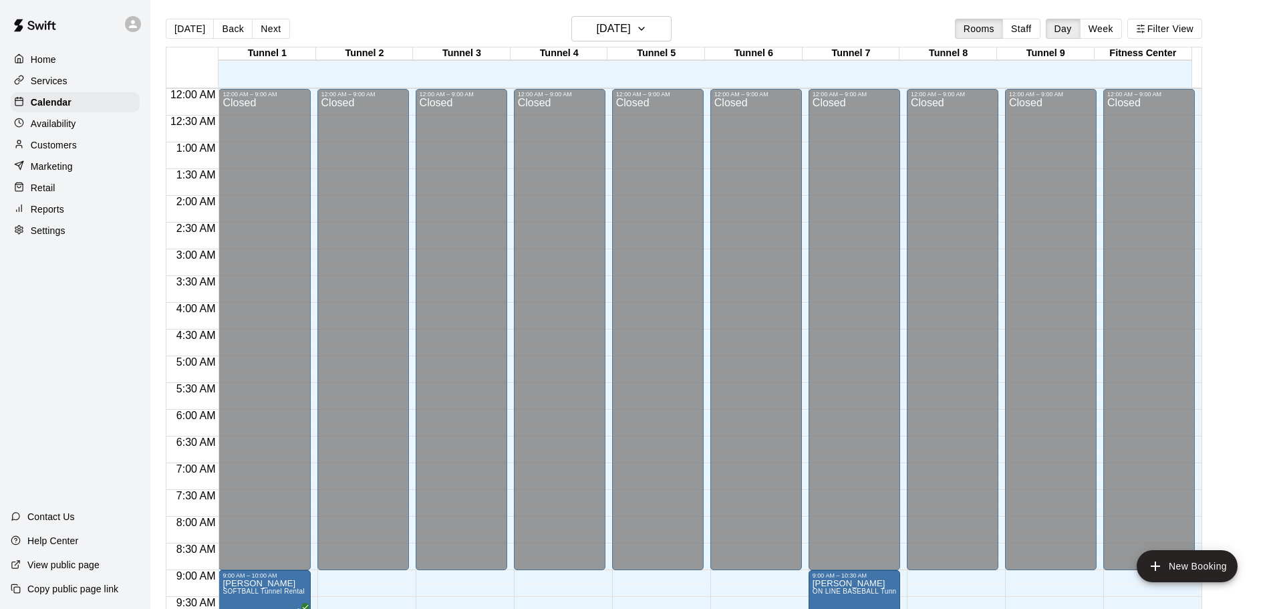
scroll to position [464, 0]
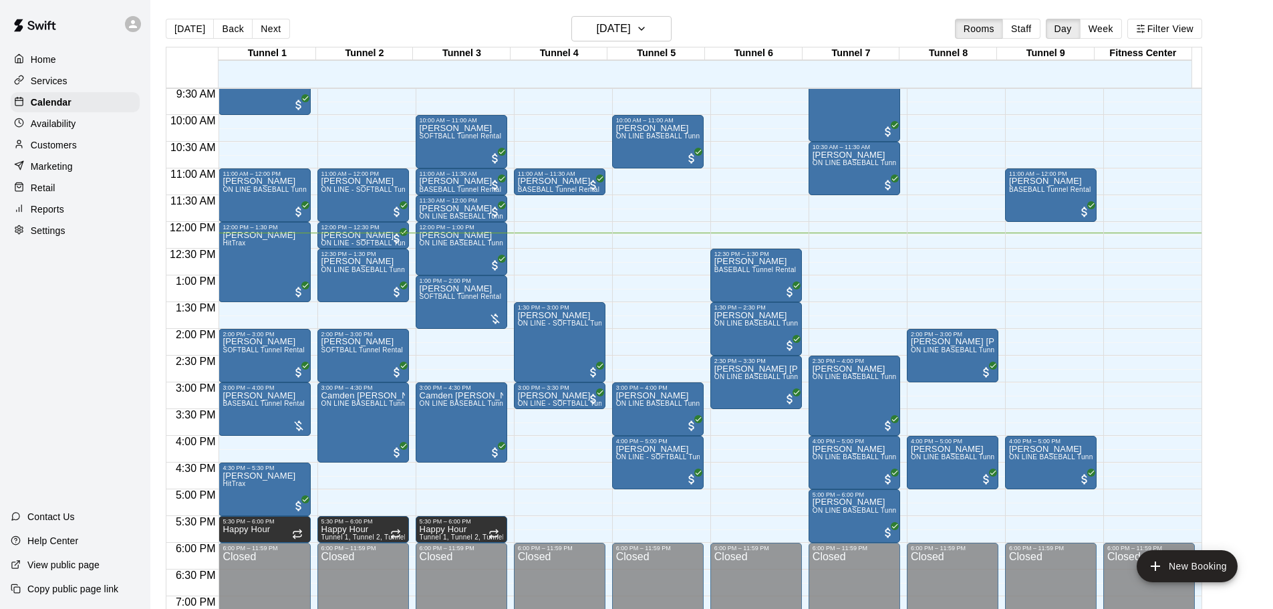
scroll to position [452, 0]
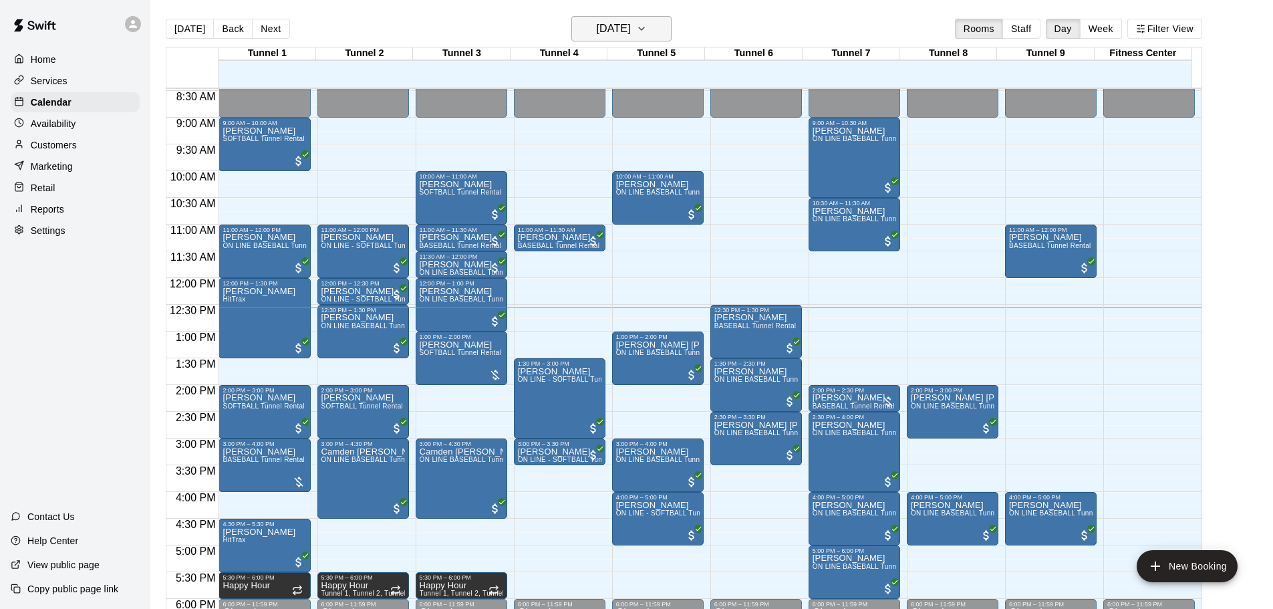
click at [613, 33] on h6 "[DATE]" at bounding box center [614, 28] width 34 height 19
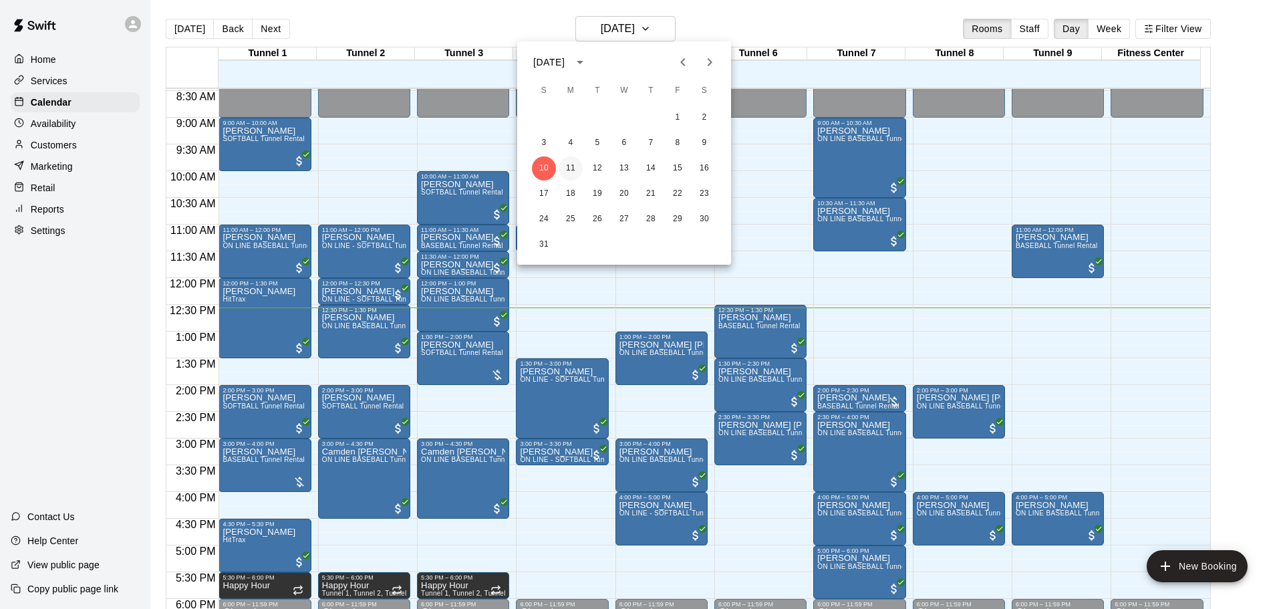
click at [565, 164] on button "11" at bounding box center [571, 168] width 24 height 24
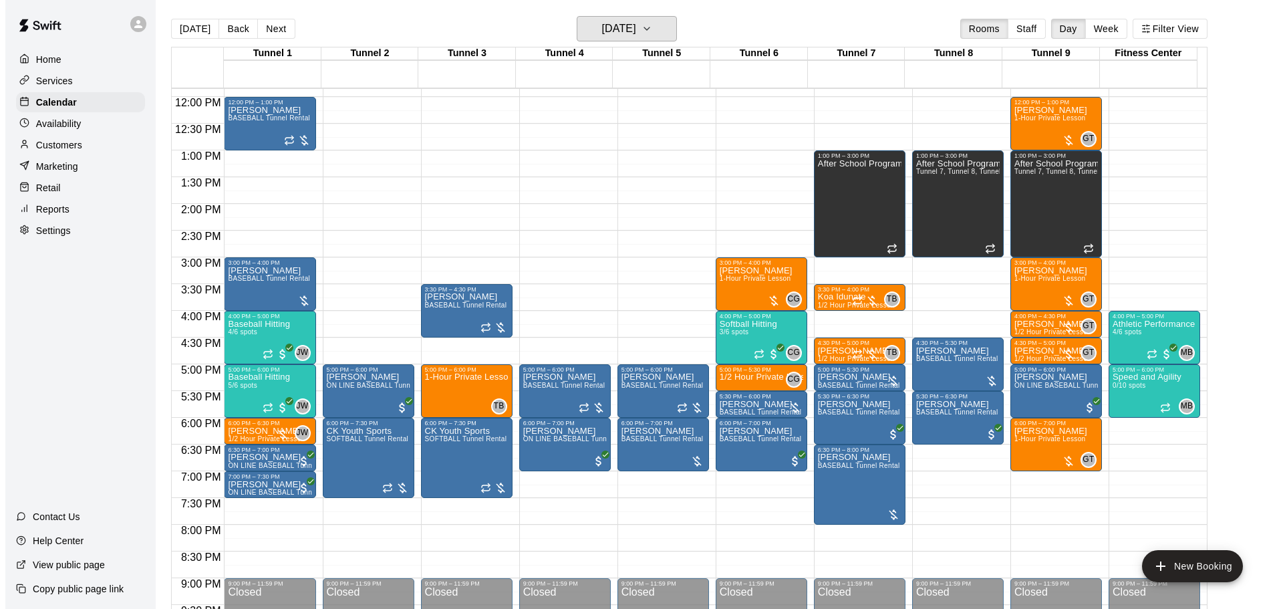
scroll to position [653, 0]
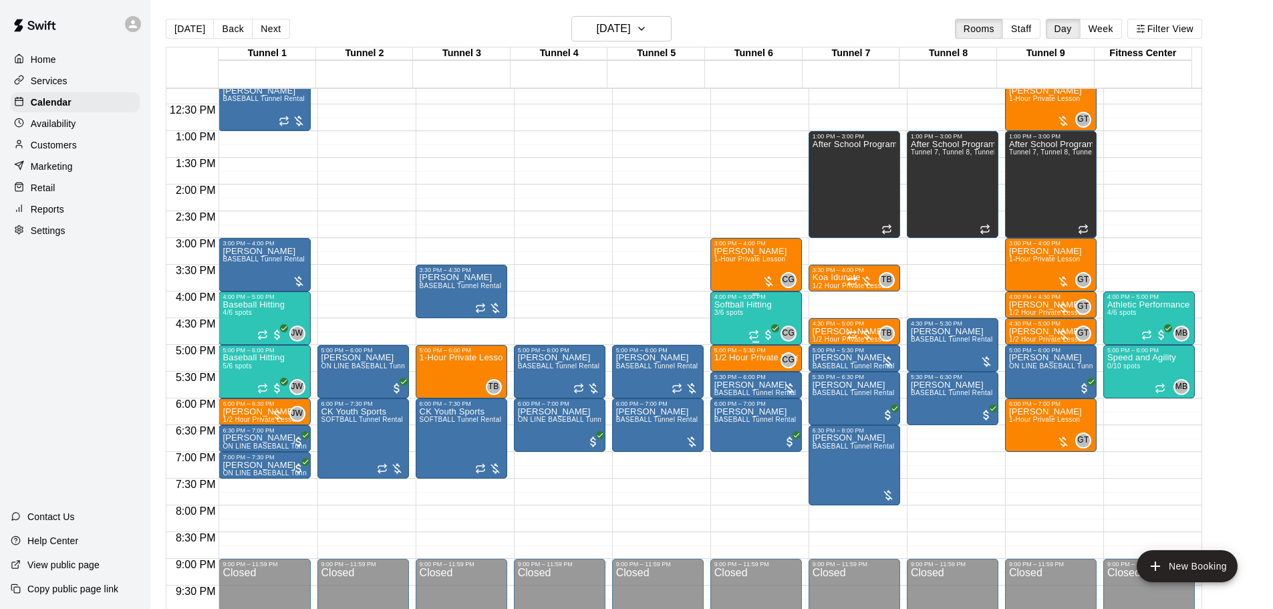
click at [733, 305] on p "Softball Hitting" at bounding box center [742, 305] width 57 height 0
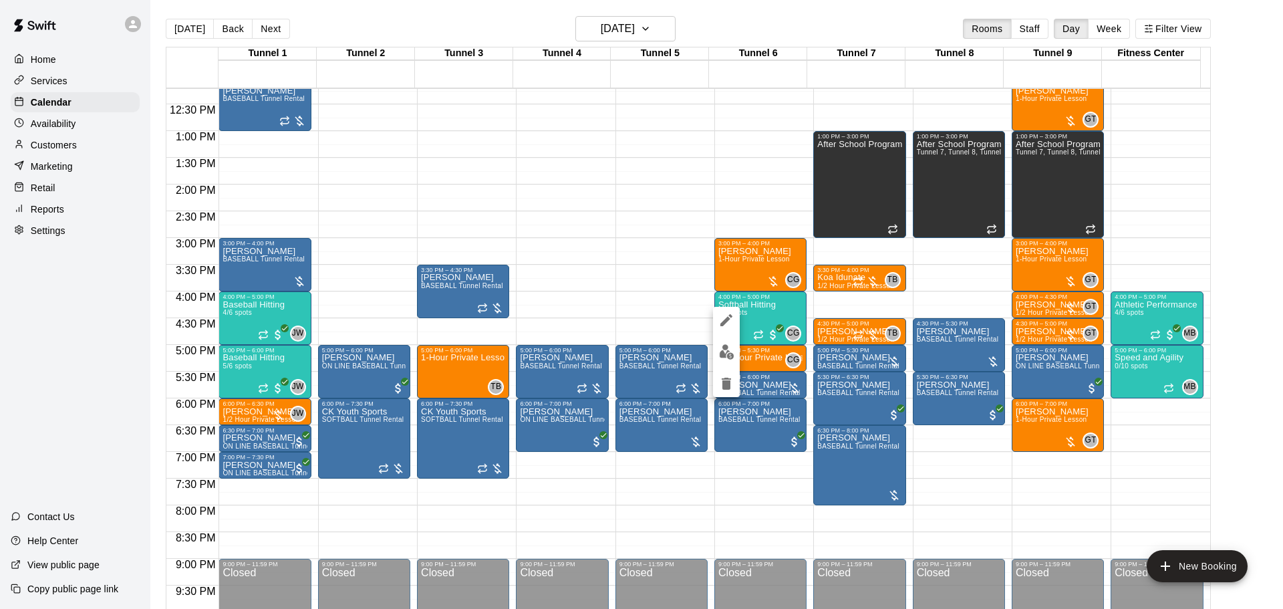
click at [730, 352] on img "edit" at bounding box center [726, 351] width 15 height 15
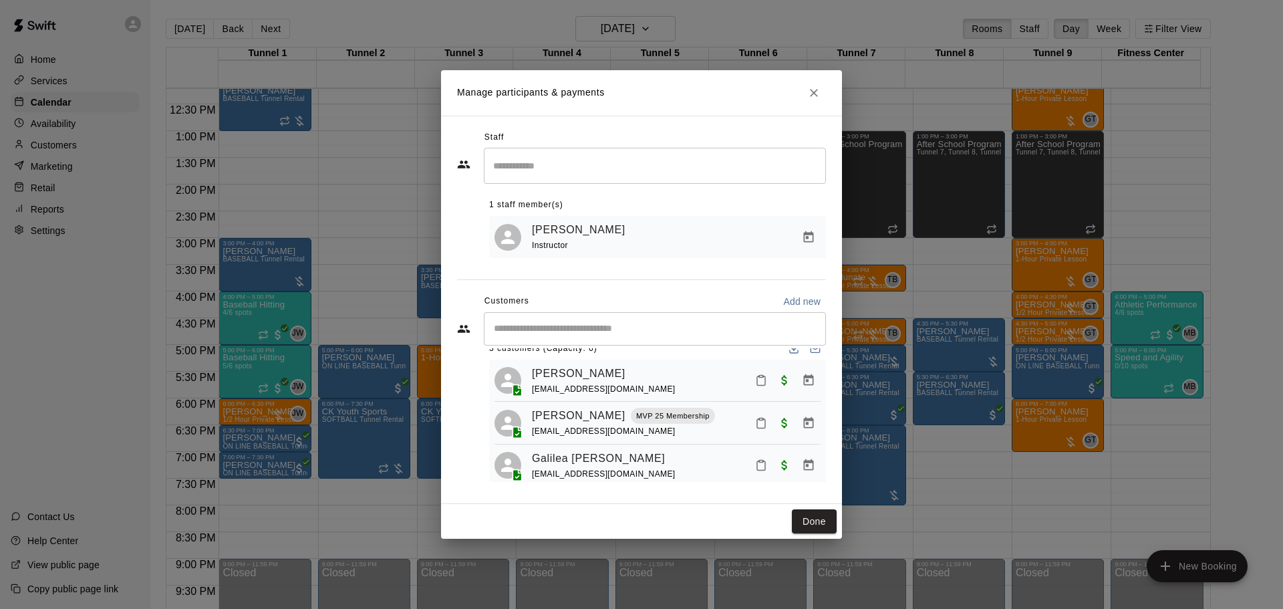
scroll to position [37, 0]
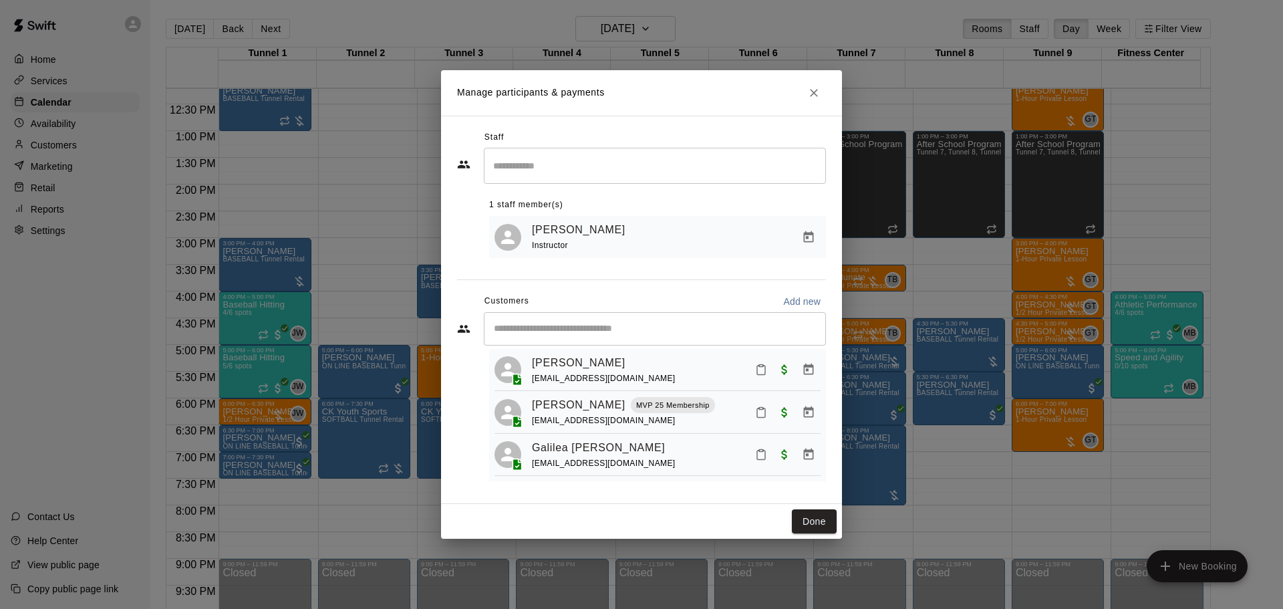
click at [815, 95] on icon "Close" at bounding box center [813, 92] width 13 height 13
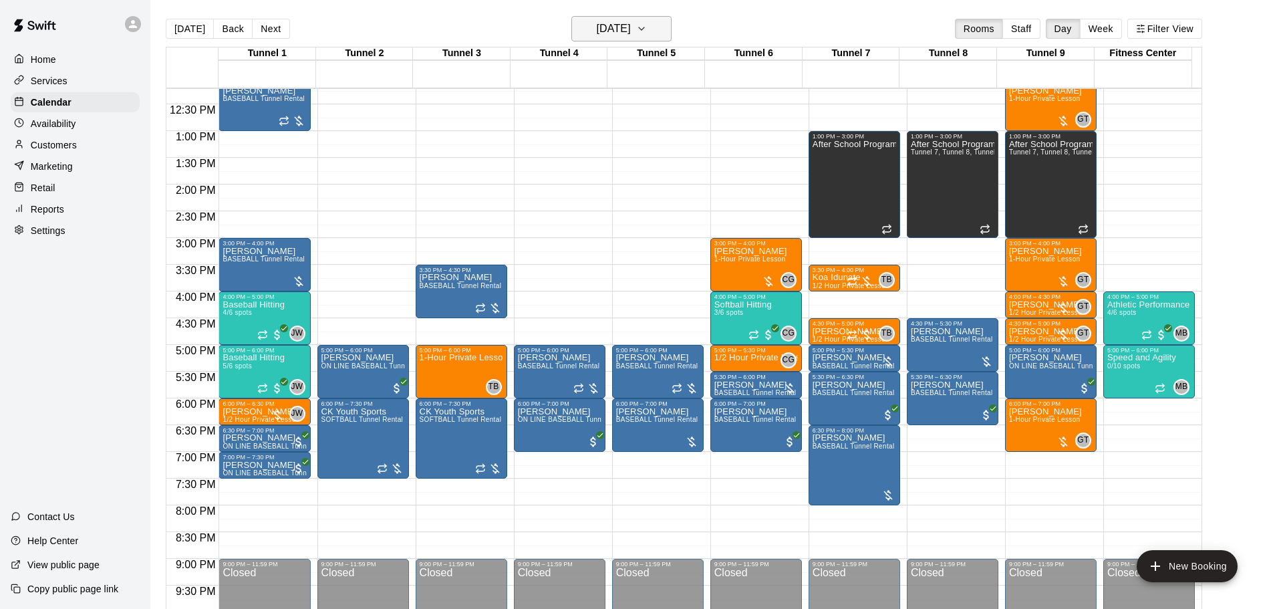
click at [597, 22] on h6 "[DATE]" at bounding box center [614, 28] width 34 height 19
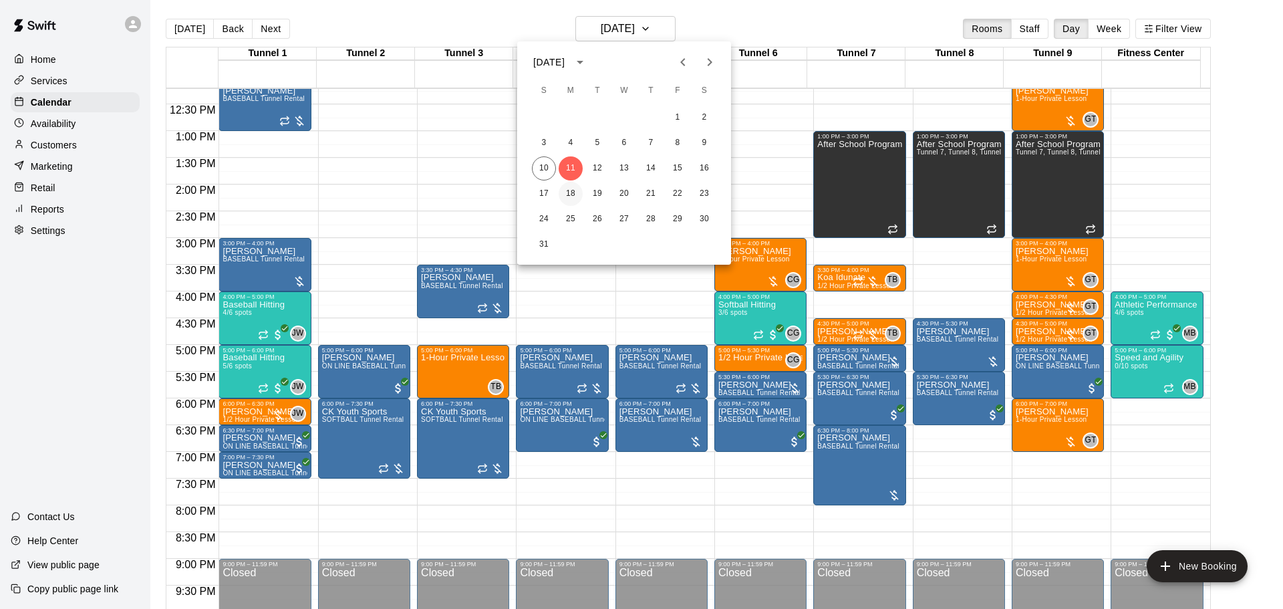
click at [577, 193] on button "18" at bounding box center [571, 194] width 24 height 24
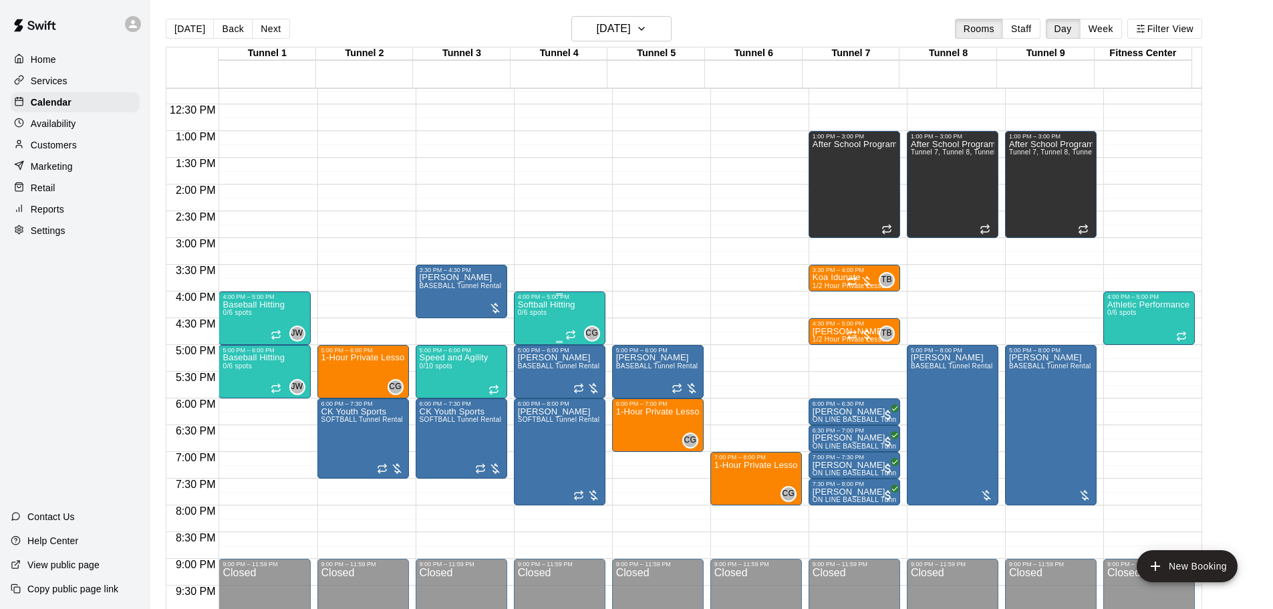
click at [536, 305] on p "Softball Hitting" at bounding box center [546, 305] width 57 height 0
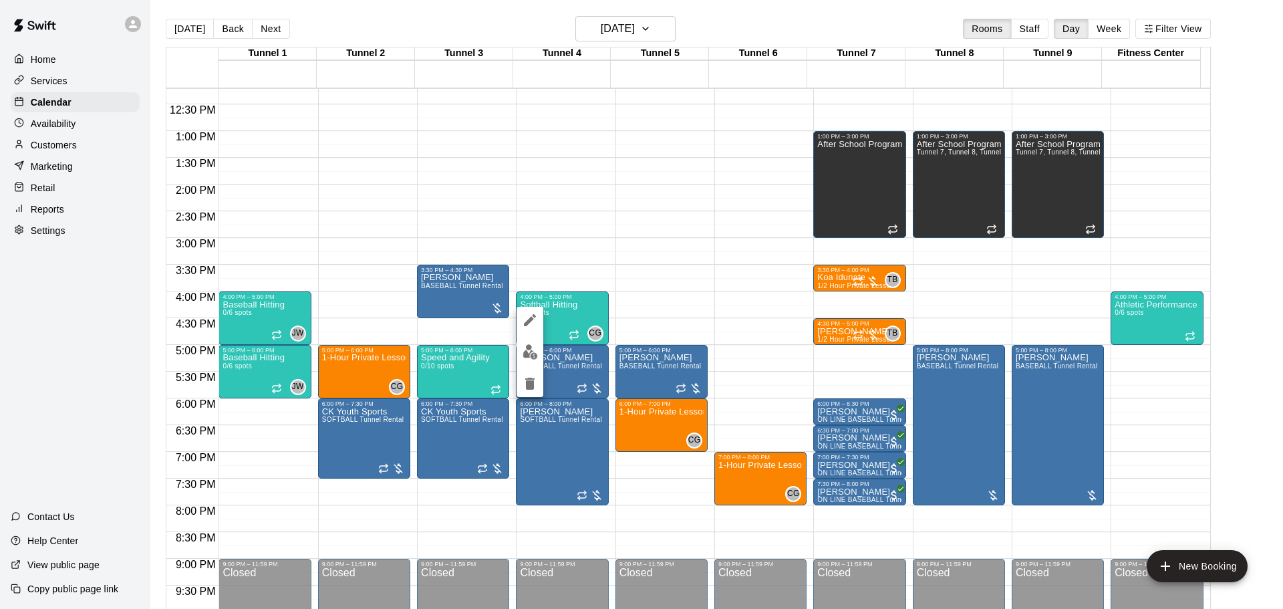
click at [629, 25] on div at bounding box center [641, 304] width 1283 height 609
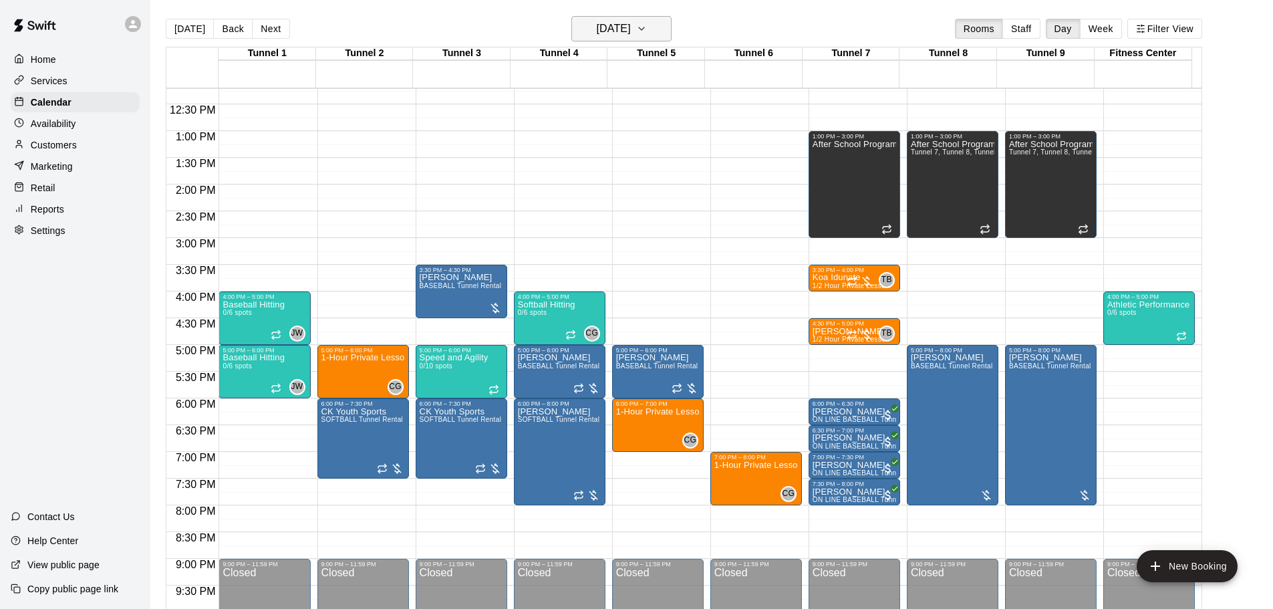
click at [630, 26] on h6 "[DATE]" at bounding box center [614, 28] width 34 height 19
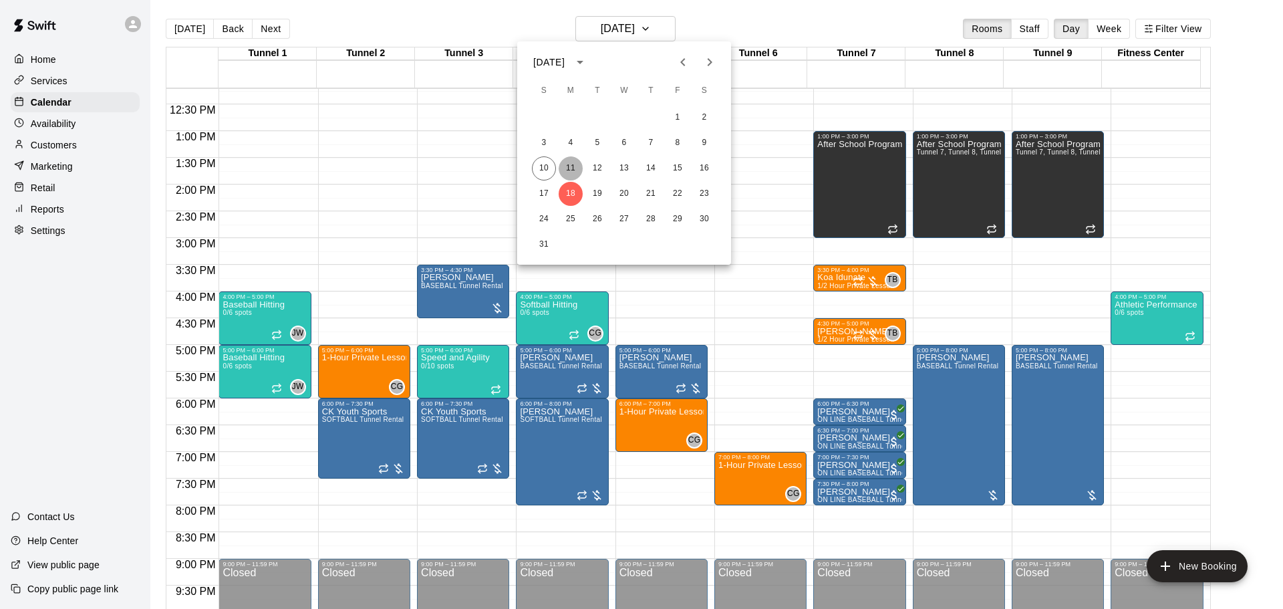
click at [563, 161] on button "11" at bounding box center [571, 168] width 24 height 24
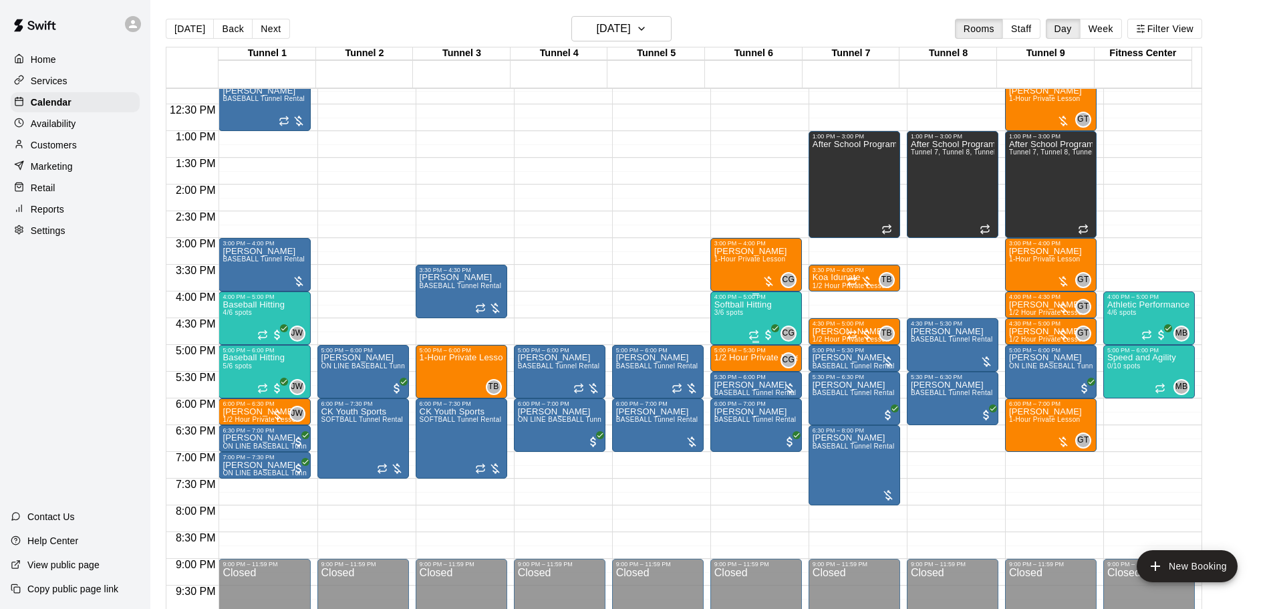
click at [744, 305] on p "Softball Hitting" at bounding box center [742, 305] width 57 height 0
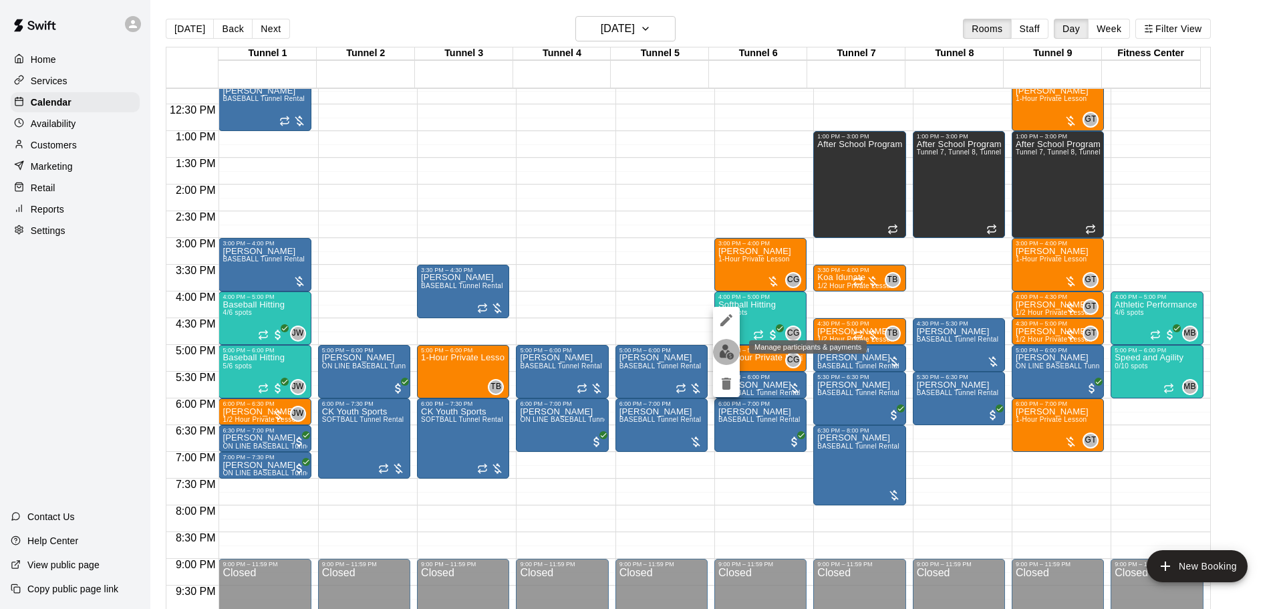
click at [724, 345] on img "edit" at bounding box center [726, 351] width 15 height 15
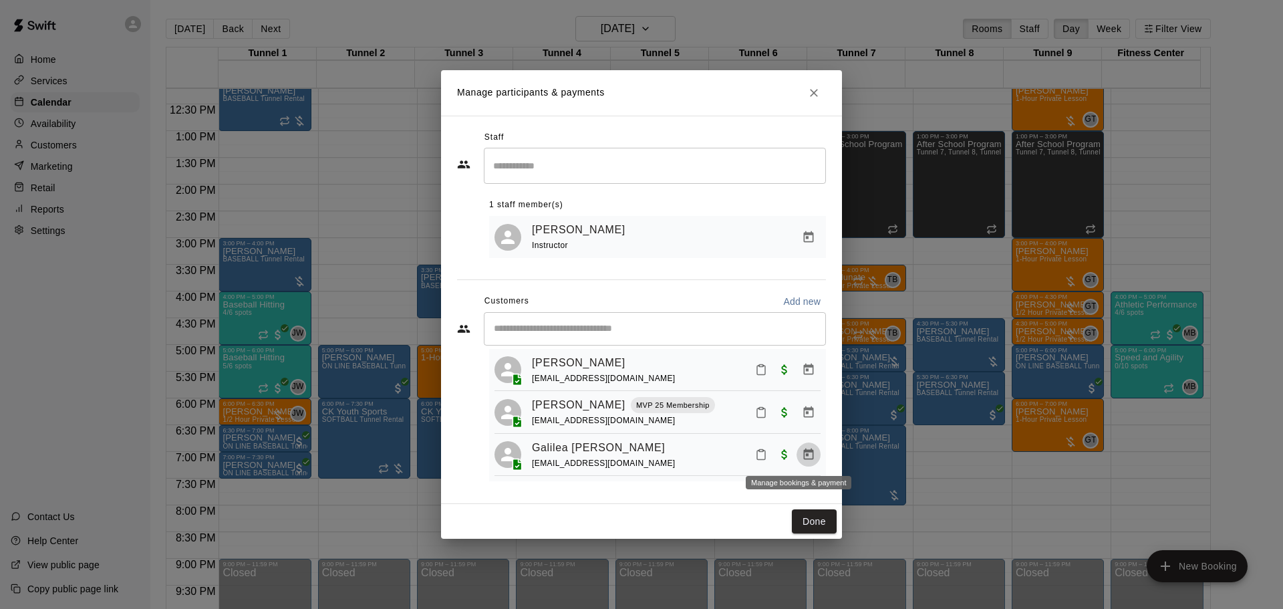
click at [800, 462] on button "Manage bookings & payment" at bounding box center [808, 454] width 24 height 24
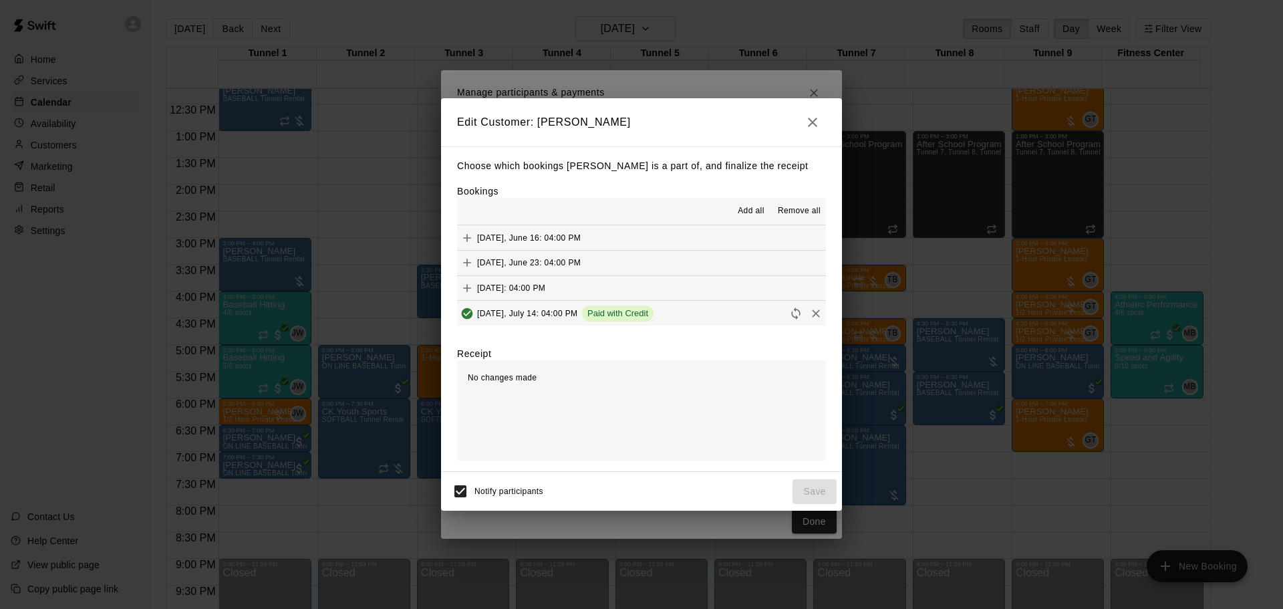
click at [684, 313] on button "Monday, July 14: 04:00 PM Paid with Credit" at bounding box center [641, 313] width 369 height 25
click at [809, 312] on icon "Remove" at bounding box center [815, 313] width 13 height 13
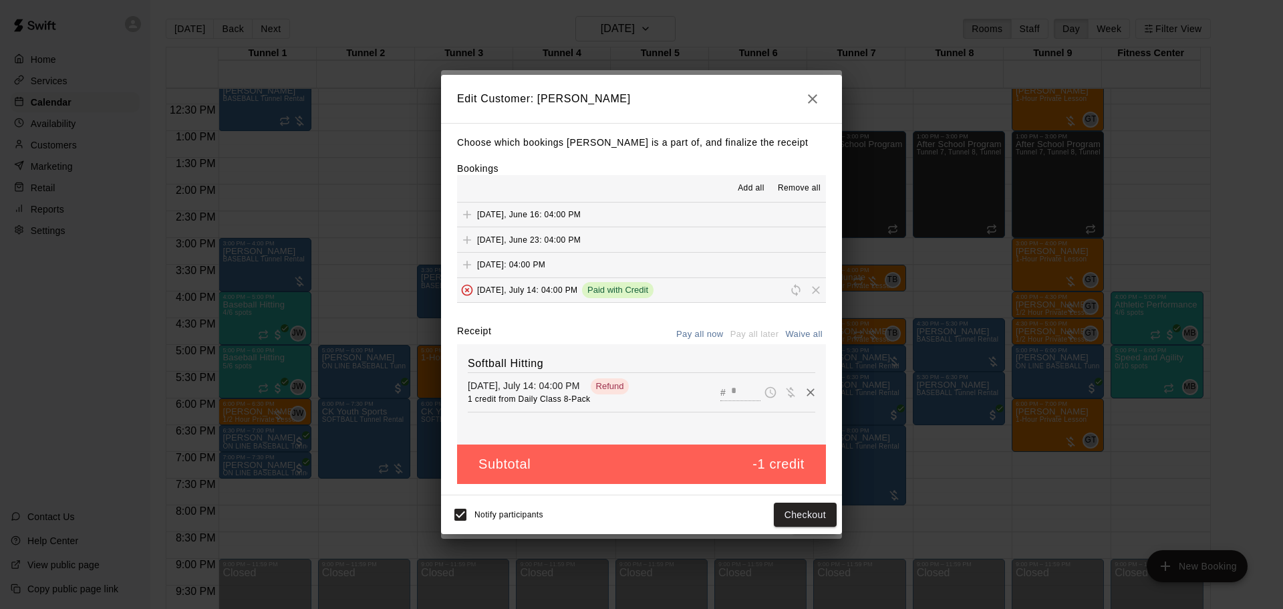
click at [809, 102] on icon "button" at bounding box center [812, 99] width 16 height 16
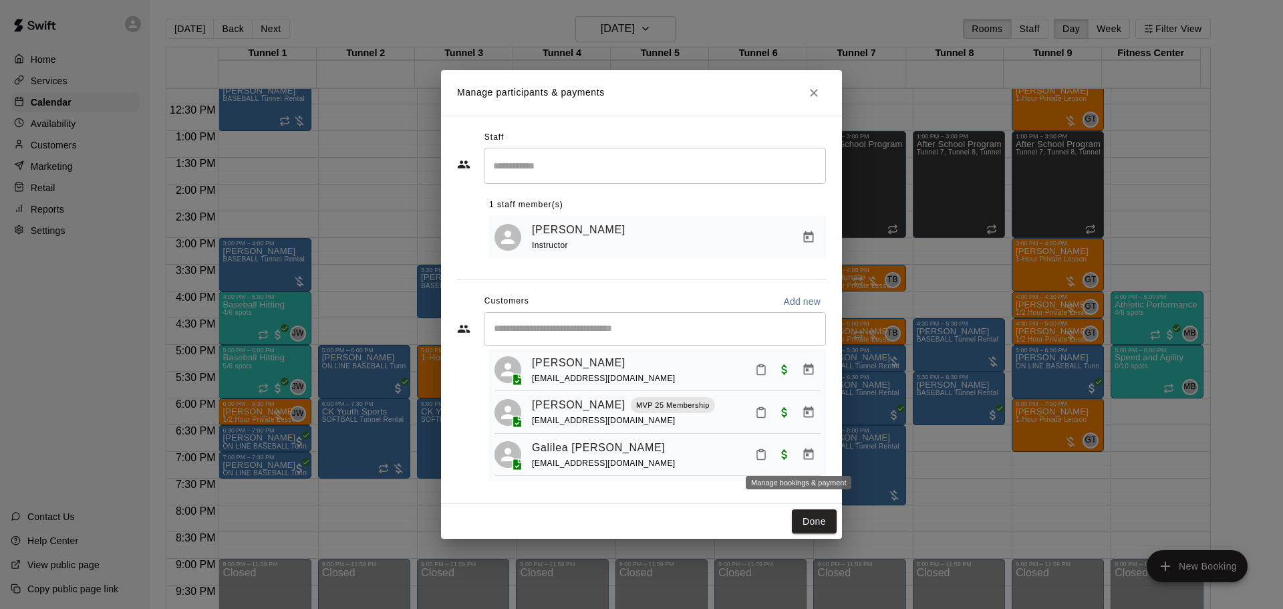
click at [802, 457] on icon "Manage bookings & payment" at bounding box center [808, 454] width 13 height 13
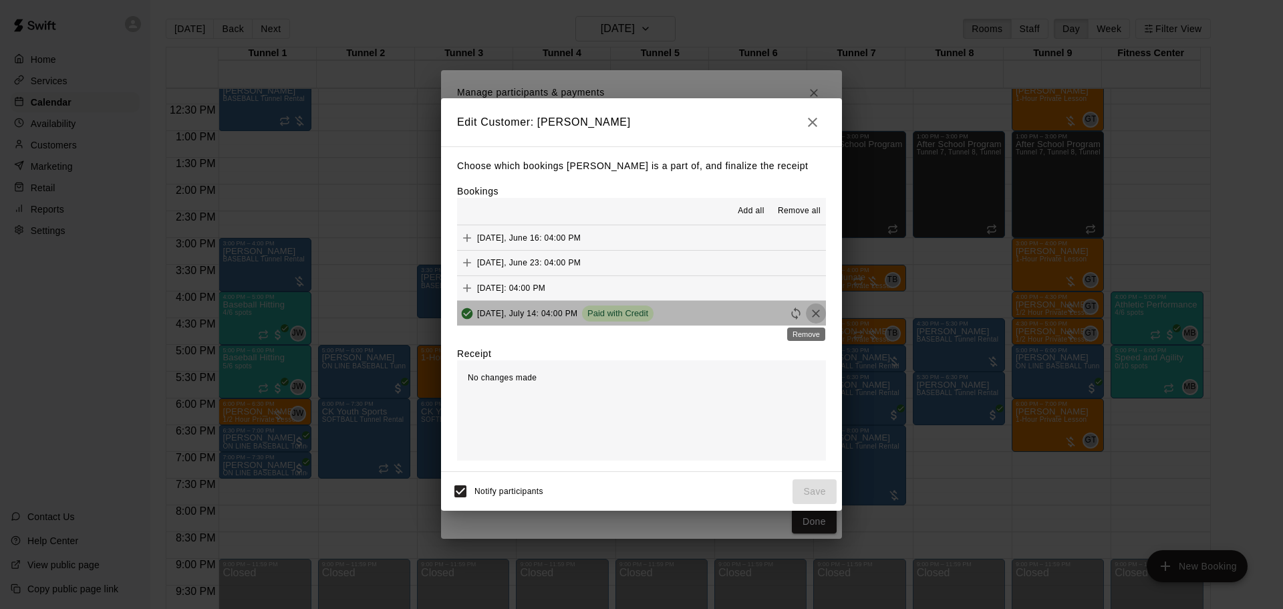
click at [809, 312] on icon "Remove" at bounding box center [815, 313] width 13 height 13
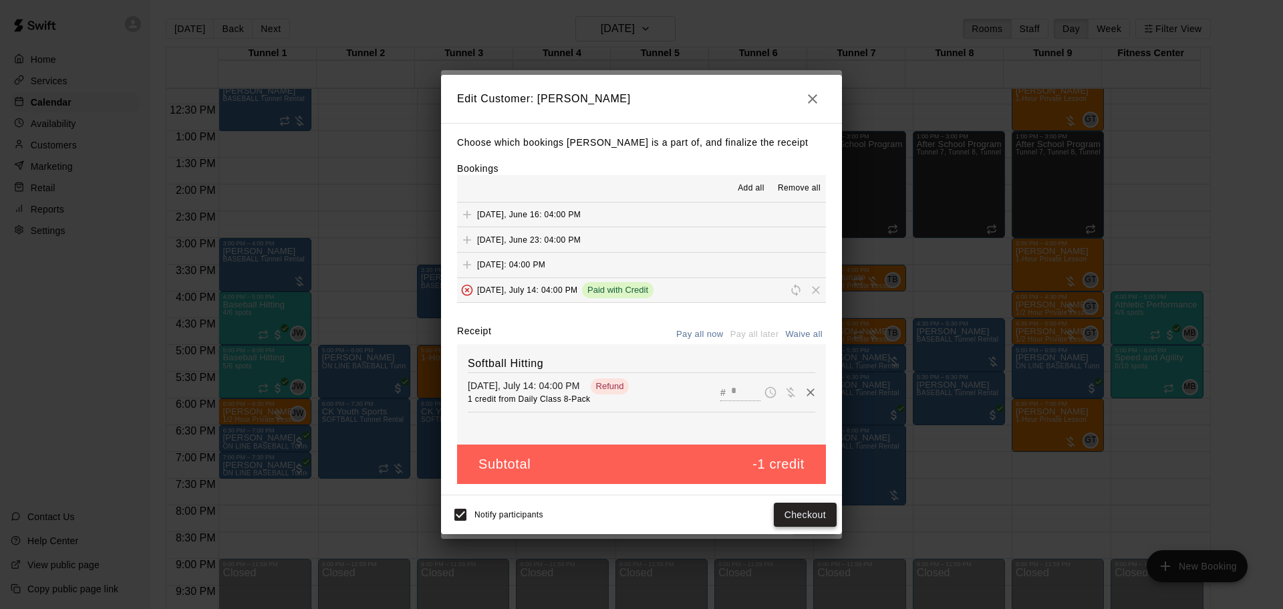
click at [807, 512] on button "Checkout" at bounding box center [805, 514] width 63 height 25
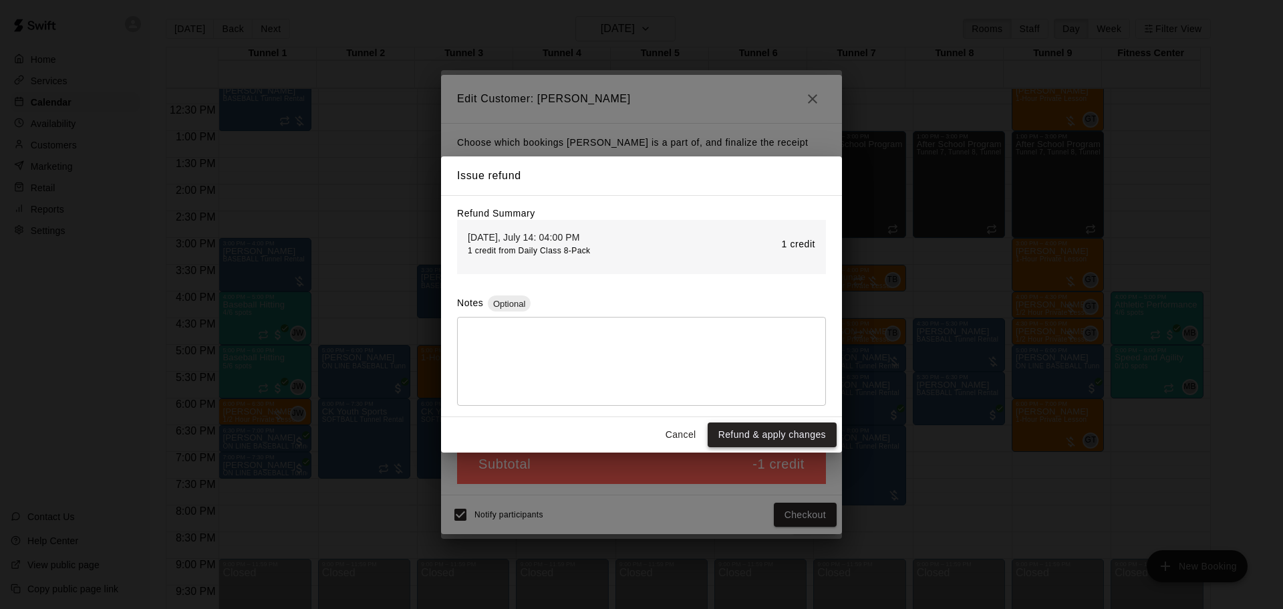
click at [776, 439] on button "Refund & apply changes" at bounding box center [772, 434] width 129 height 25
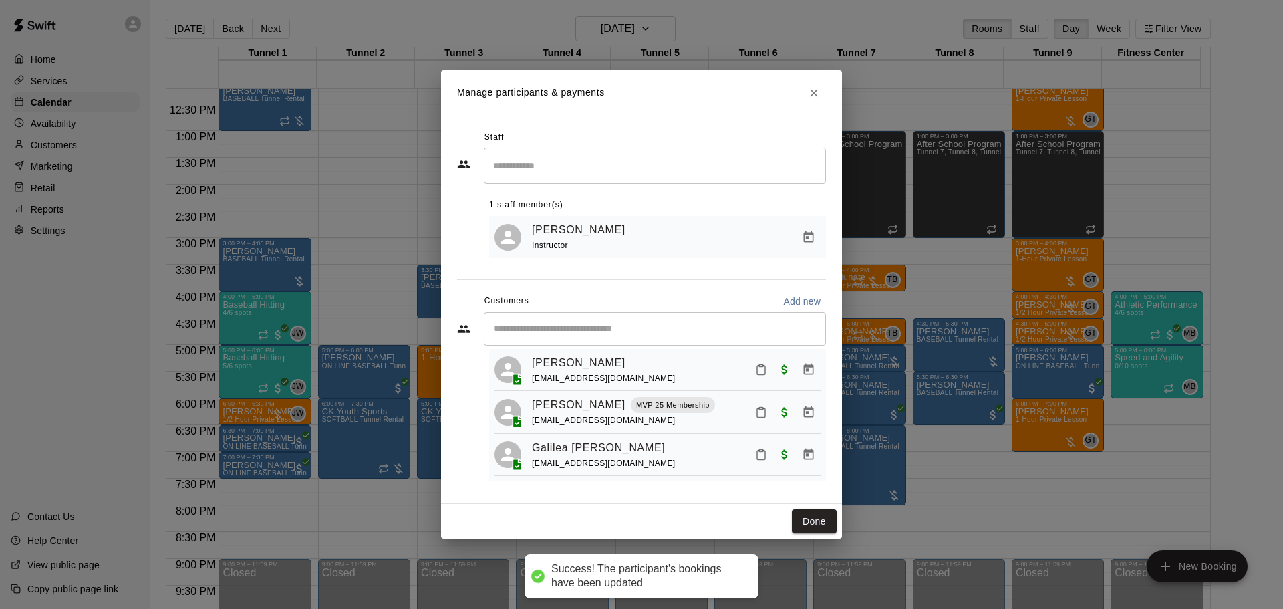
click at [799, 506] on div "Done" at bounding box center [641, 521] width 401 height 35
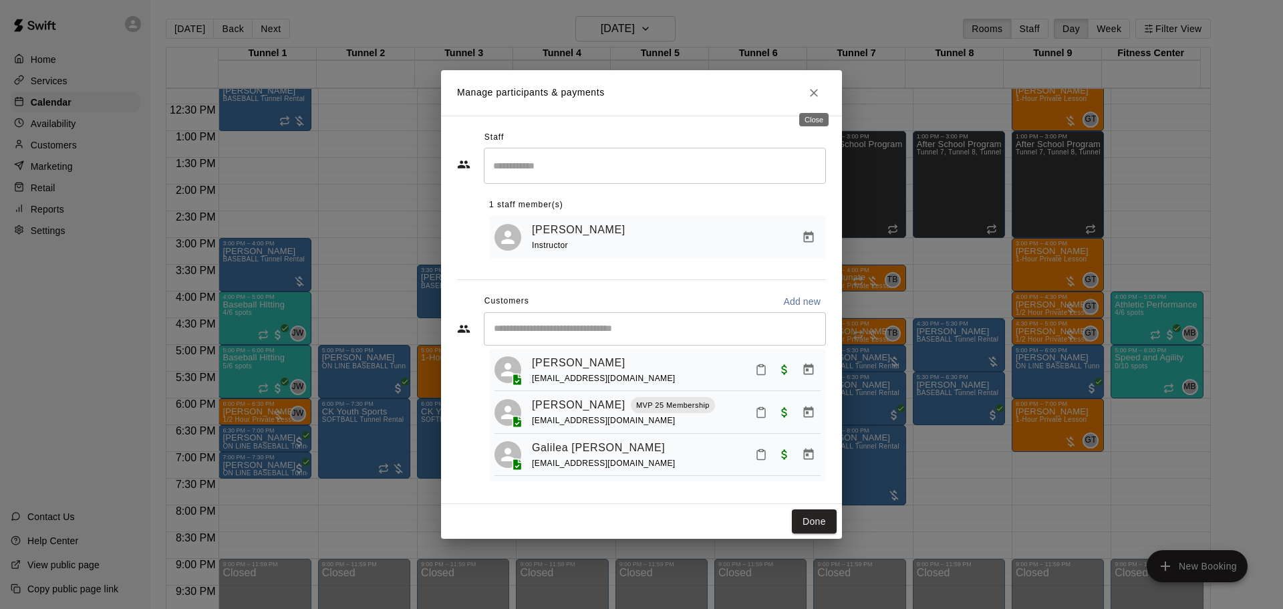
click at [803, 94] on button "Close" at bounding box center [814, 93] width 24 height 24
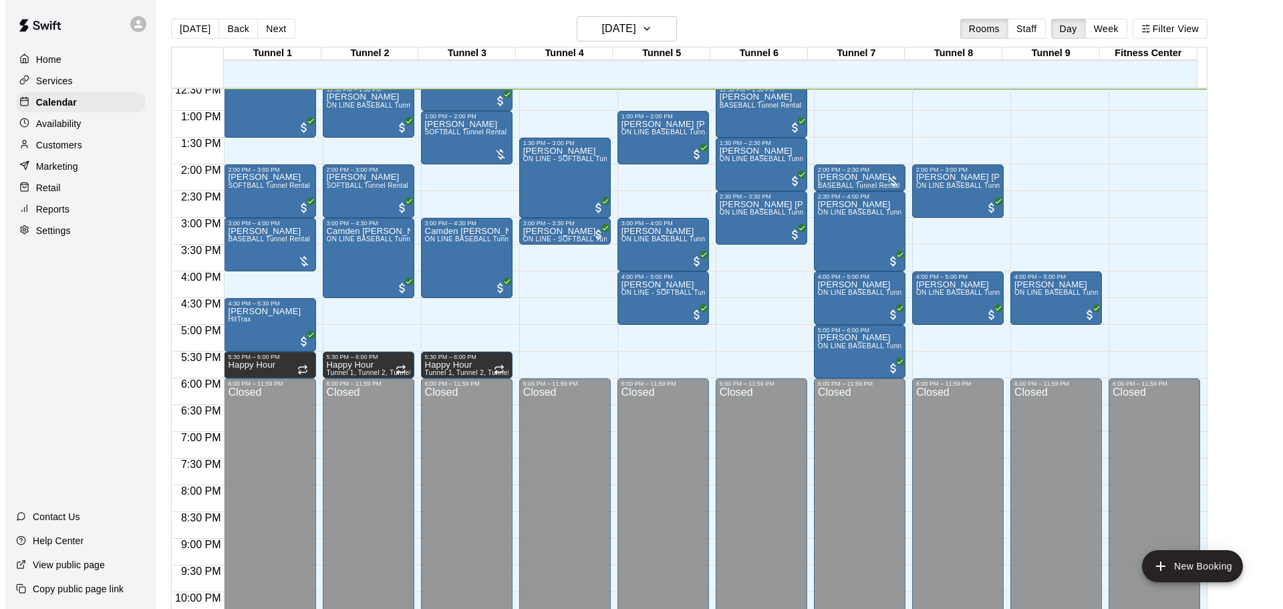
scroll to position [539, 0]
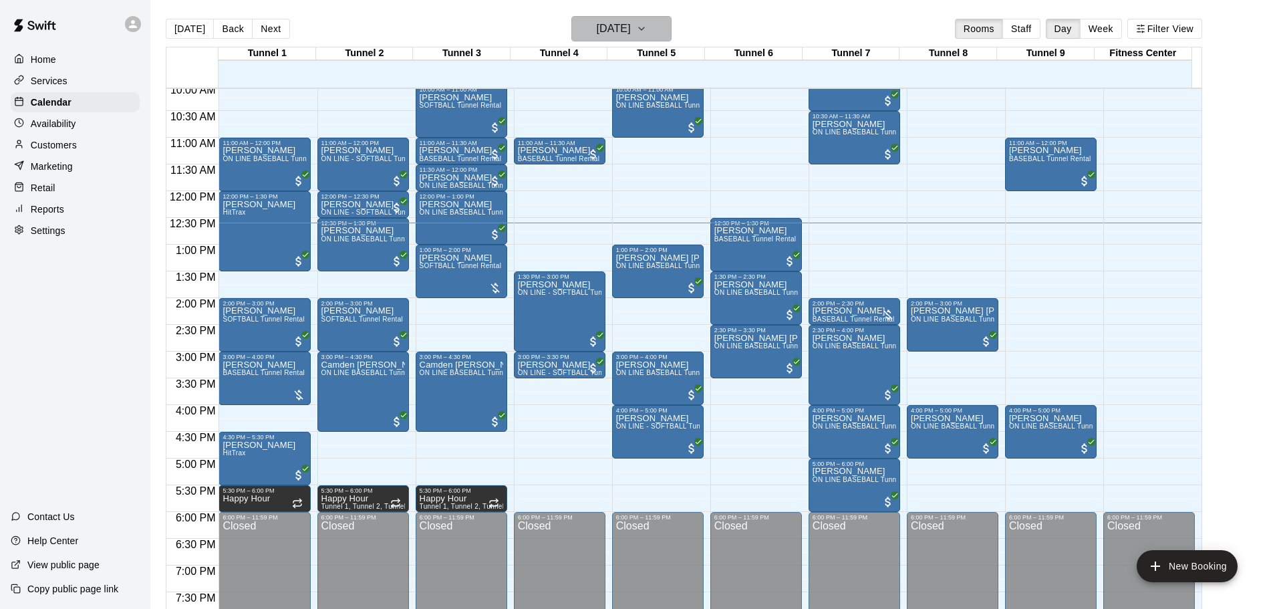
click at [601, 20] on h6 "[DATE]" at bounding box center [614, 28] width 34 height 19
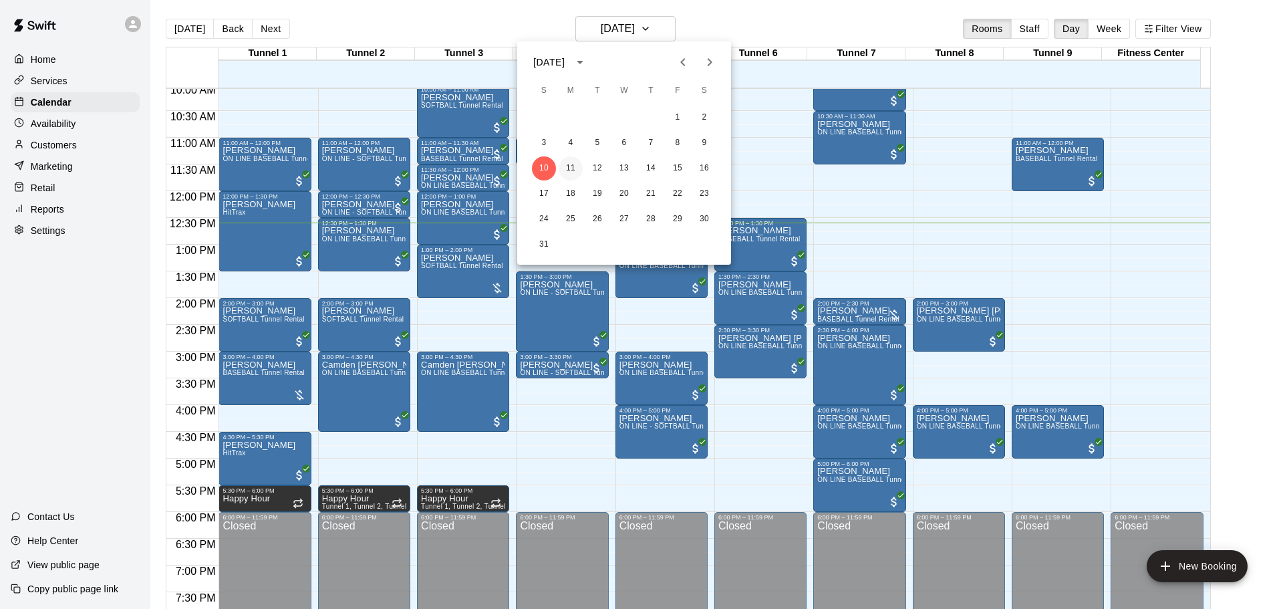
click at [570, 164] on button "11" at bounding box center [571, 168] width 24 height 24
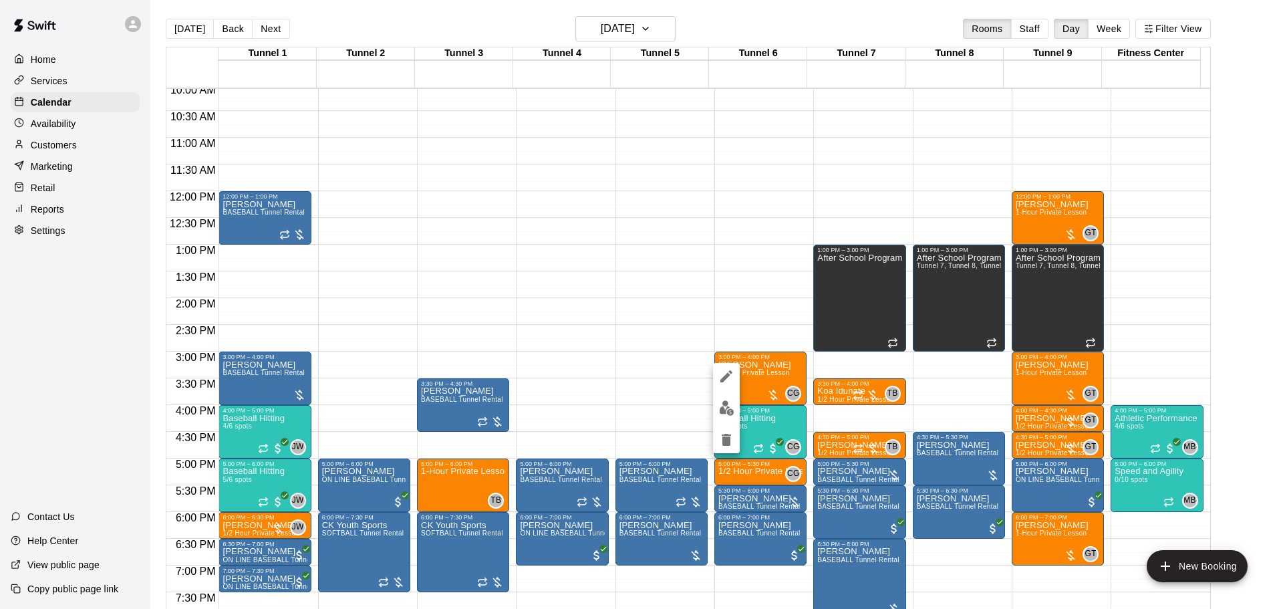
click at [663, 418] on div at bounding box center [641, 304] width 1283 height 609
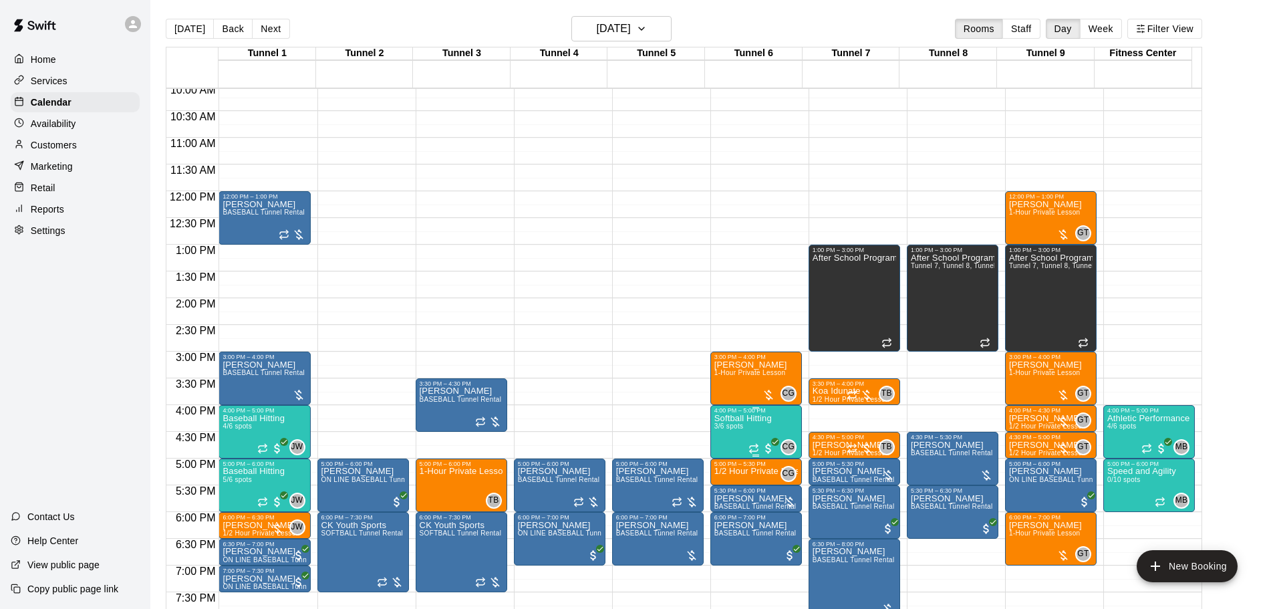
click at [718, 418] on p "Softball Hitting" at bounding box center [742, 418] width 57 height 0
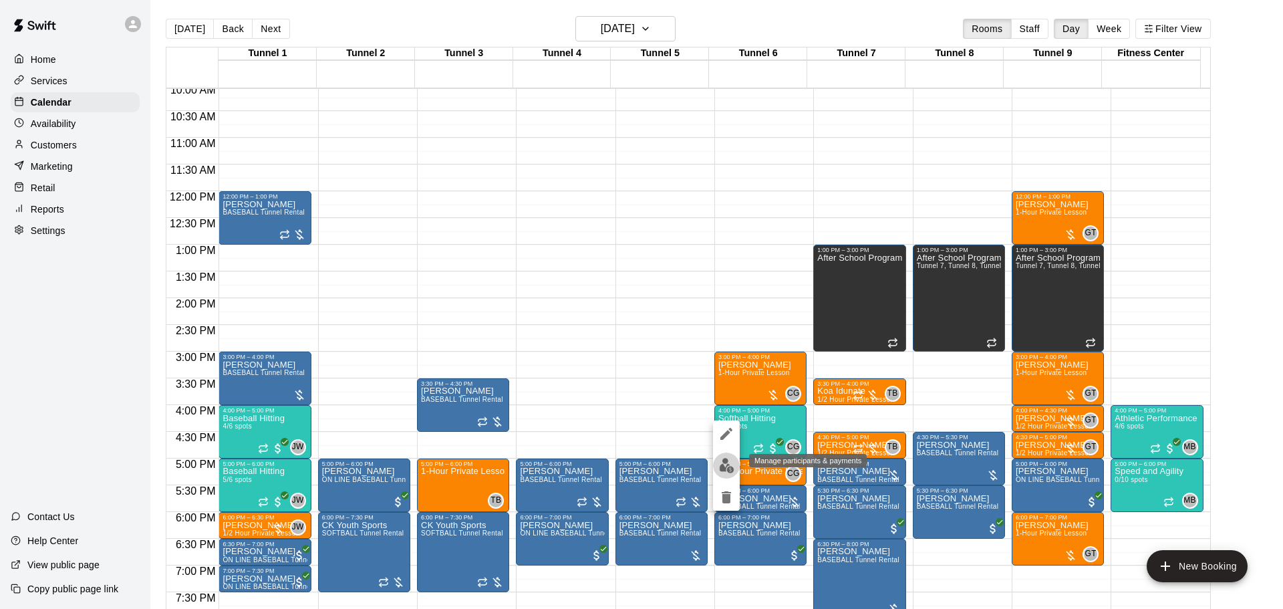
click at [721, 468] on img "edit" at bounding box center [726, 465] width 15 height 15
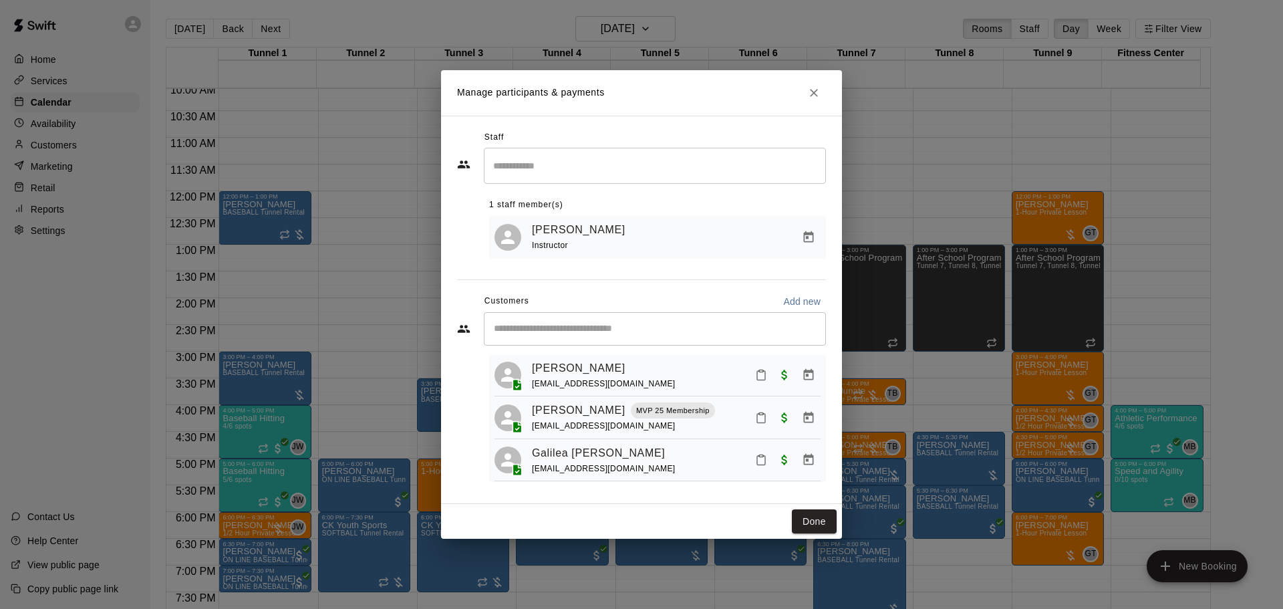
scroll to position [37, 0]
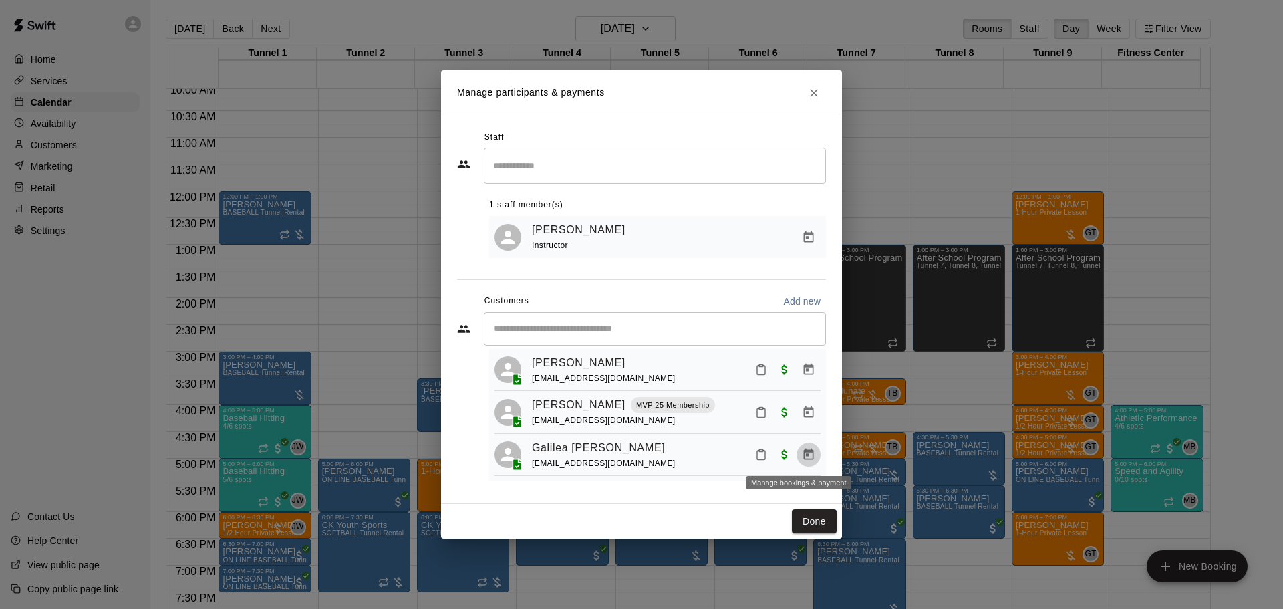
click at [804, 452] on icon "Manage bookings & payment" at bounding box center [809, 453] width 10 height 11
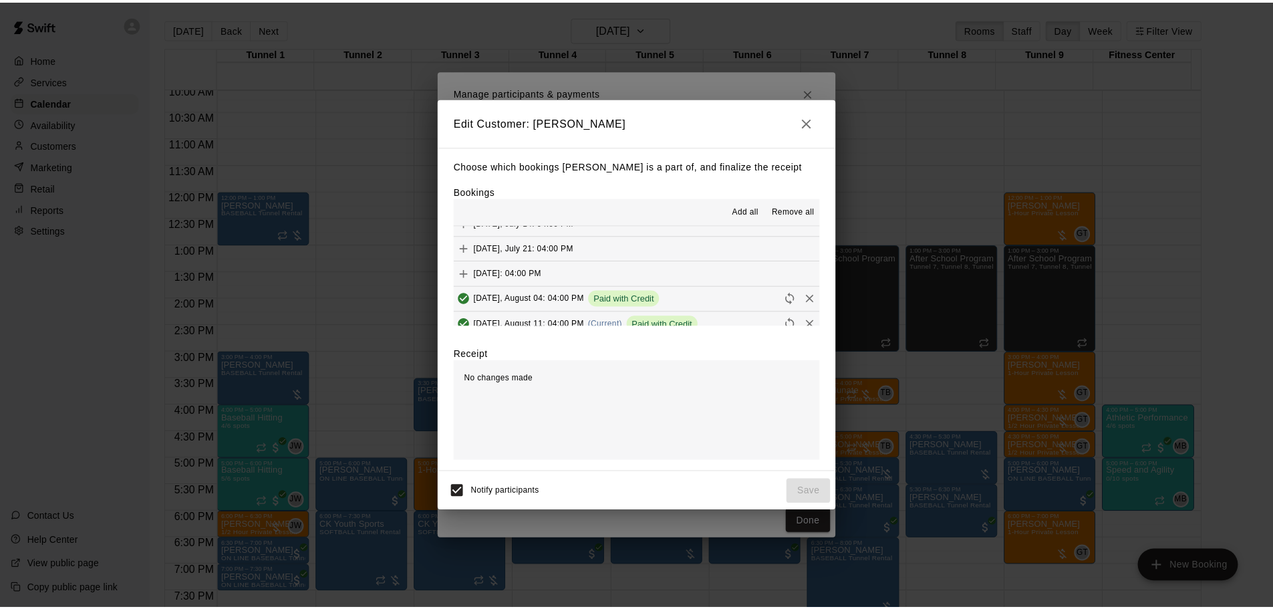
scroll to position [67, 0]
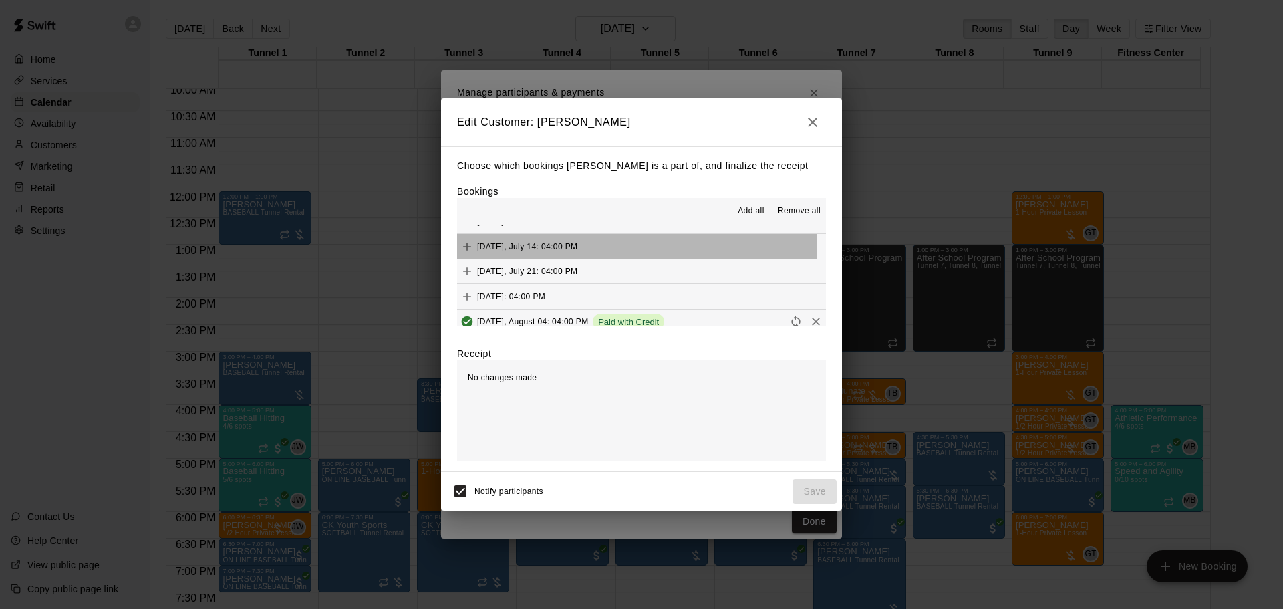
click at [604, 247] on button "[DATE], July 14: 04:00 PM" at bounding box center [641, 246] width 369 height 25
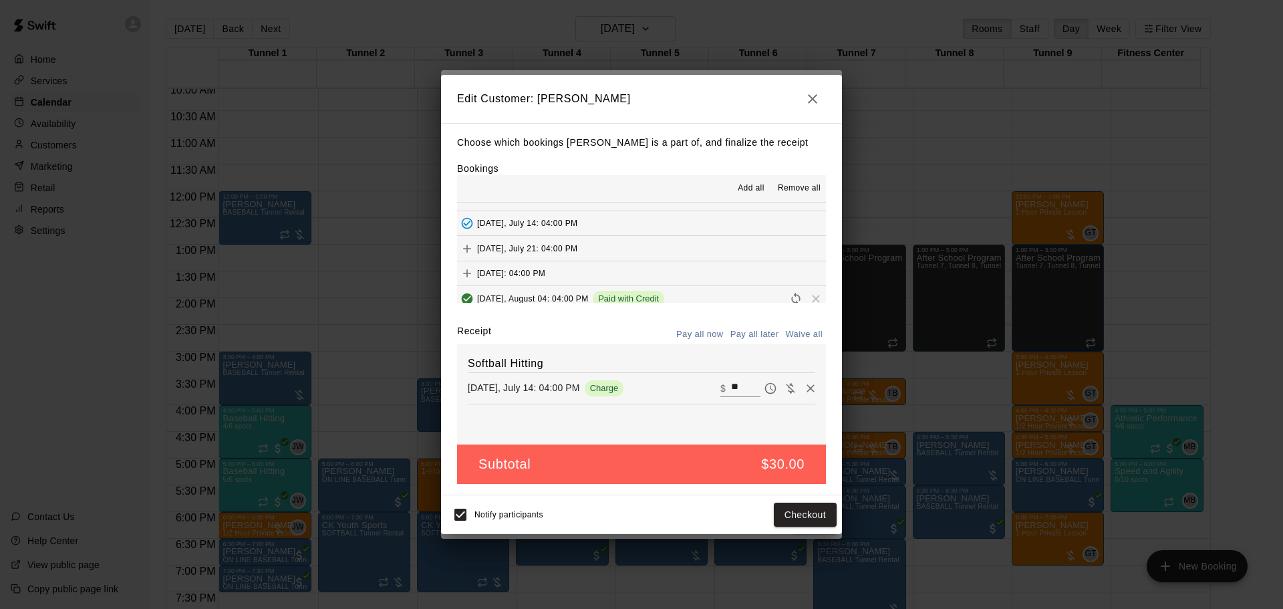
click at [807, 94] on icon "button" at bounding box center [812, 99] width 16 height 16
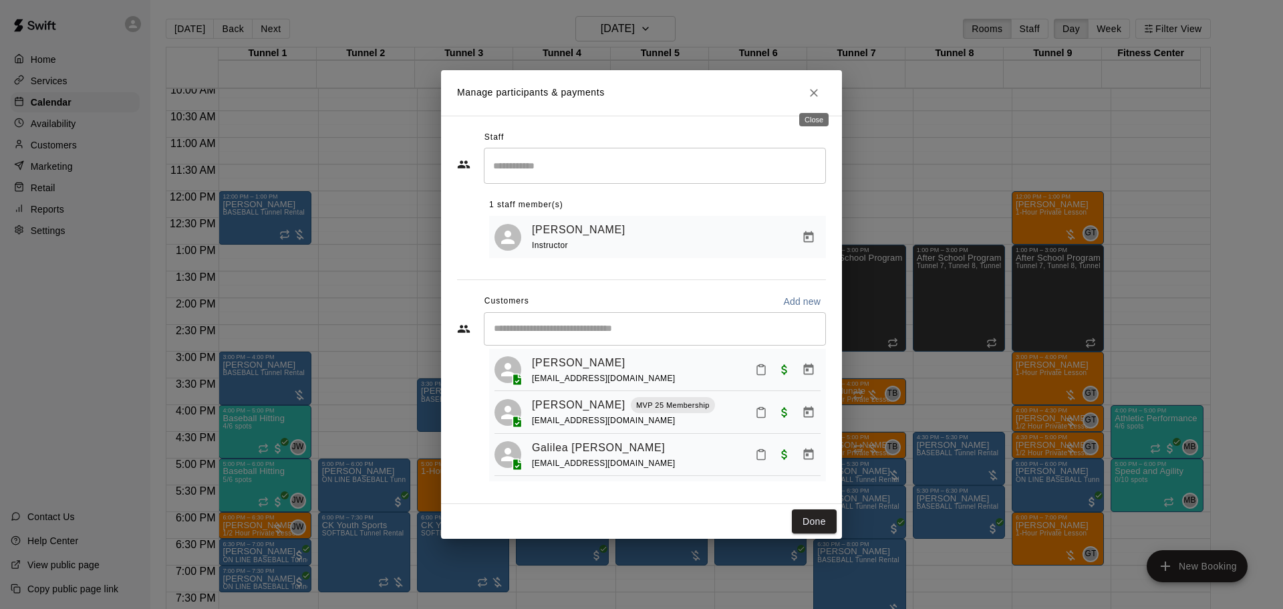
click at [805, 95] on button "Close" at bounding box center [814, 93] width 24 height 24
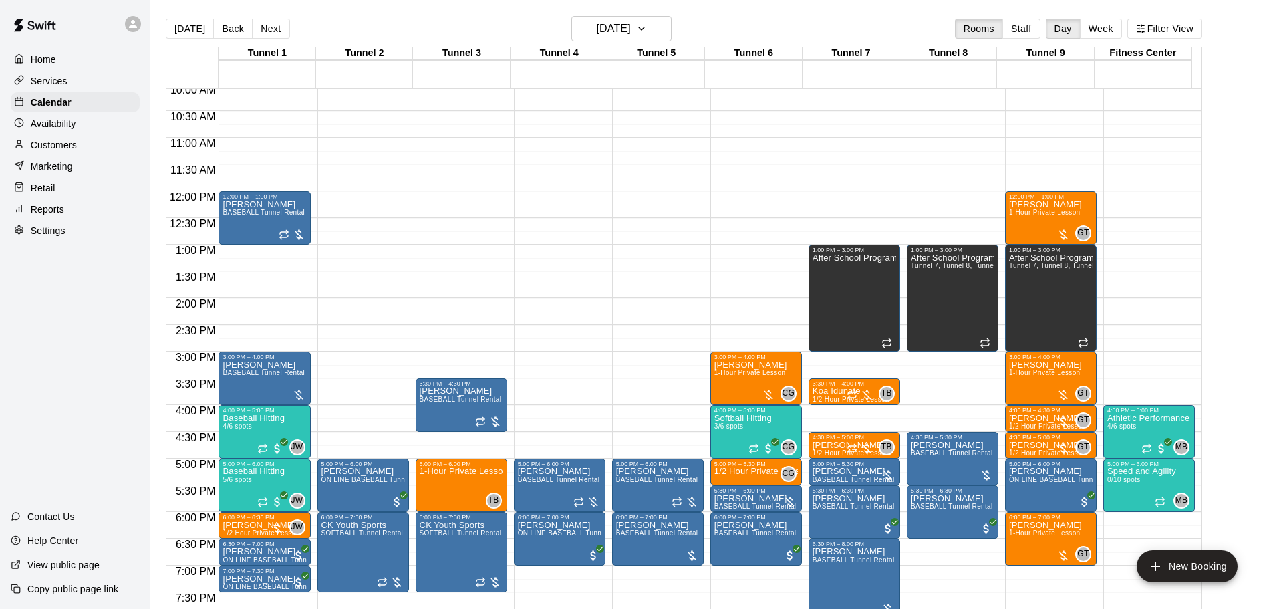
click at [53, 140] on div "Customers" at bounding box center [75, 145] width 129 height 20
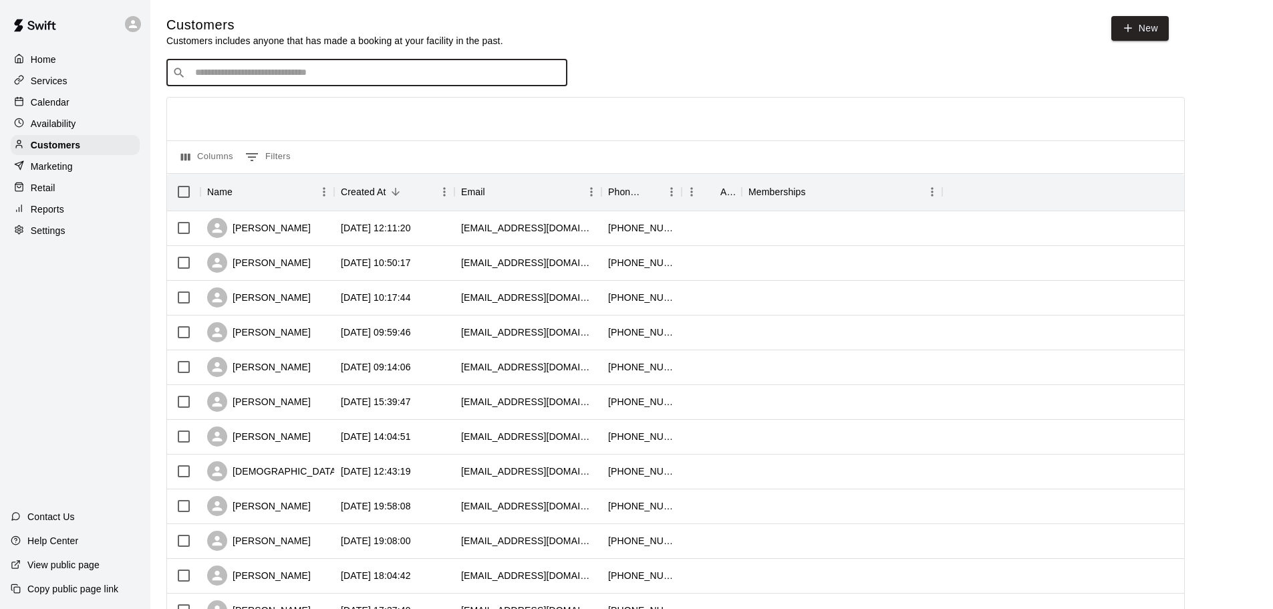
click at [306, 69] on input "Search customers by name or email" at bounding box center [376, 72] width 370 height 13
type input "******"
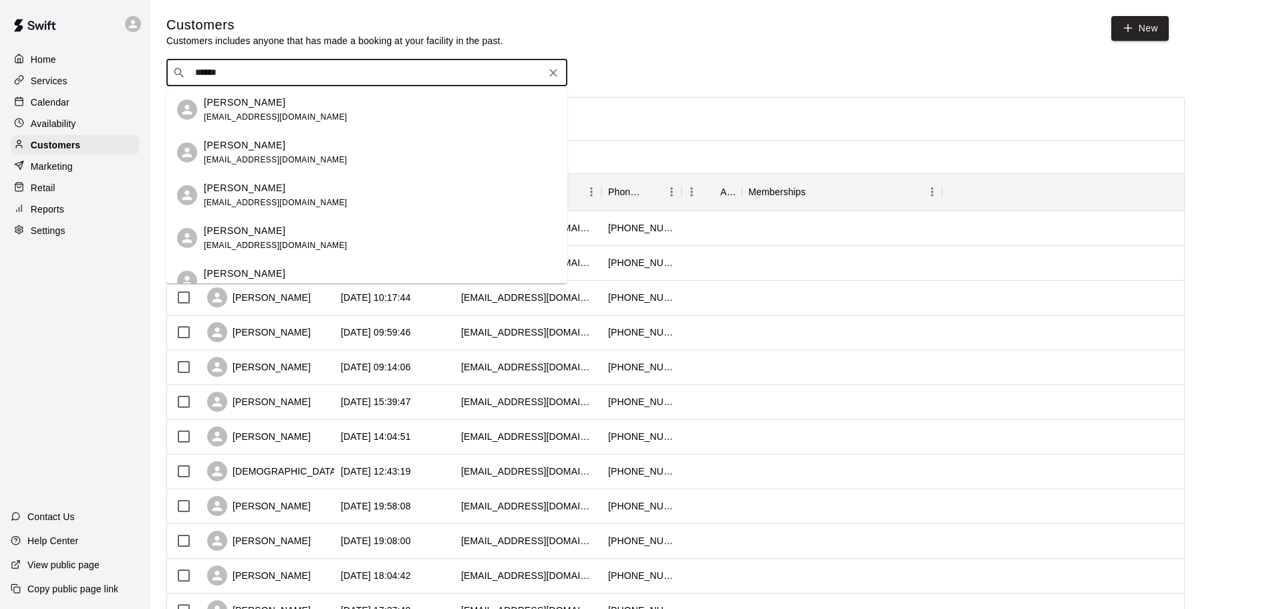
click at [287, 112] on span "[EMAIL_ADDRESS][DOMAIN_NAME]" at bounding box center [276, 116] width 144 height 9
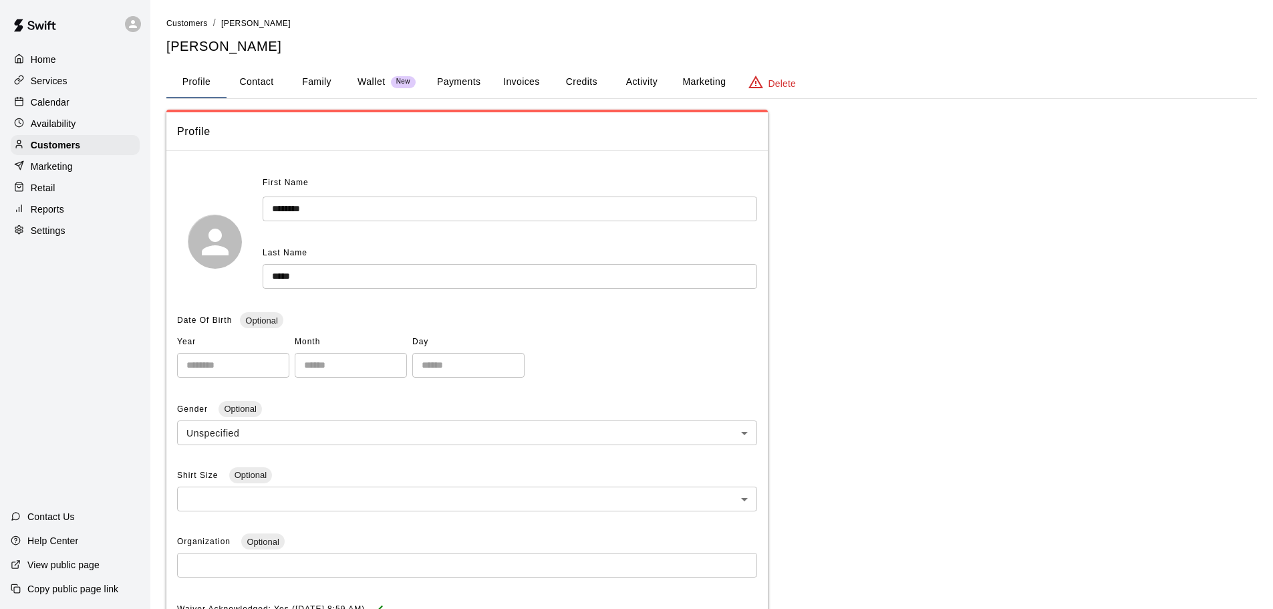
click at [452, 80] on button "Payments" at bounding box center [458, 82] width 65 height 32
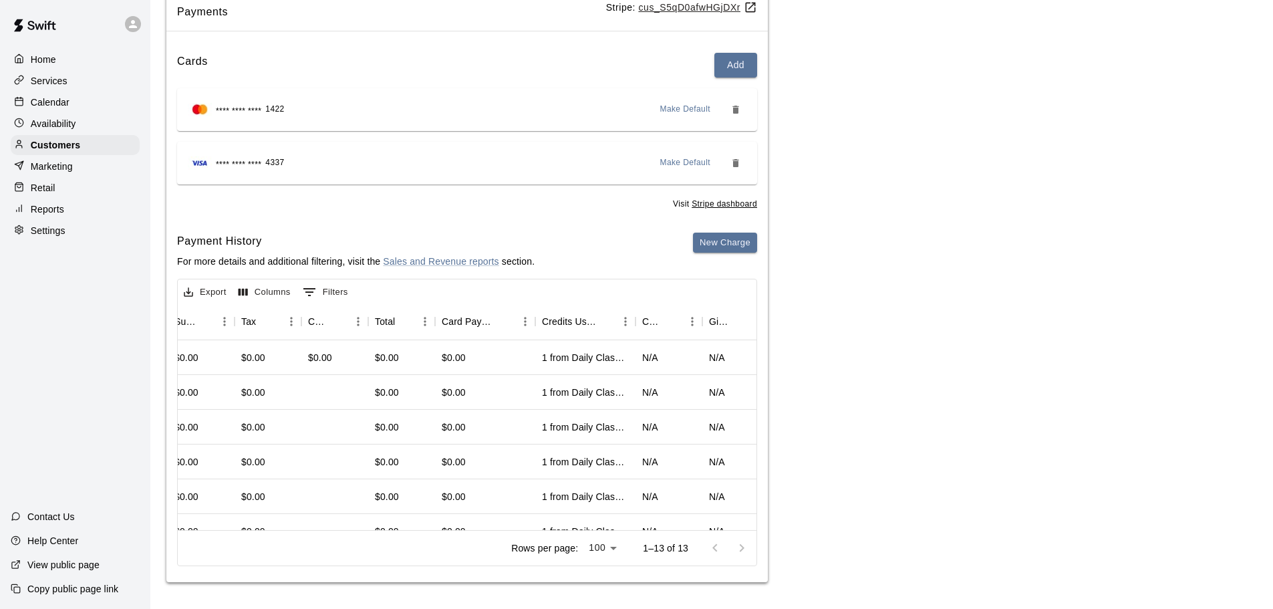
scroll to position [0, 371]
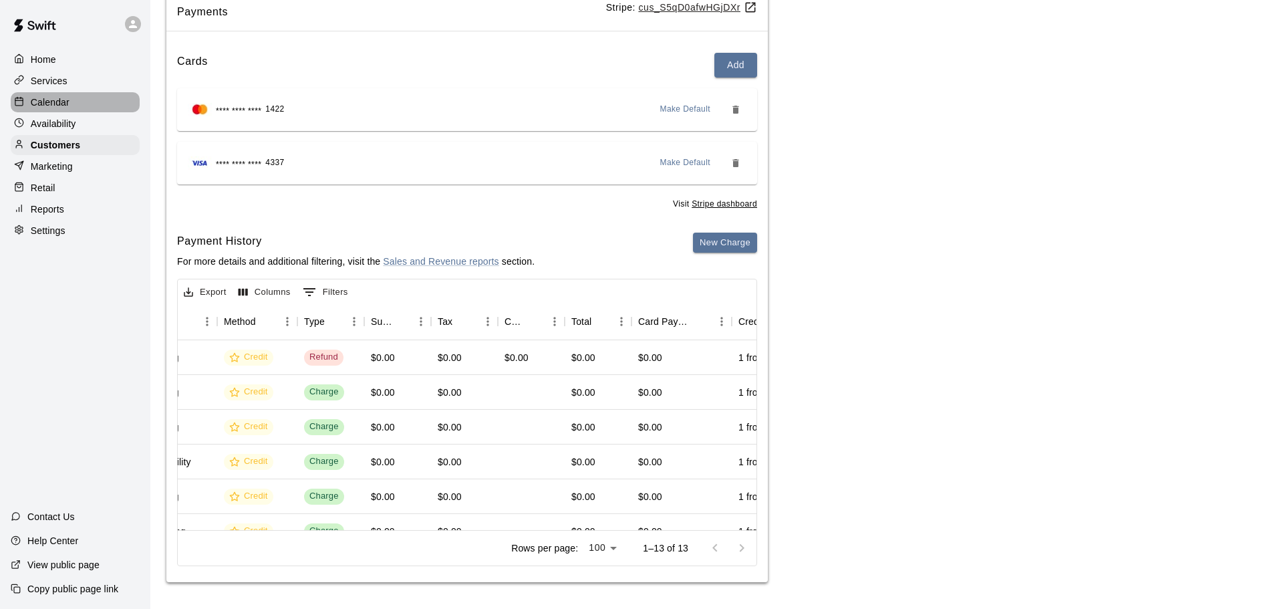
click at [47, 102] on p "Calendar" at bounding box center [50, 102] width 39 height 13
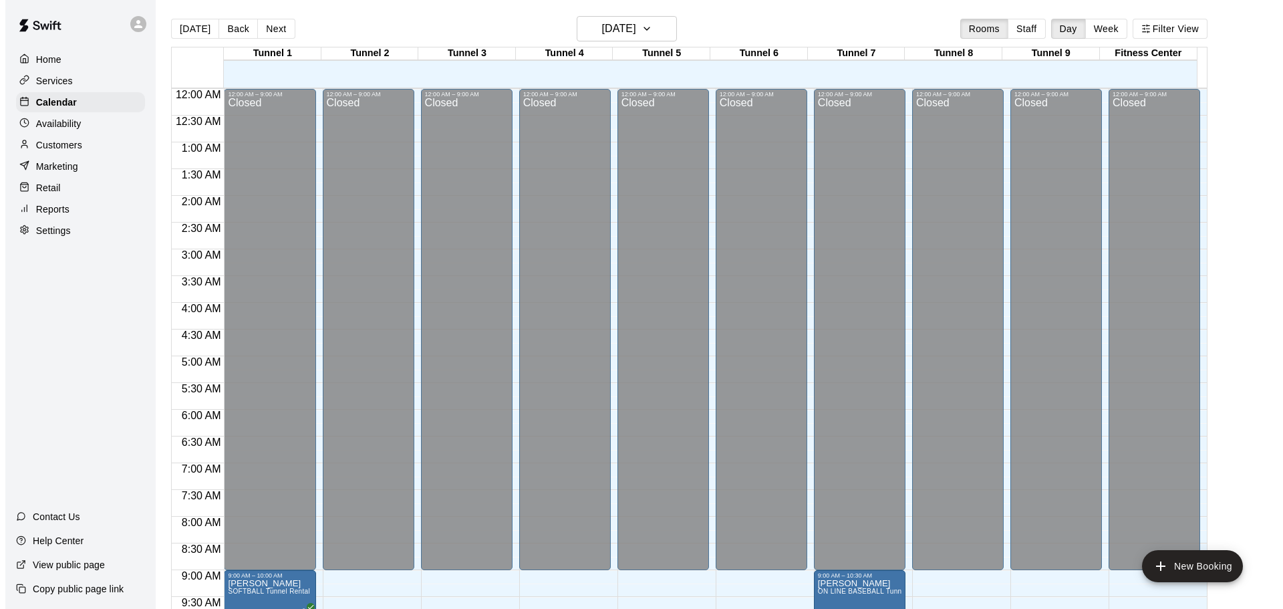
scroll to position [674, 0]
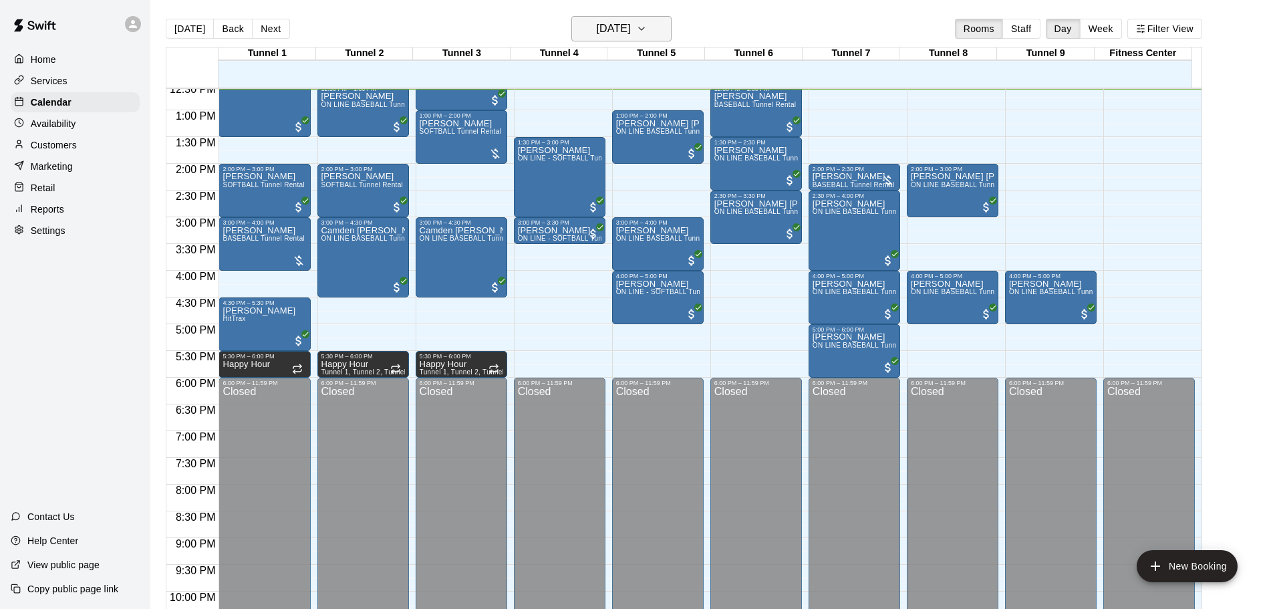
click at [597, 21] on h6 "[DATE]" at bounding box center [614, 28] width 34 height 19
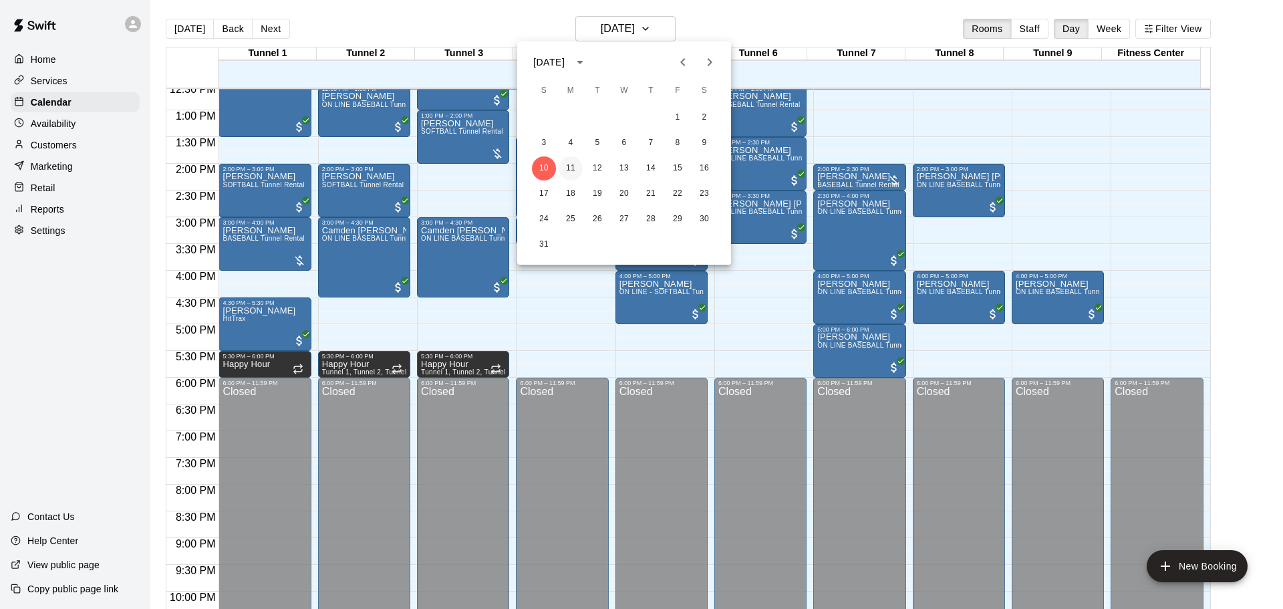
click at [571, 162] on button "11" at bounding box center [571, 168] width 24 height 24
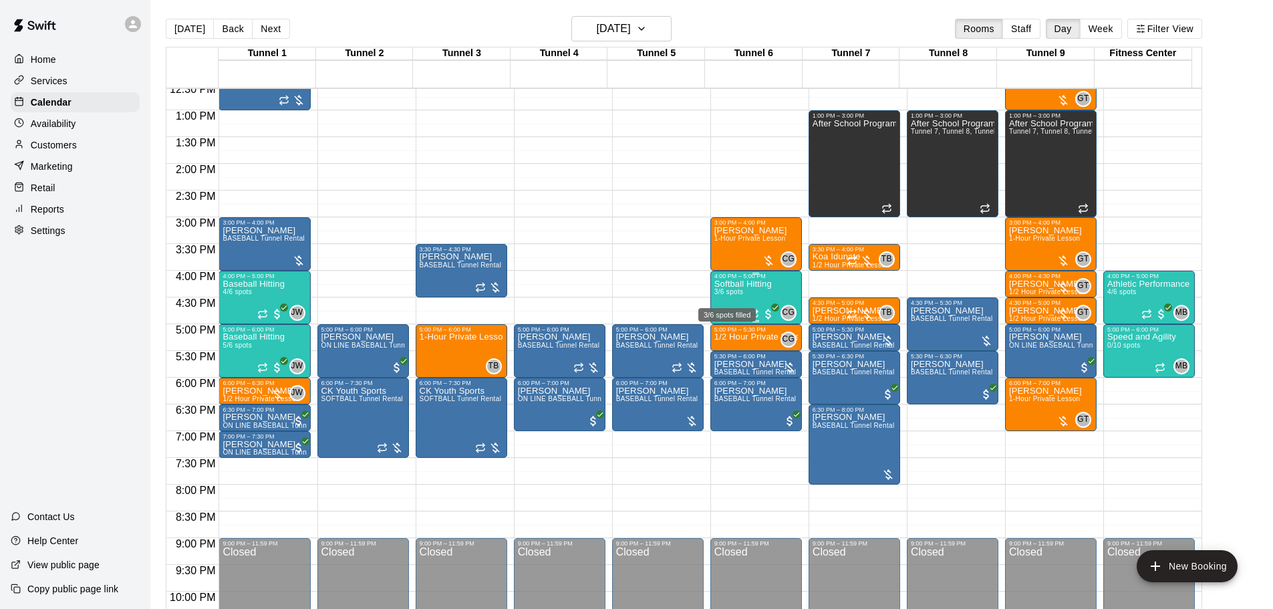
click at [743, 294] on span "3/6 spots" at bounding box center [728, 291] width 29 height 7
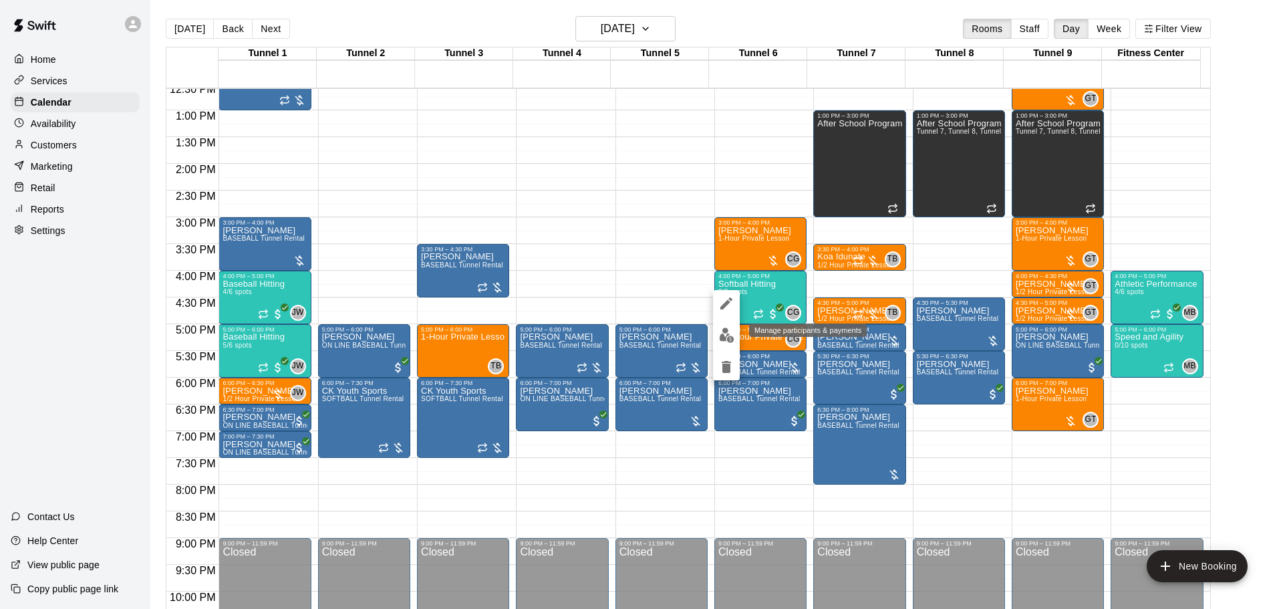
click at [732, 329] on img "edit" at bounding box center [726, 334] width 15 height 15
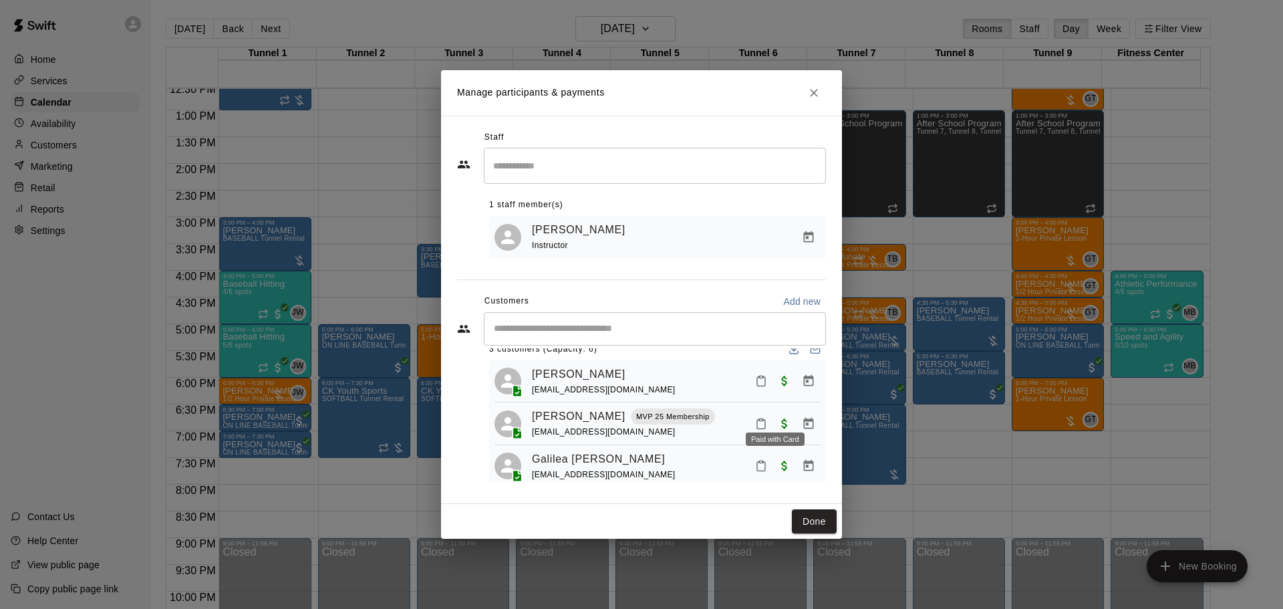
scroll to position [37, 0]
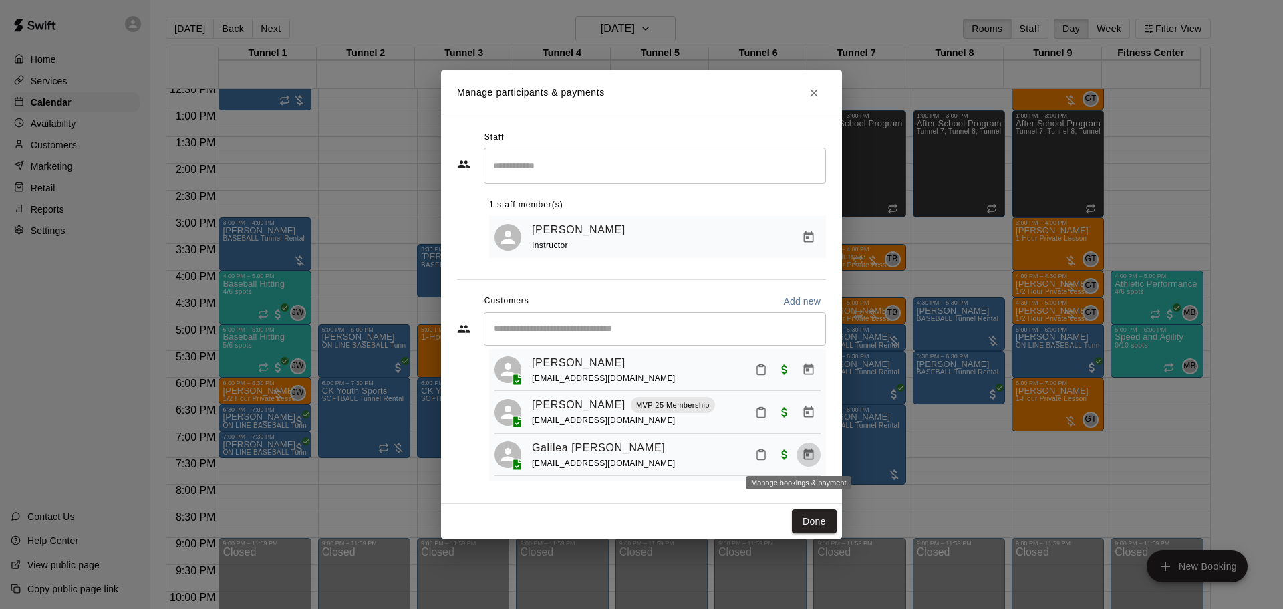
click at [802, 452] on icon "Manage bookings & payment" at bounding box center [808, 454] width 13 height 13
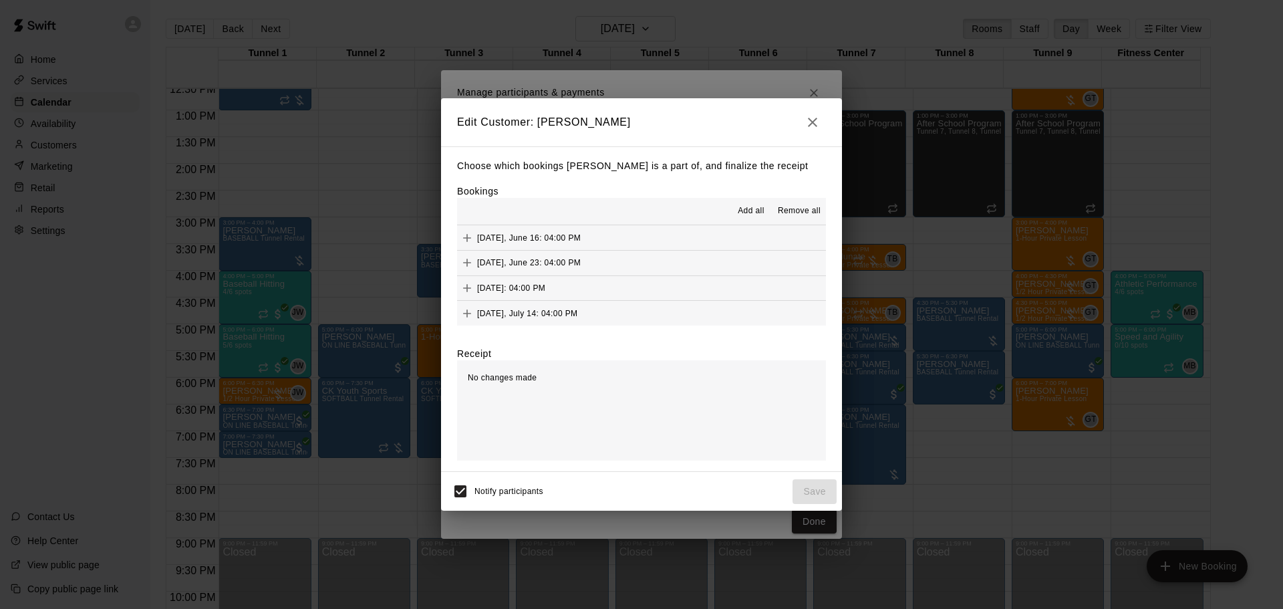
click at [573, 305] on div "[DATE], July 14: 04:00 PM" at bounding box center [517, 313] width 121 height 20
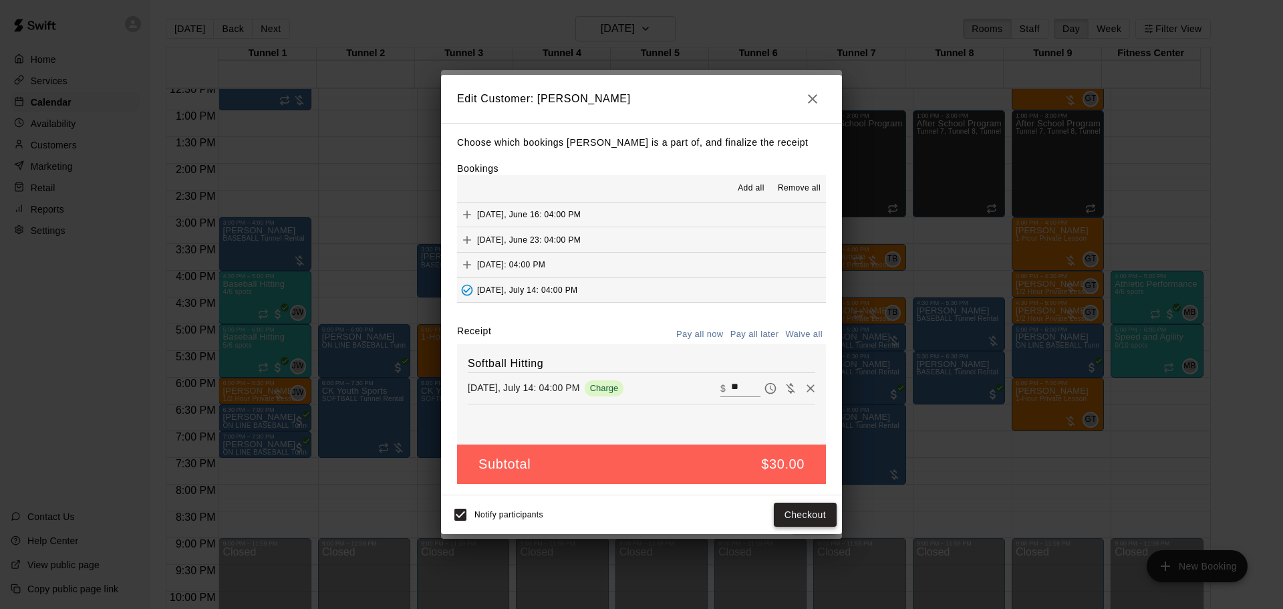
click at [808, 513] on button "Checkout" at bounding box center [805, 514] width 63 height 25
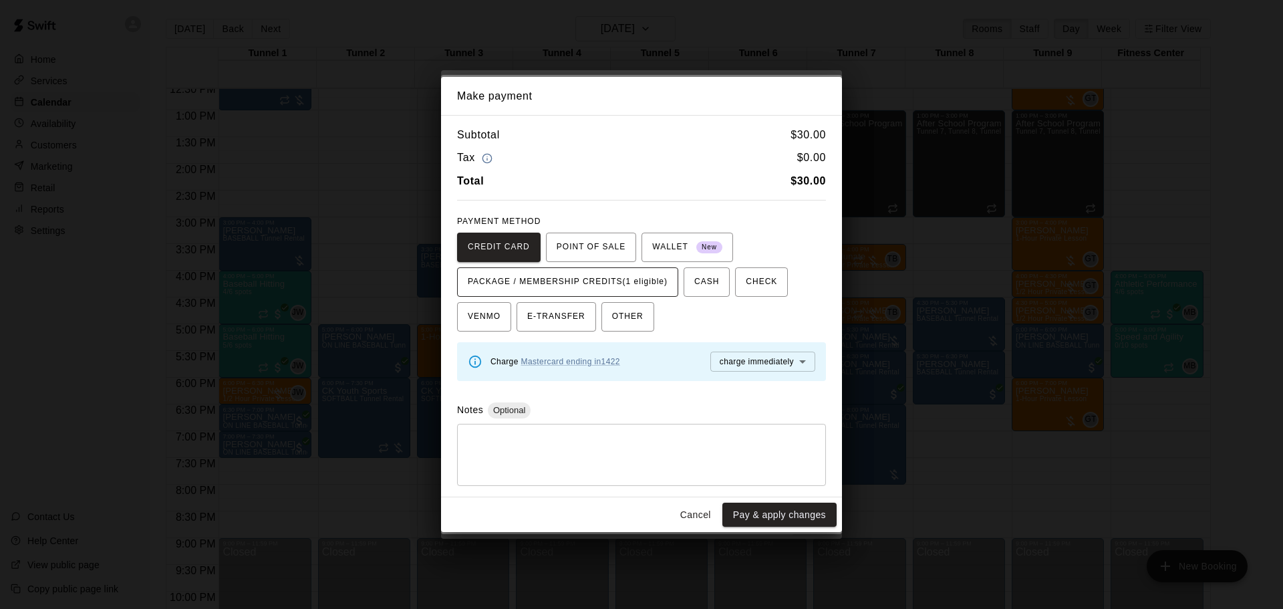
click at [633, 279] on span "PACKAGE / MEMBERSHIP CREDITS (1 eligible)" at bounding box center [568, 281] width 200 height 21
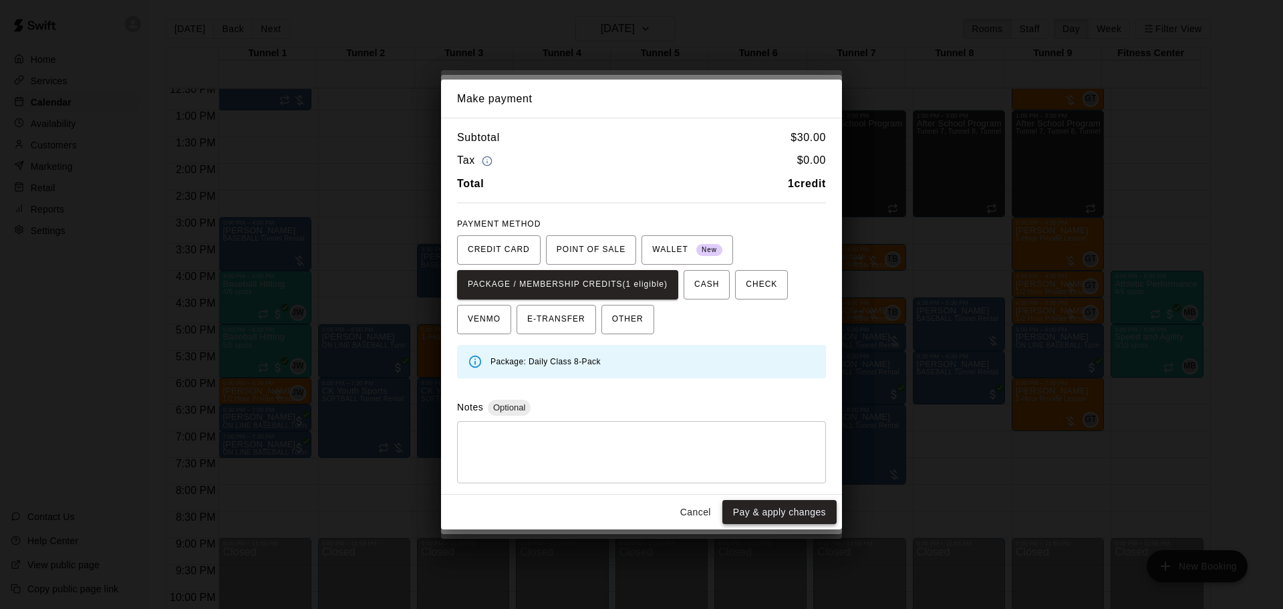
click at [781, 512] on button "Pay & apply changes" at bounding box center [779, 512] width 114 height 25
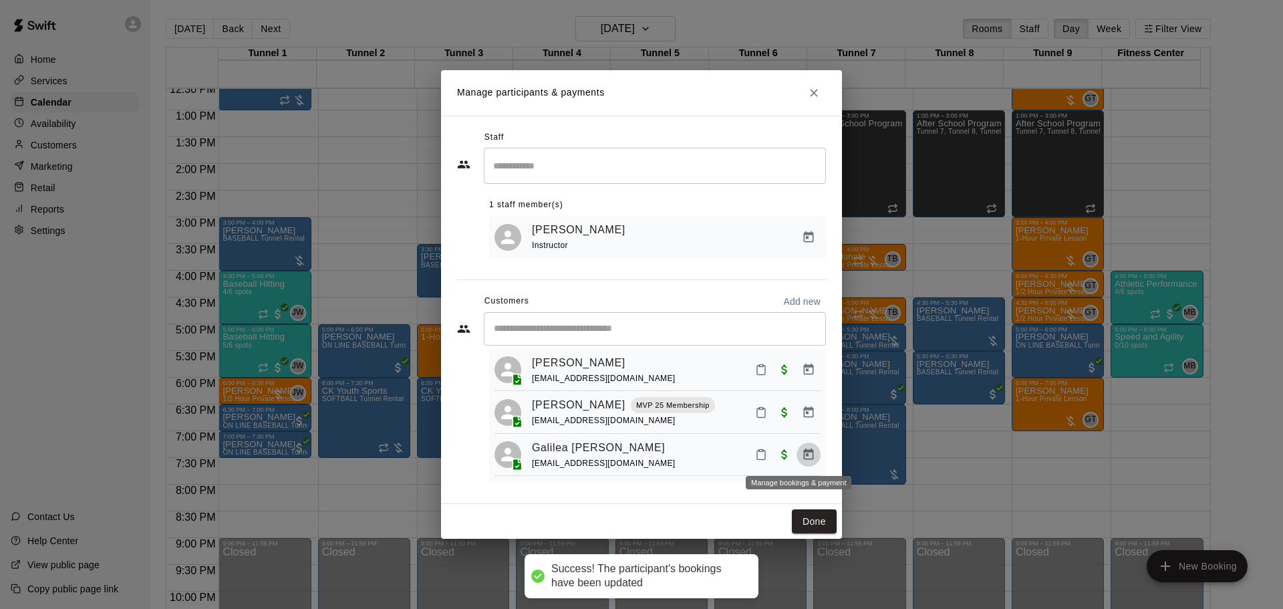
click at [804, 456] on icon "Manage bookings & payment" at bounding box center [809, 453] width 10 height 11
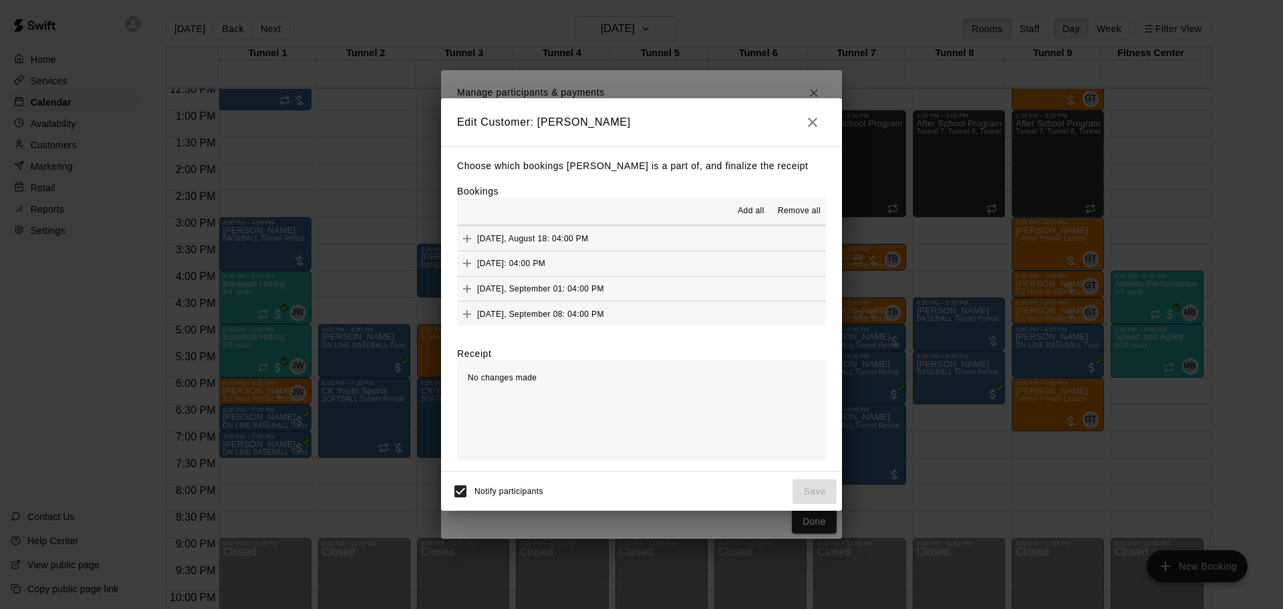
scroll to position [134, 0]
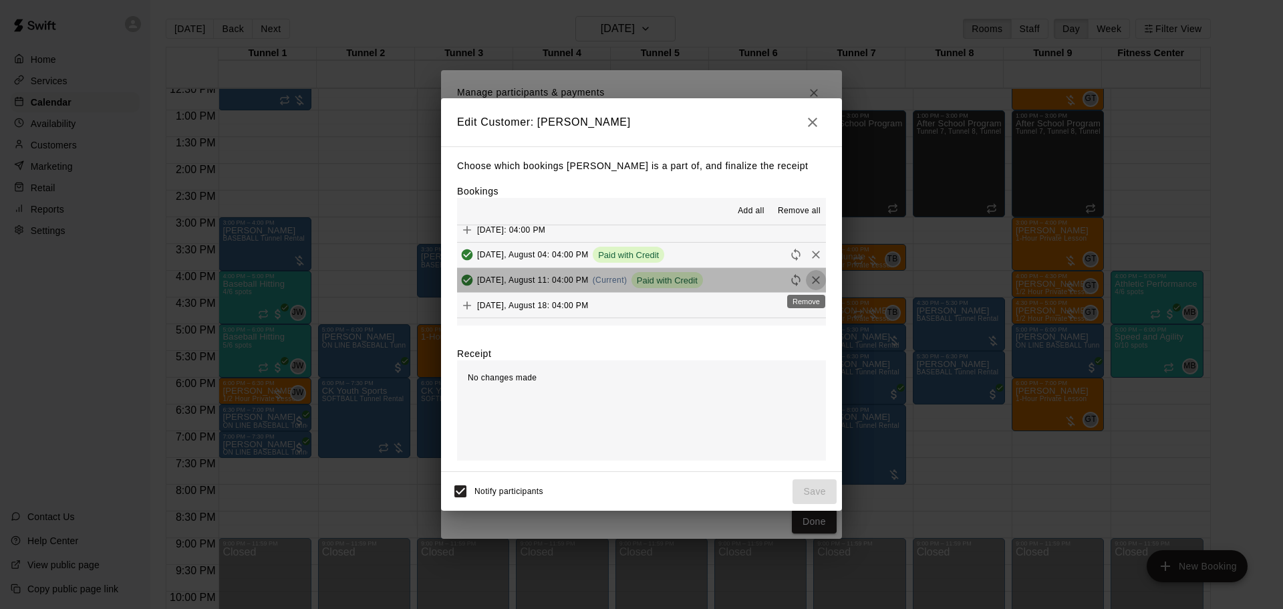
click at [809, 279] on icon "Remove" at bounding box center [815, 279] width 13 height 13
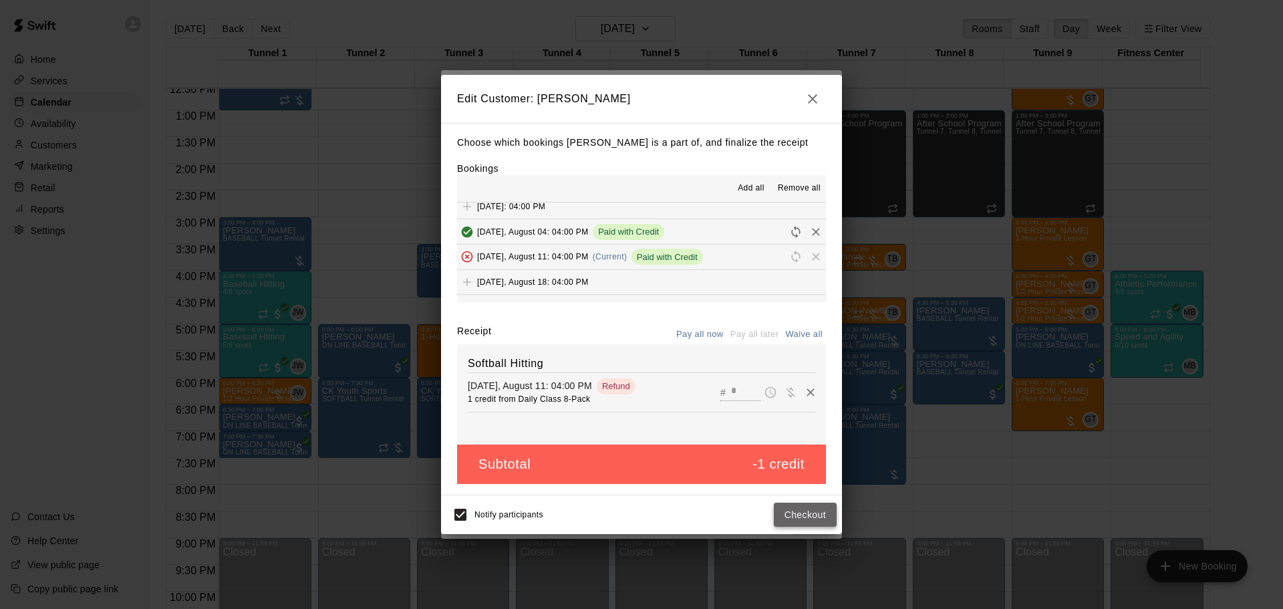
click at [818, 506] on button "Checkout" at bounding box center [805, 514] width 63 height 25
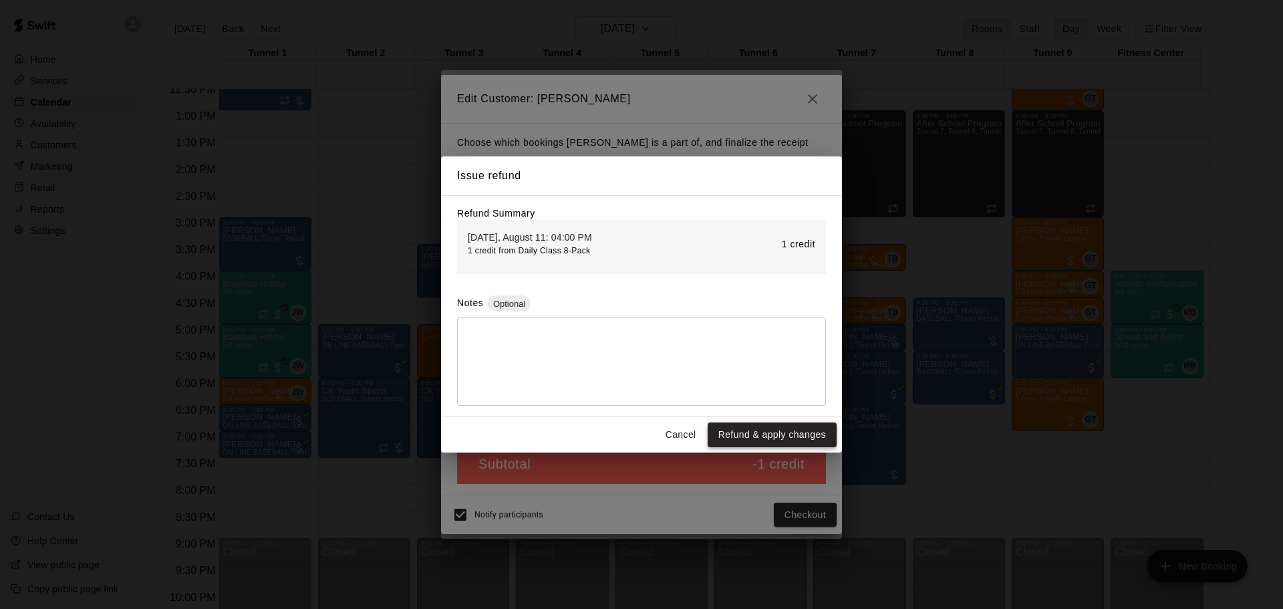
click at [775, 430] on button "Refund & apply changes" at bounding box center [772, 434] width 129 height 25
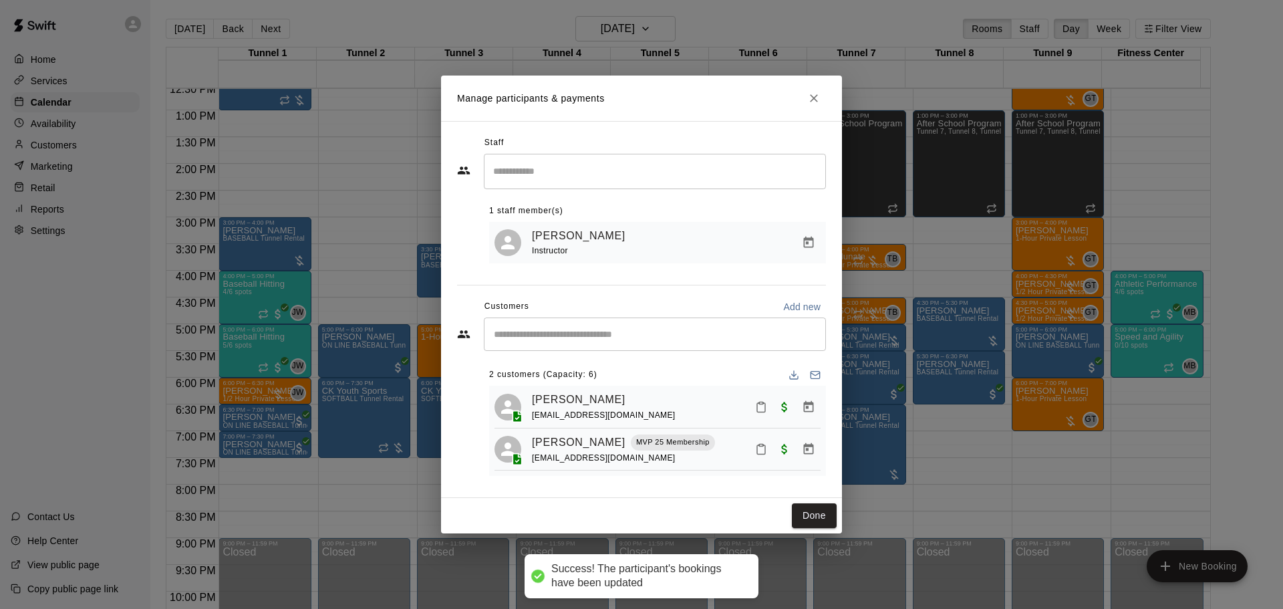
scroll to position [0, 0]
click at [798, 509] on button "Done" at bounding box center [814, 515] width 45 height 25
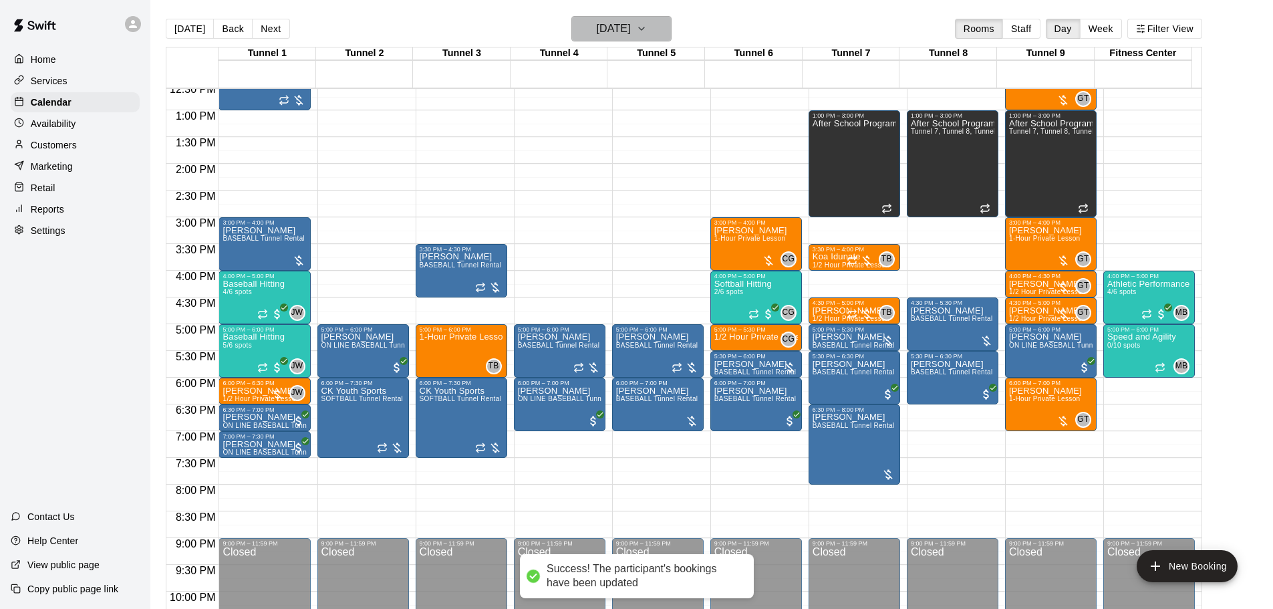
click at [611, 19] on h6 "[DATE]" at bounding box center [614, 28] width 34 height 19
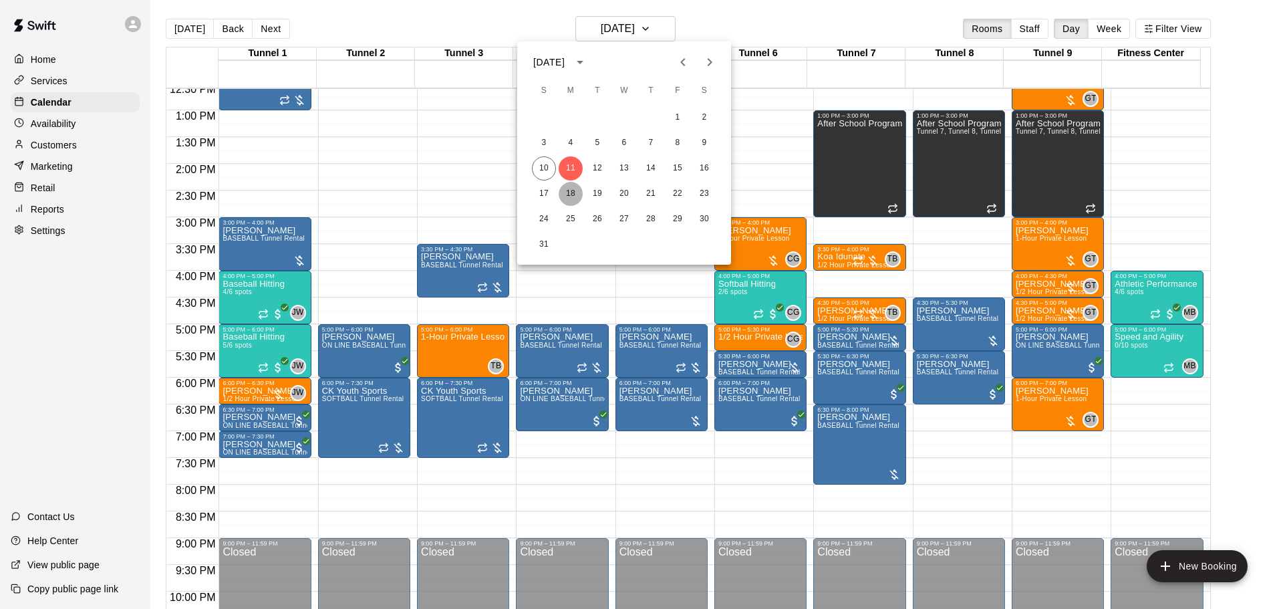
click at [568, 194] on button "18" at bounding box center [571, 194] width 24 height 24
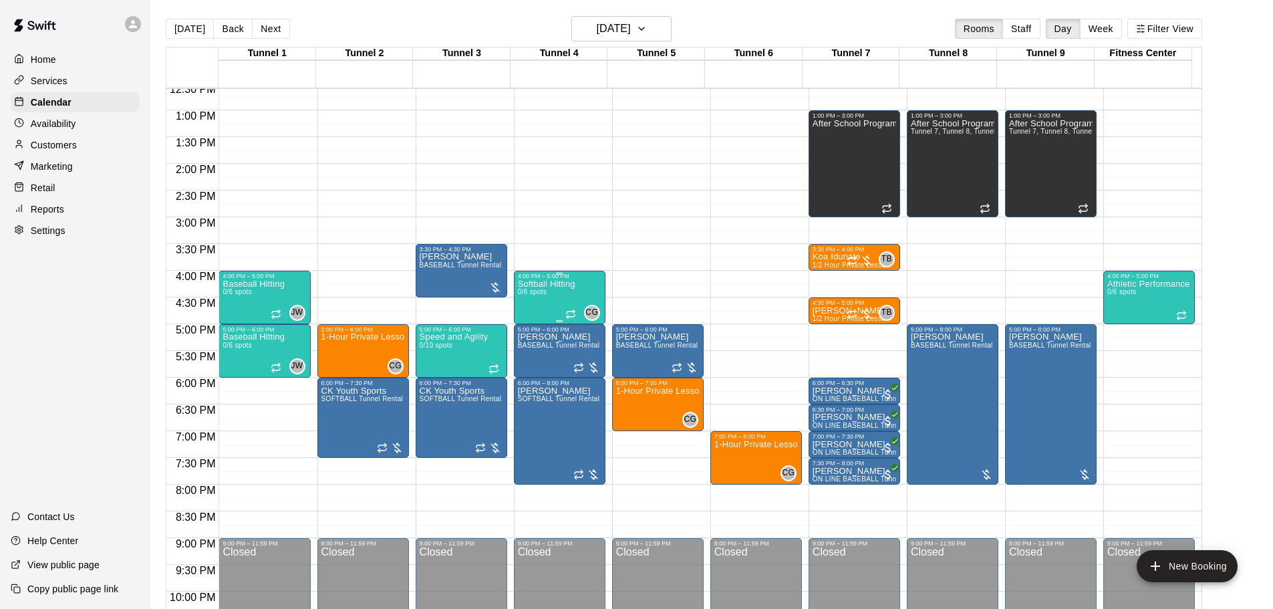
click at [575, 284] on p "Softball Hitting" at bounding box center [546, 284] width 57 height 0
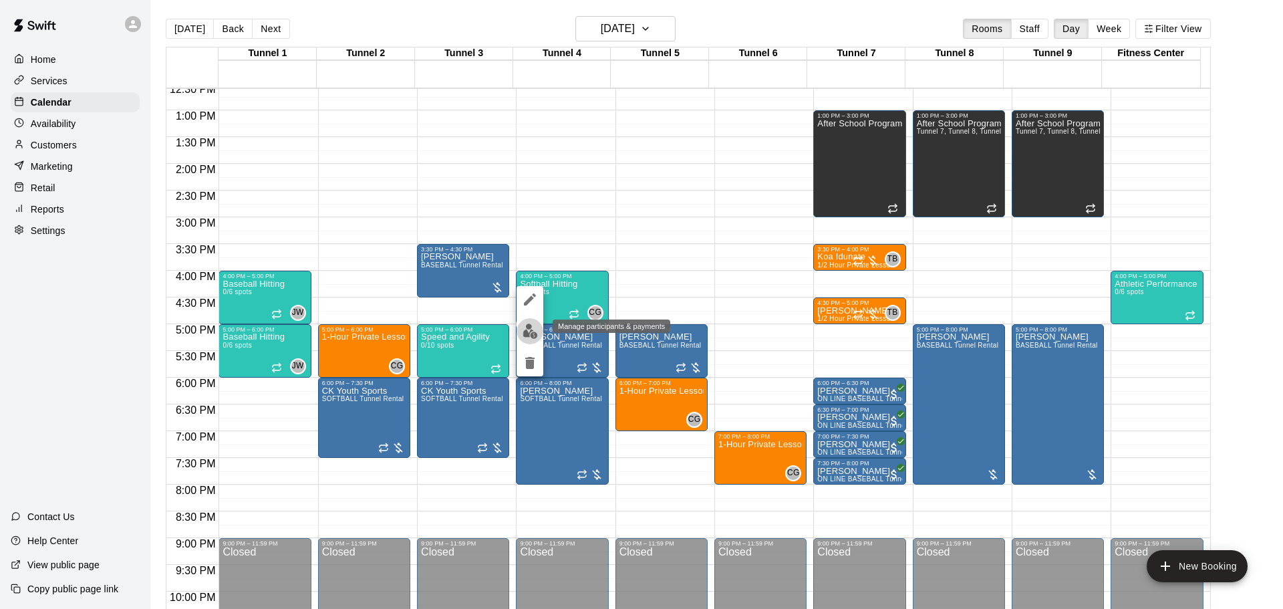
click at [533, 330] on img "edit" at bounding box center [530, 330] width 15 height 15
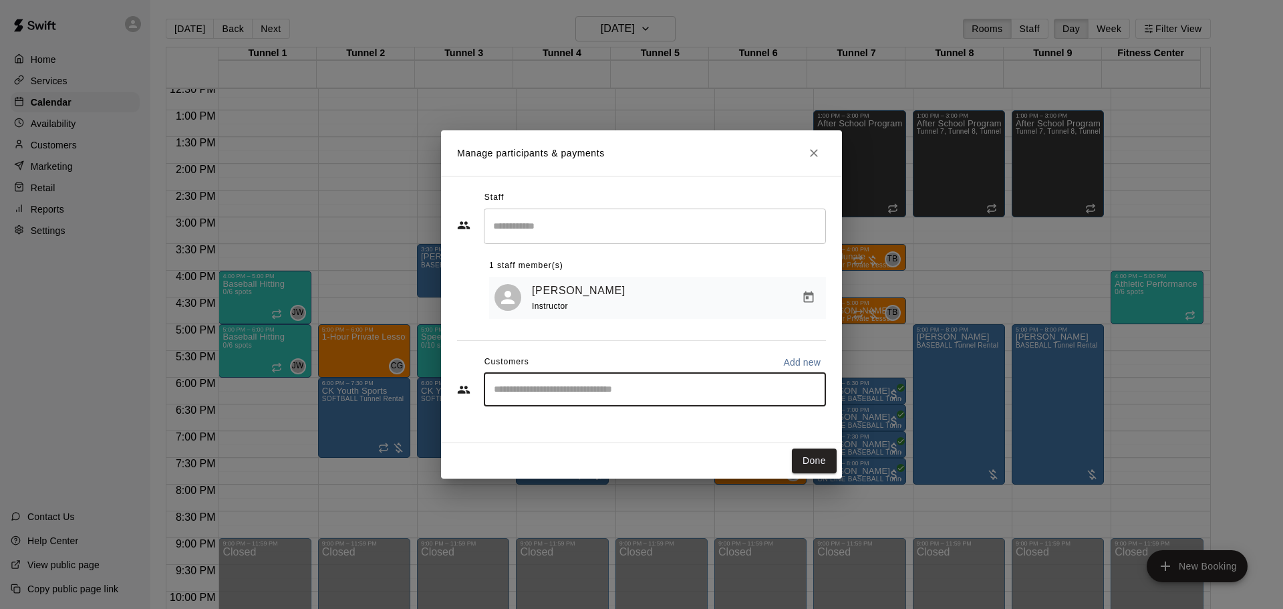
click at [655, 396] on input "Start typing to search customers..." at bounding box center [655, 389] width 330 height 13
type input "*******"
click at [688, 422] on div "Galilea [PERSON_NAME] [EMAIL_ADDRESS][DOMAIN_NAME]" at bounding box center [668, 430] width 294 height 29
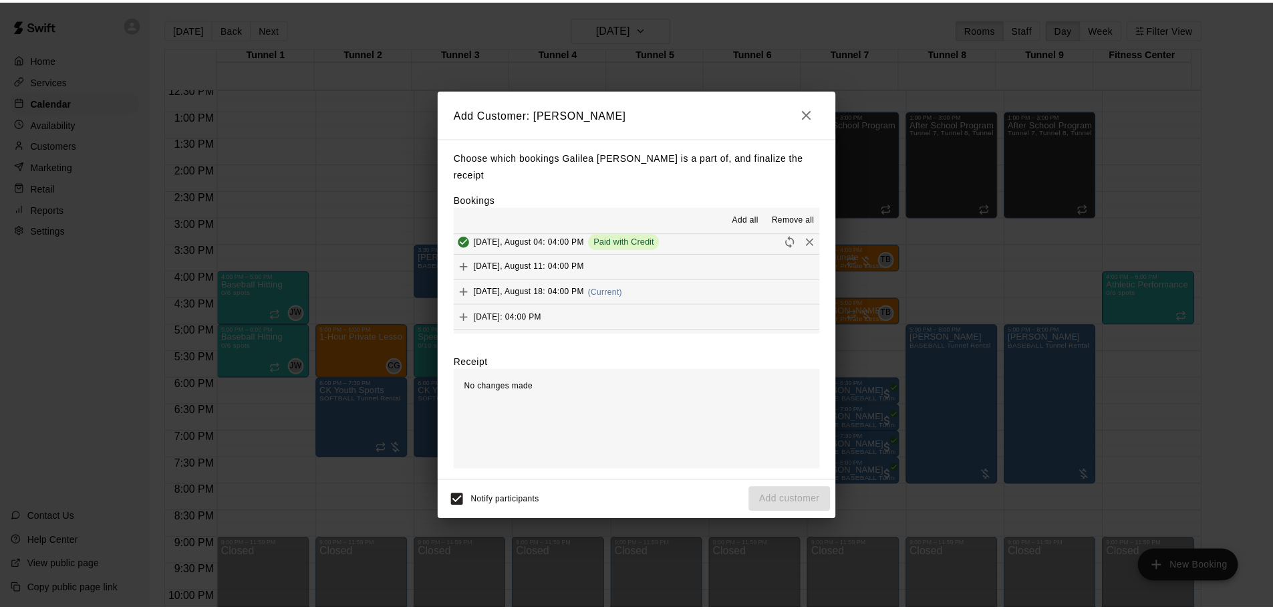
scroll to position [134, 0]
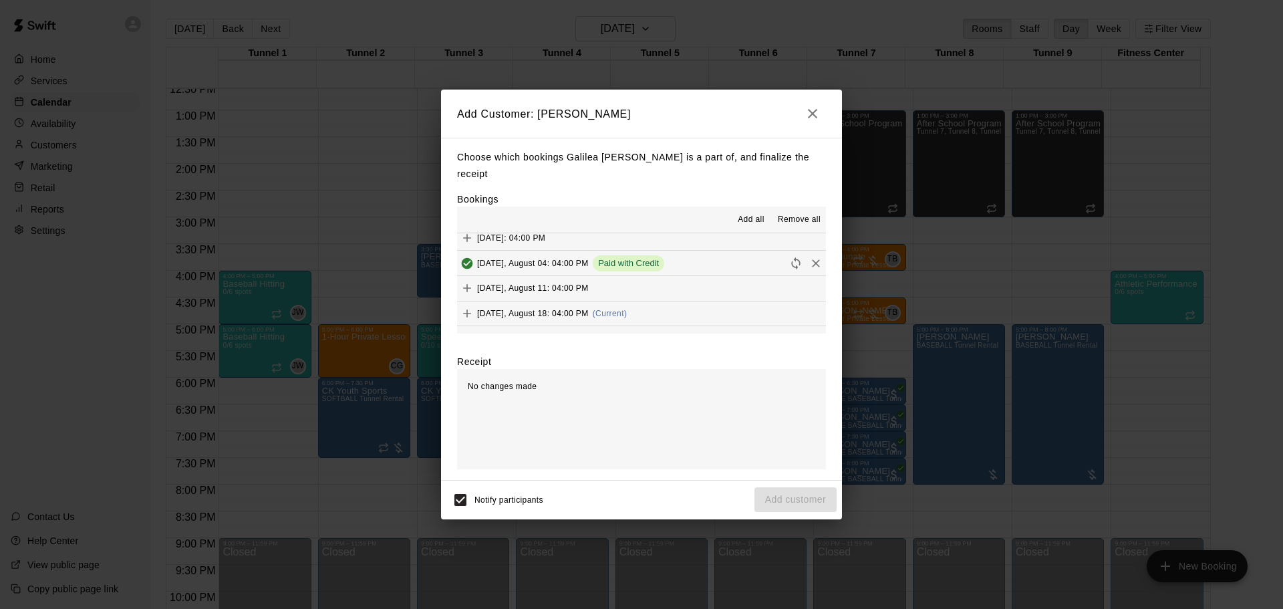
click at [626, 311] on div "[DATE], August 18: 04:00 PM (Current)" at bounding box center [542, 313] width 170 height 20
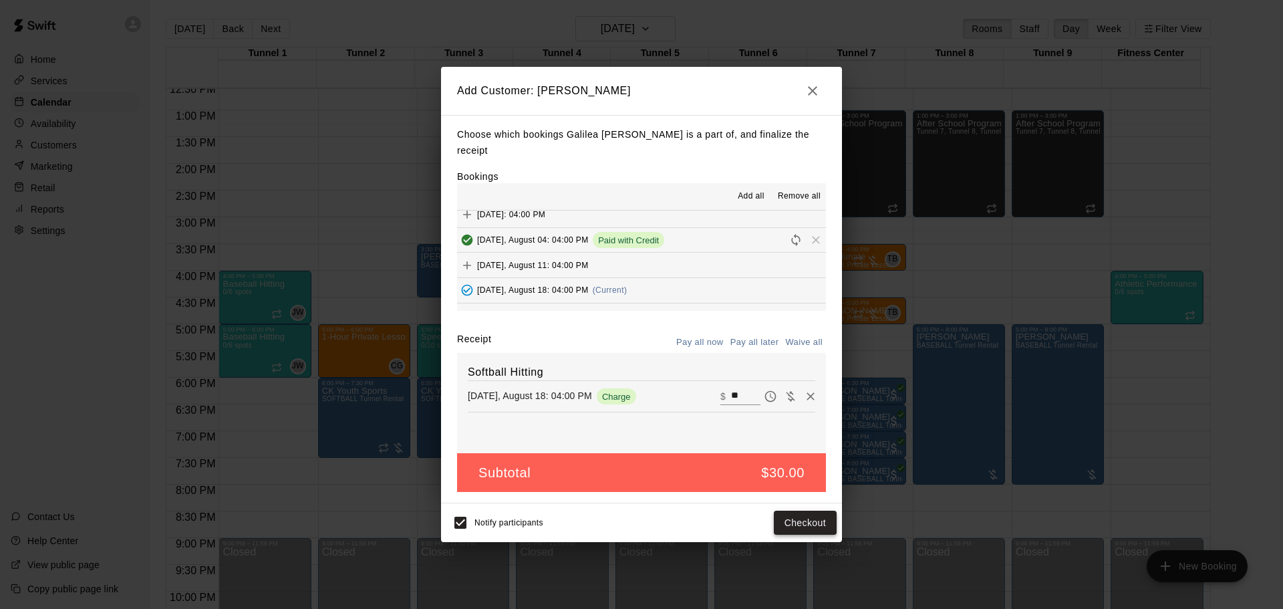
click at [786, 510] on button "Checkout" at bounding box center [805, 522] width 63 height 25
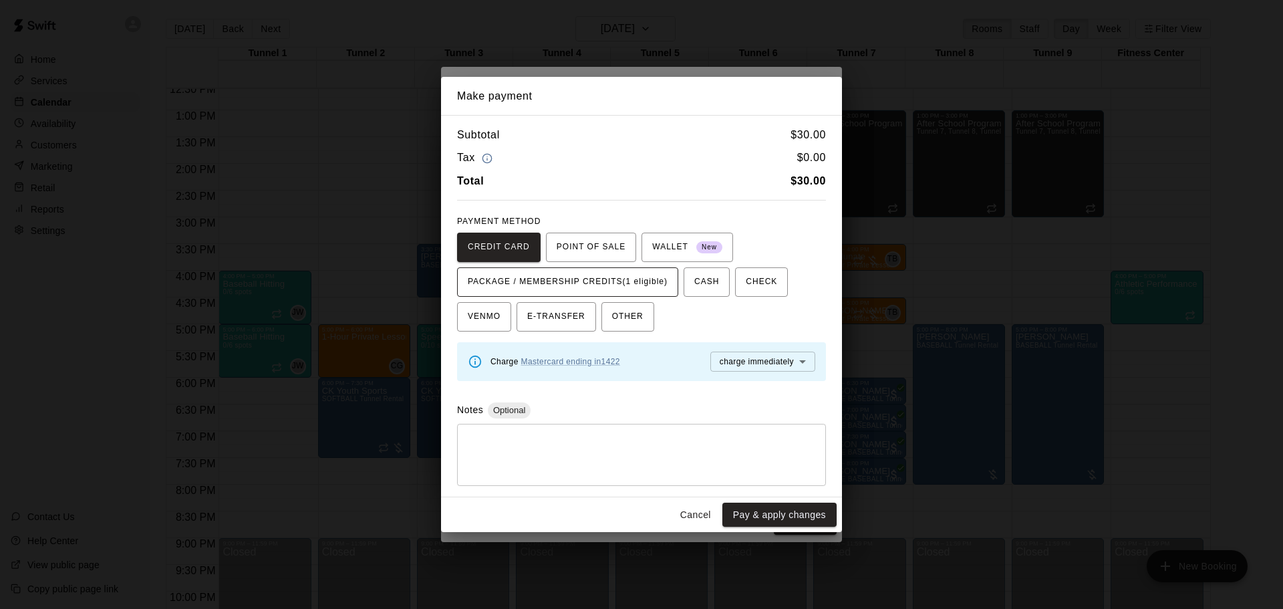
click at [631, 271] on span "PACKAGE / MEMBERSHIP CREDITS (1 eligible)" at bounding box center [568, 281] width 200 height 21
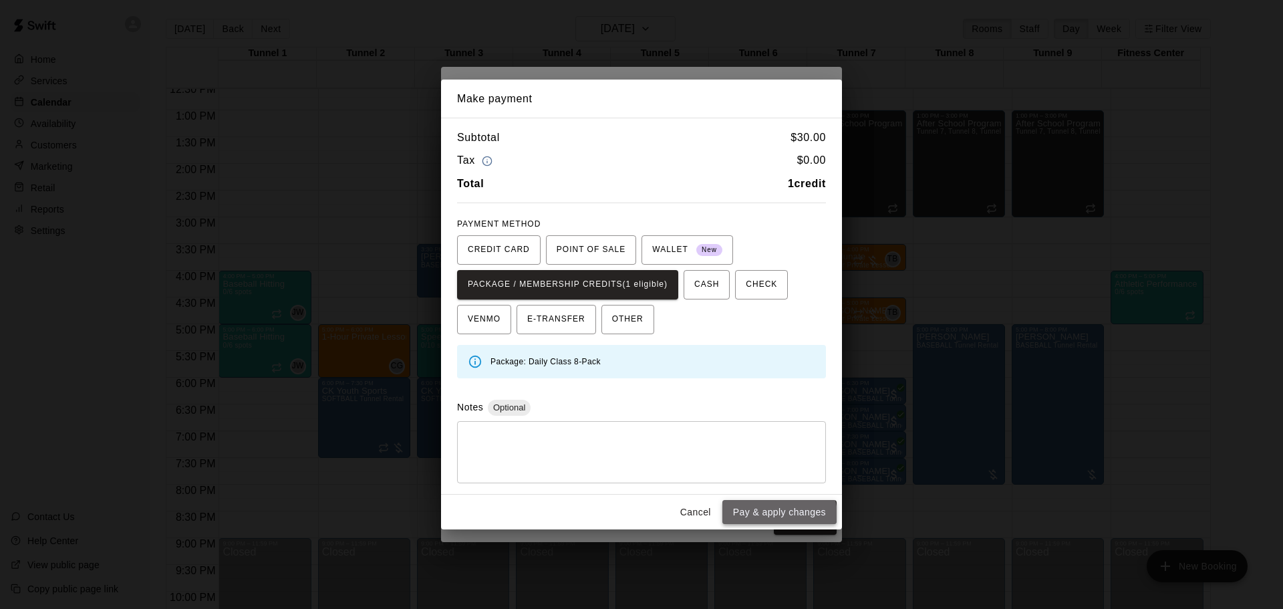
click at [764, 520] on button "Pay & apply changes" at bounding box center [779, 512] width 114 height 25
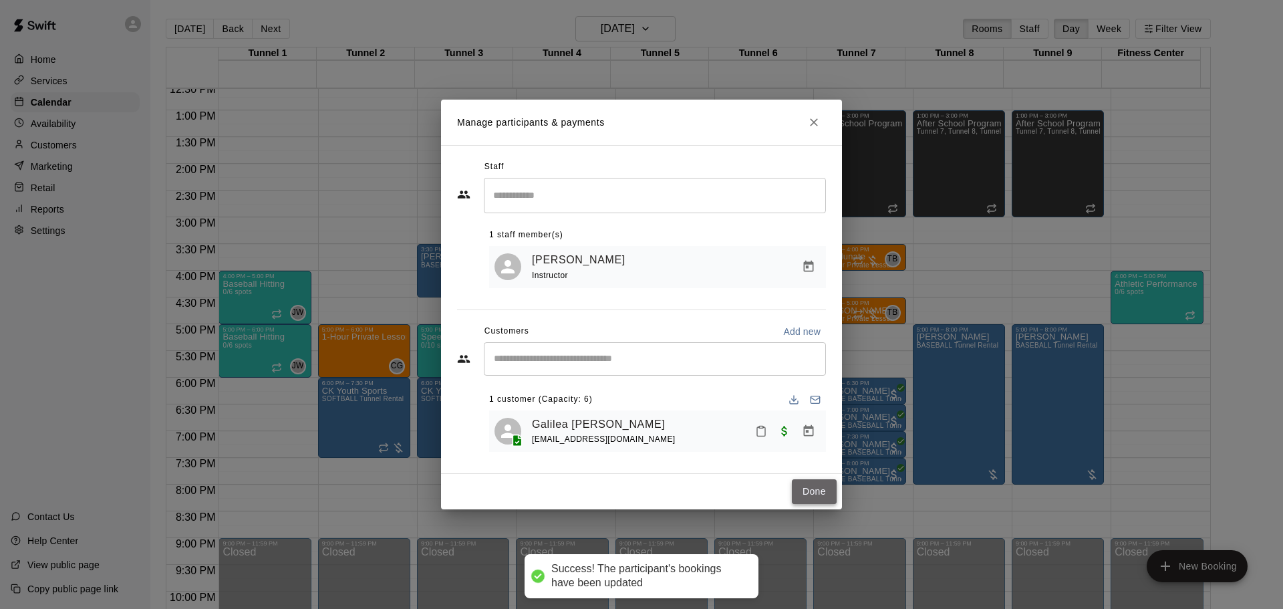
click at [798, 498] on button "Done" at bounding box center [814, 491] width 45 height 25
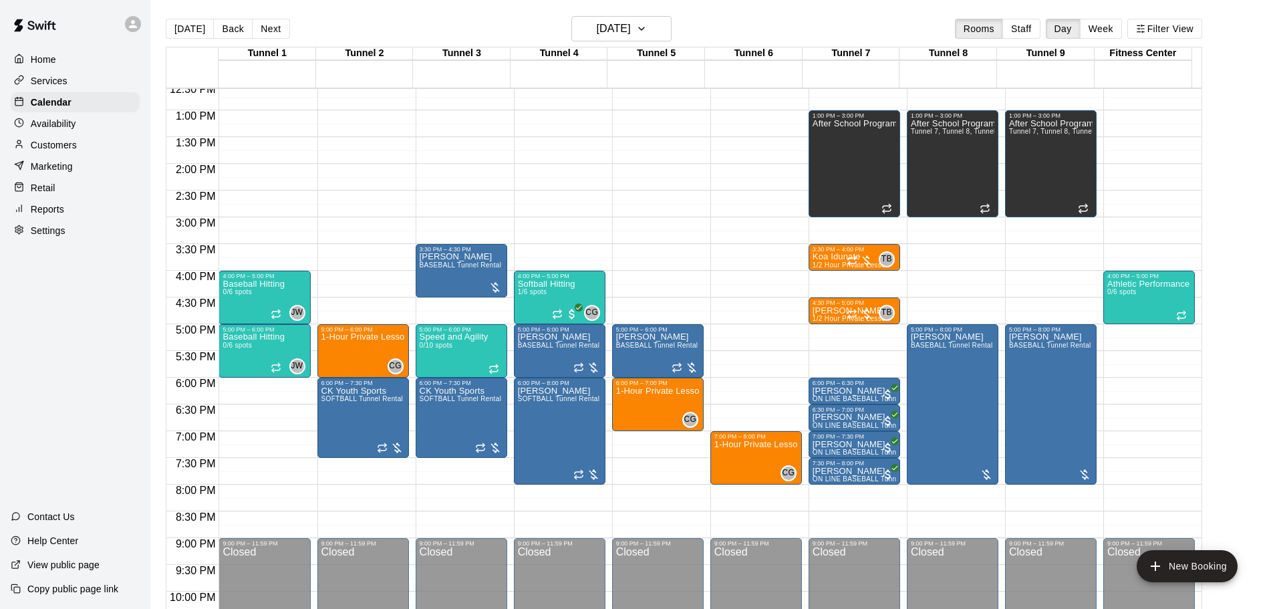
click at [619, 43] on div "[DATE] Back [DATE][DATE] Rooms Staff Day Week Filter View" at bounding box center [684, 31] width 1036 height 31
click at [618, 36] on h6 "[DATE]" at bounding box center [614, 28] width 34 height 19
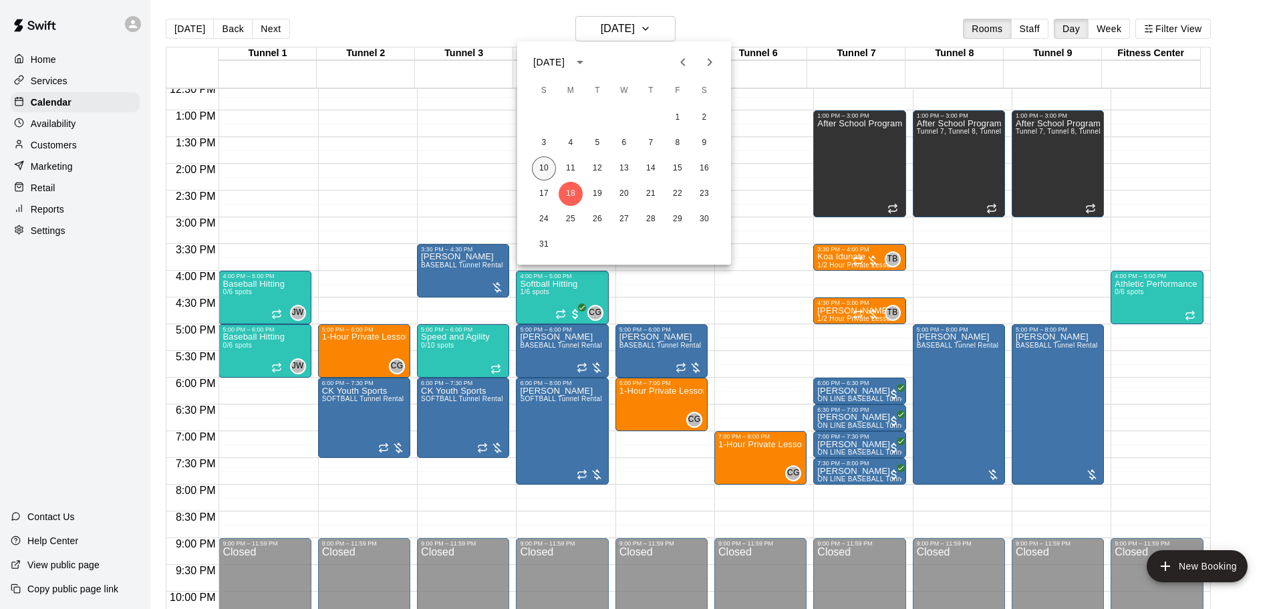
click at [553, 166] on button "10" at bounding box center [544, 168] width 24 height 24
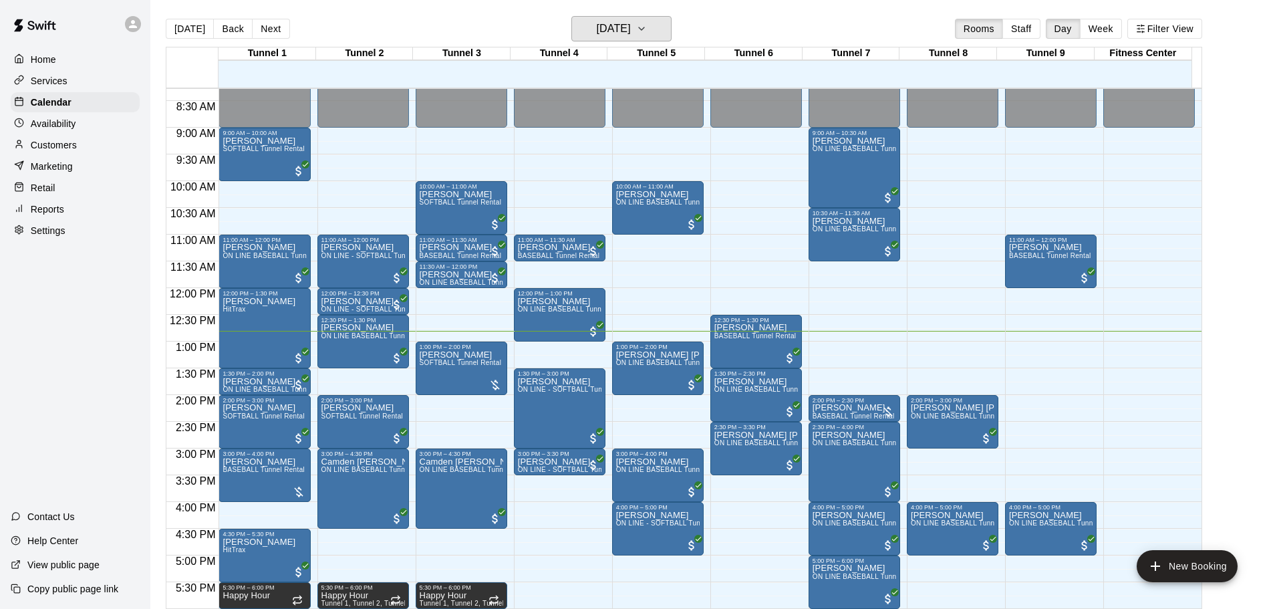
scroll to position [473, 0]
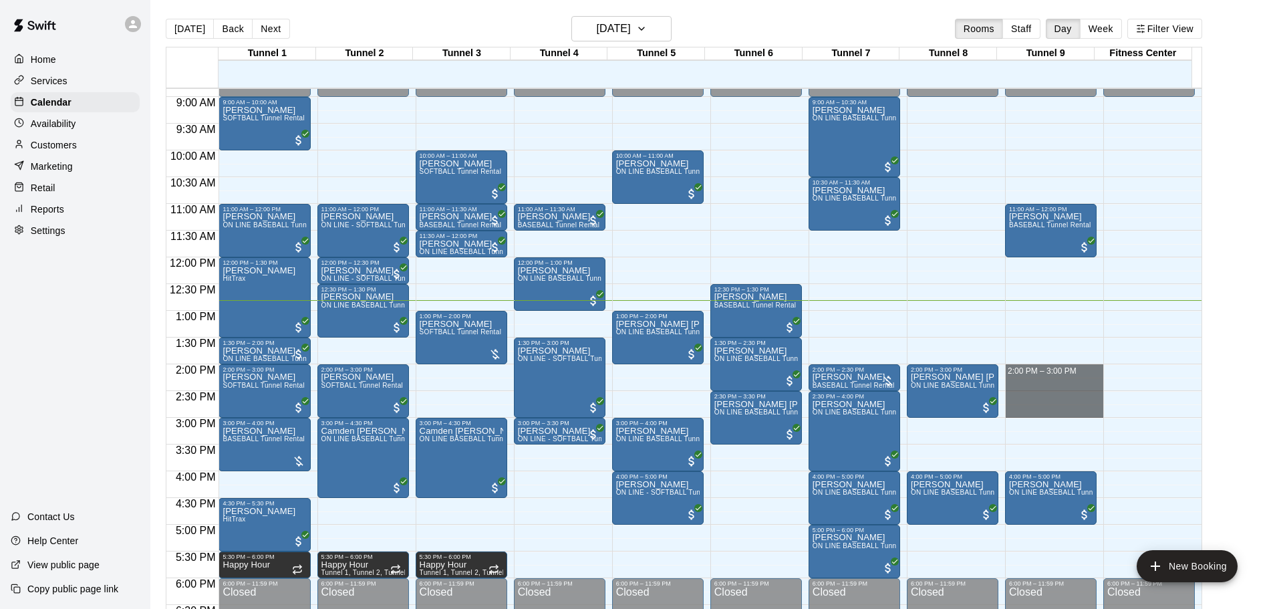
drag, startPoint x: 1022, startPoint y: 368, endPoint x: 1028, endPoint y: 408, distance: 39.9
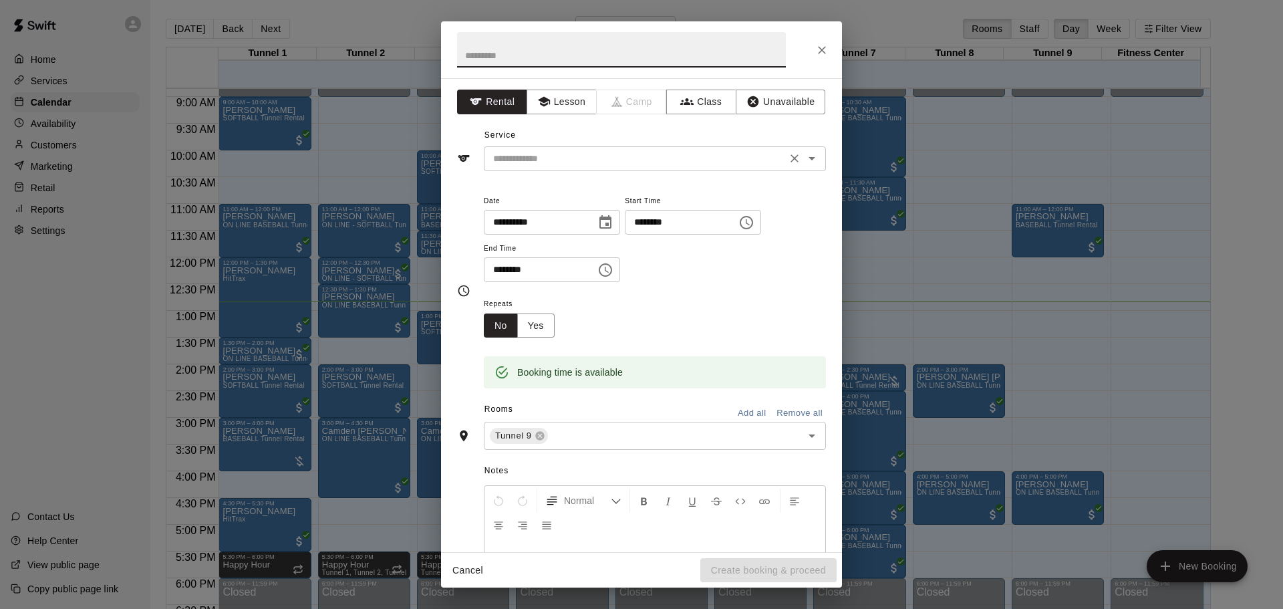
click at [673, 154] on input "text" at bounding box center [635, 158] width 295 height 17
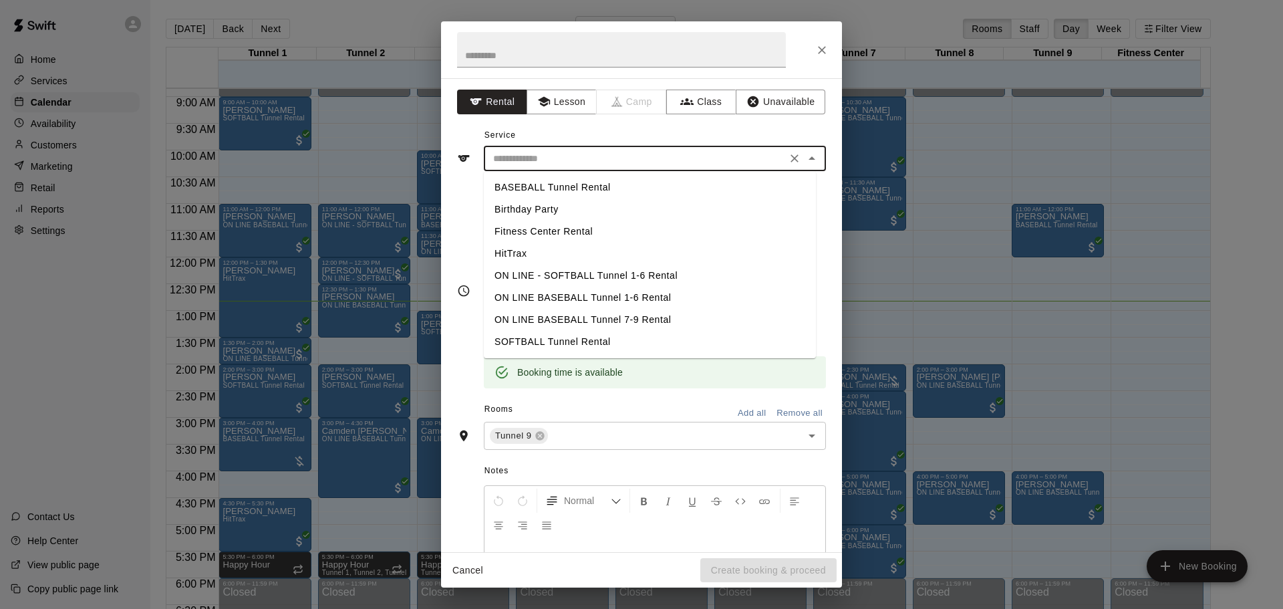
click at [611, 185] on li "BASEBALL Tunnel Rental" at bounding box center [650, 187] width 332 height 22
type input "**********"
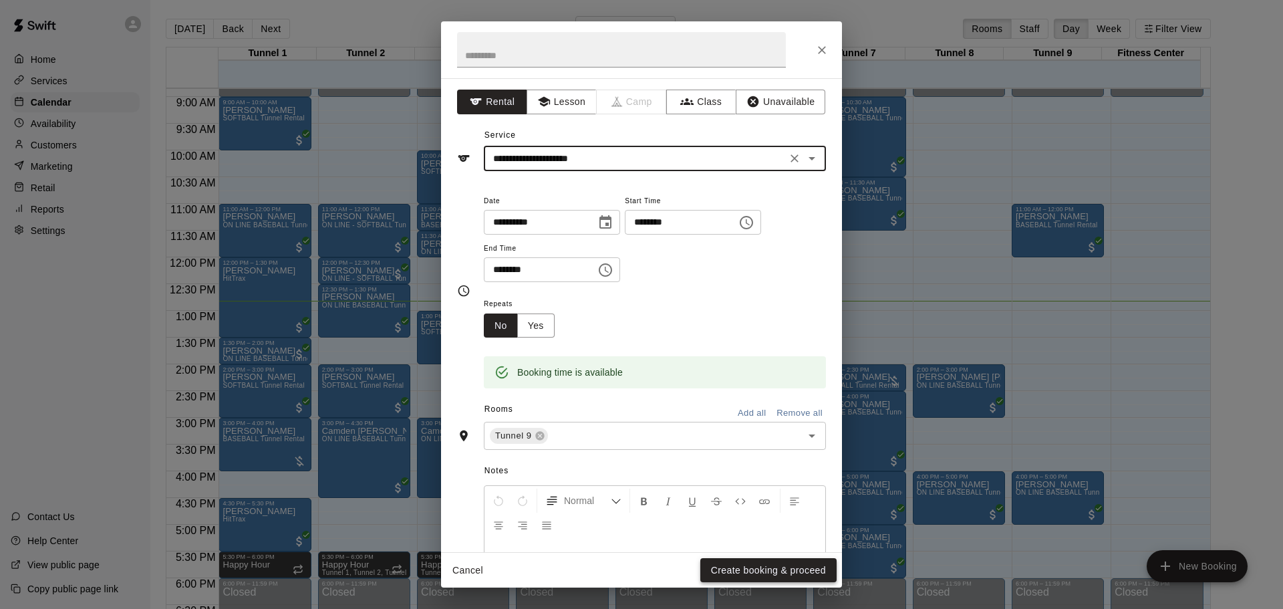
click at [768, 567] on button "Create booking & proceed" at bounding box center [768, 570] width 136 height 25
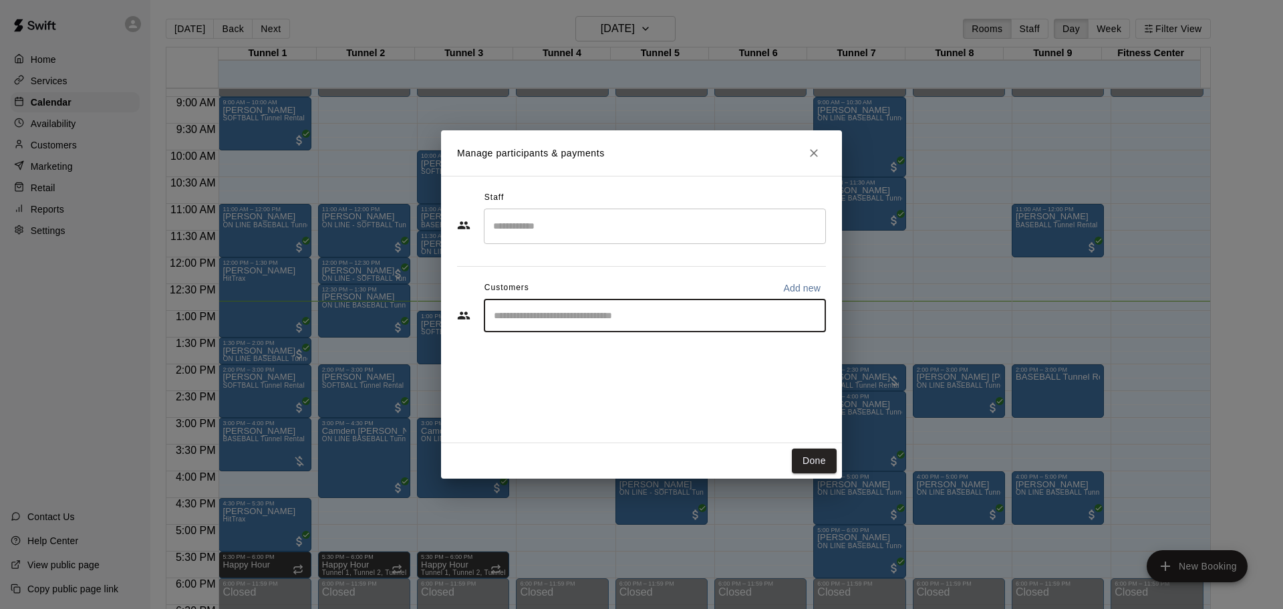
click at [563, 319] on input "Start typing to search customers..." at bounding box center [655, 315] width 330 height 13
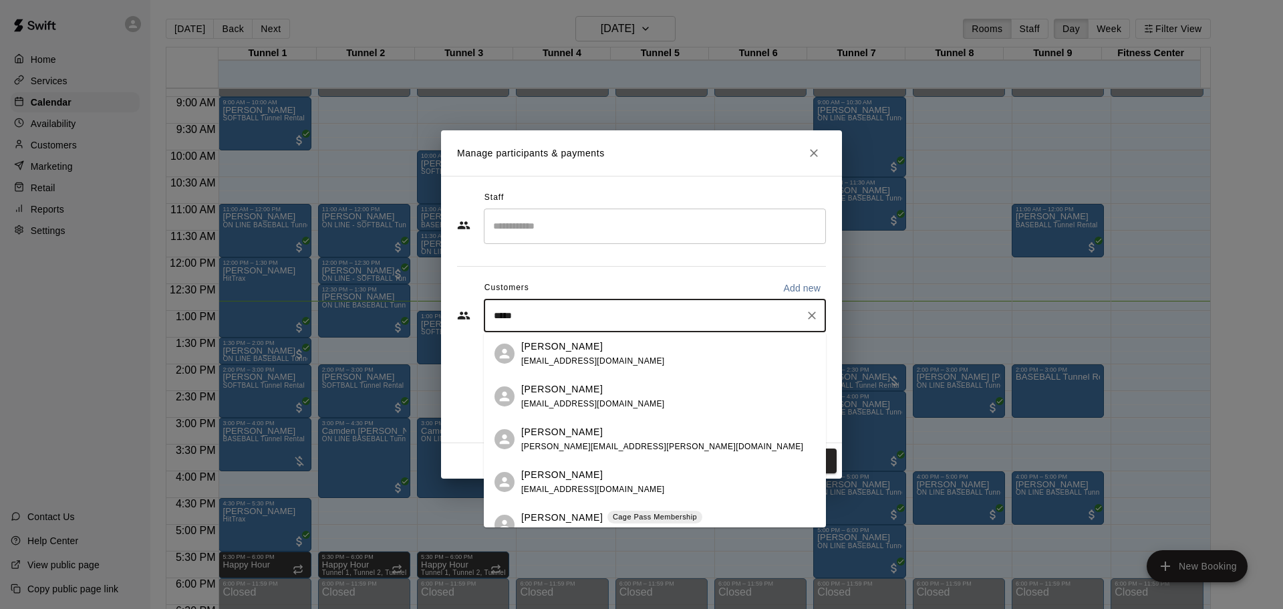
type input "******"
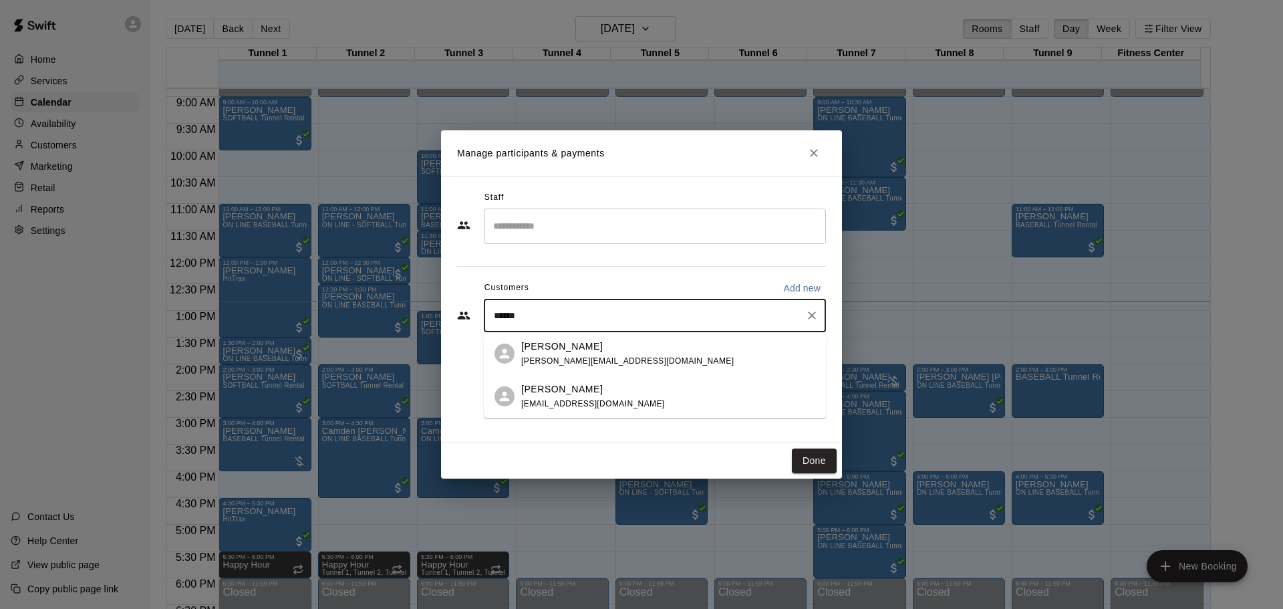
click at [599, 344] on div "[PERSON_NAME]" at bounding box center [627, 346] width 212 height 14
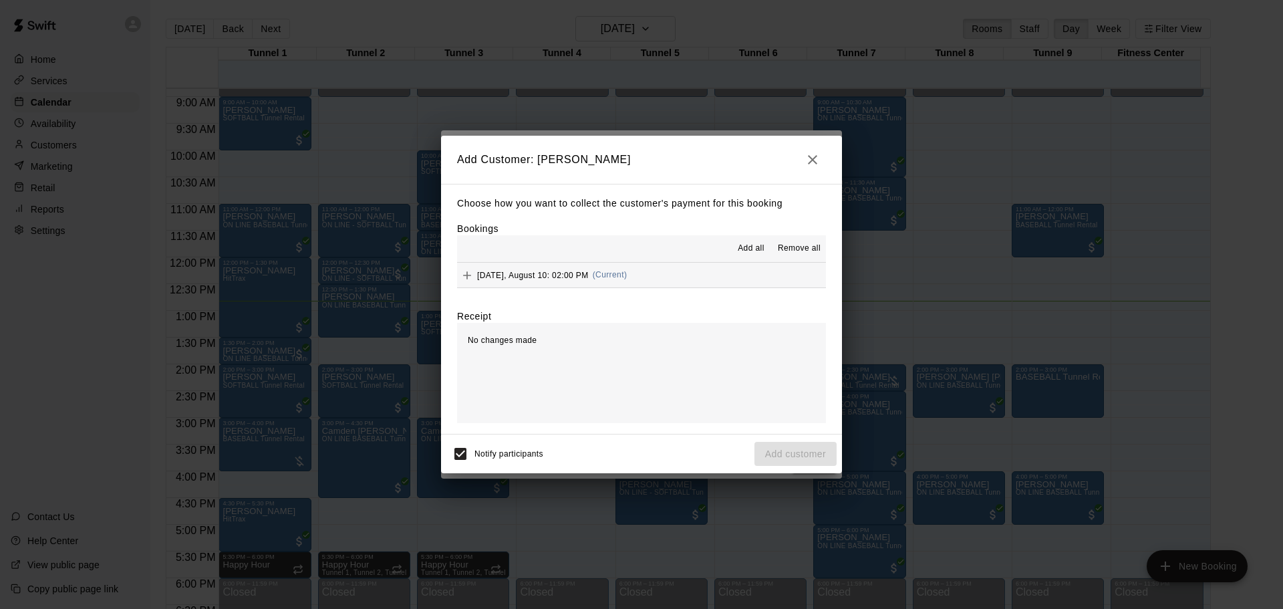
click at [688, 285] on button "[DATE], August 10: 02:00 PM (Current)" at bounding box center [641, 275] width 369 height 25
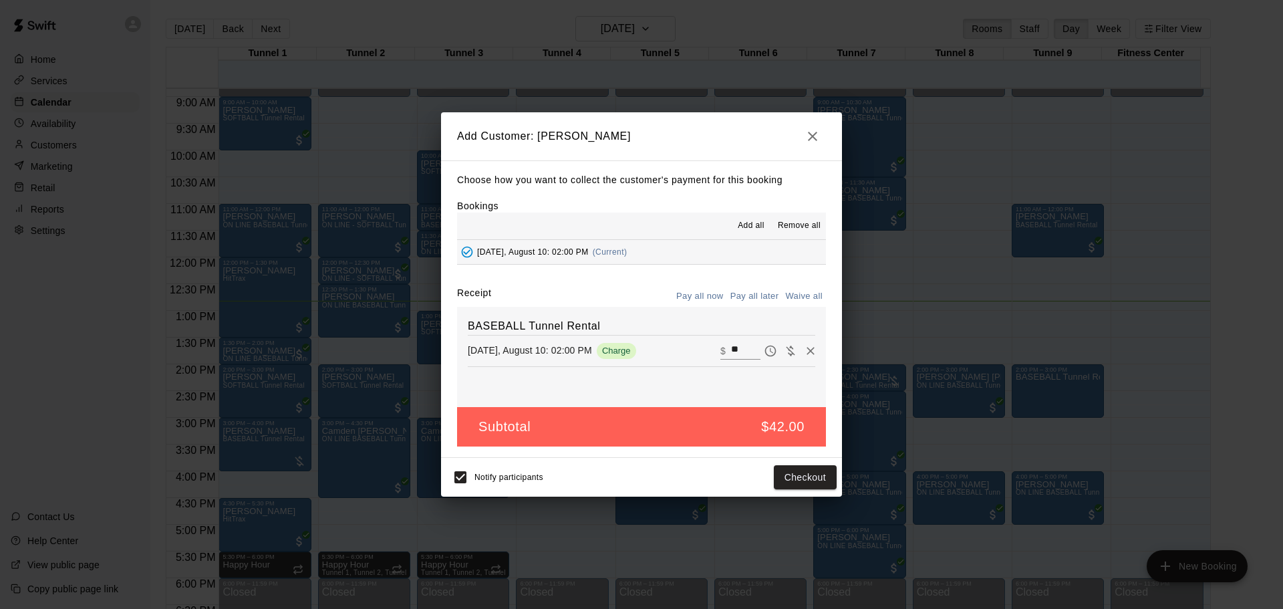
click at [746, 298] on button "Pay all later" at bounding box center [754, 296] width 55 height 21
click at [788, 465] on div "Notify participants Add customer" at bounding box center [641, 477] width 390 height 28
click at [789, 474] on button "Add customer" at bounding box center [795, 477] width 82 height 25
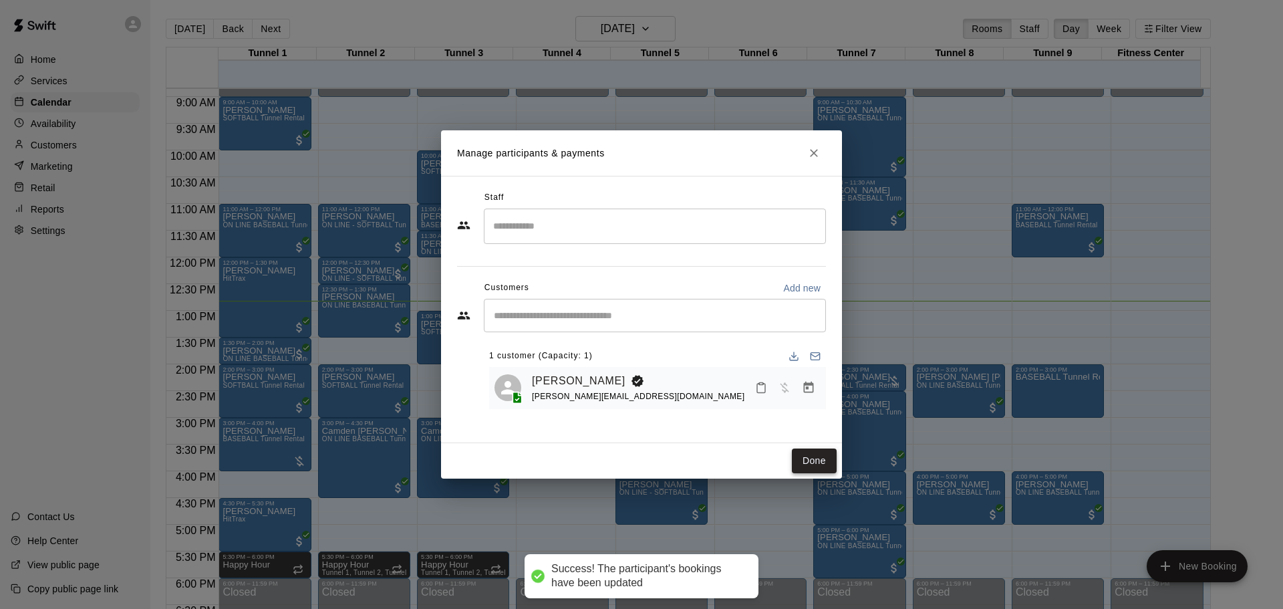
click at [816, 466] on button "Done" at bounding box center [814, 460] width 45 height 25
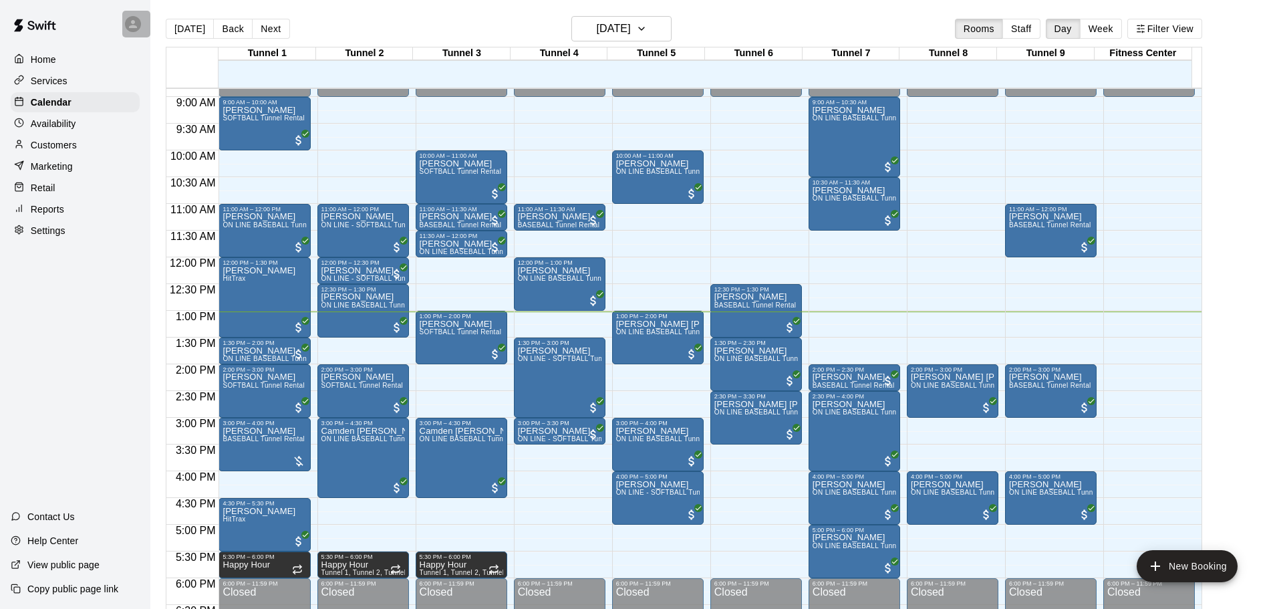
click at [127, 33] on div at bounding box center [136, 24] width 28 height 27
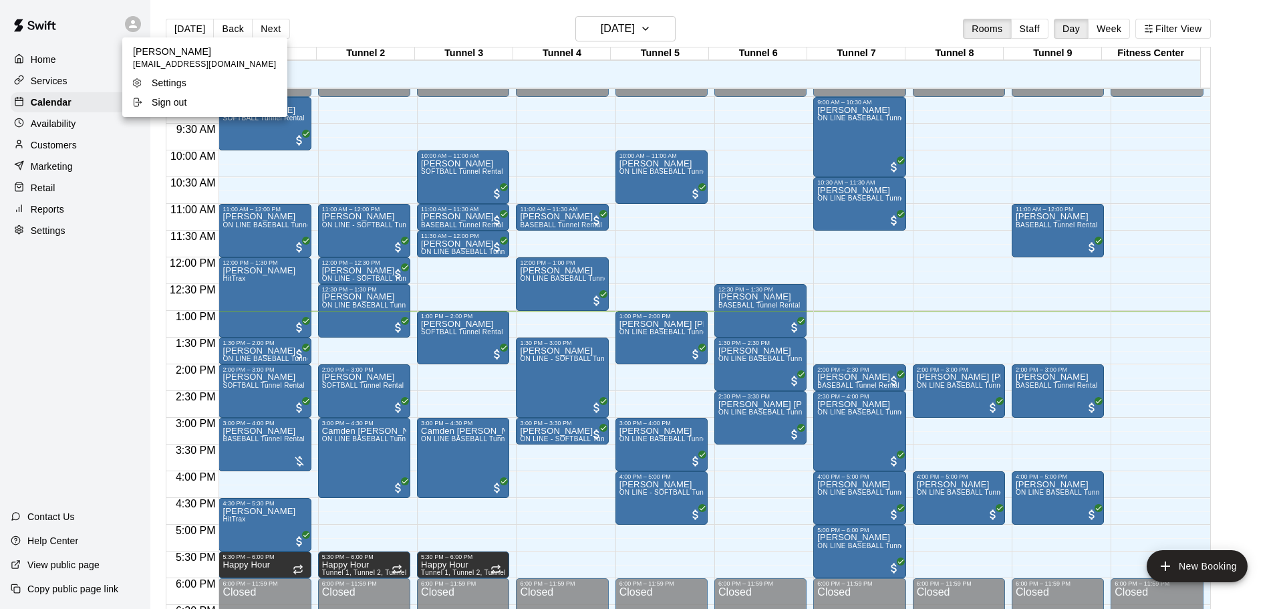
click at [344, 17] on div at bounding box center [641, 304] width 1283 height 609
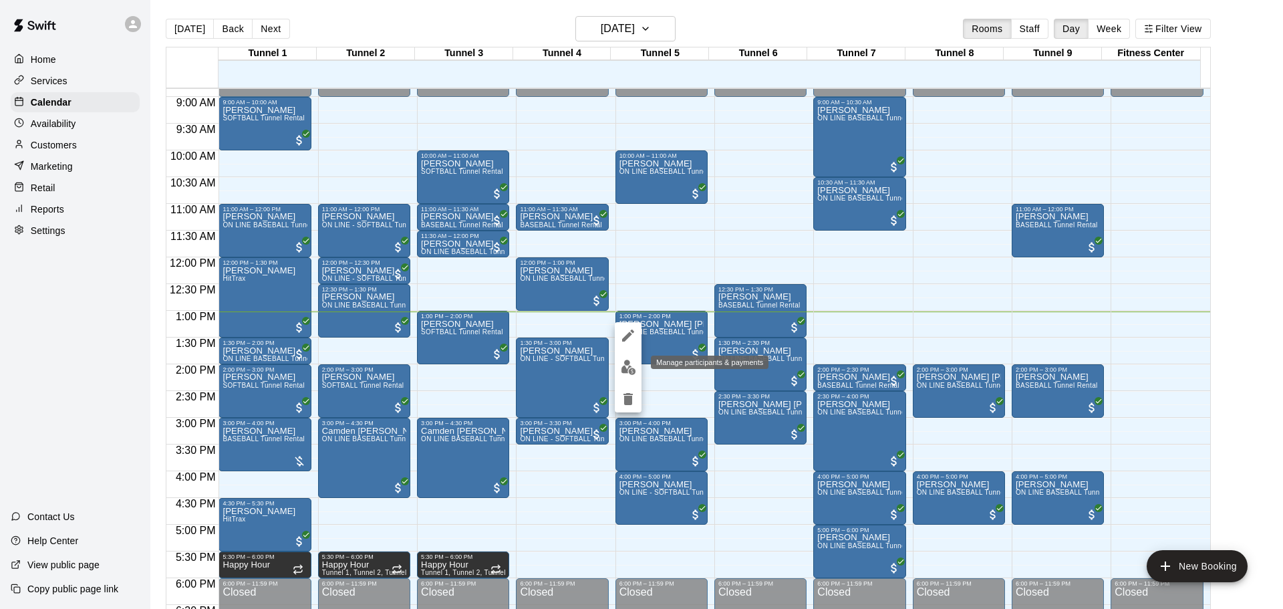
click at [633, 361] on img "edit" at bounding box center [628, 366] width 15 height 15
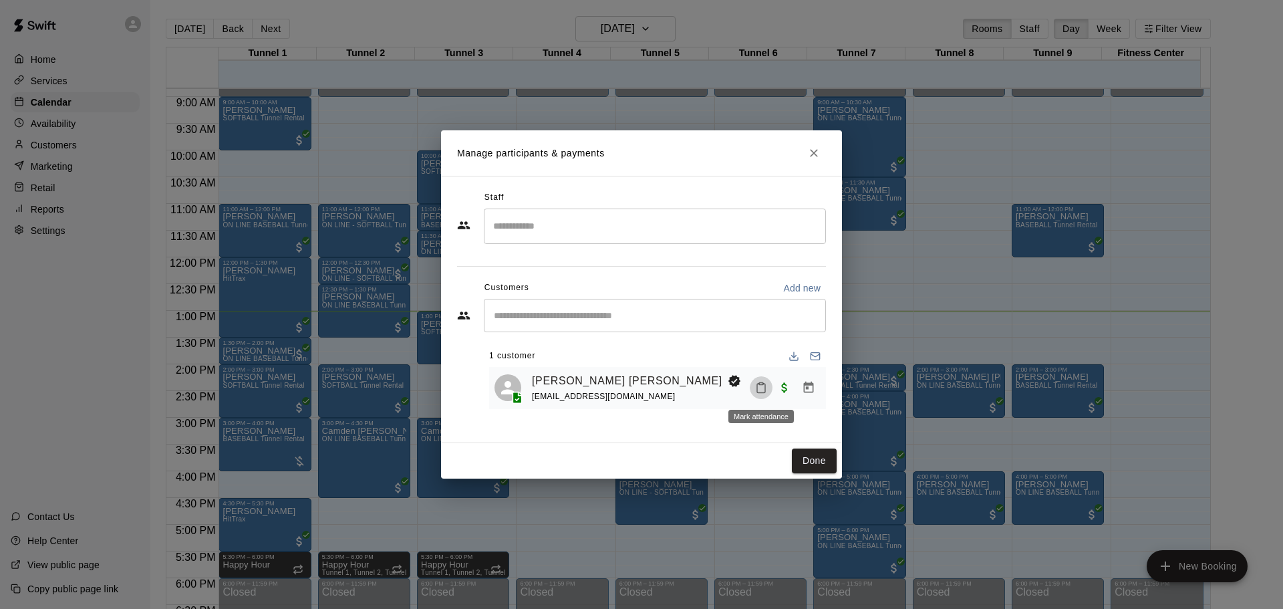
click at [761, 390] on icon "Mark attendance" at bounding box center [761, 388] width 12 height 12
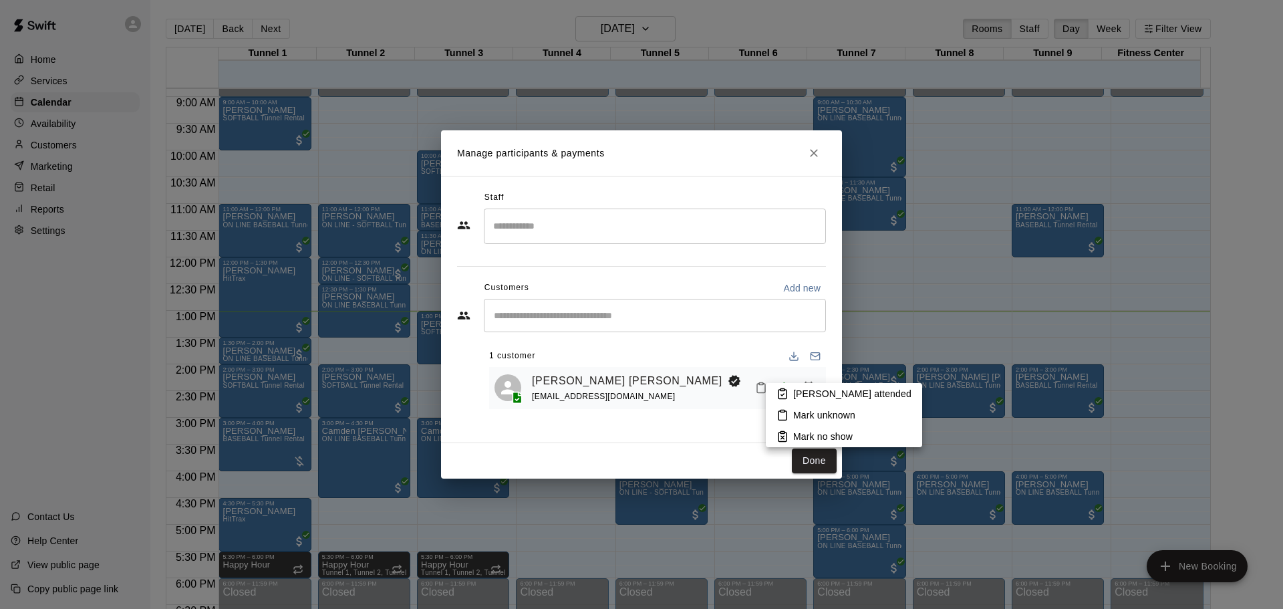
click at [804, 399] on p "[PERSON_NAME] attended" at bounding box center [852, 393] width 118 height 13
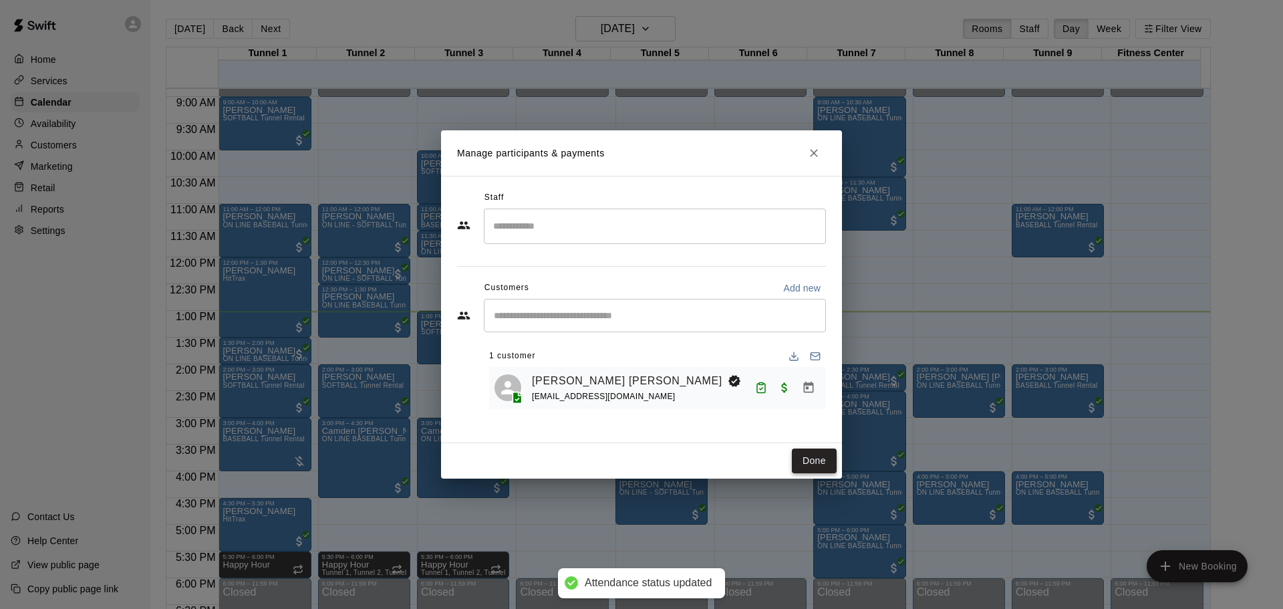
click at [806, 463] on button "Done" at bounding box center [814, 460] width 45 height 25
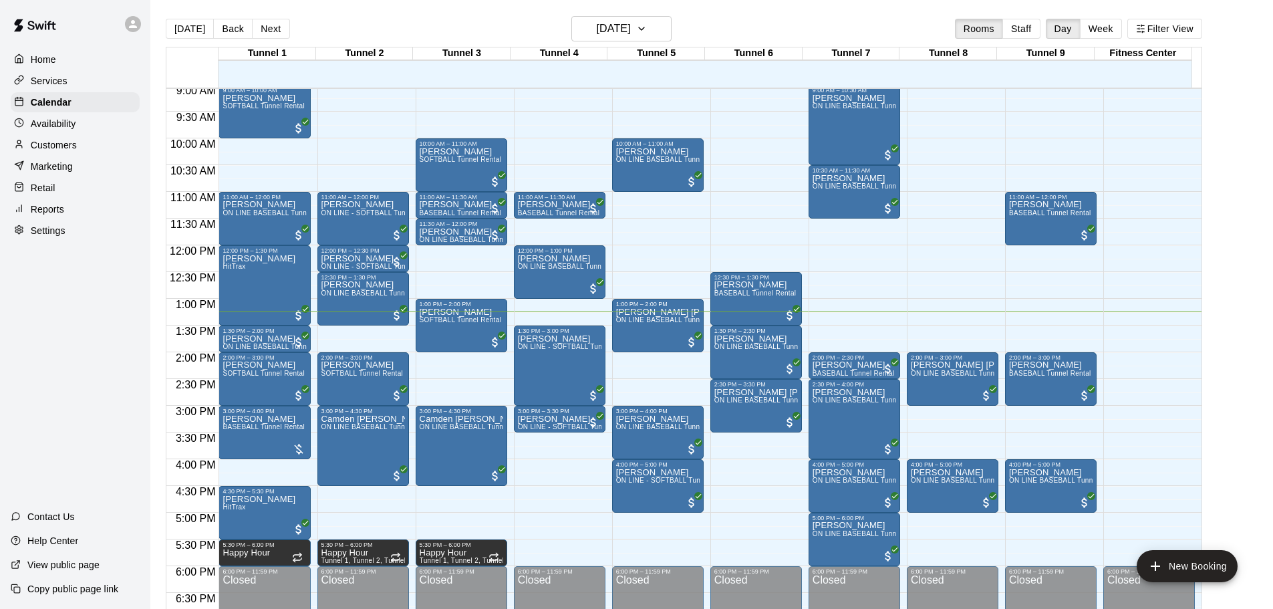
scroll to position [462, 0]
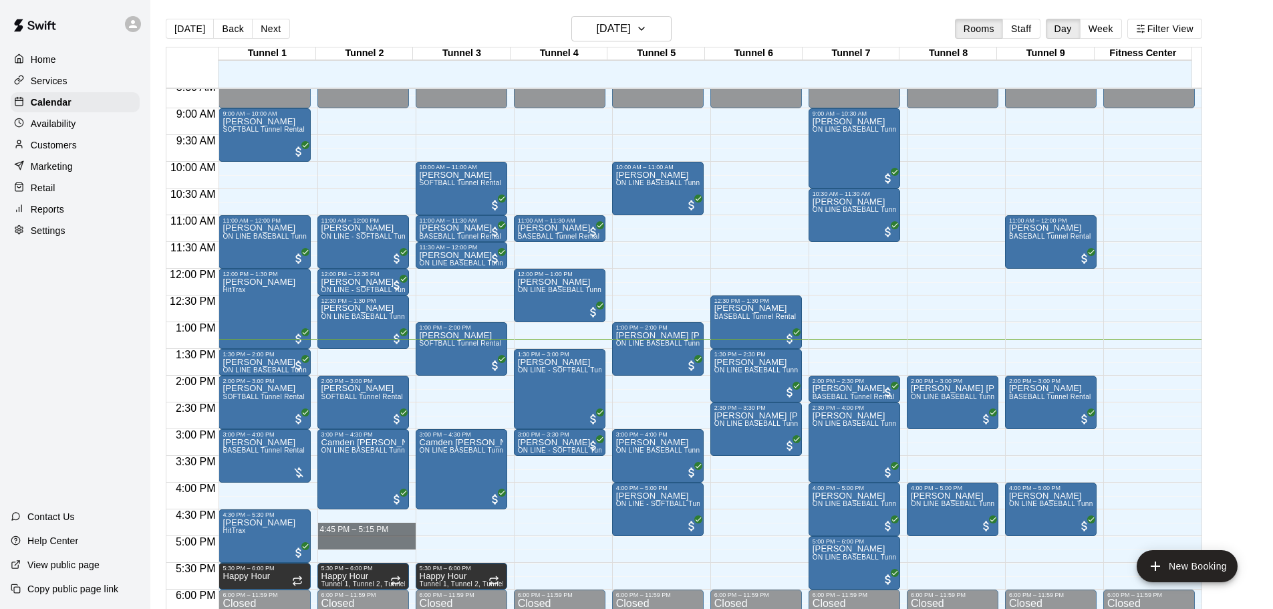
drag, startPoint x: 333, startPoint y: 515, endPoint x: 326, endPoint y: 550, distance: 35.5
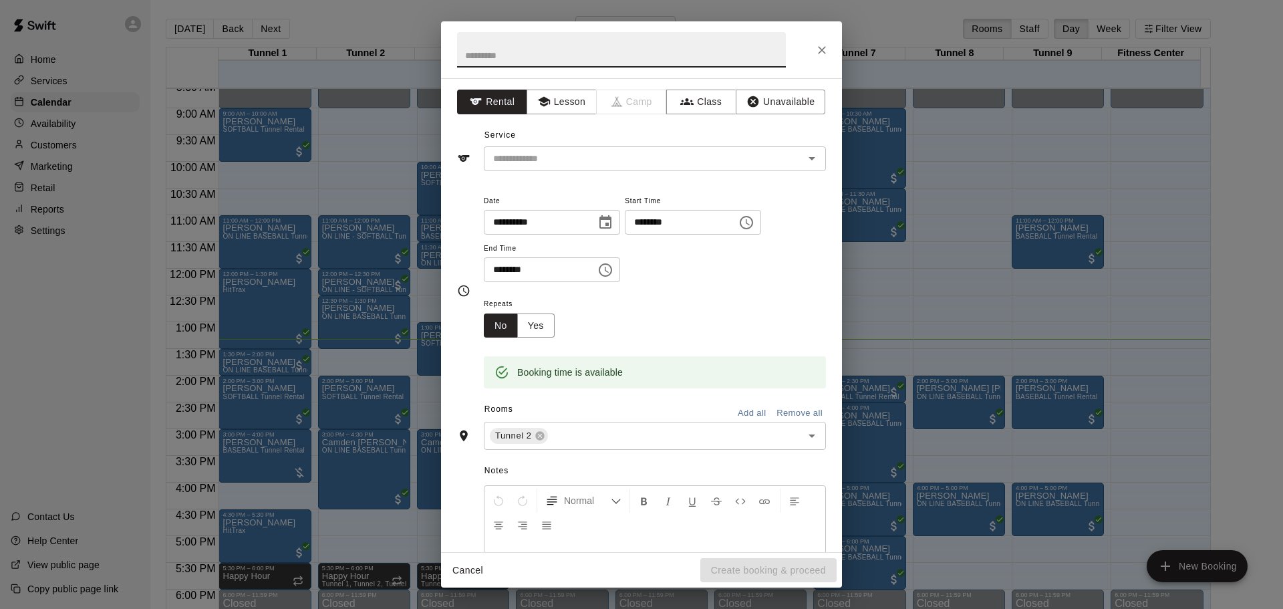
click at [809, 51] on div at bounding box center [641, 49] width 401 height 57
click at [818, 44] on icon "Close" at bounding box center [821, 49] width 13 height 13
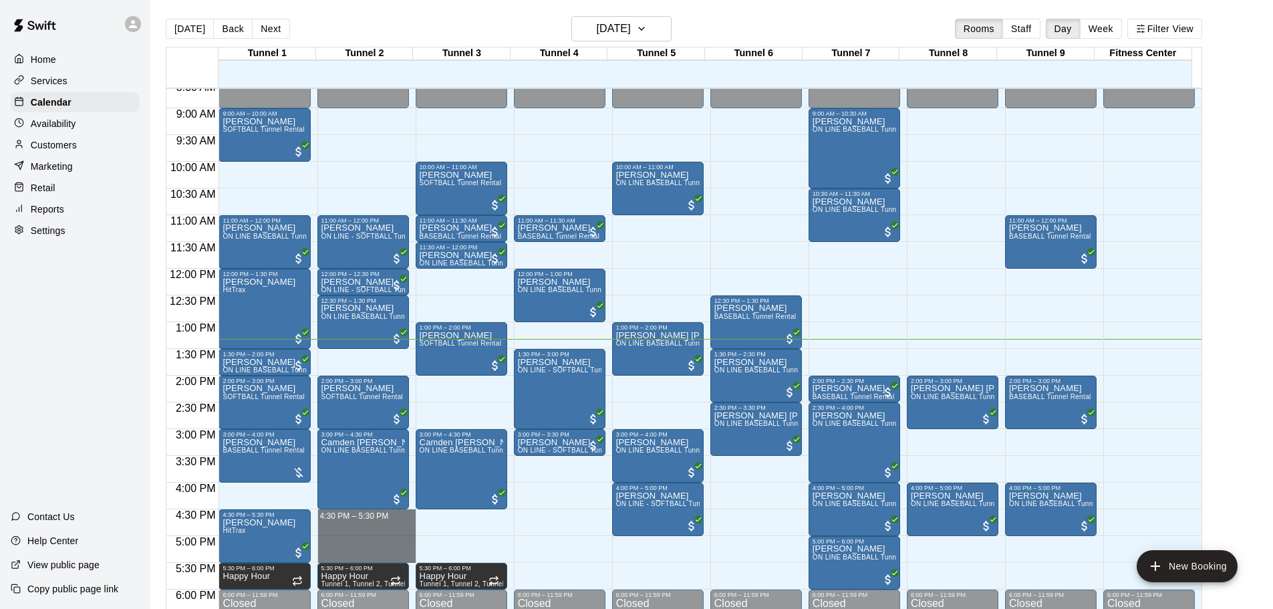
drag, startPoint x: 324, startPoint y: 514, endPoint x: 323, endPoint y: 559, distance: 44.8
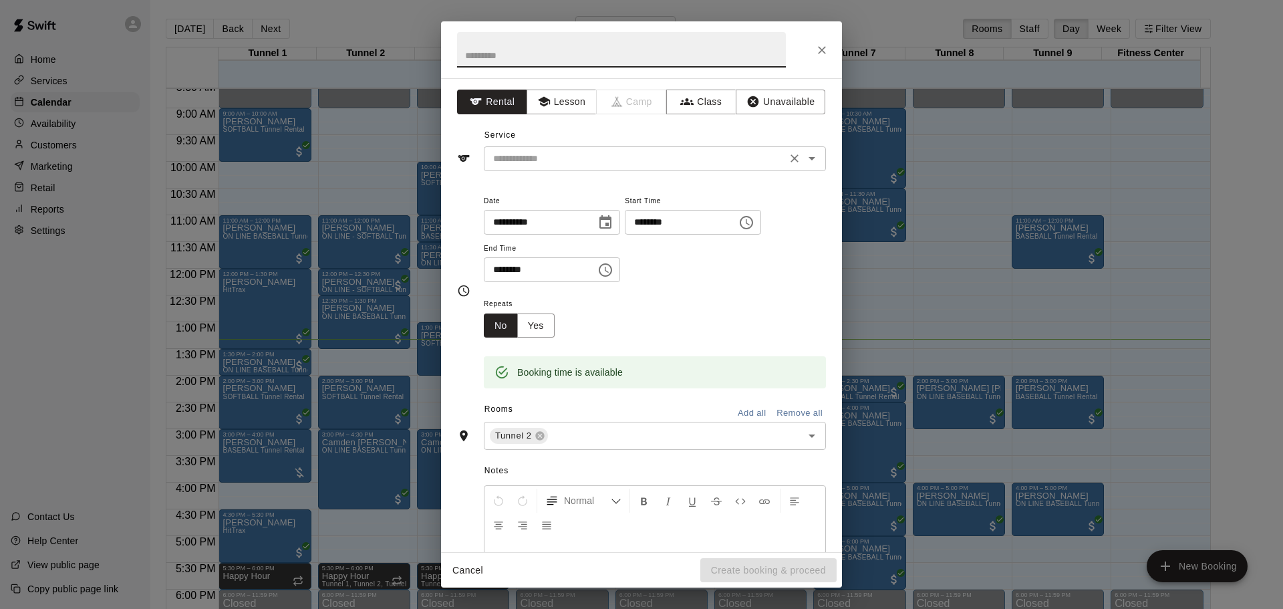
click at [590, 169] on div "​" at bounding box center [655, 158] width 342 height 25
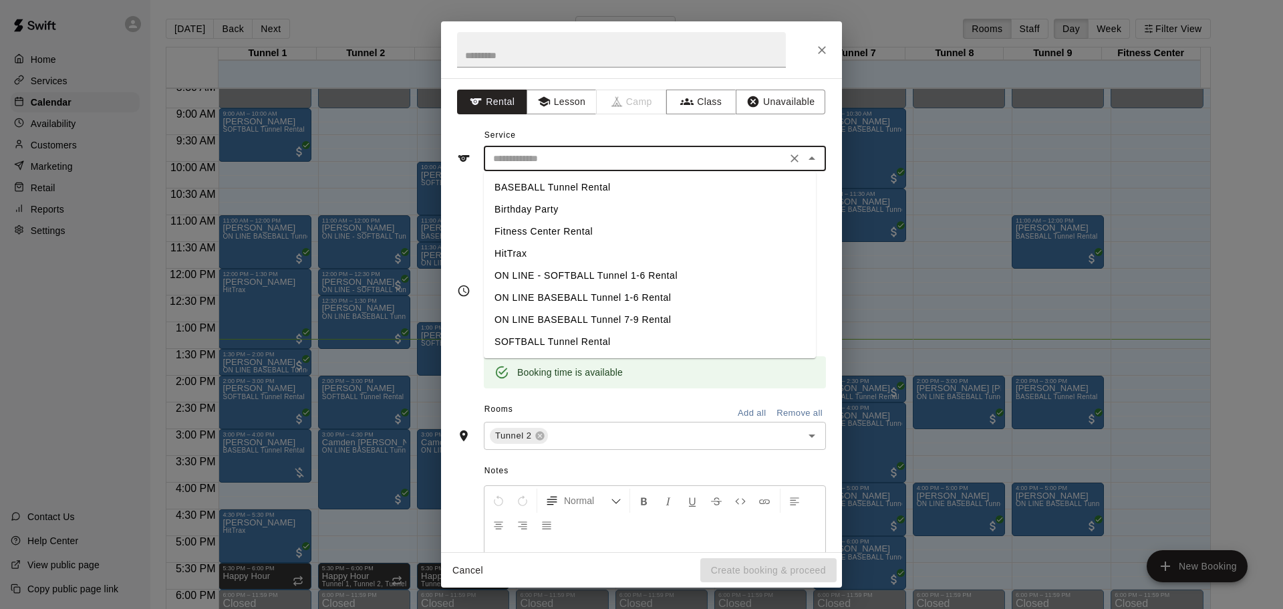
click at [580, 187] on li "BASEBALL Tunnel Rental" at bounding box center [650, 187] width 332 height 22
type input "**********"
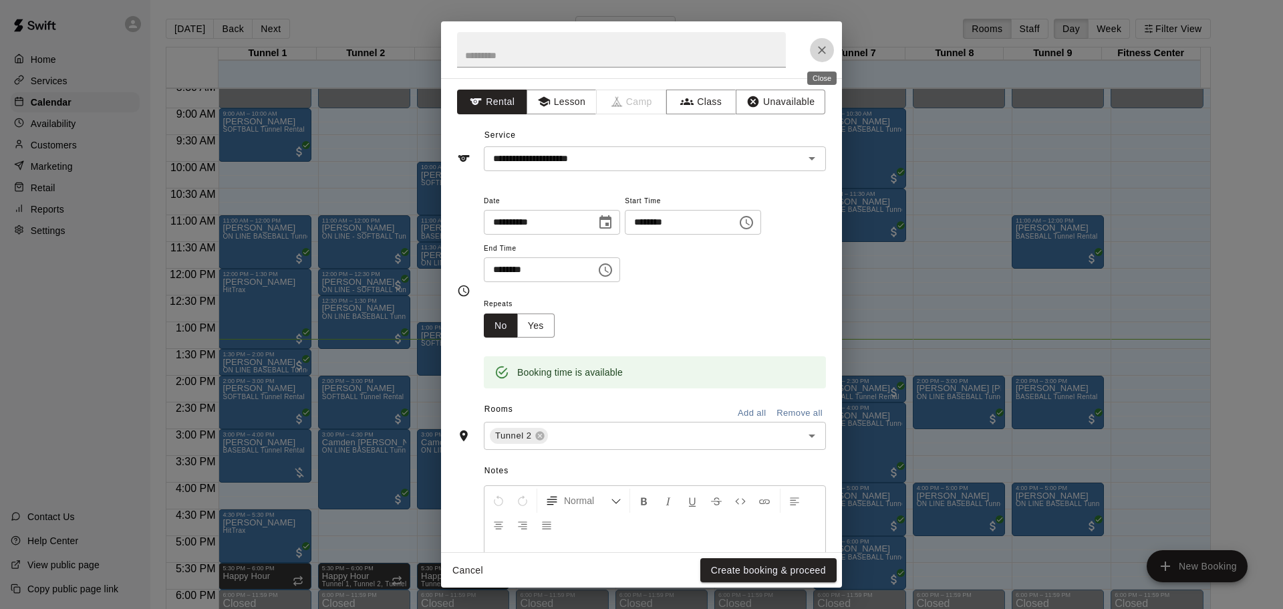
click at [820, 58] on button "Close" at bounding box center [822, 50] width 24 height 24
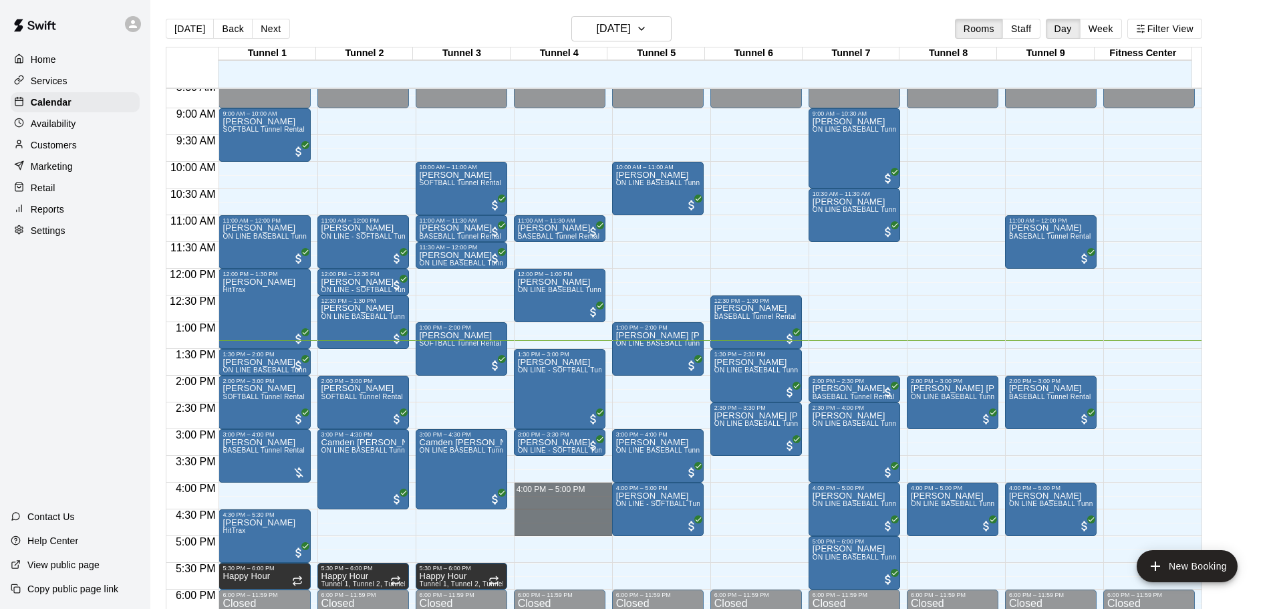
drag, startPoint x: 517, startPoint y: 484, endPoint x: 517, endPoint y: 527, distance: 43.4
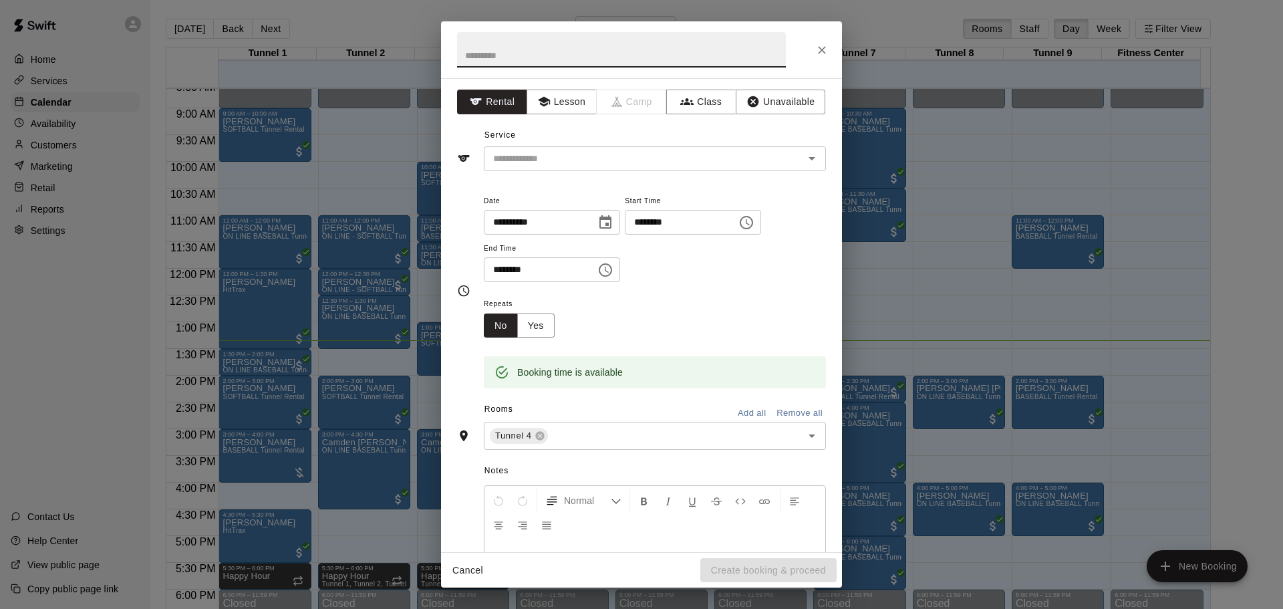
click at [551, 174] on div "**********" at bounding box center [641, 315] width 401 height 474
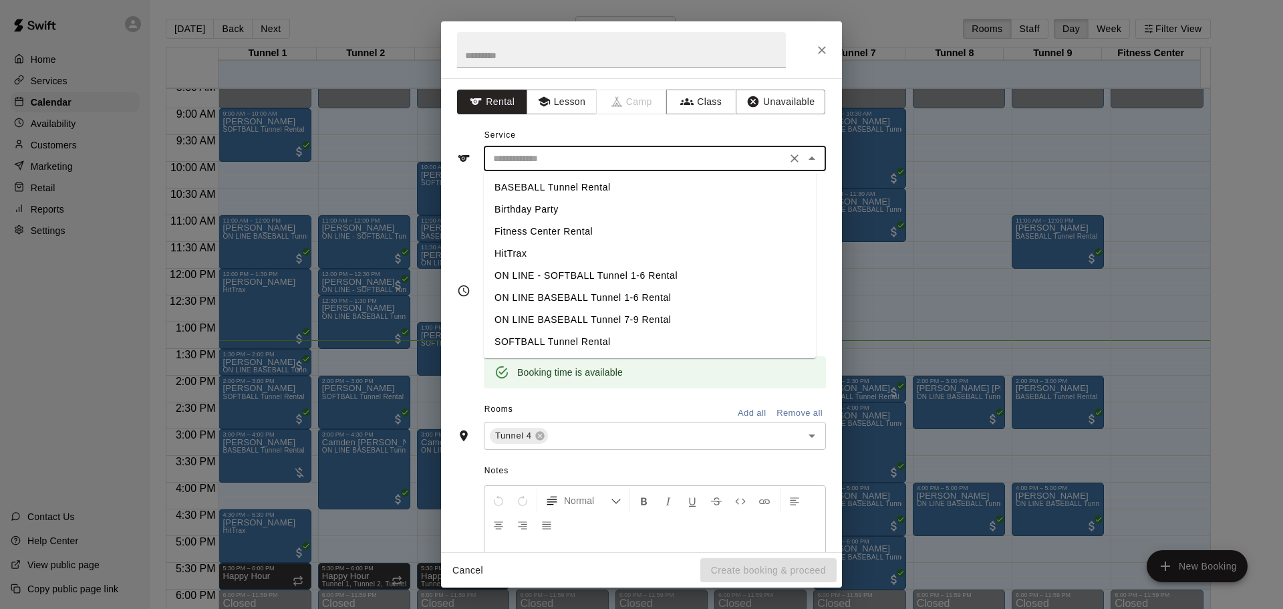
click at [556, 162] on input "text" at bounding box center [635, 158] width 295 height 17
click at [553, 195] on li "BASEBALL Tunnel Rental" at bounding box center [650, 187] width 332 height 22
type input "**********"
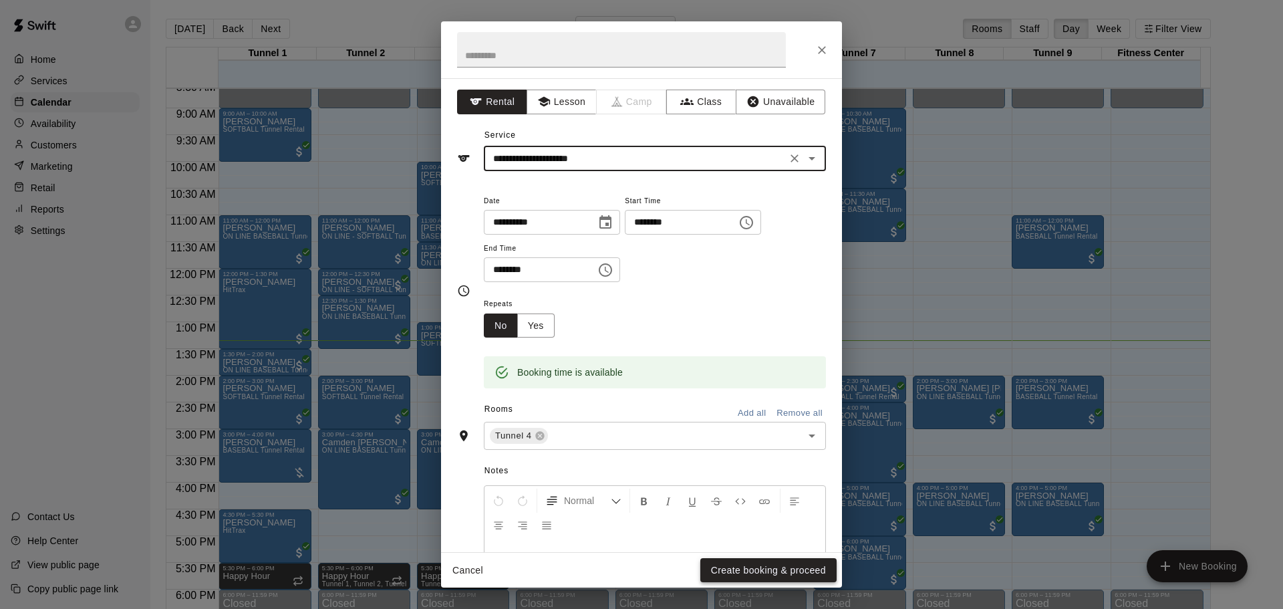
click at [702, 563] on button "Create booking & proceed" at bounding box center [768, 570] width 136 height 25
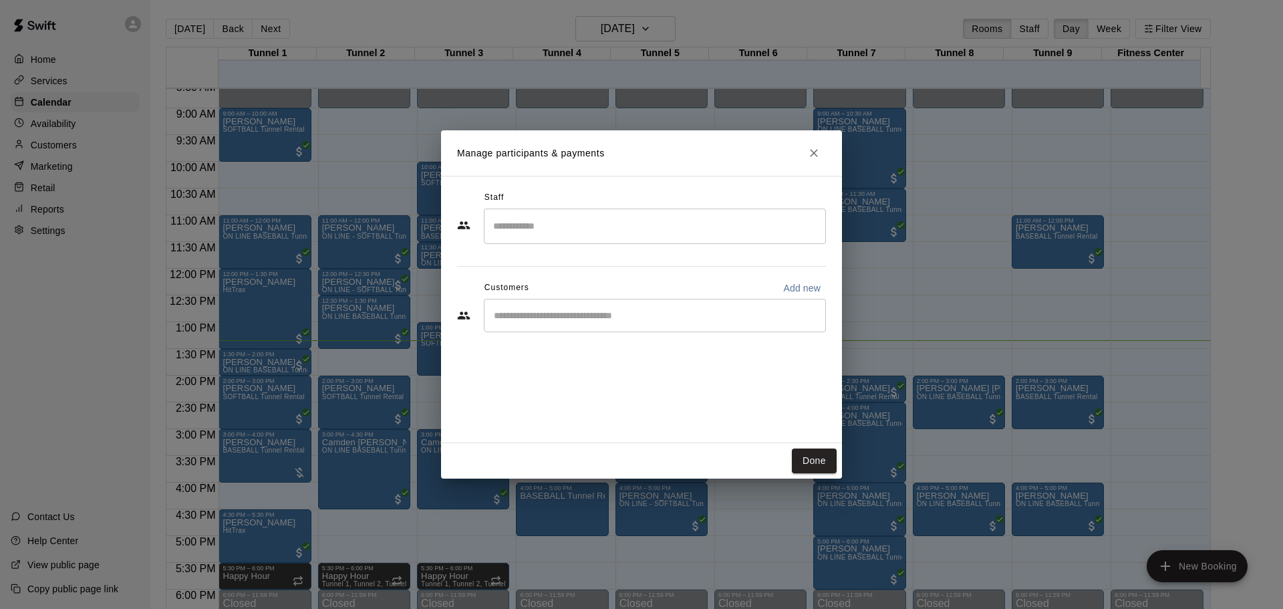
click at [577, 297] on div "Customers Add new" at bounding box center [641, 287] width 369 height 21
click at [565, 324] on div "​" at bounding box center [655, 315] width 342 height 33
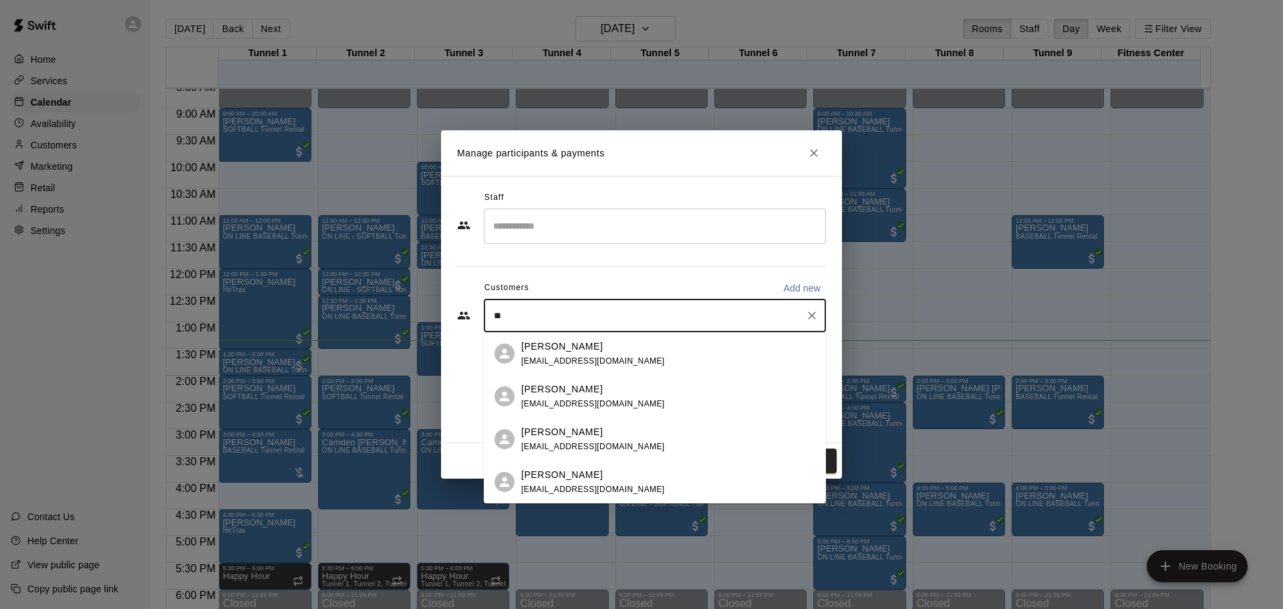
type input "*"
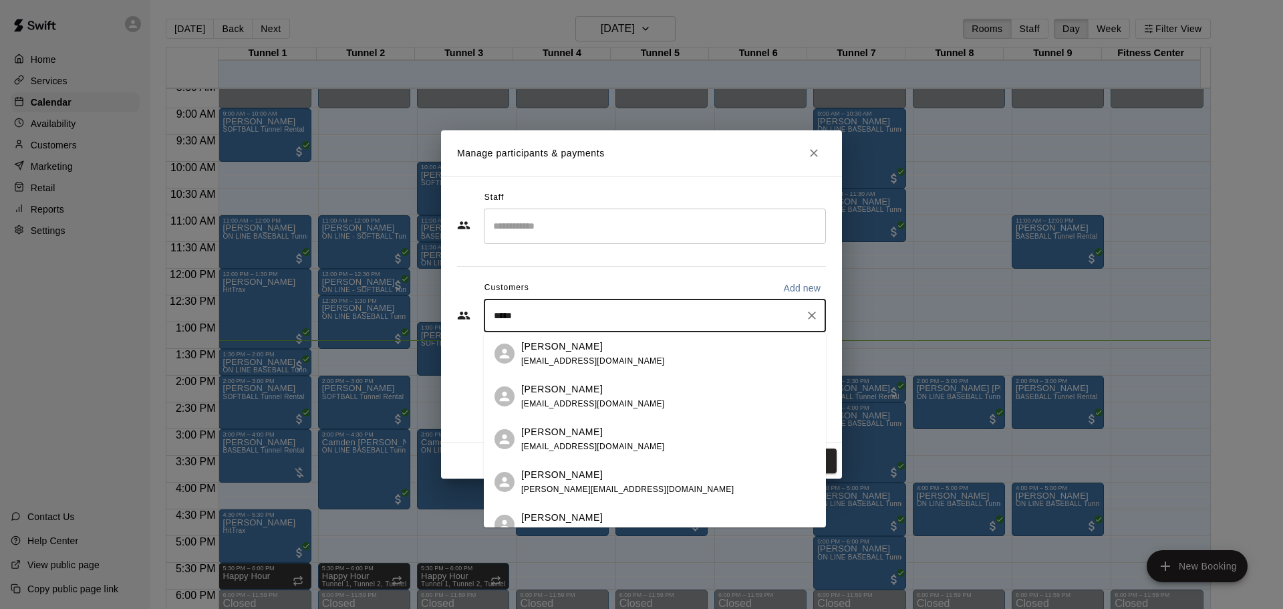
type input "******"
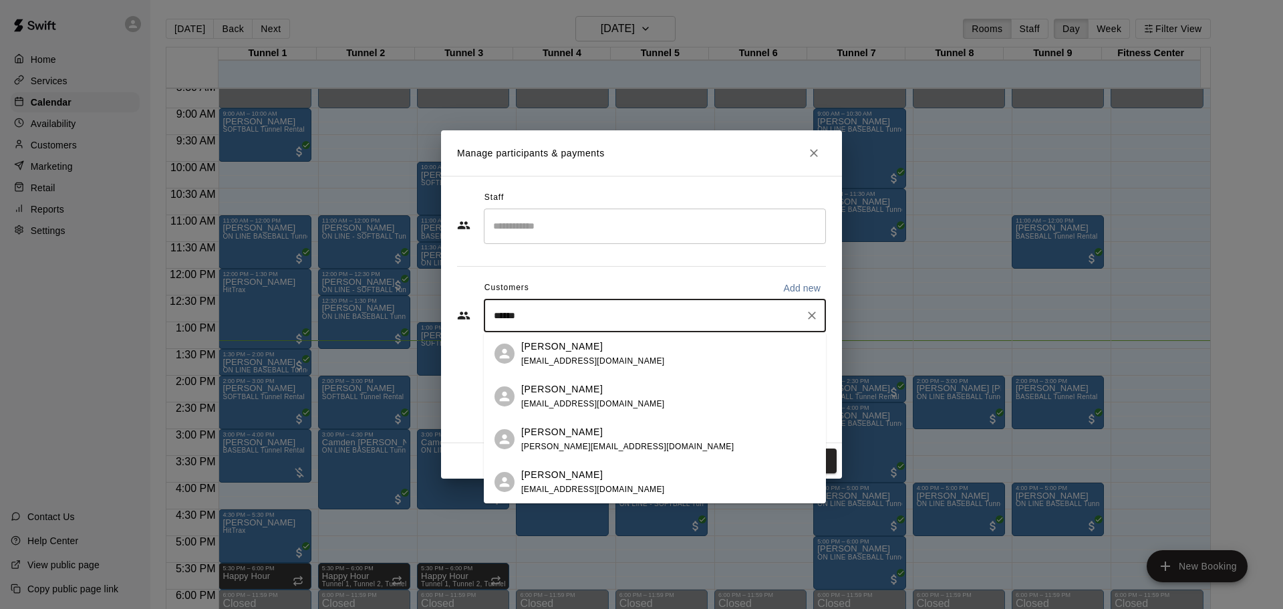
click at [550, 432] on p "[PERSON_NAME]" at bounding box center [562, 432] width 82 height 14
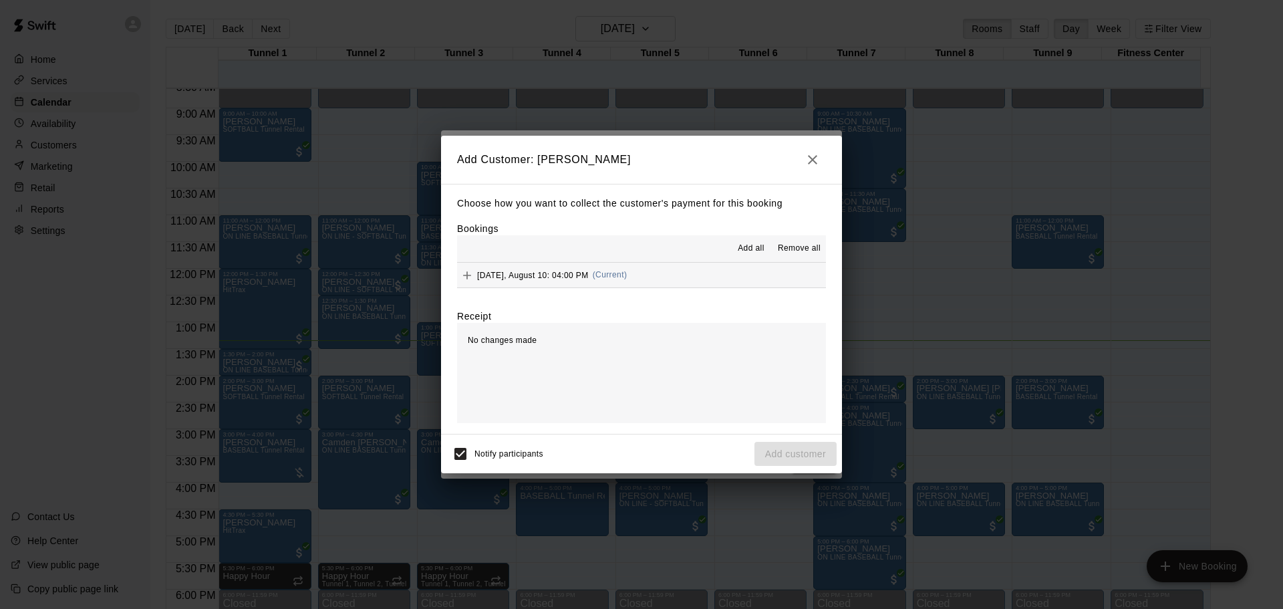
click at [566, 278] on span "[DATE], August 10: 04:00 PM" at bounding box center [533, 274] width 112 height 9
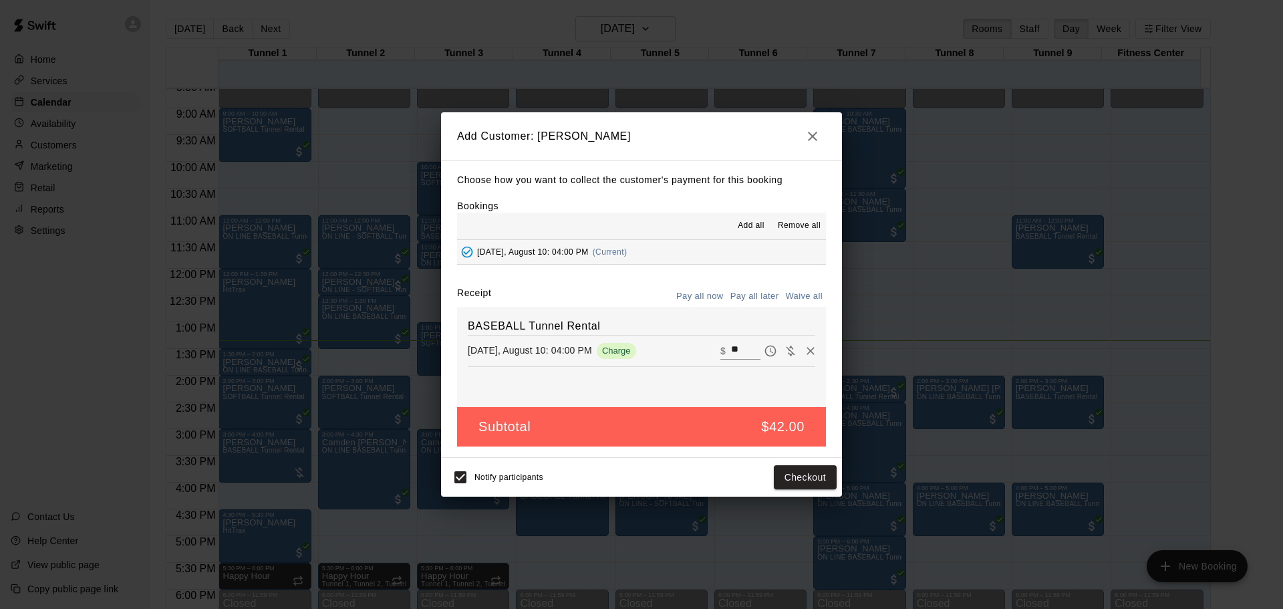
click at [761, 295] on button "Pay all later" at bounding box center [754, 296] width 55 height 21
click at [796, 476] on button "Add customer" at bounding box center [795, 477] width 82 height 25
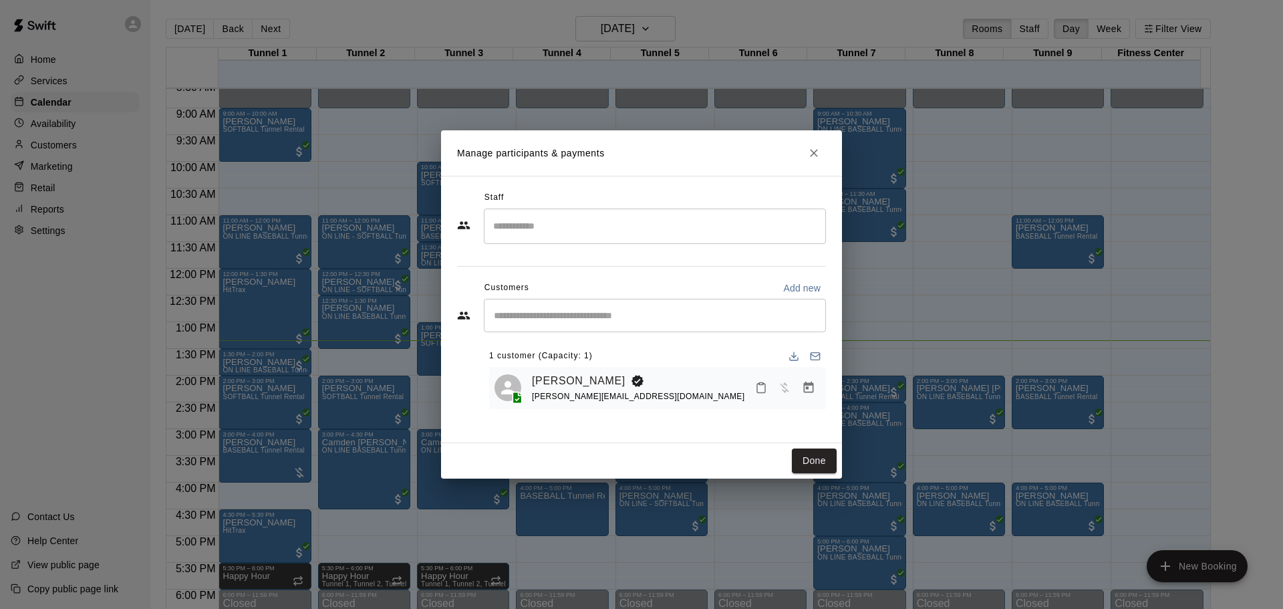
click at [808, 445] on div "Done" at bounding box center [641, 460] width 401 height 35
click at [804, 452] on button "Done" at bounding box center [814, 460] width 45 height 25
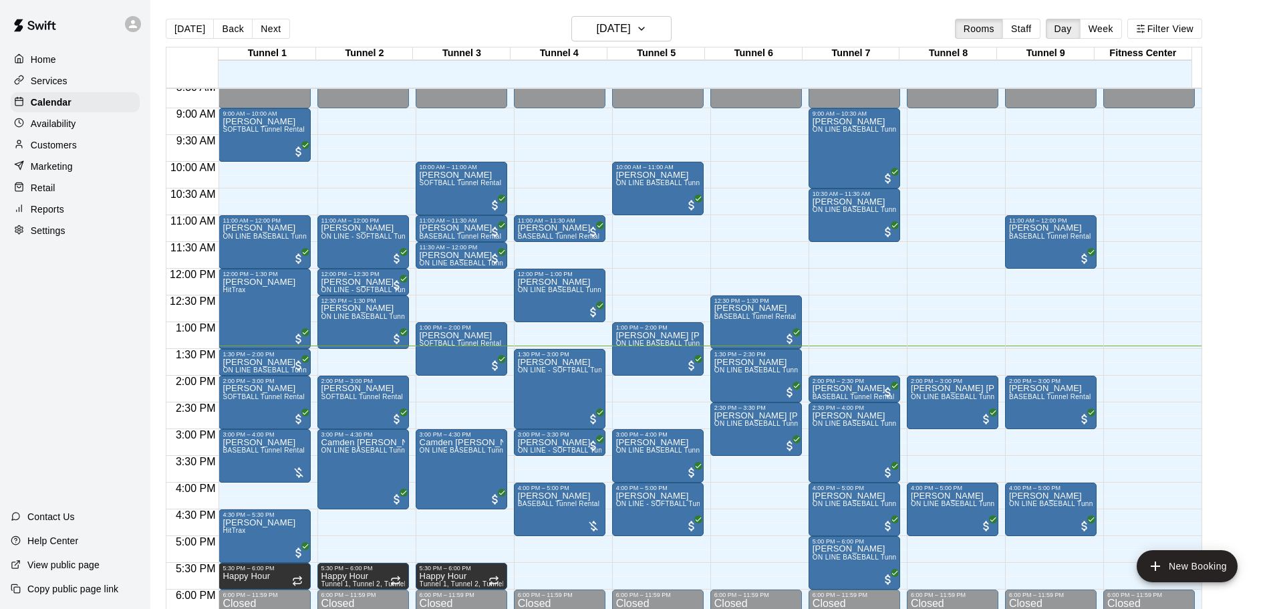
click at [192, 29] on button "[DATE]" at bounding box center [190, 29] width 48 height 20
drag, startPoint x: 926, startPoint y: 565, endPoint x: 927, endPoint y: 581, distance: 16.1
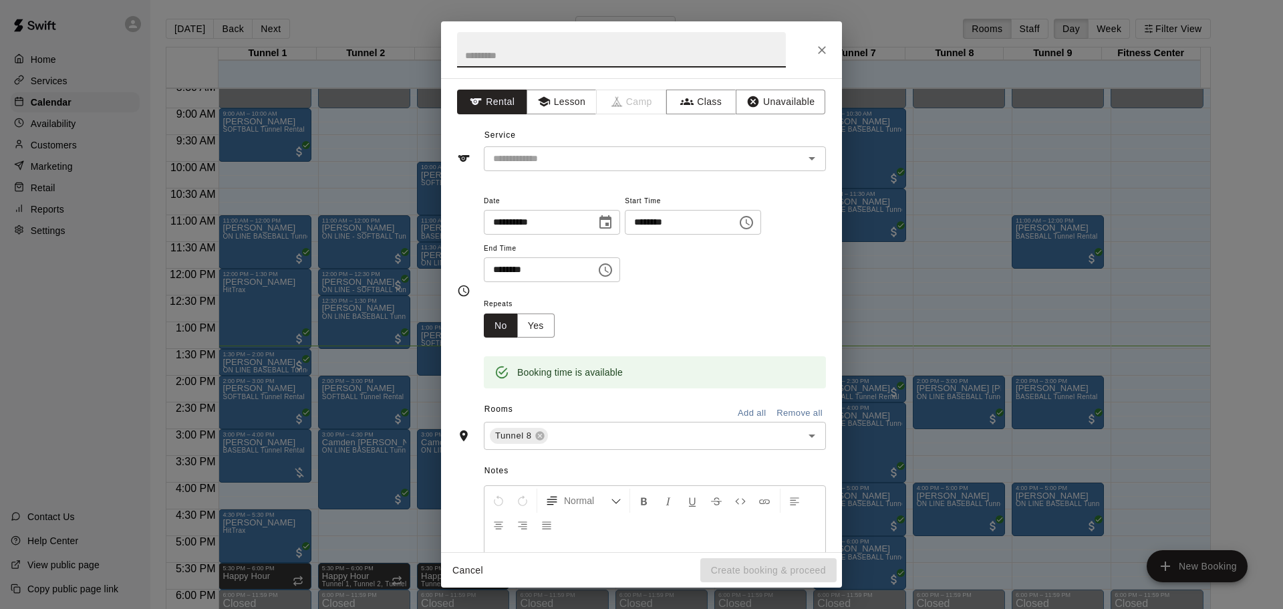
click at [816, 49] on icon "Close" at bounding box center [821, 49] width 13 height 13
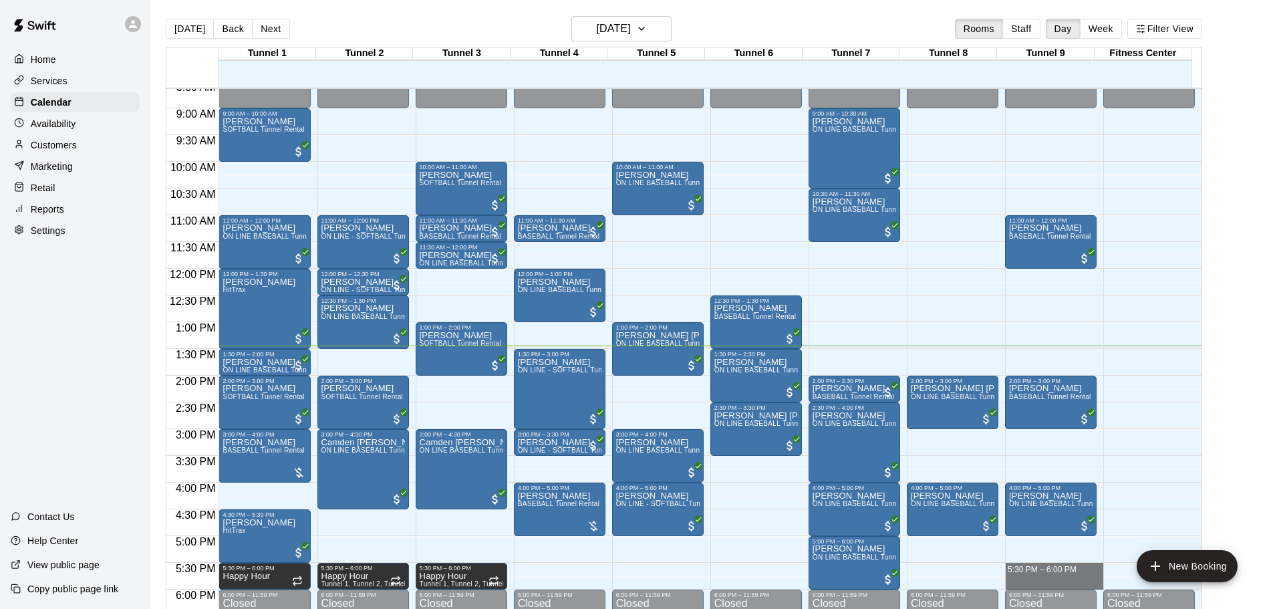
drag, startPoint x: 1057, startPoint y: 565, endPoint x: 1055, endPoint y: 577, distance: 12.2
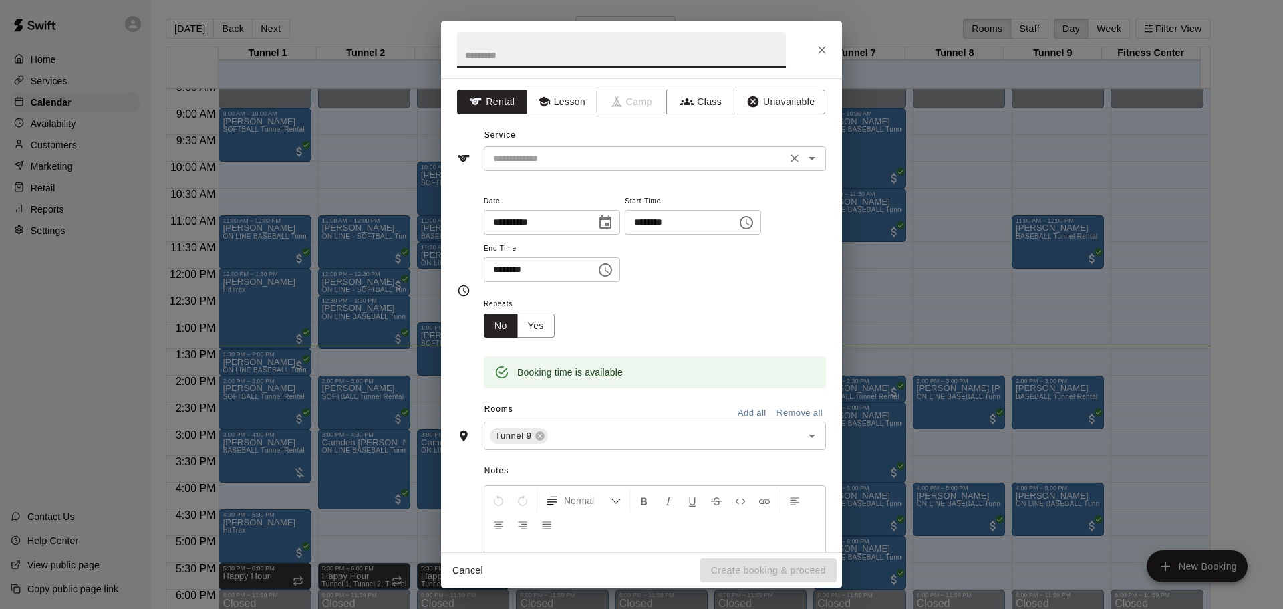
click at [589, 168] on div "​" at bounding box center [655, 158] width 342 height 25
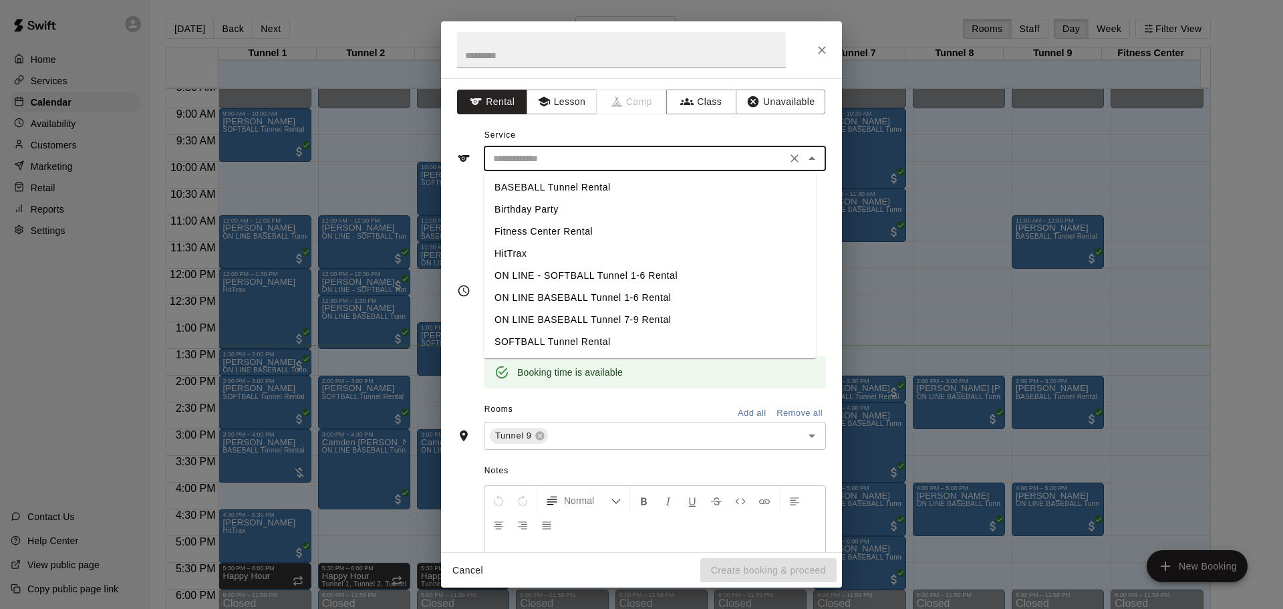
click at [571, 189] on li "BASEBALL Tunnel Rental" at bounding box center [650, 187] width 332 height 22
type input "**********"
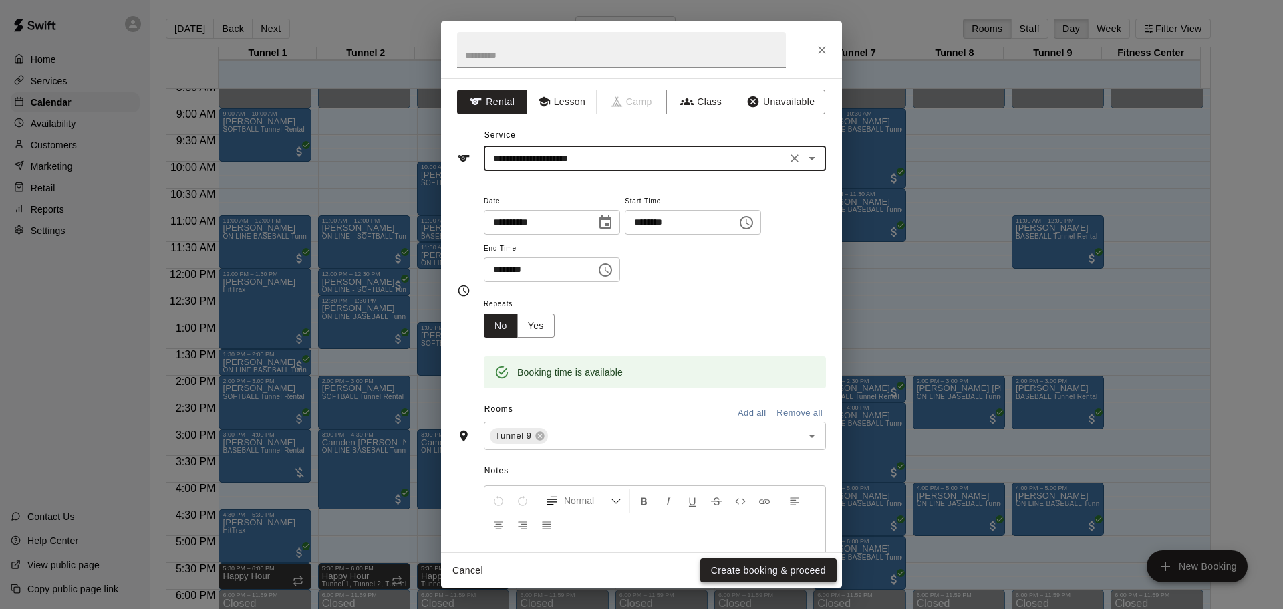
click at [740, 569] on button "Create booking & proceed" at bounding box center [768, 570] width 136 height 25
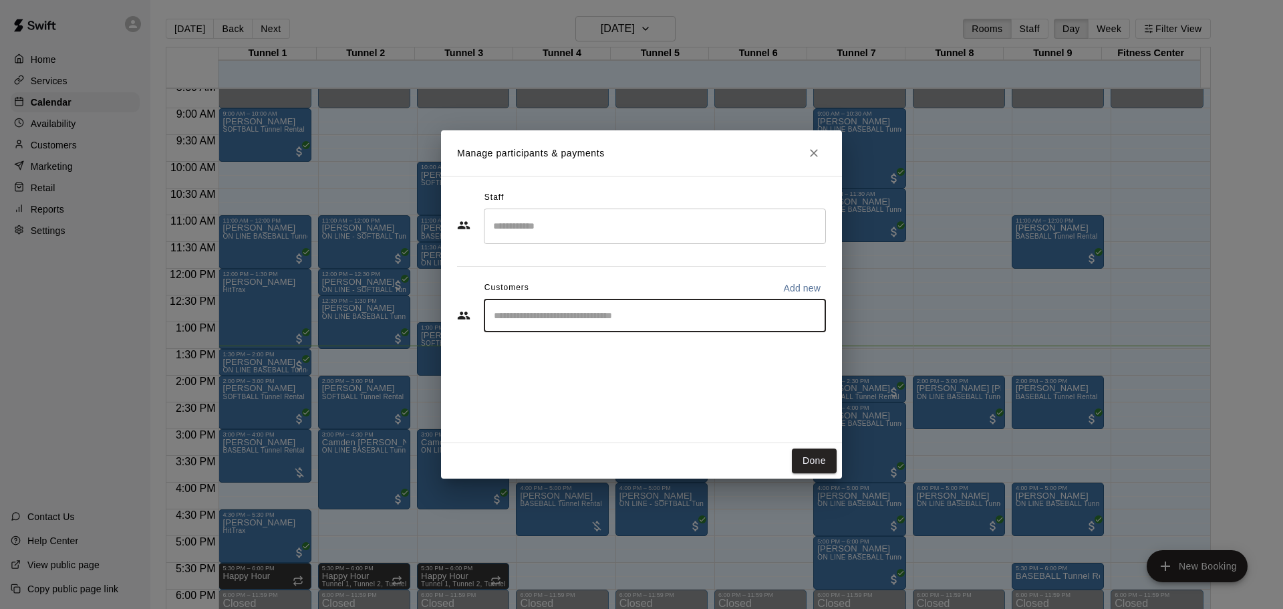
click at [555, 309] on input "Start typing to search customers..." at bounding box center [655, 315] width 330 height 13
type input "****"
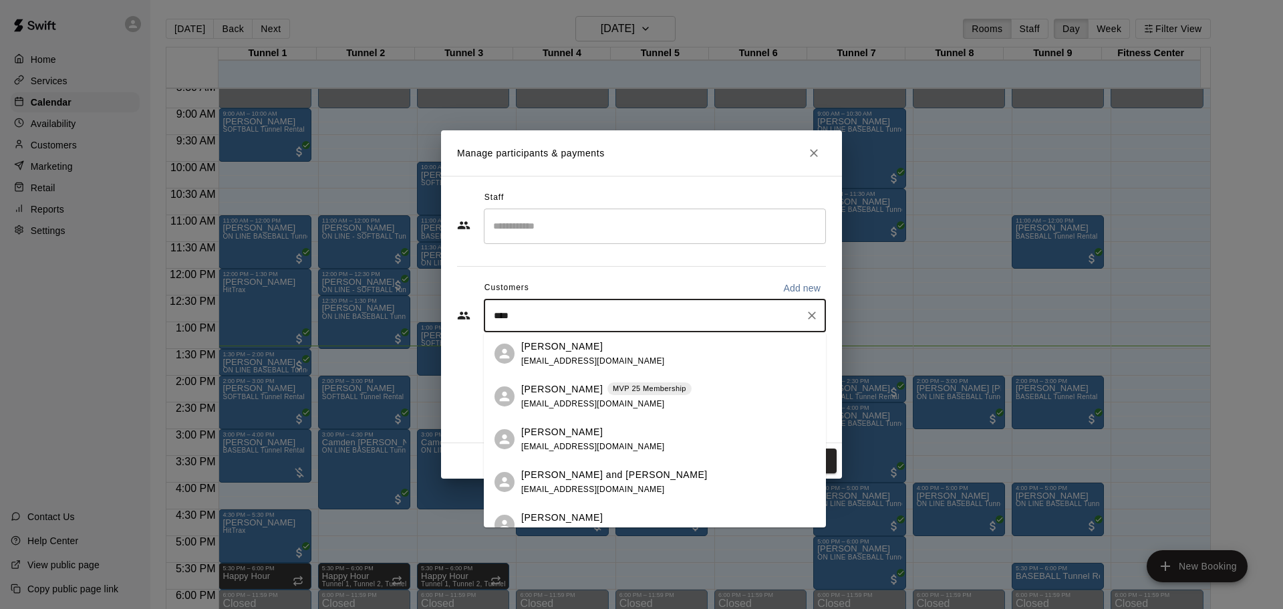
click at [554, 390] on p "[PERSON_NAME]" at bounding box center [562, 389] width 82 height 14
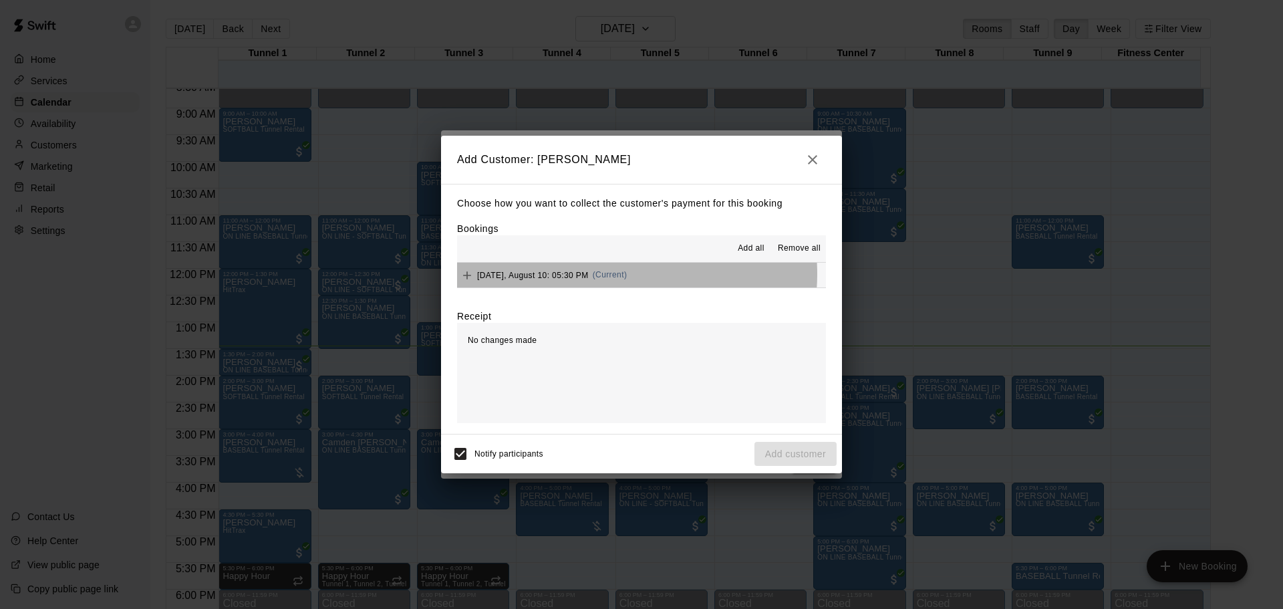
click at [607, 275] on span "(Current)" at bounding box center [610, 274] width 35 height 9
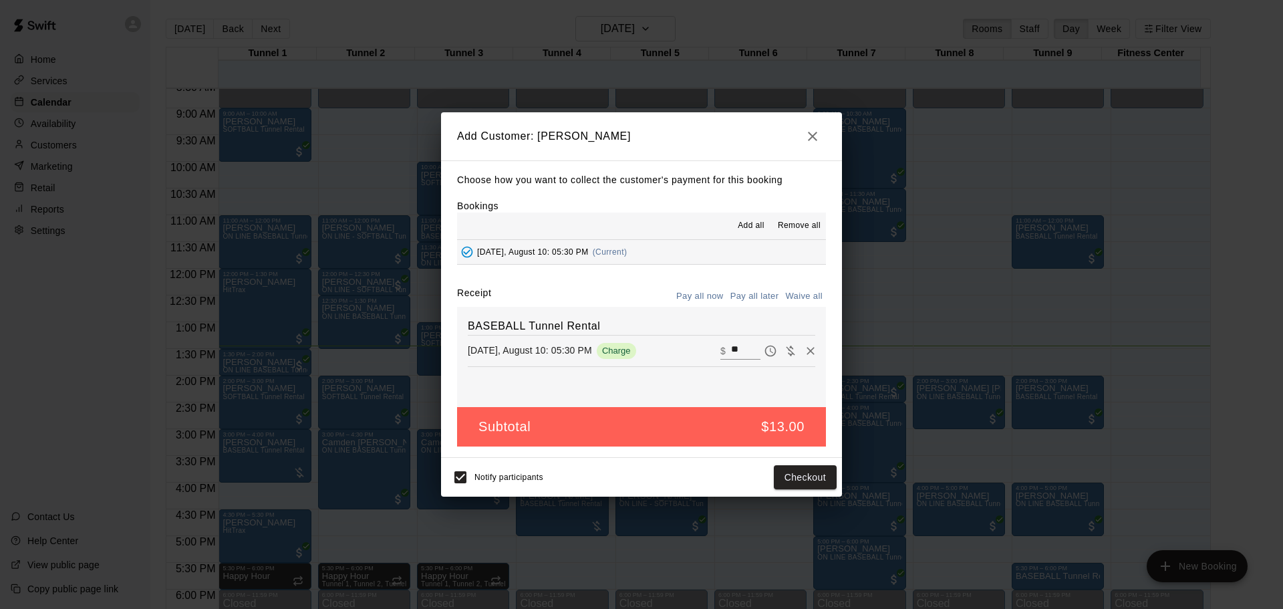
click at [738, 292] on button "Pay all later" at bounding box center [754, 296] width 55 height 21
click at [812, 478] on button "Add customer" at bounding box center [795, 477] width 82 height 25
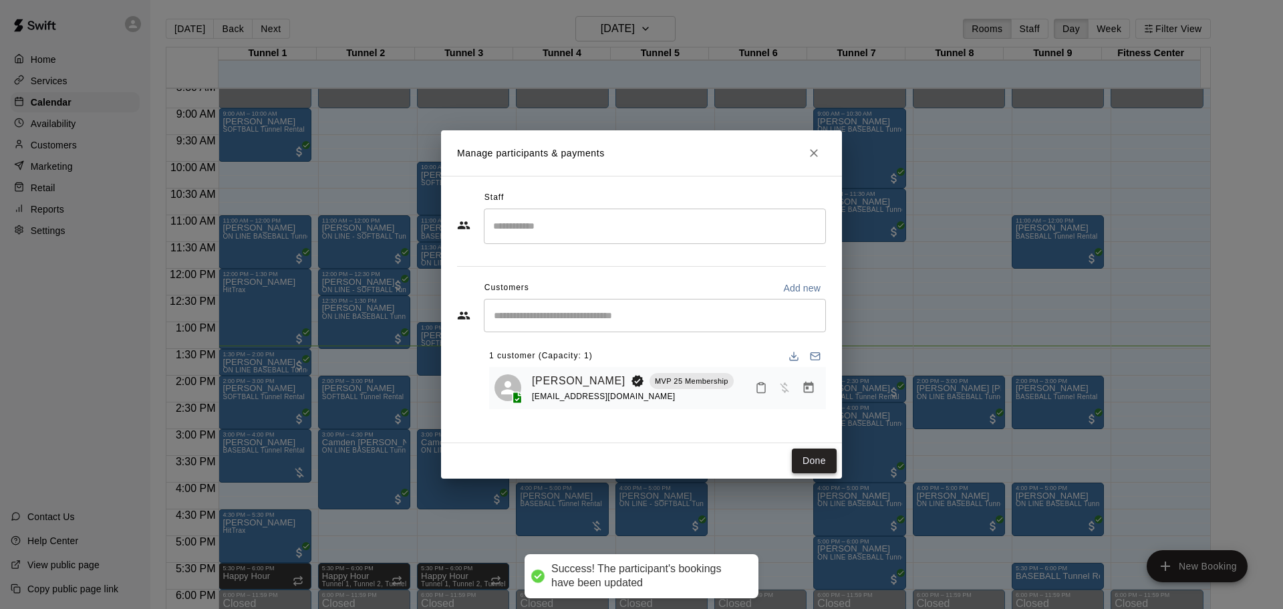
click at [812, 465] on button "Done" at bounding box center [814, 460] width 45 height 25
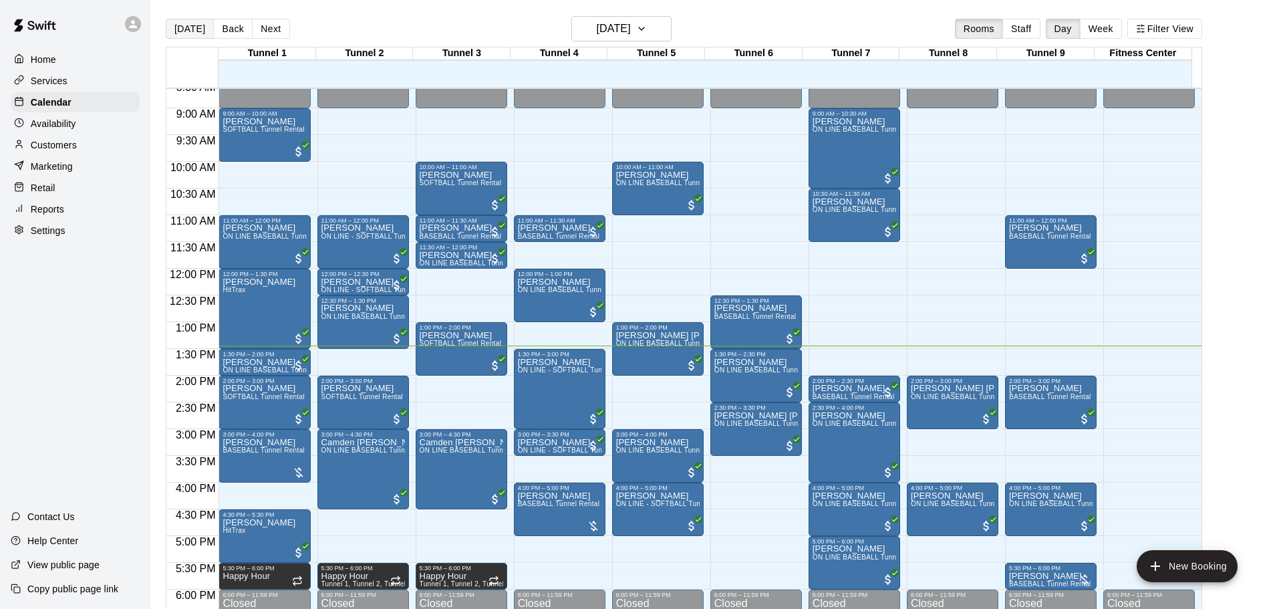
click at [178, 28] on button "[DATE]" at bounding box center [190, 29] width 48 height 20
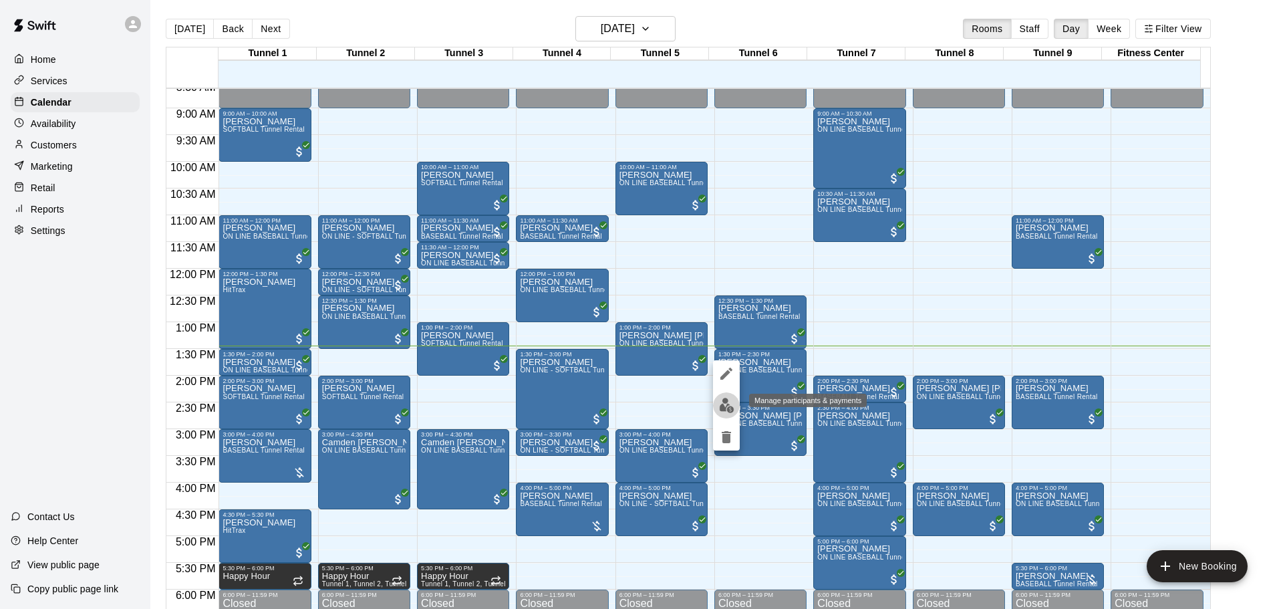
click at [726, 415] on button "edit" at bounding box center [726, 405] width 27 height 26
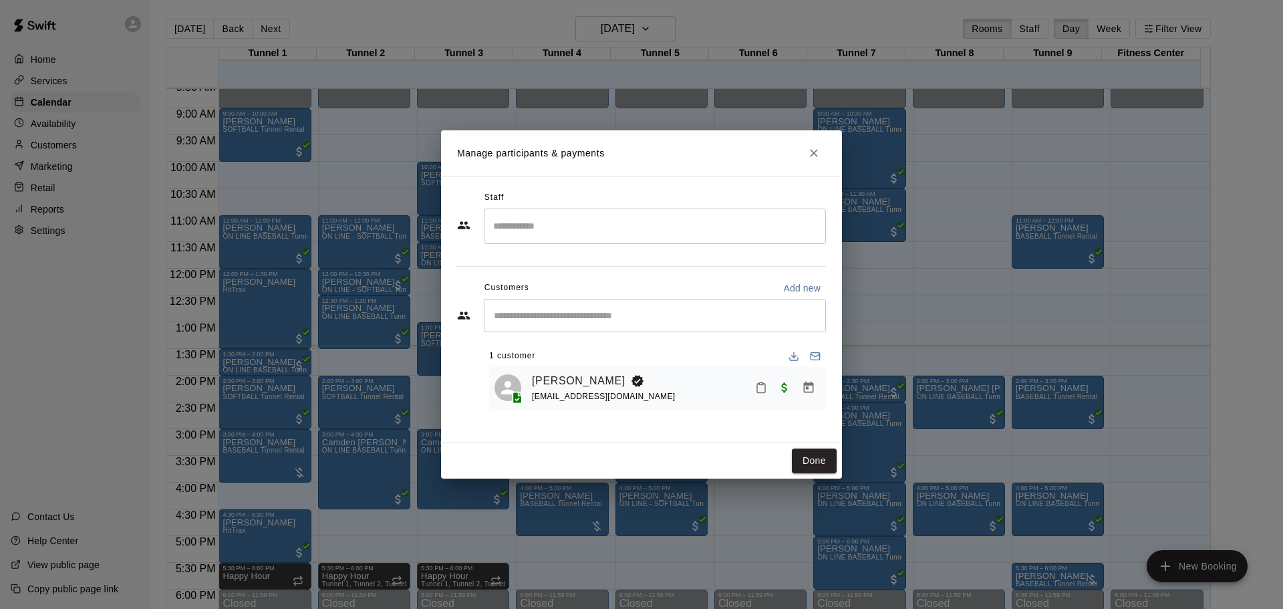
click at [754, 384] on button "Mark attendance" at bounding box center [761, 387] width 23 height 23
click at [786, 379] on li "[PERSON_NAME] attended" at bounding box center [838, 388] width 156 height 21
click at [800, 455] on button "Done" at bounding box center [814, 460] width 45 height 25
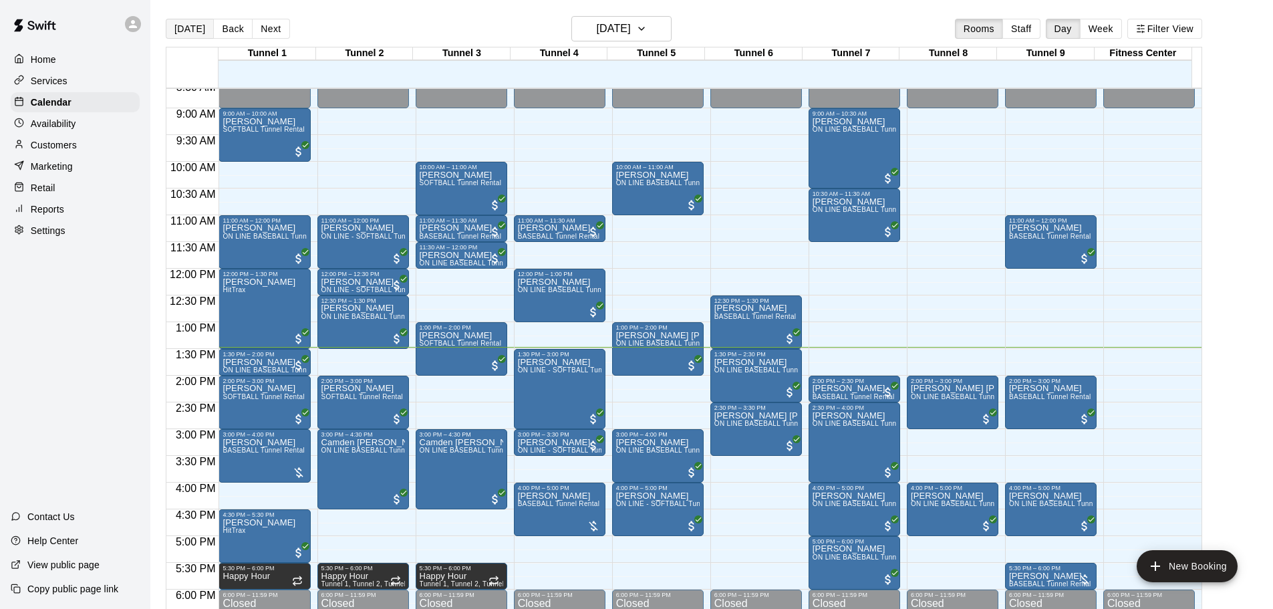
click at [193, 30] on button "[DATE]" at bounding box center [190, 29] width 48 height 20
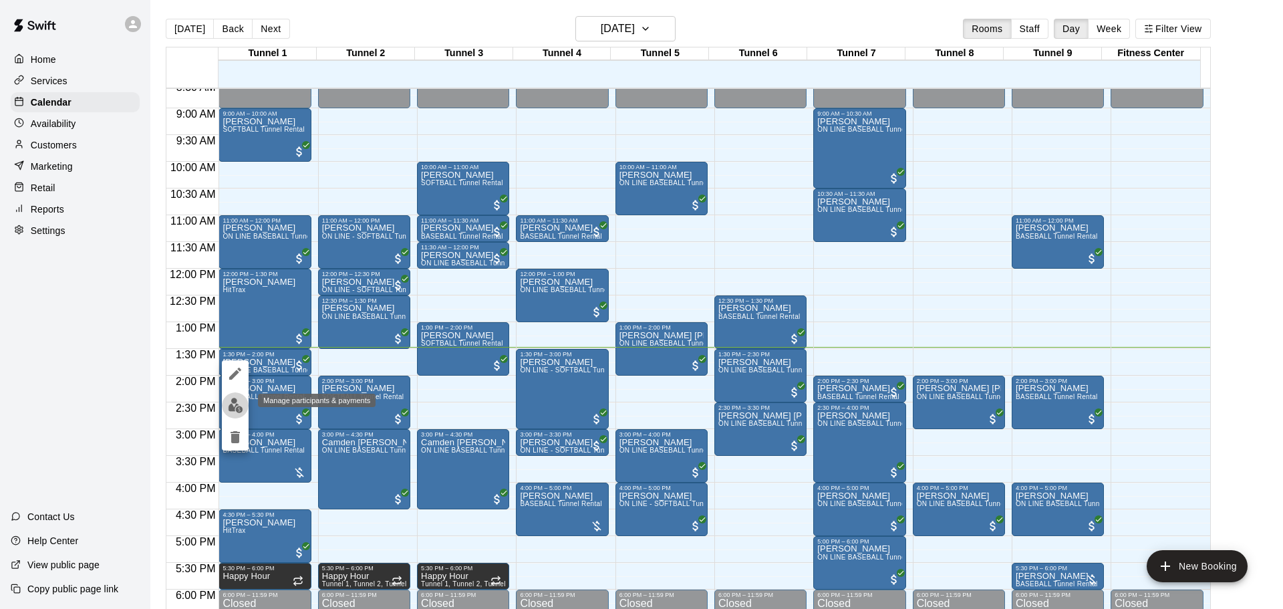
click at [237, 416] on button "edit" at bounding box center [235, 405] width 27 height 26
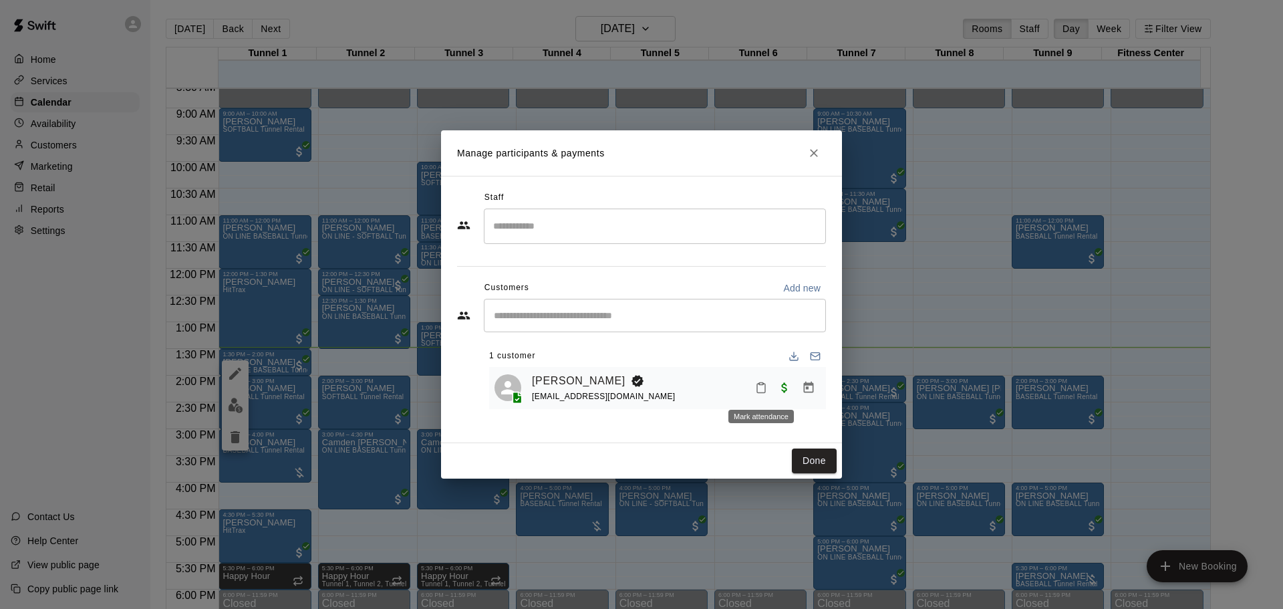
click at [768, 384] on button "Mark attendance" at bounding box center [761, 387] width 23 height 23
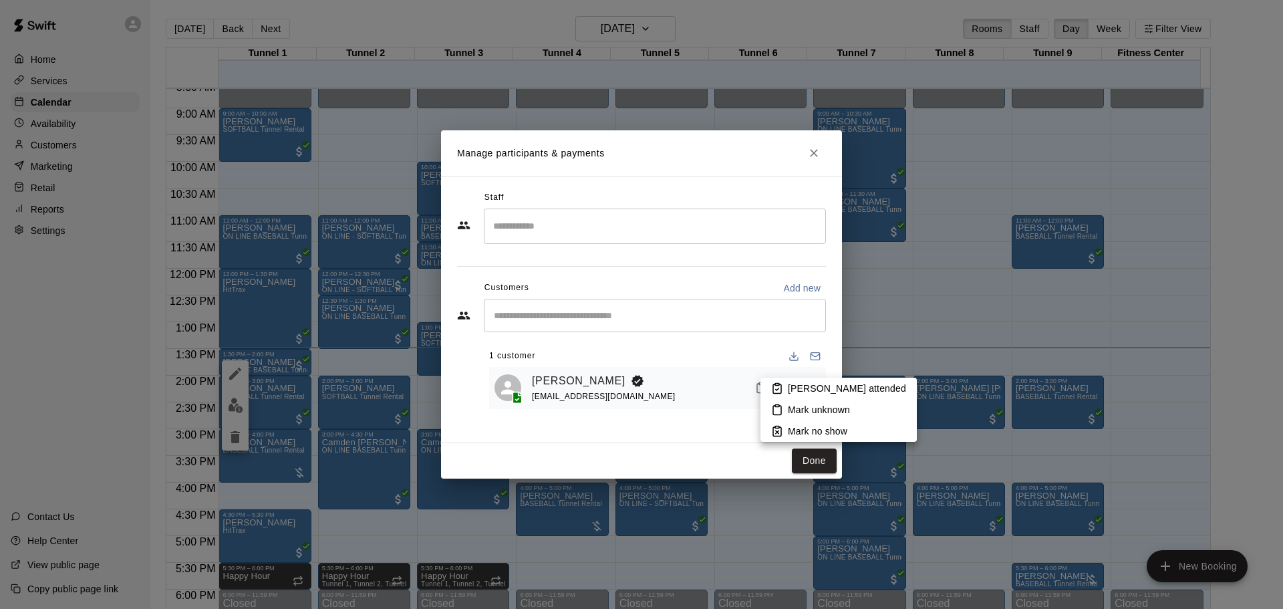
click at [804, 384] on p "[PERSON_NAME] attended" at bounding box center [847, 388] width 118 height 13
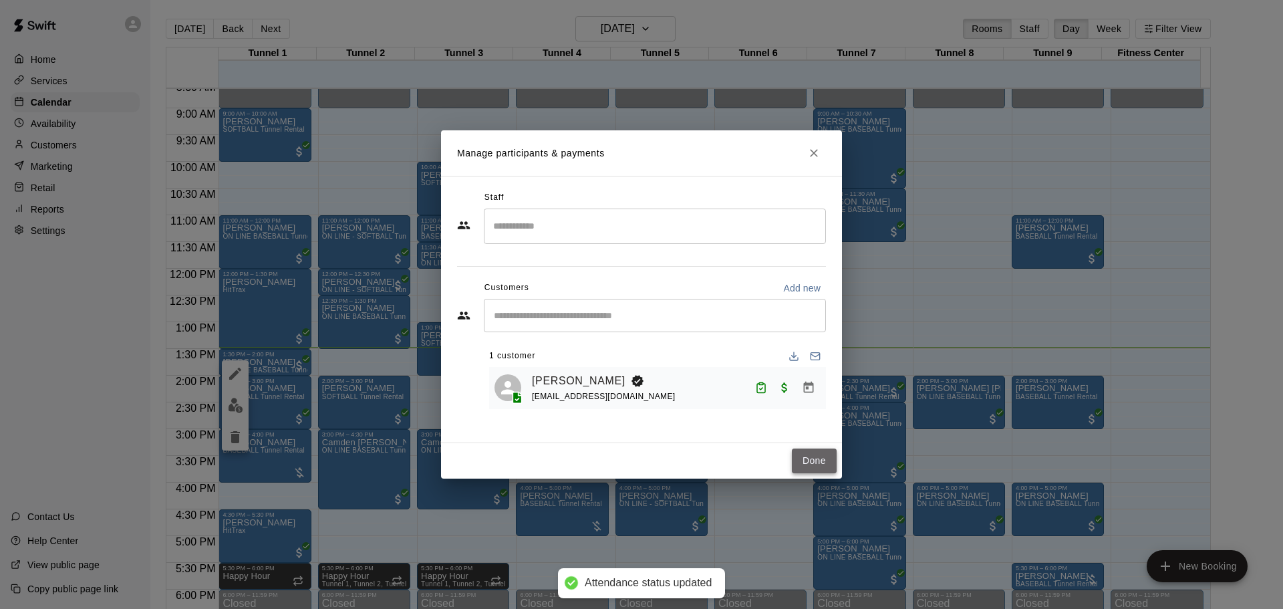
click at [799, 462] on button "Done" at bounding box center [814, 460] width 45 height 25
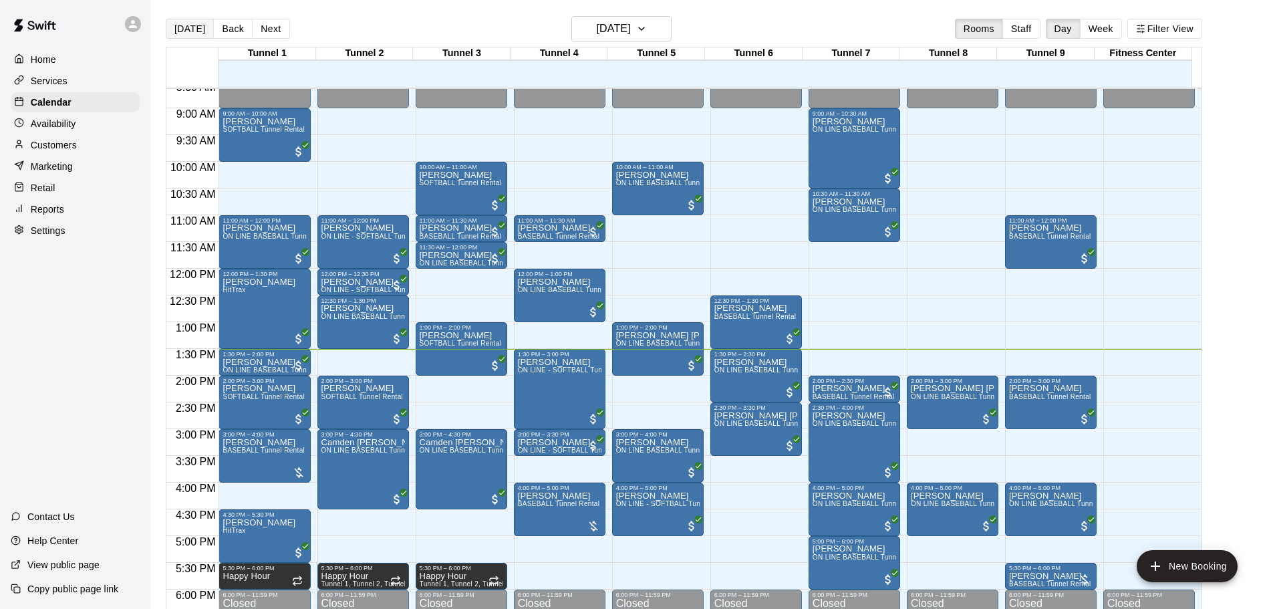
click at [174, 38] on button "[DATE]" at bounding box center [190, 29] width 48 height 20
click at [131, 27] on icon at bounding box center [133, 24] width 8 height 8
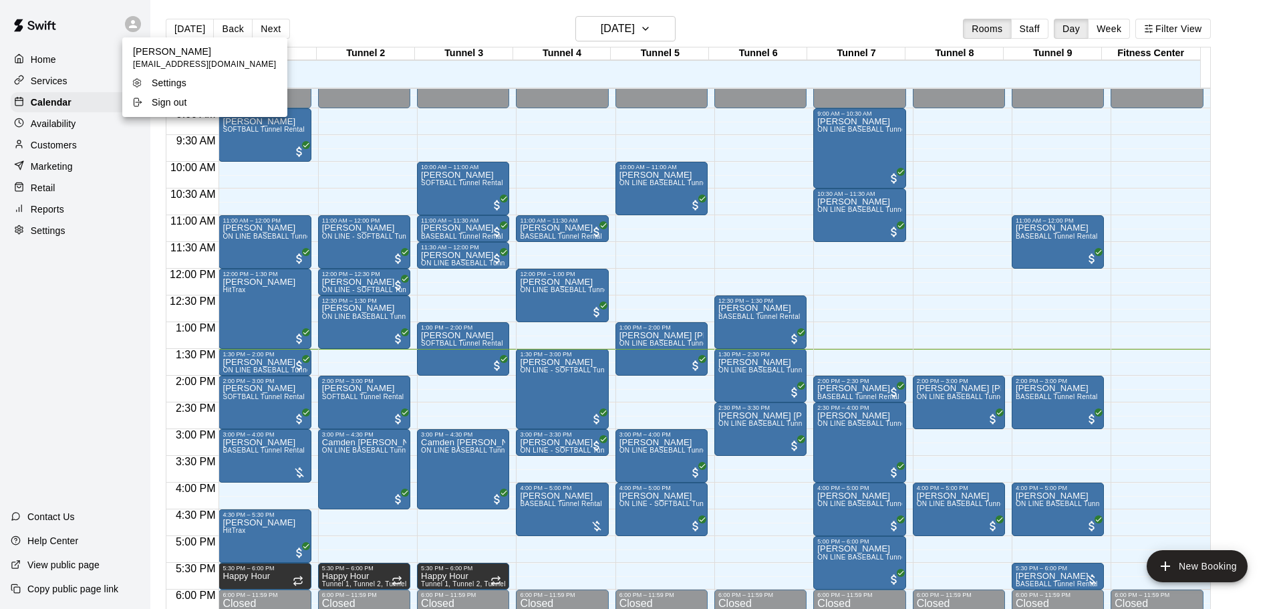
click at [154, 8] on div at bounding box center [641, 304] width 1283 height 609
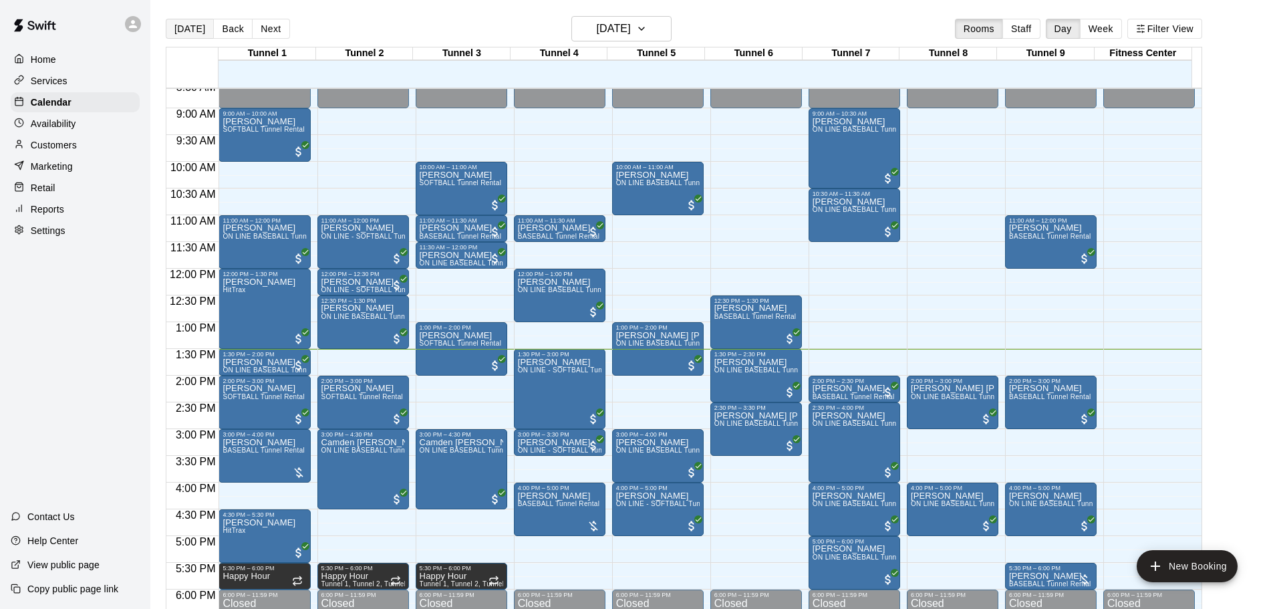
click at [202, 19] on button "[DATE]" at bounding box center [190, 29] width 48 height 20
click at [135, 29] on icon at bounding box center [133, 24] width 12 height 12
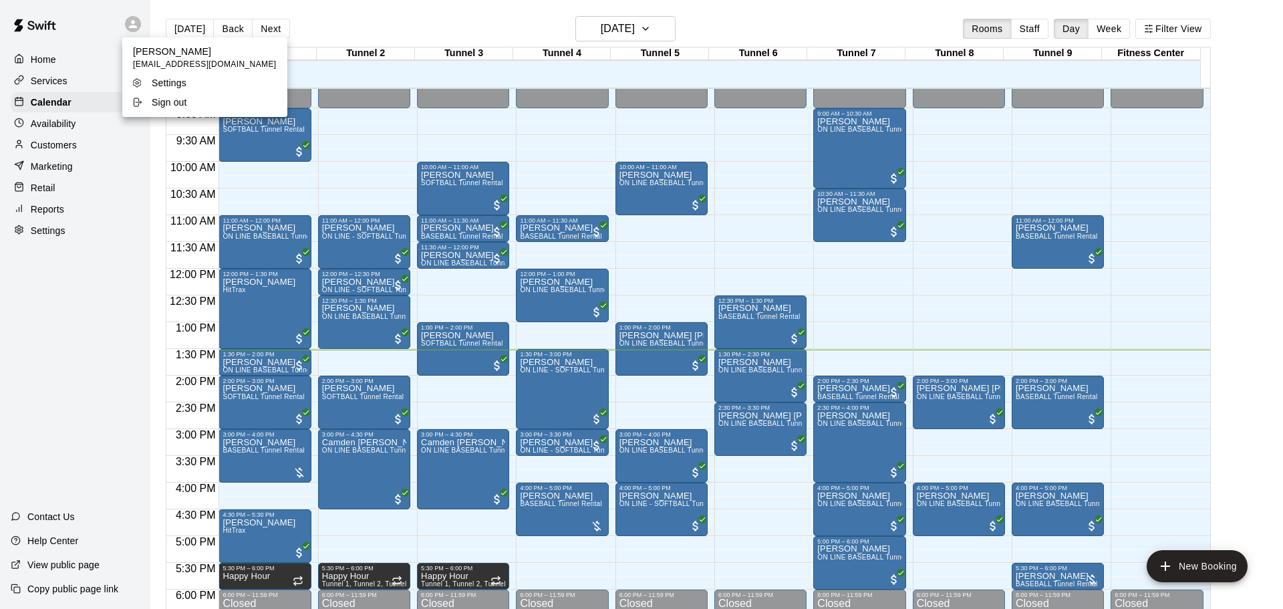
click at [337, 18] on div at bounding box center [641, 304] width 1283 height 609
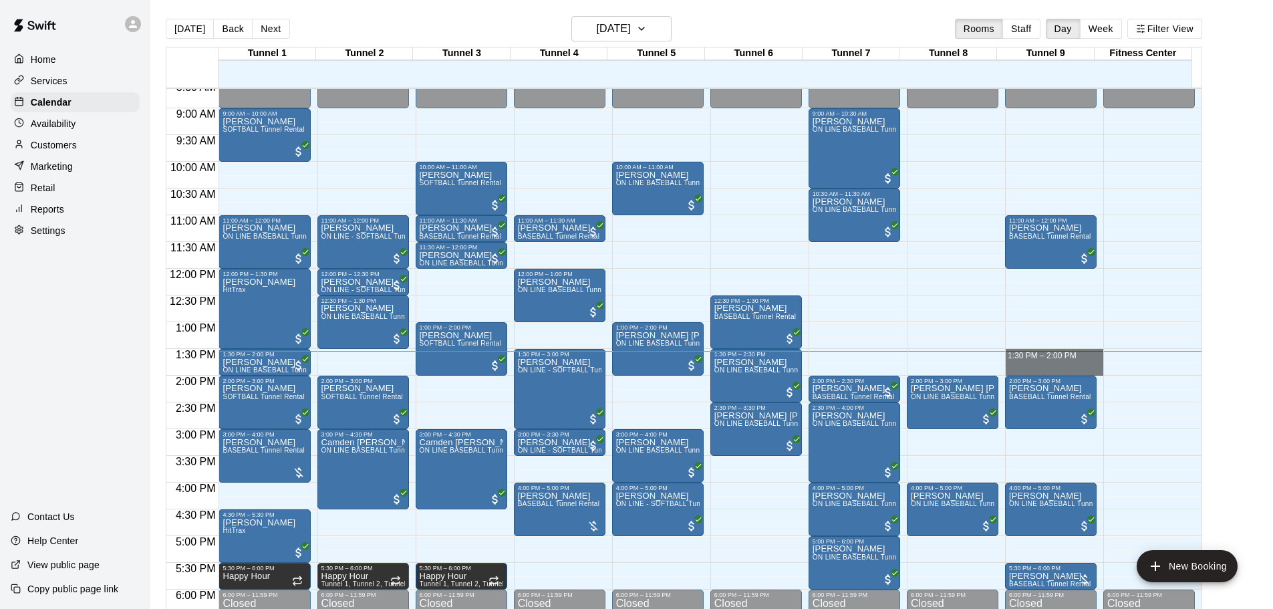
drag, startPoint x: 1066, startPoint y: 353, endPoint x: 1072, endPoint y: 370, distance: 18.0
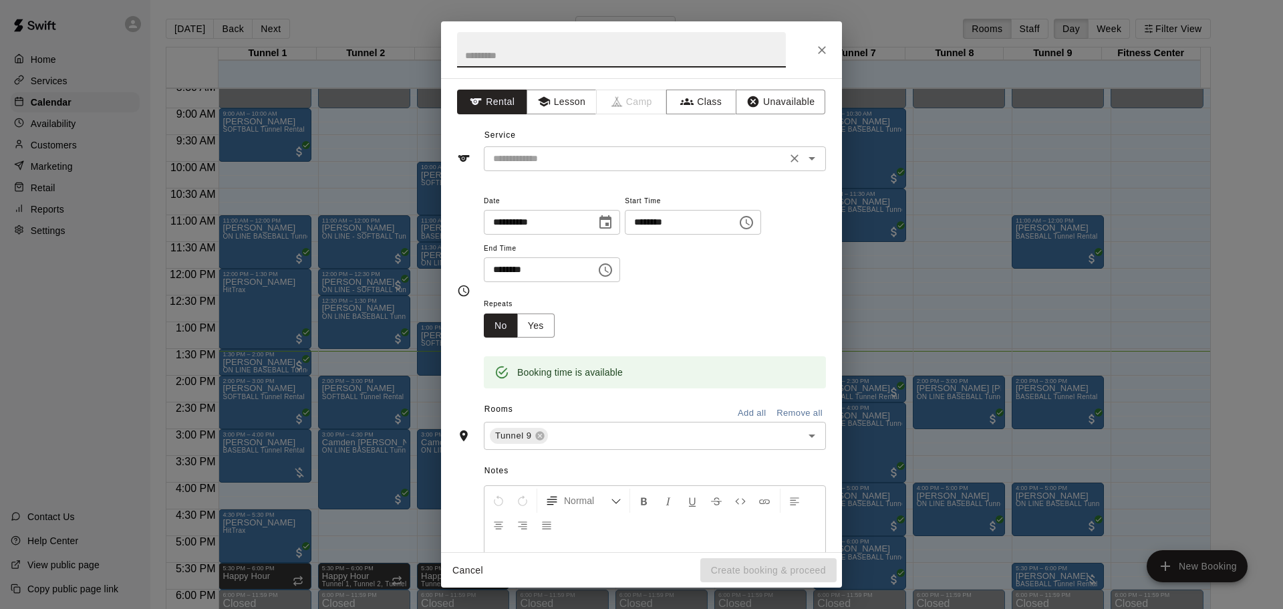
click at [750, 157] on input "text" at bounding box center [635, 158] width 295 height 17
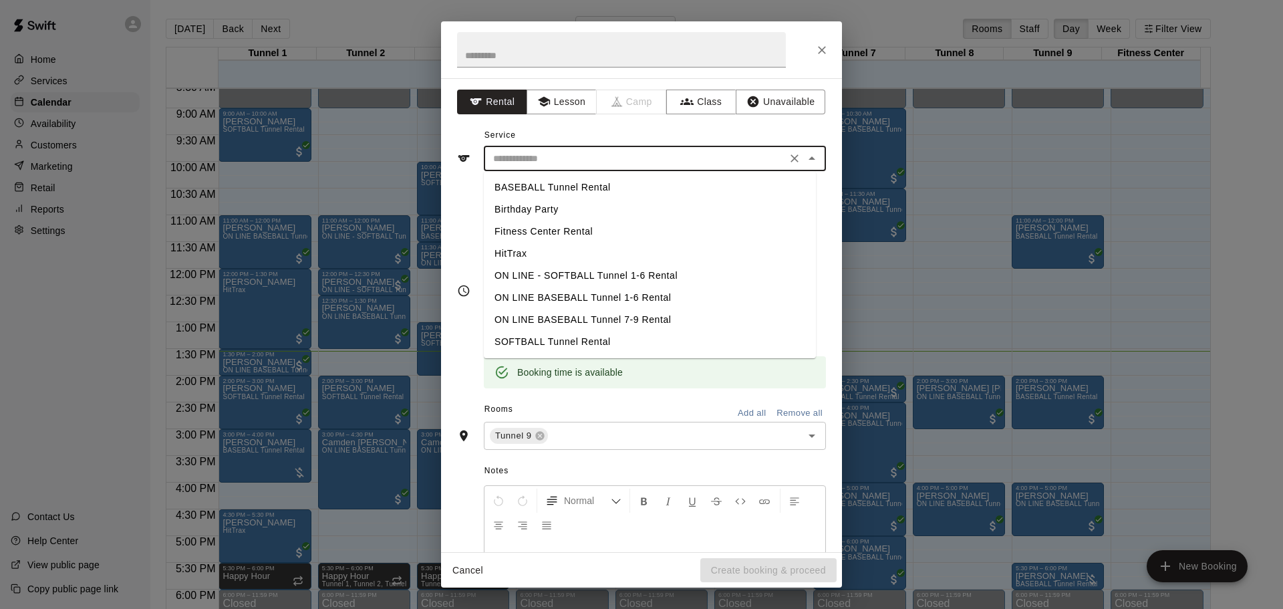
click at [669, 185] on li "BASEBALL Tunnel Rental" at bounding box center [650, 187] width 332 height 22
type input "**********"
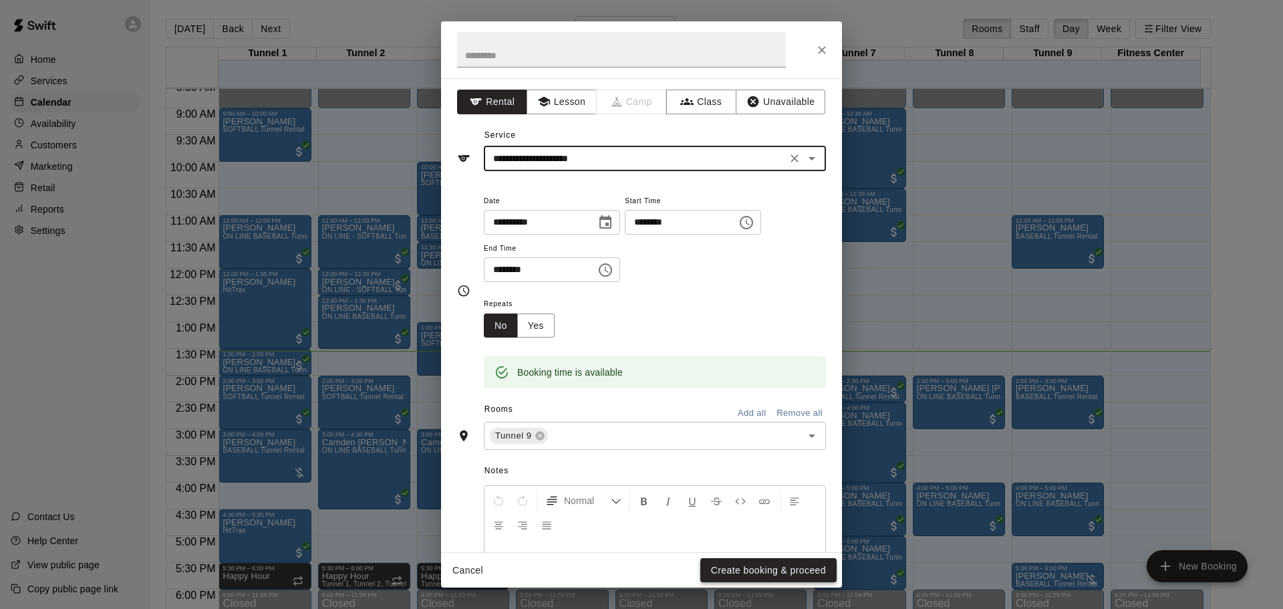
click at [757, 566] on button "Create booking & proceed" at bounding box center [768, 570] width 136 height 25
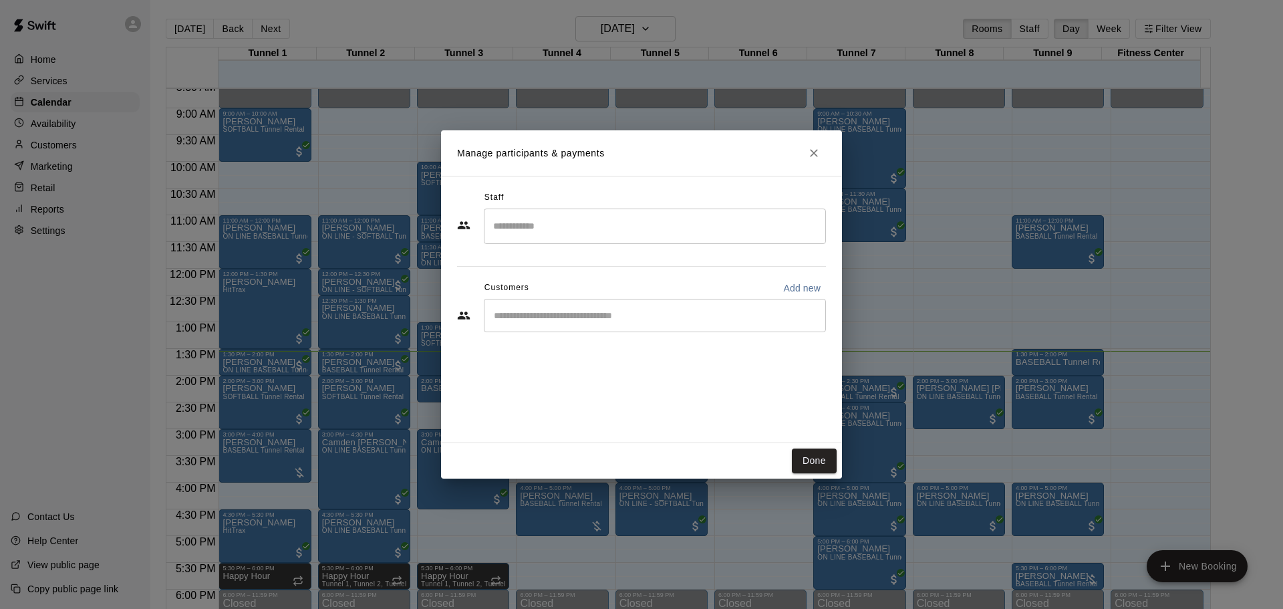
click at [581, 317] on input "Start typing to search customers..." at bounding box center [655, 315] width 330 height 13
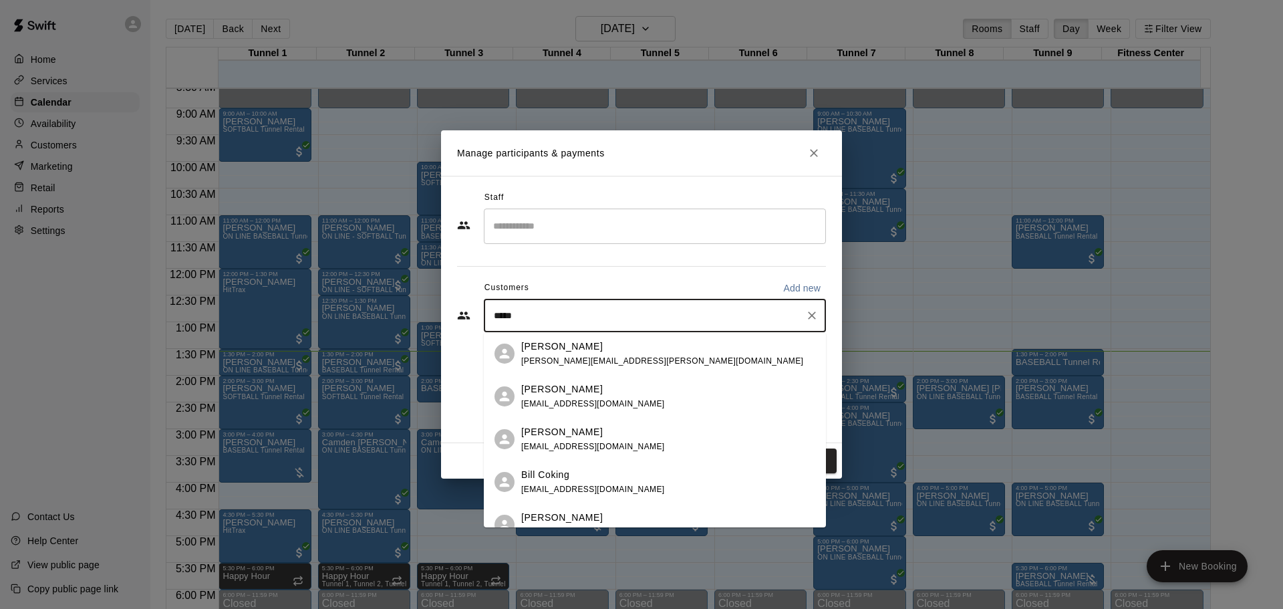
type input "******"
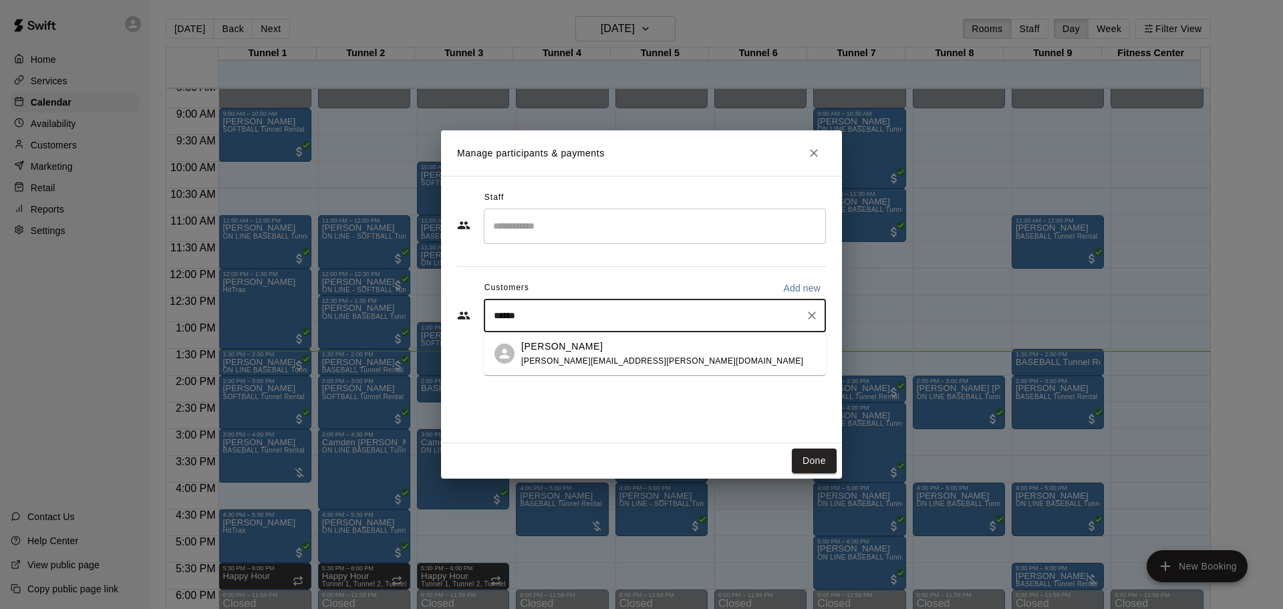
click at [541, 351] on p "[PERSON_NAME]" at bounding box center [562, 346] width 82 height 14
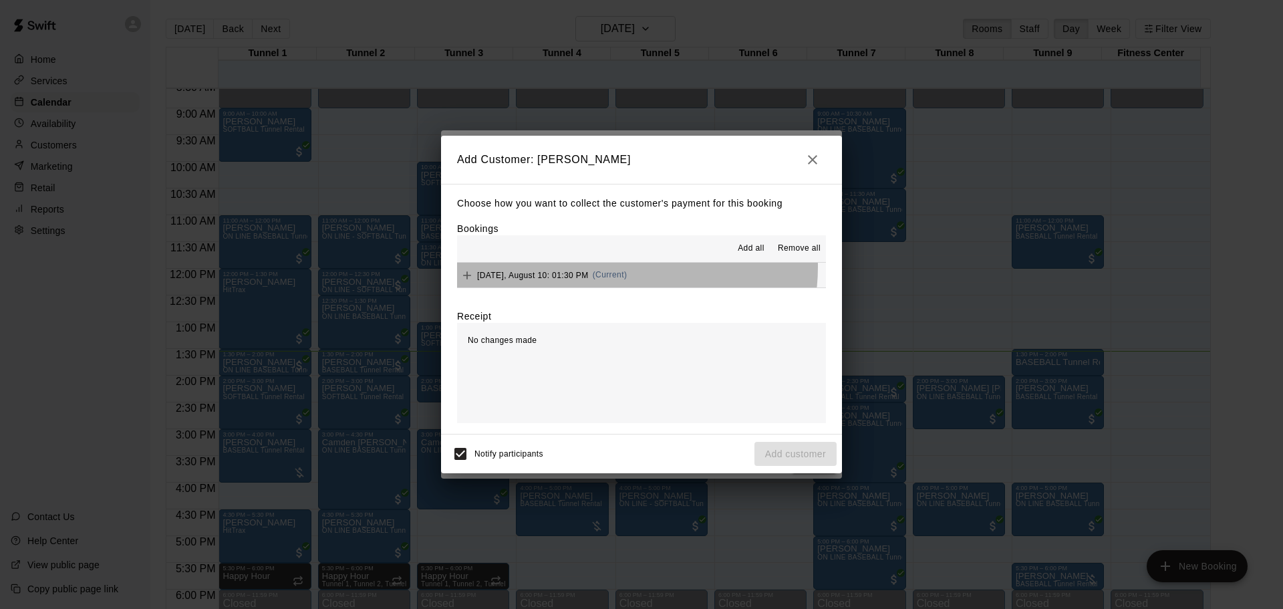
click at [624, 268] on div "[DATE], August 10: 01:30 PM (Current)" at bounding box center [542, 275] width 170 height 20
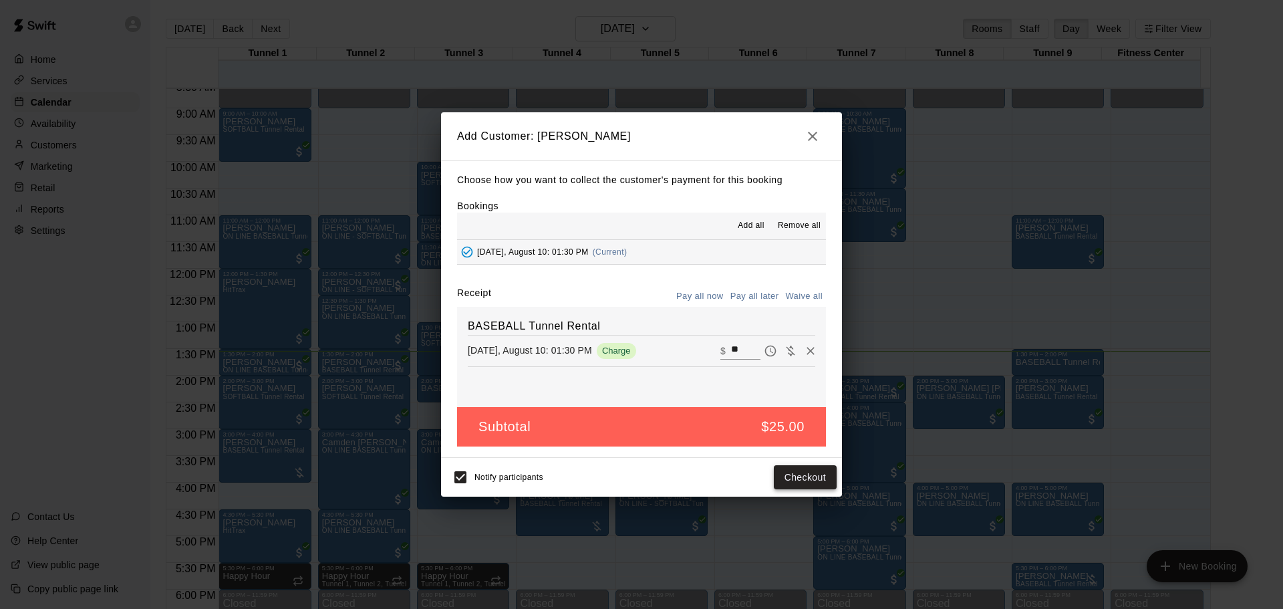
click at [790, 483] on button "Checkout" at bounding box center [805, 477] width 63 height 25
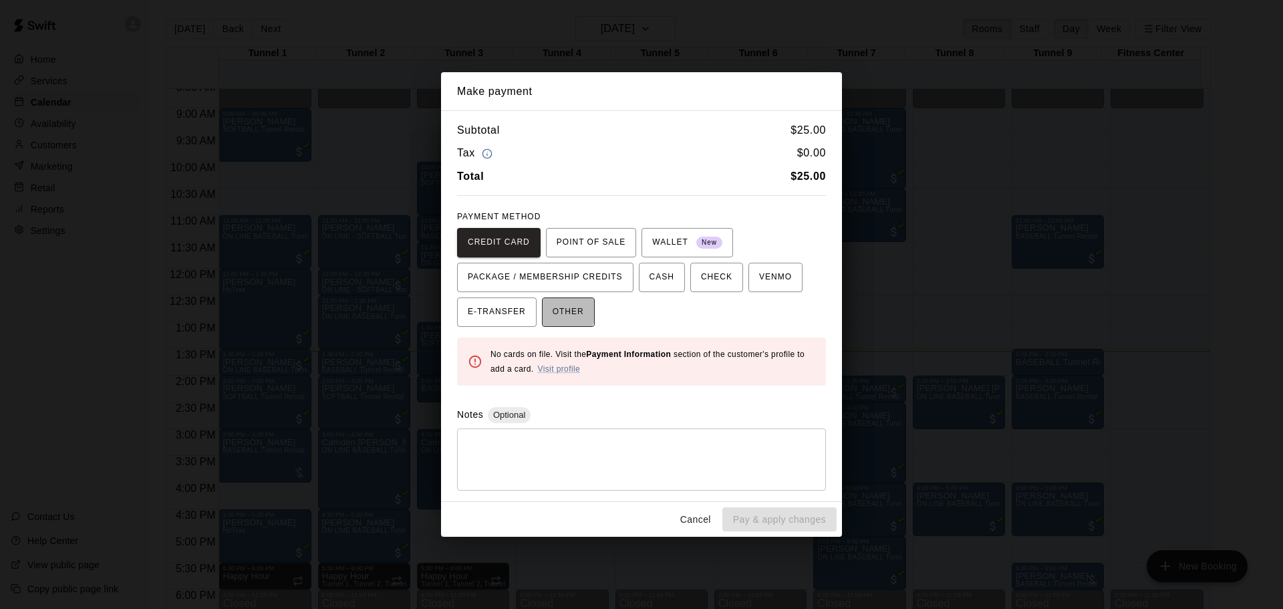
click at [544, 305] on button "OTHER" at bounding box center [568, 311] width 53 height 29
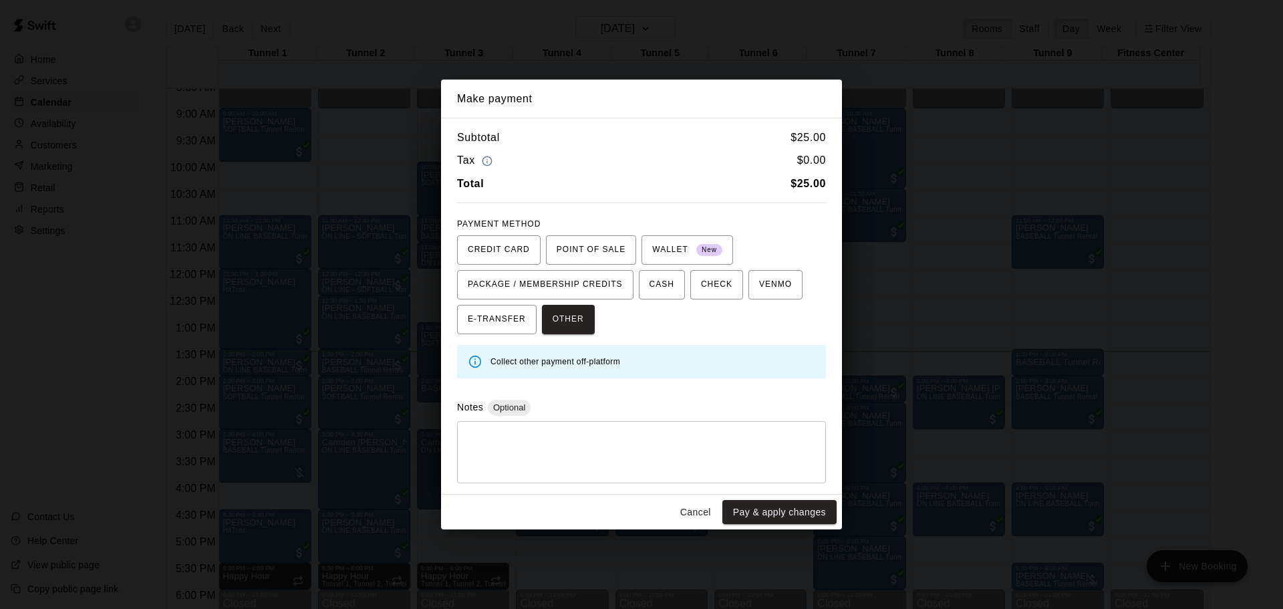
click at [577, 475] on div "* ​" at bounding box center [641, 452] width 369 height 62
type textarea "*"
type textarea "****"
click at [798, 510] on button "Pay & apply changes" at bounding box center [779, 512] width 114 height 25
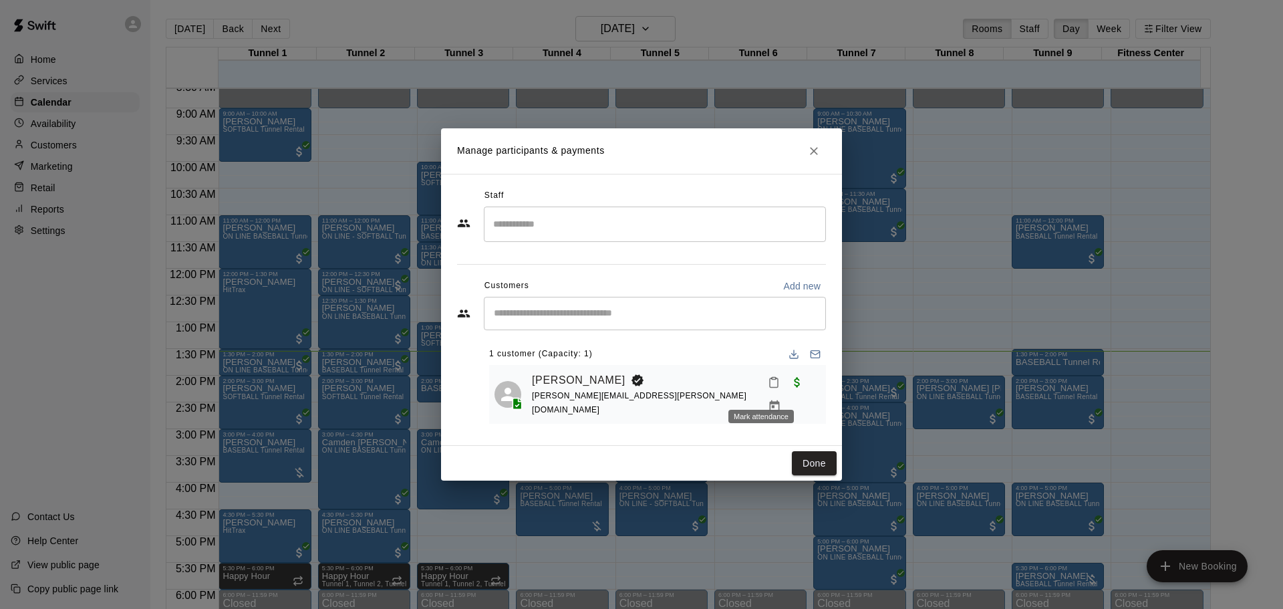
click at [768, 388] on icon "Mark attendance" at bounding box center [774, 382] width 12 height 12
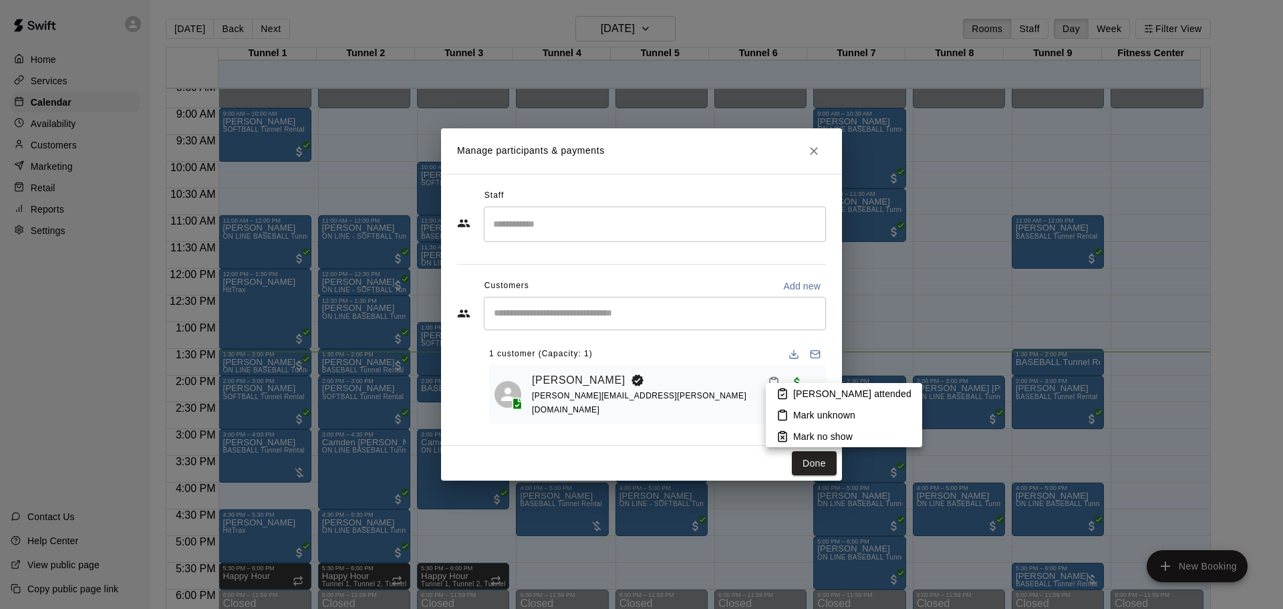
click at [796, 395] on p "[PERSON_NAME] attended" at bounding box center [852, 393] width 118 height 13
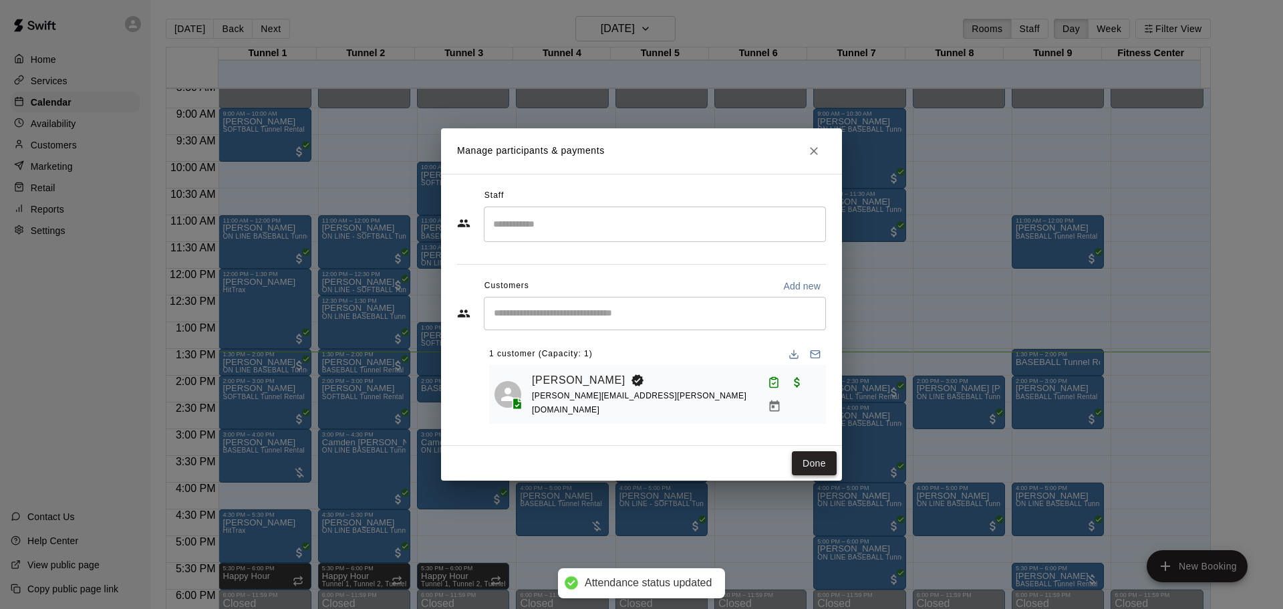
click at [800, 466] on button "Done" at bounding box center [814, 463] width 45 height 25
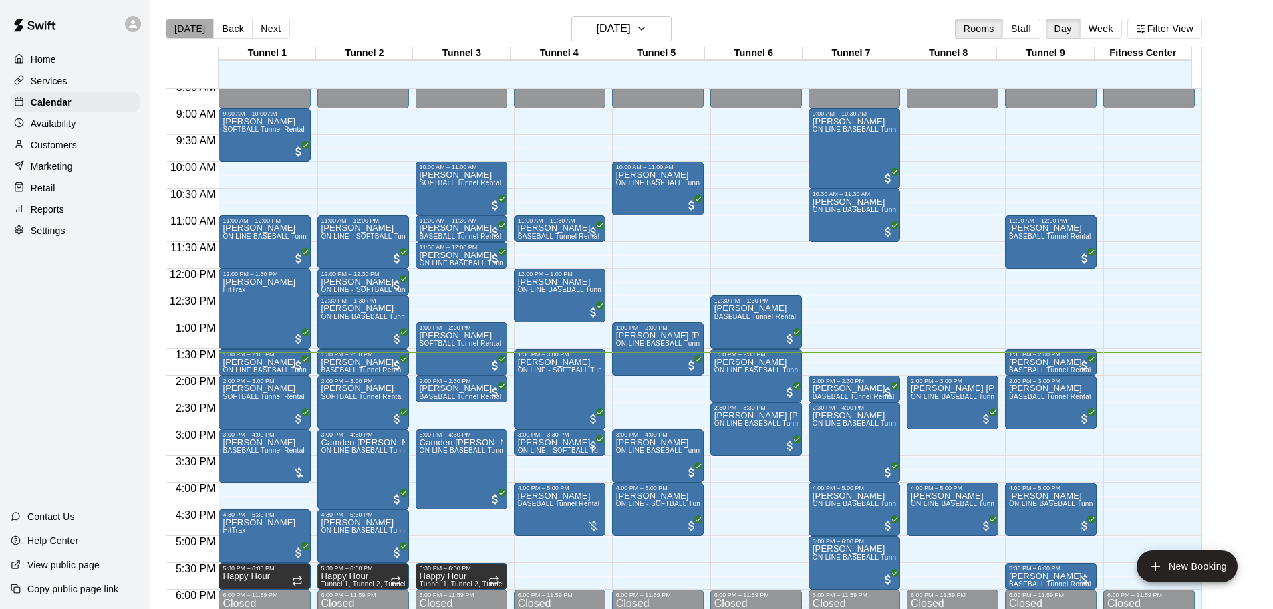
click at [198, 26] on button "[DATE]" at bounding box center [190, 29] width 48 height 20
drag, startPoint x: 595, startPoint y: 24, endPoint x: 611, endPoint y: 34, distance: 18.9
click at [611, 34] on h6 "[DATE]" at bounding box center [614, 28] width 34 height 19
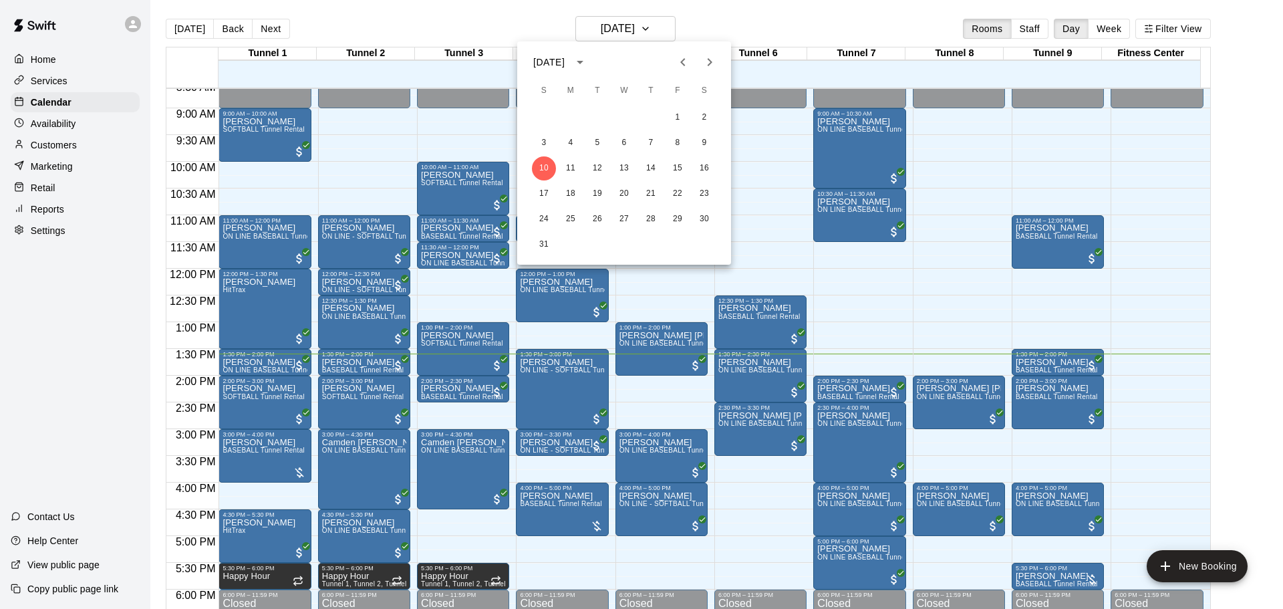
click at [544, 23] on div at bounding box center [641, 304] width 1283 height 609
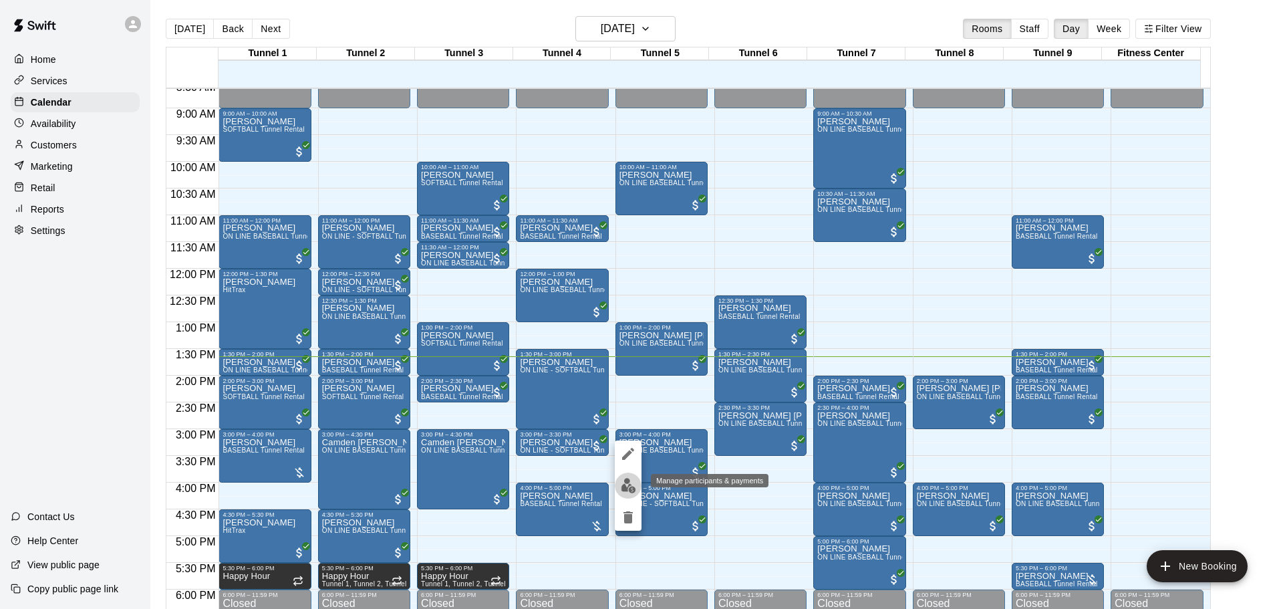
click at [631, 482] on img "edit" at bounding box center [628, 485] width 15 height 15
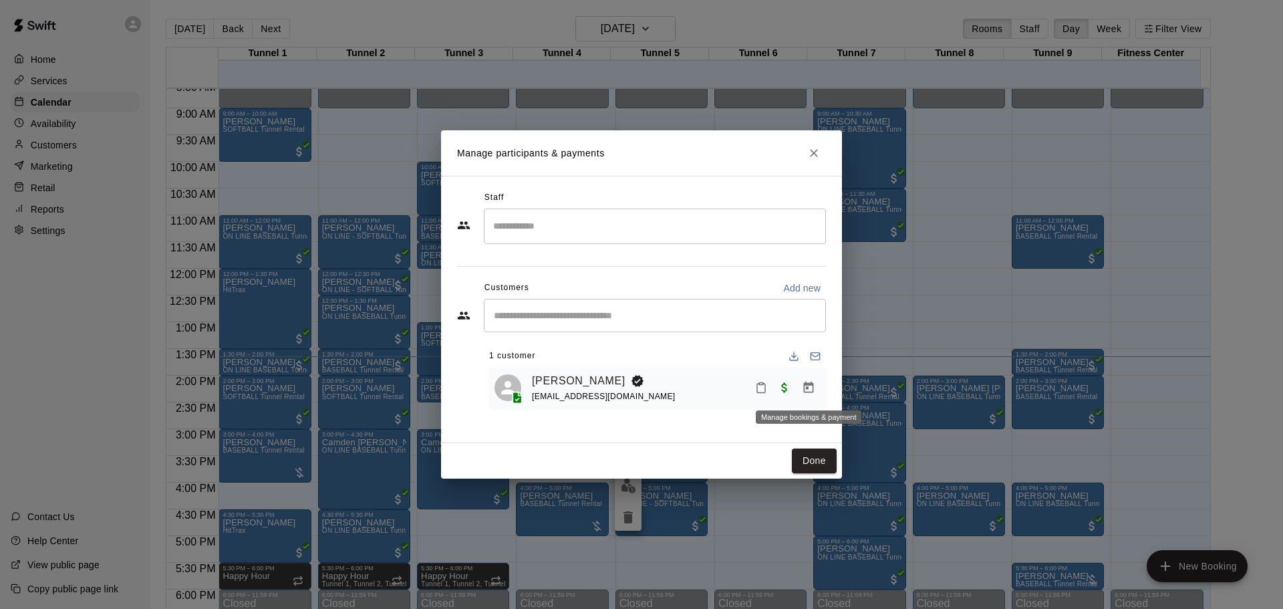
click at [798, 383] on button "Manage bookings & payment" at bounding box center [808, 388] width 24 height 24
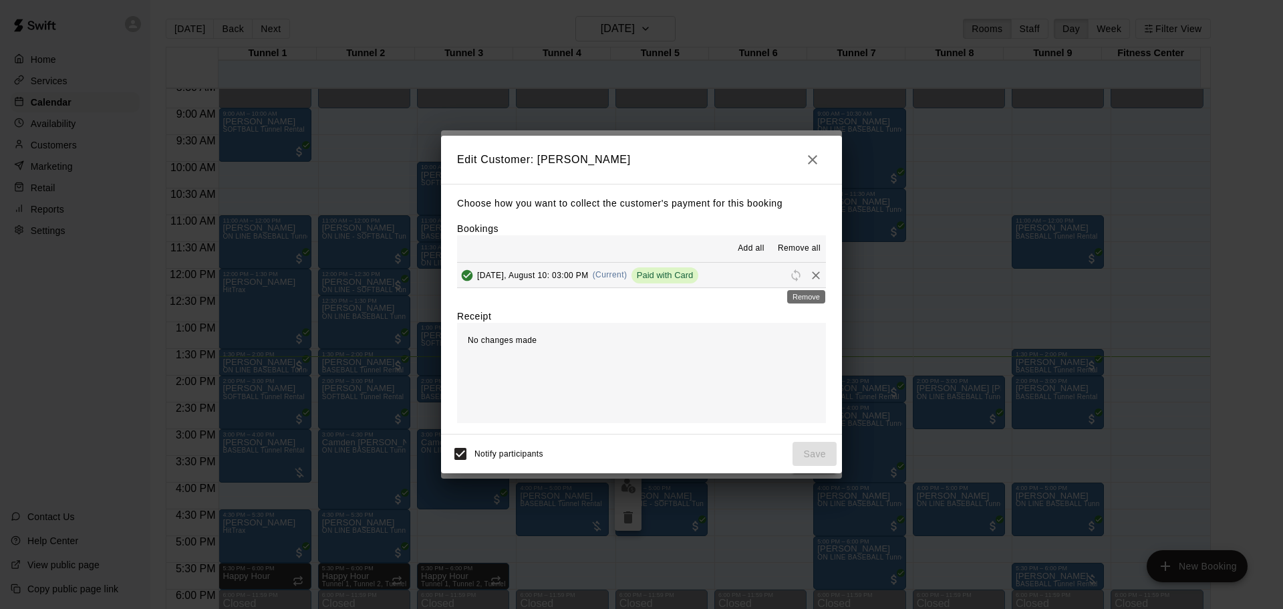
click at [810, 279] on icon "Remove" at bounding box center [815, 275] width 13 height 13
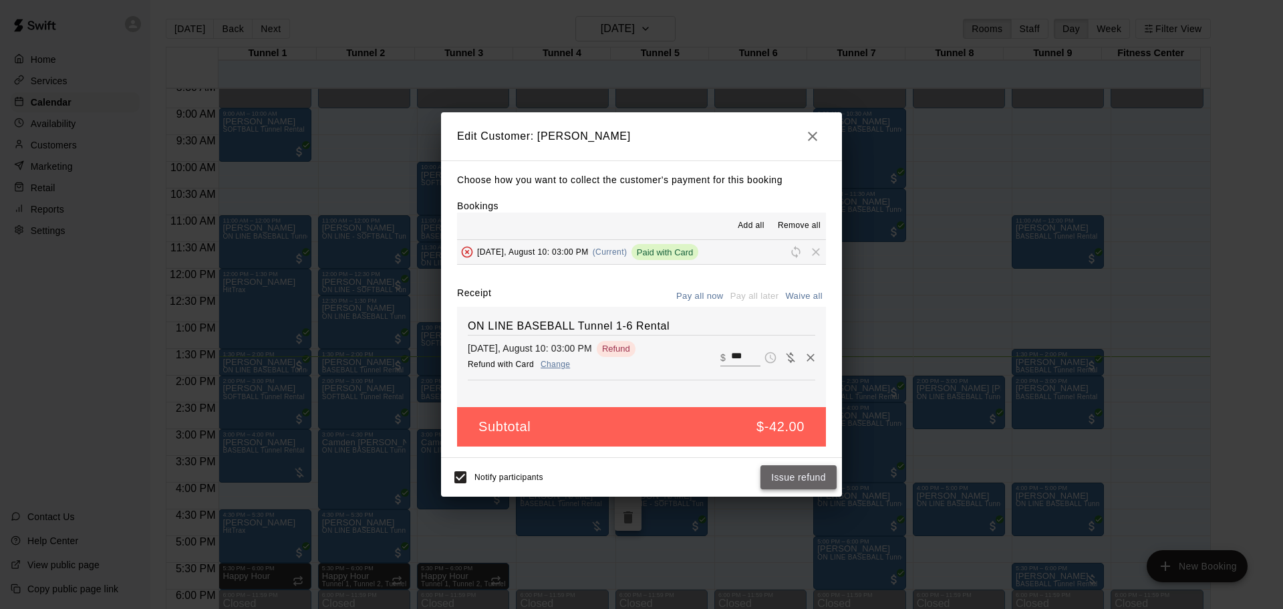
click at [786, 479] on button "Issue refund" at bounding box center [798, 477] width 76 height 25
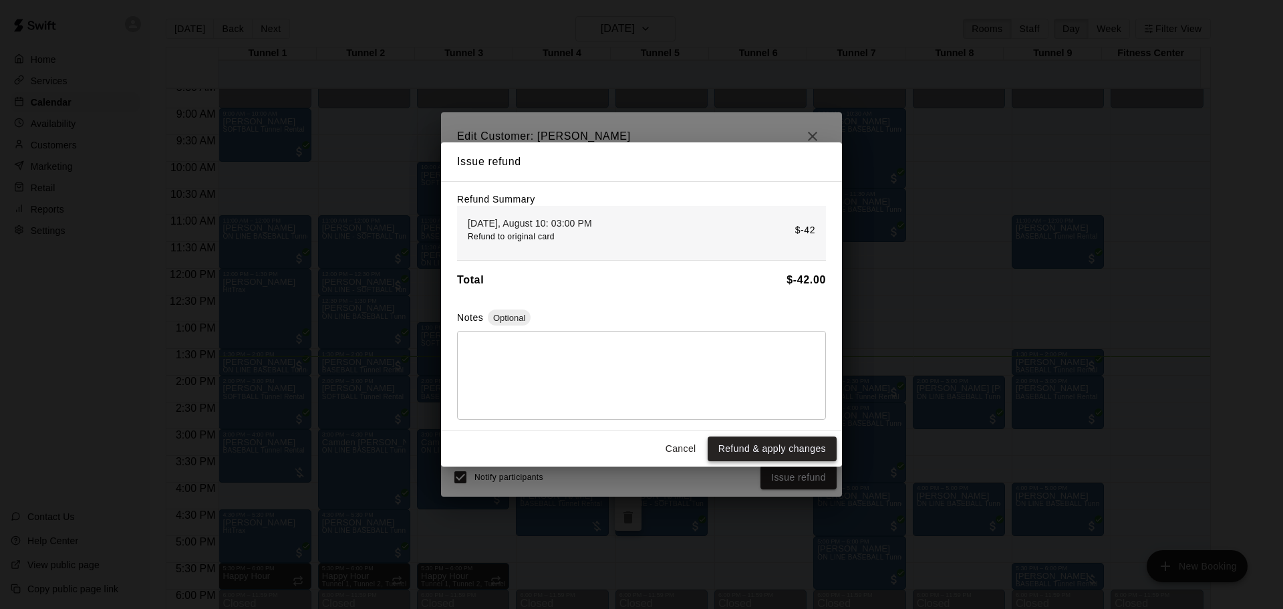
click at [764, 441] on button "Refund & apply changes" at bounding box center [772, 448] width 129 height 25
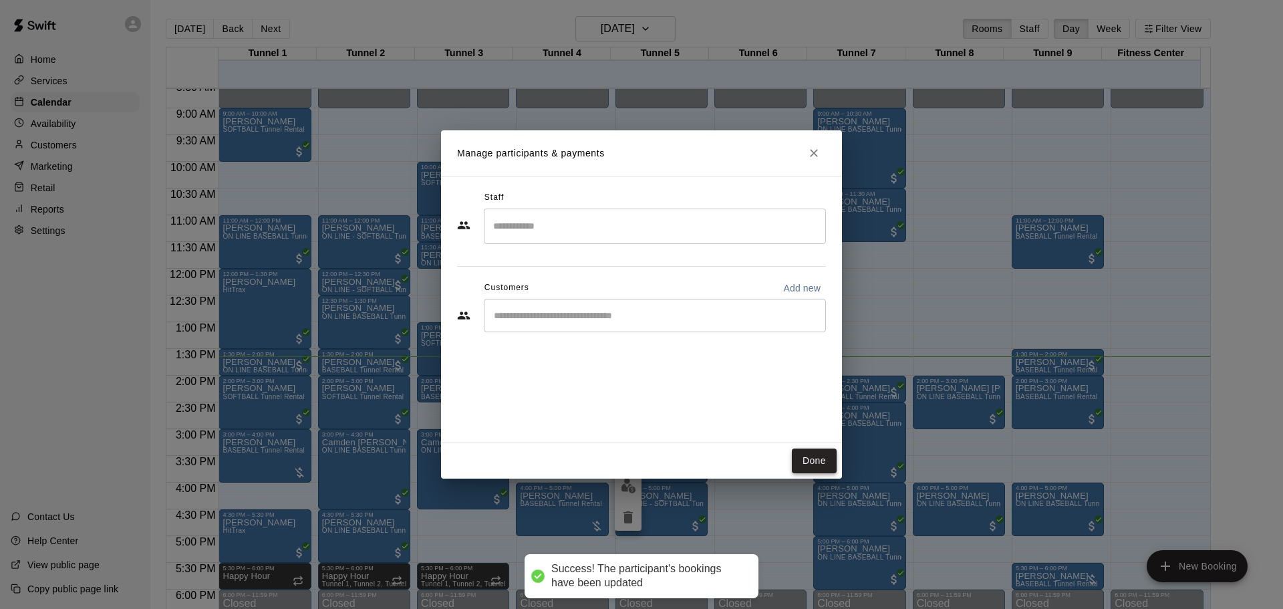
click at [797, 456] on button "Done" at bounding box center [814, 460] width 45 height 25
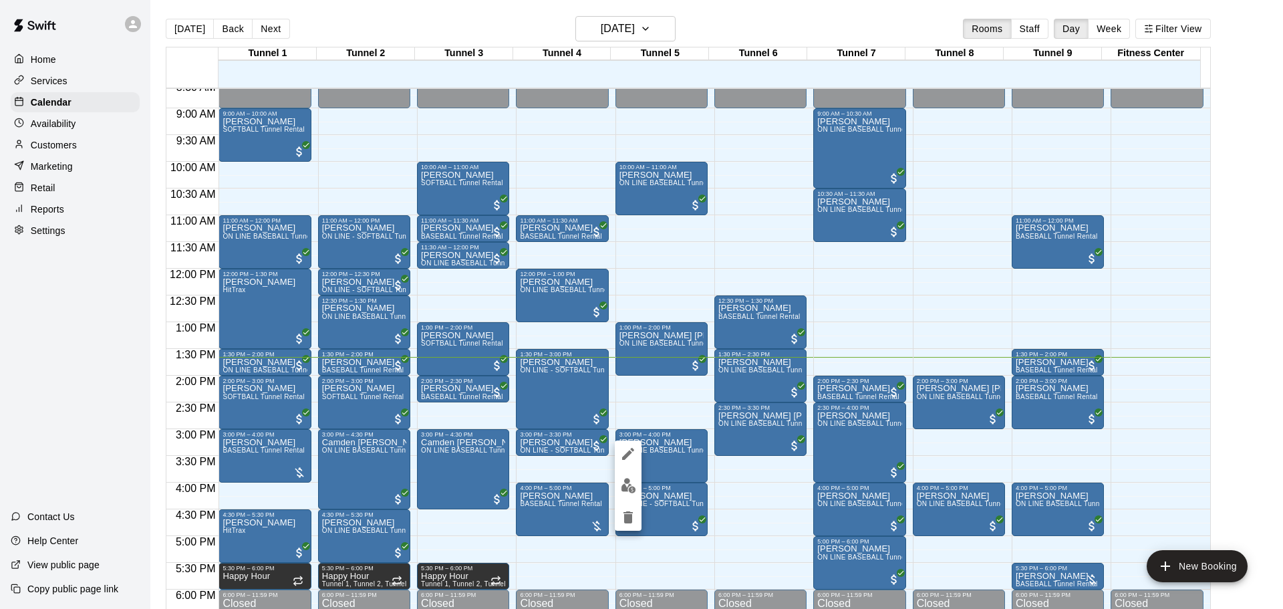
click at [636, 480] on button "edit" at bounding box center [628, 485] width 27 height 26
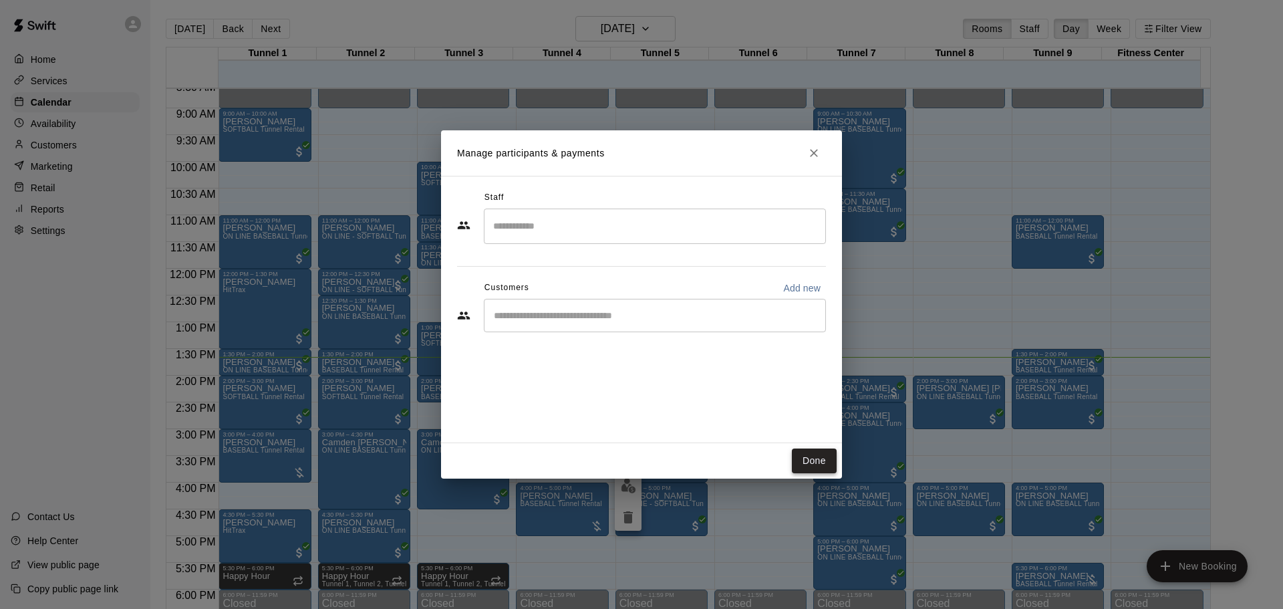
drag, startPoint x: 837, startPoint y: 458, endPoint x: 814, endPoint y: 461, distance: 23.0
click at [821, 460] on div "Done" at bounding box center [641, 460] width 401 height 35
click at [814, 461] on button "Done" at bounding box center [814, 460] width 45 height 25
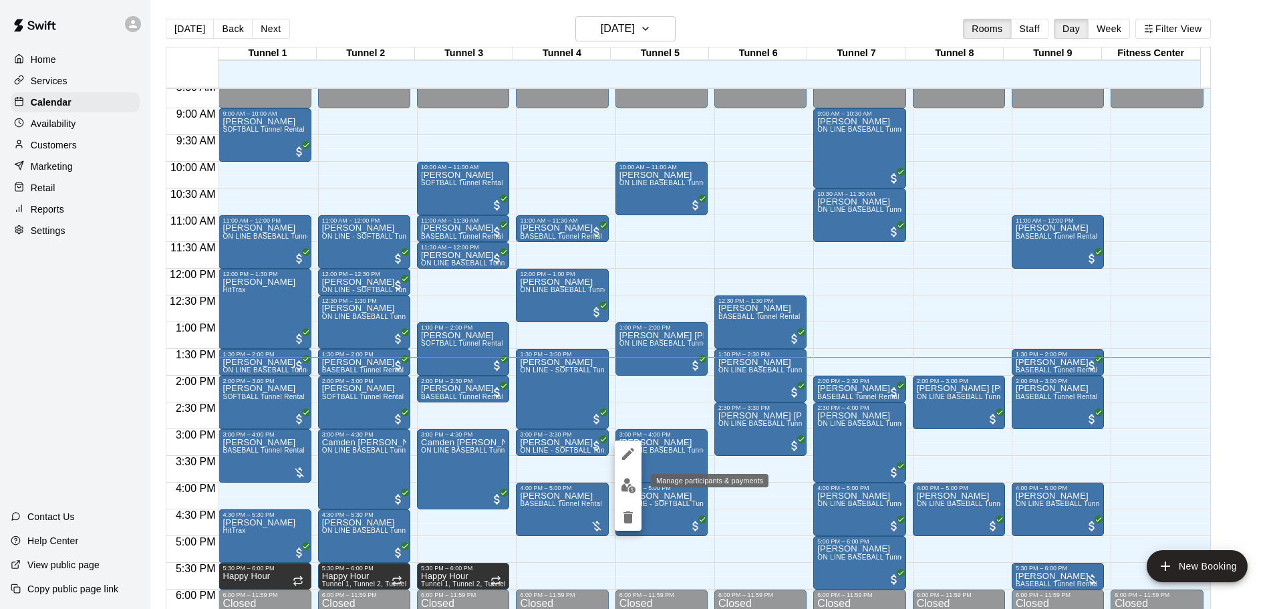
click at [632, 476] on button "edit" at bounding box center [628, 485] width 27 height 26
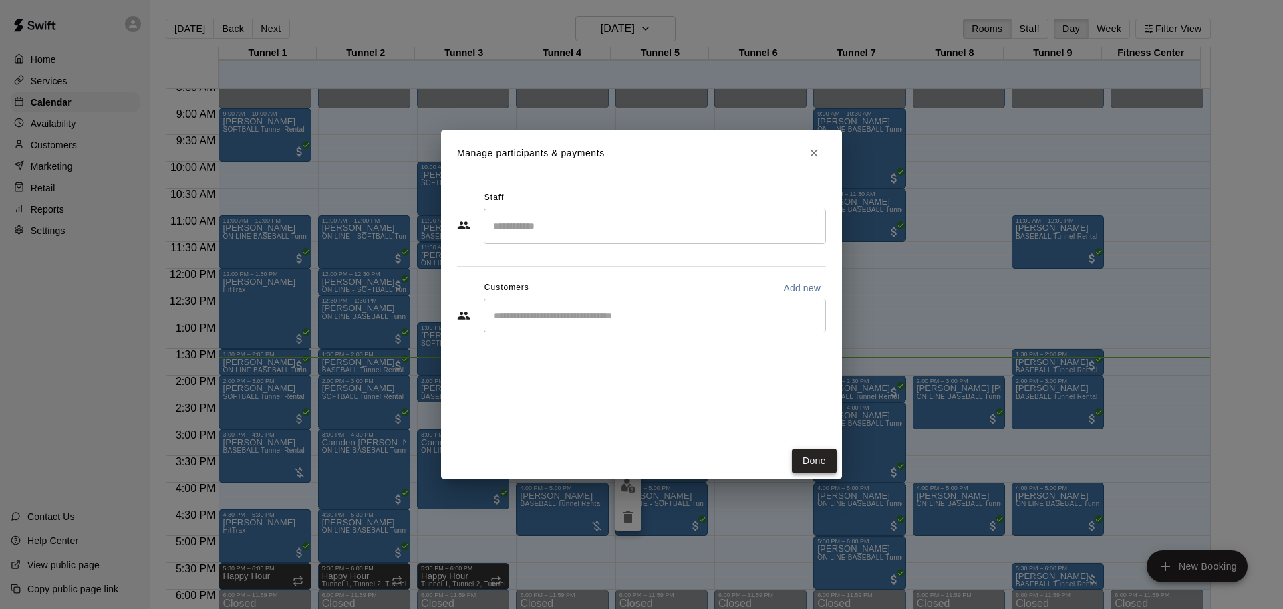
click at [814, 464] on button "Done" at bounding box center [814, 460] width 45 height 25
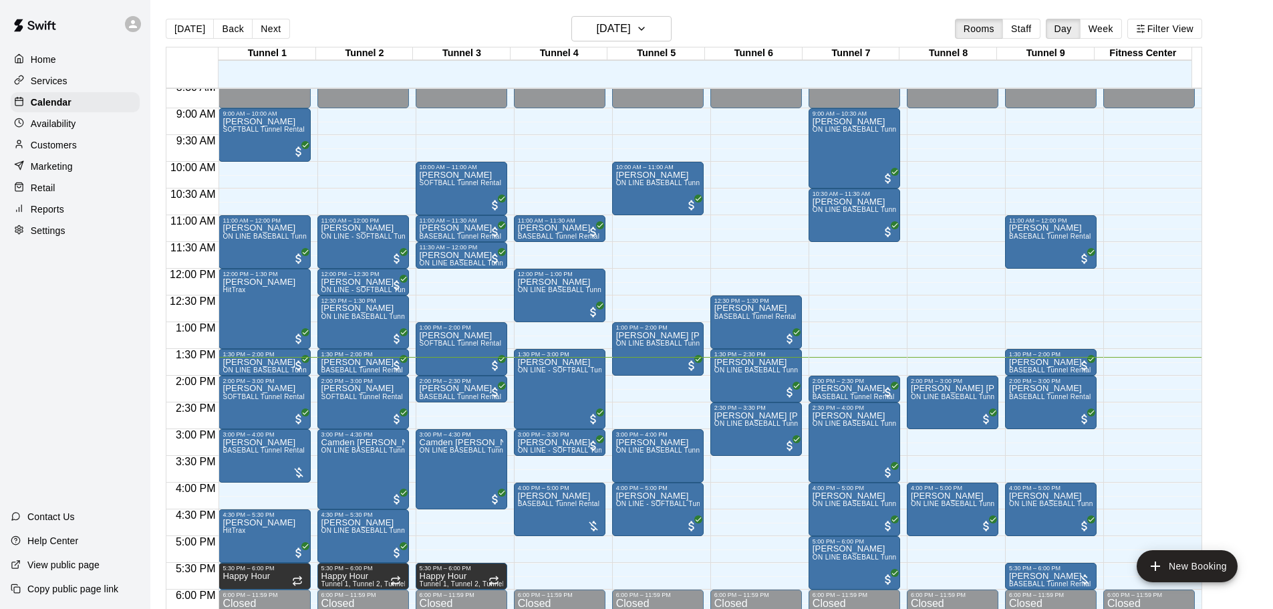
click at [33, 125] on p "Availability" at bounding box center [53, 123] width 45 height 13
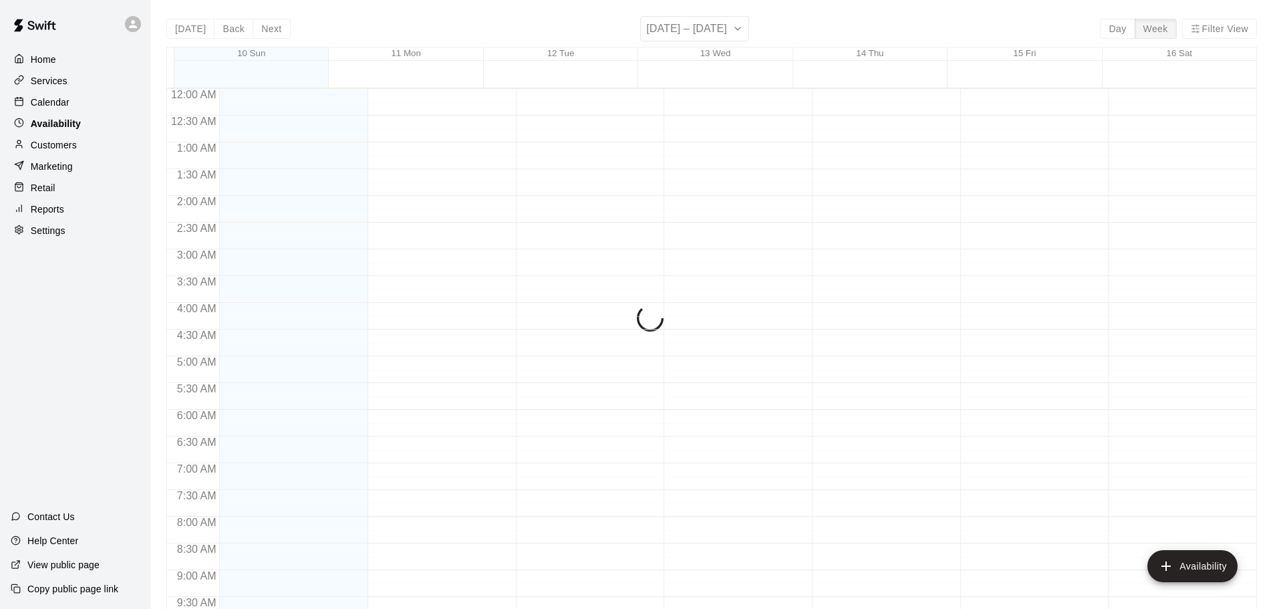
scroll to position [730, 0]
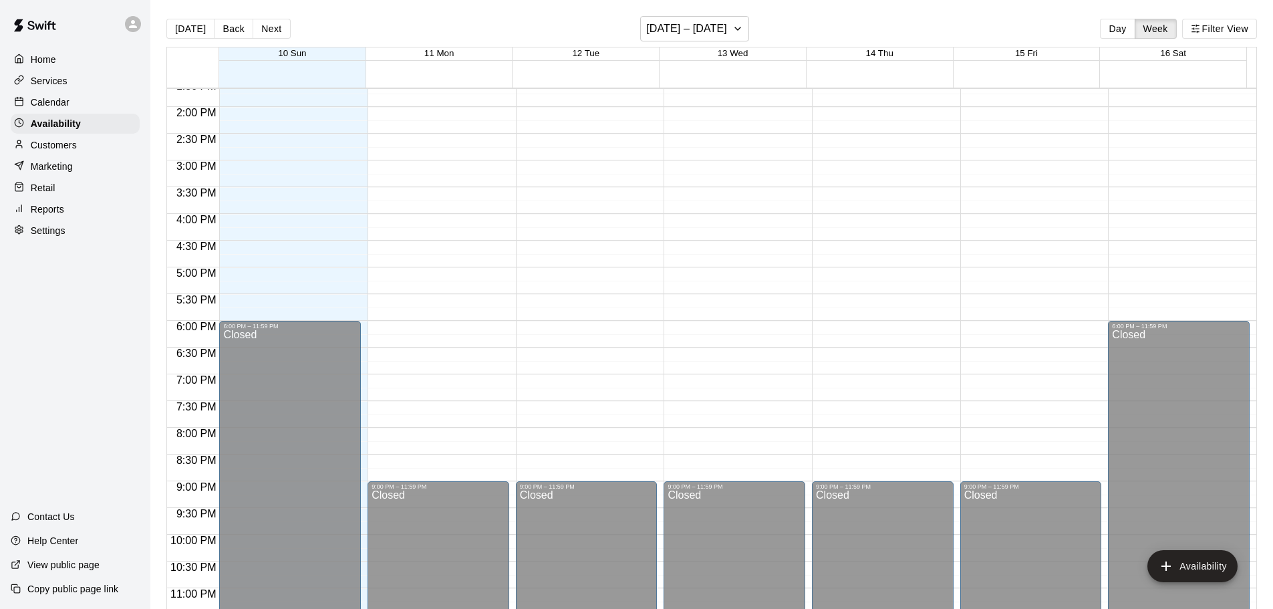
click at [33, 109] on p "Calendar" at bounding box center [50, 102] width 39 height 13
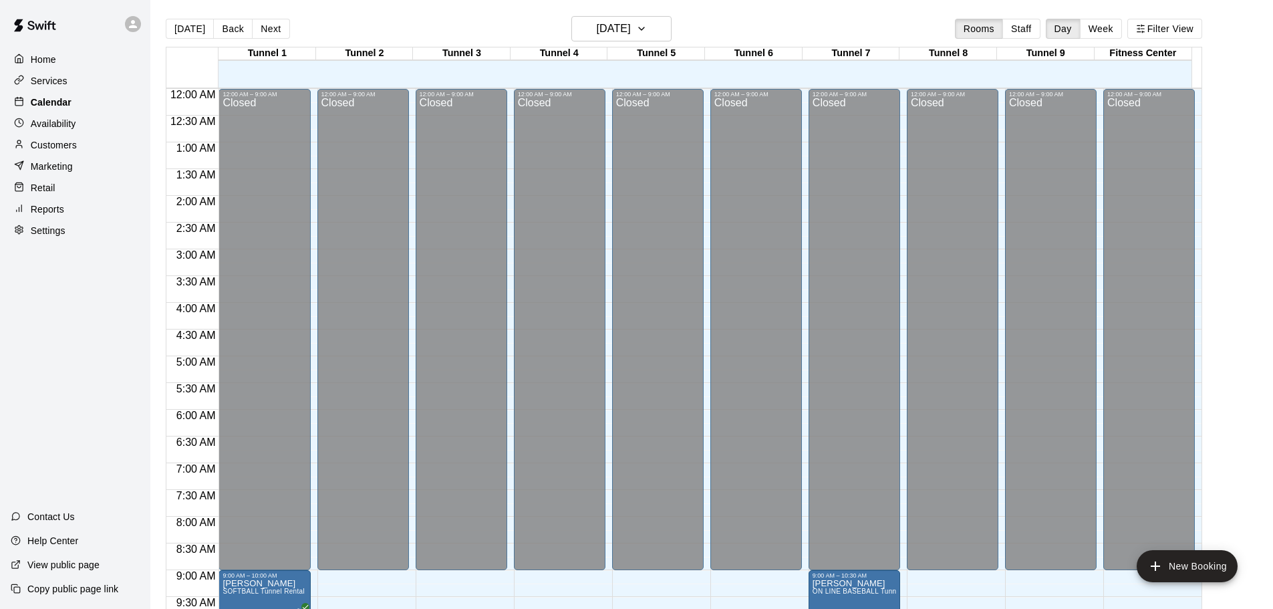
scroll to position [708, 0]
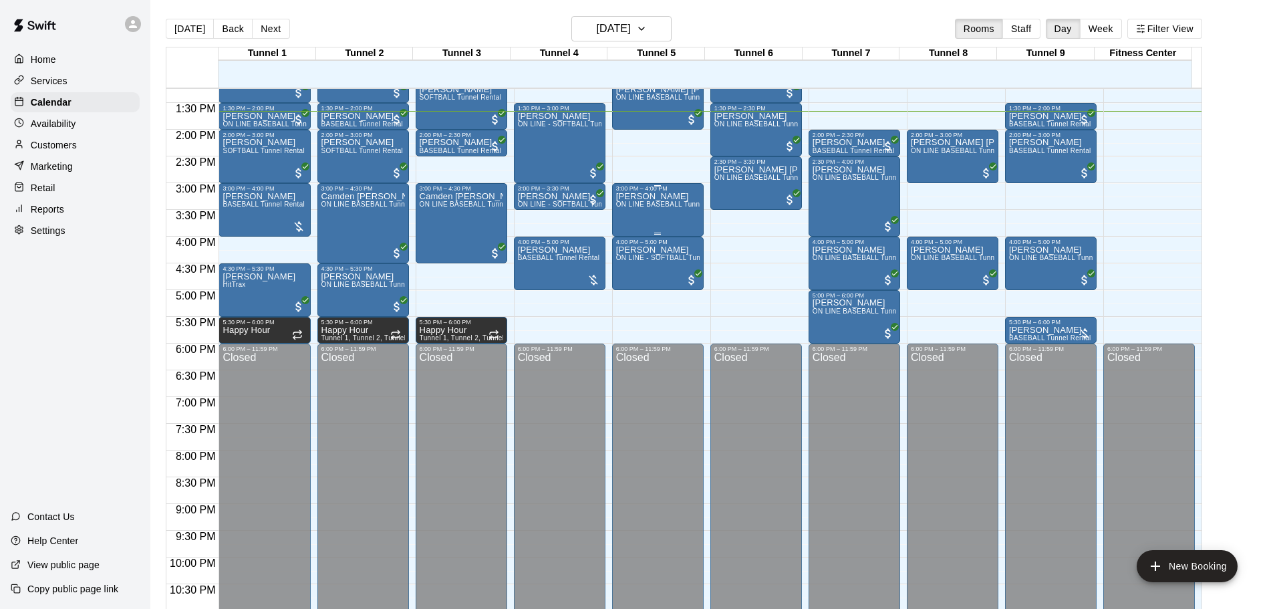
click at [627, 208] on span "ON LINE BASEBALL Tunnel 1-6 Rental" at bounding box center [678, 203] width 125 height 7
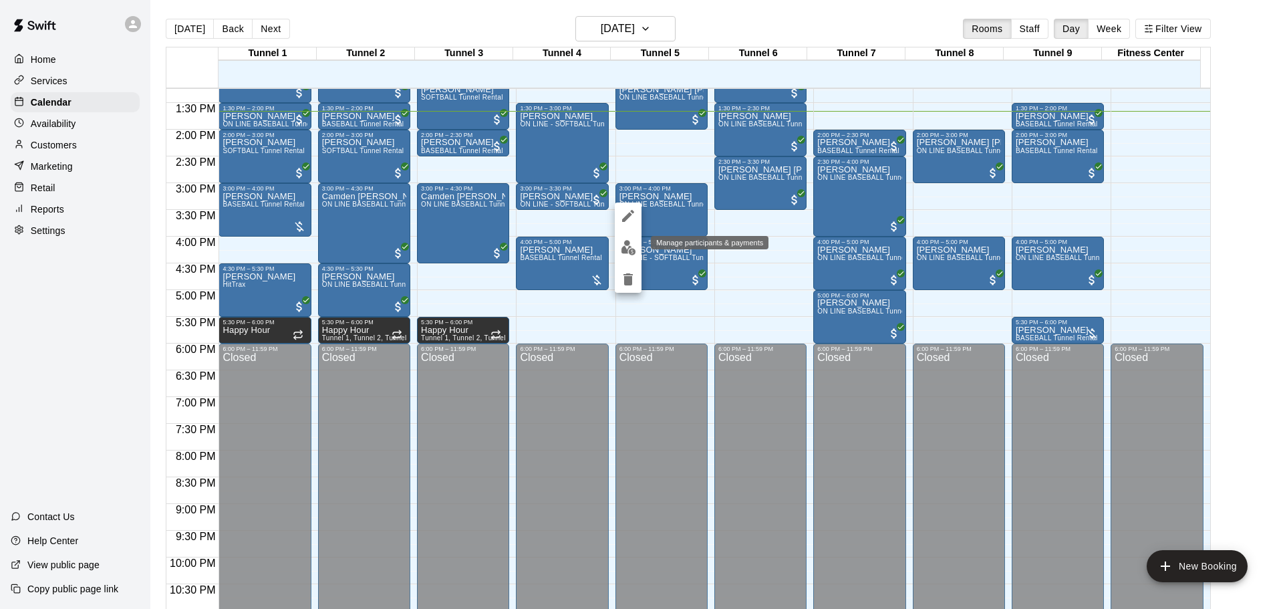
click at [627, 242] on img "edit" at bounding box center [628, 247] width 15 height 15
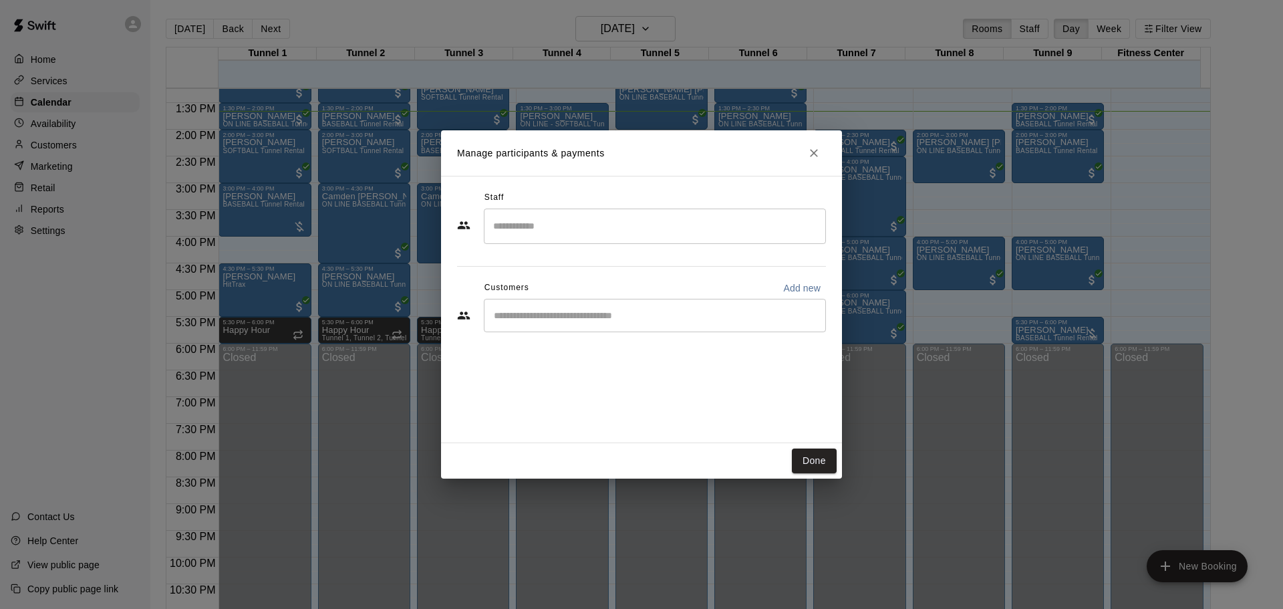
click at [812, 161] on button "Close" at bounding box center [814, 153] width 24 height 24
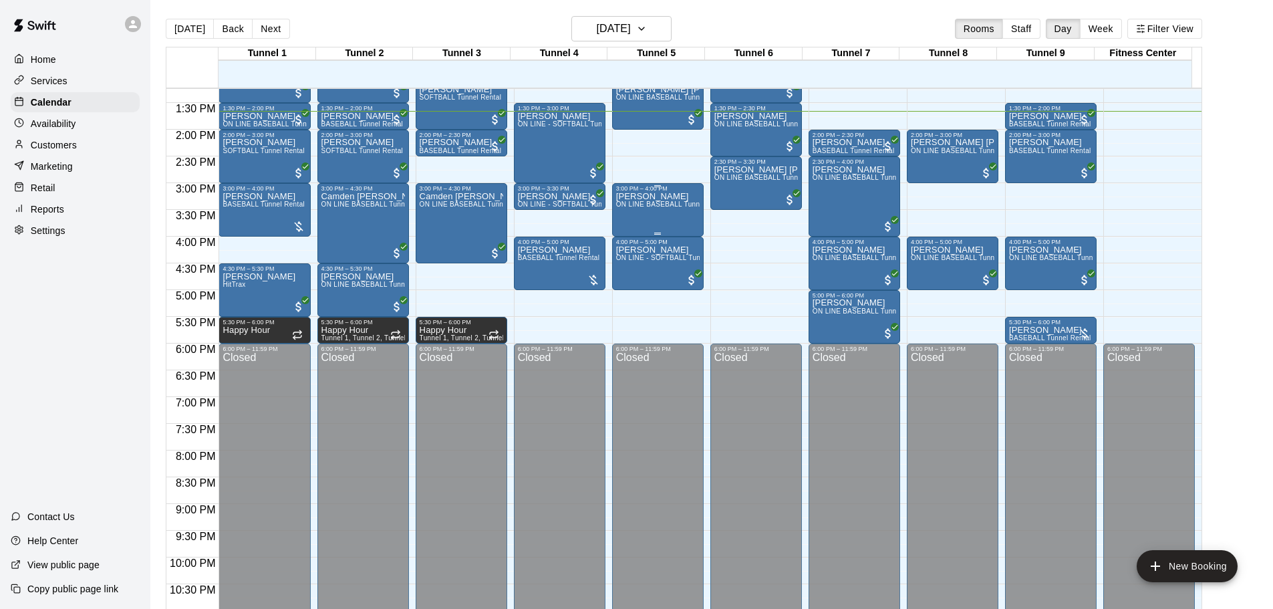
click at [673, 217] on div "[PERSON_NAME] ON LINE BASEBALL Tunnel 1-6 Rental" at bounding box center [658, 496] width 84 height 609
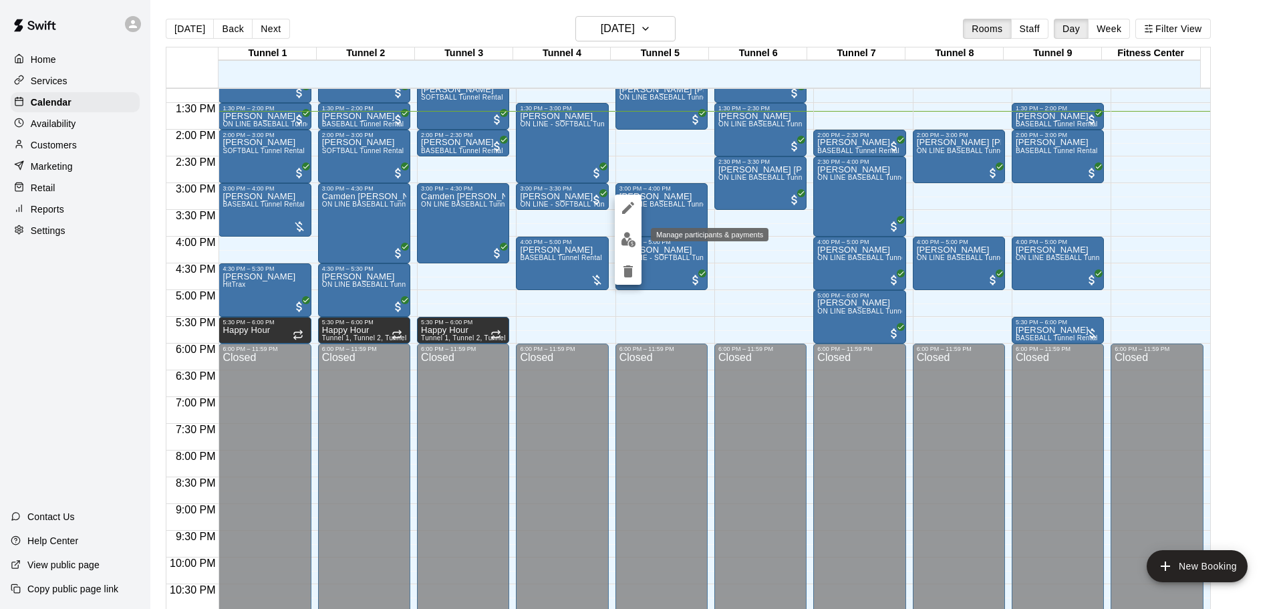
click at [631, 235] on img "edit" at bounding box center [628, 239] width 15 height 15
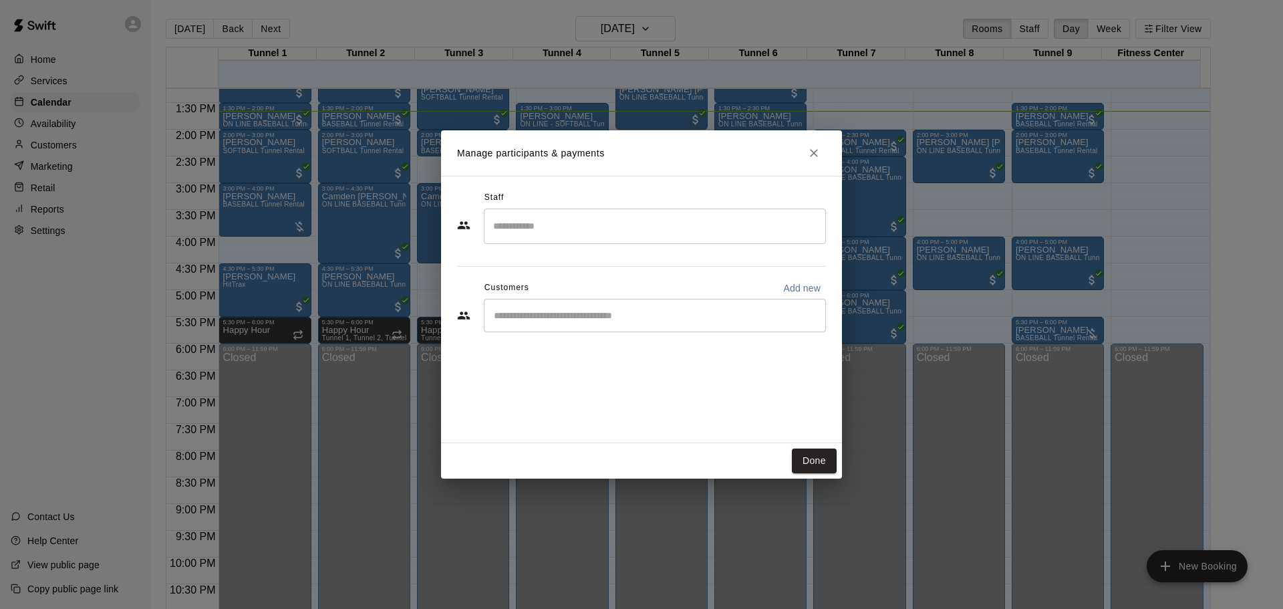
click at [596, 299] on div "​" at bounding box center [655, 315] width 342 height 33
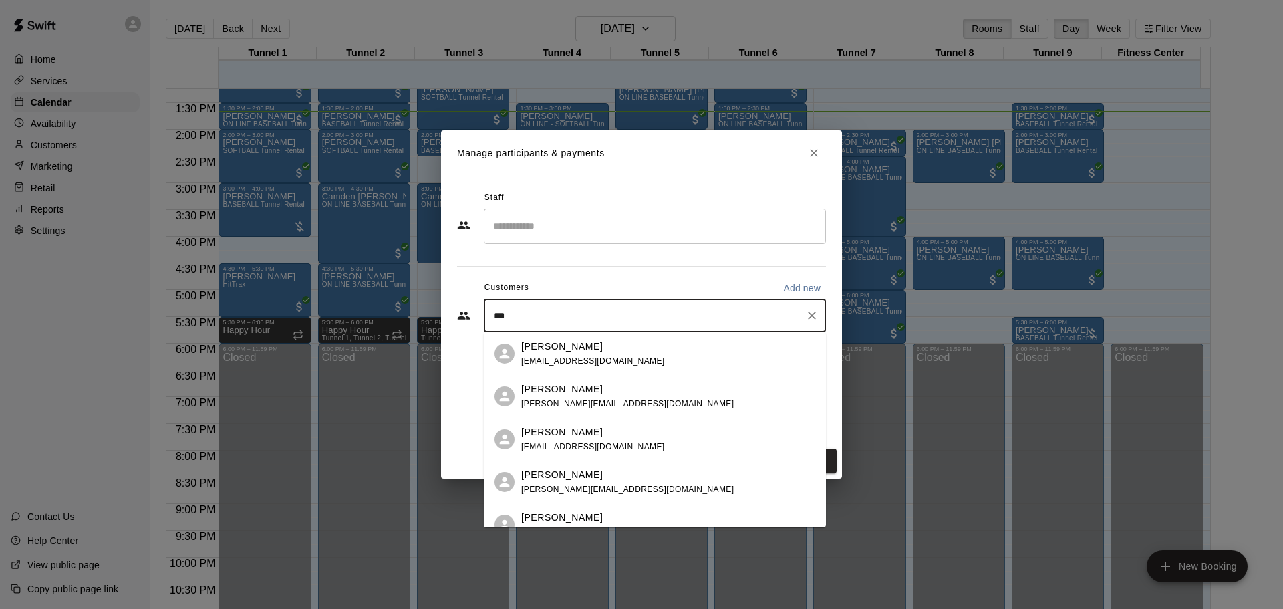
type input "***"
click at [632, 226] on input "Search staff" at bounding box center [655, 225] width 330 height 23
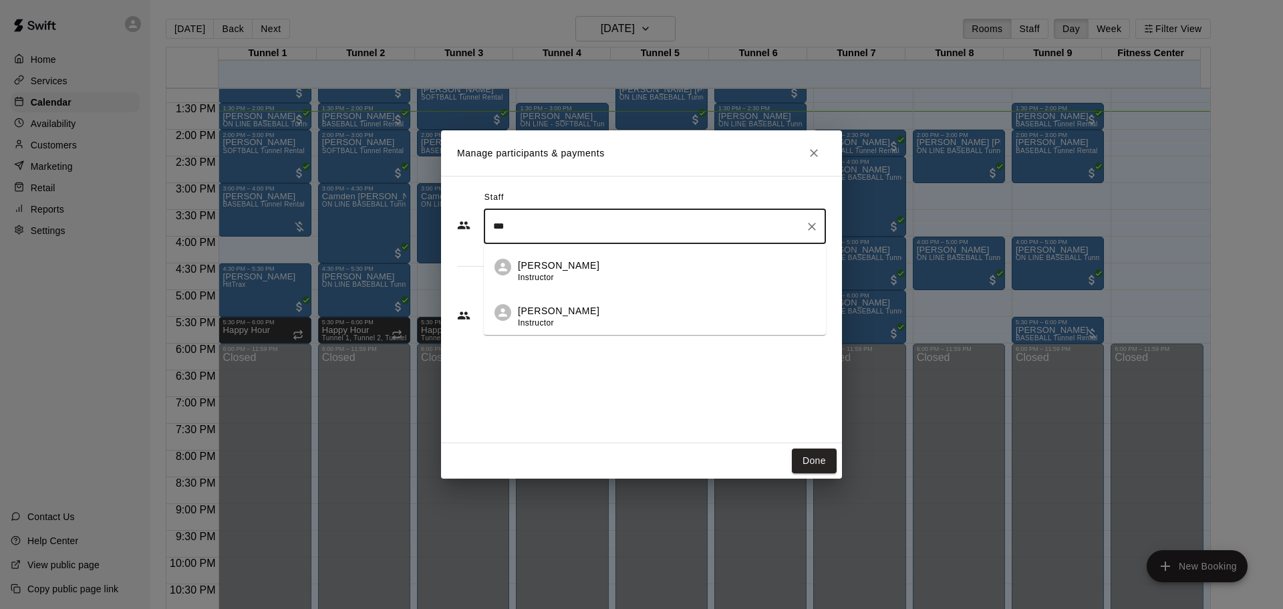
click at [547, 316] on div "[PERSON_NAME] Instructor" at bounding box center [559, 317] width 82 height 26
click at [811, 321] on icon "Clear" at bounding box center [811, 315] width 13 height 13
type input "***"
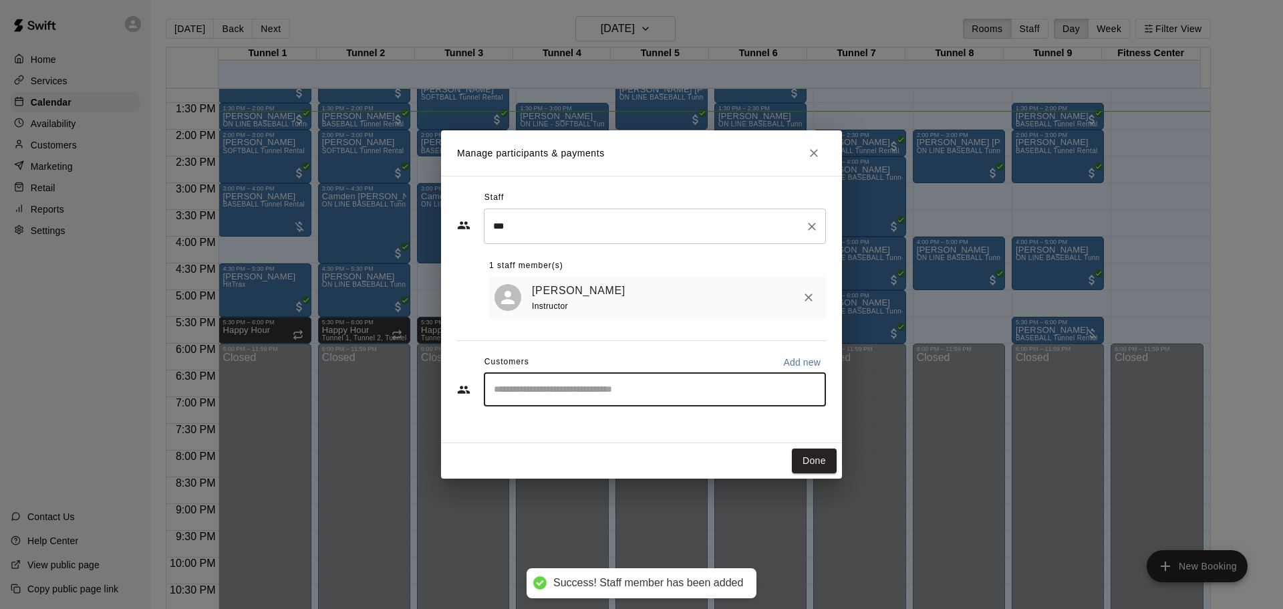
click at [814, 225] on icon "Clear" at bounding box center [811, 226] width 13 height 13
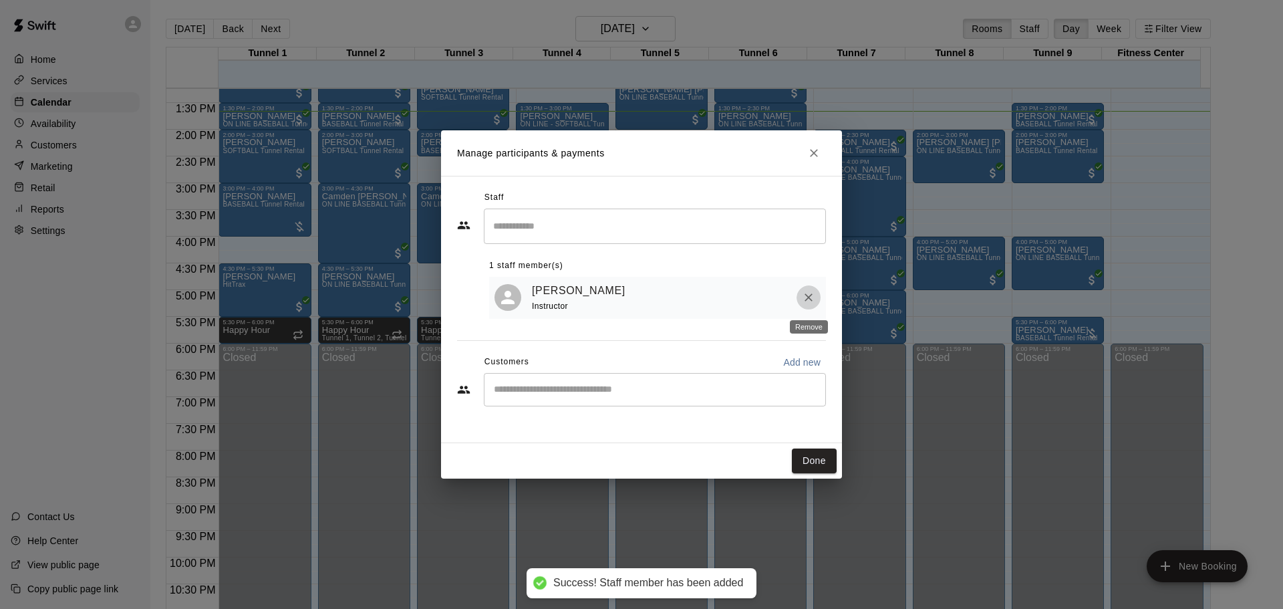
click at [805, 304] on icon "Remove" at bounding box center [808, 297] width 13 height 13
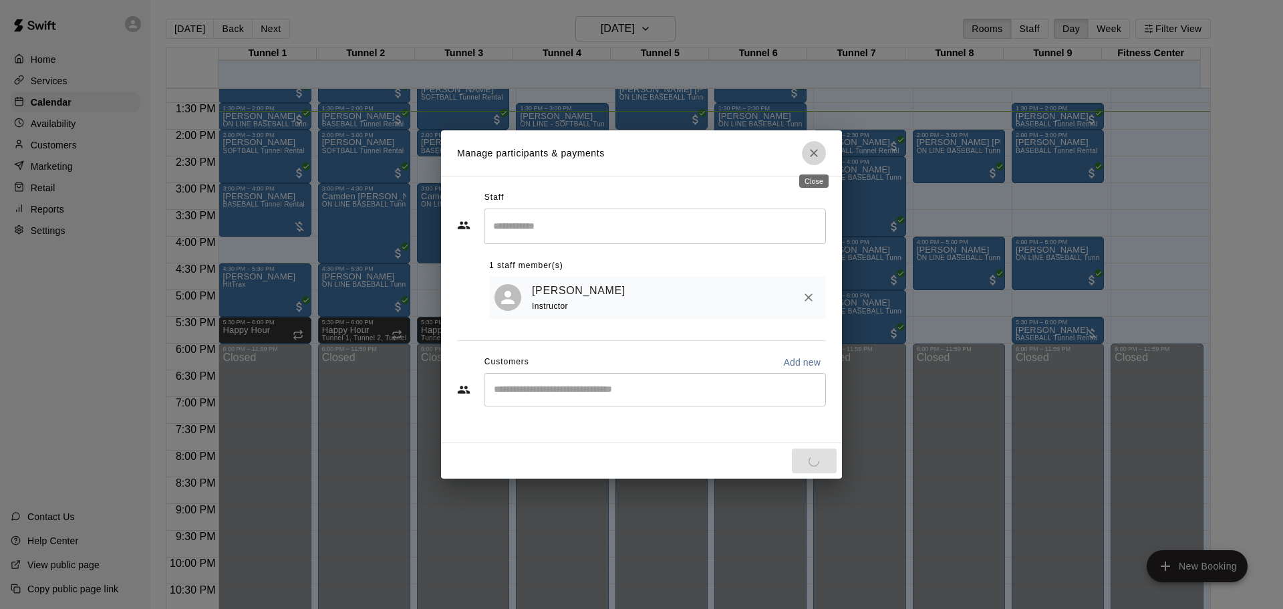
click at [816, 149] on icon "Close" at bounding box center [813, 152] width 13 height 13
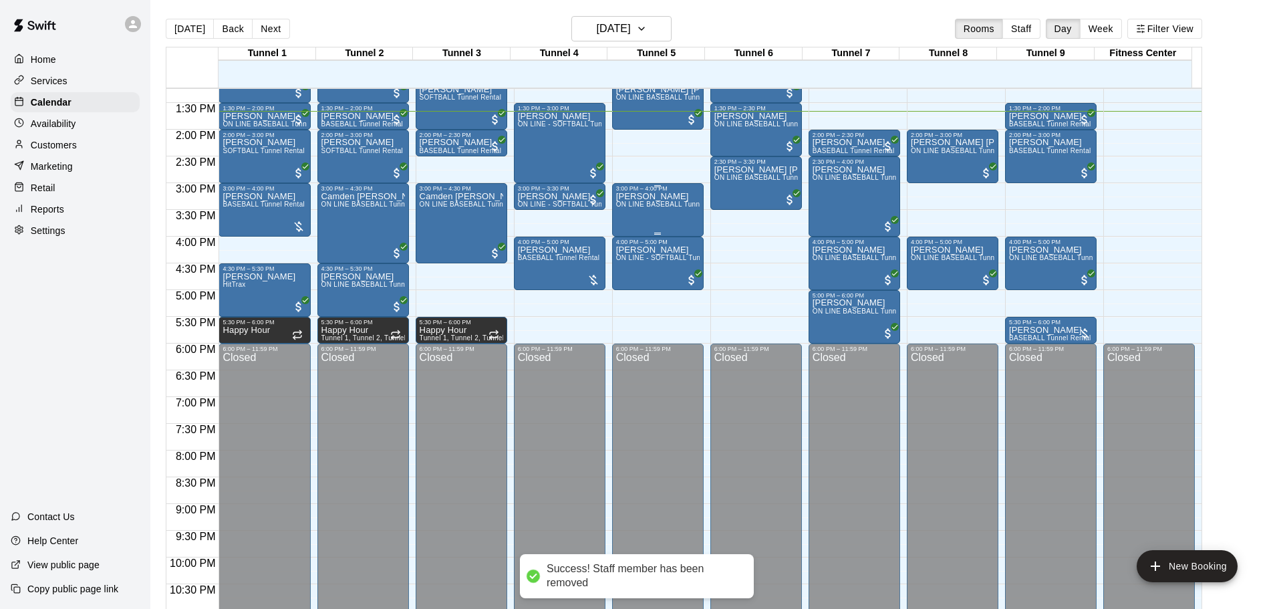
click at [652, 216] on div "[PERSON_NAME] ON LINE BASEBALL Tunnel 1-6 Rental" at bounding box center [658, 496] width 84 height 609
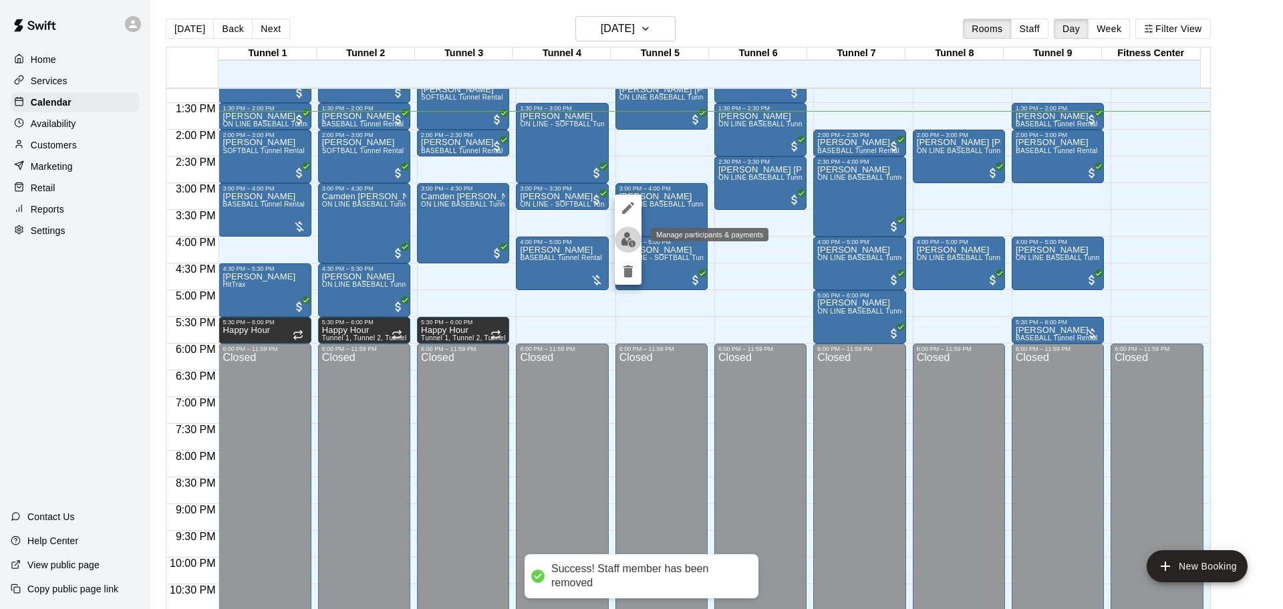
click at [637, 239] on button "edit" at bounding box center [628, 240] width 27 height 26
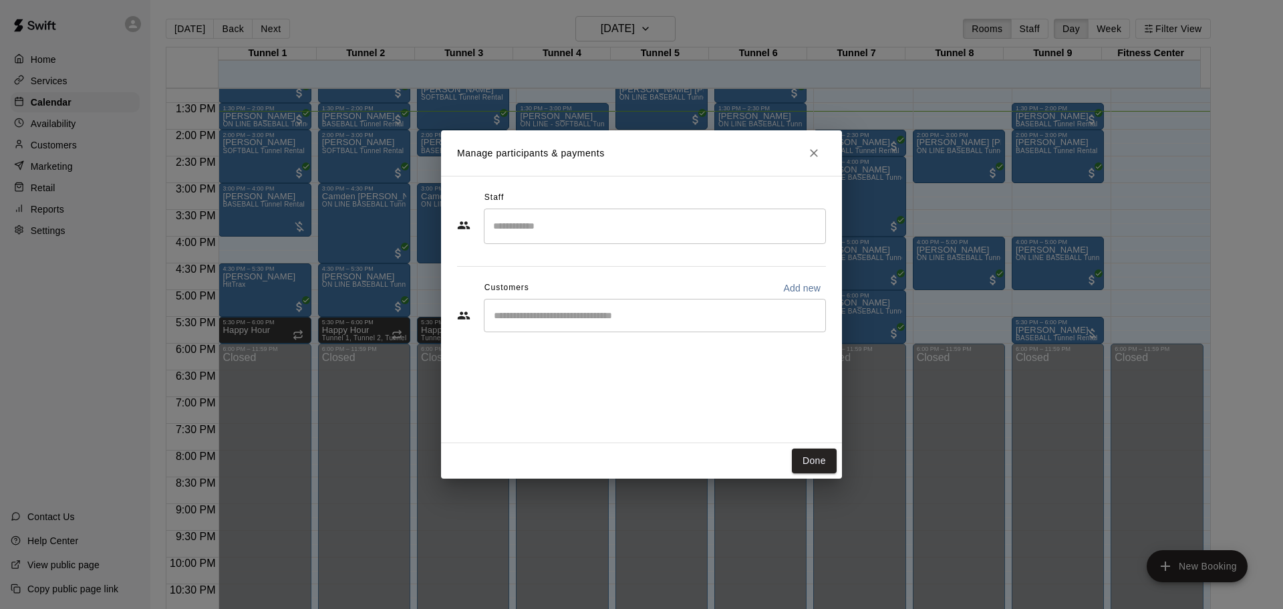
click at [589, 323] on div "​" at bounding box center [655, 315] width 342 height 33
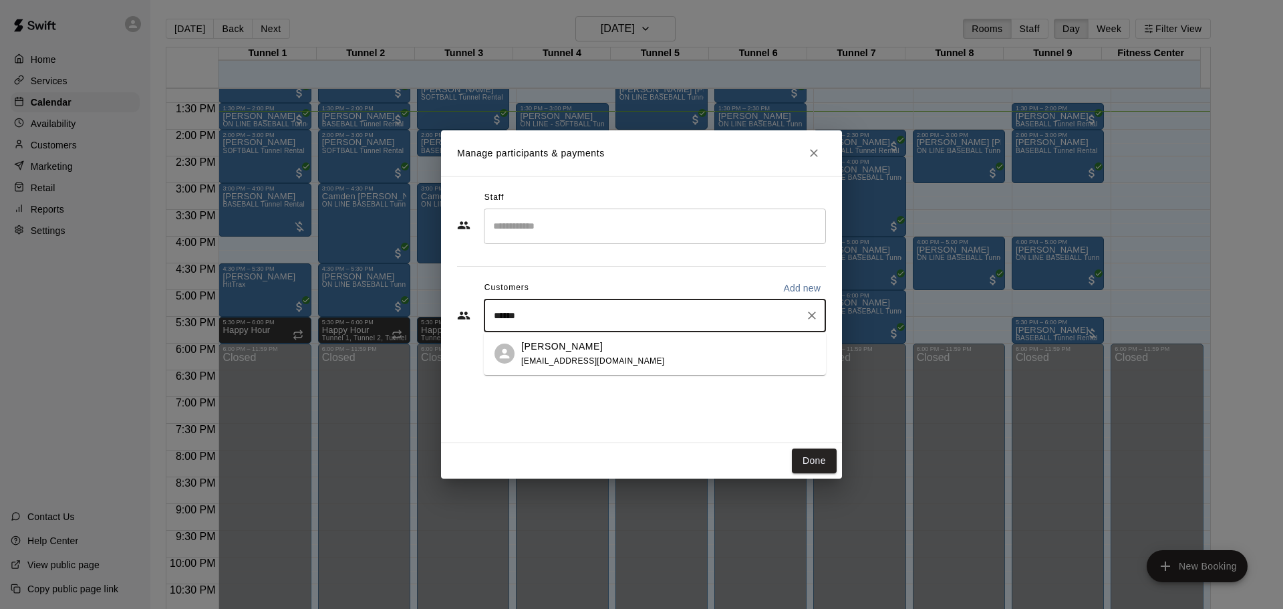
type input "*****"
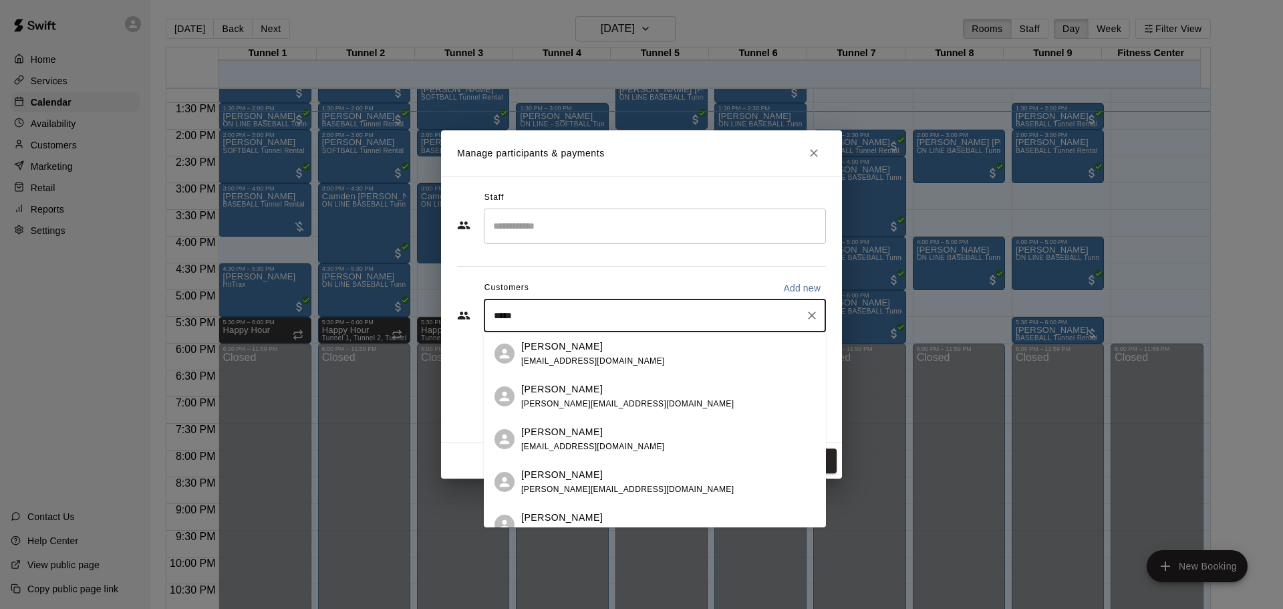
click at [585, 346] on p "[PERSON_NAME]" at bounding box center [562, 346] width 82 height 14
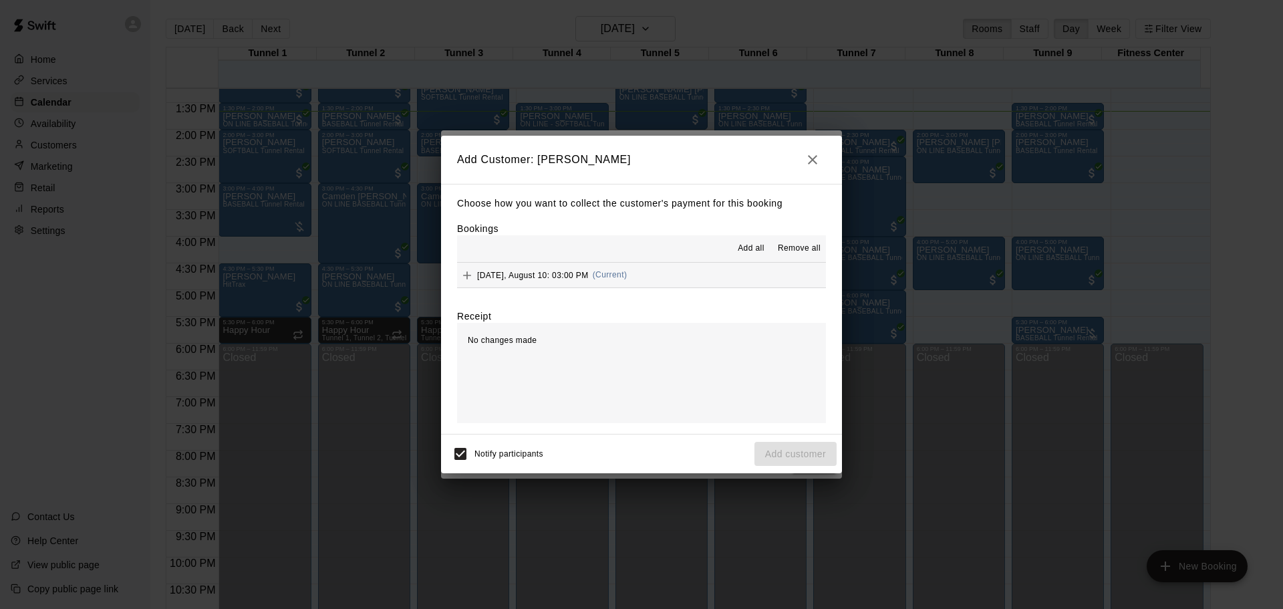
click at [641, 259] on div "Add all Remove all" at bounding box center [641, 248] width 369 height 27
click at [647, 279] on button "[DATE], August 10: 03:00 PM (Current)" at bounding box center [641, 275] width 369 height 25
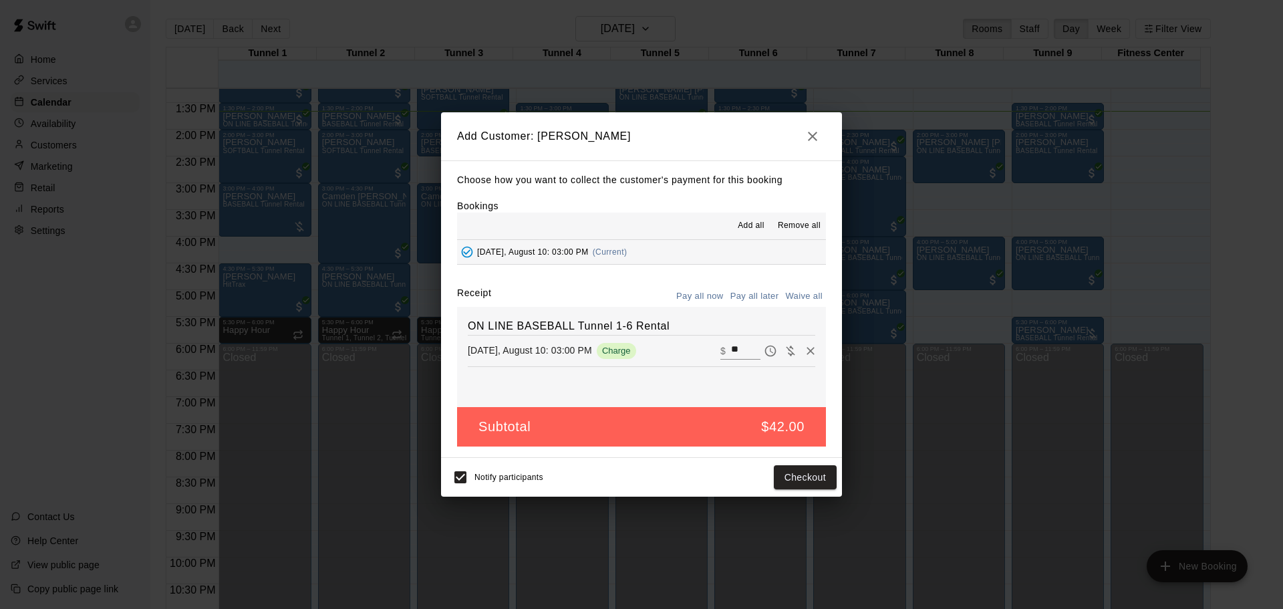
click at [748, 291] on button "Pay all later" at bounding box center [754, 296] width 55 height 21
click at [789, 474] on button "Add customer" at bounding box center [795, 477] width 82 height 25
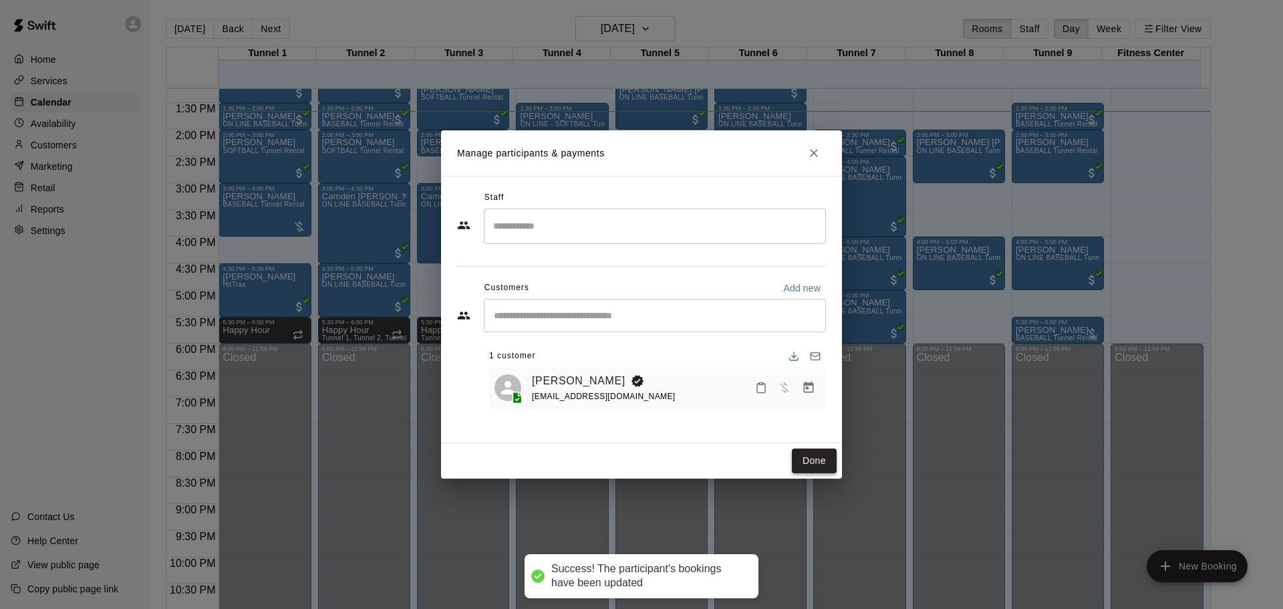
click at [805, 450] on button "Done" at bounding box center [814, 460] width 45 height 25
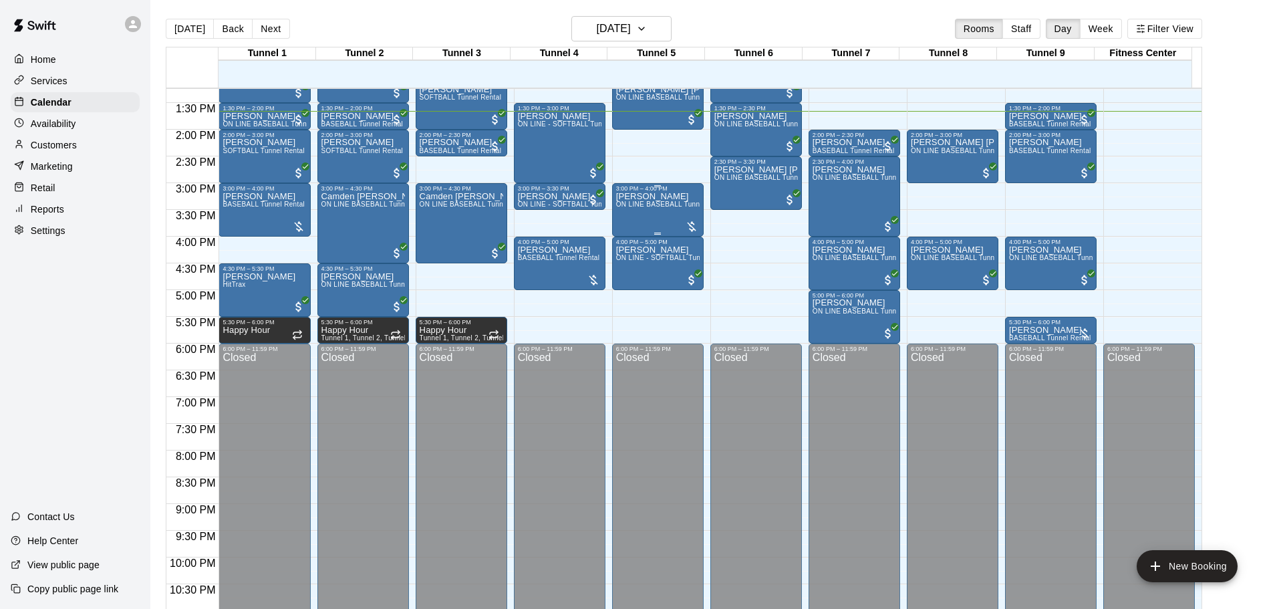
click at [659, 214] on div "[PERSON_NAME] ON LINE BASEBALL Tunnel 1-6 Rental" at bounding box center [658, 496] width 84 height 609
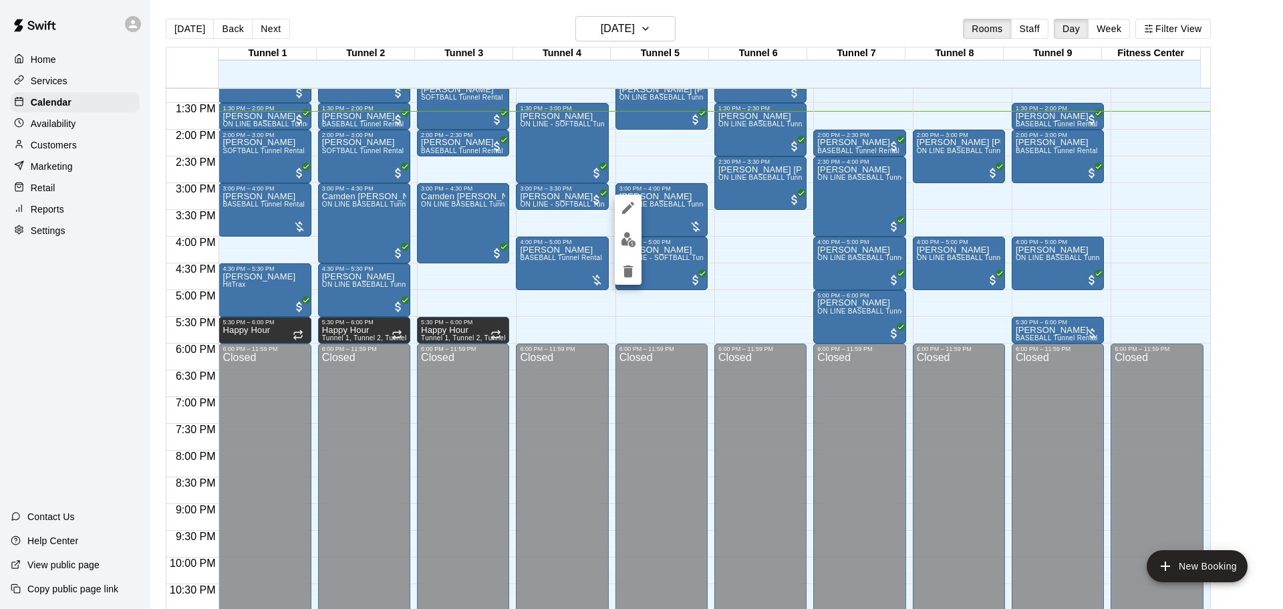
click at [626, 241] on img "edit" at bounding box center [628, 239] width 15 height 15
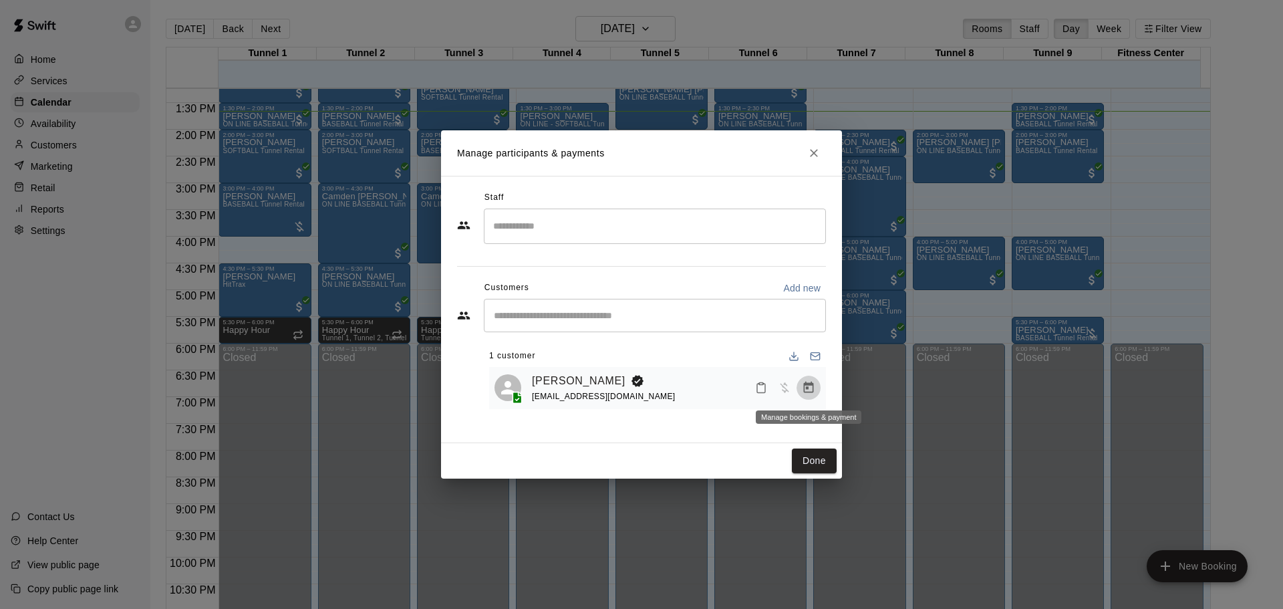
click at [816, 391] on button "Manage bookings & payment" at bounding box center [808, 388] width 24 height 24
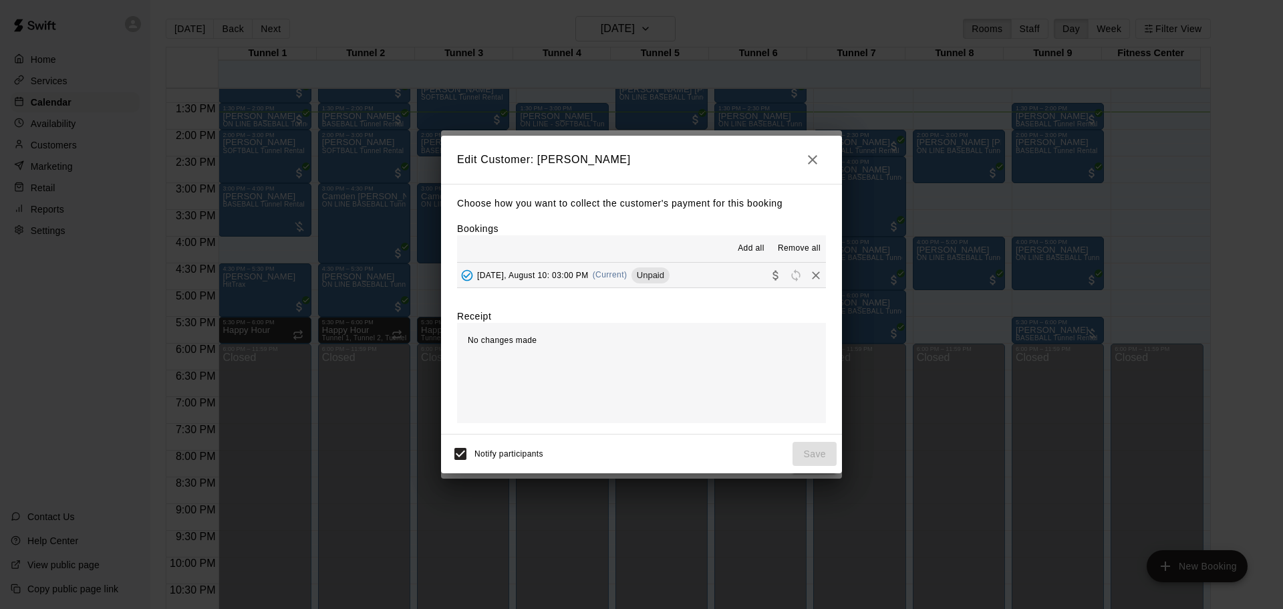
click at [812, 274] on icon "Remove" at bounding box center [816, 275] width 8 height 8
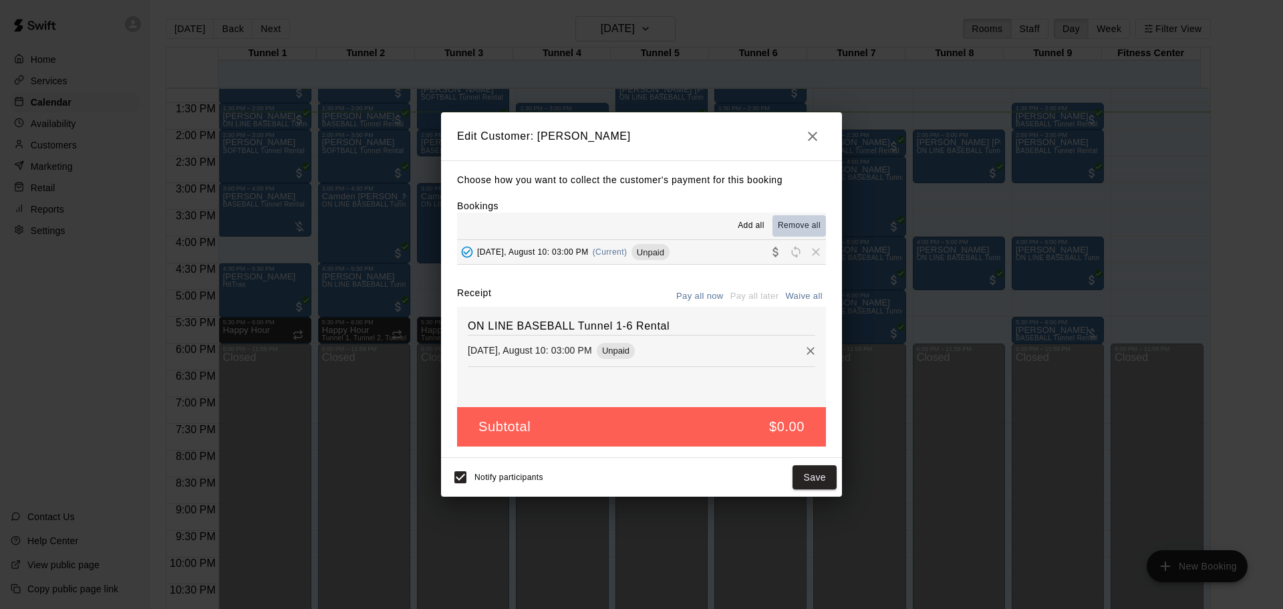
click at [790, 225] on span "Remove all" at bounding box center [799, 225] width 43 height 13
click at [819, 481] on button "Save" at bounding box center [814, 477] width 44 height 25
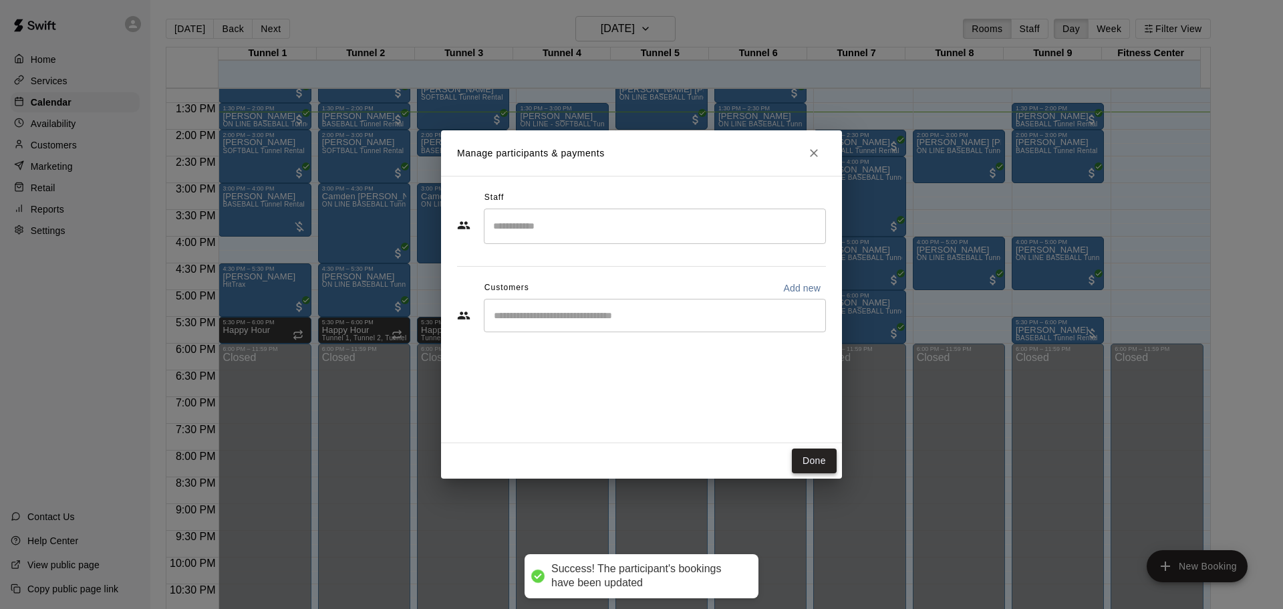
click at [823, 464] on button "Done" at bounding box center [814, 460] width 45 height 25
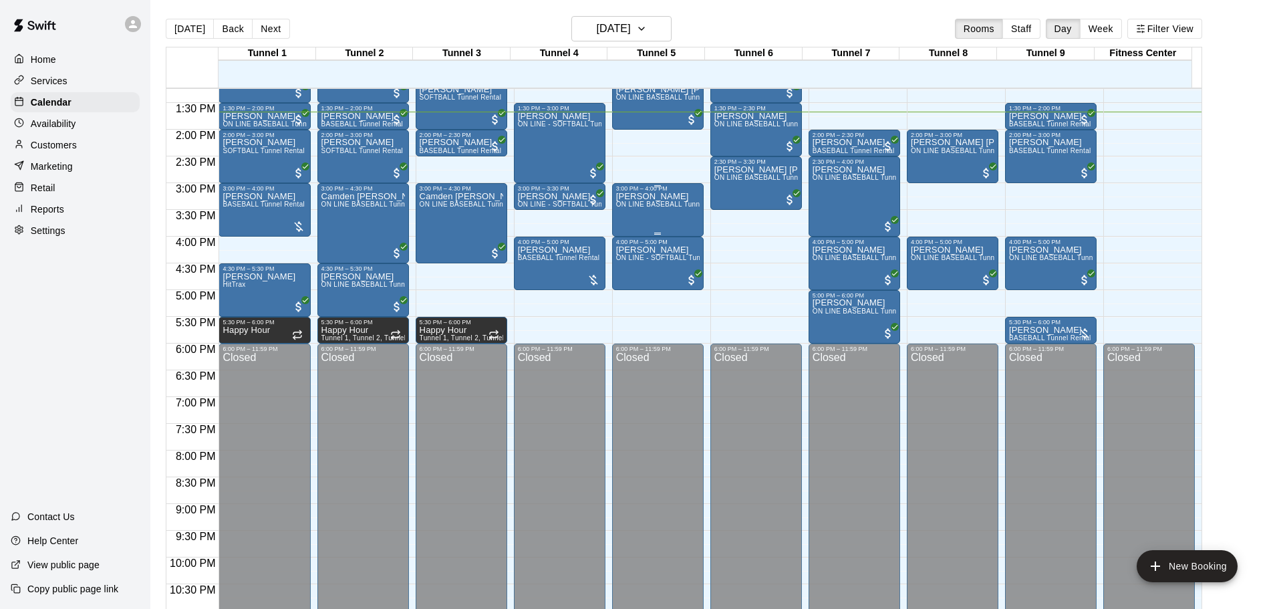
click at [667, 220] on div "[PERSON_NAME] ON LINE BASEBALL Tunnel 1-6 Rental" at bounding box center [658, 496] width 84 height 609
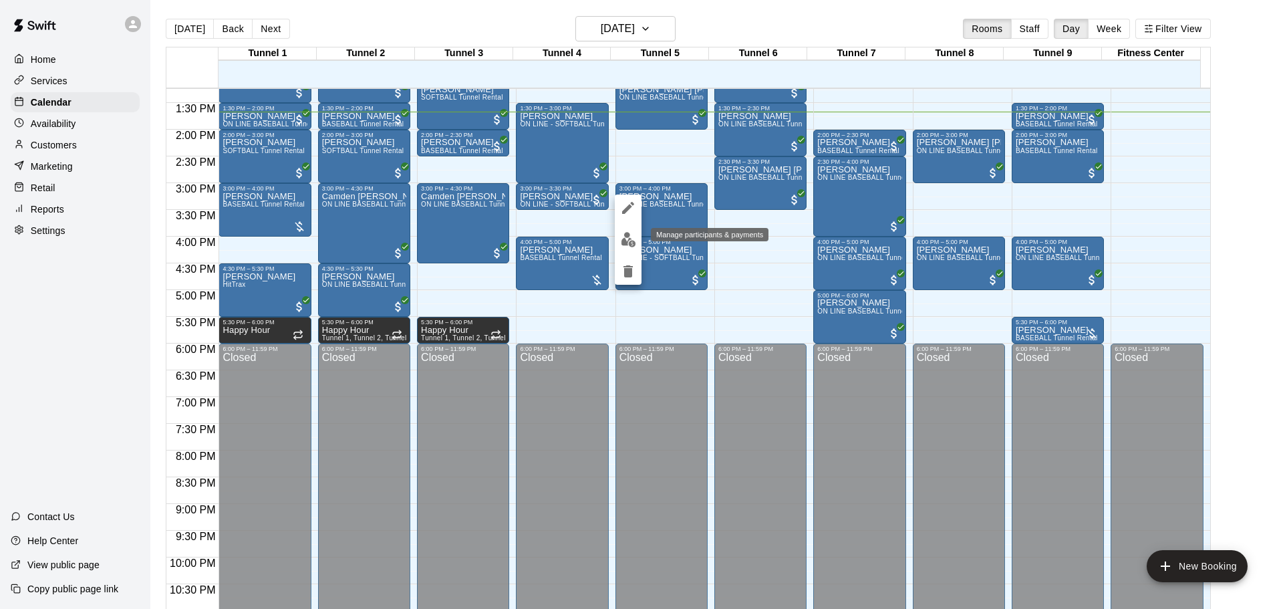
click at [637, 240] on button "edit" at bounding box center [628, 240] width 27 height 26
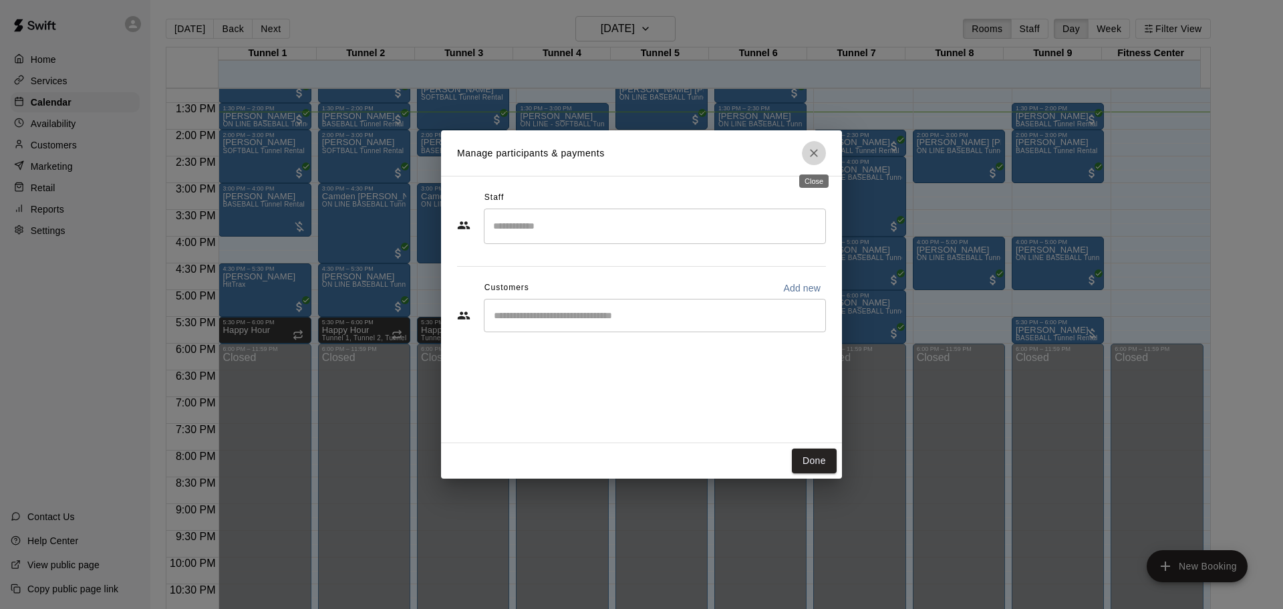
click at [806, 157] on button "Close" at bounding box center [814, 153] width 24 height 24
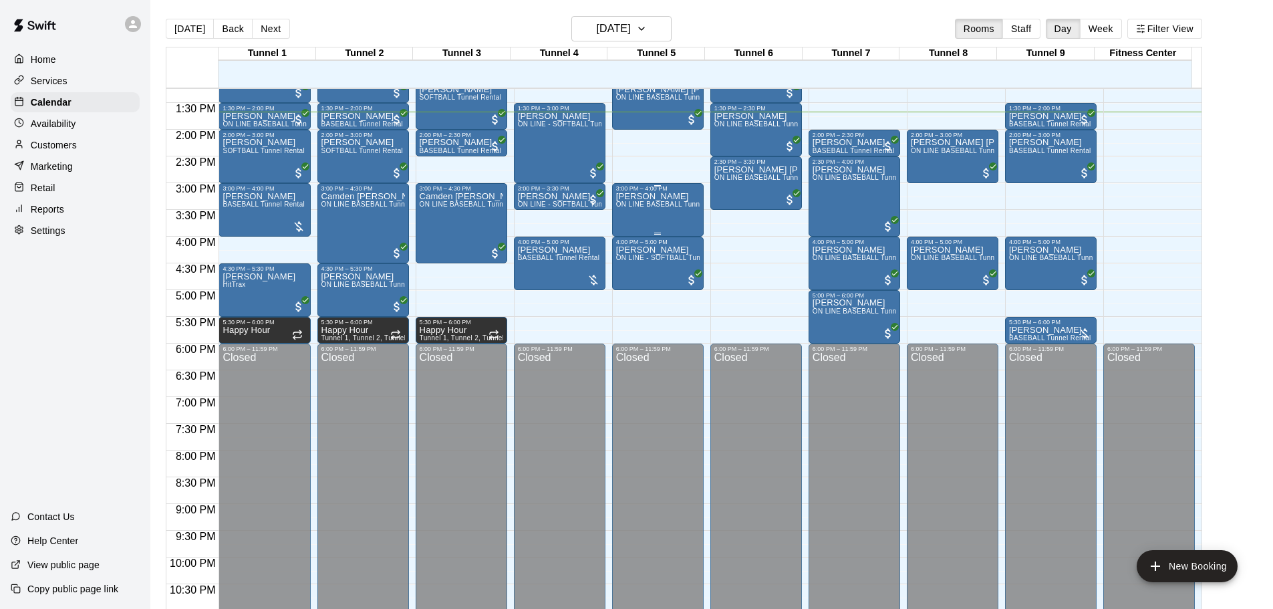
click at [663, 212] on div "[PERSON_NAME] ON LINE BASEBALL Tunnel 1-6 Rental" at bounding box center [658, 496] width 84 height 609
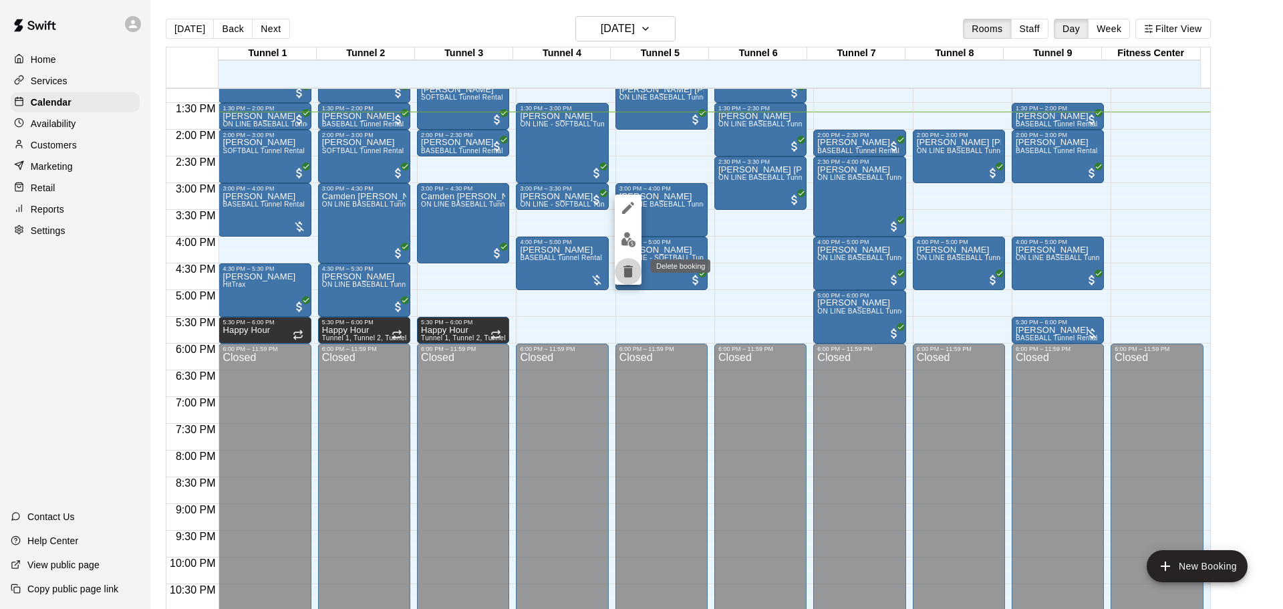
click at [635, 267] on icon "delete" at bounding box center [628, 271] width 16 height 16
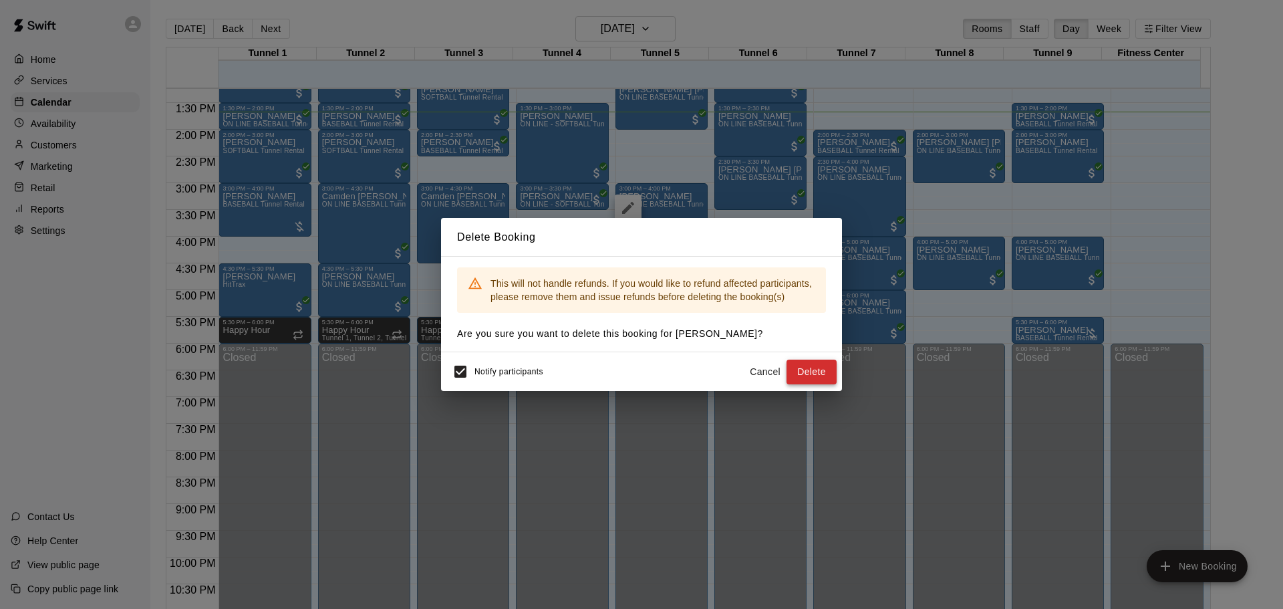
click at [828, 379] on button "Delete" at bounding box center [811, 371] width 50 height 25
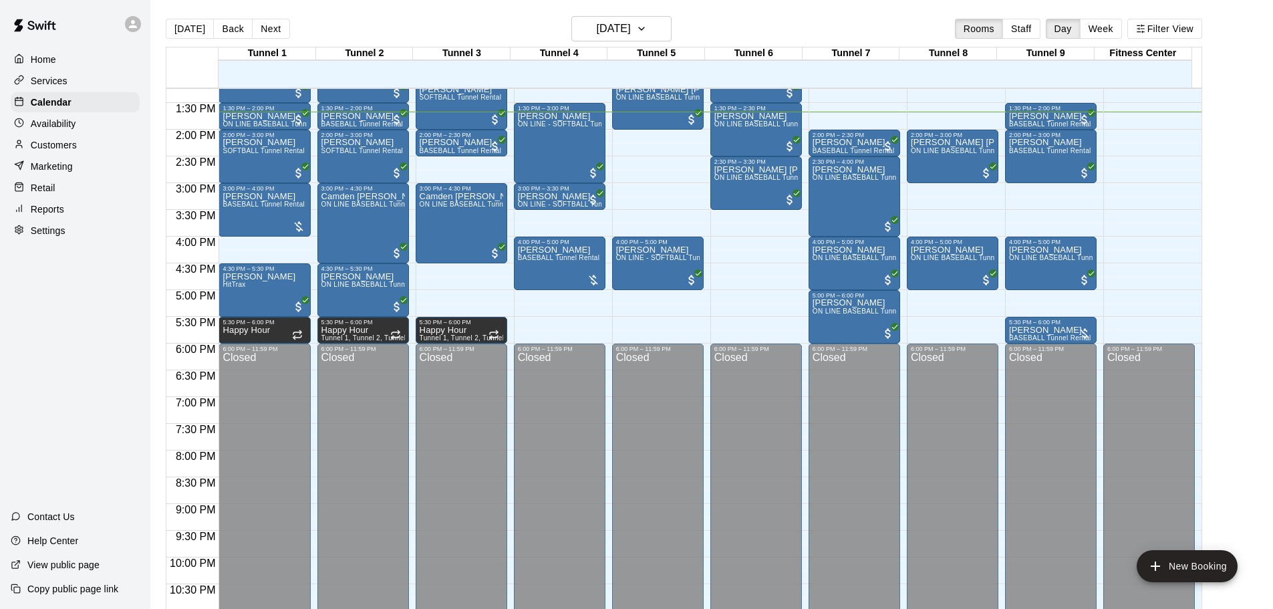
drag, startPoint x: 174, startPoint y: 25, endPoint x: 178, endPoint y: 3, distance: 22.5
click at [176, 17] on div "[DATE] Back [DATE][DATE] Rooms Staff Day Week Filter View" at bounding box center [684, 31] width 1036 height 31
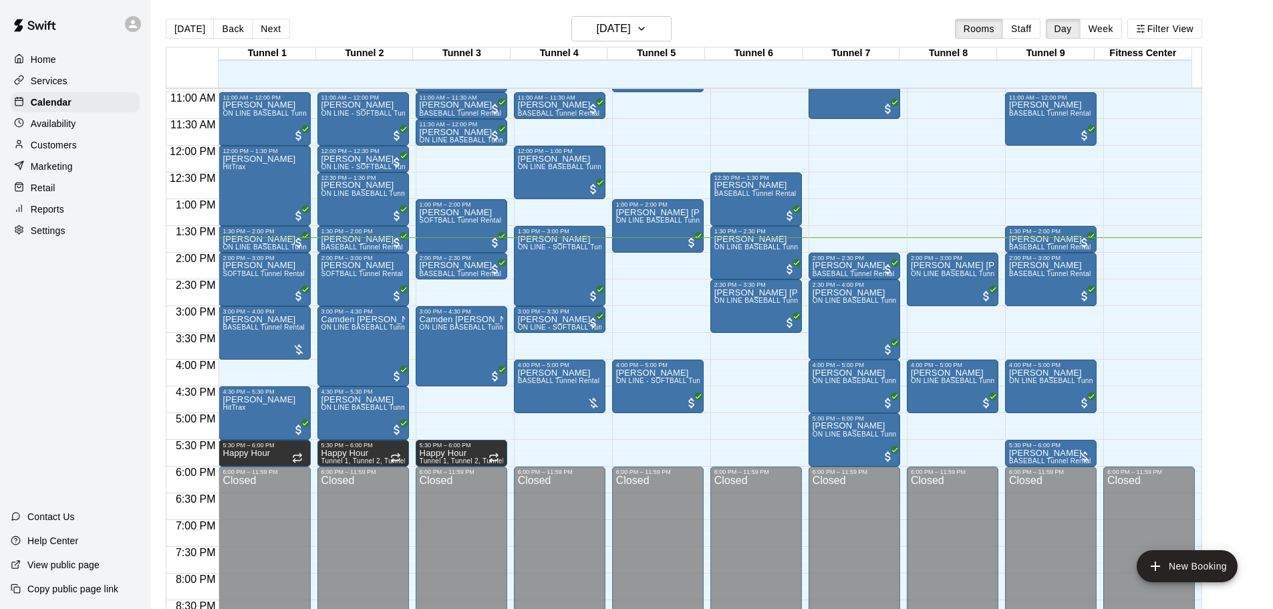
scroll to position [574, 0]
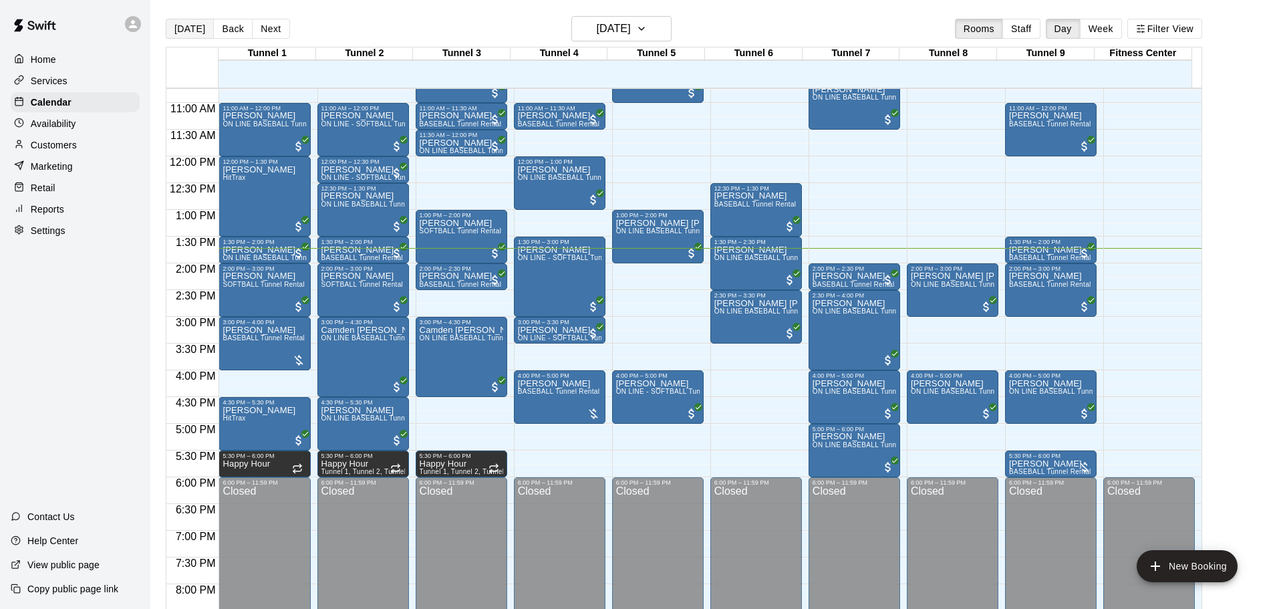
click at [174, 35] on button "[DATE]" at bounding box center [190, 29] width 48 height 20
click at [845, 285] on span "BASEBALL Tunnel Rental" at bounding box center [853, 284] width 82 height 7
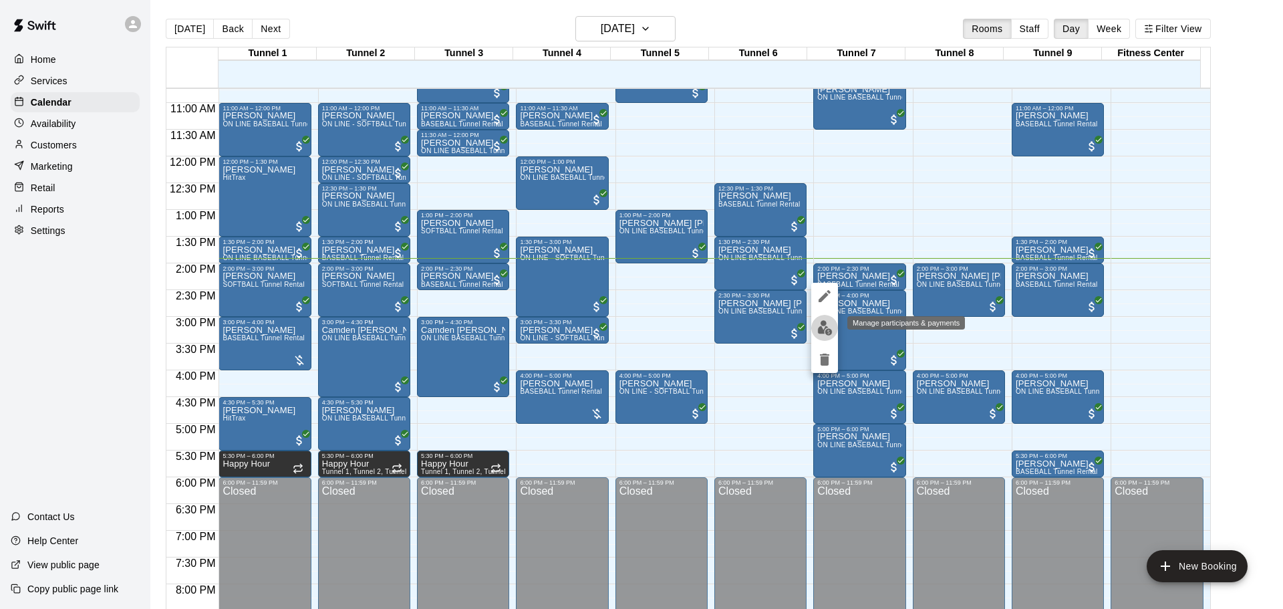
click at [821, 332] on img "edit" at bounding box center [824, 327] width 15 height 15
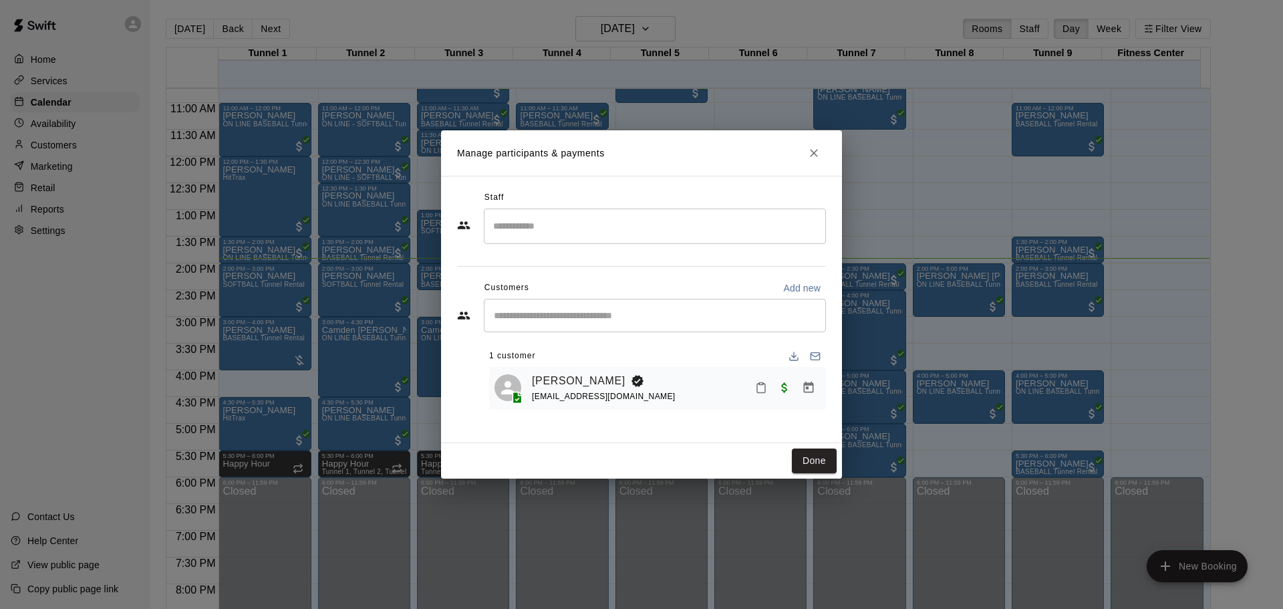
click at [759, 392] on icon "Mark attendance" at bounding box center [761, 388] width 12 height 12
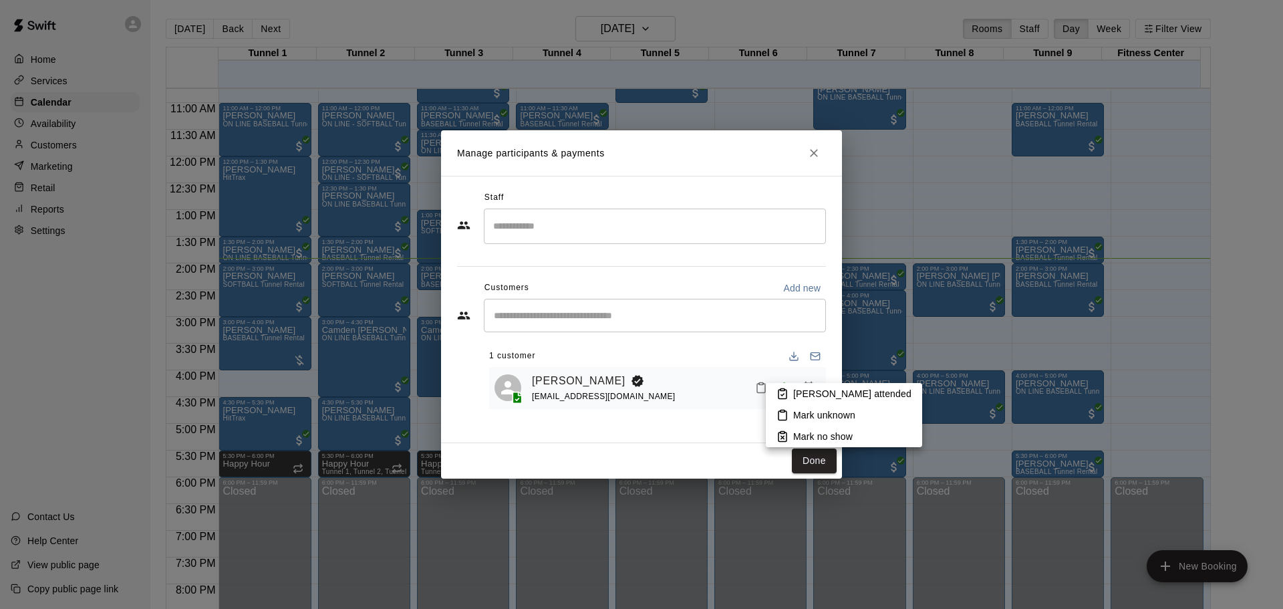
click at [800, 390] on p "[PERSON_NAME] attended" at bounding box center [852, 393] width 118 height 13
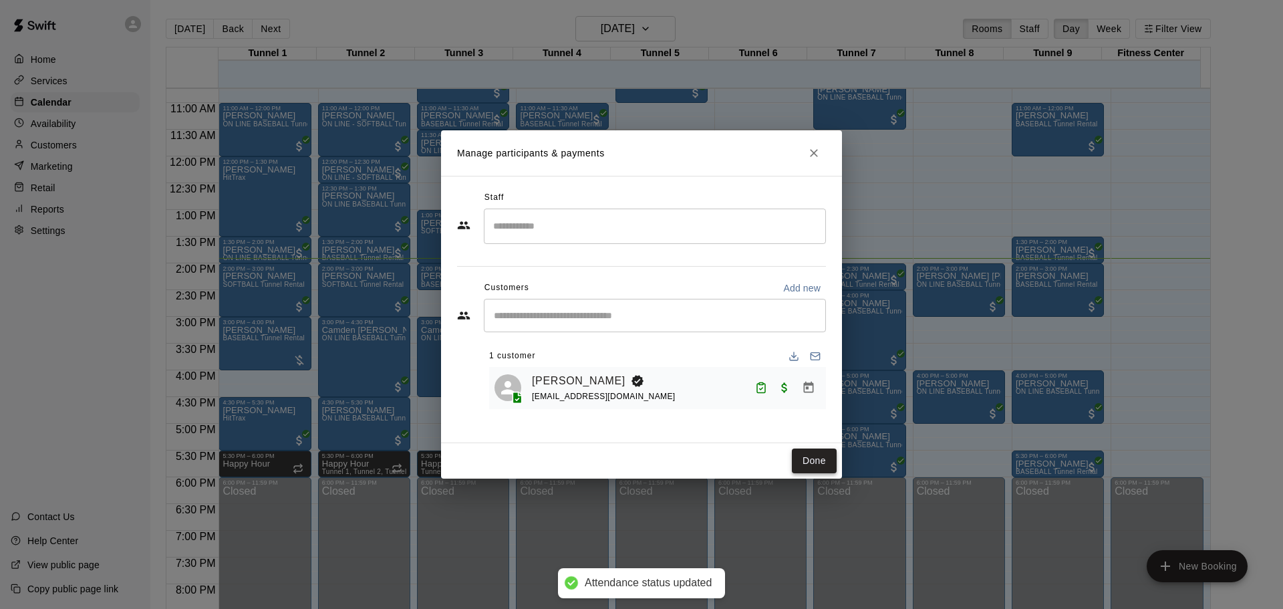
click at [815, 460] on button "Done" at bounding box center [814, 460] width 45 height 25
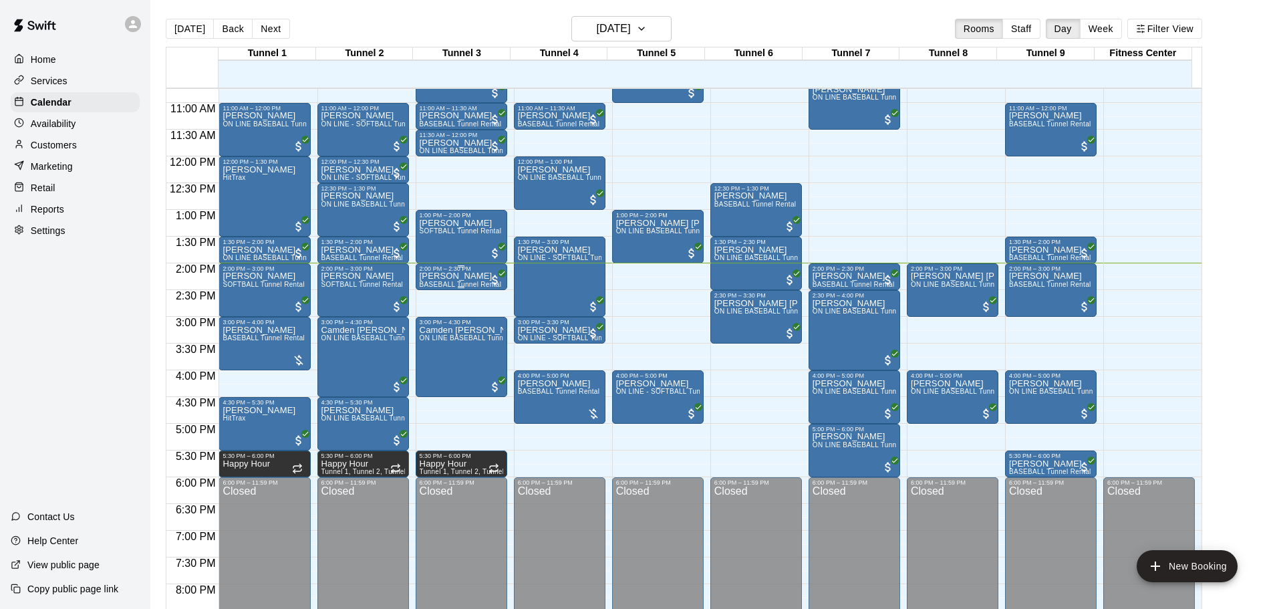
click at [454, 276] on p "[PERSON_NAME]" at bounding box center [461, 276] width 82 height 0
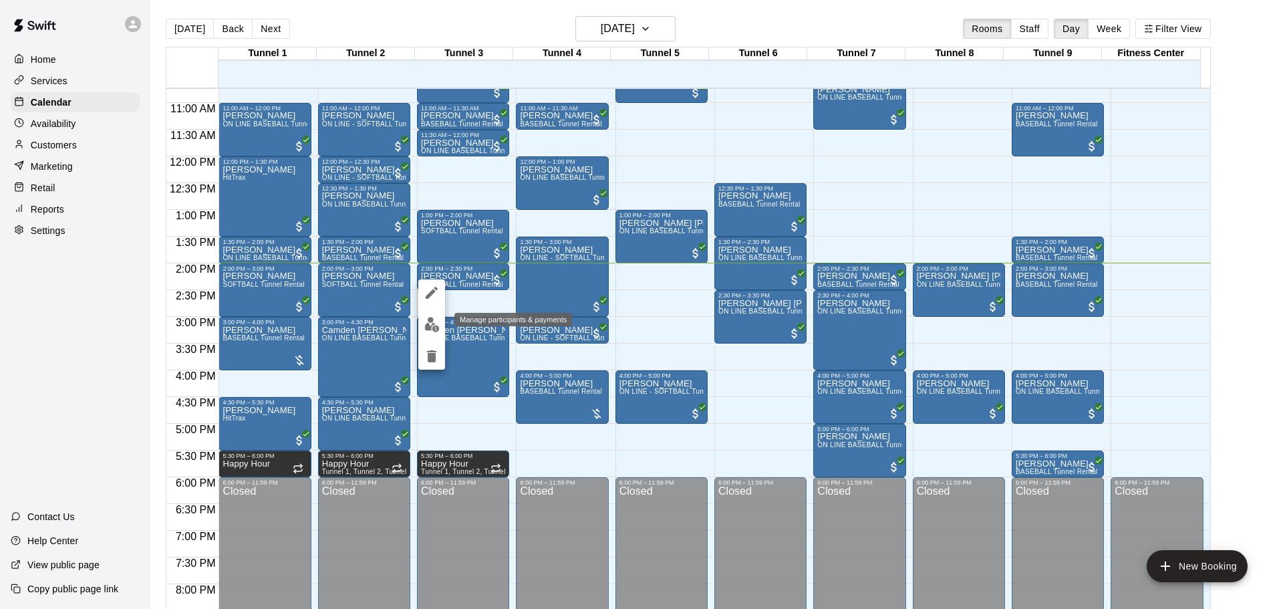
click at [429, 321] on img "edit" at bounding box center [431, 324] width 15 height 15
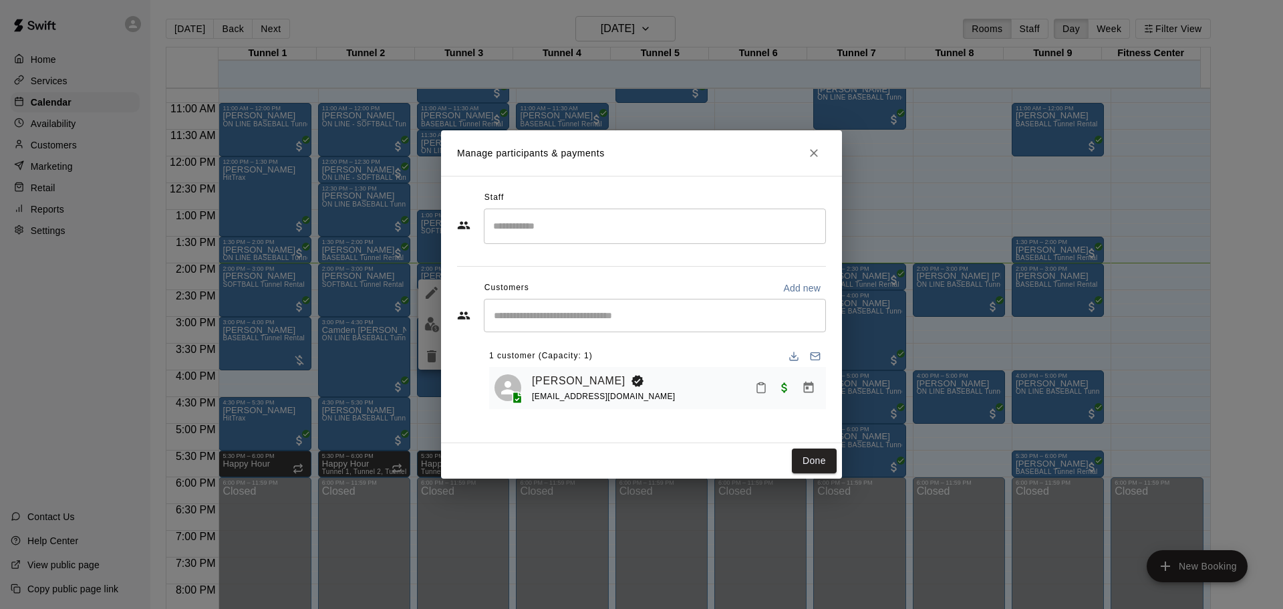
click at [758, 388] on icon "Mark attendance" at bounding box center [761, 388] width 12 height 12
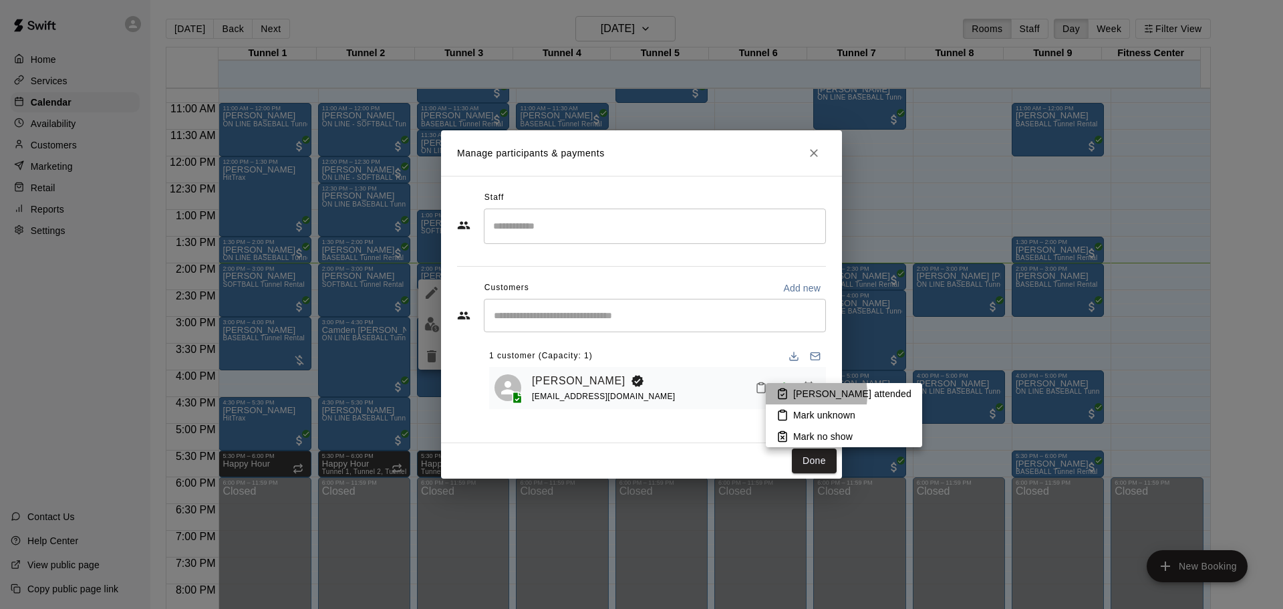
click at [784, 394] on icon at bounding box center [782, 395] width 3 height 2
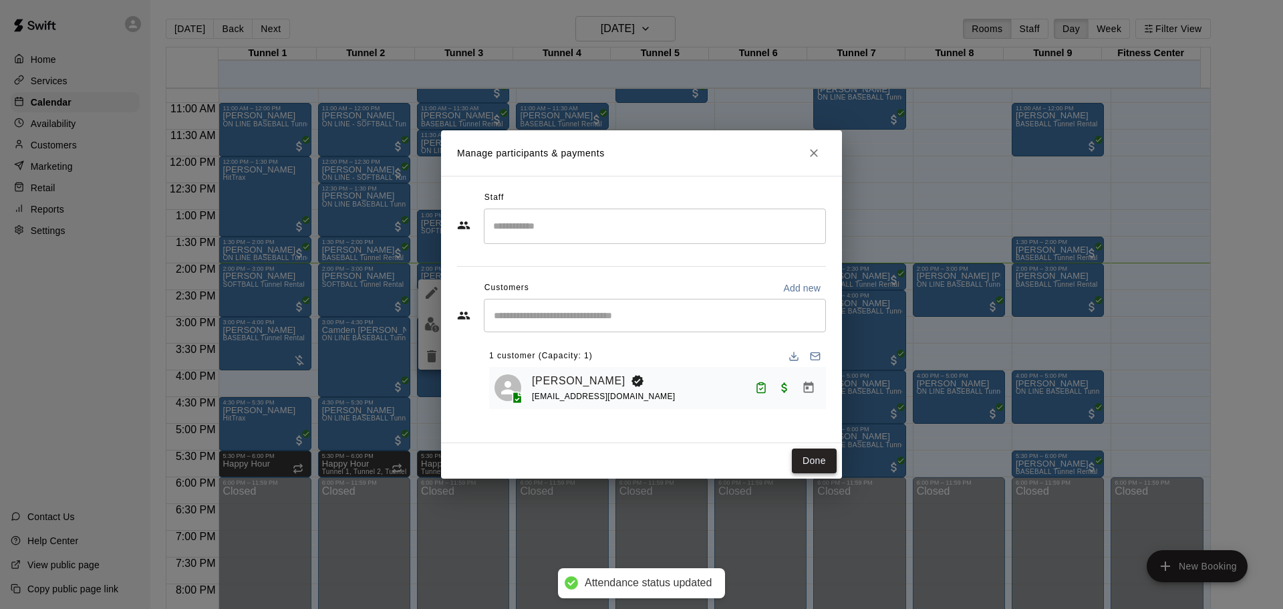
click at [810, 458] on button "Done" at bounding box center [814, 460] width 45 height 25
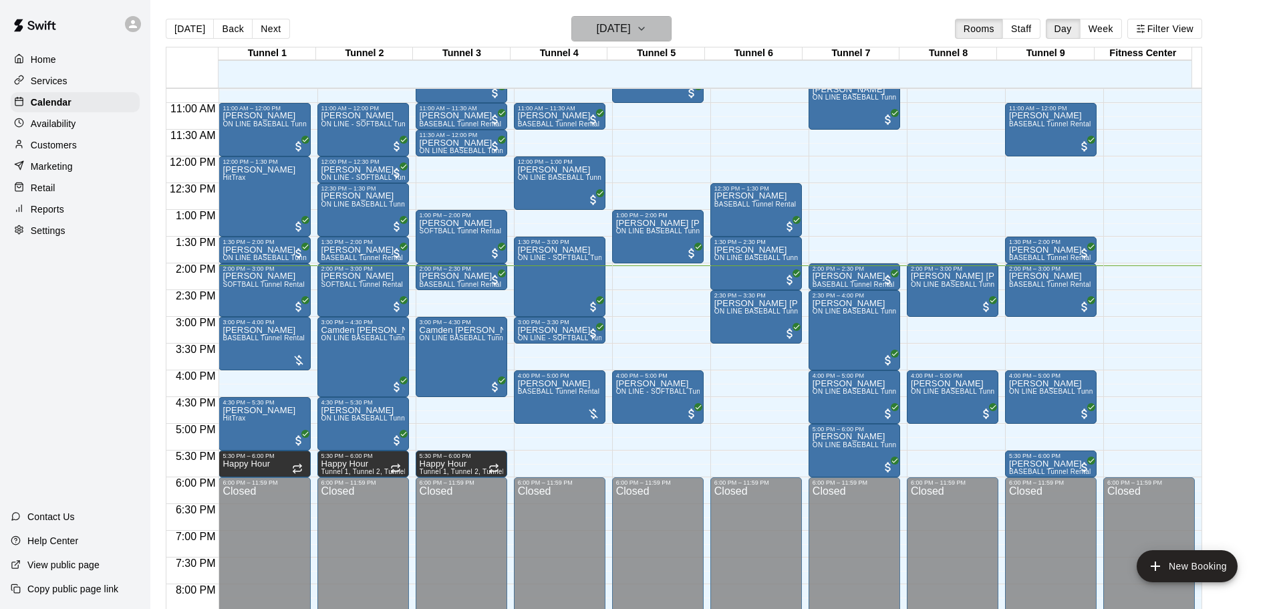
click at [631, 29] on h6 "[DATE]" at bounding box center [614, 28] width 34 height 19
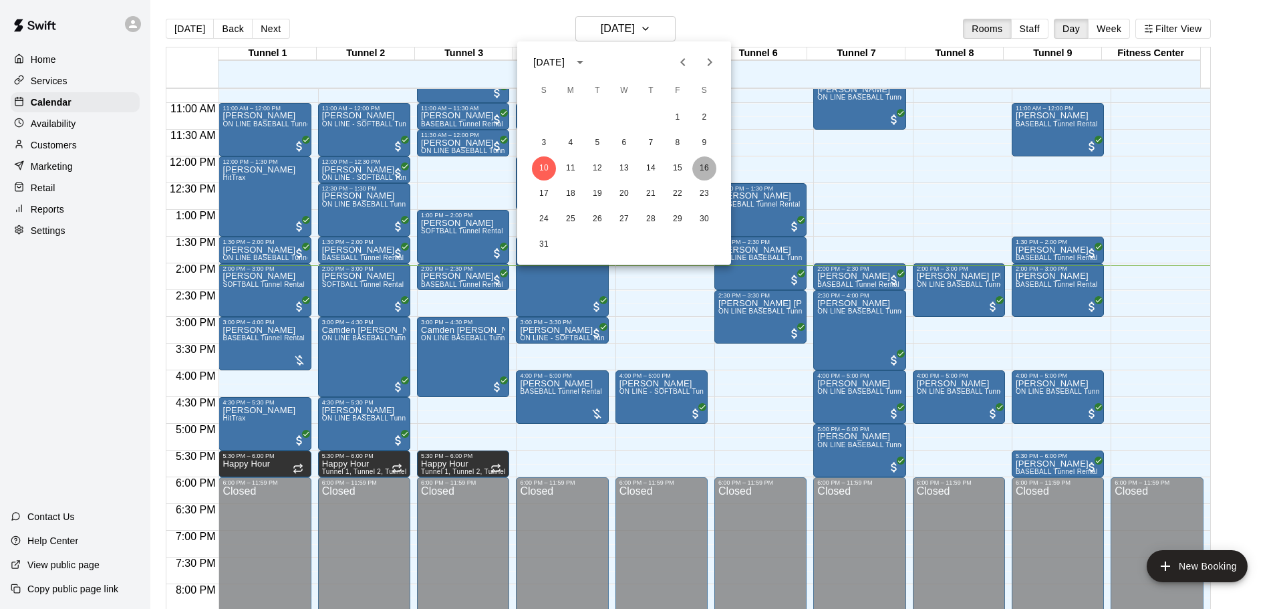
click at [706, 173] on button "16" at bounding box center [704, 168] width 24 height 24
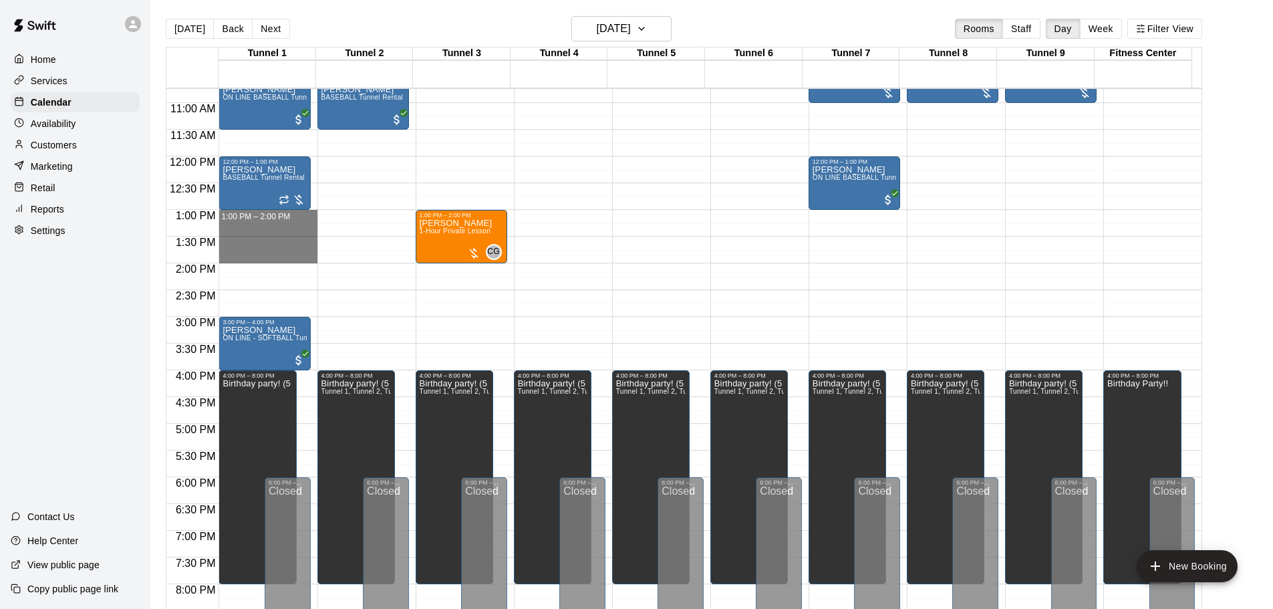
drag, startPoint x: 227, startPoint y: 212, endPoint x: 233, endPoint y: 259, distance: 47.2
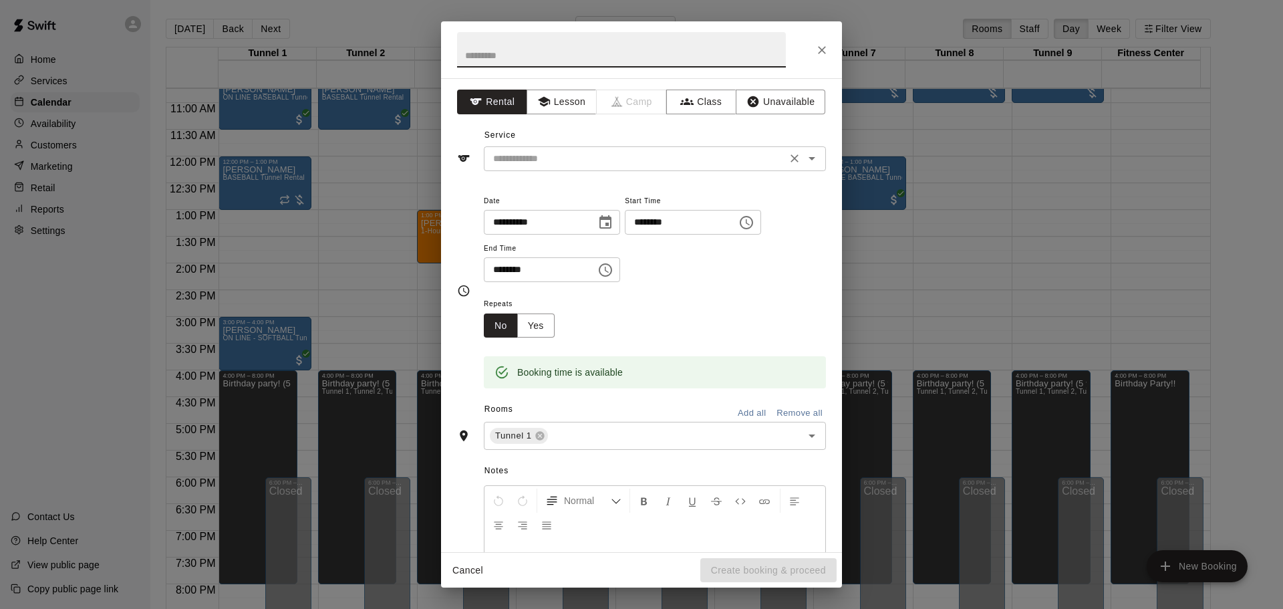
click at [535, 168] on div "​" at bounding box center [655, 158] width 342 height 25
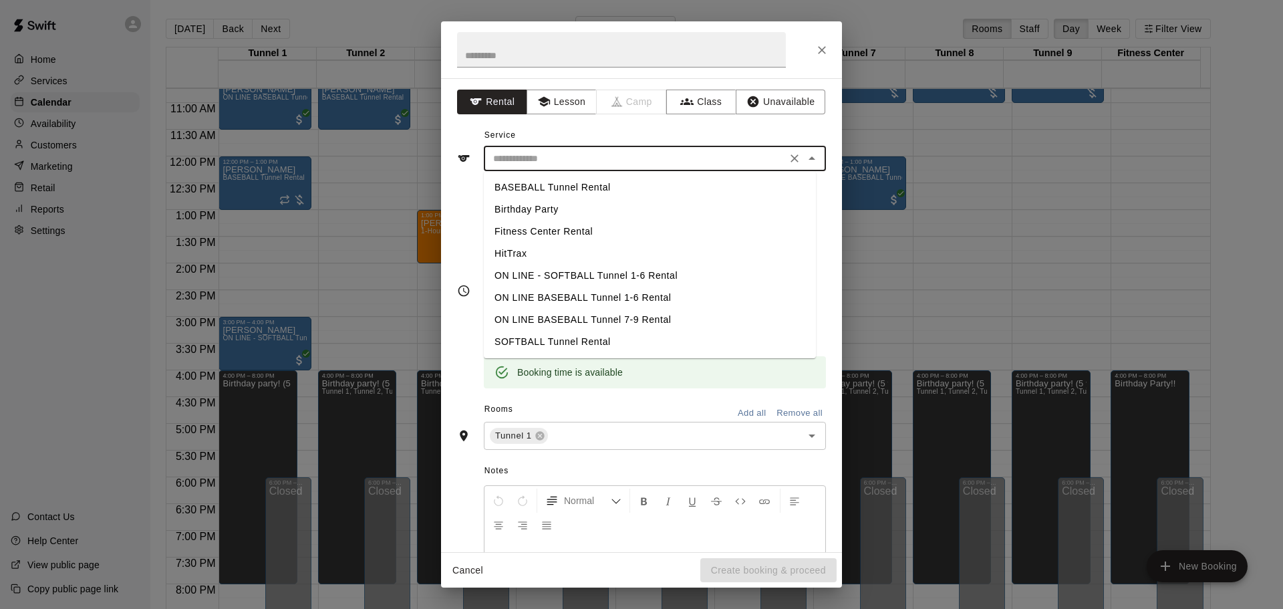
click at [537, 182] on li "BASEBALL Tunnel Rental" at bounding box center [650, 187] width 332 height 22
type input "**********"
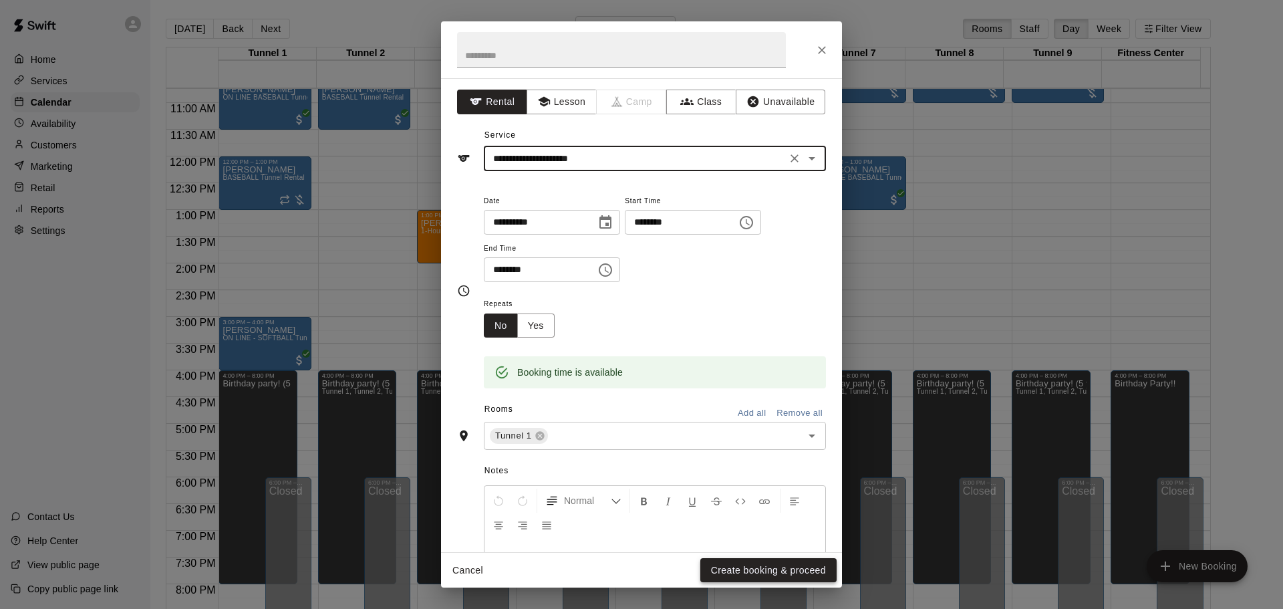
click at [797, 561] on button "Create booking & proceed" at bounding box center [768, 570] width 136 height 25
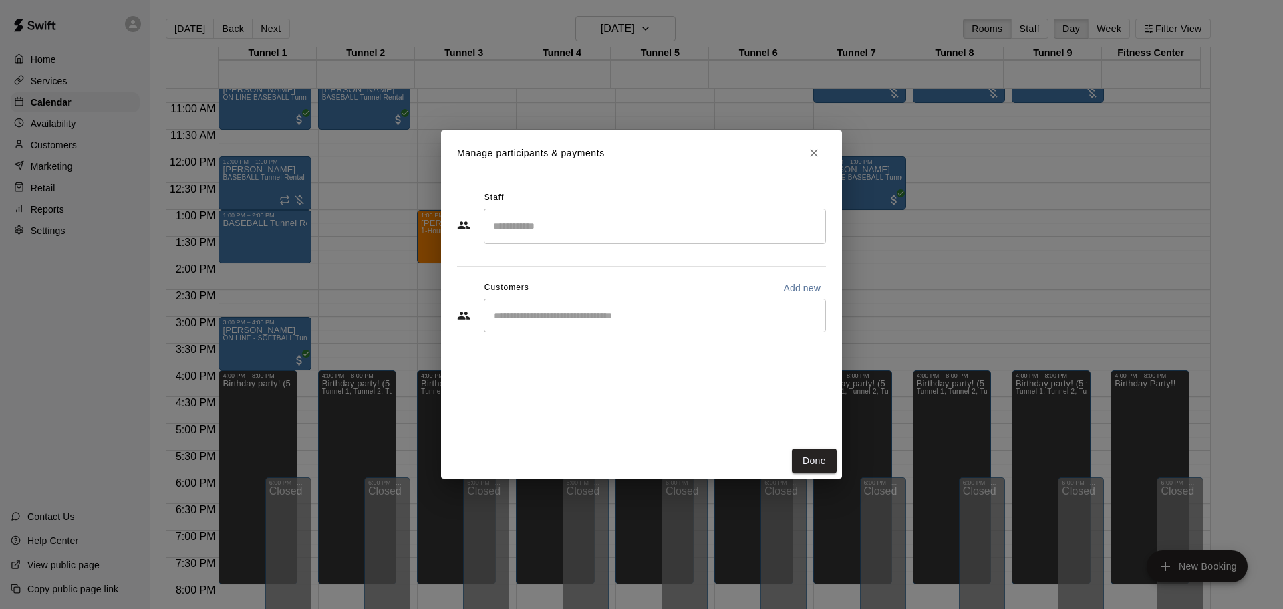
click at [568, 324] on div "​" at bounding box center [655, 315] width 342 height 33
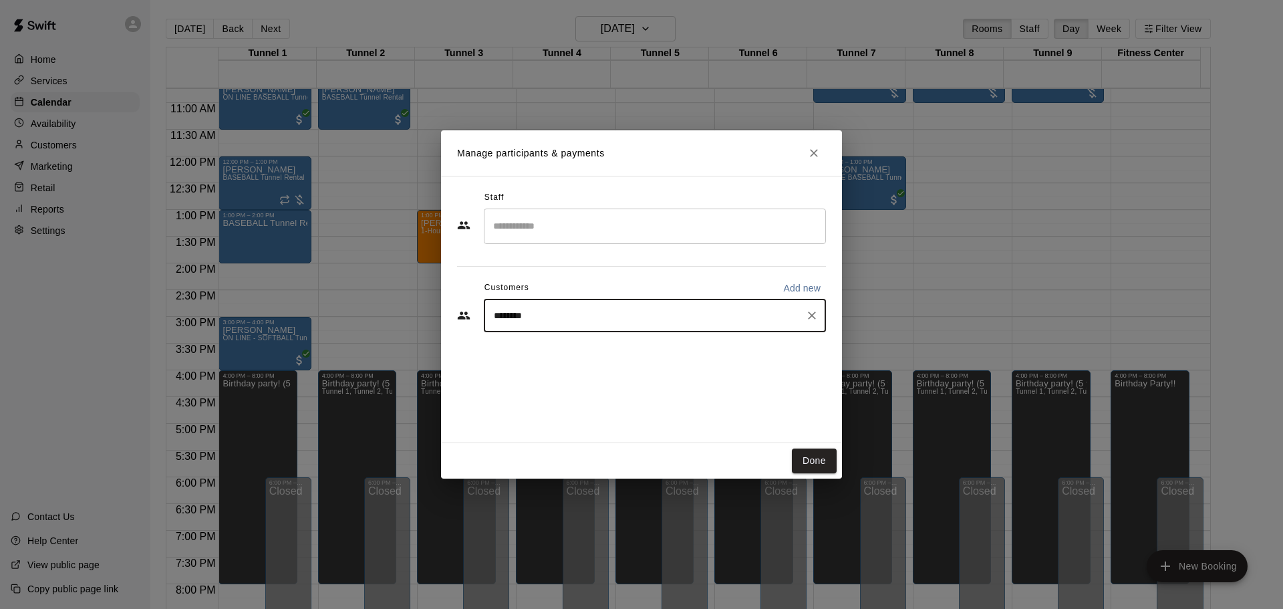
type input "*********"
click at [575, 353] on div "[PERSON_NAME] [EMAIL_ADDRESS][DOMAIN_NAME]" at bounding box center [593, 353] width 144 height 29
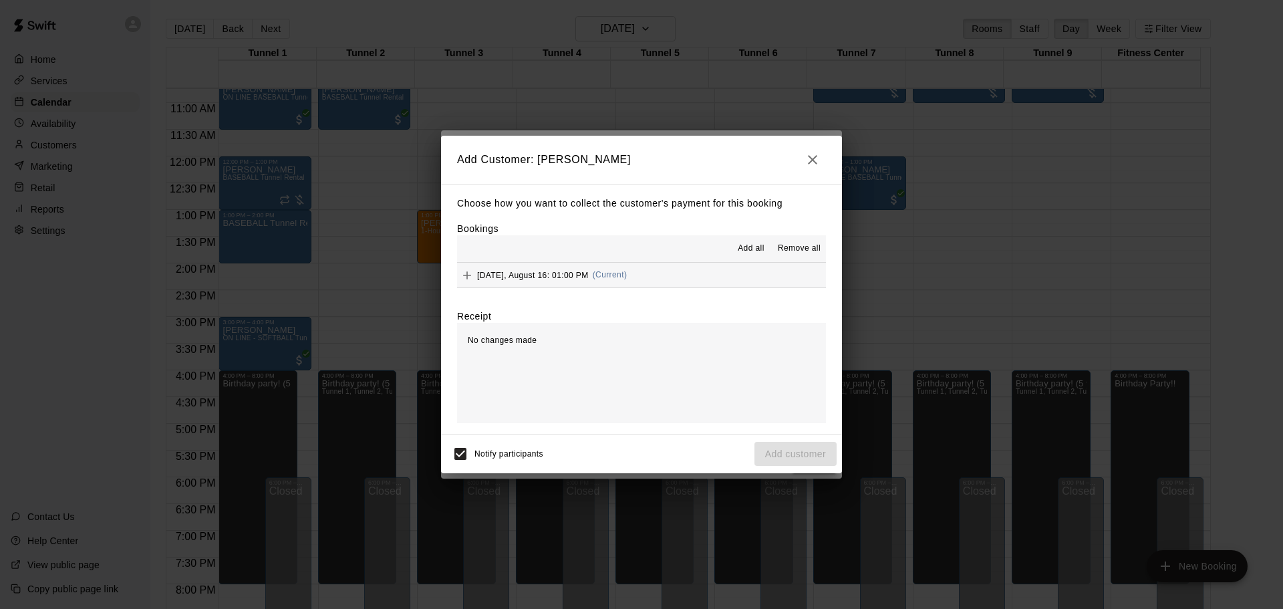
click at [605, 282] on div "[DATE], August 16: 01:00 PM (Current)" at bounding box center [542, 275] width 170 height 20
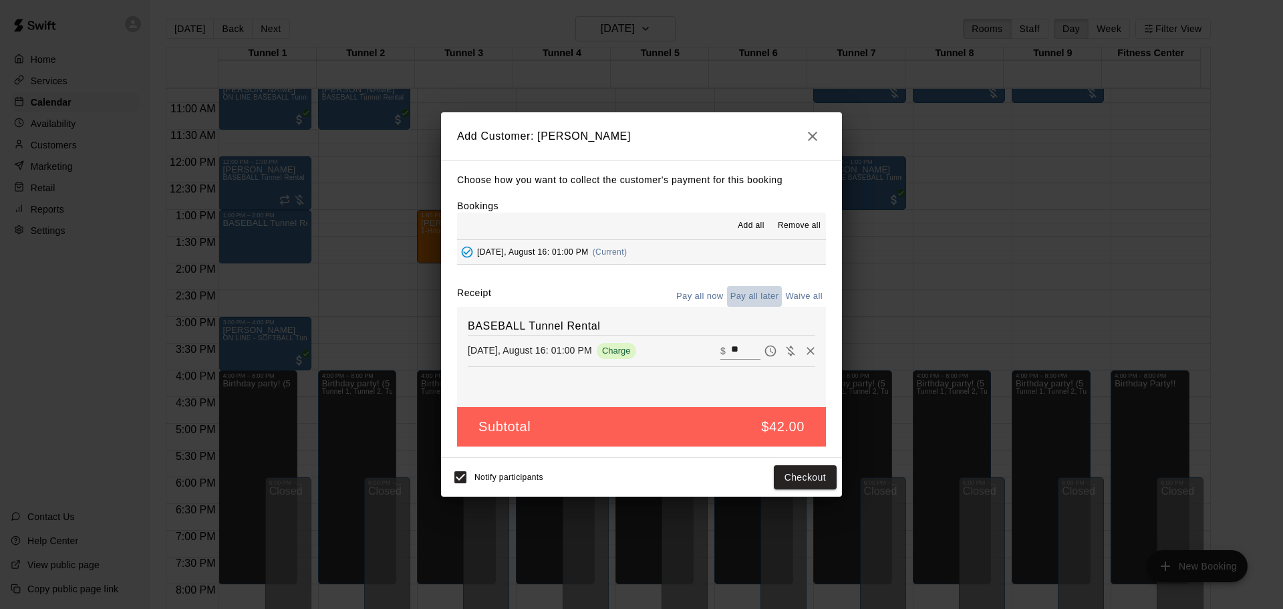
click at [755, 296] on button "Pay all later" at bounding box center [754, 296] width 55 height 21
click at [780, 466] on button "Add customer" at bounding box center [795, 477] width 82 height 25
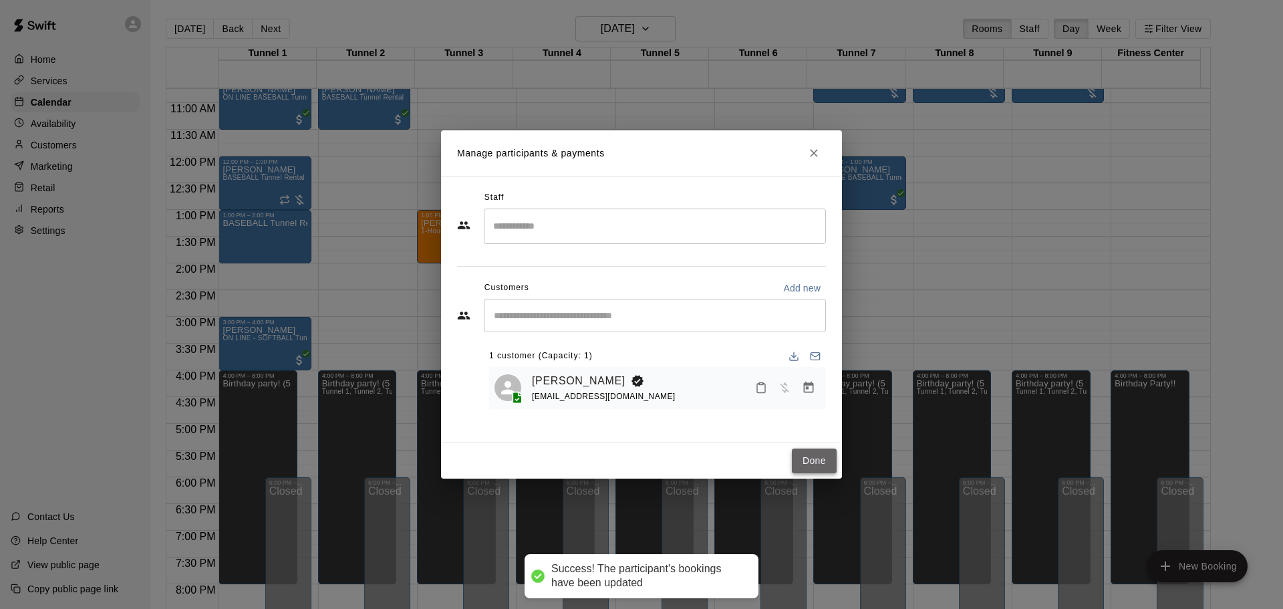
click at [796, 454] on button "Done" at bounding box center [814, 460] width 45 height 25
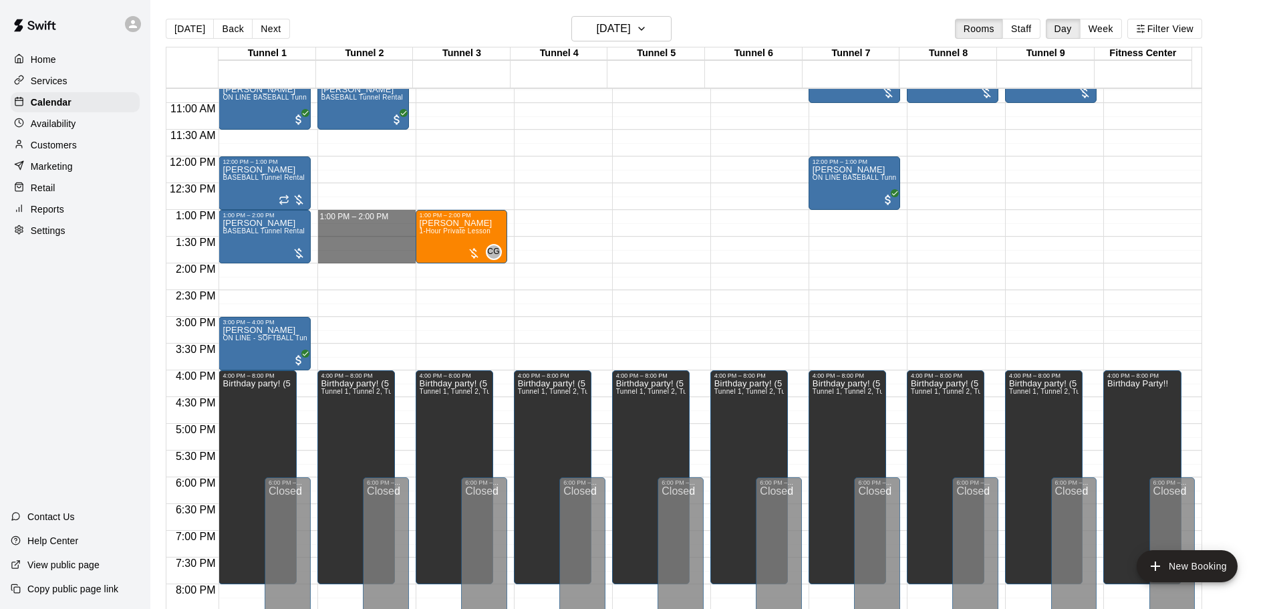
drag, startPoint x: 327, startPoint y: 213, endPoint x: 338, endPoint y: 261, distance: 48.6
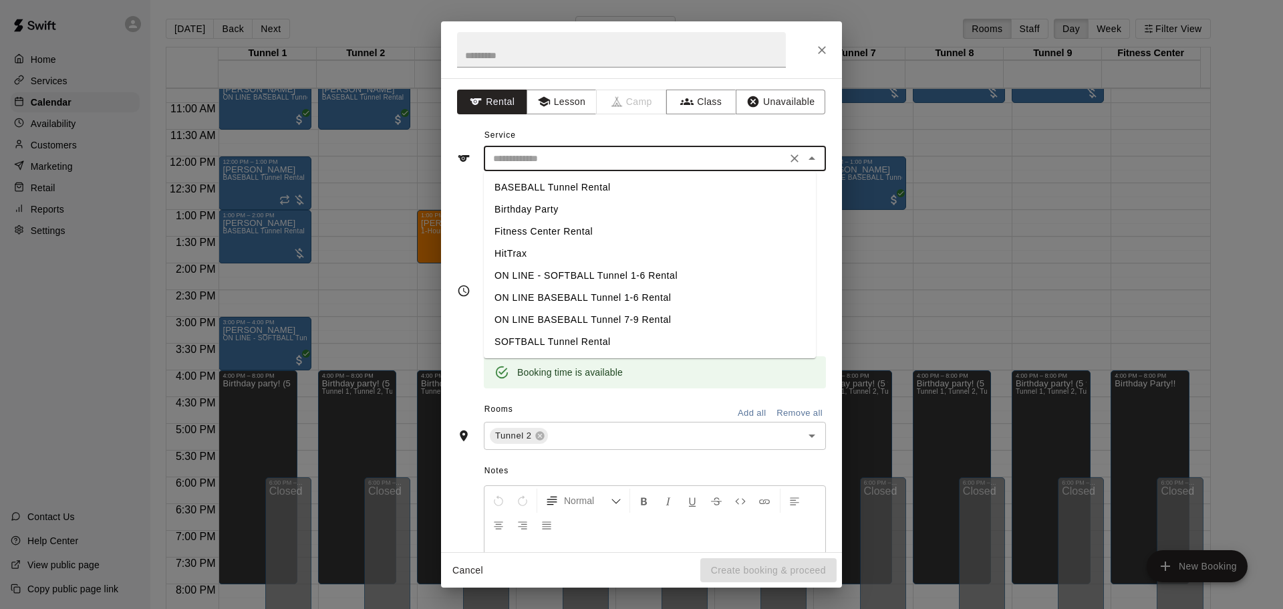
click at [572, 152] on input "text" at bounding box center [635, 158] width 295 height 17
click at [565, 194] on li "BASEBALL Tunnel Rental" at bounding box center [650, 187] width 332 height 22
type input "**********"
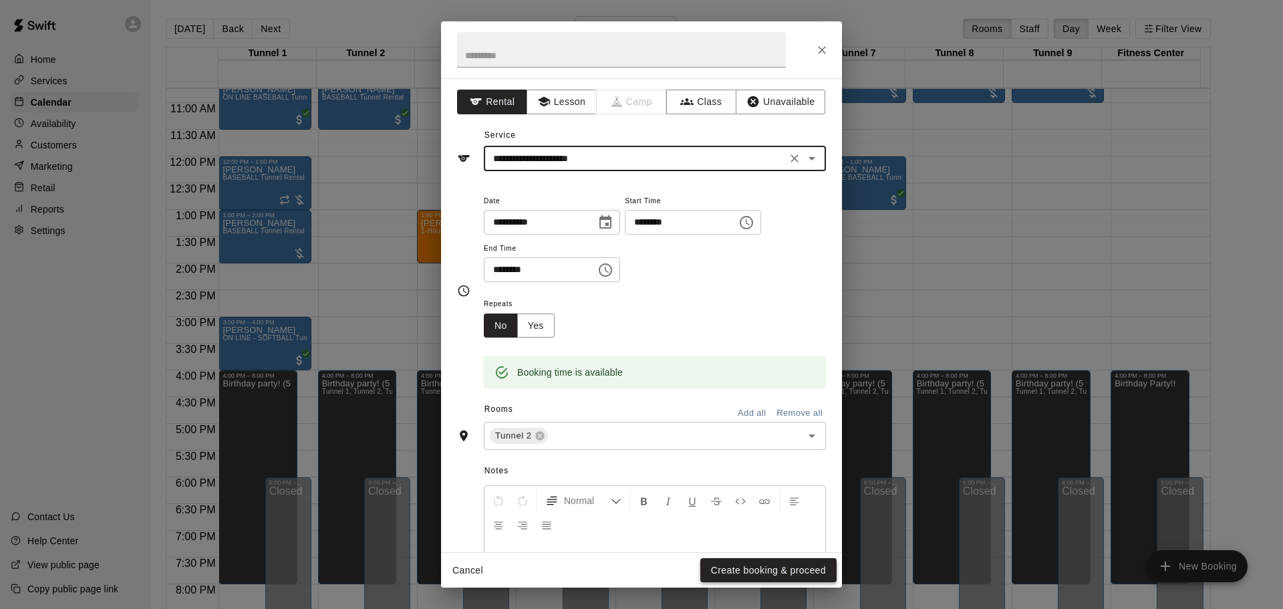
click at [774, 567] on button "Create booking & proceed" at bounding box center [768, 570] width 136 height 25
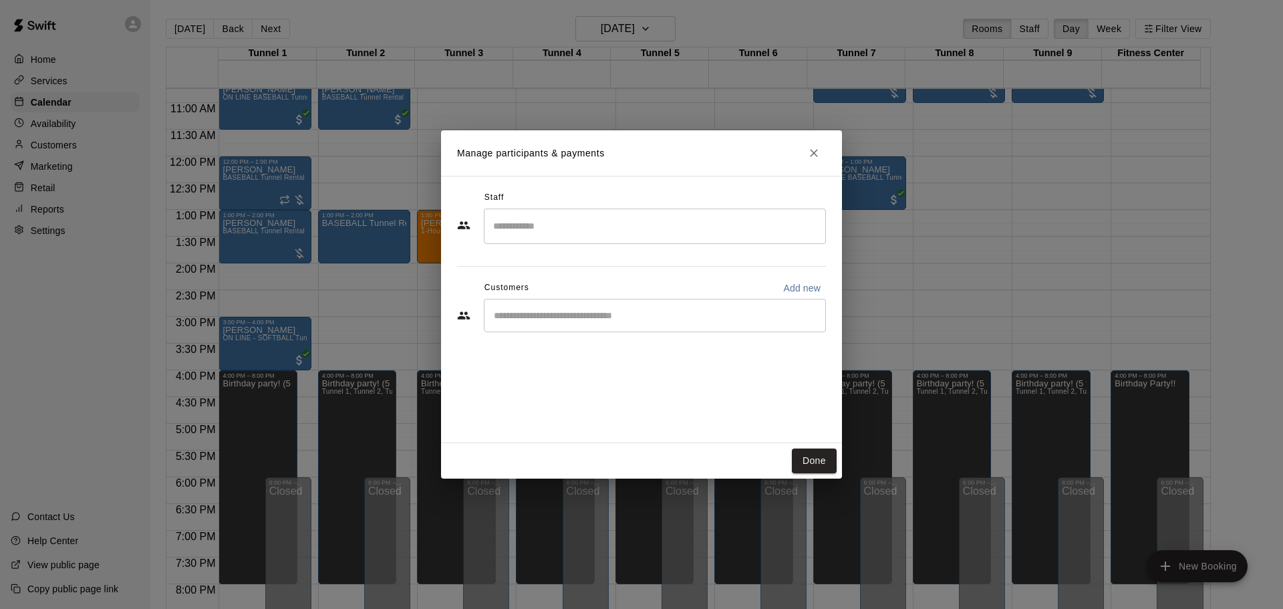
click at [574, 326] on div "​" at bounding box center [655, 315] width 342 height 33
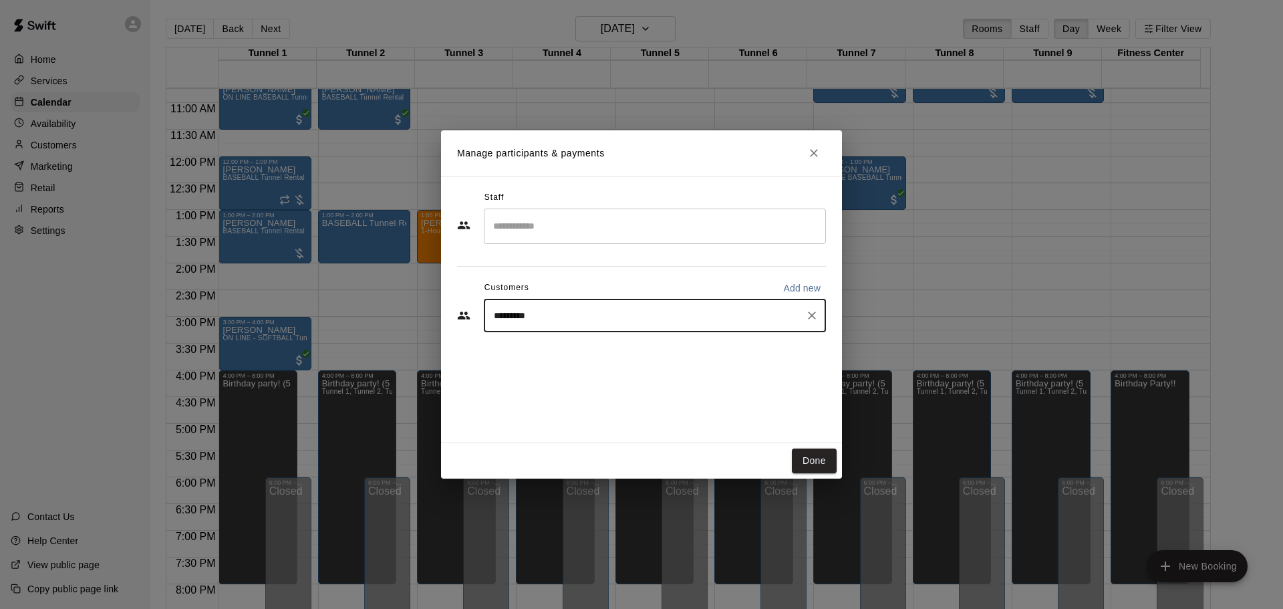
type input "**********"
click at [571, 364] on span "[EMAIL_ADDRESS][DOMAIN_NAME]" at bounding box center [593, 360] width 144 height 9
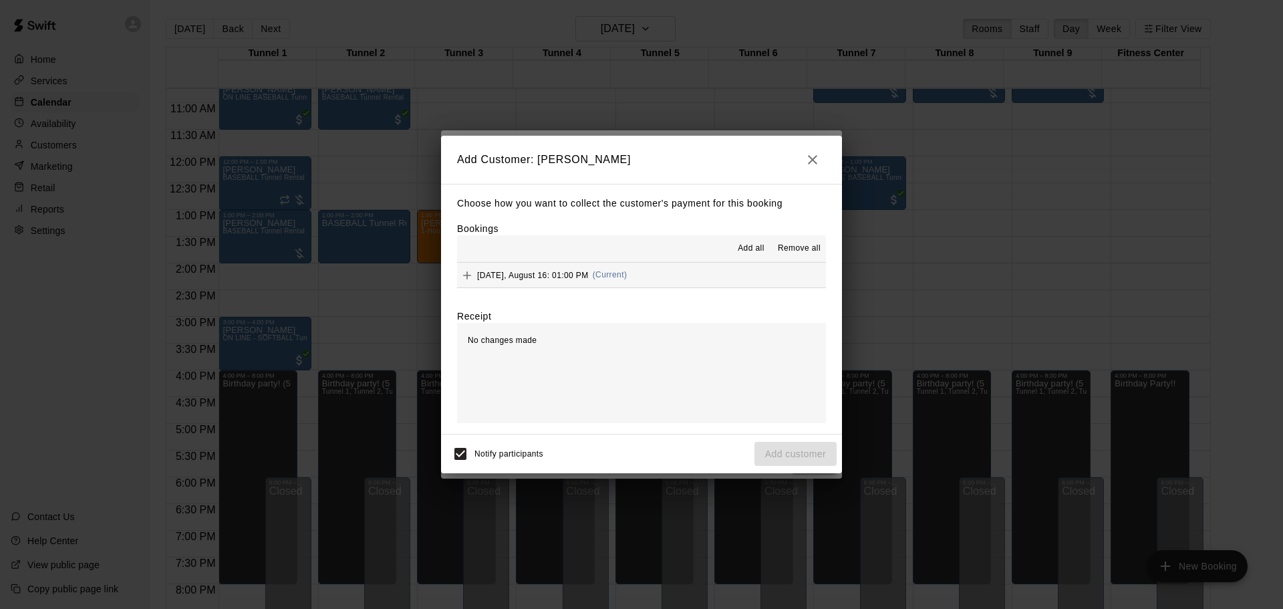
click at [581, 291] on div "Choose how you want to collect the customer's payment for this booking Bookings…" at bounding box center [641, 309] width 401 height 251
click at [583, 283] on div "[DATE], August 16: 01:00 PM (Current)" at bounding box center [542, 275] width 170 height 20
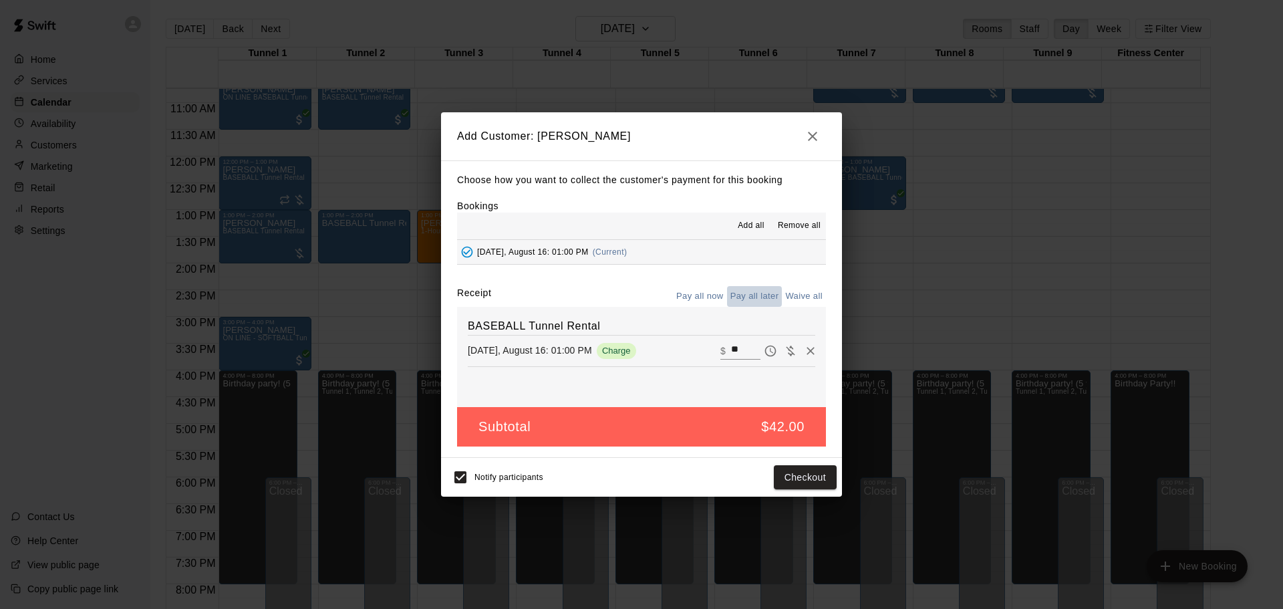
click at [762, 297] on button "Pay all later" at bounding box center [754, 296] width 55 height 21
click at [816, 486] on button "Add customer" at bounding box center [795, 477] width 82 height 25
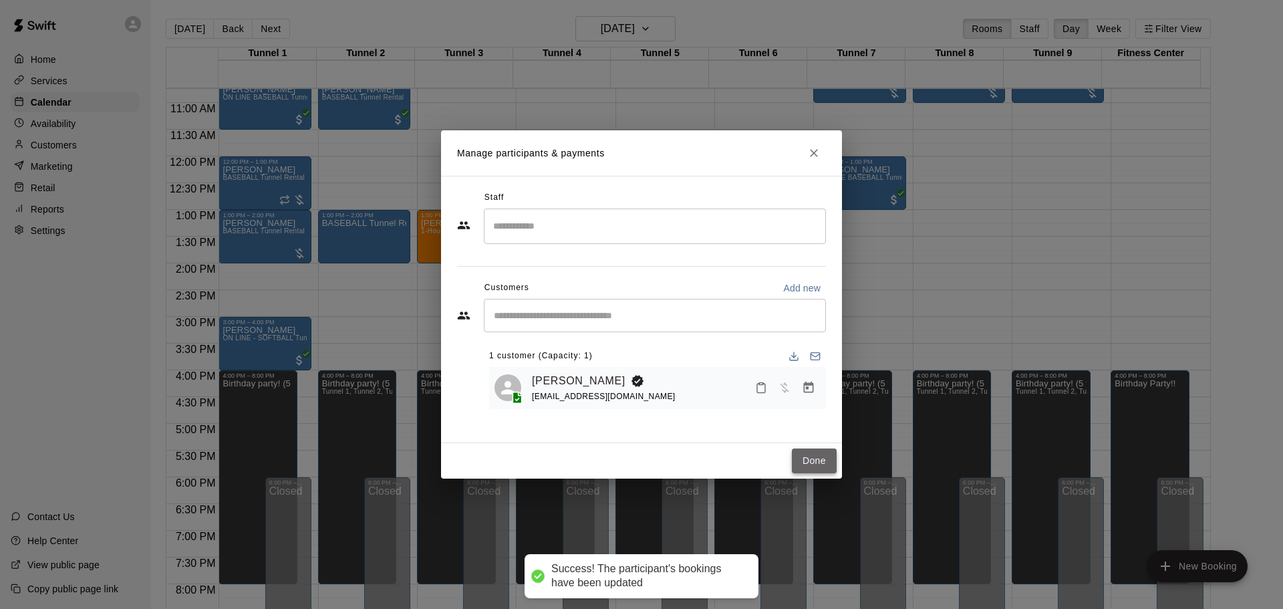
click at [810, 467] on button "Done" at bounding box center [814, 460] width 45 height 25
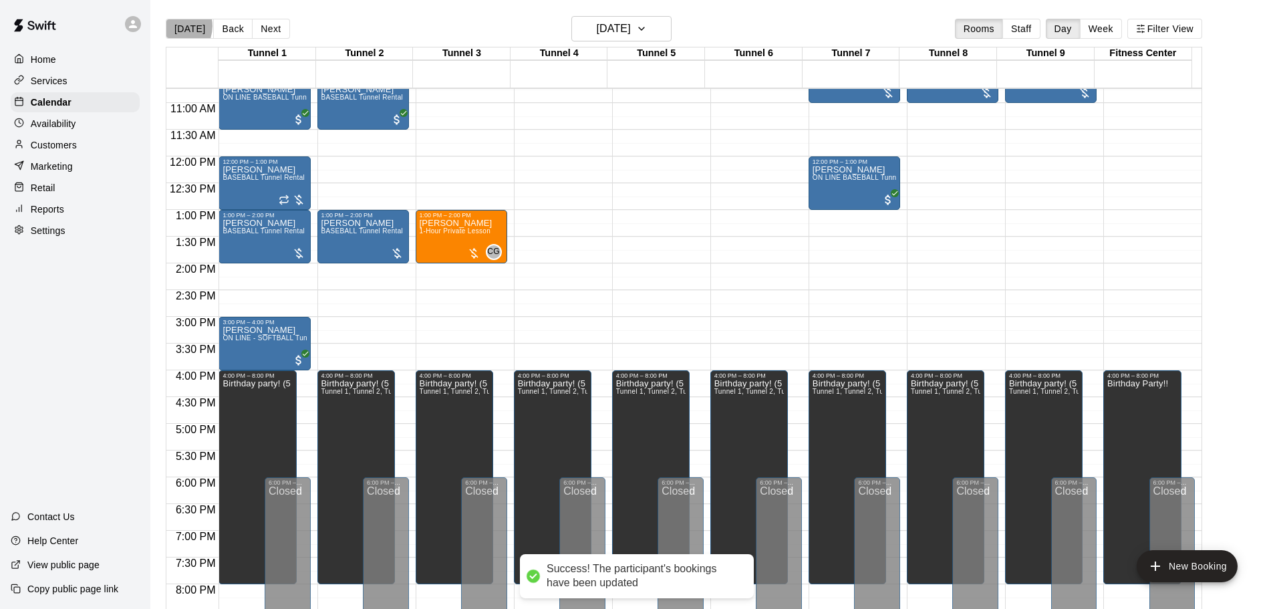
click at [175, 26] on button "[DATE]" at bounding box center [190, 29] width 48 height 20
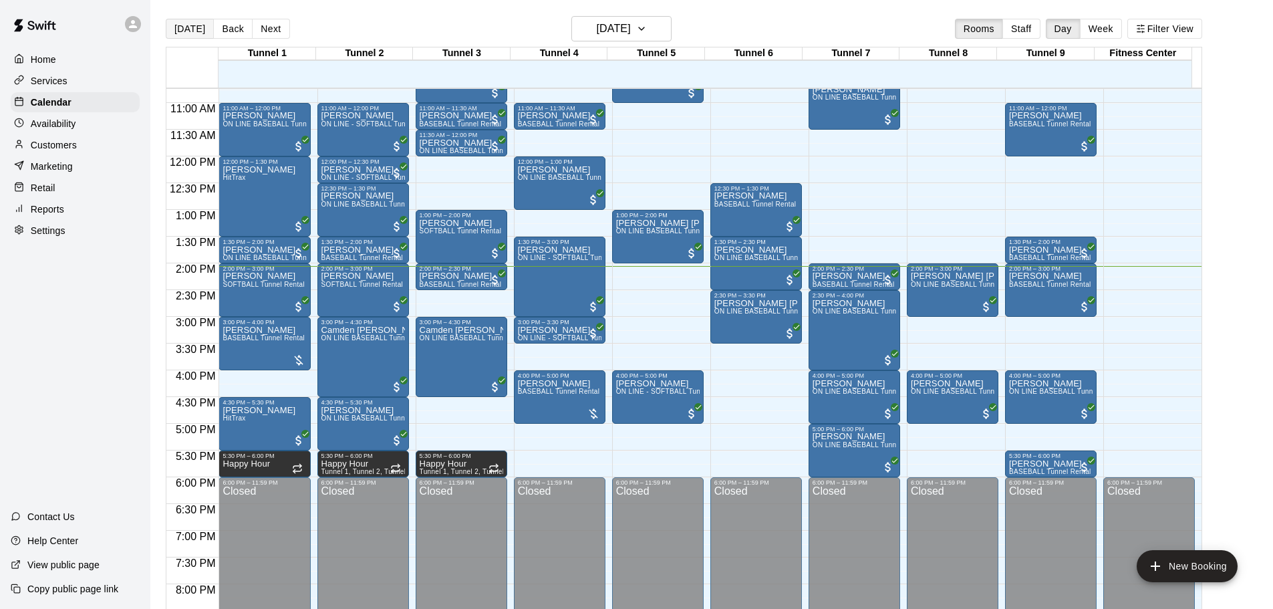
click at [194, 29] on button "[DATE]" at bounding box center [190, 29] width 48 height 20
drag, startPoint x: 629, startPoint y: 321, endPoint x: 626, endPoint y: 361, distance: 40.2
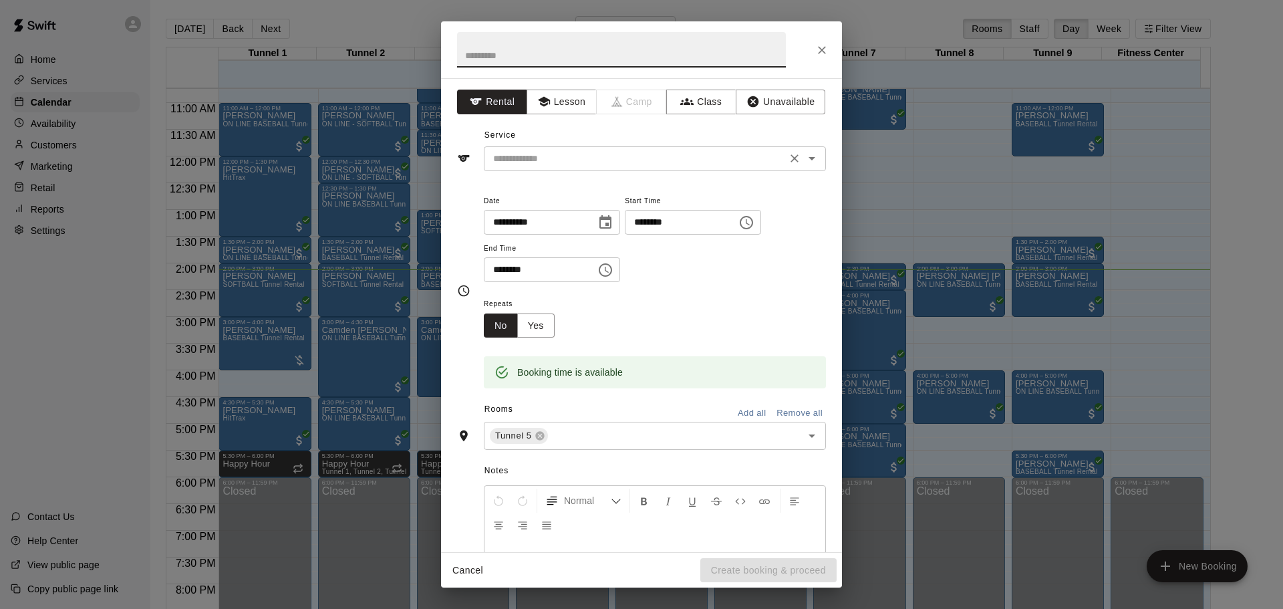
click at [547, 166] on input "text" at bounding box center [635, 158] width 295 height 17
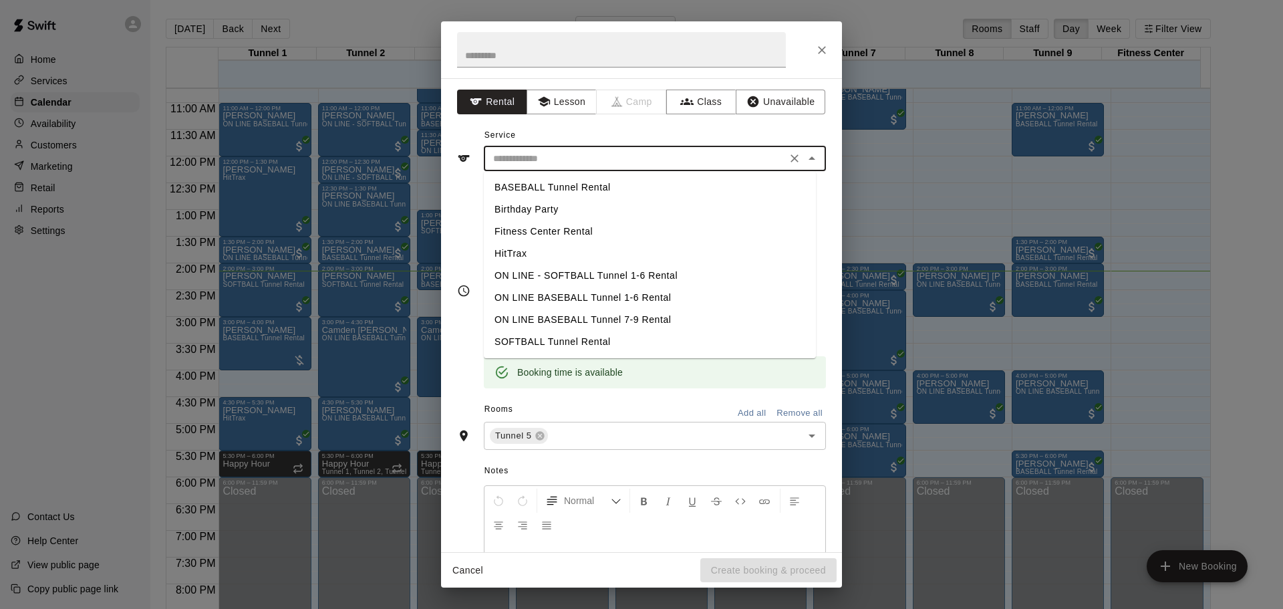
click at [557, 186] on li "BASEBALL Tunnel Rental" at bounding box center [650, 187] width 332 height 22
type input "**********"
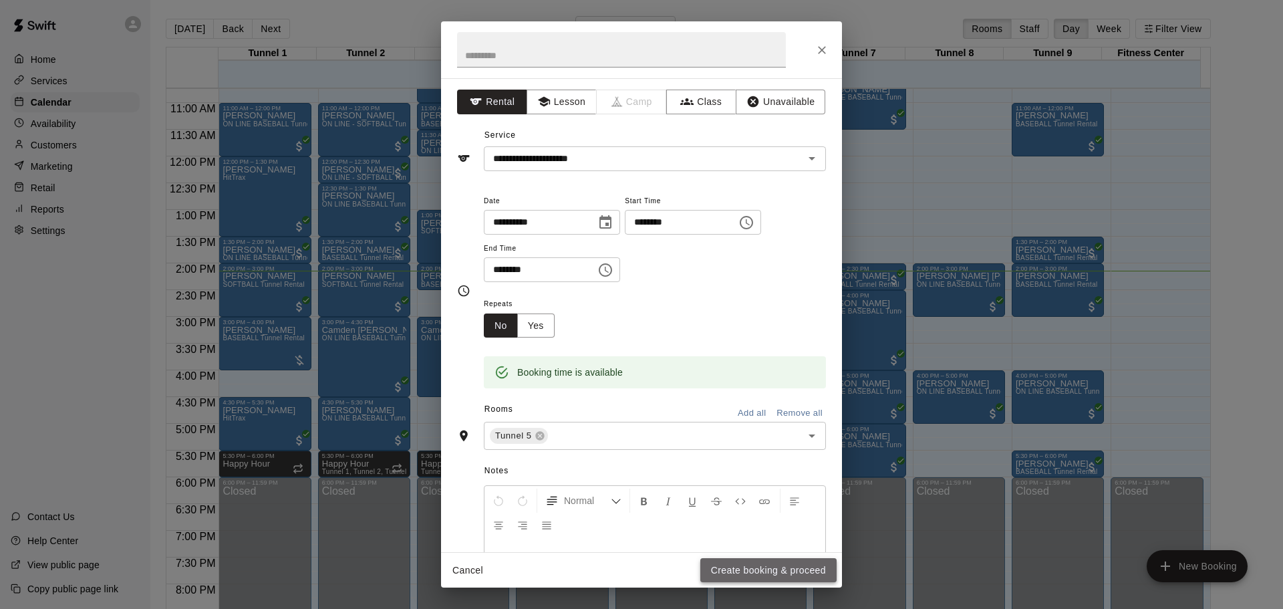
click at [773, 575] on button "Create booking & proceed" at bounding box center [768, 570] width 136 height 25
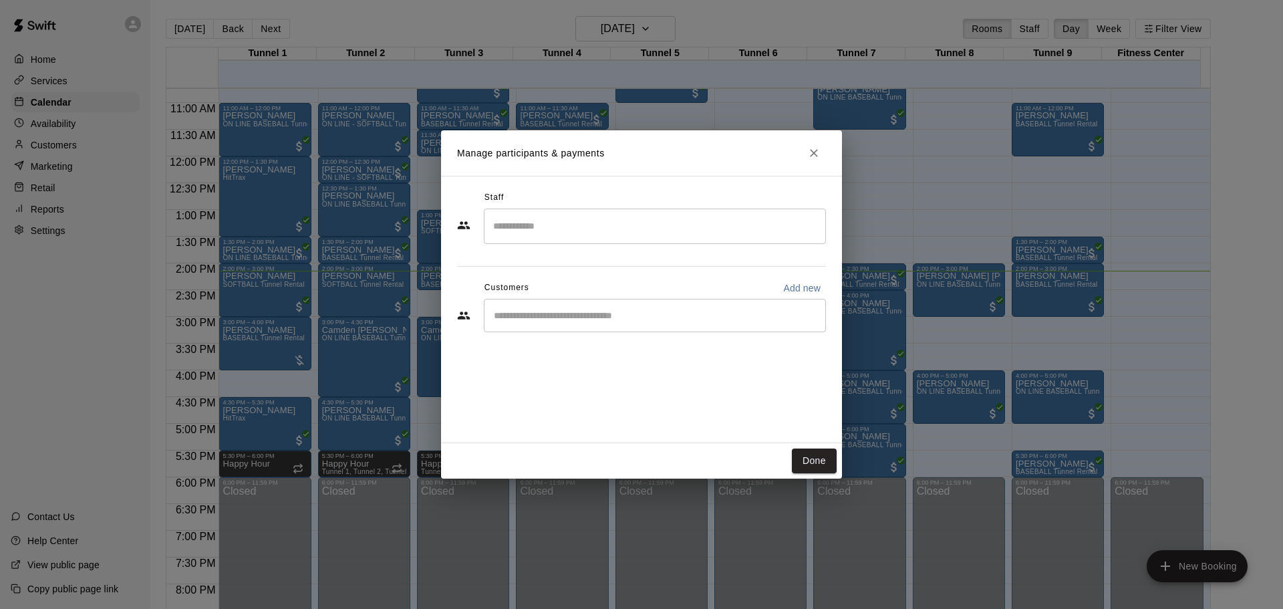
click at [620, 324] on div "​" at bounding box center [655, 315] width 342 height 33
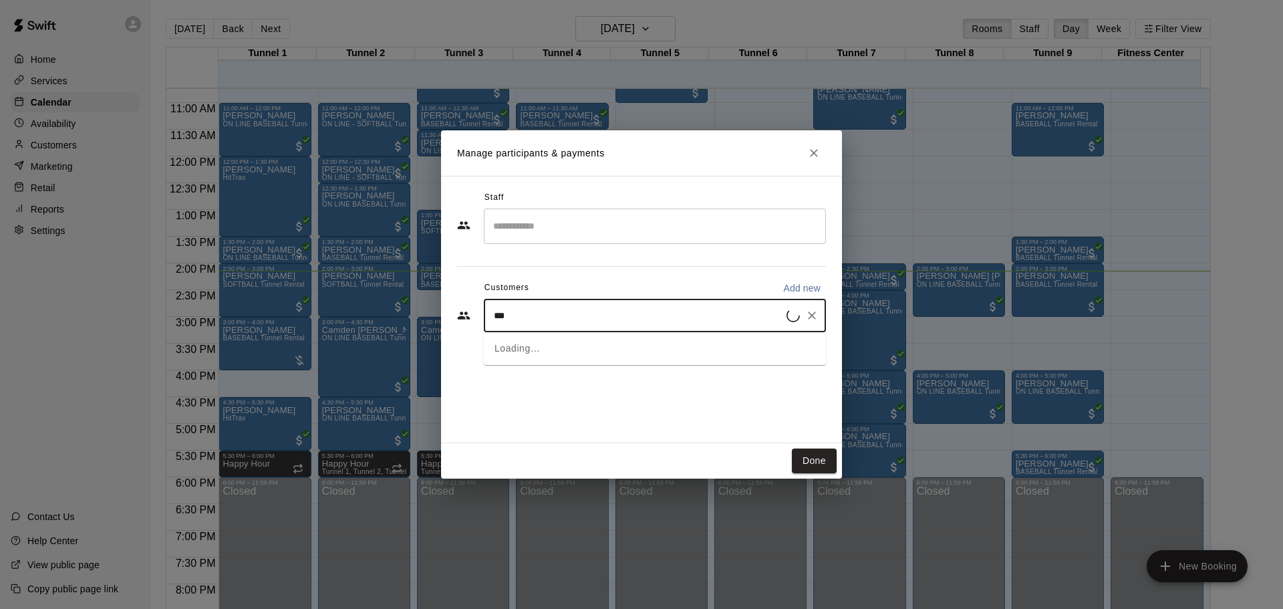
type input "****"
click at [625, 382] on div "[PERSON_NAME] Babe" at bounding box center [593, 389] width 144 height 14
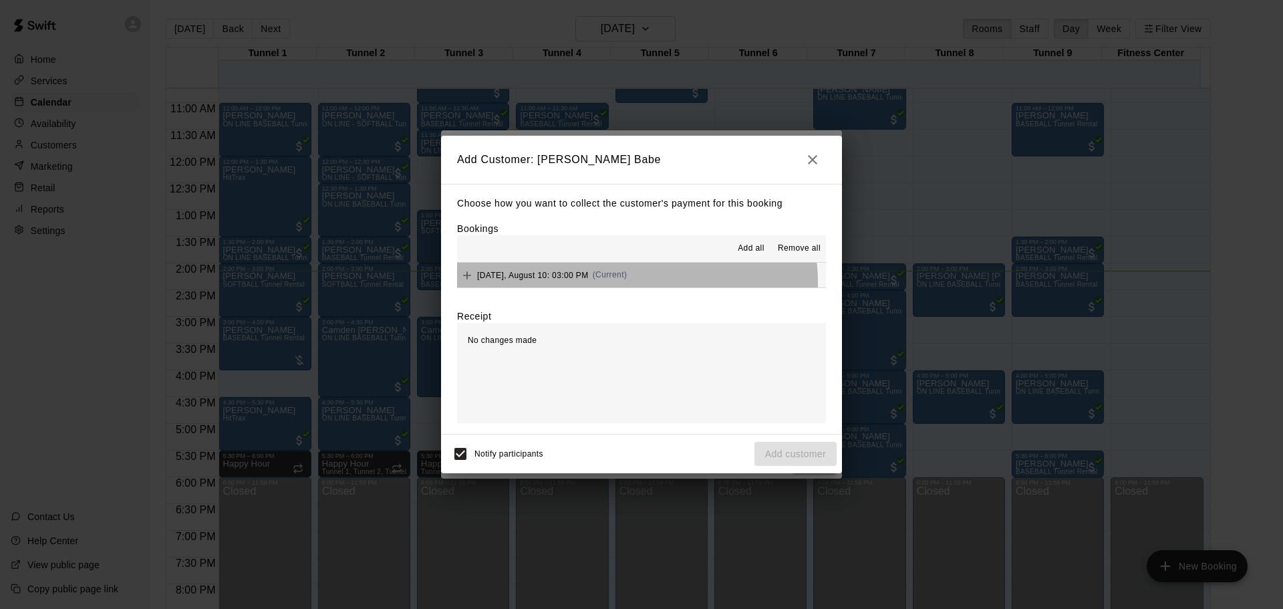
click at [634, 283] on button "[DATE], August 10: 03:00 PM (Current)" at bounding box center [641, 275] width 369 height 25
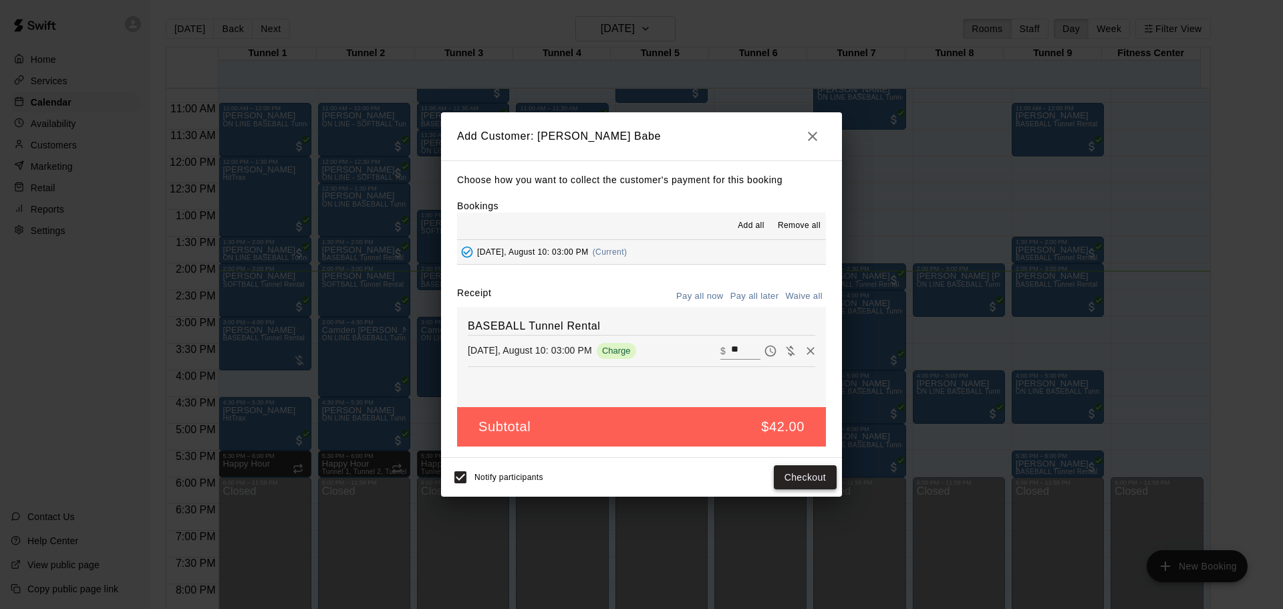
click at [795, 484] on button "Checkout" at bounding box center [805, 477] width 63 height 25
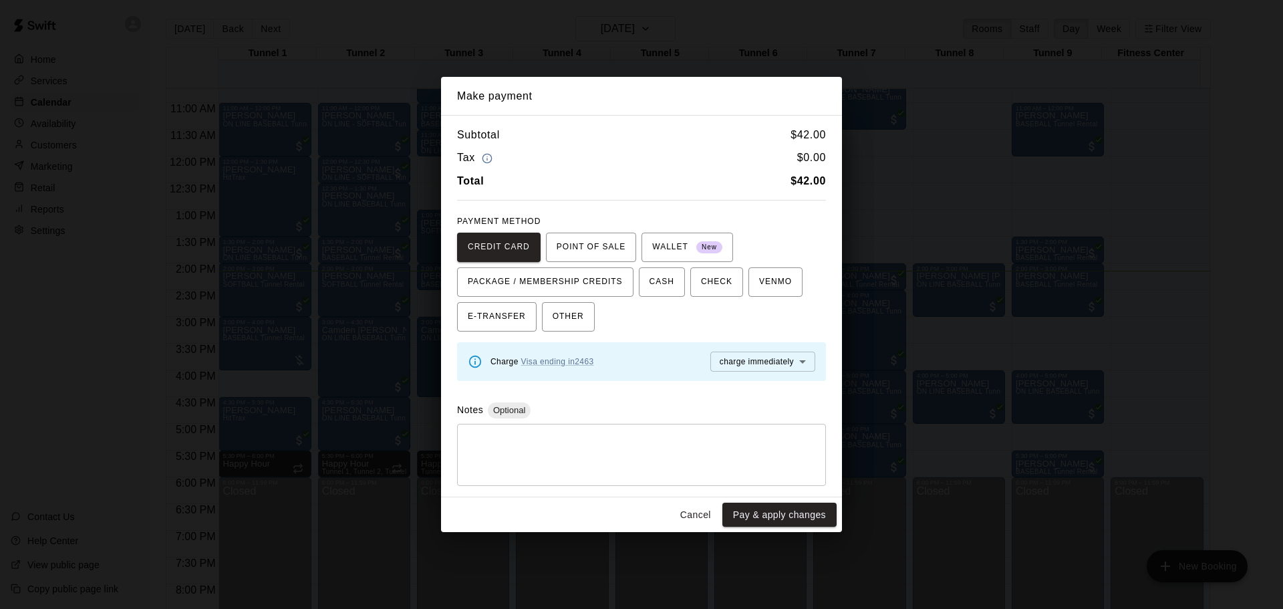
click at [690, 514] on button "Cancel" at bounding box center [695, 514] width 43 height 25
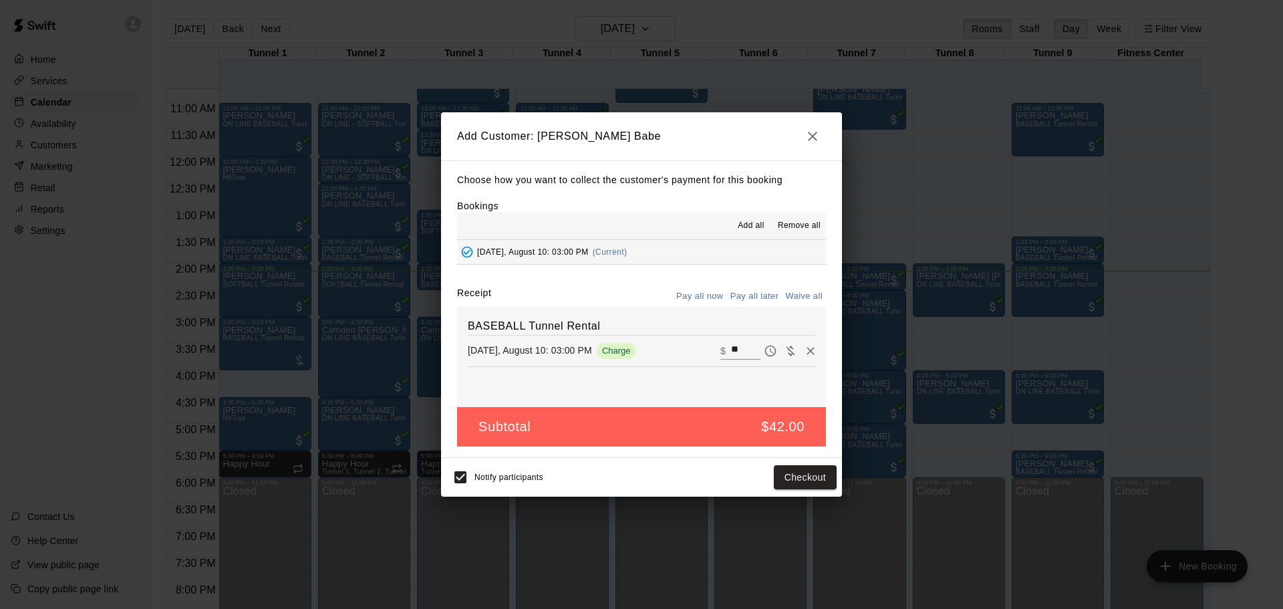
click at [744, 285] on div "Choose how you want to collect the customer's payment for this booking Bookings…" at bounding box center [641, 308] width 401 height 297
click at [744, 297] on button "Pay all later" at bounding box center [754, 296] width 55 height 21
click at [784, 486] on button "Add customer" at bounding box center [795, 477] width 82 height 25
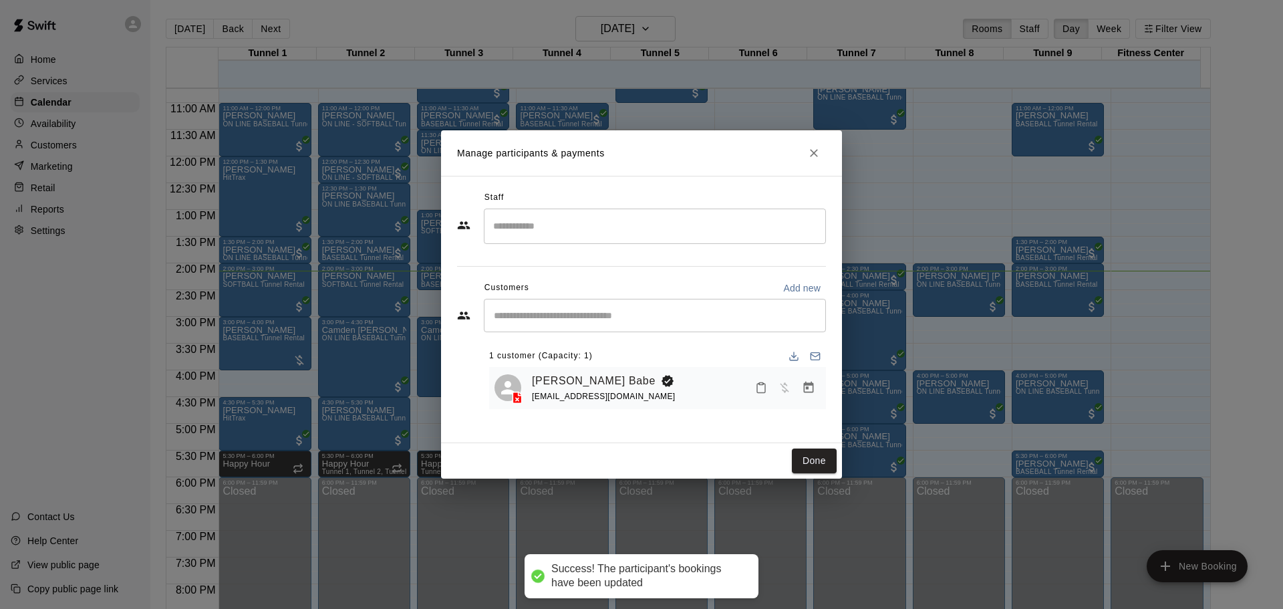
click at [518, 395] on icon at bounding box center [516, 397] width 13 height 13
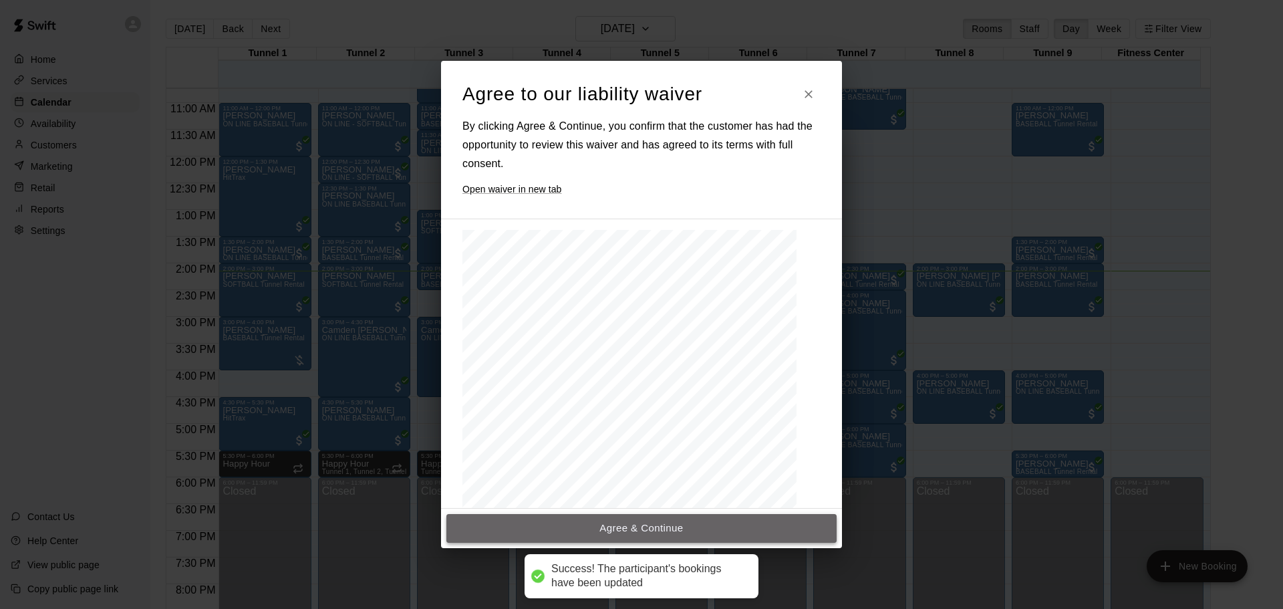
click at [615, 523] on button "Agree & Continue" at bounding box center [641, 528] width 390 height 28
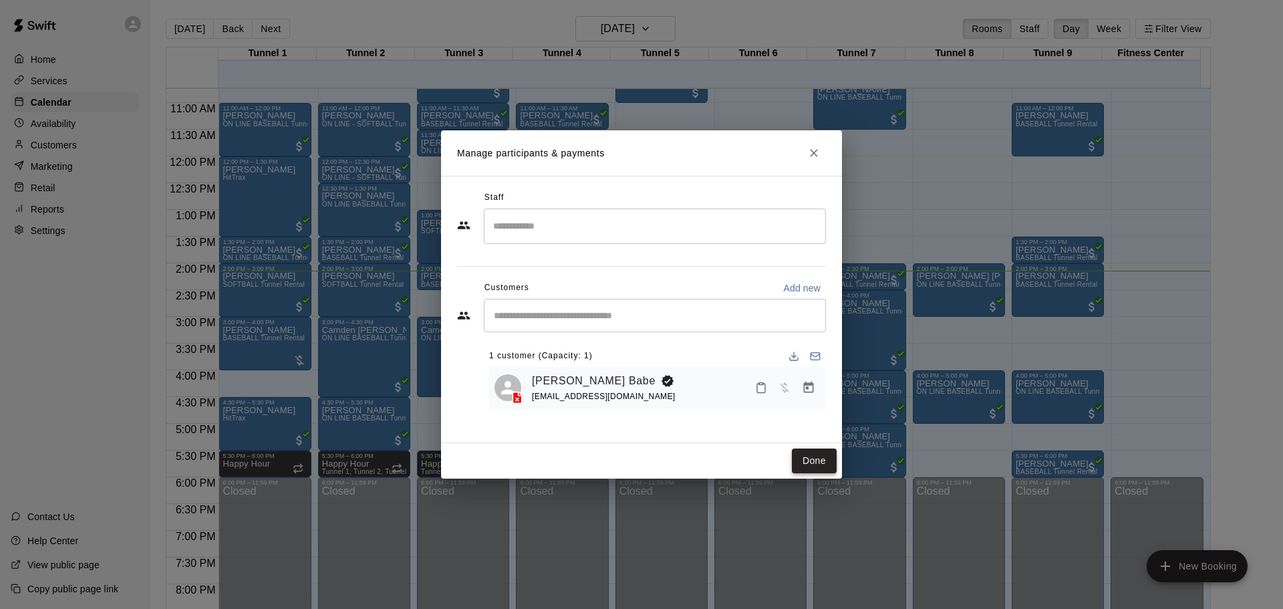
click at [803, 456] on button "Done" at bounding box center [814, 460] width 45 height 25
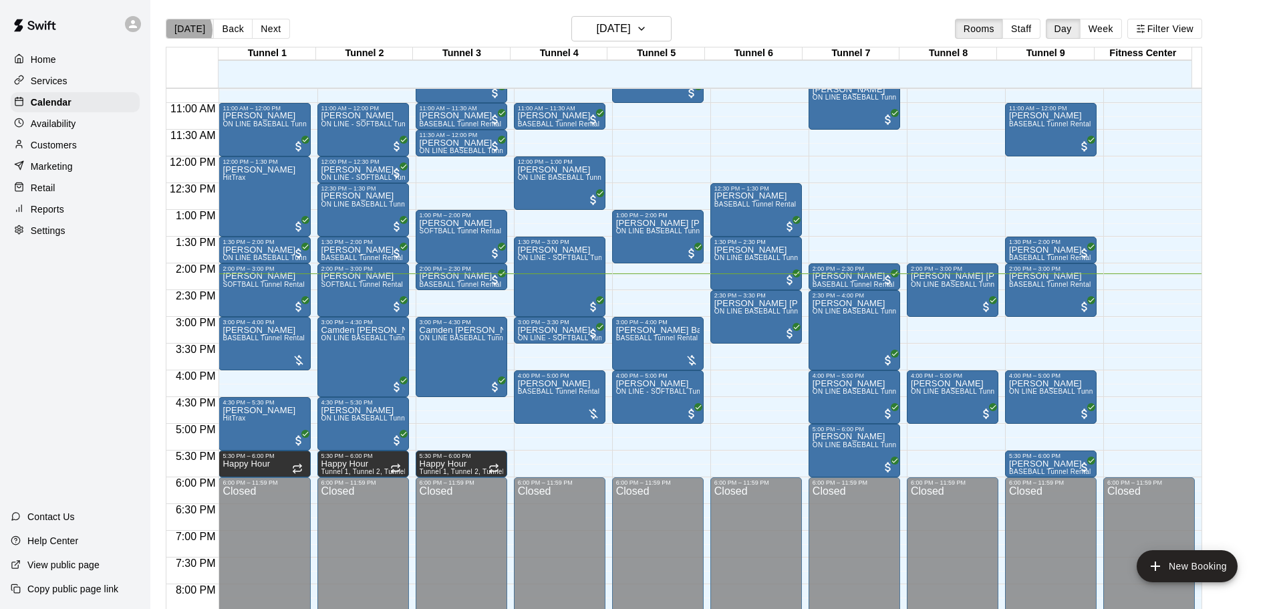
click at [185, 29] on button "[DATE]" at bounding box center [190, 29] width 48 height 20
drag, startPoint x: 647, startPoint y: 267, endPoint x: 648, endPoint y: 305, distance: 38.1
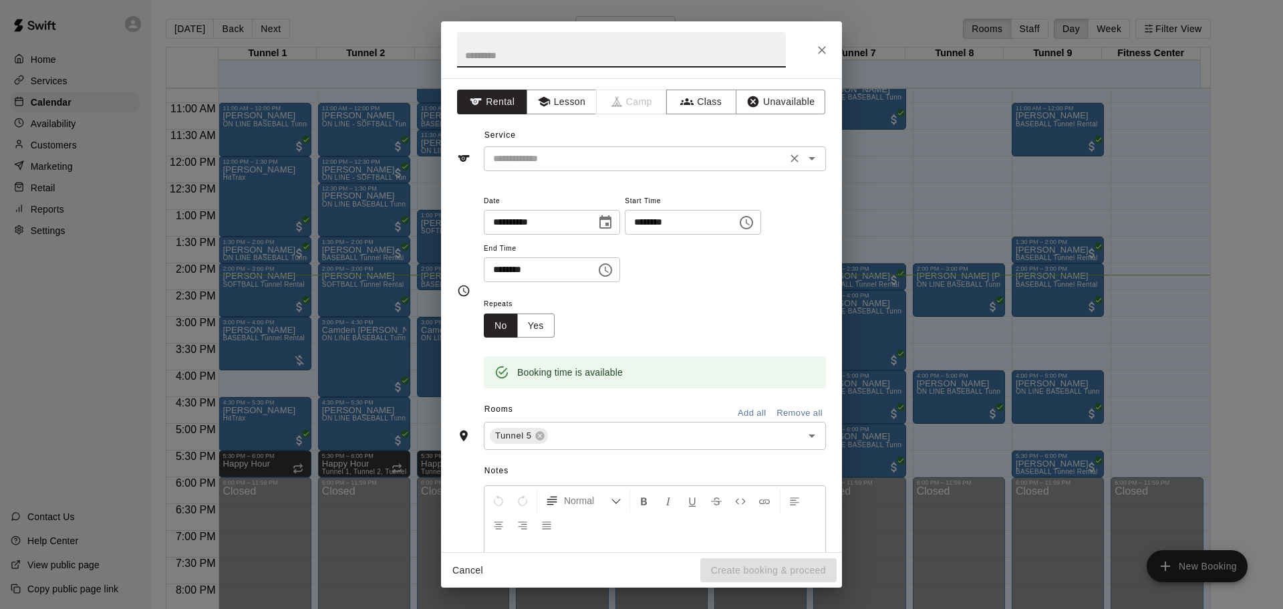
click at [625, 169] on div "​" at bounding box center [655, 158] width 342 height 25
click at [835, 46] on div at bounding box center [641, 49] width 401 height 57
click at [833, 50] on button "Close" at bounding box center [822, 50] width 24 height 24
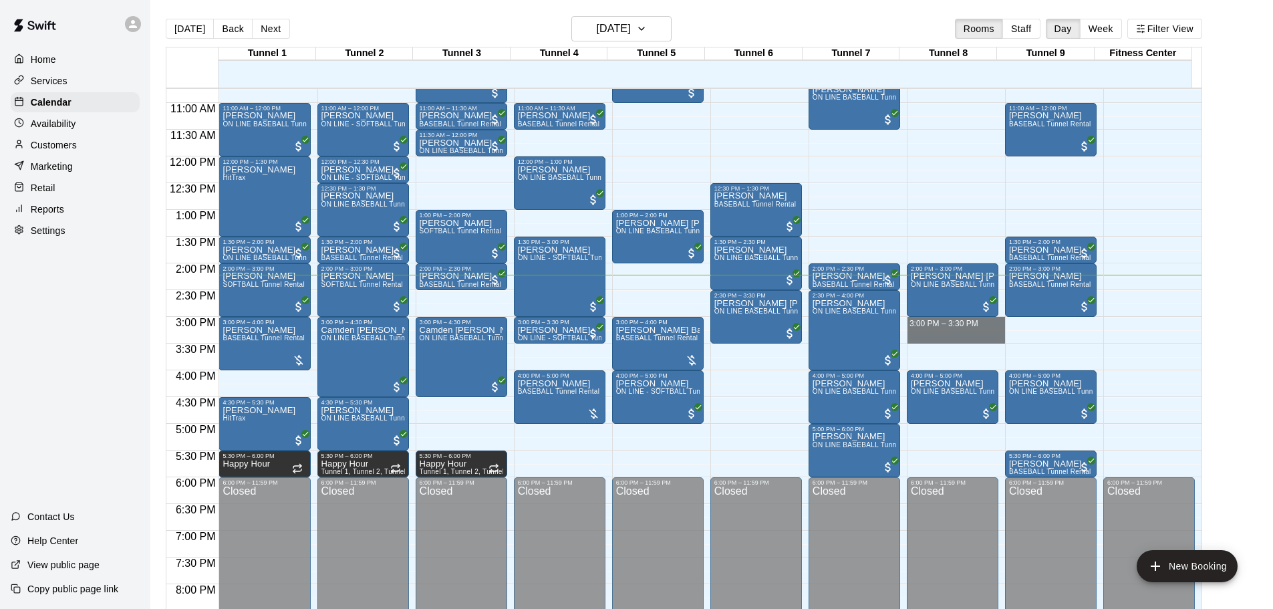
drag, startPoint x: 926, startPoint y: 319, endPoint x: 928, endPoint y: 336, distance: 17.5
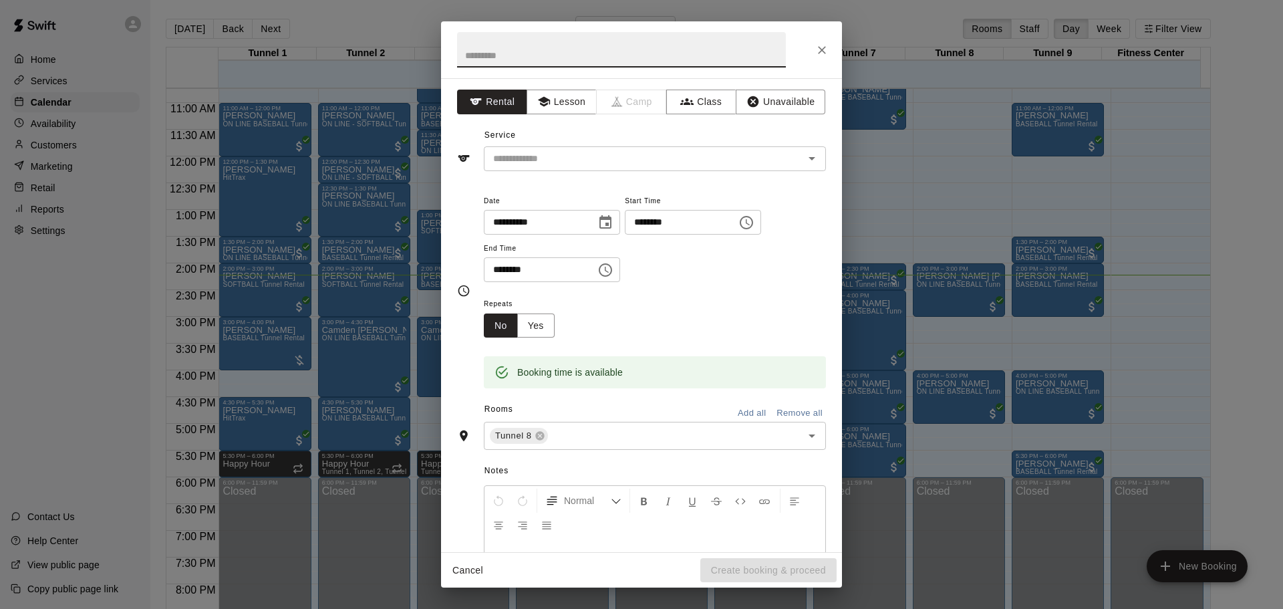
click at [818, 45] on icon "Close" at bounding box center [821, 49] width 13 height 13
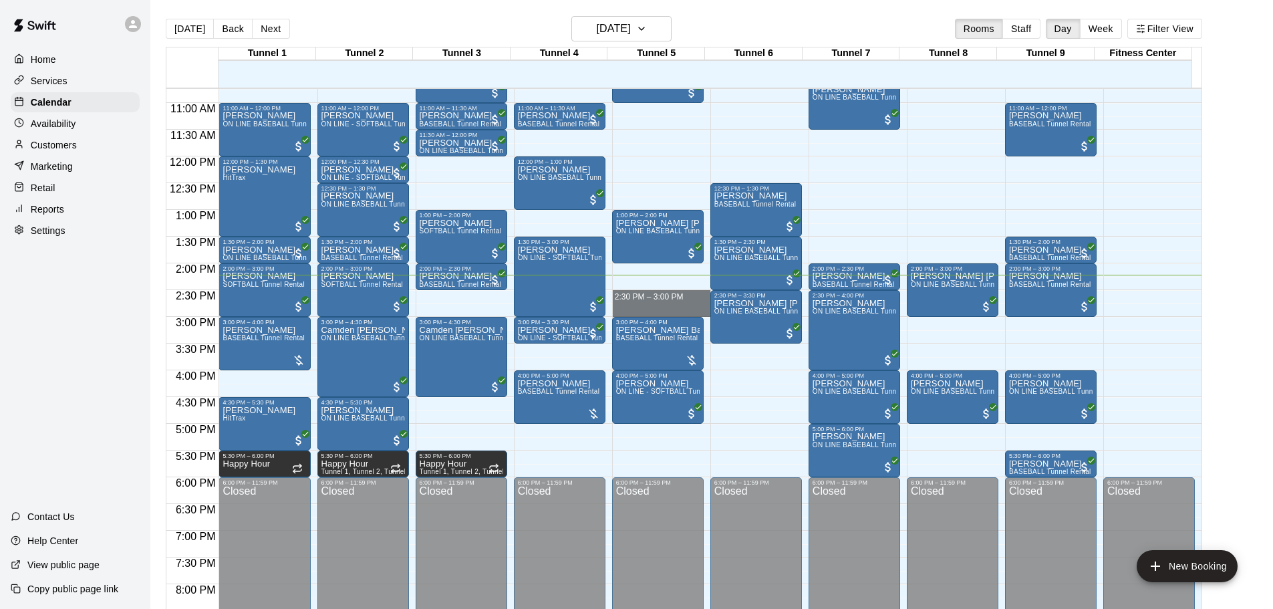
drag, startPoint x: 669, startPoint y: 291, endPoint x: 669, endPoint y: 307, distance: 15.4
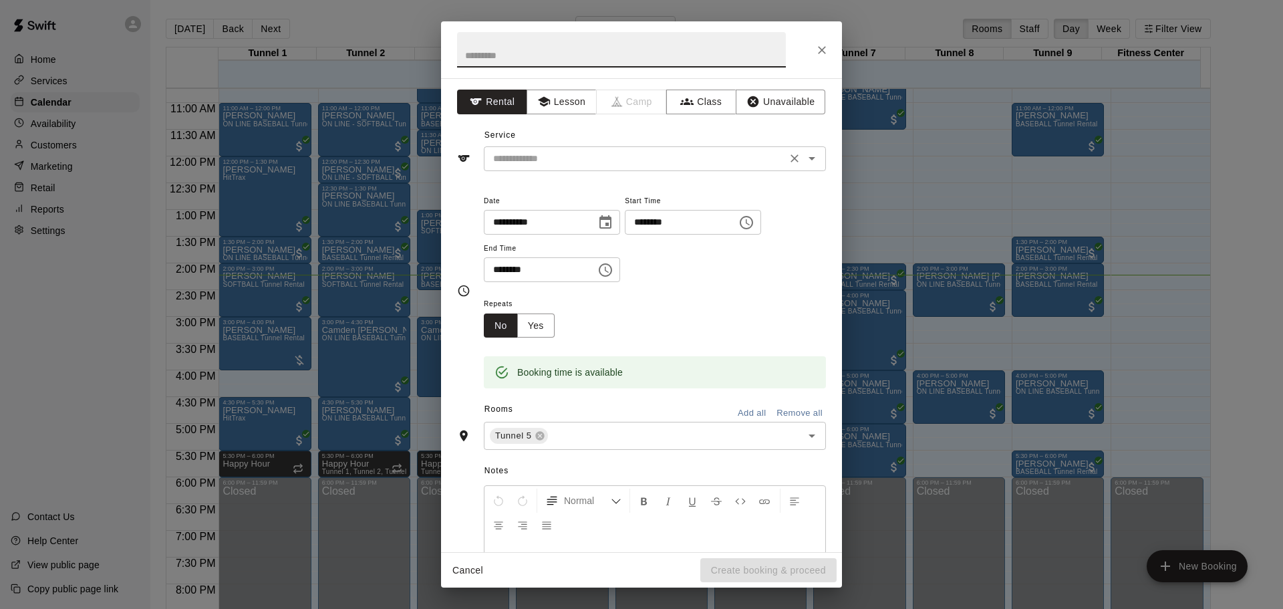
click at [615, 167] on div "​" at bounding box center [655, 158] width 342 height 25
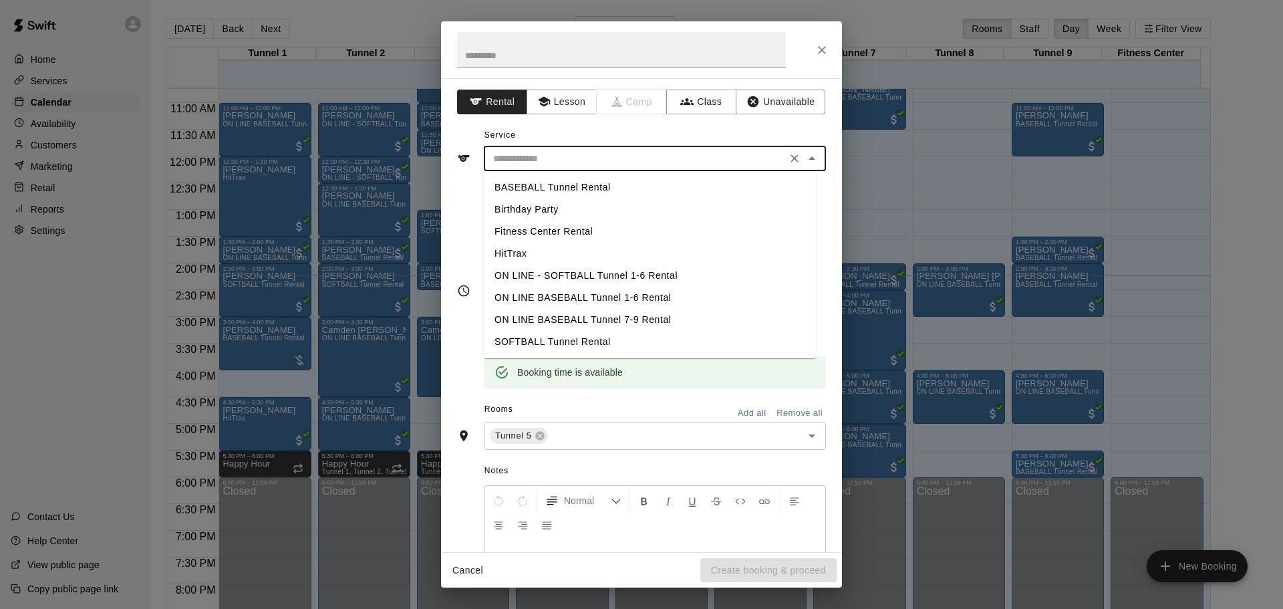
click at [569, 186] on li "BASEBALL Tunnel Rental" at bounding box center [650, 187] width 332 height 22
type input "**********"
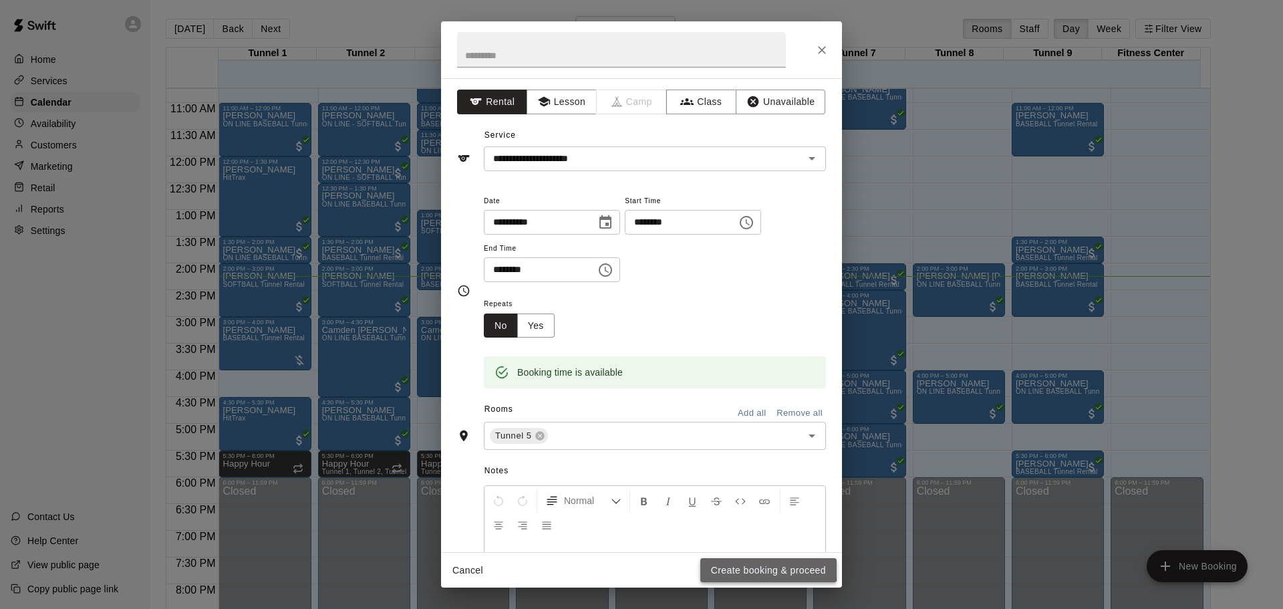
click at [736, 564] on button "Create booking & proceed" at bounding box center [768, 570] width 136 height 25
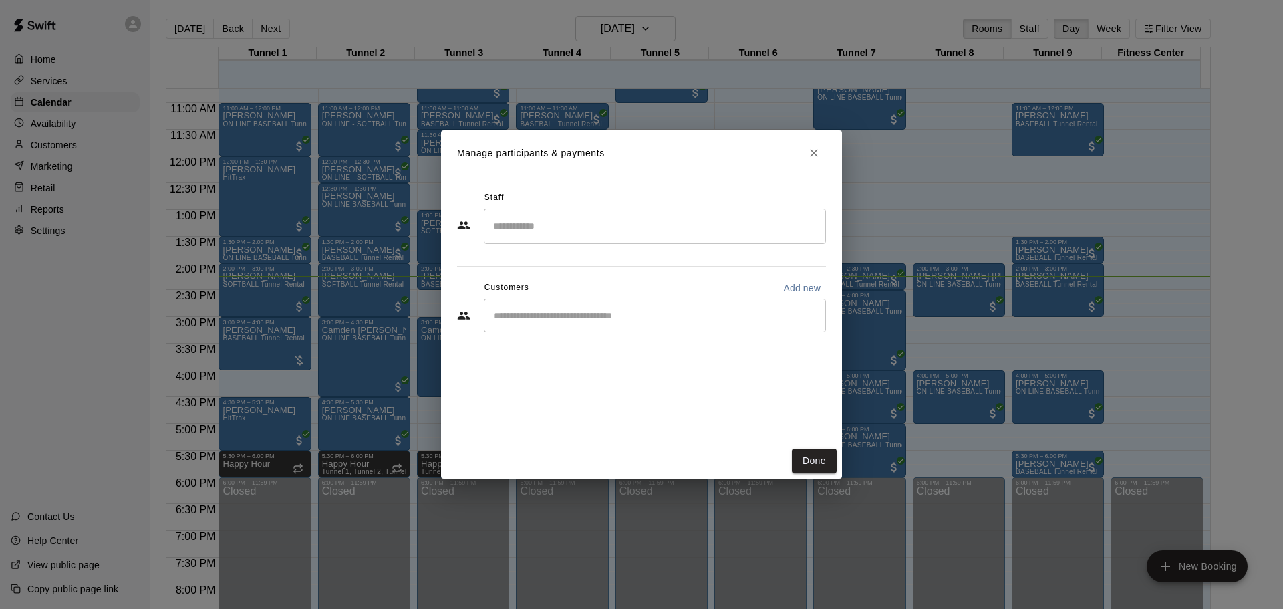
click at [814, 284] on p "Add new" at bounding box center [801, 287] width 37 height 13
select select "**"
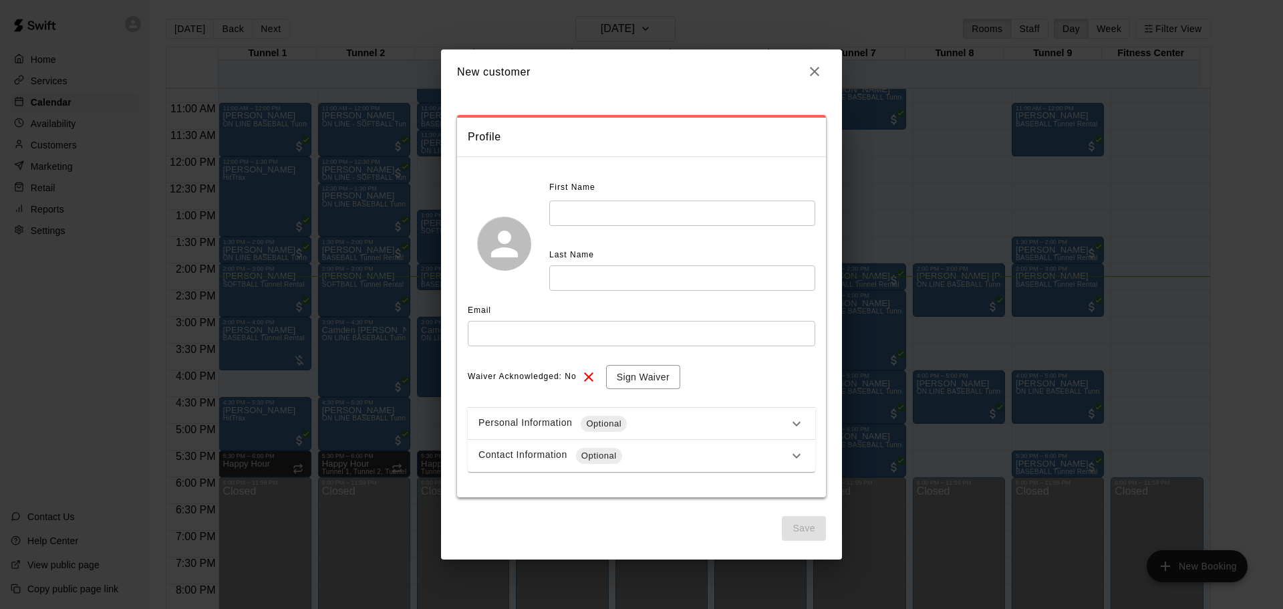
click at [571, 207] on input "text" at bounding box center [682, 212] width 266 height 25
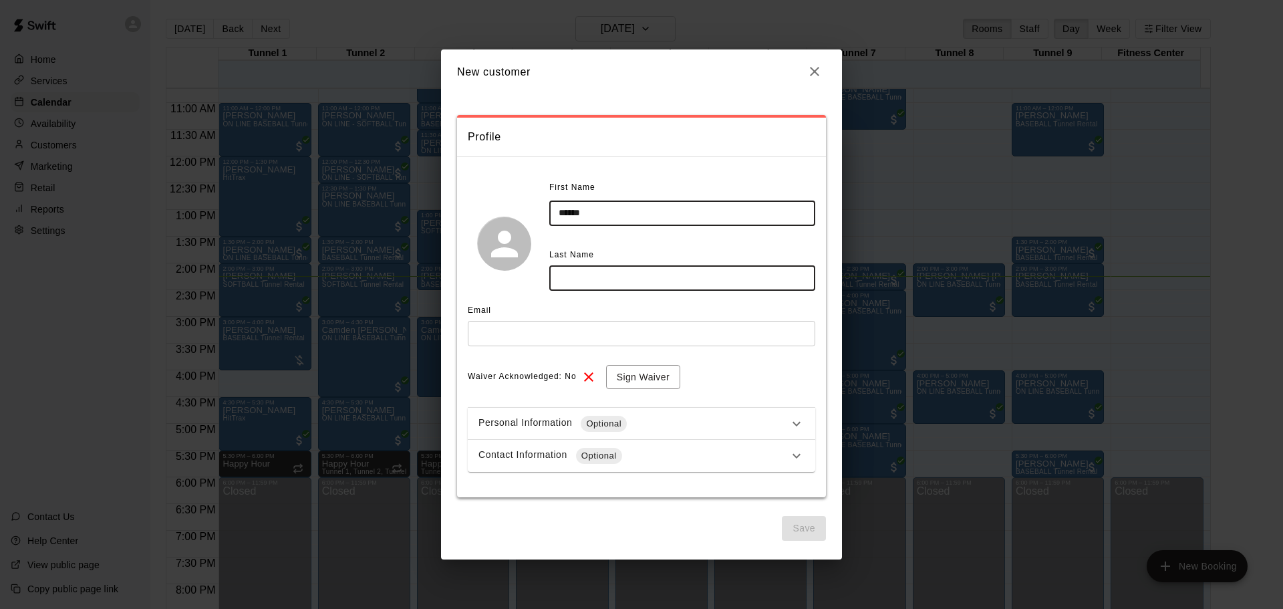
type input "******"
click at [595, 273] on input "text" at bounding box center [682, 277] width 266 height 25
type input "********"
click at [579, 324] on input "text" at bounding box center [641, 333] width 347 height 25
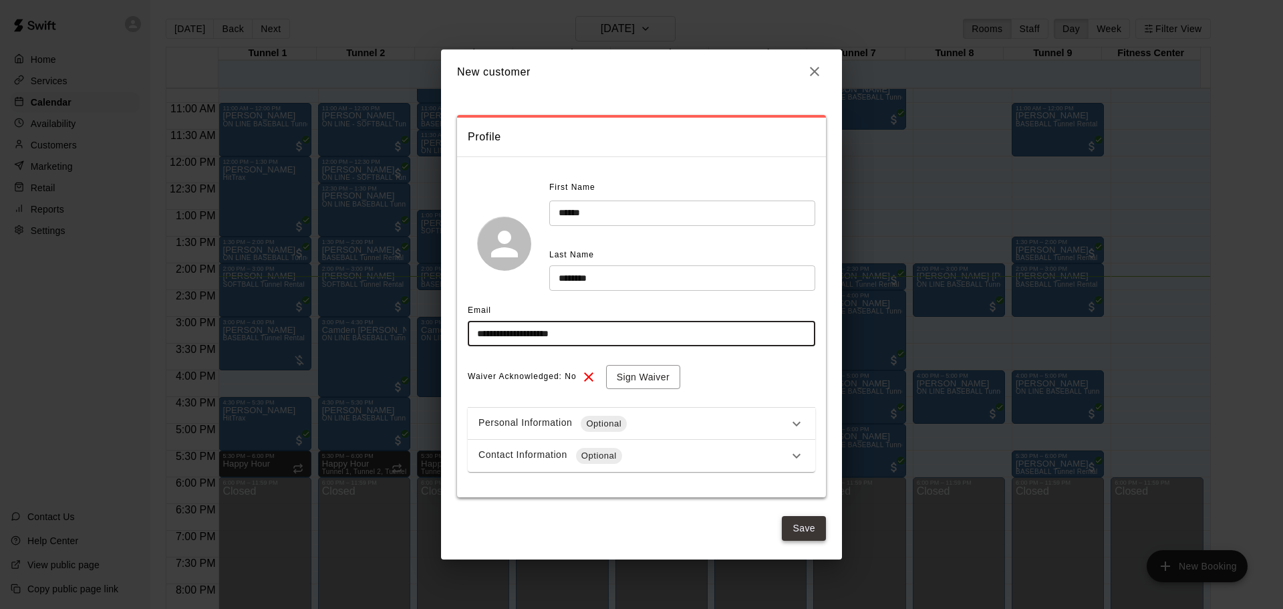
type input "**********"
click at [792, 528] on button "Save" at bounding box center [804, 528] width 44 height 25
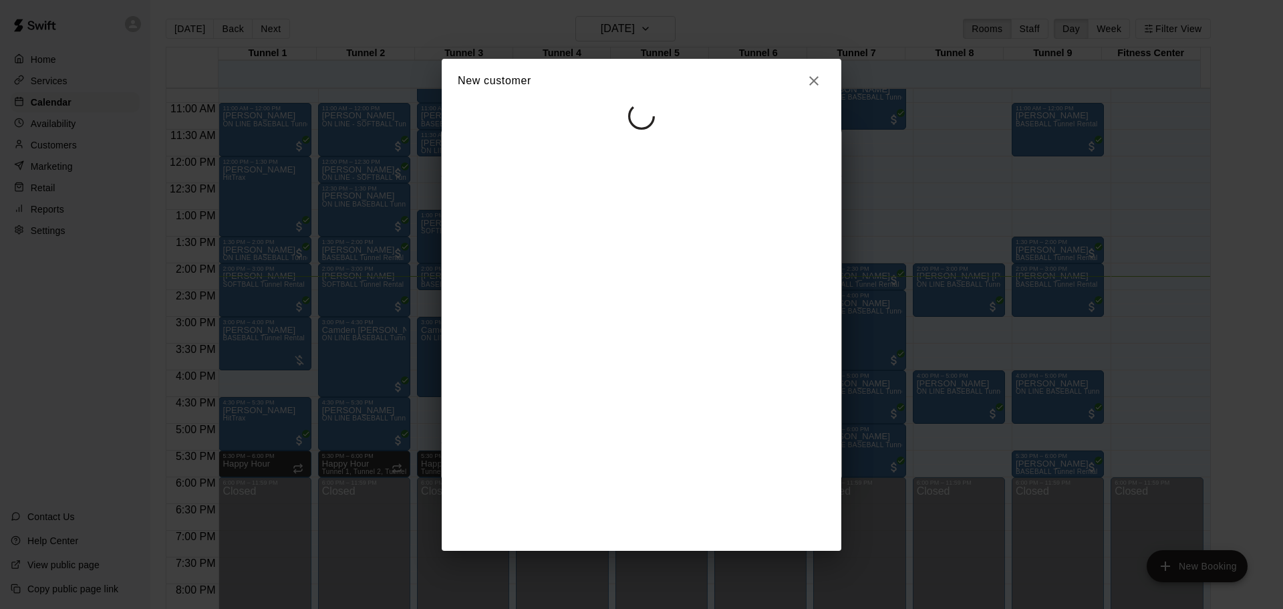
select select "**"
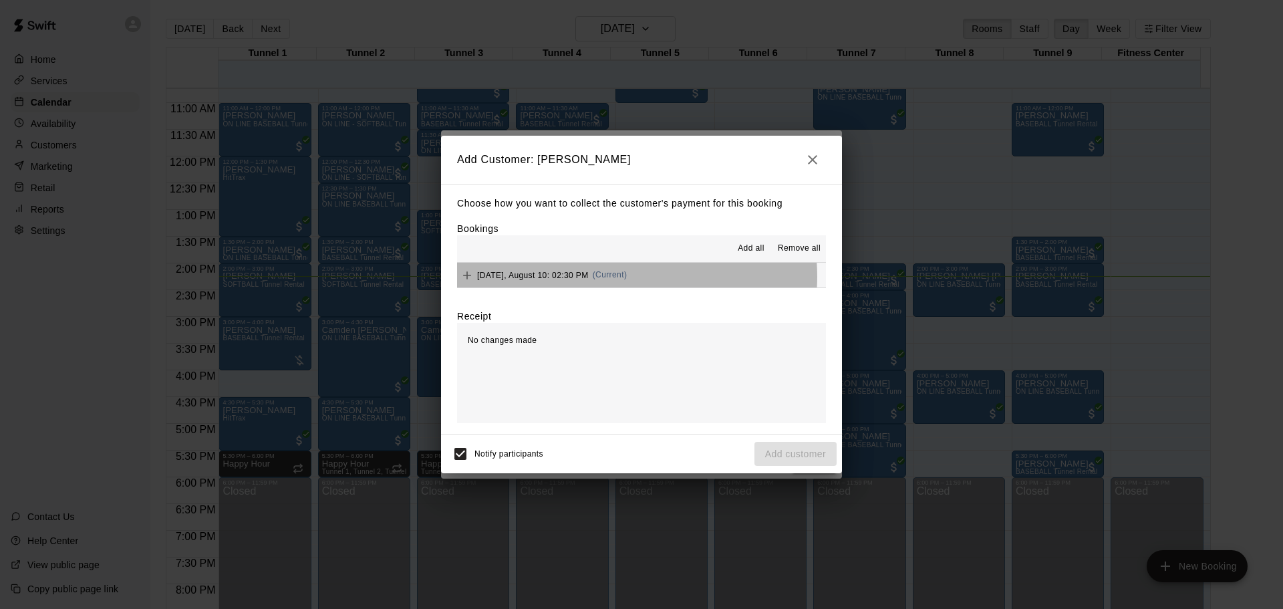
click at [621, 277] on span "(Current)" at bounding box center [610, 274] width 35 height 9
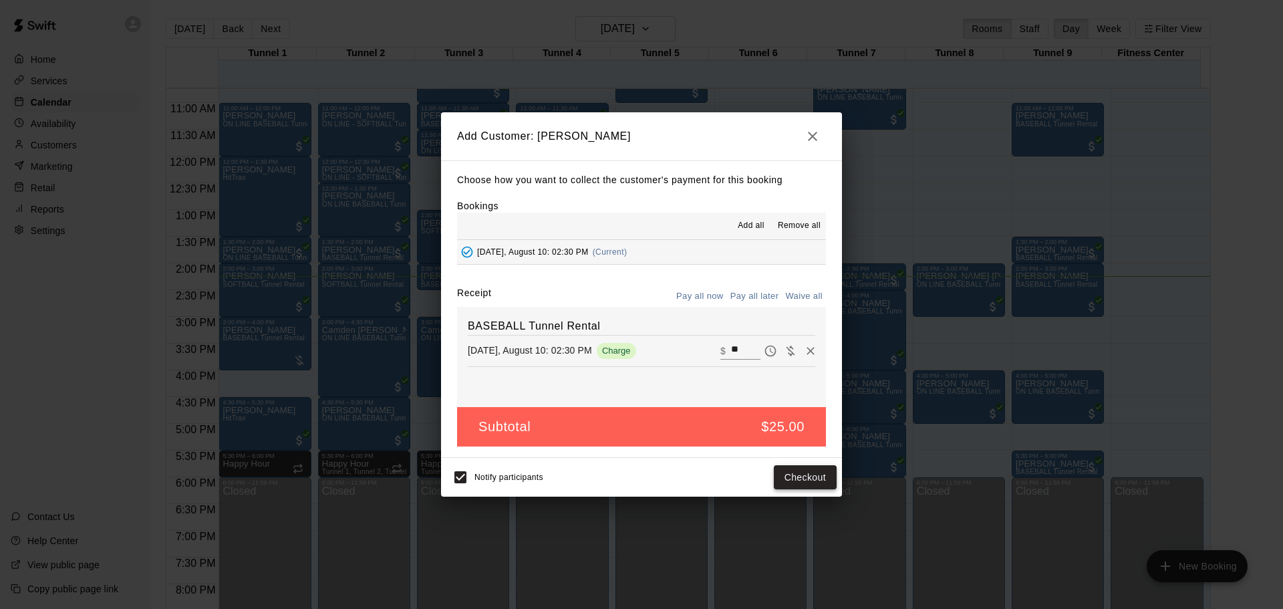
click at [810, 482] on button "Checkout" at bounding box center [805, 477] width 63 height 25
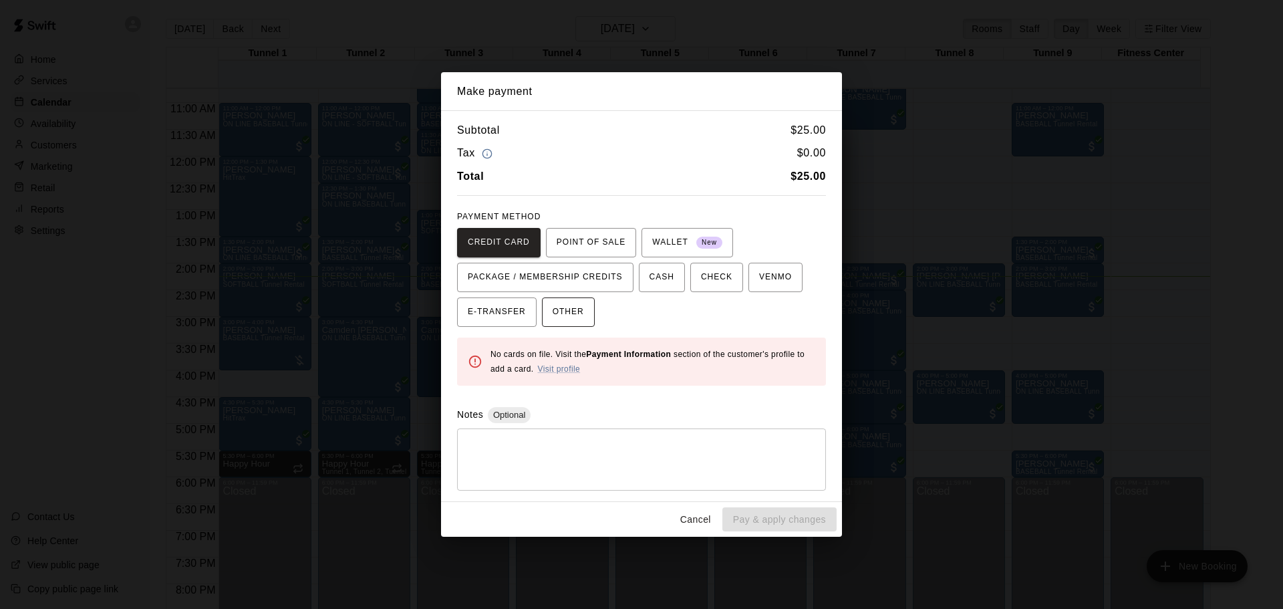
click at [555, 309] on span "OTHER" at bounding box center [568, 311] width 31 height 21
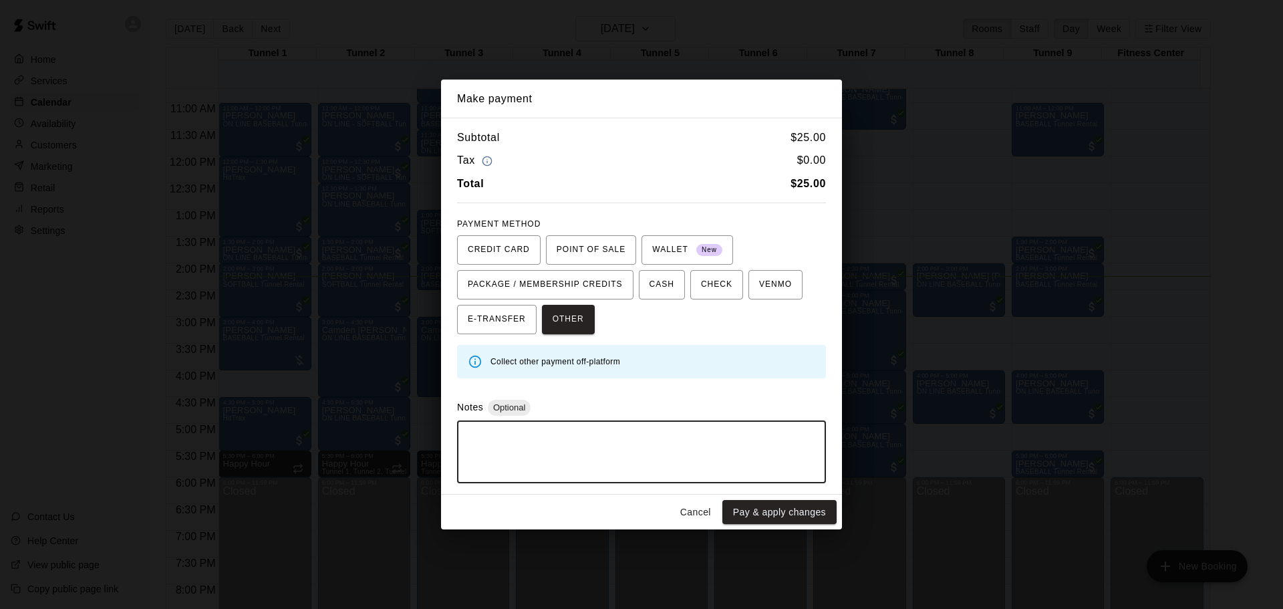
click at [522, 449] on textarea at bounding box center [641, 452] width 350 height 40
type textarea "********"
click at [774, 505] on button "Pay & apply changes" at bounding box center [779, 512] width 114 height 25
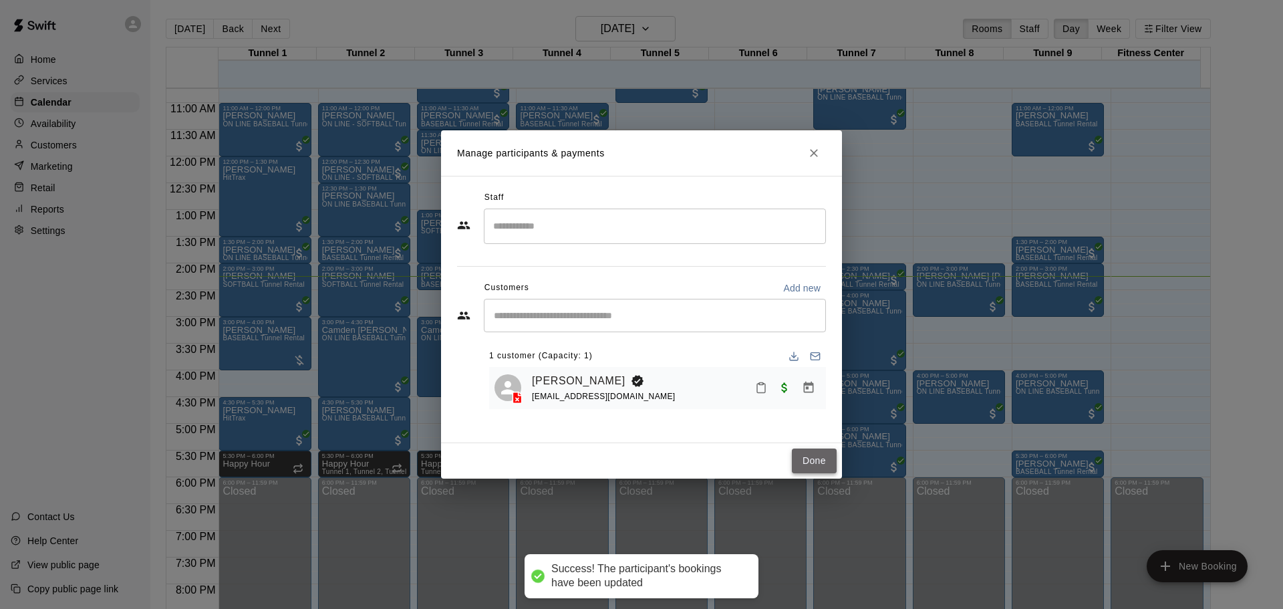
click at [820, 462] on button "Done" at bounding box center [814, 460] width 45 height 25
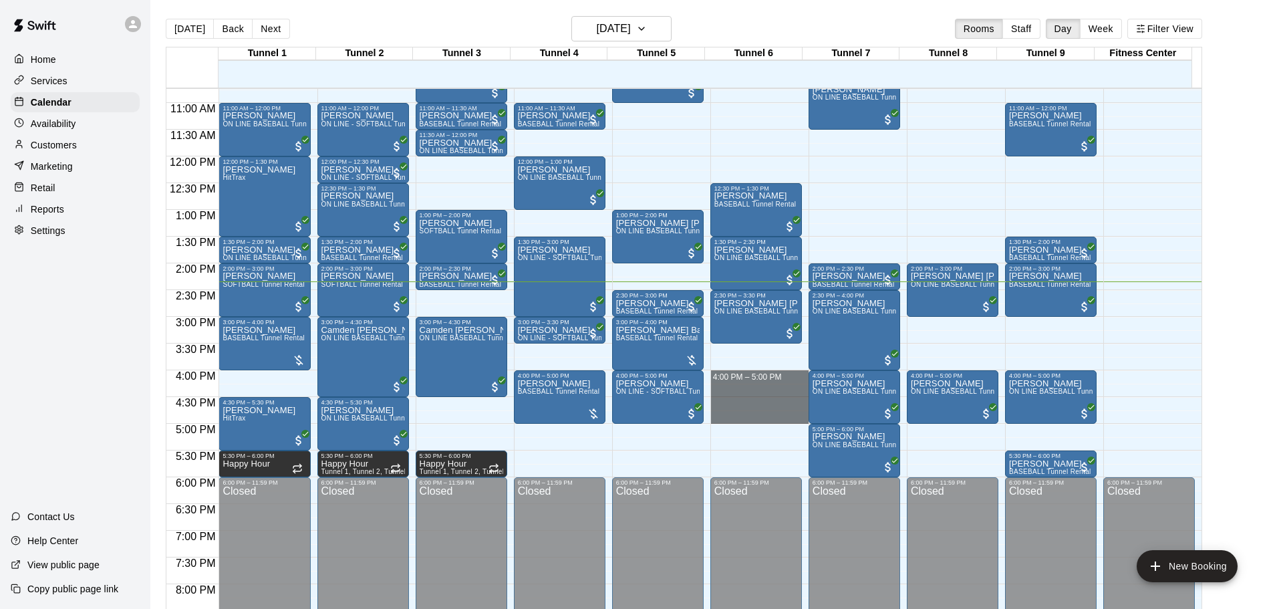
drag, startPoint x: 722, startPoint y: 373, endPoint x: 739, endPoint y: 416, distance: 45.9
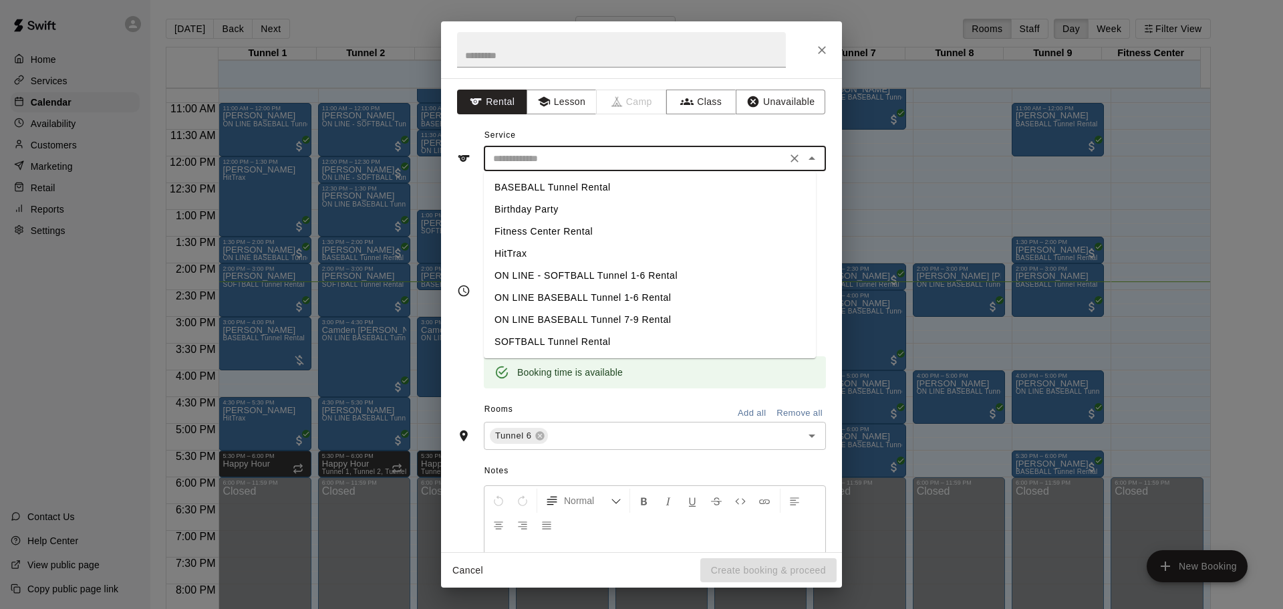
click at [585, 157] on input "text" at bounding box center [635, 158] width 295 height 17
click at [554, 339] on li "SOFTBALL Tunnel Rental" at bounding box center [650, 342] width 332 height 22
type input "**********"
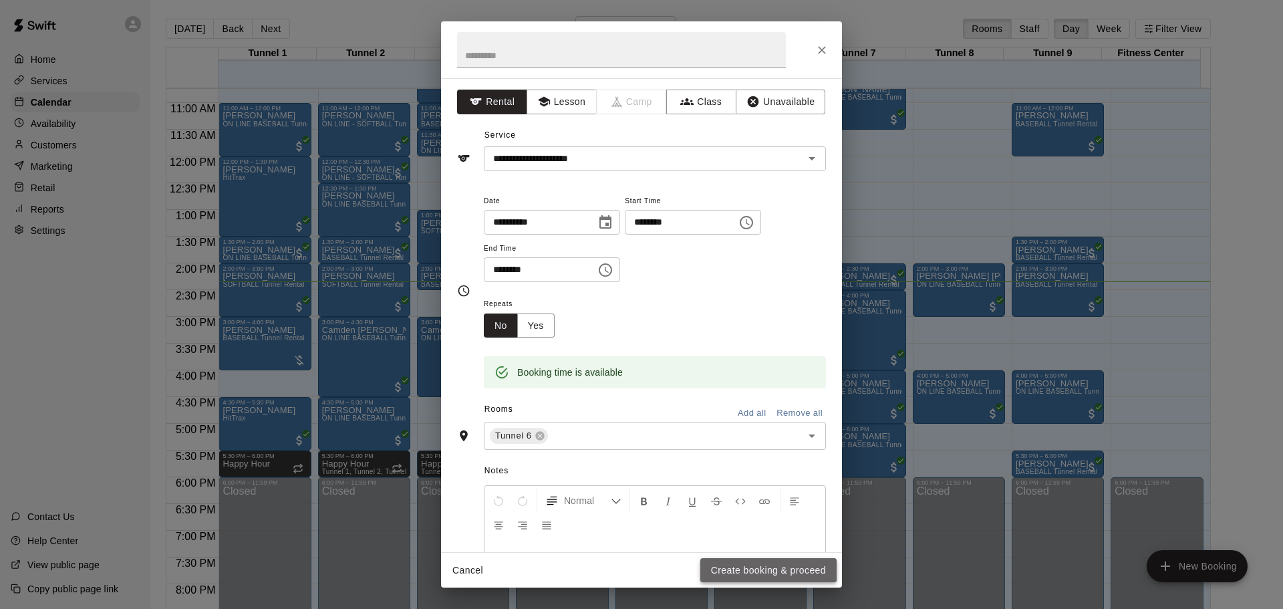
click at [763, 565] on button "Create booking & proceed" at bounding box center [768, 570] width 136 height 25
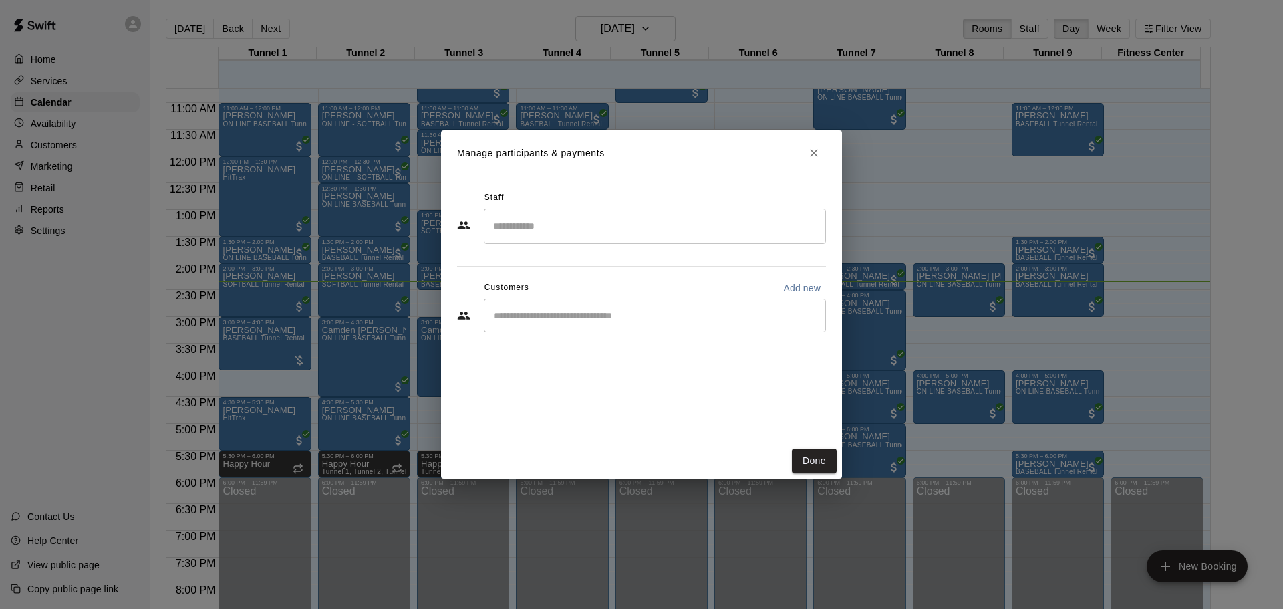
click at [571, 293] on div "Customers Add new" at bounding box center [641, 287] width 369 height 21
click at [572, 319] on input "Start typing to search customers..." at bounding box center [655, 315] width 330 height 13
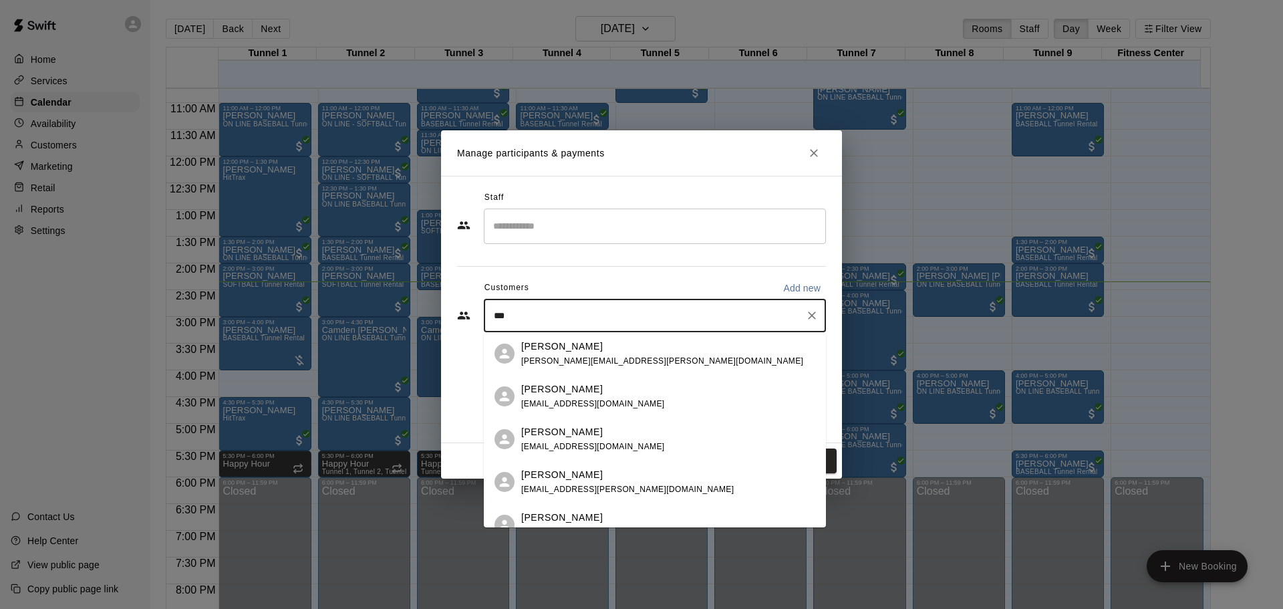
type input "****"
click at [566, 349] on p "[PERSON_NAME]" at bounding box center [562, 346] width 82 height 14
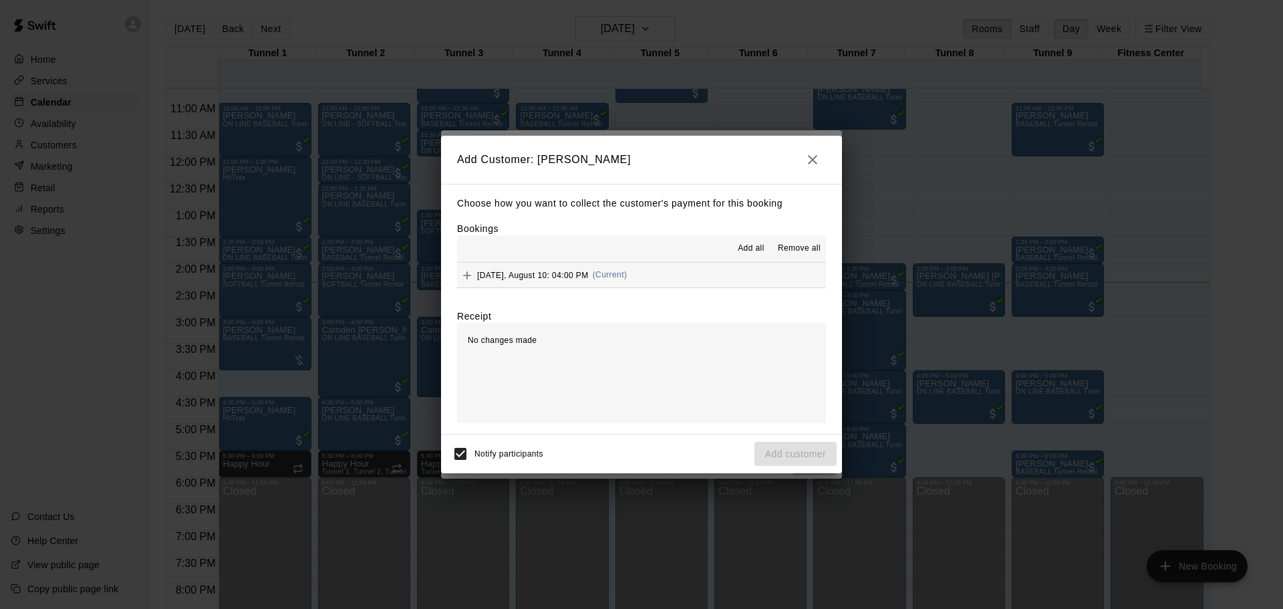
click at [810, 156] on icon "button" at bounding box center [812, 159] width 9 height 9
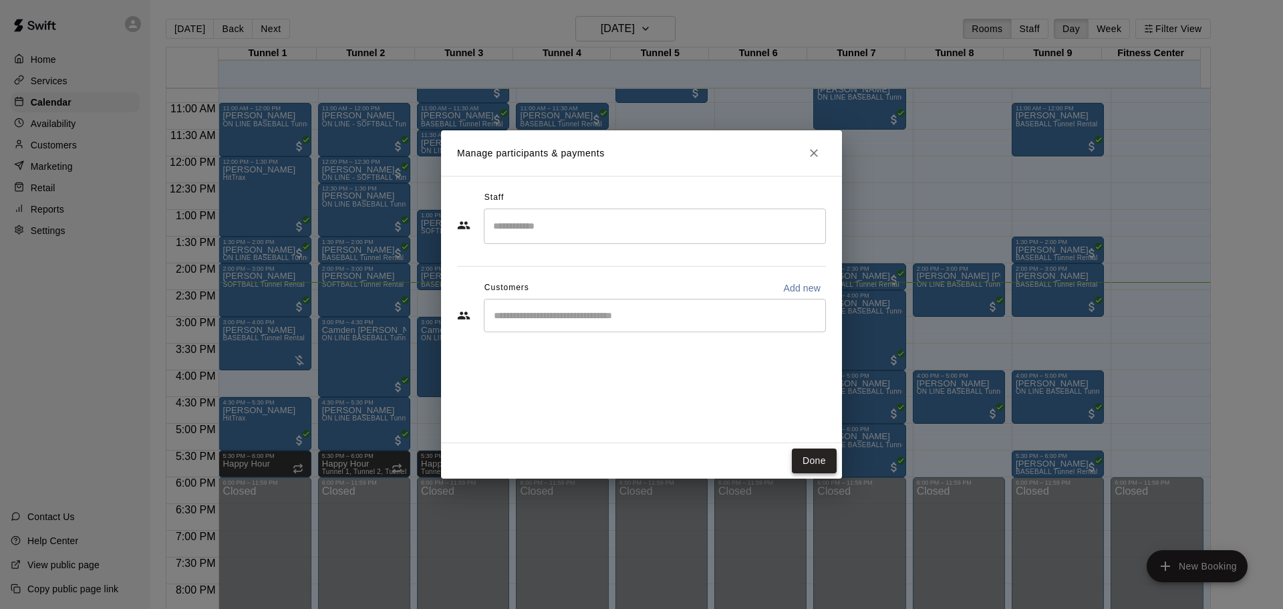
click at [815, 464] on button "Done" at bounding box center [814, 460] width 45 height 25
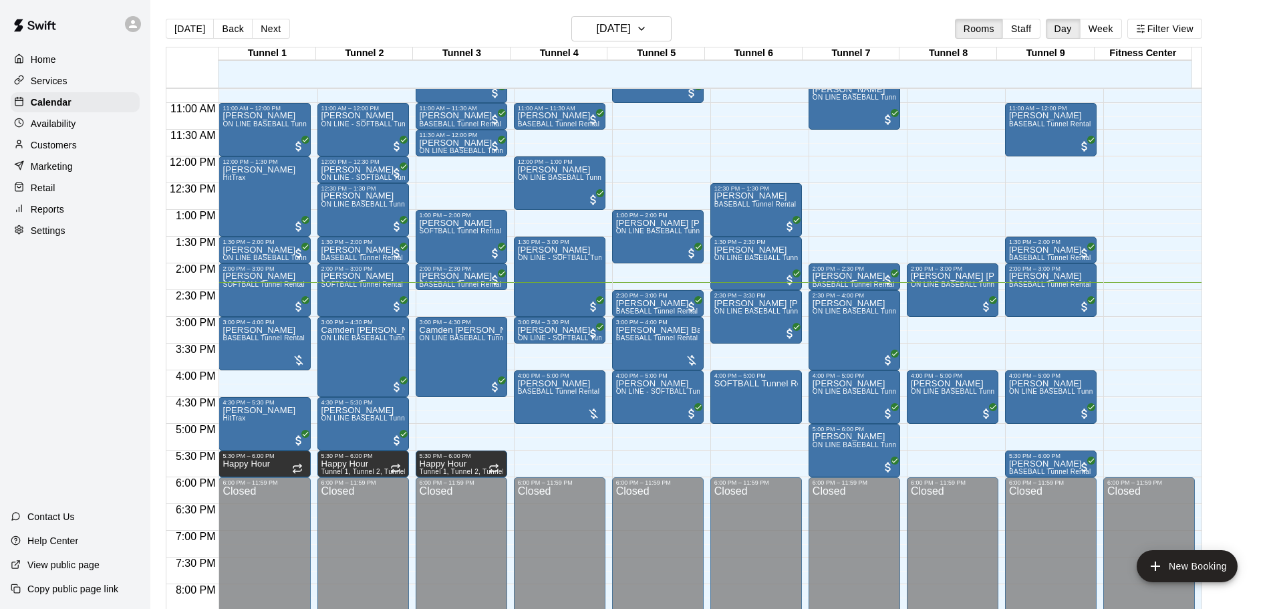
click at [45, 151] on p "Customers" at bounding box center [54, 144] width 46 height 13
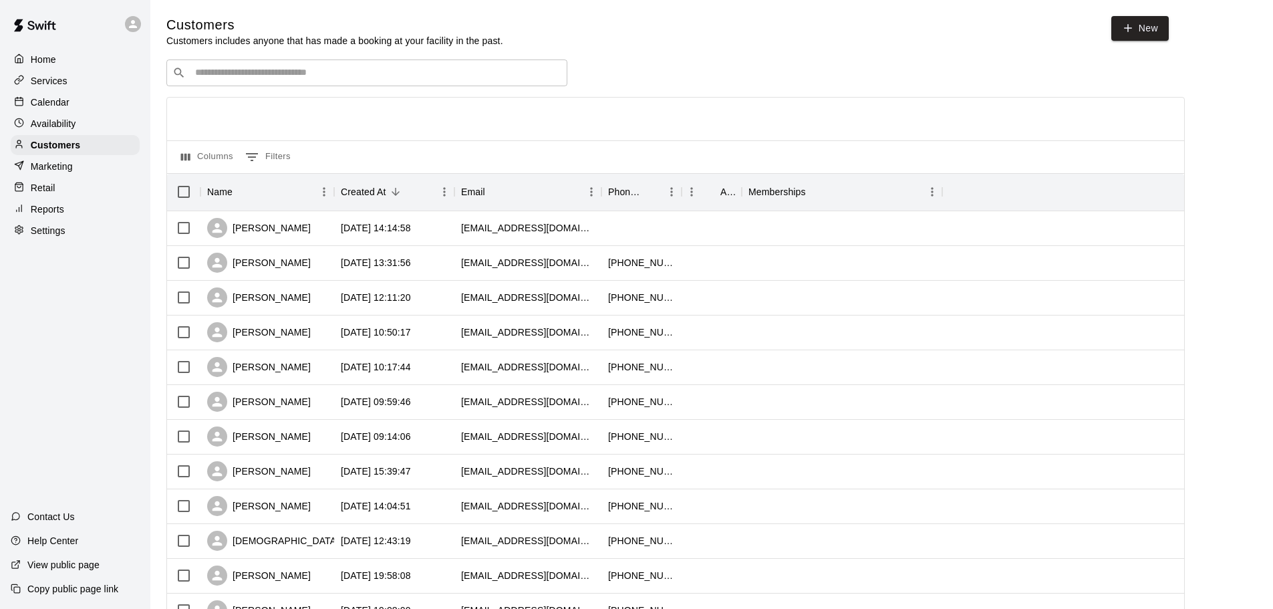
drag, startPoint x: 332, startPoint y: 86, endPoint x: 331, endPoint y: 77, distance: 8.7
click at [331, 79] on div "​ ​ Columns 0 Filters Name Created At Email Phone Number Age Memberships [PERSO…" at bounding box center [675, 587] width 1018 height 1056
click at [331, 77] on input "Search customers by name or email" at bounding box center [376, 72] width 370 height 13
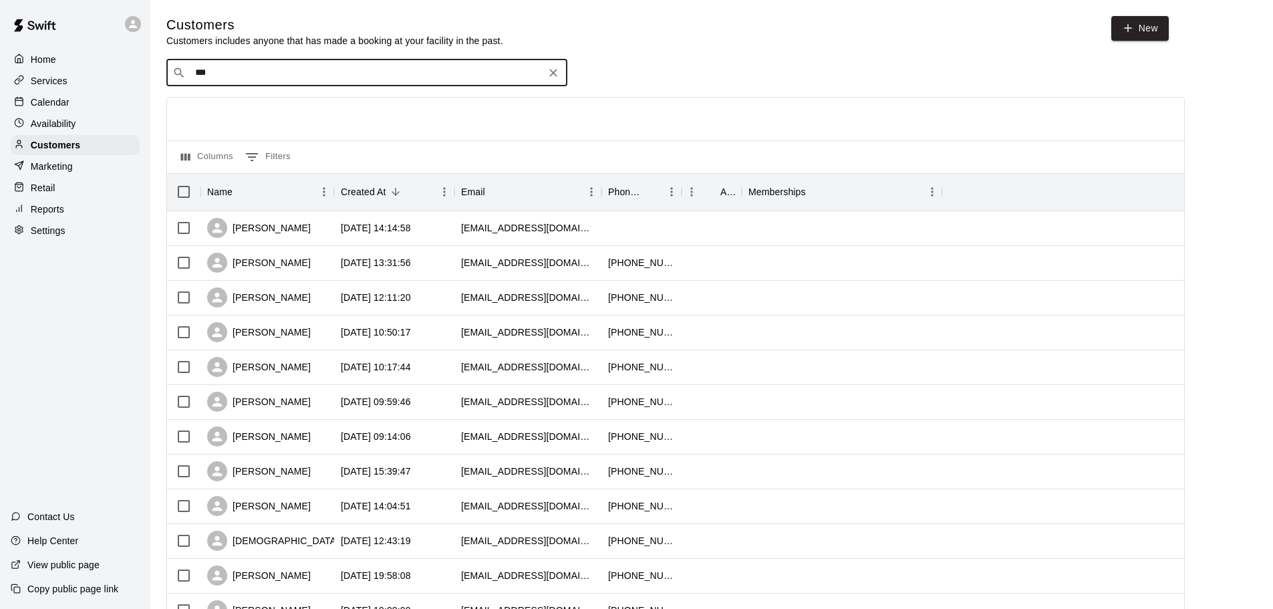
type input "****"
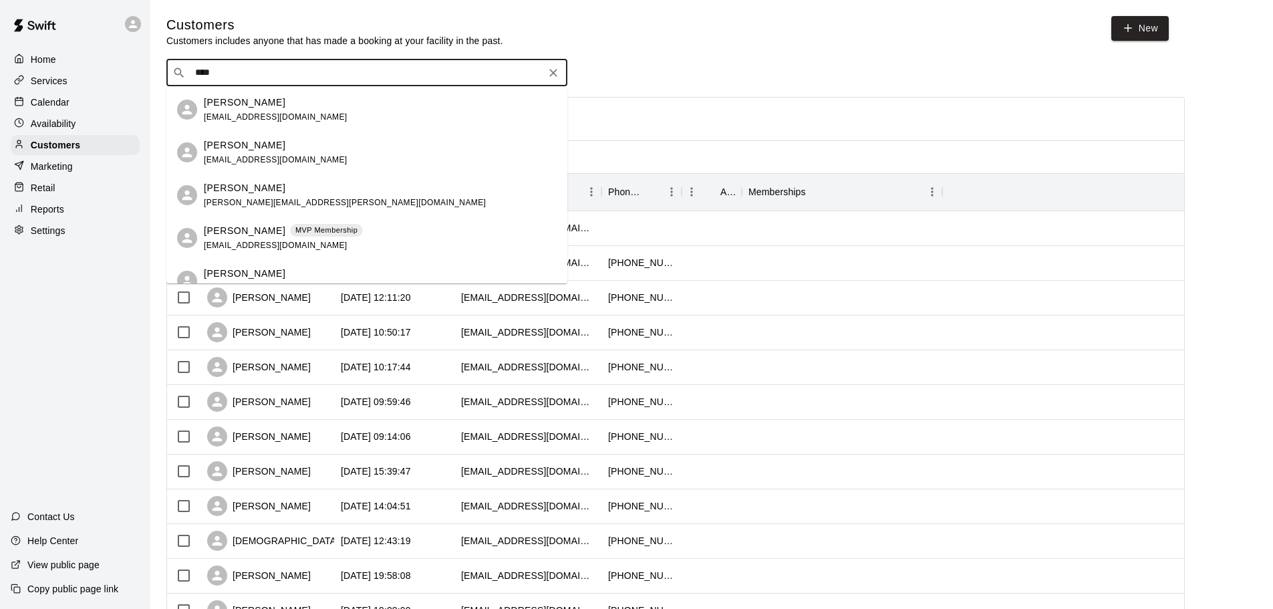
click at [249, 107] on p "[PERSON_NAME]" at bounding box center [245, 103] width 82 height 14
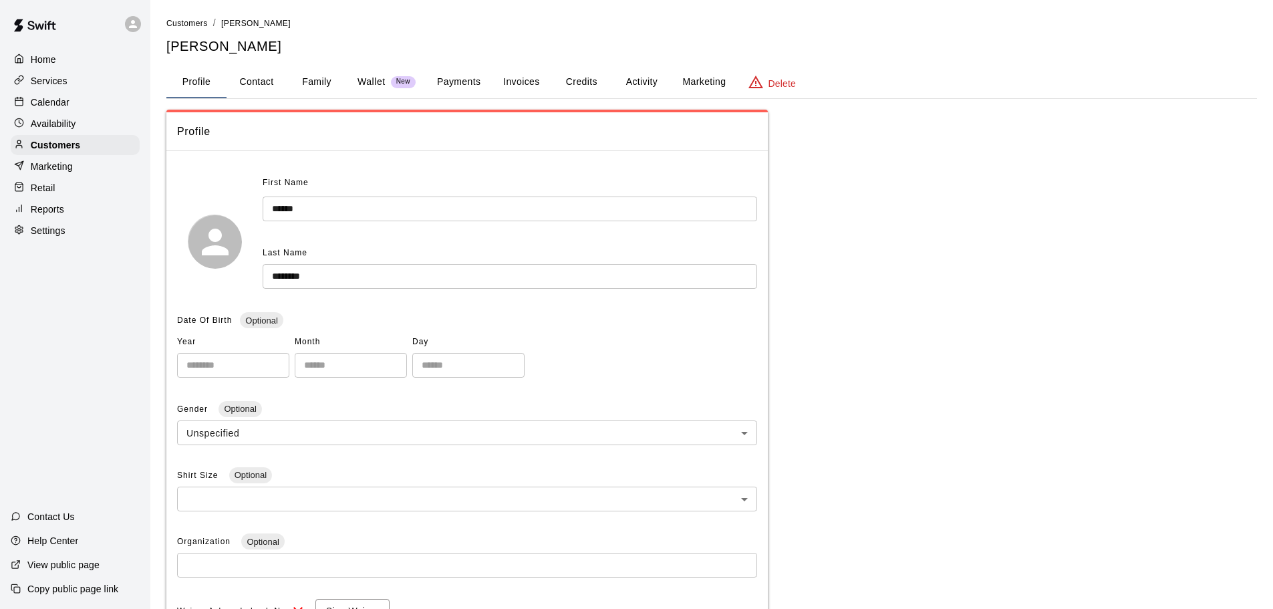
click at [263, 76] on button "Contact" at bounding box center [257, 82] width 60 height 32
select select "**"
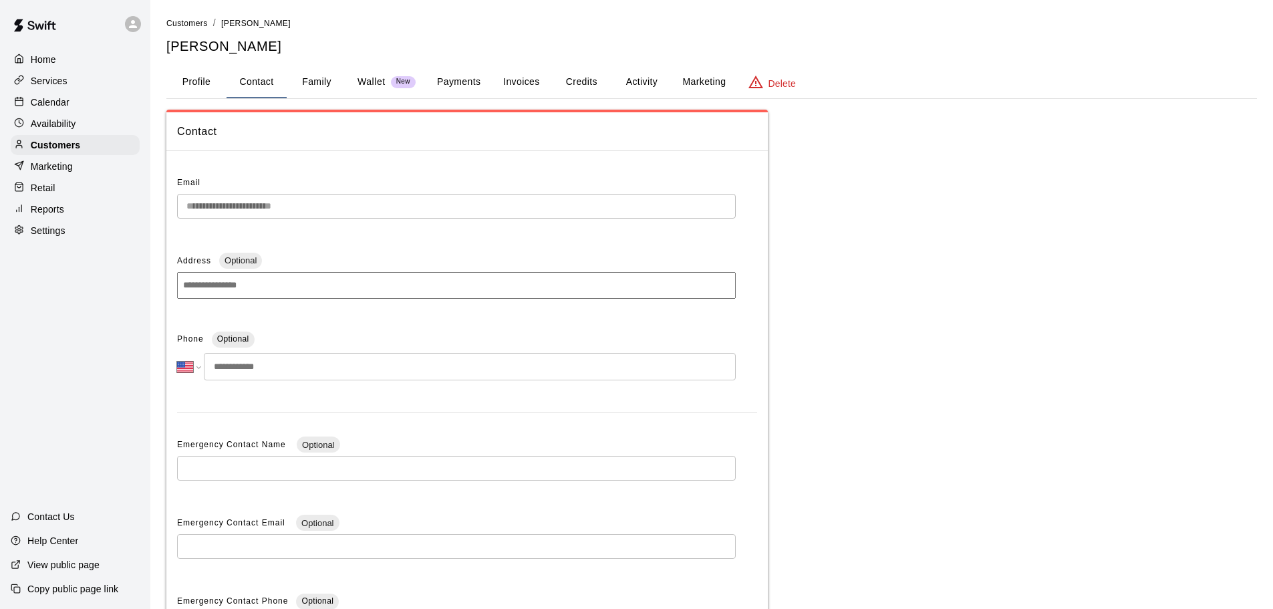
click at [26, 104] on div at bounding box center [22, 102] width 17 height 13
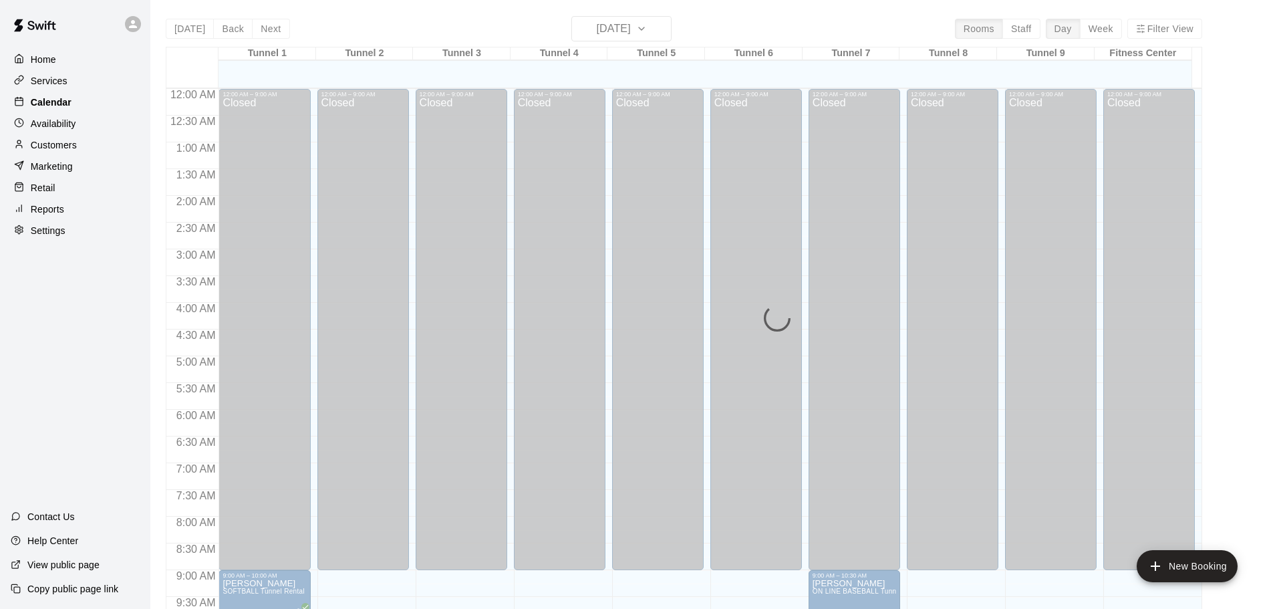
scroll to position [708, 0]
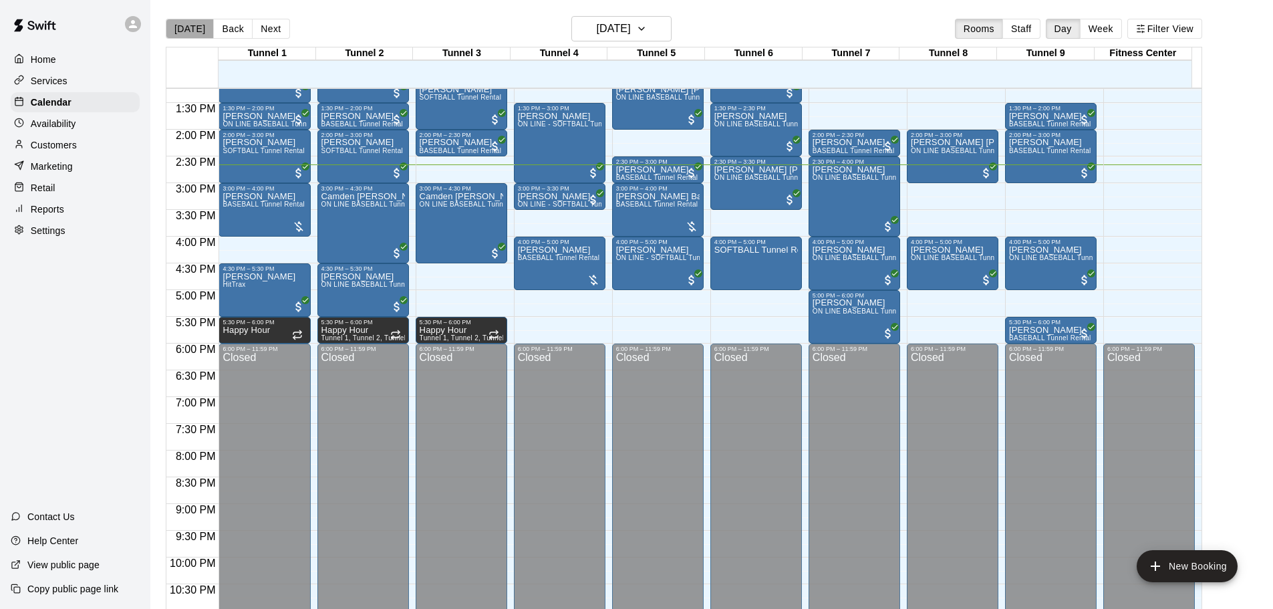
click at [190, 27] on button "[DATE]" at bounding box center [190, 29] width 48 height 20
click at [177, 19] on button "[DATE]" at bounding box center [190, 29] width 48 height 20
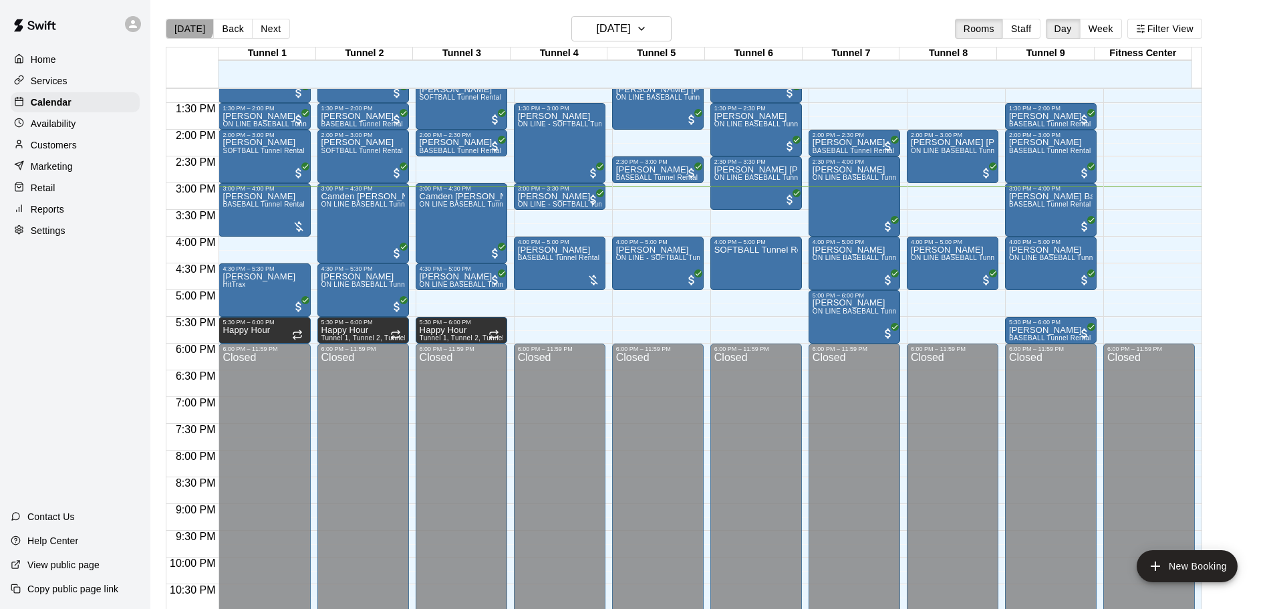
click at [188, 24] on button "[DATE]" at bounding box center [190, 29] width 48 height 20
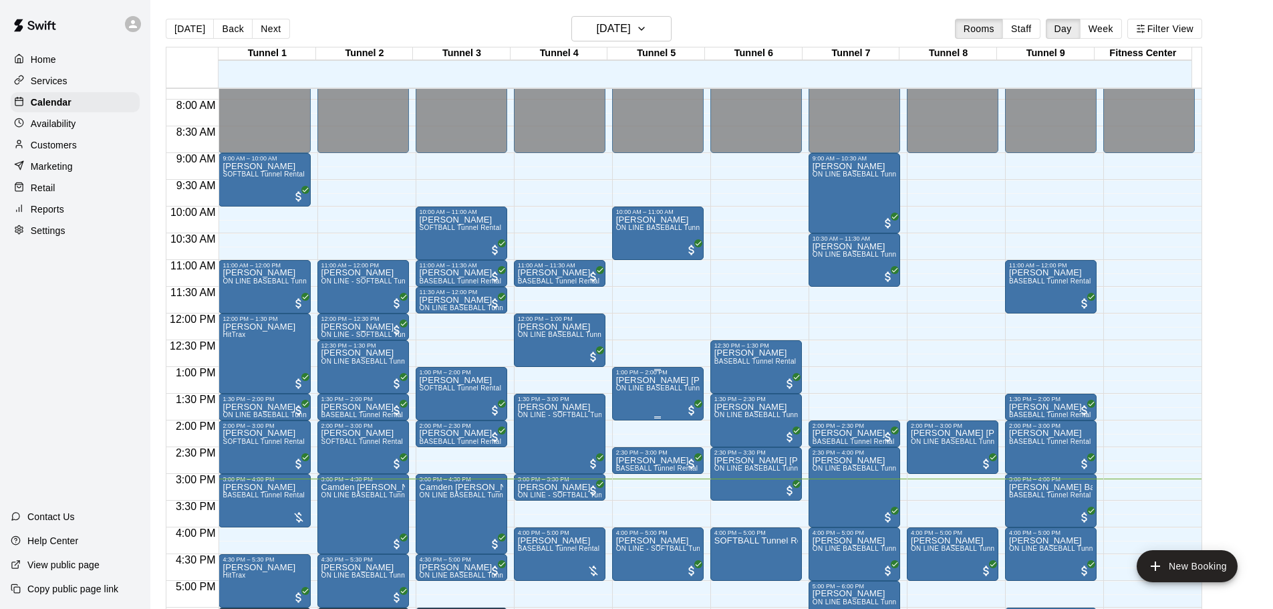
scroll to position [440, 0]
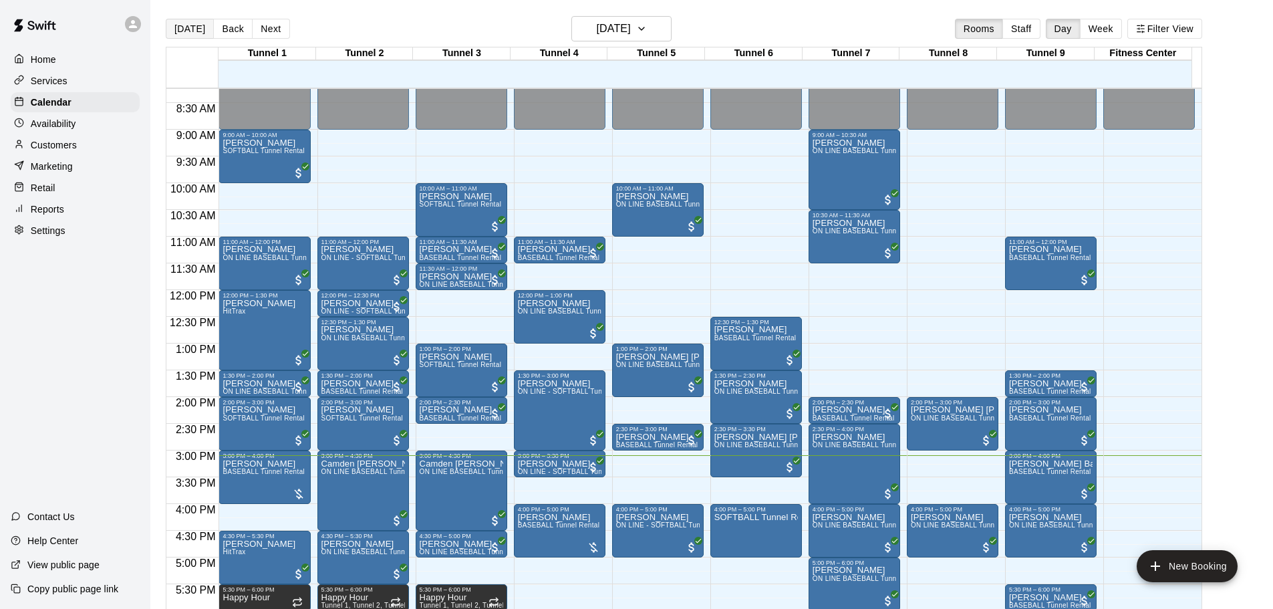
click at [198, 39] on button "[DATE]" at bounding box center [190, 29] width 48 height 20
click at [177, 29] on button "[DATE]" at bounding box center [190, 29] width 48 height 20
click at [275, 472] on span "BASEBALL Tunnel Rental" at bounding box center [263, 471] width 82 height 7
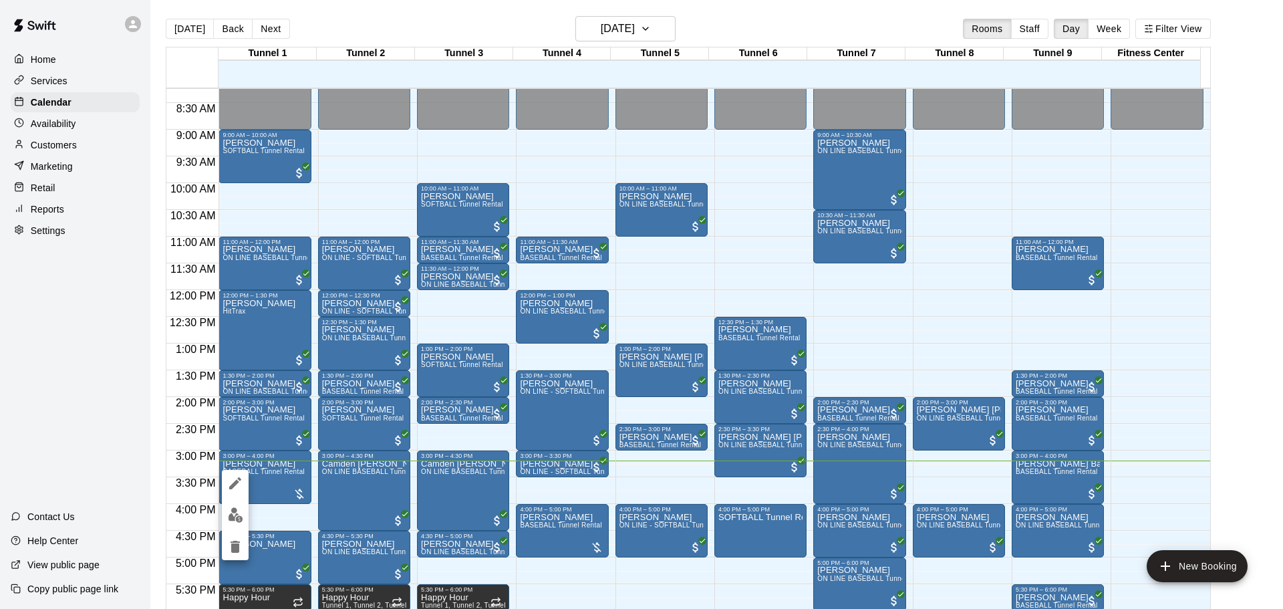
click at [244, 502] on div at bounding box center [235, 515] width 27 height 90
click at [229, 524] on button "edit" at bounding box center [235, 515] width 27 height 26
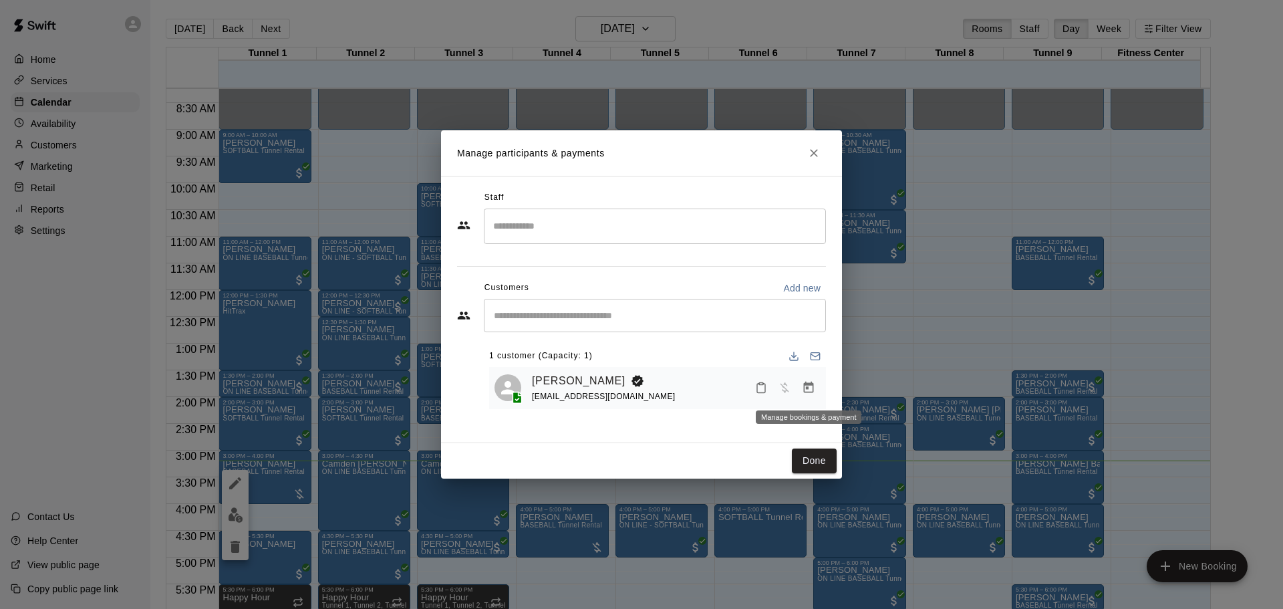
click at [809, 392] on icon "Manage bookings & payment" at bounding box center [808, 387] width 13 height 13
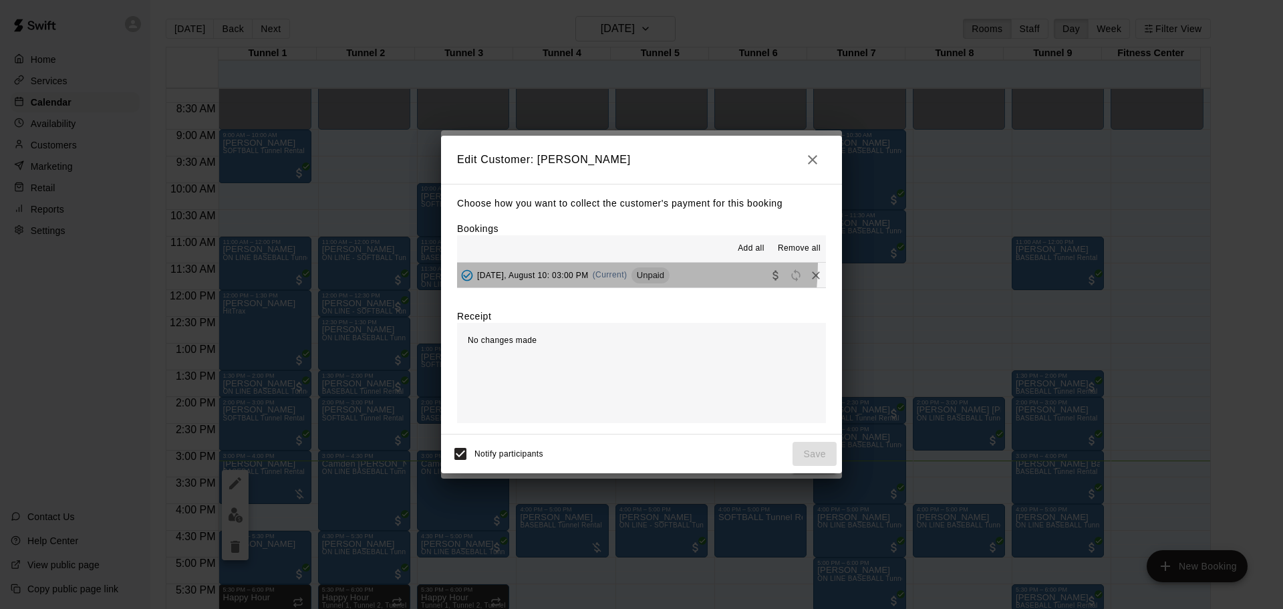
click at [543, 263] on button "[DATE], August 10: 03:00 PM (Current) Unpaid" at bounding box center [641, 275] width 369 height 25
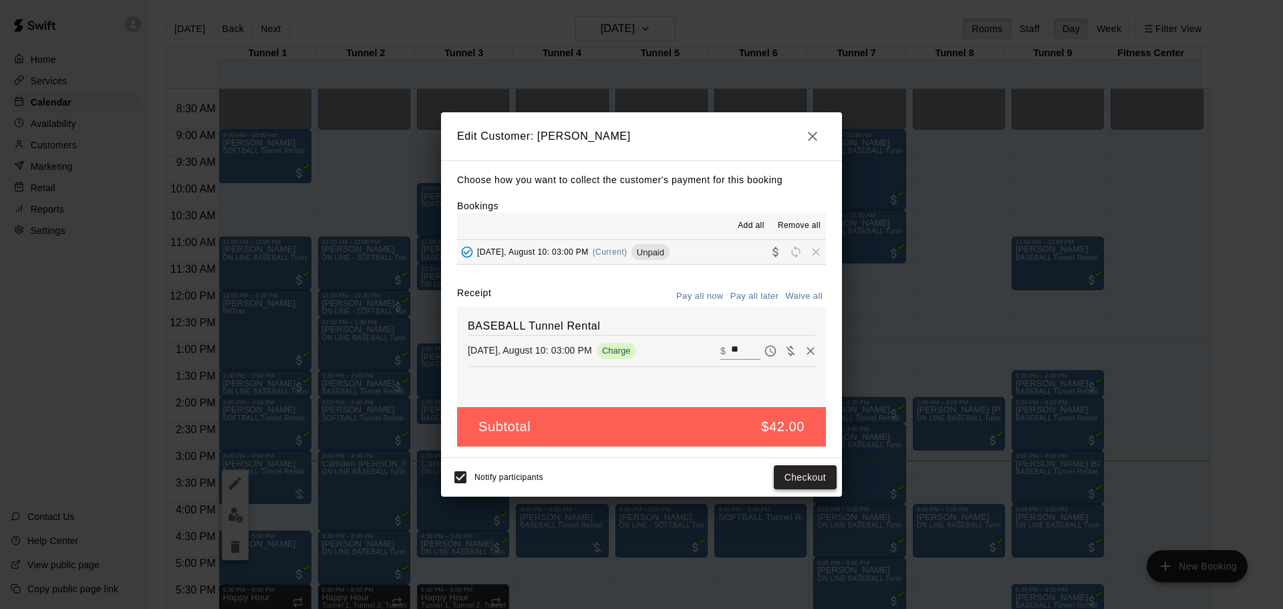
click at [806, 472] on button "Checkout" at bounding box center [805, 477] width 63 height 25
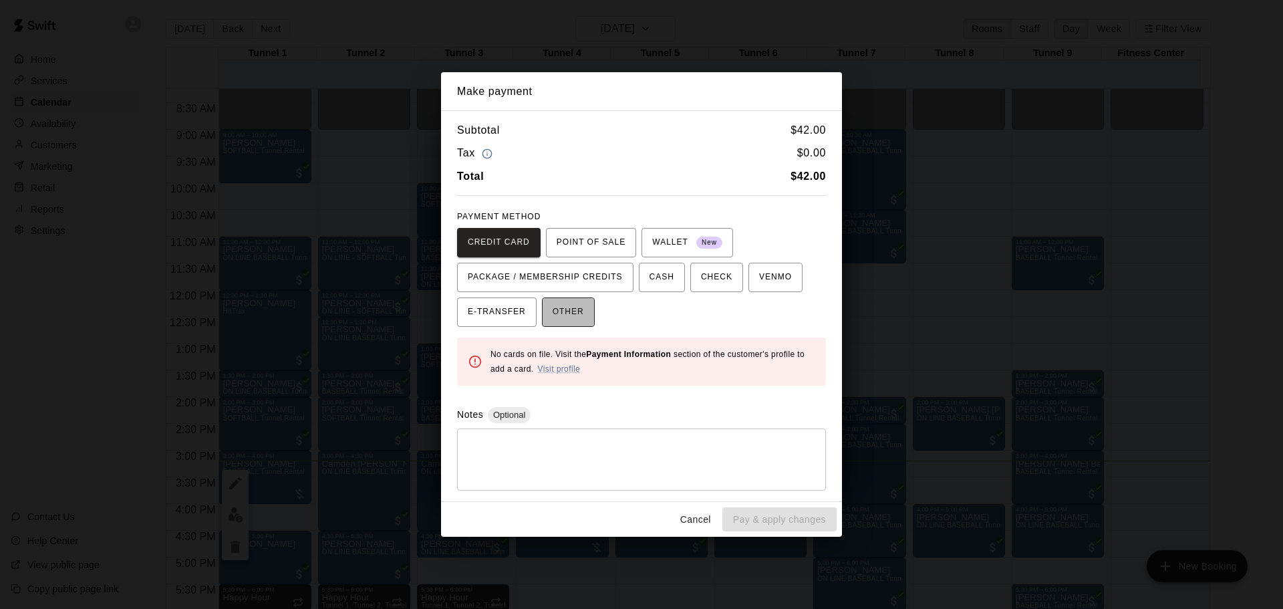
click at [555, 301] on span "OTHER" at bounding box center [568, 311] width 31 height 21
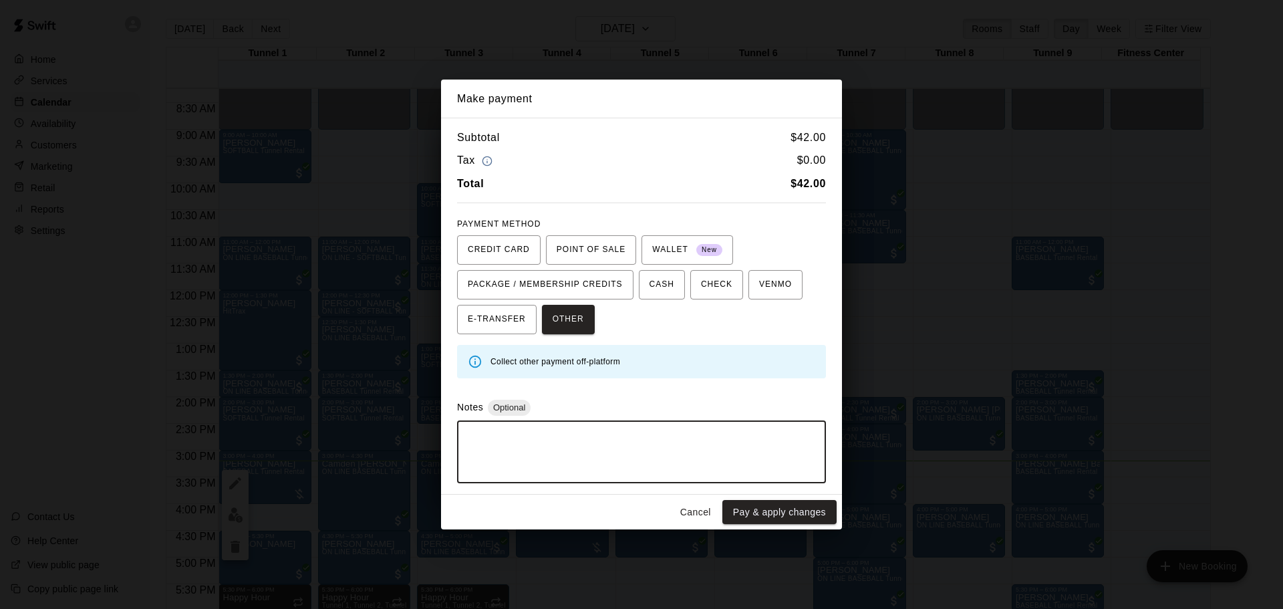
click at [630, 454] on textarea at bounding box center [641, 452] width 350 height 40
type textarea "****"
click at [759, 508] on button "Pay & apply changes" at bounding box center [779, 512] width 114 height 25
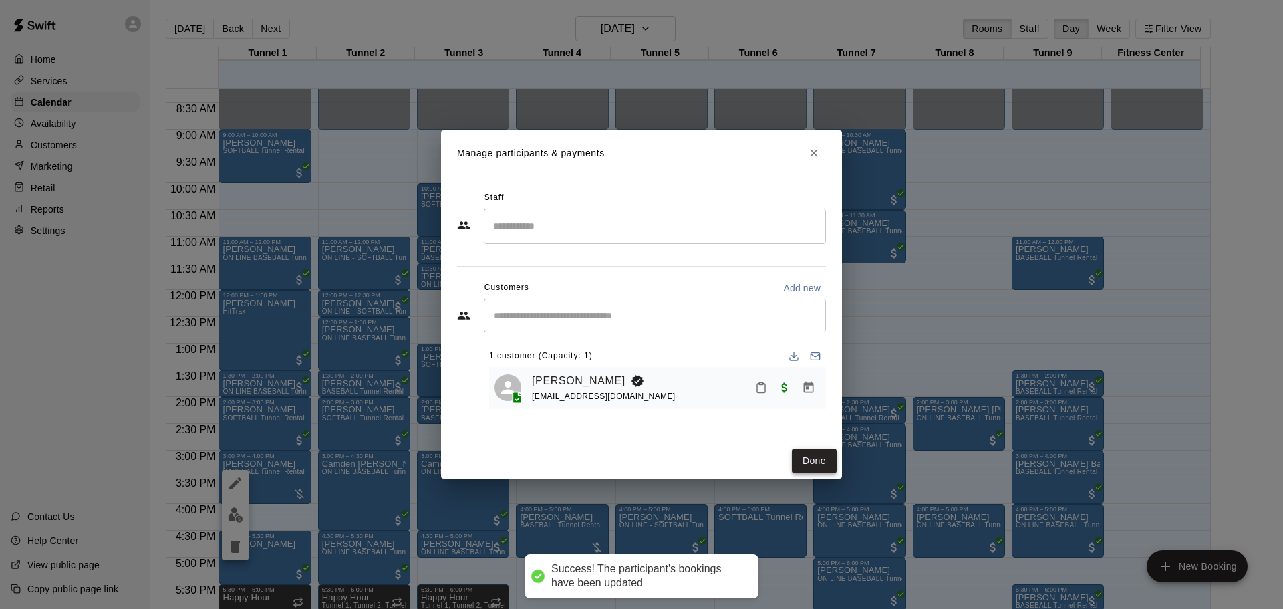
click at [816, 452] on button "Done" at bounding box center [814, 460] width 45 height 25
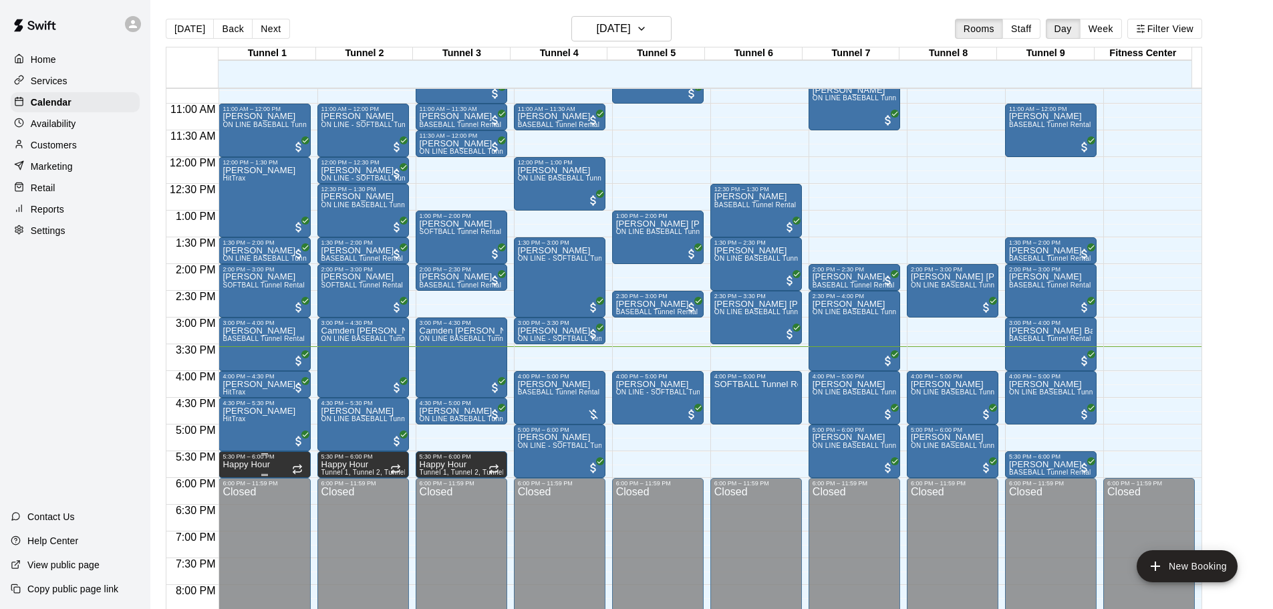
scroll to position [574, 0]
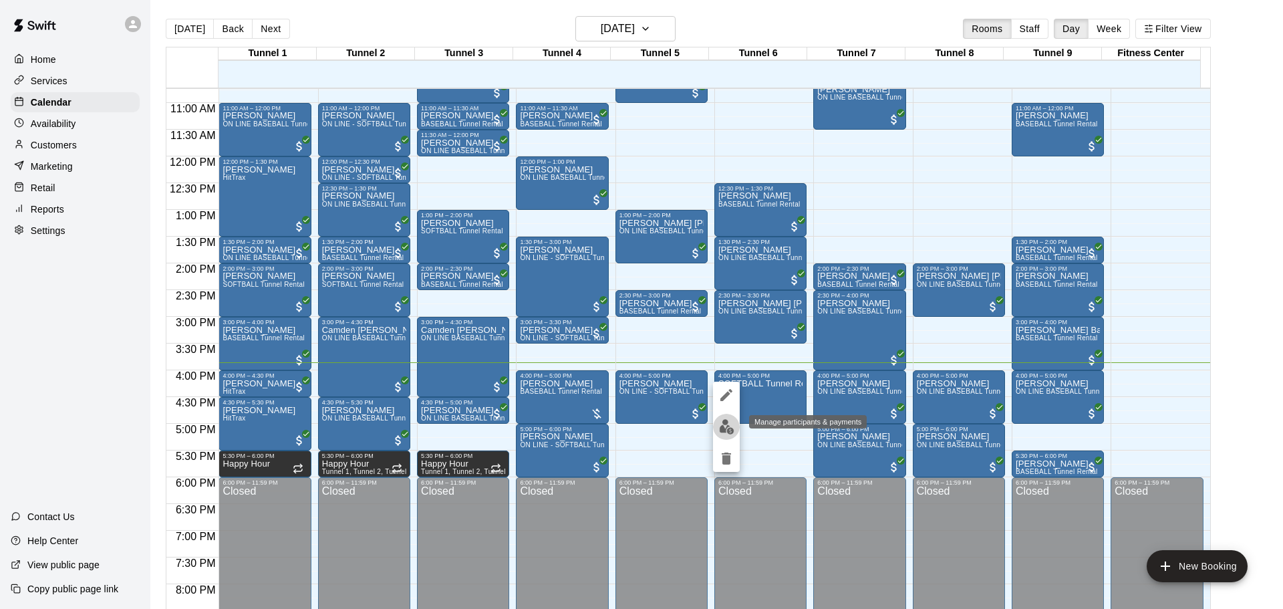
click at [728, 416] on button "edit" at bounding box center [726, 427] width 27 height 26
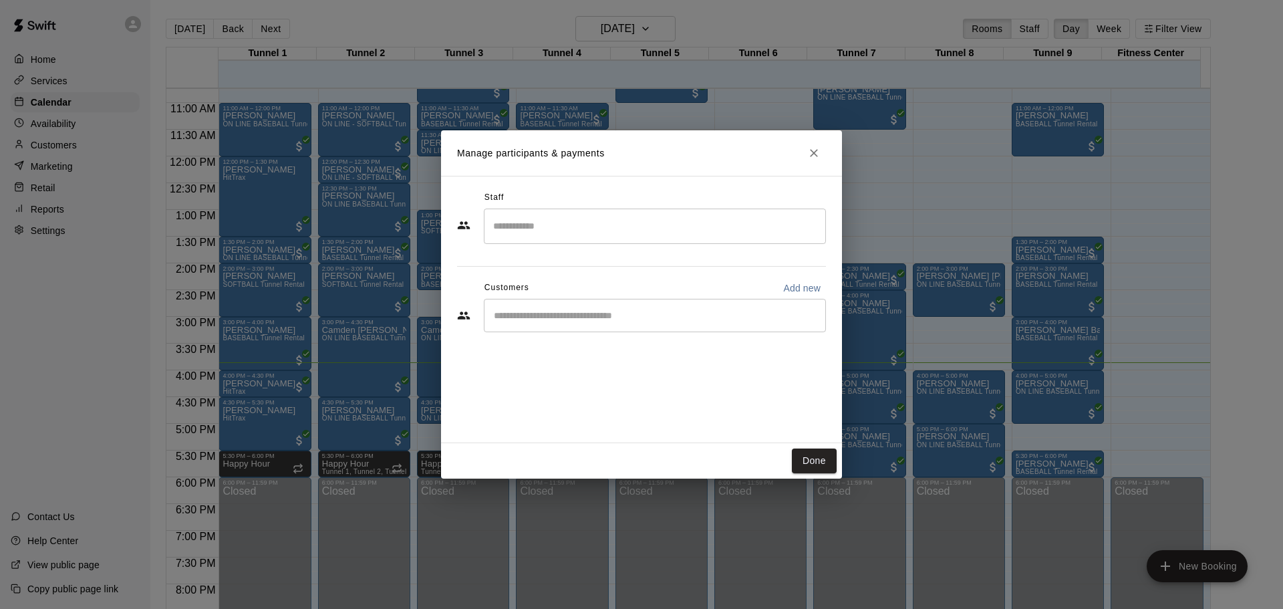
click at [559, 329] on div "​" at bounding box center [655, 315] width 342 height 33
click at [798, 288] on p "Add new" at bounding box center [801, 287] width 37 height 13
select select "**"
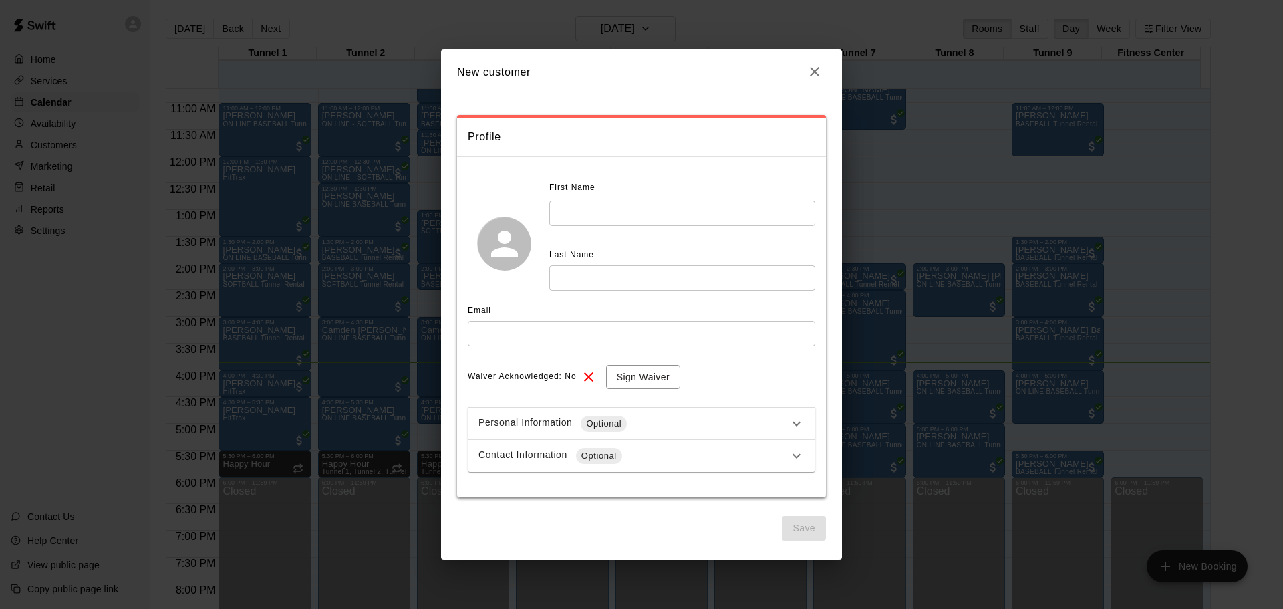
click at [659, 218] on input "text" at bounding box center [682, 212] width 266 height 25
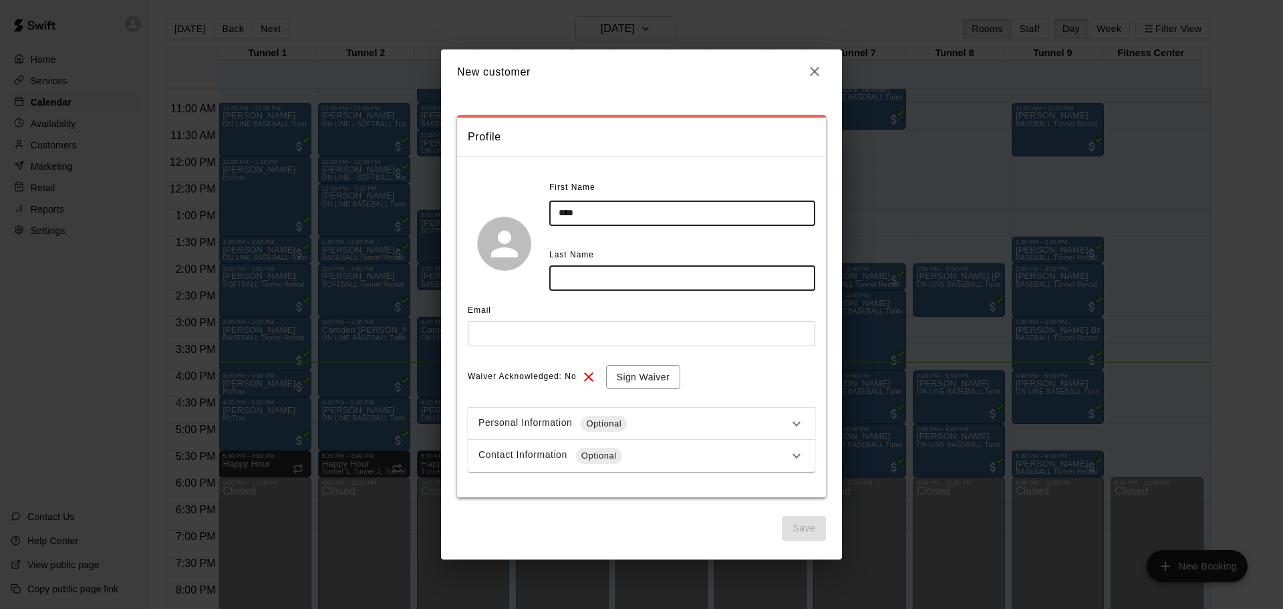
type input "****"
click at [700, 297] on div "First Name **** ​ Last Name ​" at bounding box center [641, 243] width 347 height 132
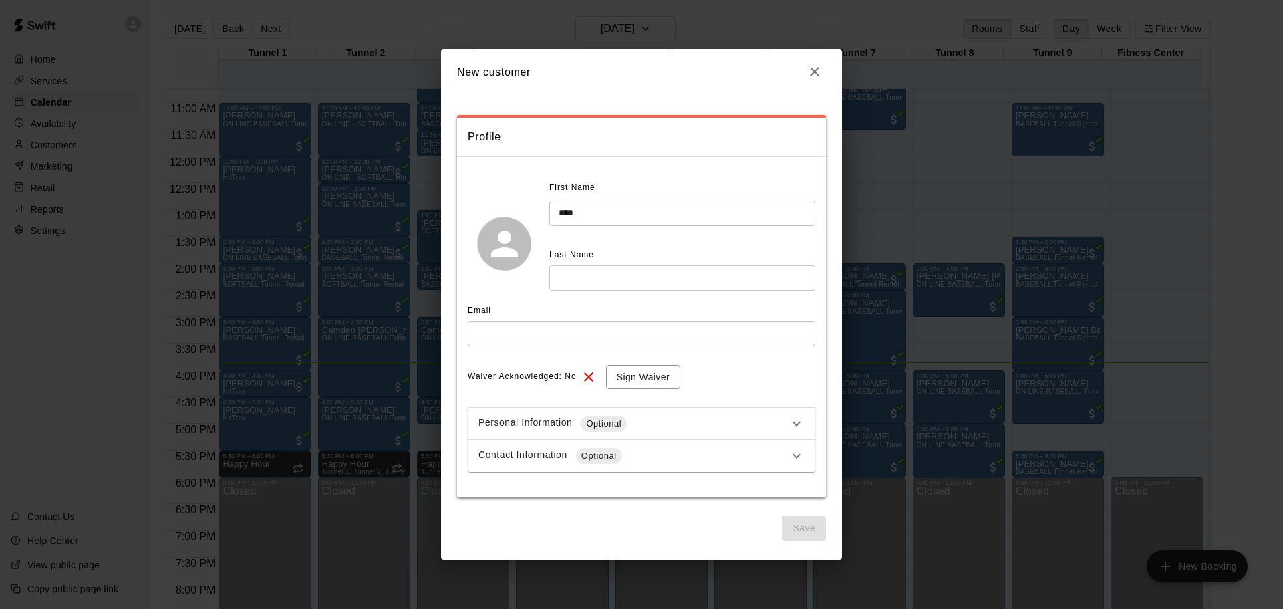
click at [697, 281] on input "text" at bounding box center [682, 277] width 266 height 25
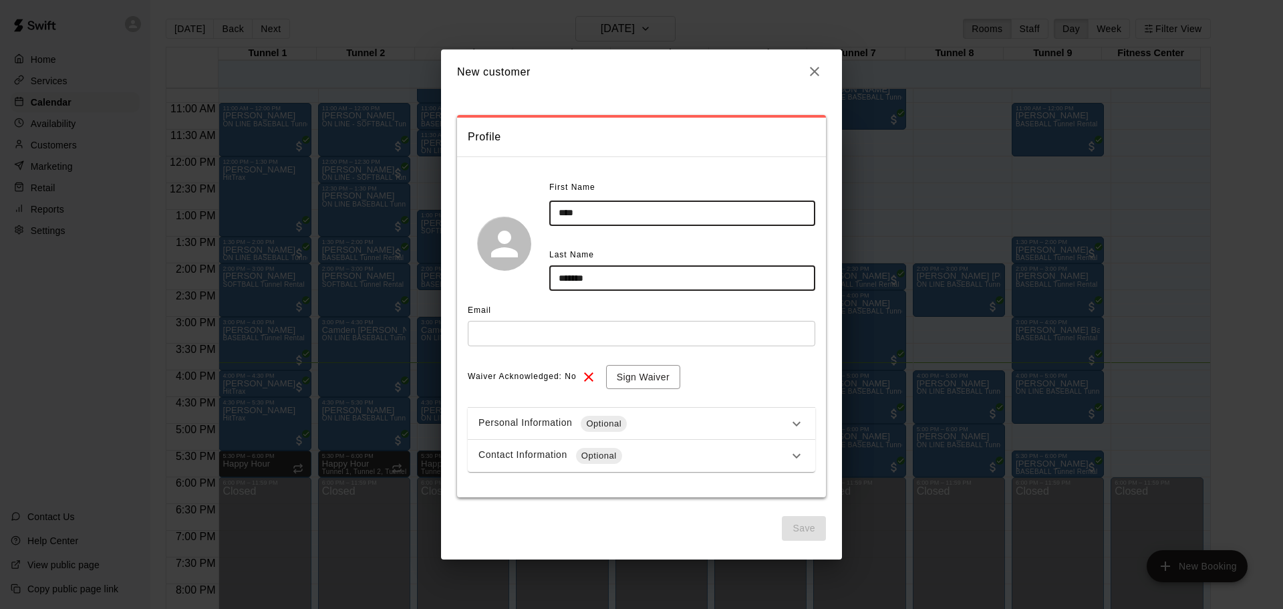
type input "*******"
click at [689, 321] on input "text" at bounding box center [641, 333] width 347 height 25
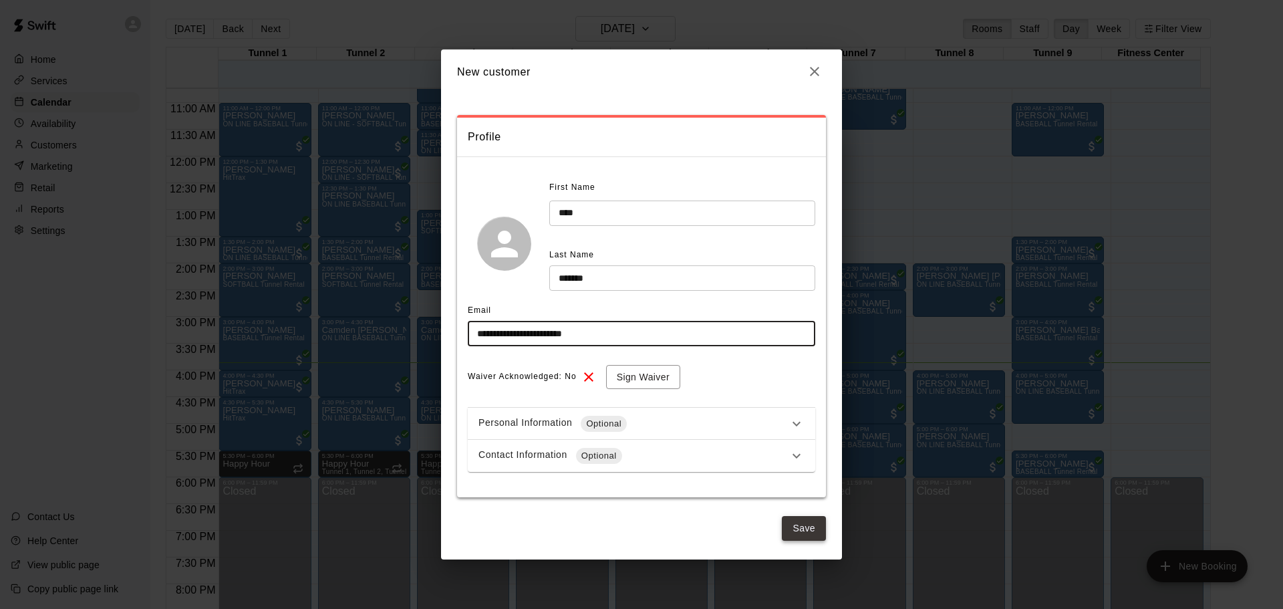
type input "**********"
click at [822, 531] on button "Save" at bounding box center [804, 528] width 44 height 25
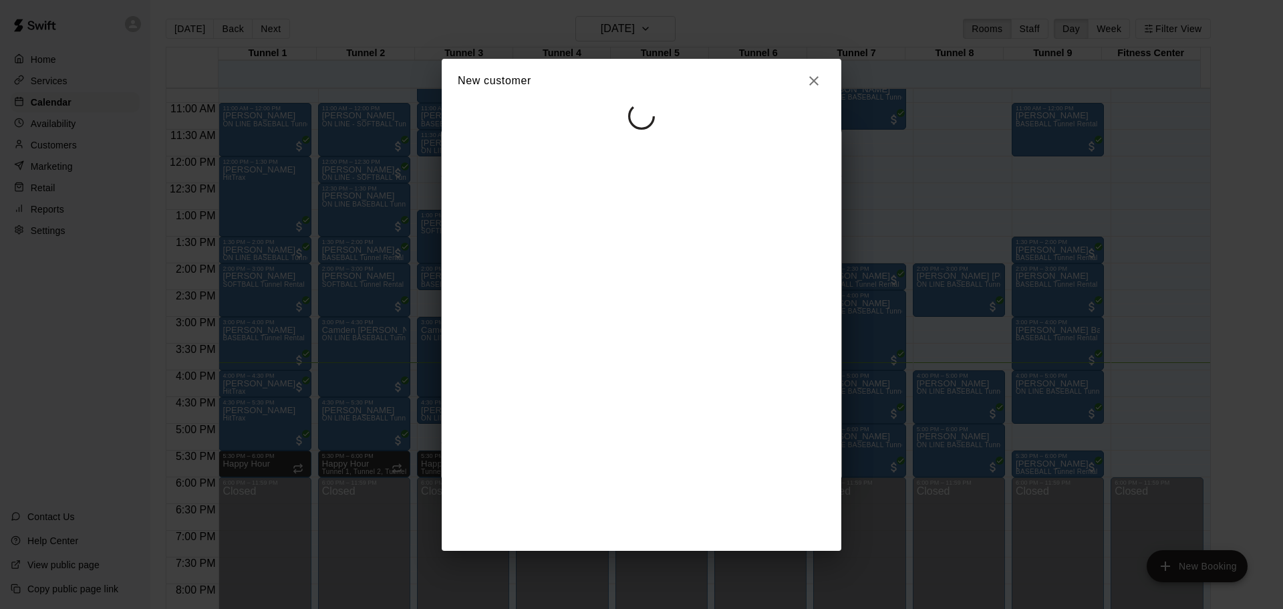
select select "**"
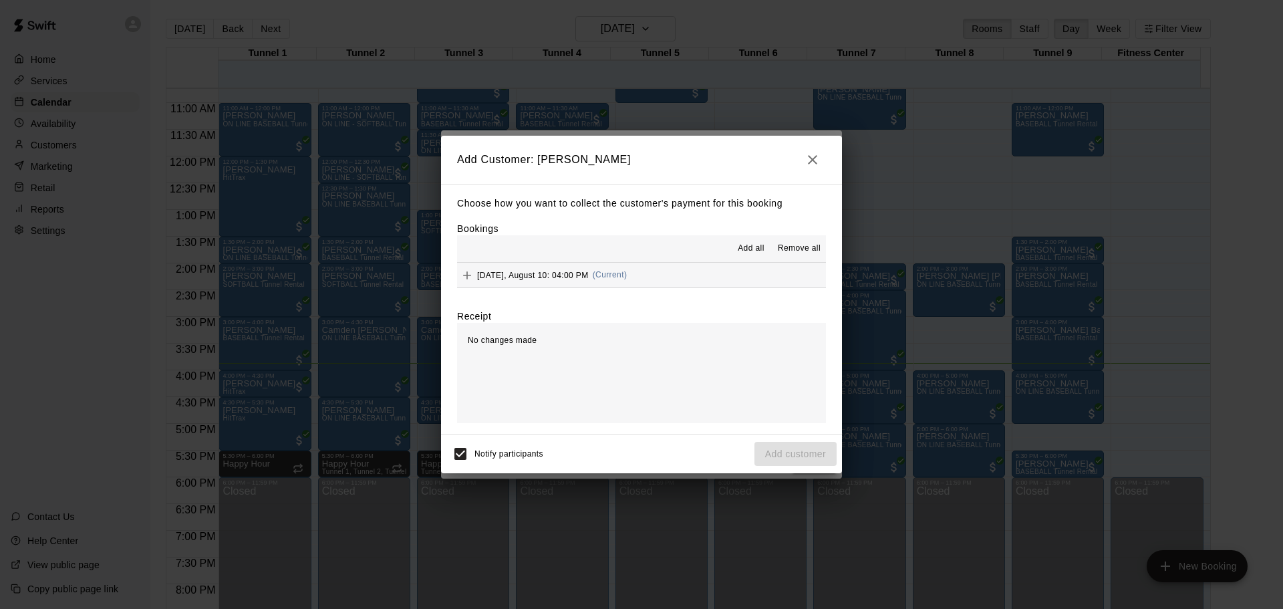
click at [657, 275] on button "[DATE], August 10: 04:00 PM (Current)" at bounding box center [641, 275] width 369 height 25
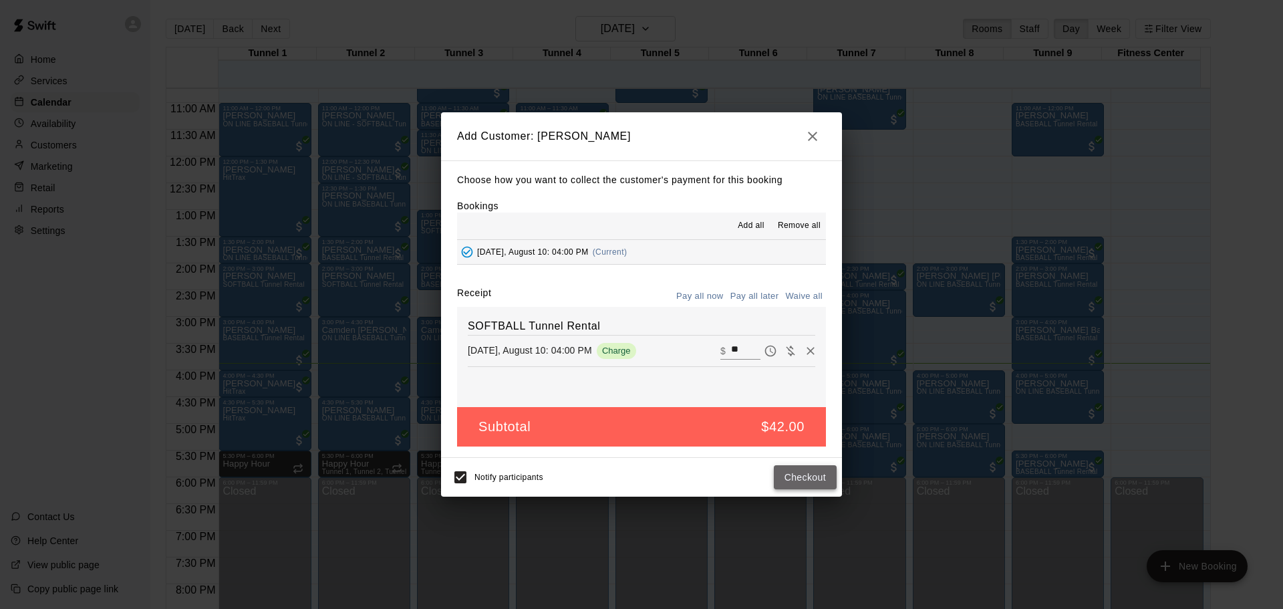
click at [802, 476] on button "Checkout" at bounding box center [805, 477] width 63 height 25
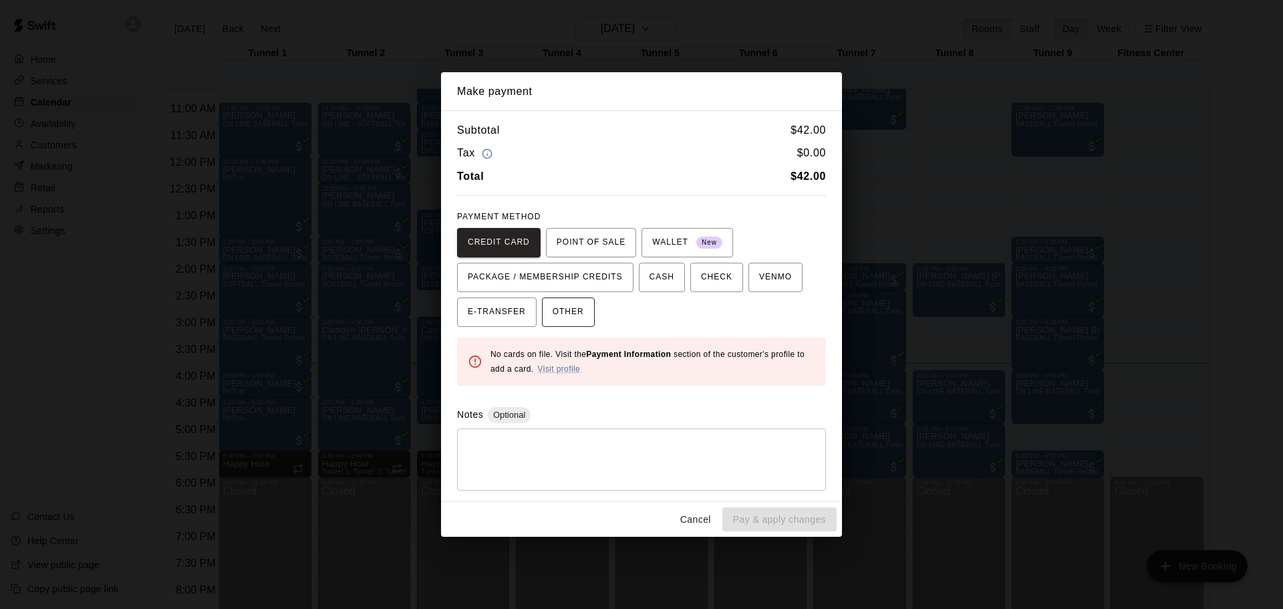
click at [577, 311] on button "OTHER" at bounding box center [568, 311] width 53 height 29
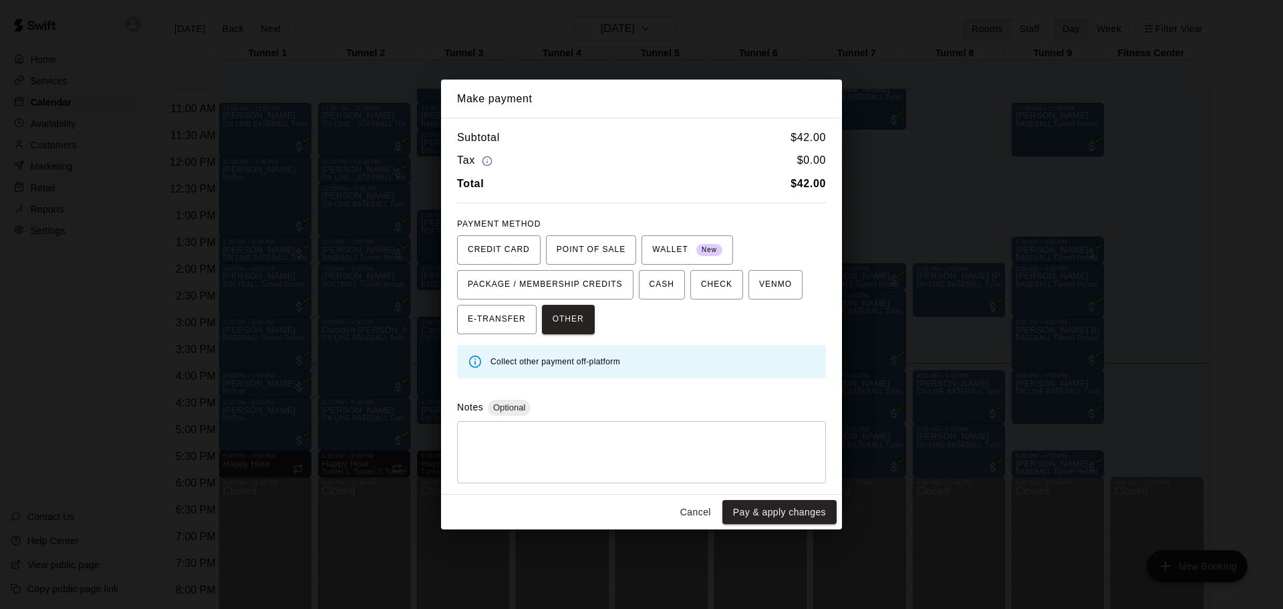
click at [580, 432] on textarea at bounding box center [641, 452] width 350 height 40
type textarea "****"
click at [820, 514] on button "Pay & apply changes" at bounding box center [779, 512] width 114 height 25
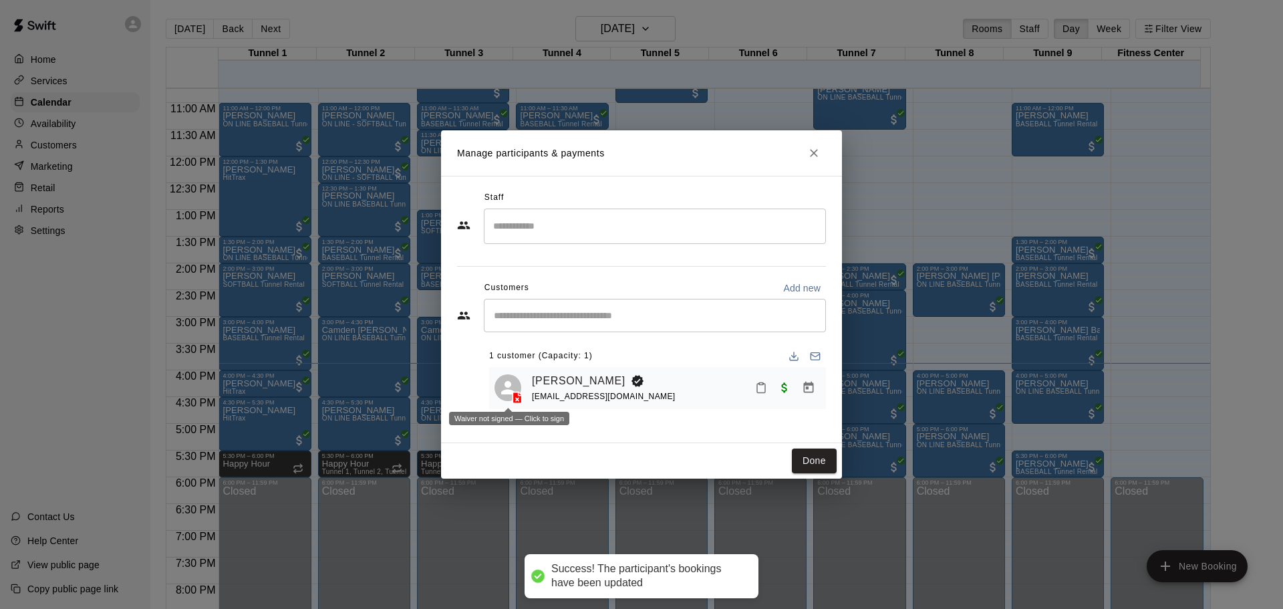
click at [506, 394] on icon at bounding box center [507, 387] width 13 height 13
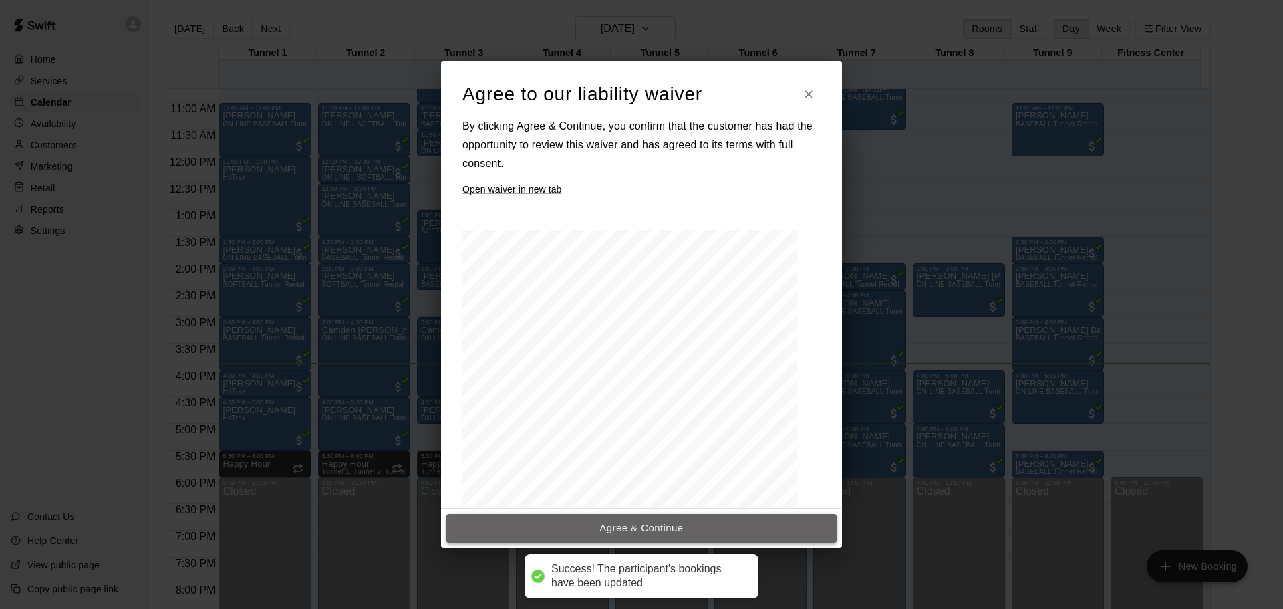
click at [650, 520] on button "Agree & Continue" at bounding box center [641, 528] width 390 height 28
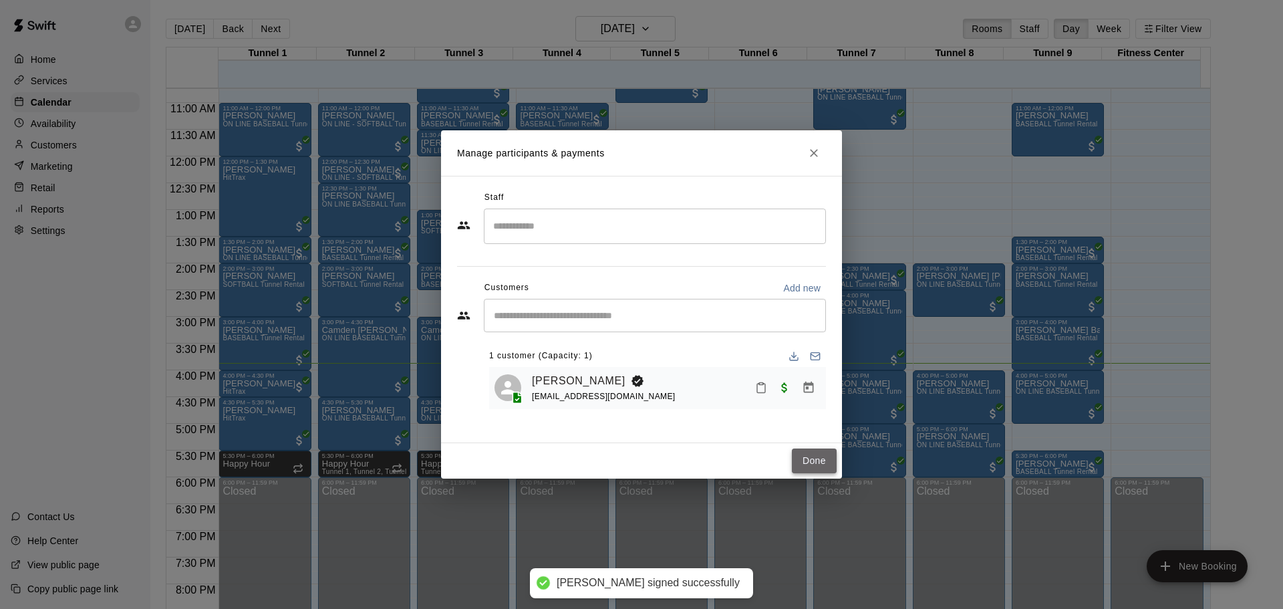
click at [814, 454] on button "Done" at bounding box center [814, 460] width 45 height 25
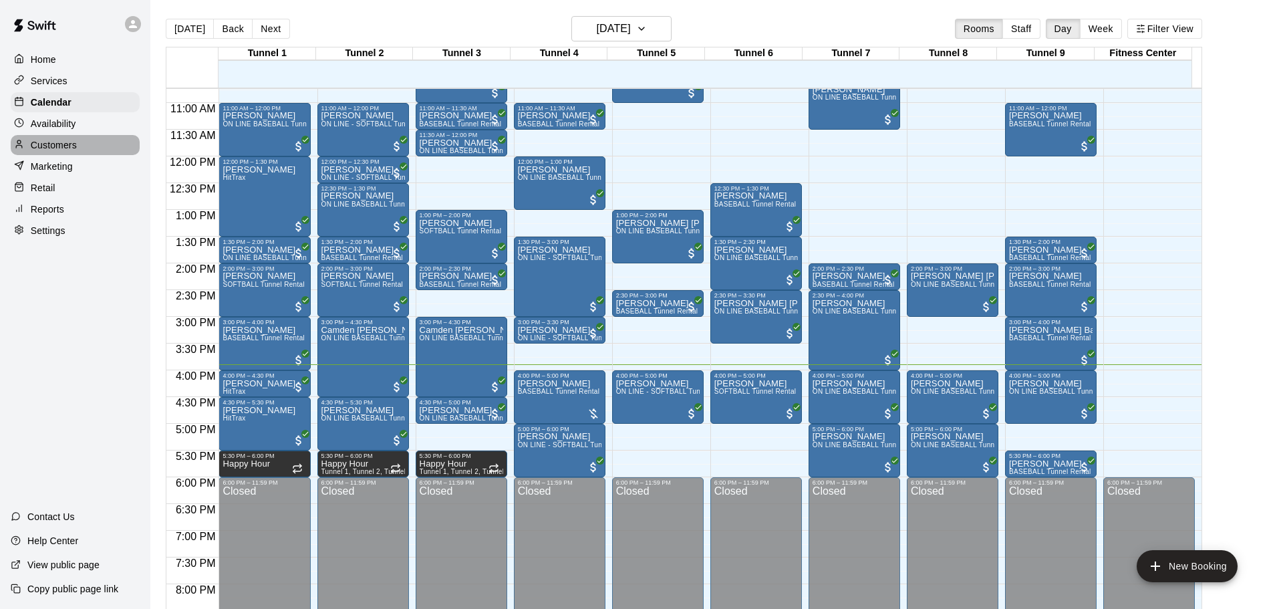
click at [80, 144] on div "Customers" at bounding box center [75, 145] width 129 height 20
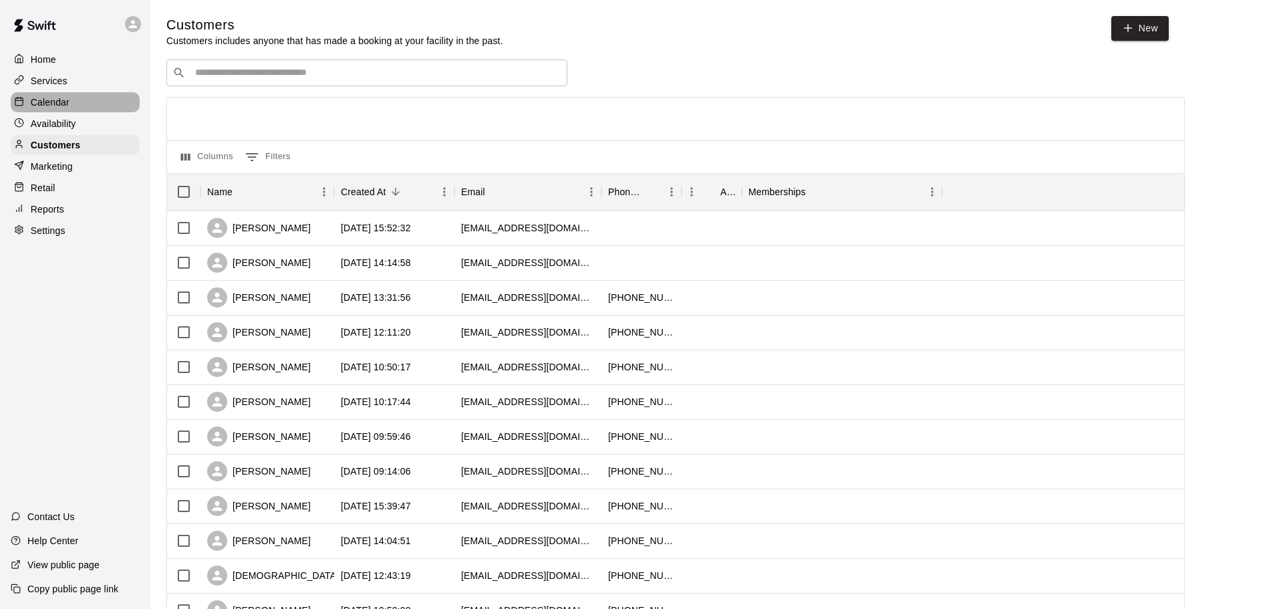
click at [61, 98] on p "Calendar" at bounding box center [50, 102] width 39 height 13
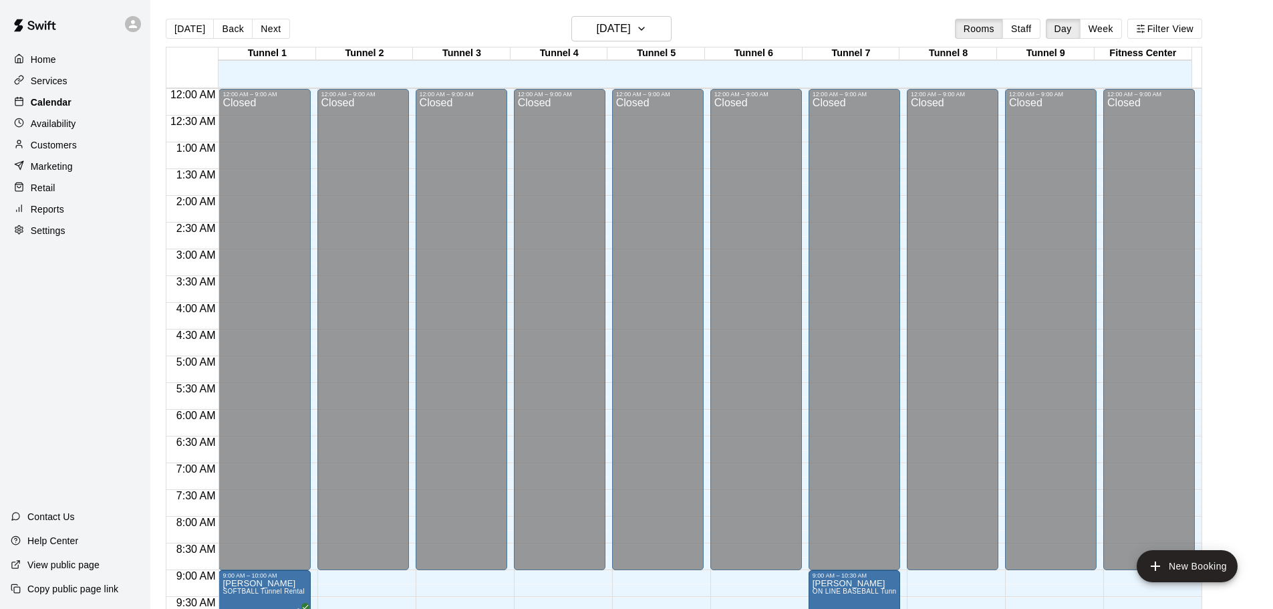
scroll to position [708, 0]
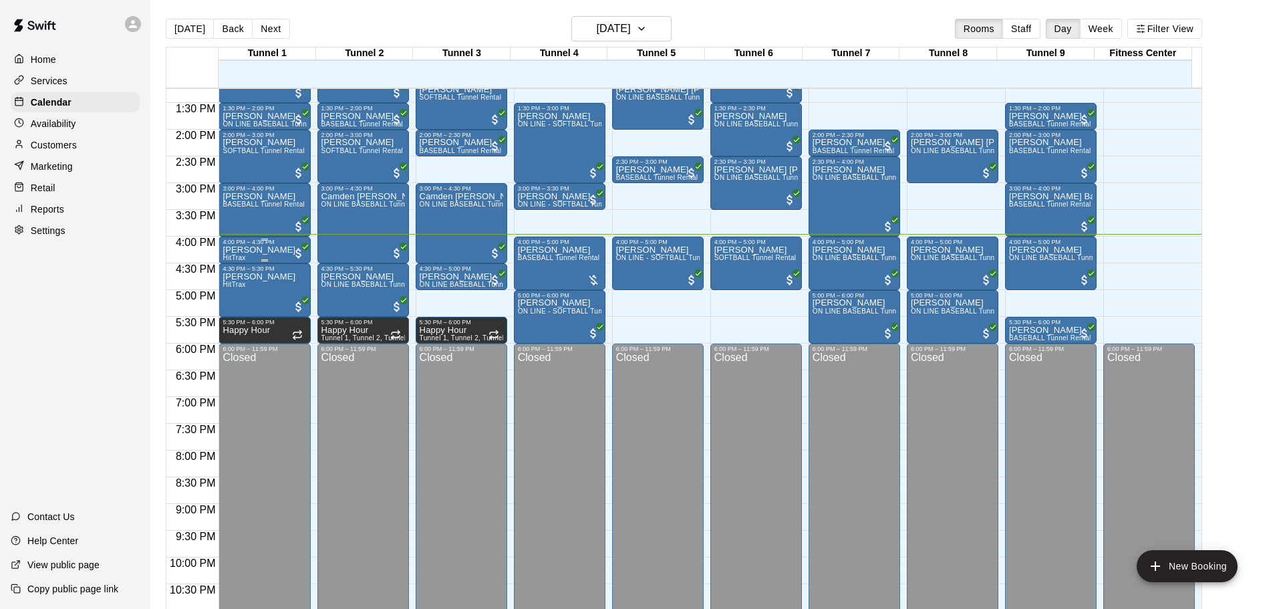
click at [238, 261] on div at bounding box center [264, 260] width 84 height 2
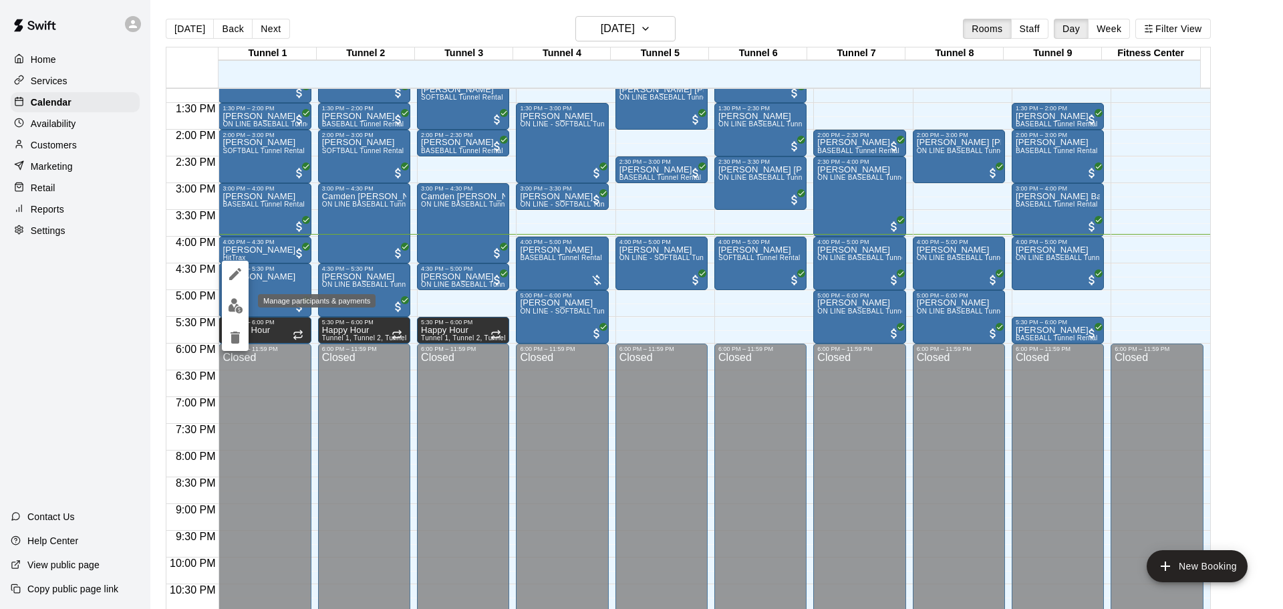
click at [239, 311] on img "edit" at bounding box center [235, 305] width 15 height 15
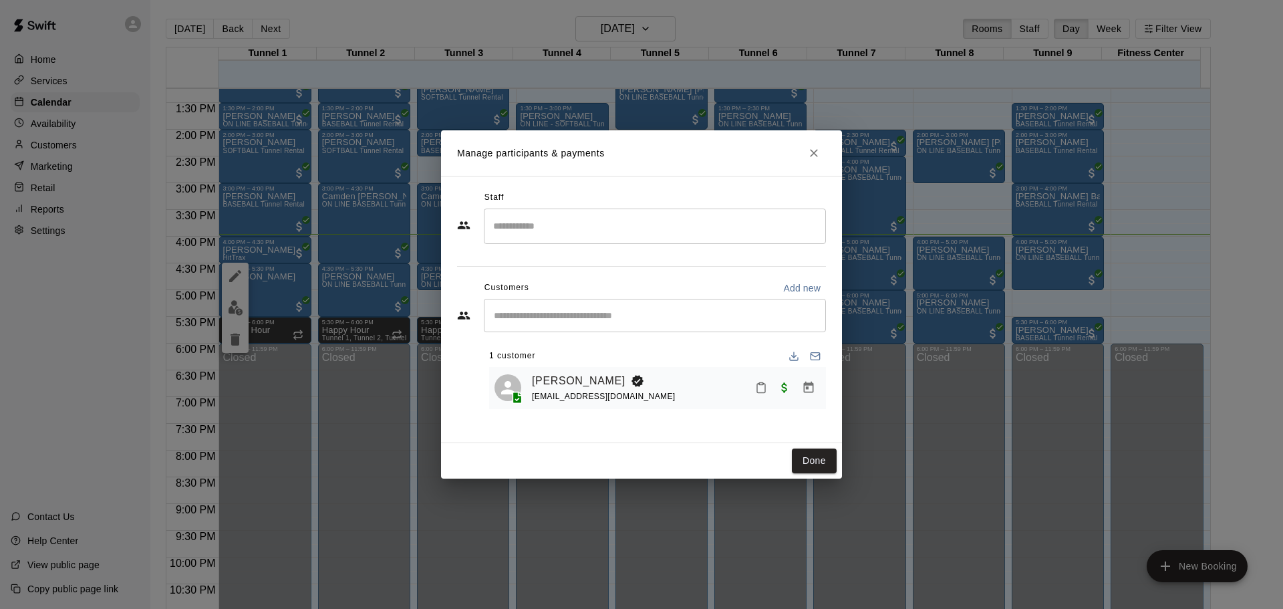
click at [762, 392] on icon "Mark attendance" at bounding box center [761, 388] width 12 height 12
click at [788, 396] on icon at bounding box center [782, 394] width 12 height 12
click at [839, 466] on div "Done" at bounding box center [641, 460] width 401 height 35
click at [796, 468] on button "Done" at bounding box center [814, 460] width 45 height 25
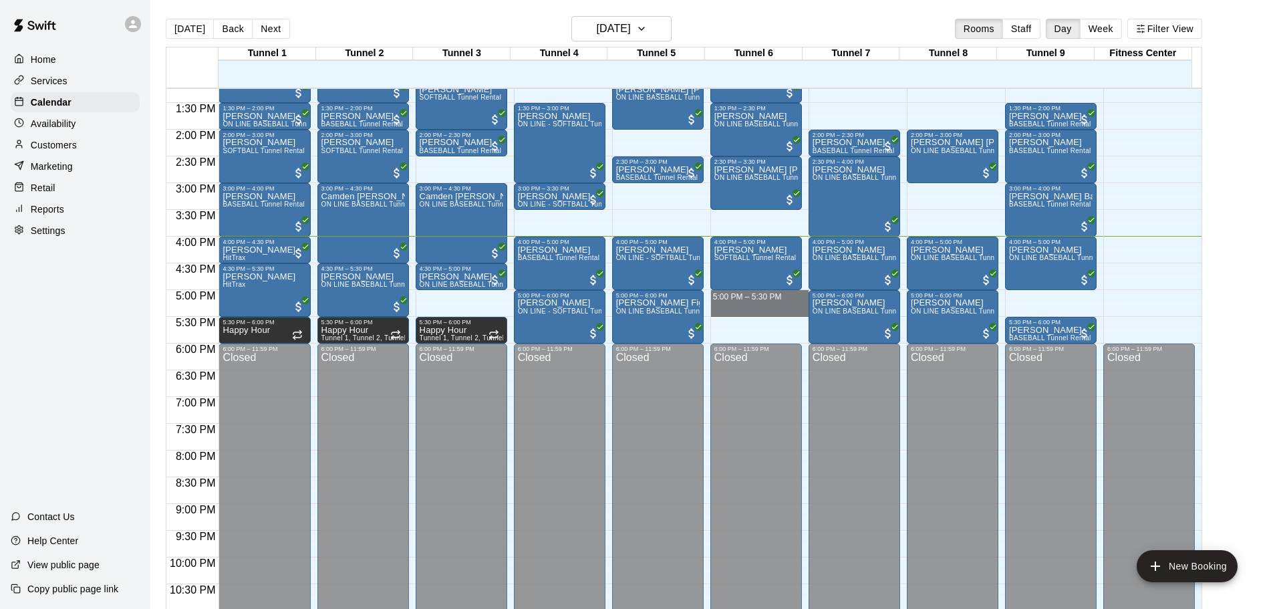
drag, startPoint x: 742, startPoint y: 291, endPoint x: 750, endPoint y: 311, distance: 21.0
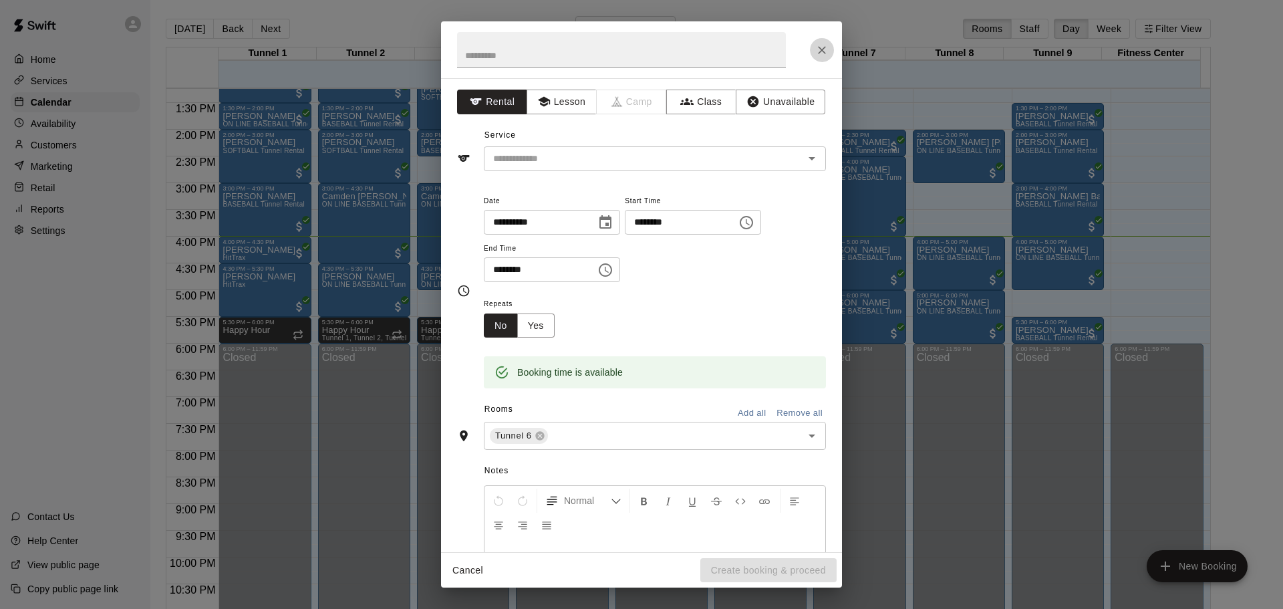
click at [827, 40] on button "Close" at bounding box center [822, 50] width 24 height 24
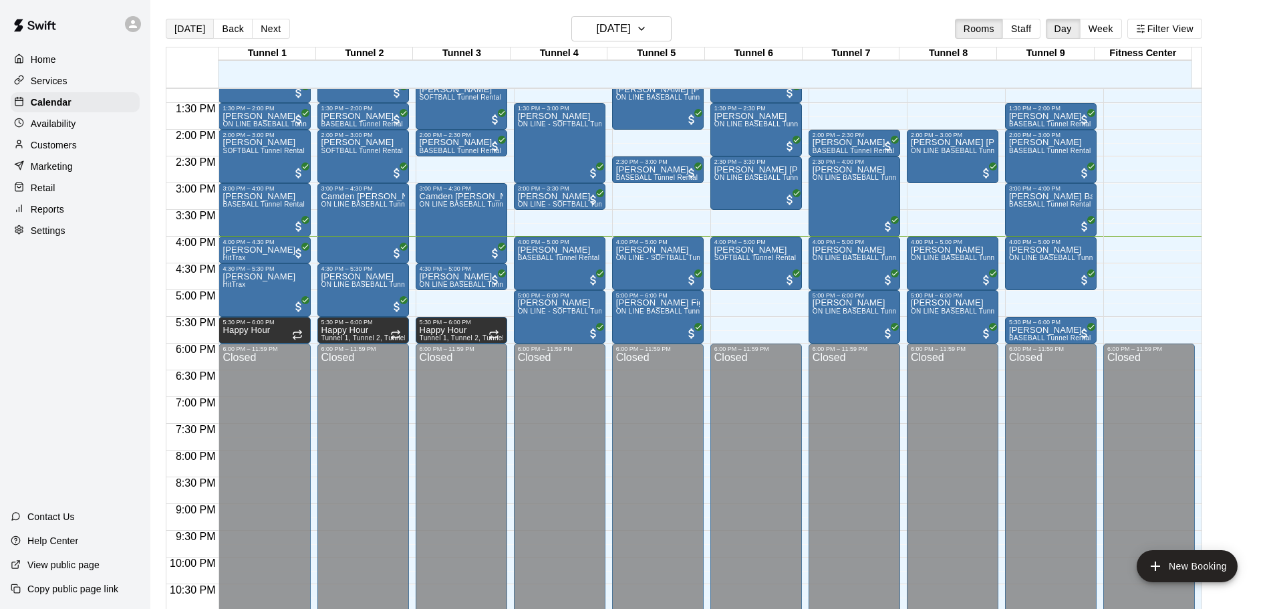
click at [186, 29] on button "[DATE]" at bounding box center [190, 29] width 48 height 20
click at [639, 273] on div "[PERSON_NAME] ON LINE - SOFTBALL Tunnel 1-6 Rental" at bounding box center [658, 549] width 84 height 609
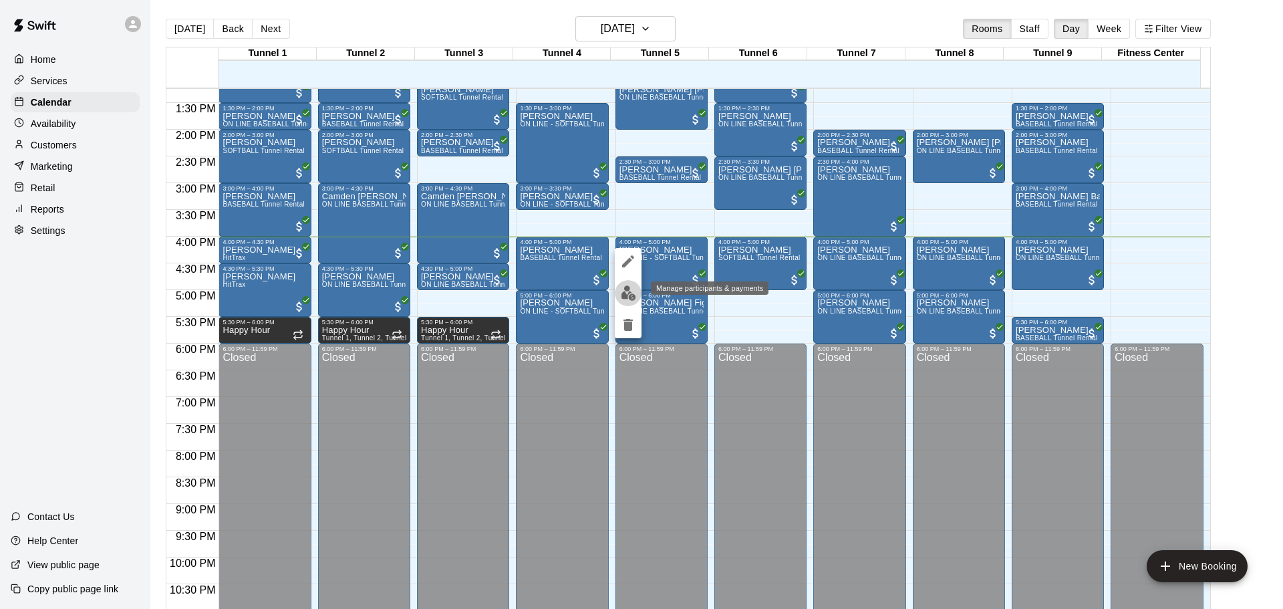
click at [632, 297] on img "edit" at bounding box center [628, 292] width 15 height 15
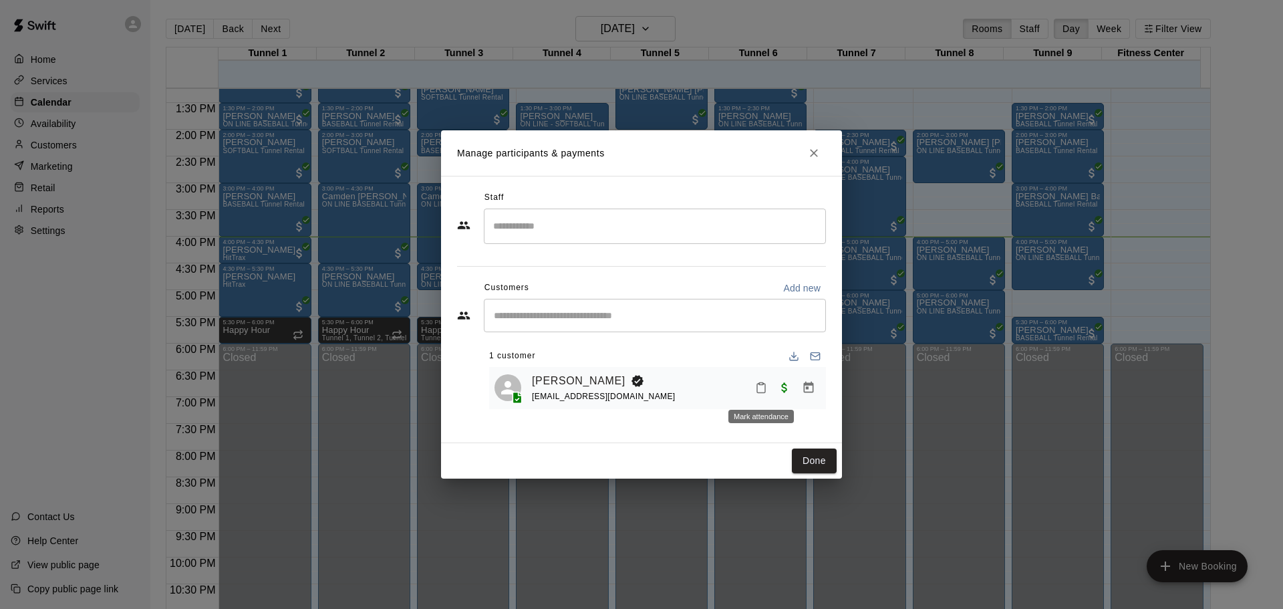
click at [756, 379] on button "Mark attendance" at bounding box center [761, 387] width 23 height 23
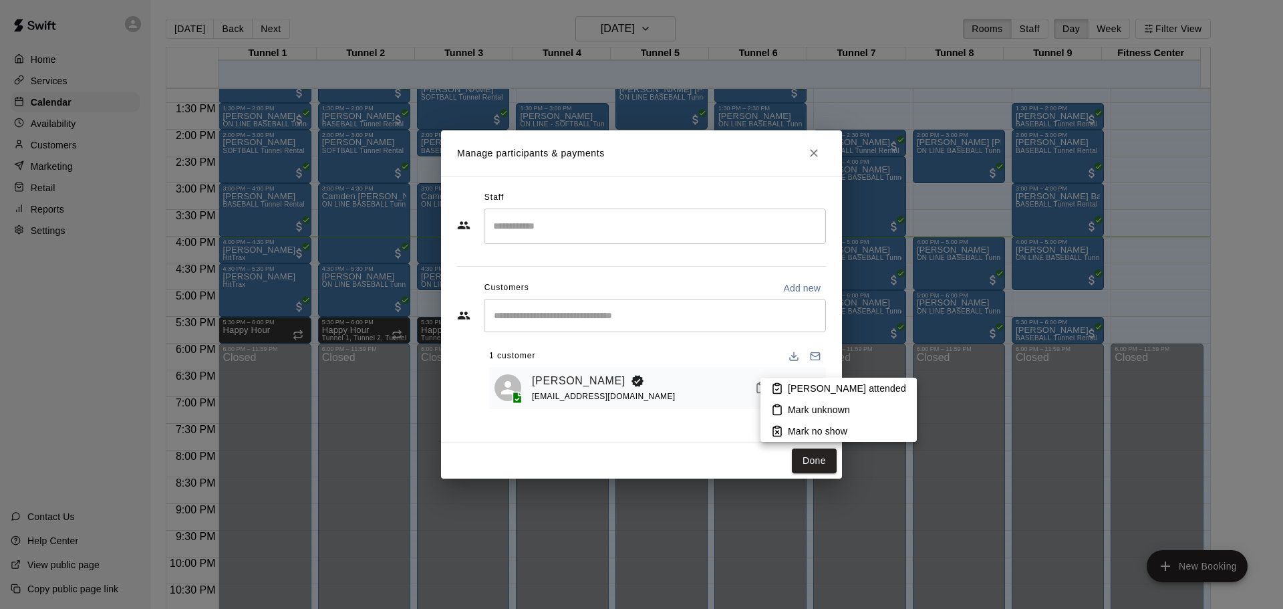
click at [783, 390] on li "[PERSON_NAME] attended" at bounding box center [838, 388] width 156 height 21
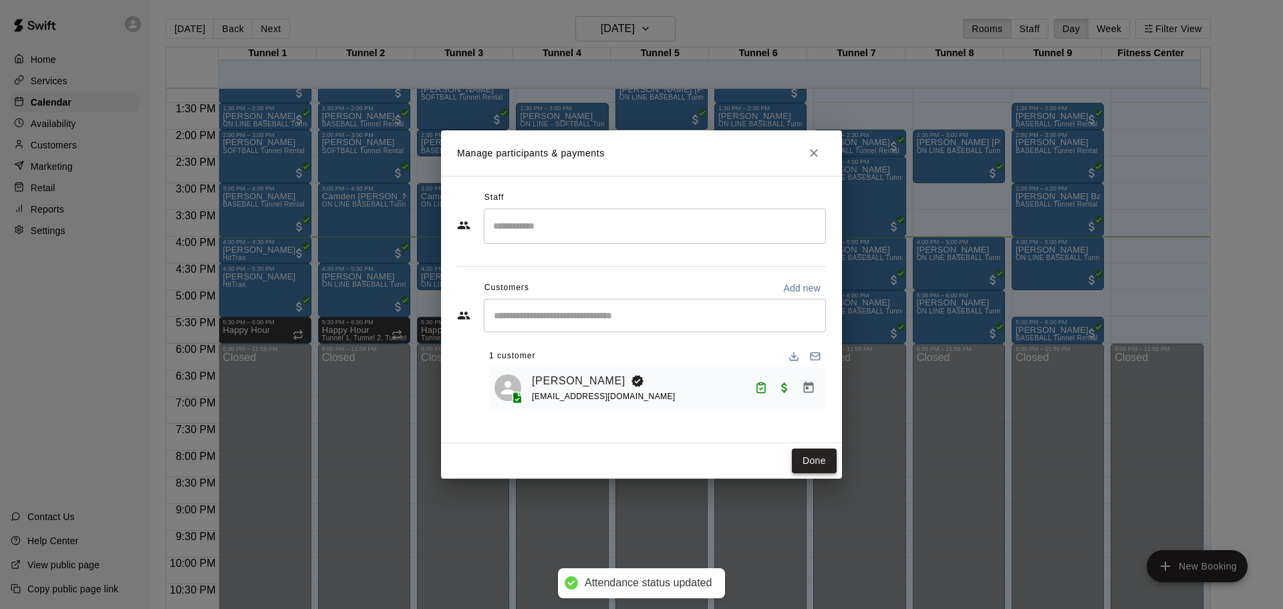
click at [807, 459] on button "Done" at bounding box center [814, 460] width 45 height 25
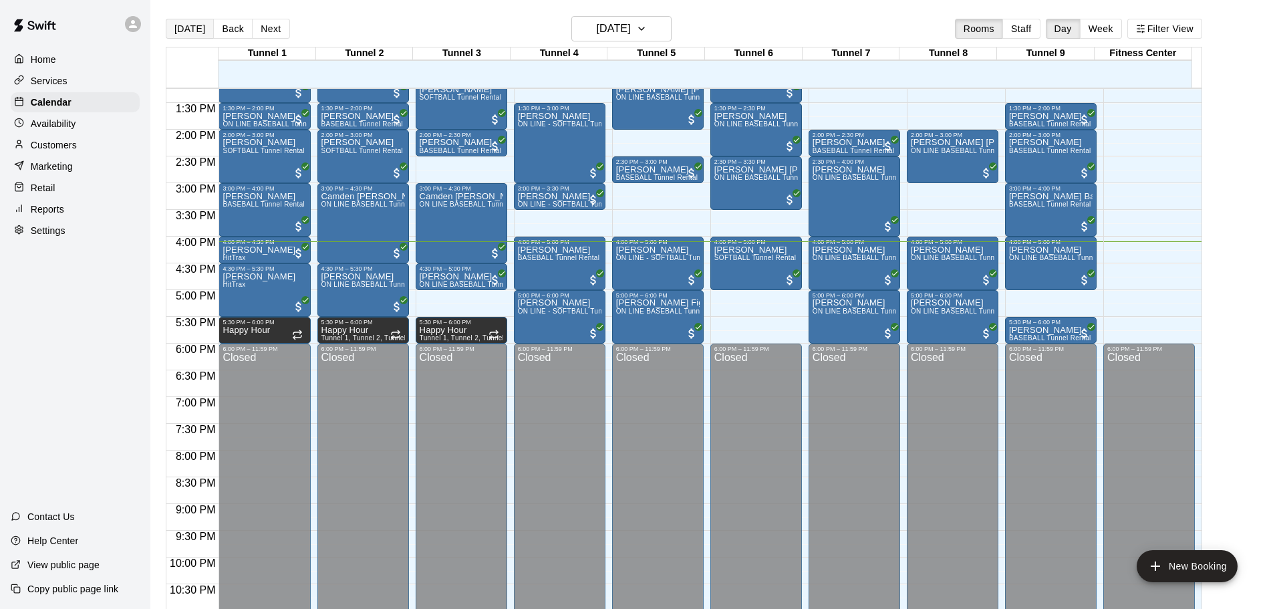
click at [194, 34] on button "[DATE]" at bounding box center [190, 29] width 48 height 20
drag, startPoint x: 718, startPoint y: 294, endPoint x: 720, endPoint y: 308, distance: 14.2
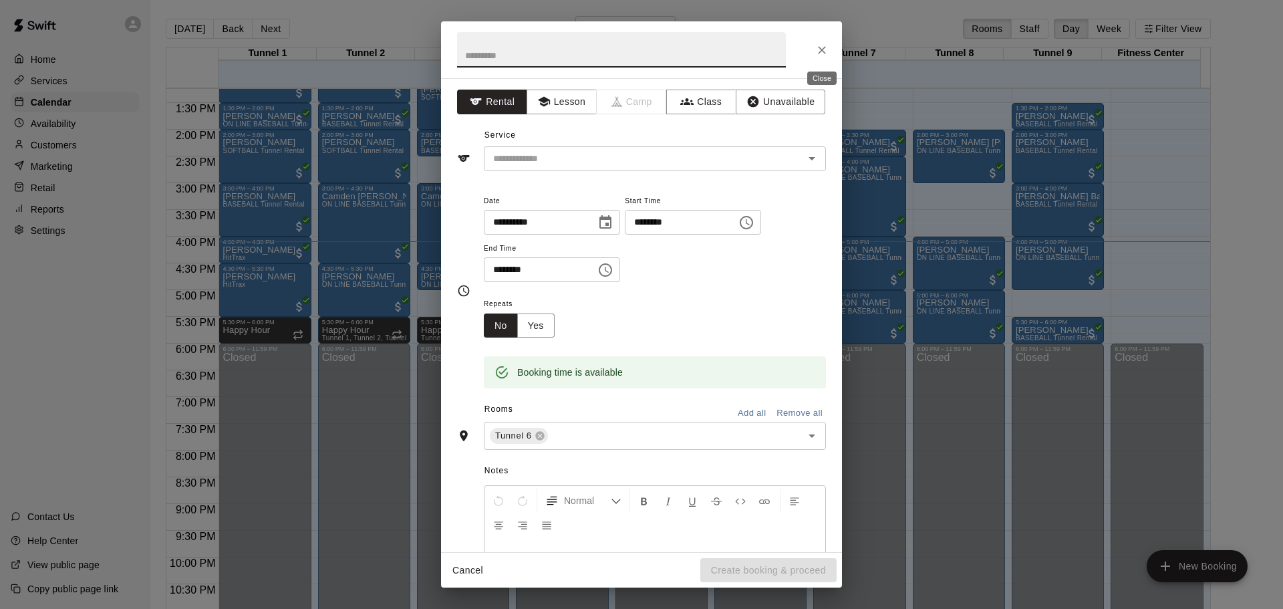
click at [816, 43] on icon "Close" at bounding box center [821, 49] width 13 height 13
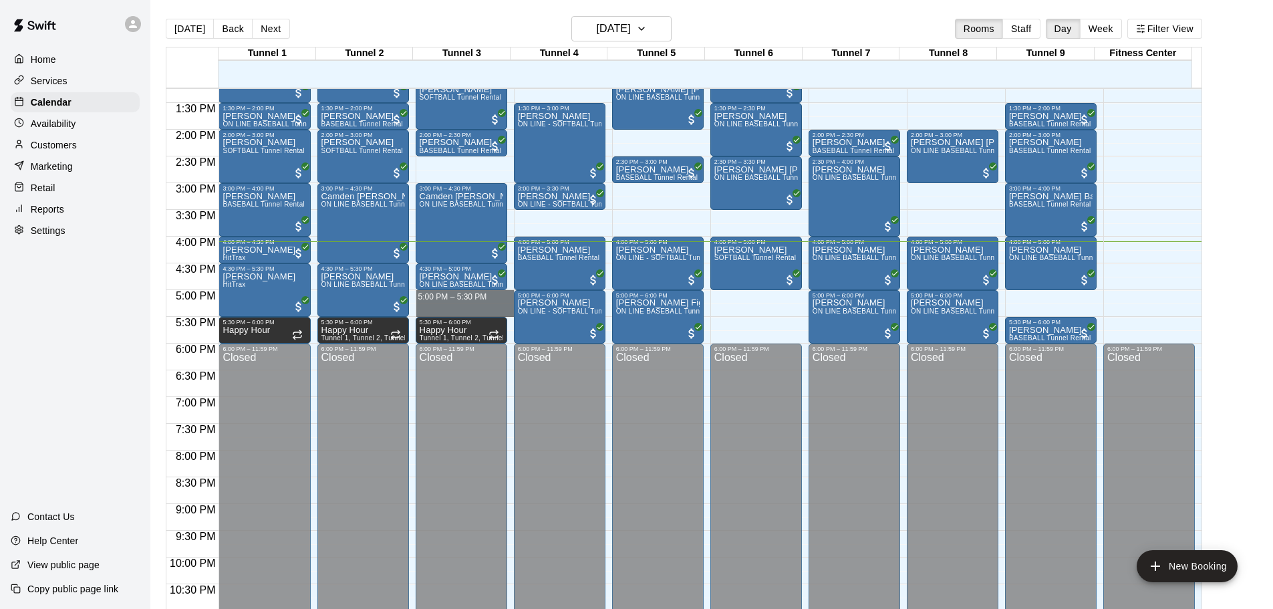
drag, startPoint x: 443, startPoint y: 293, endPoint x: 444, endPoint y: 307, distance: 14.1
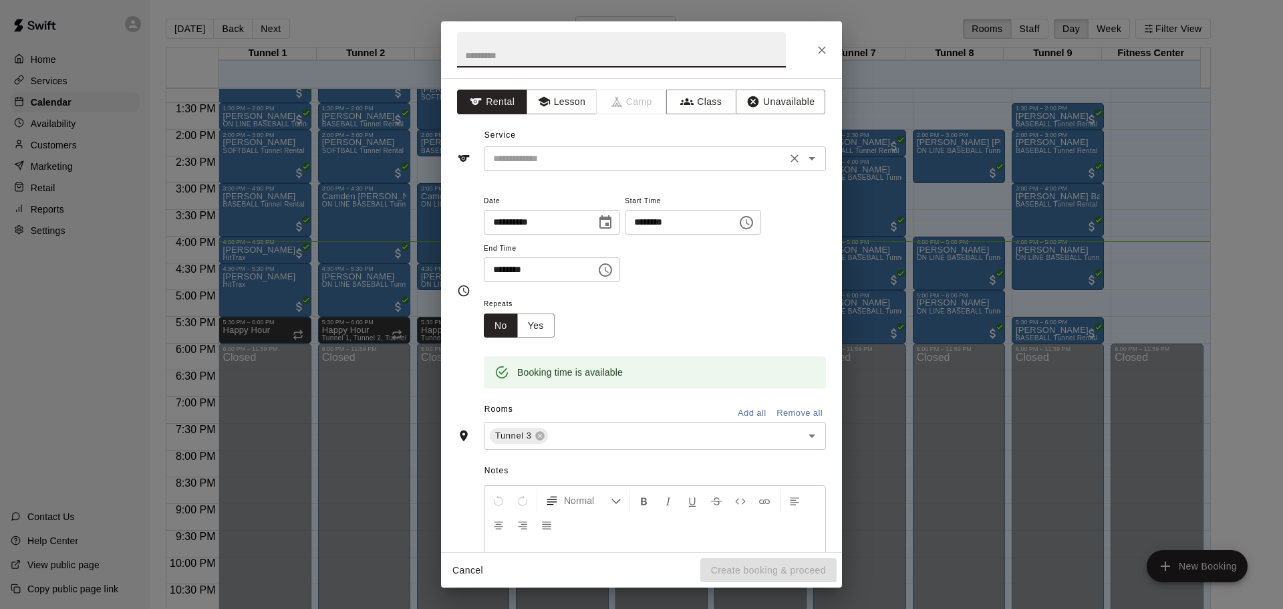
click at [593, 169] on div "​" at bounding box center [655, 158] width 342 height 25
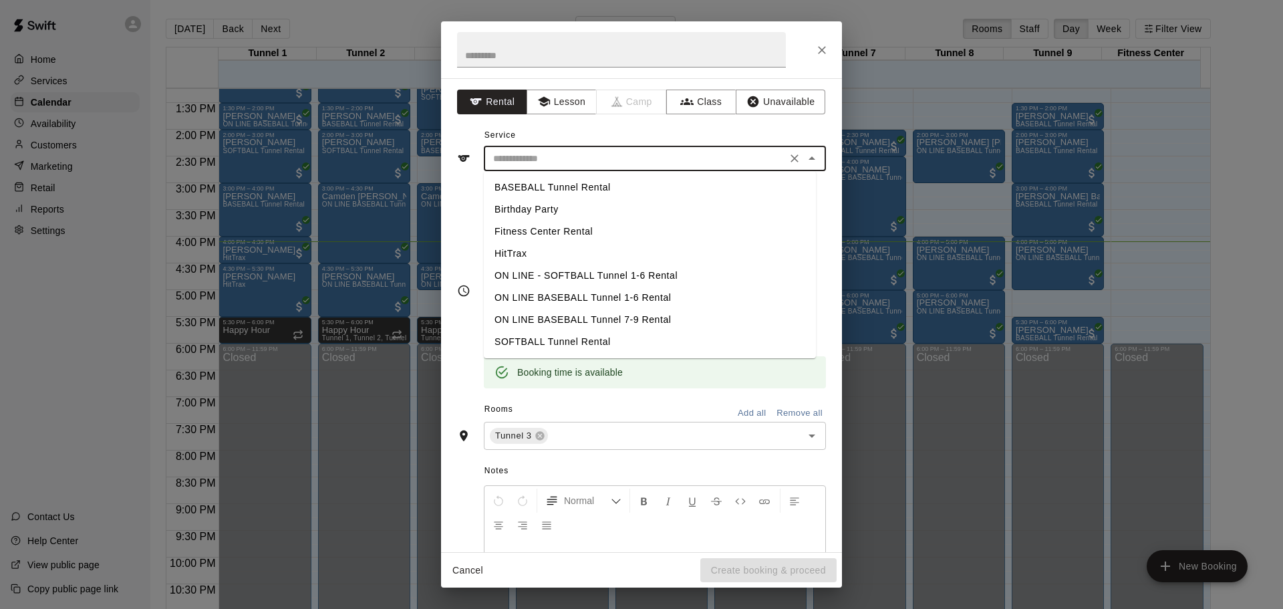
click at [549, 180] on li "BASEBALL Tunnel Rental" at bounding box center [650, 187] width 332 height 22
type input "**********"
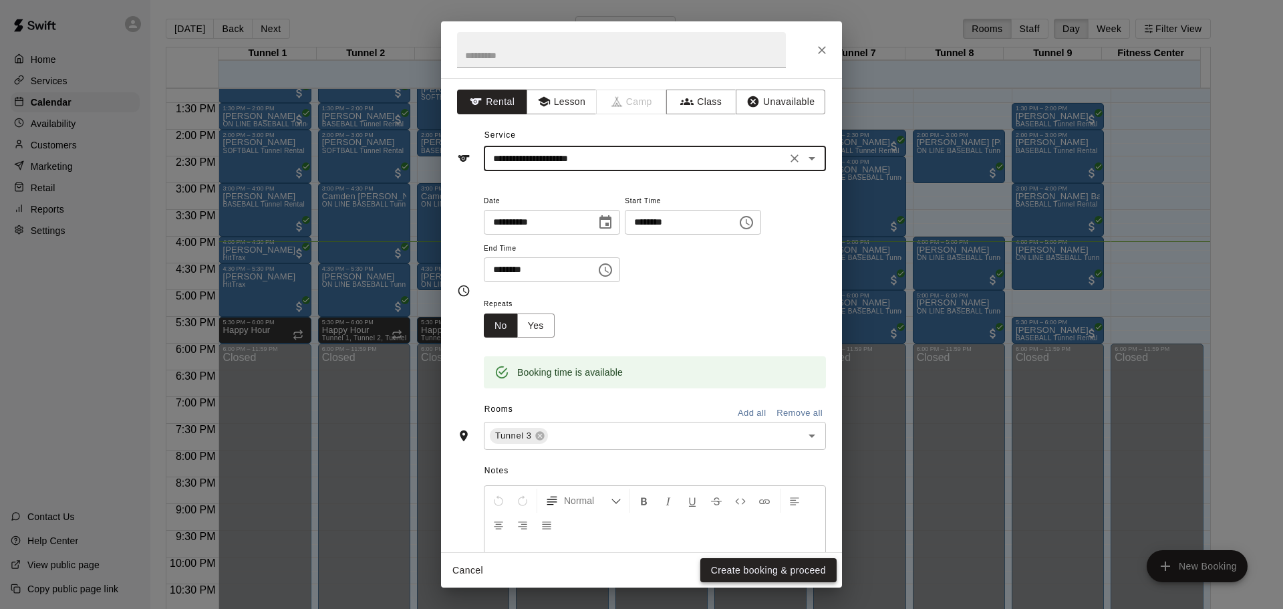
click at [766, 573] on button "Create booking & proceed" at bounding box center [768, 570] width 136 height 25
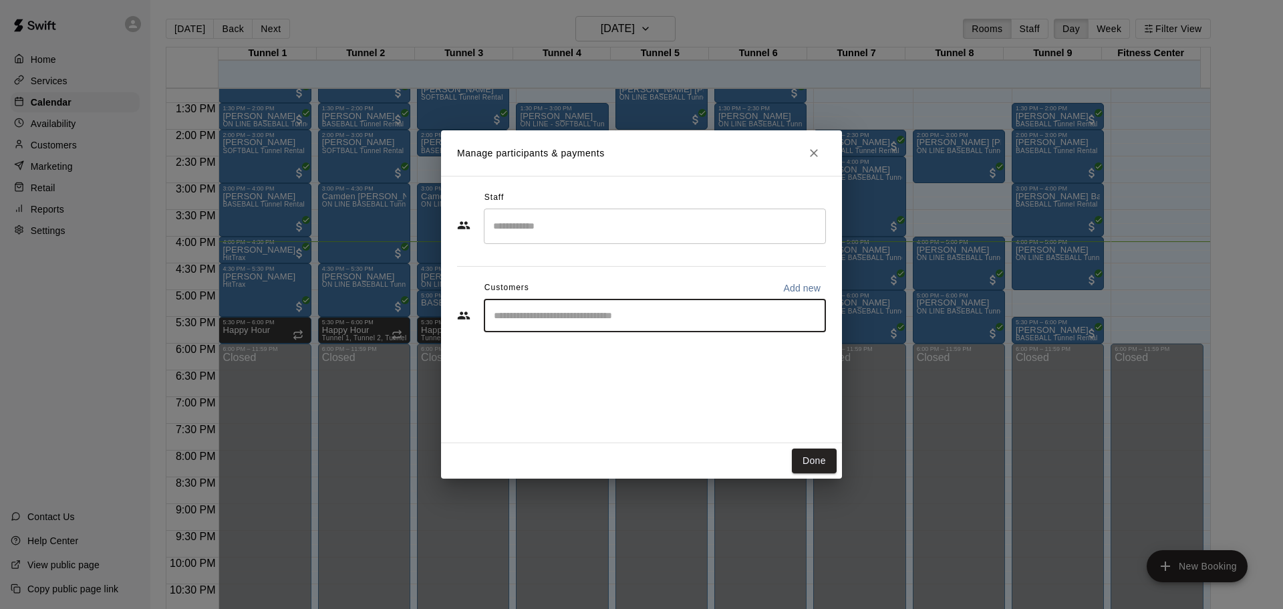
click at [531, 313] on input "Start typing to search customers..." at bounding box center [655, 315] width 330 height 13
type input "****"
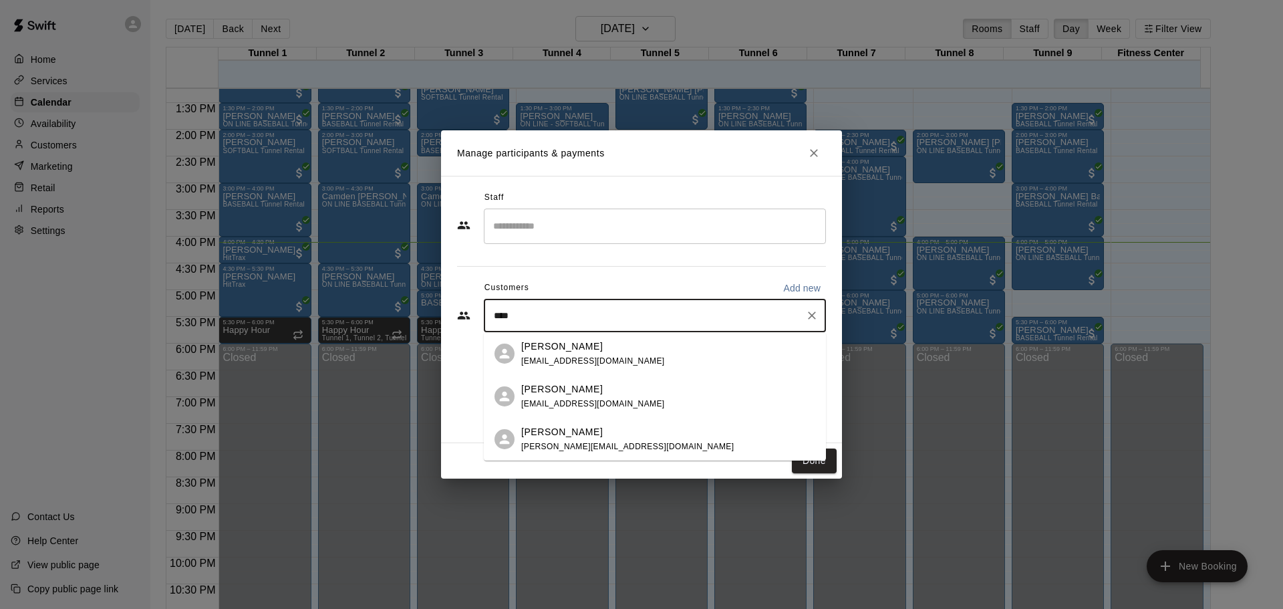
click at [577, 434] on p "[PERSON_NAME]" at bounding box center [562, 432] width 82 height 14
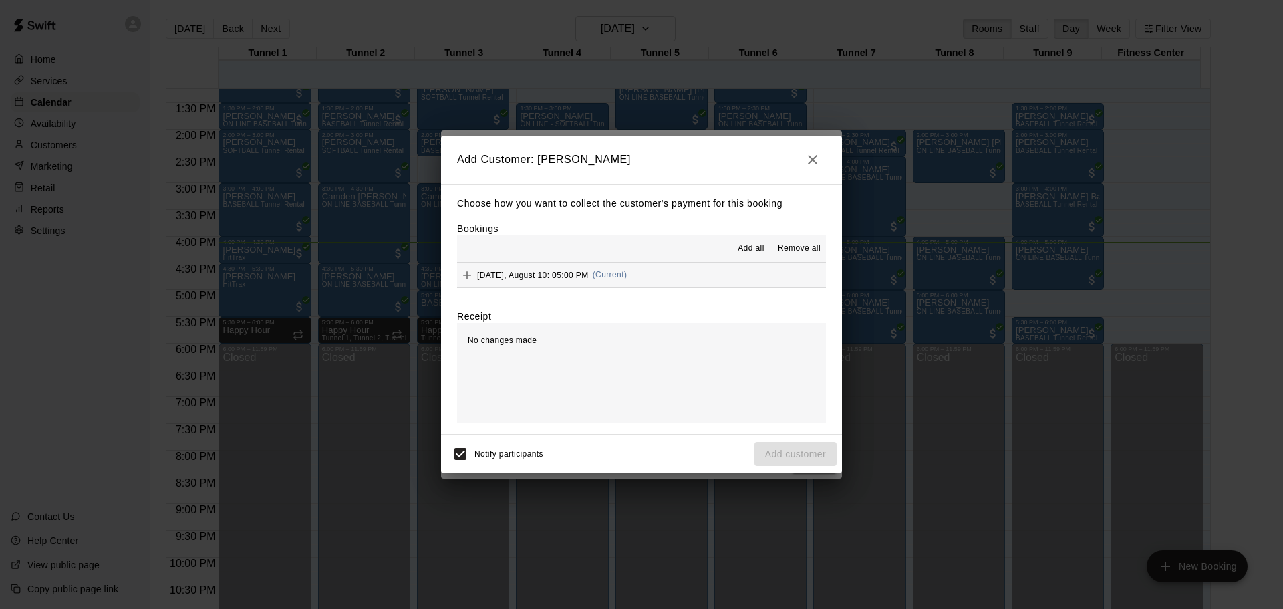
click at [547, 274] on span "[DATE], August 10: 05:00 PM" at bounding box center [533, 274] width 112 height 9
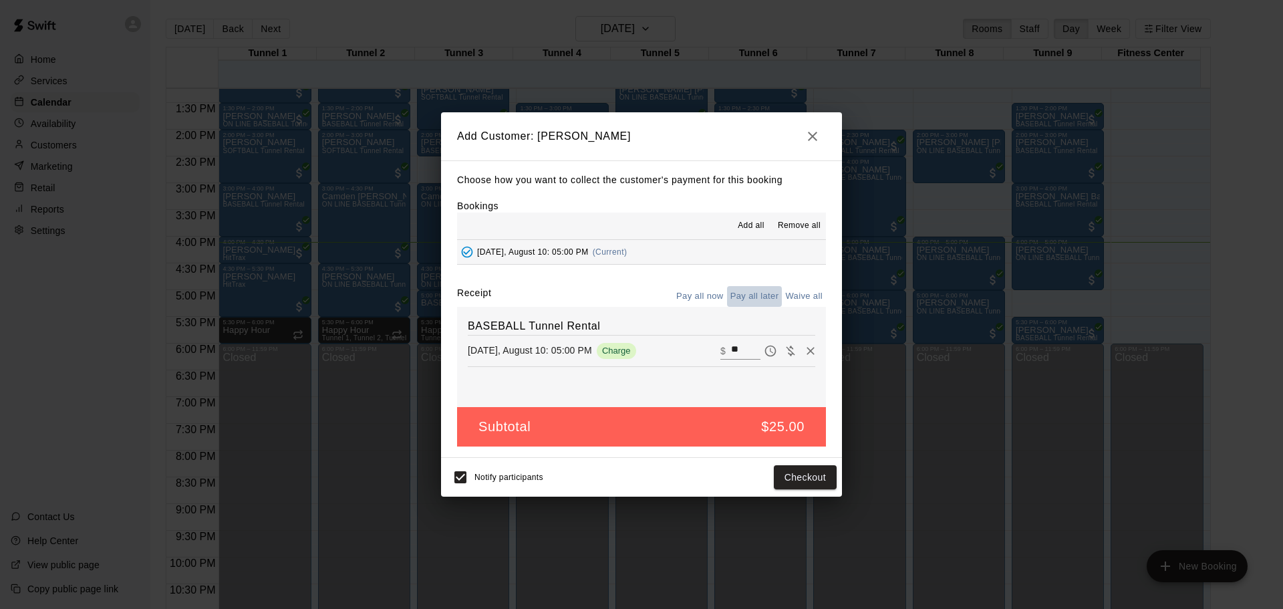
click at [756, 294] on button "Pay all later" at bounding box center [754, 296] width 55 height 21
click at [800, 478] on button "Add customer" at bounding box center [795, 477] width 82 height 25
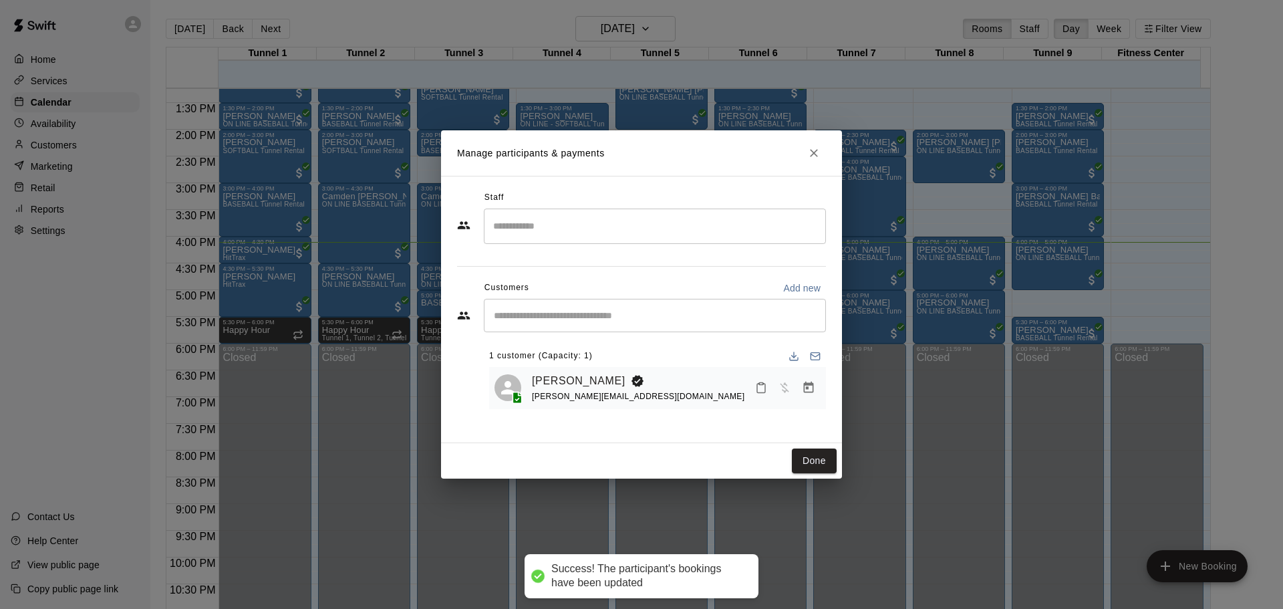
click at [802, 448] on div "Done" at bounding box center [641, 460] width 401 height 35
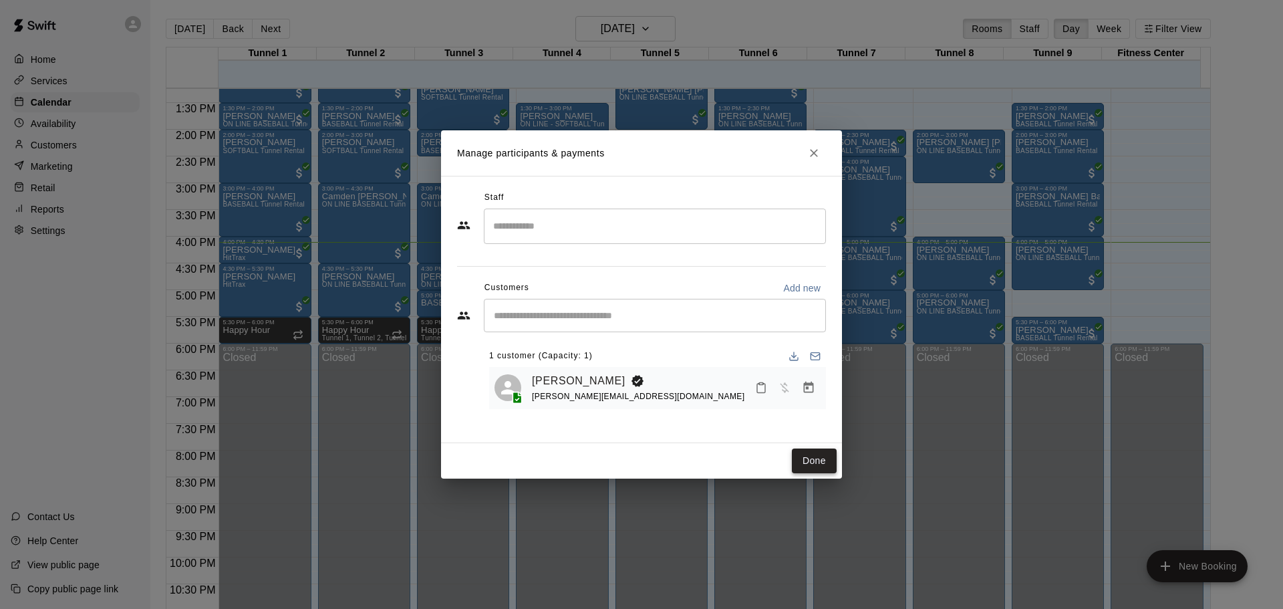
click at [806, 464] on button "Done" at bounding box center [814, 460] width 45 height 25
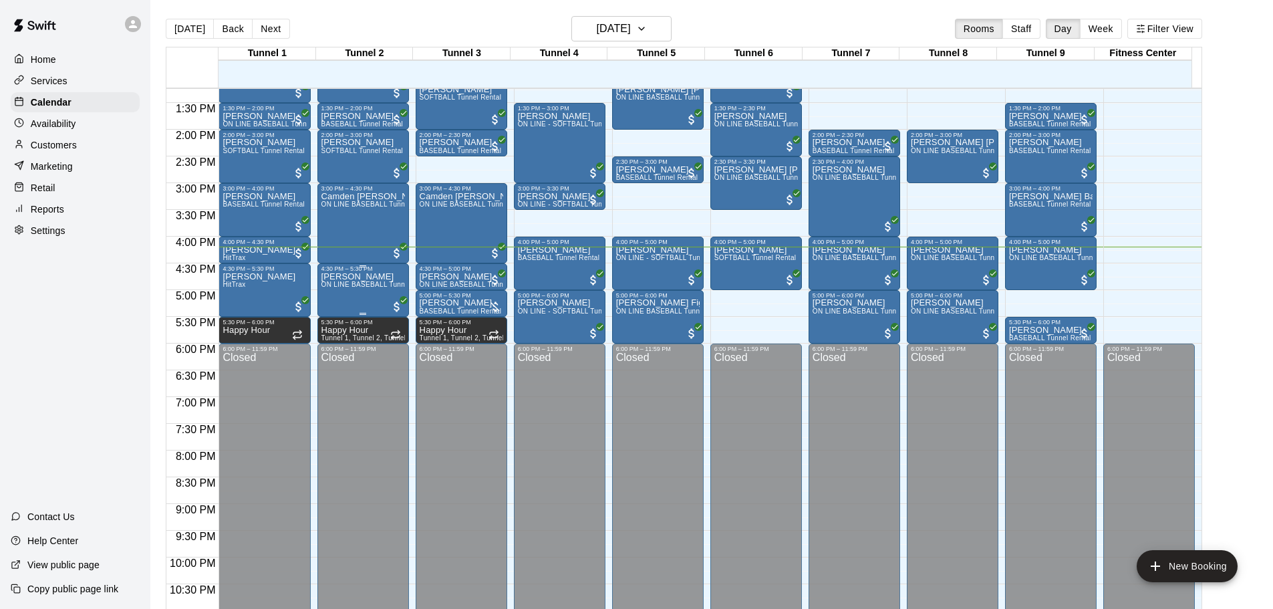
click at [353, 293] on div "[PERSON_NAME] ON LINE BASEBALL Tunnel 1-6 Rental" at bounding box center [363, 576] width 84 height 609
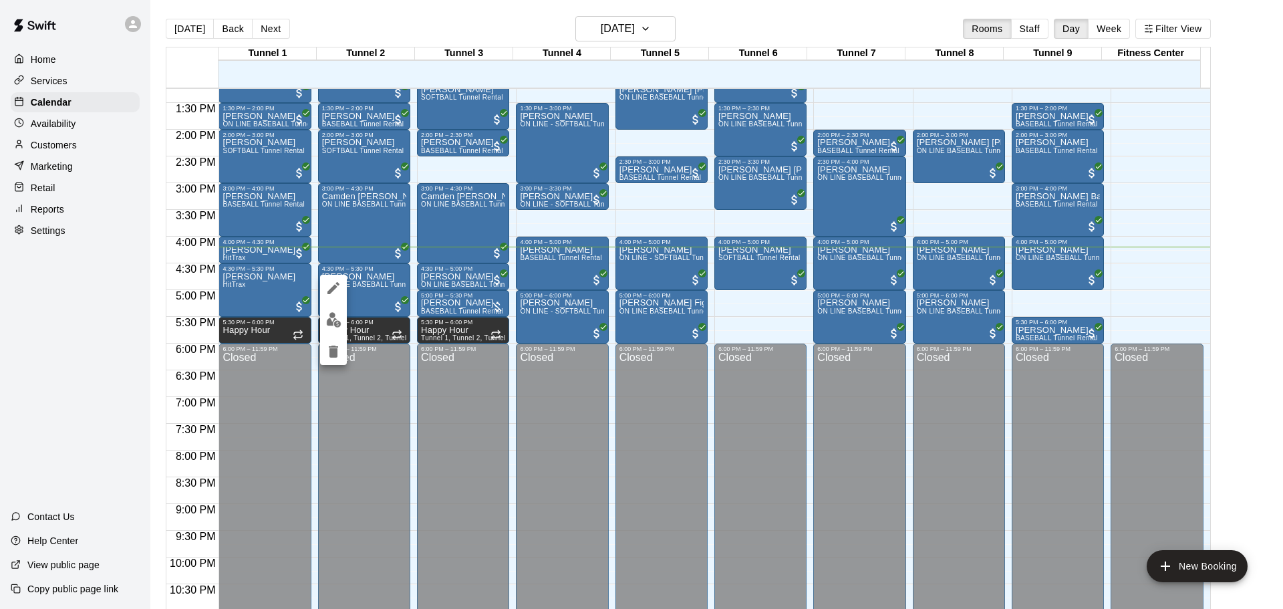
click at [326, 319] on img "edit" at bounding box center [333, 319] width 15 height 15
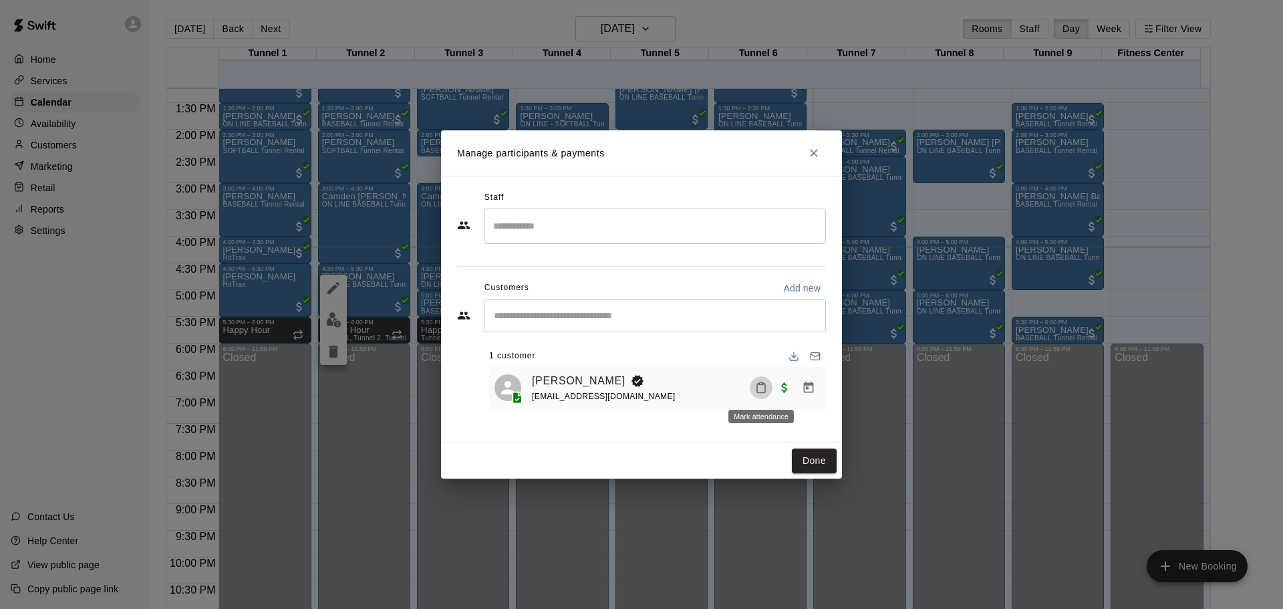
click at [762, 390] on icon "Mark attendance" at bounding box center [761, 388] width 12 height 12
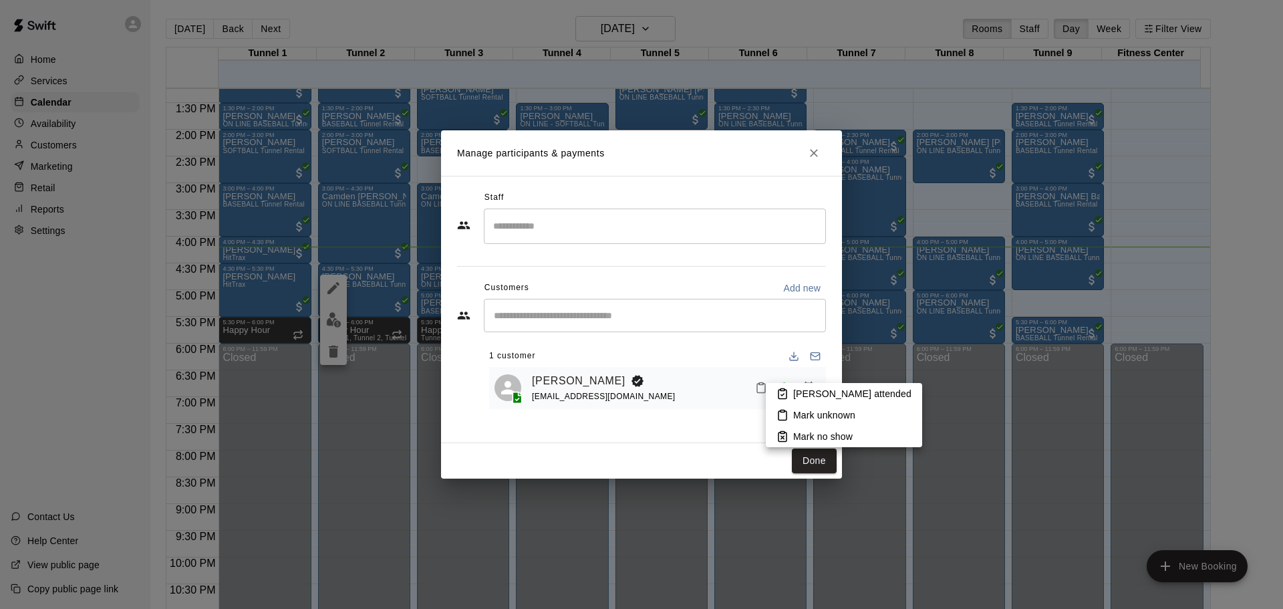
click at [774, 390] on li "[PERSON_NAME] attended" at bounding box center [844, 393] width 156 height 21
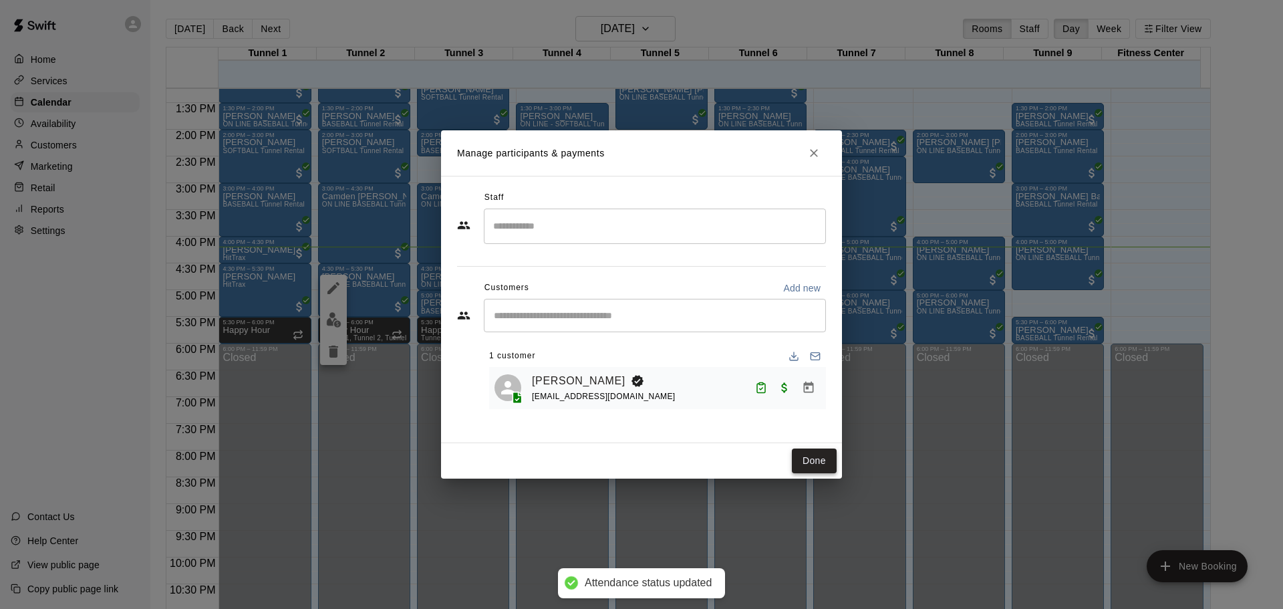
click at [827, 458] on button "Done" at bounding box center [814, 460] width 45 height 25
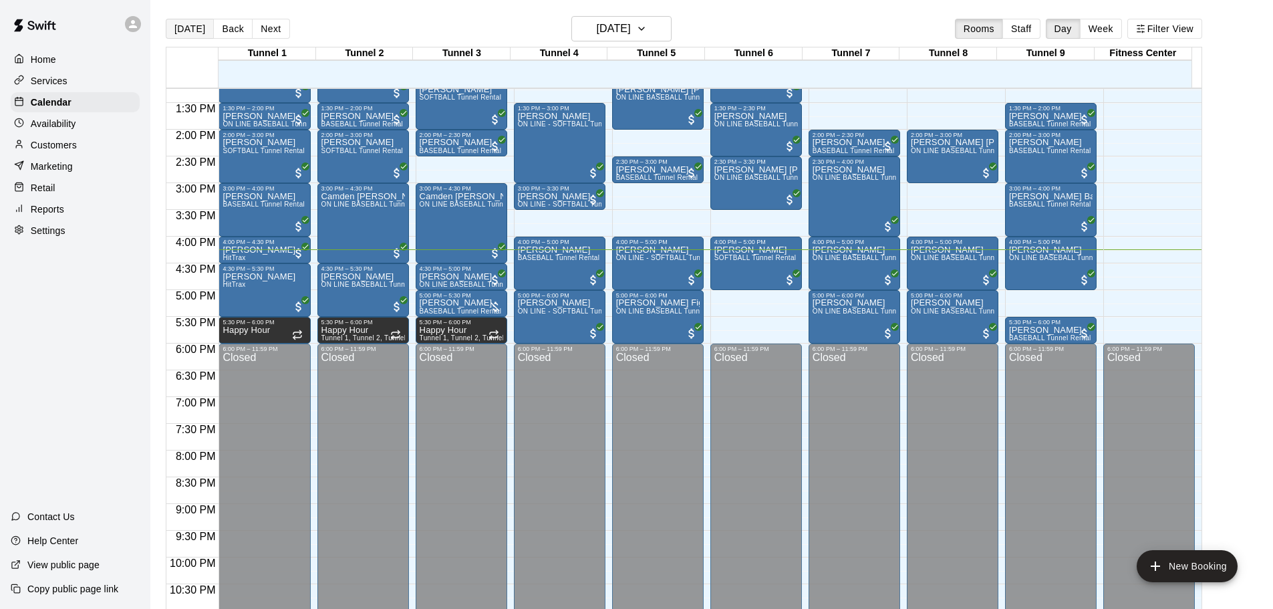
click at [177, 26] on button "[DATE]" at bounding box center [190, 29] width 48 height 20
click at [73, 130] on p "Availability" at bounding box center [53, 123] width 45 height 13
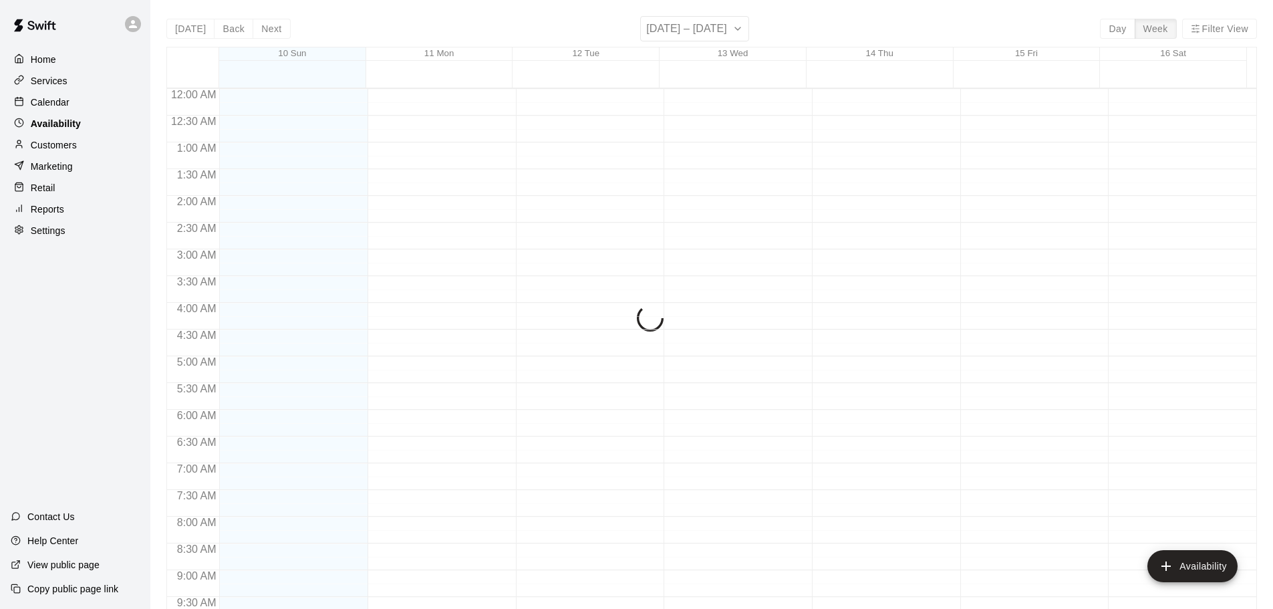
scroll to position [748, 0]
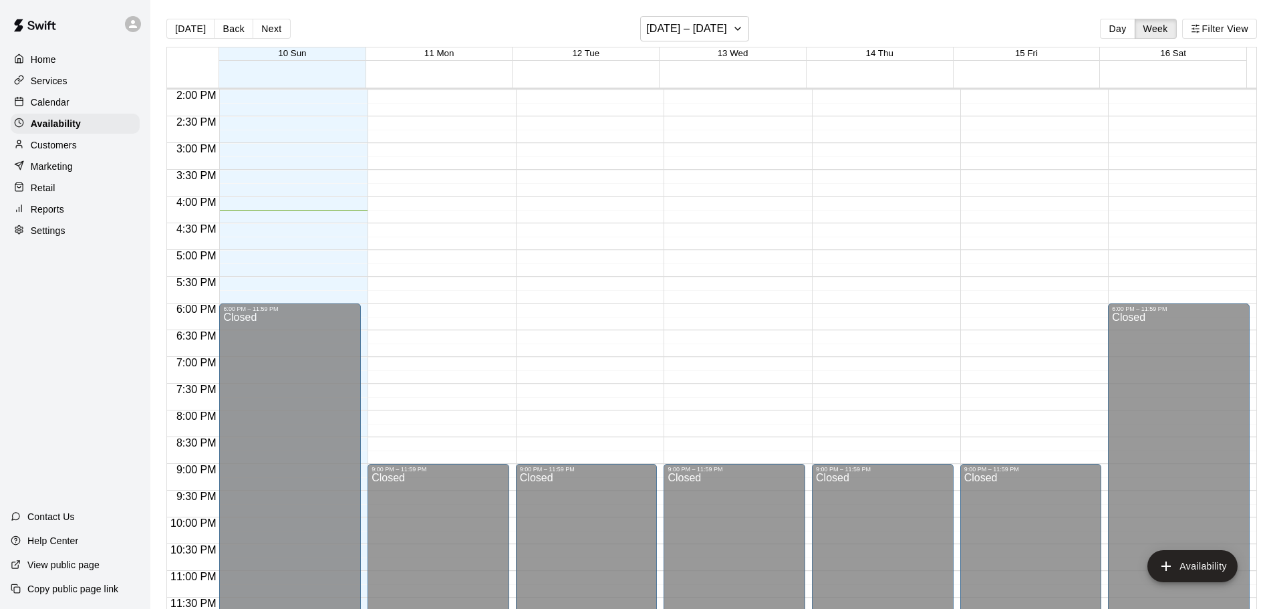
click at [53, 104] on p "Calendar" at bounding box center [50, 102] width 39 height 13
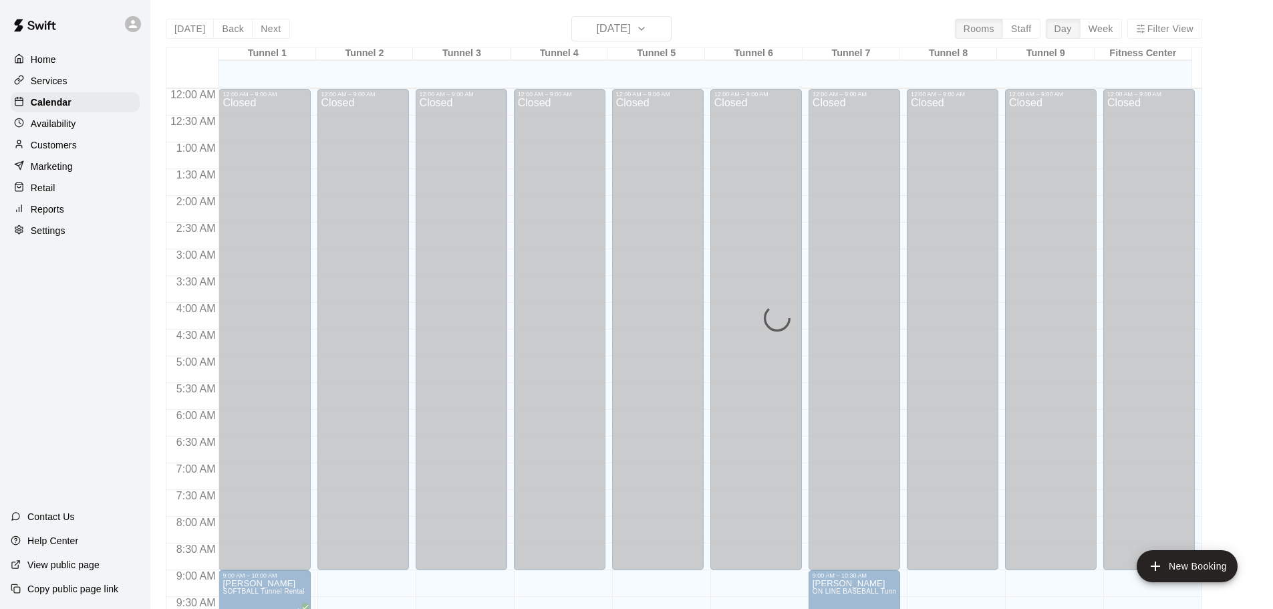
scroll to position [708, 0]
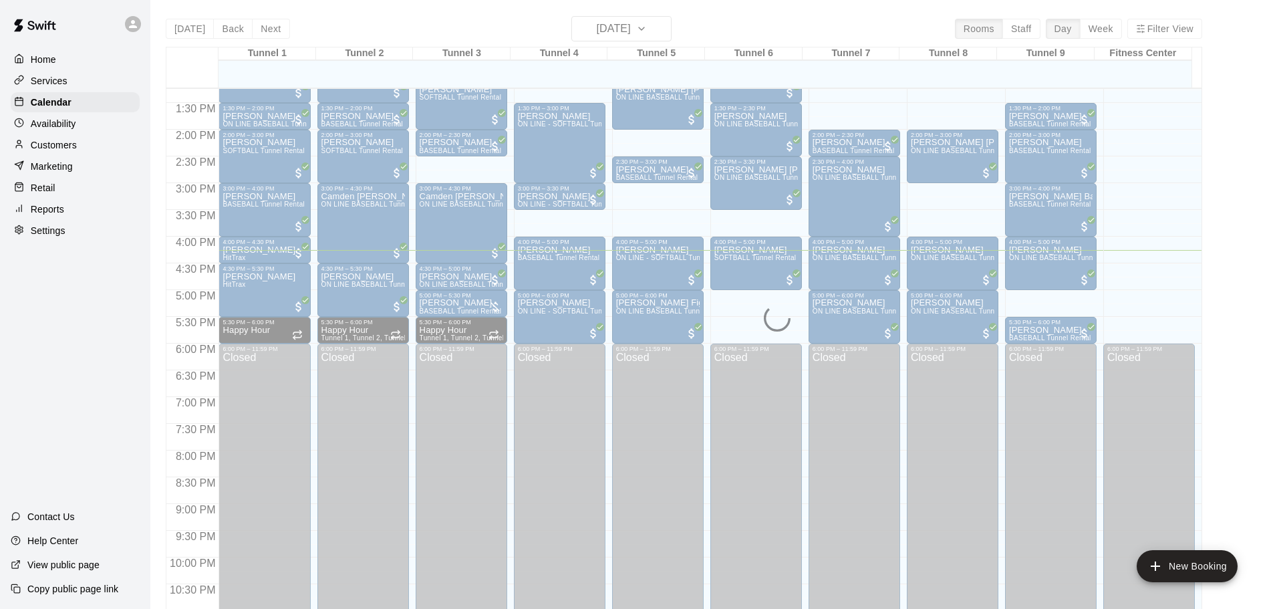
click at [47, 213] on p "Reports" at bounding box center [47, 208] width 33 height 13
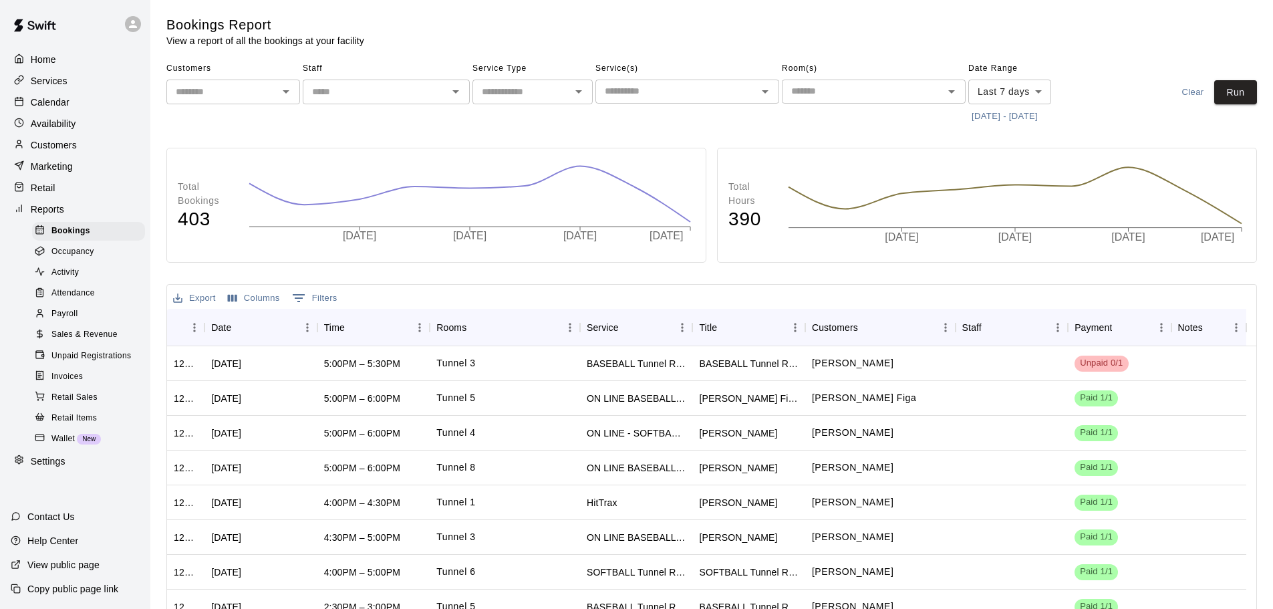
click at [47, 104] on p "Calendar" at bounding box center [50, 102] width 39 height 13
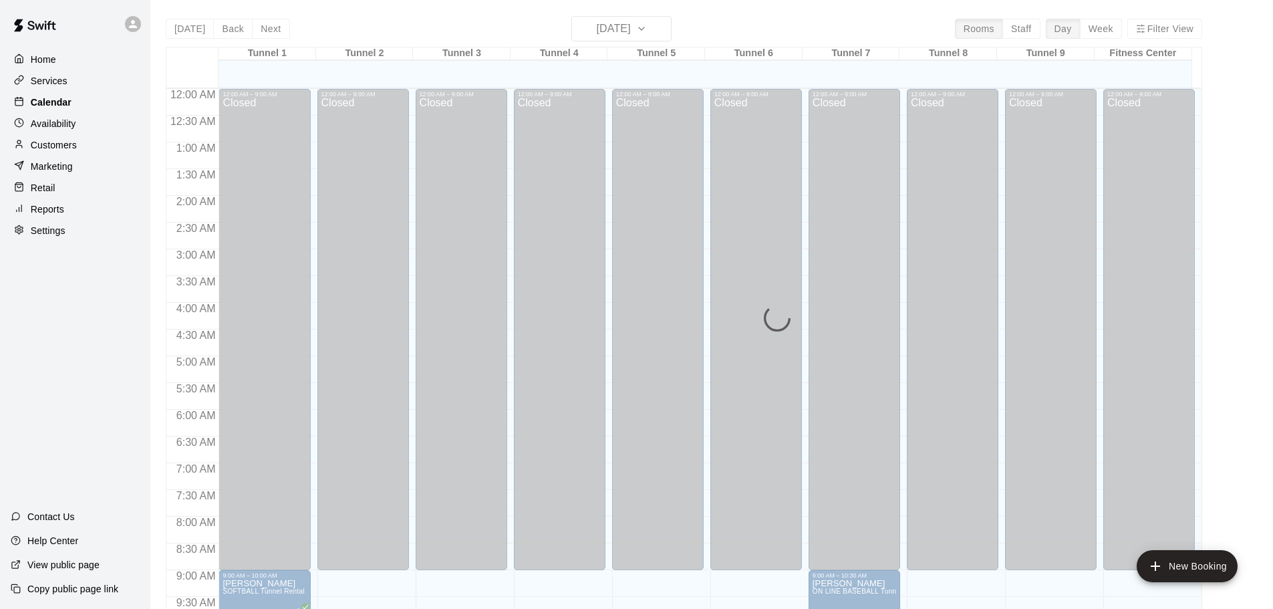
scroll to position [708, 0]
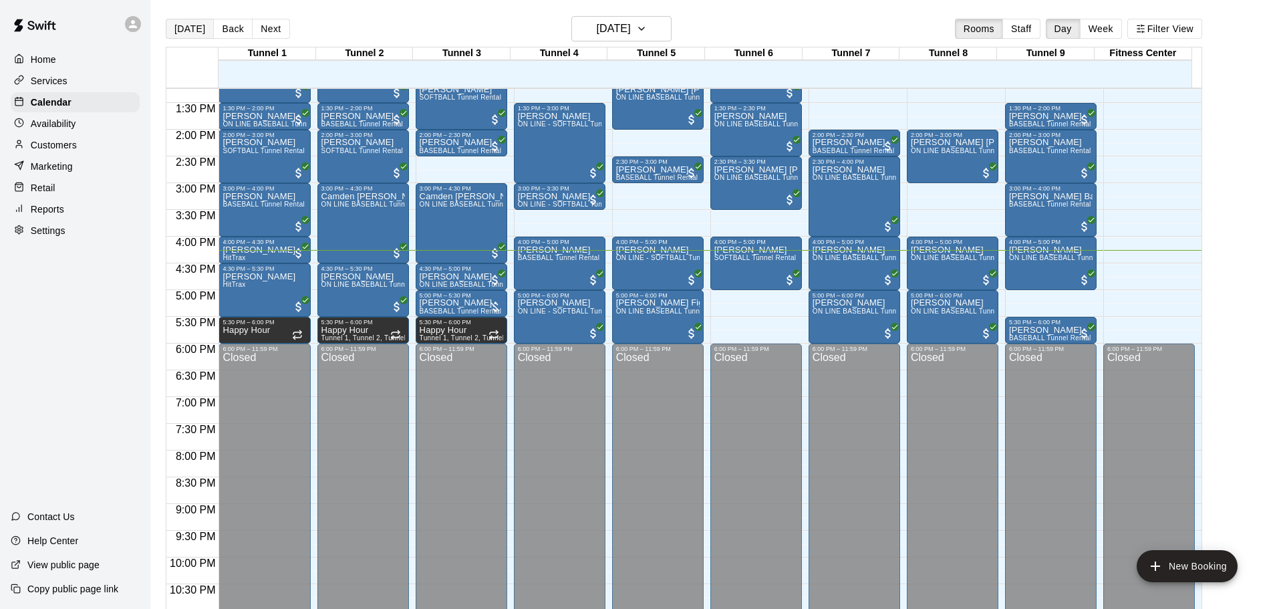
click at [183, 24] on button "[DATE]" at bounding box center [190, 29] width 48 height 20
click at [201, 31] on button "[DATE]" at bounding box center [190, 29] width 48 height 20
click at [110, 125] on div "Availability" at bounding box center [75, 124] width 129 height 20
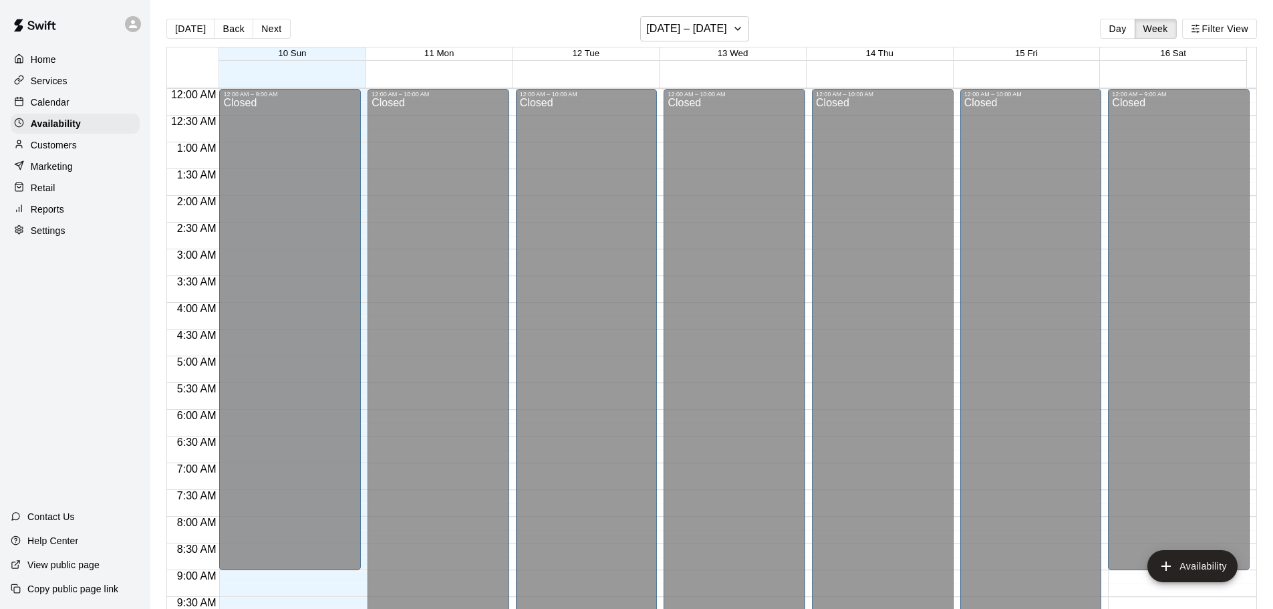
scroll to position [748, 0]
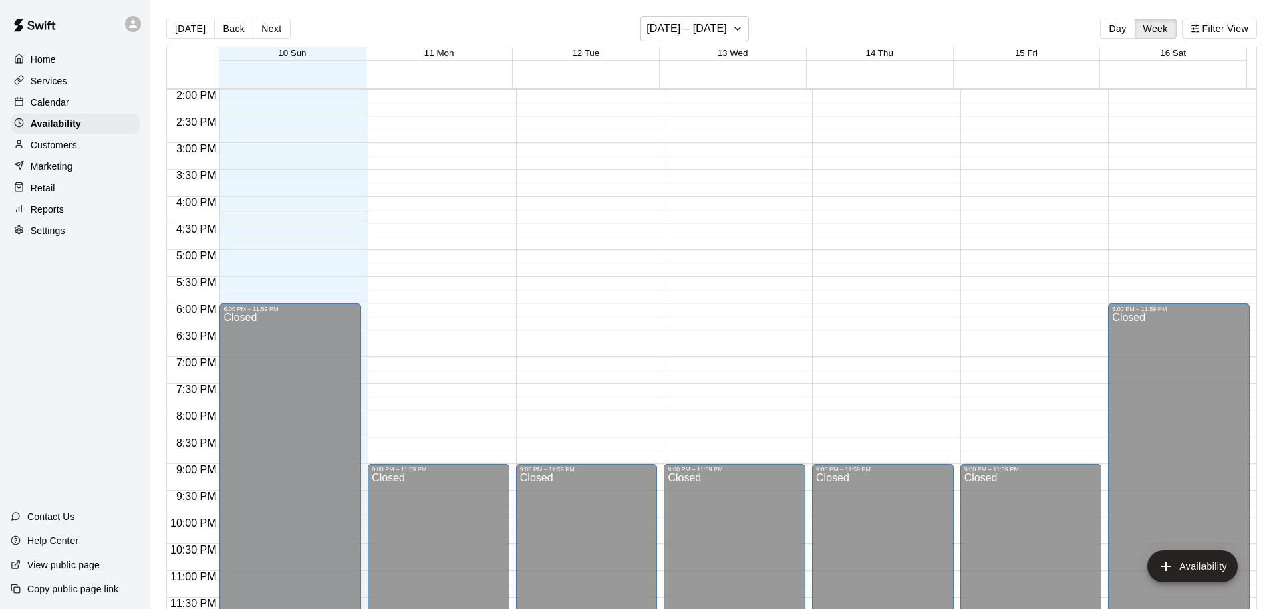
click at [96, 96] on div "Calendar" at bounding box center [75, 102] width 129 height 20
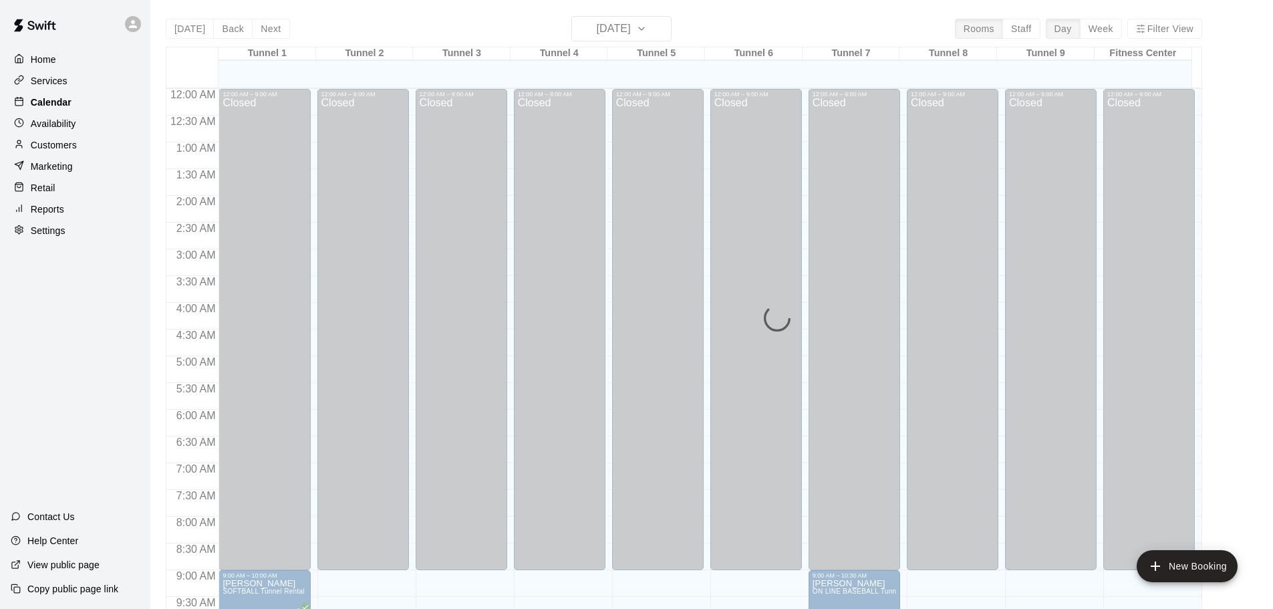
scroll to position [708, 0]
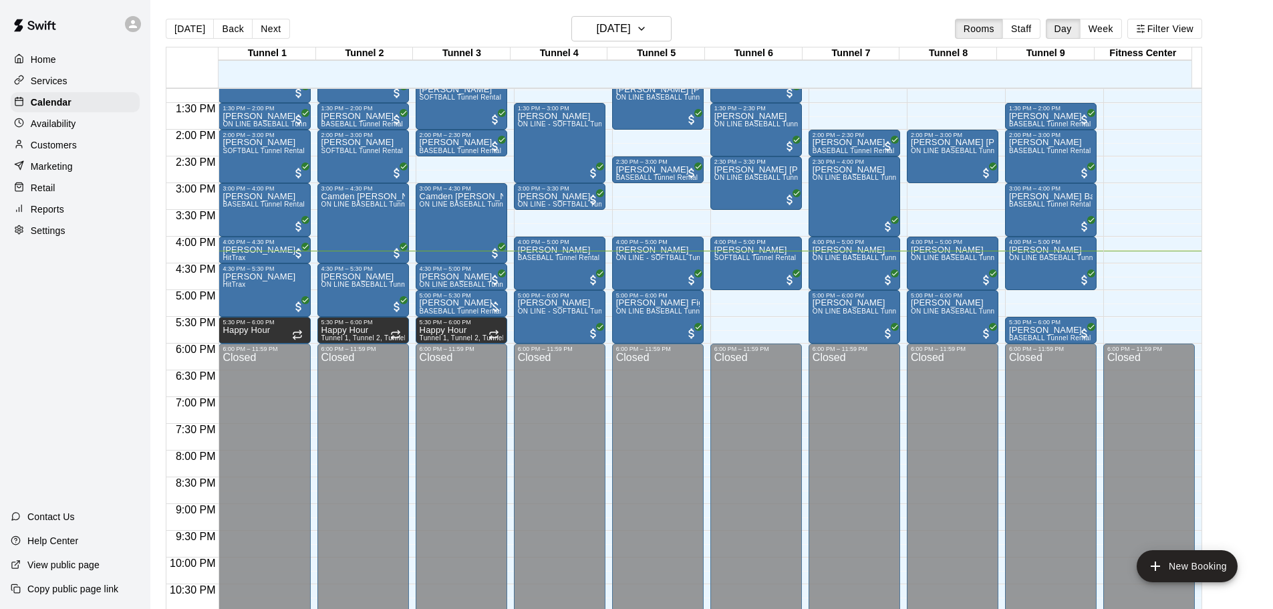
click at [67, 208] on div "Reports" at bounding box center [75, 209] width 129 height 20
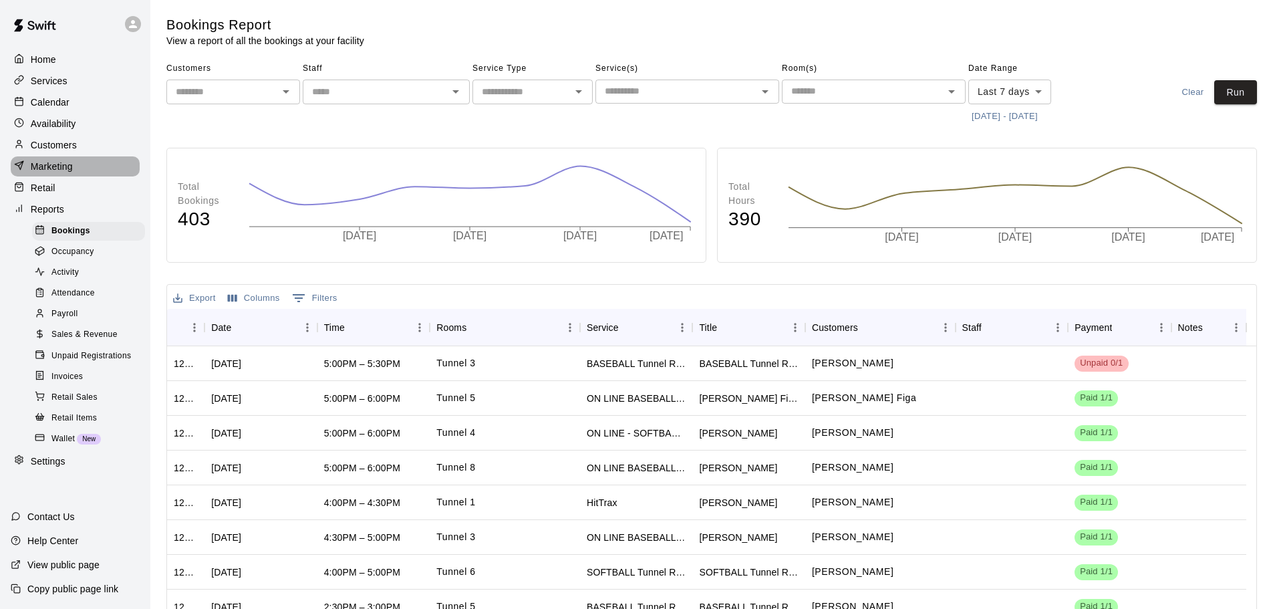
click at [85, 170] on div "Marketing" at bounding box center [75, 166] width 129 height 20
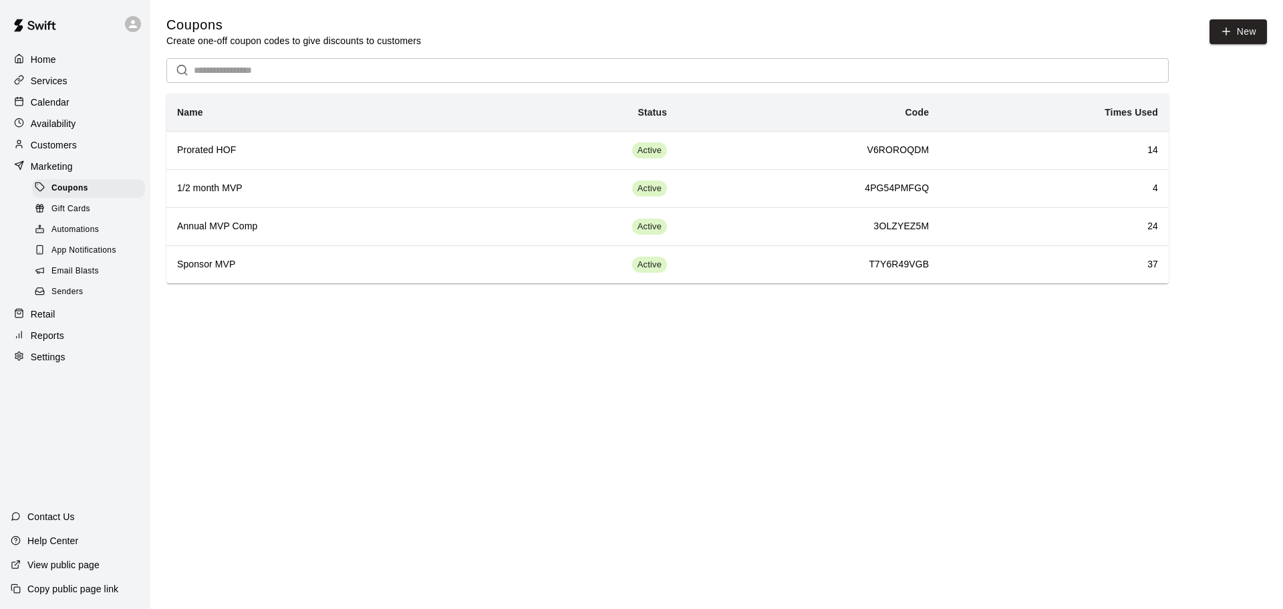
click at [106, 216] on div "Gift Cards" at bounding box center [88, 209] width 113 height 19
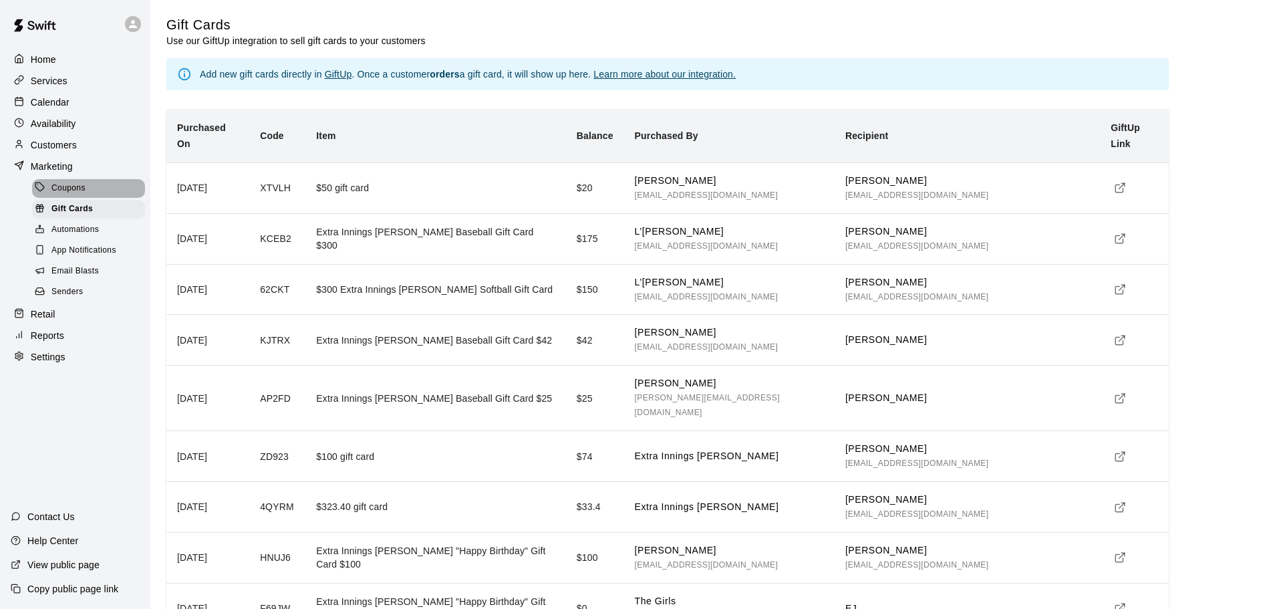
click at [95, 192] on div "Coupons" at bounding box center [88, 188] width 113 height 19
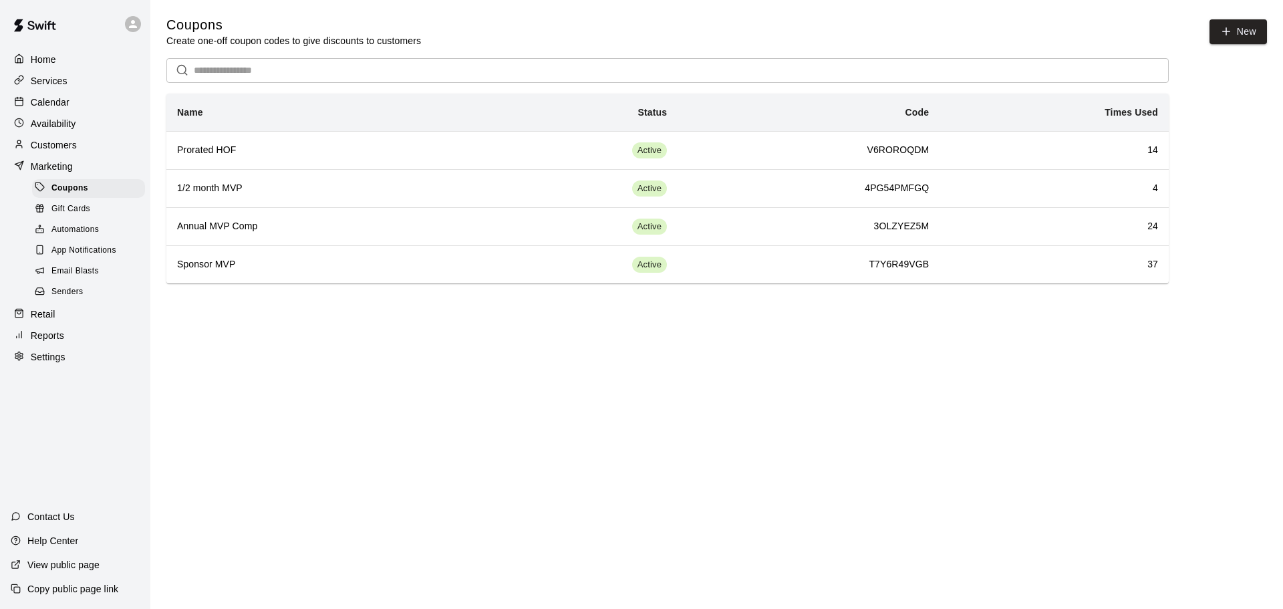
click at [100, 239] on div "Automations" at bounding box center [88, 229] width 113 height 19
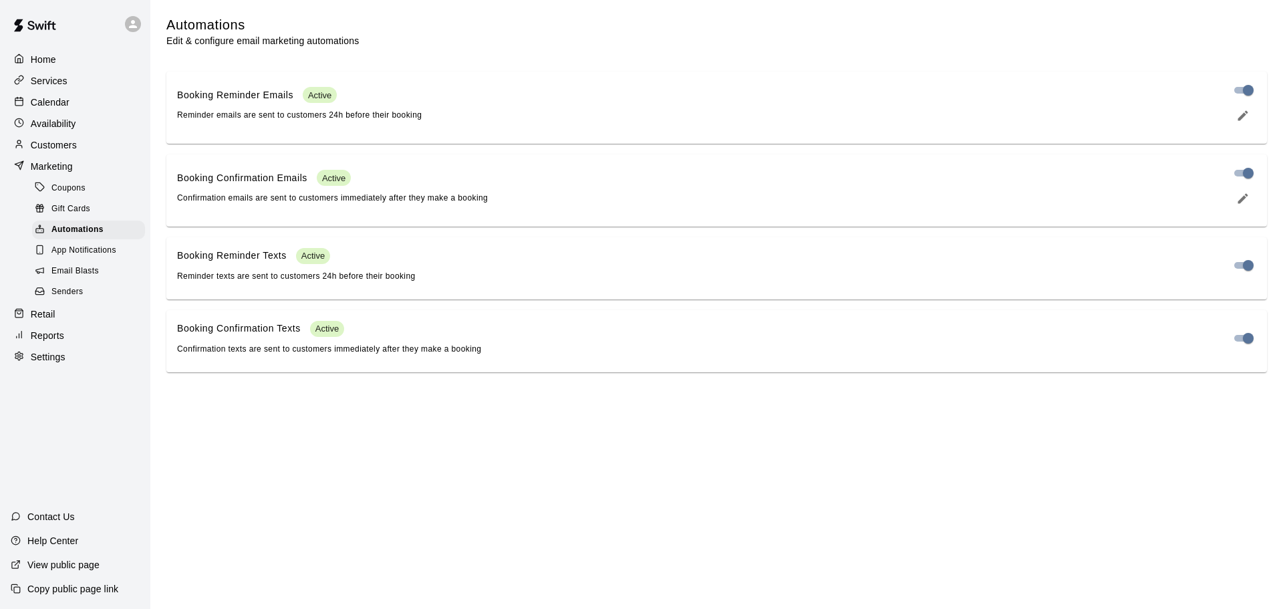
click at [65, 257] on span "App Notifications" at bounding box center [83, 250] width 65 height 13
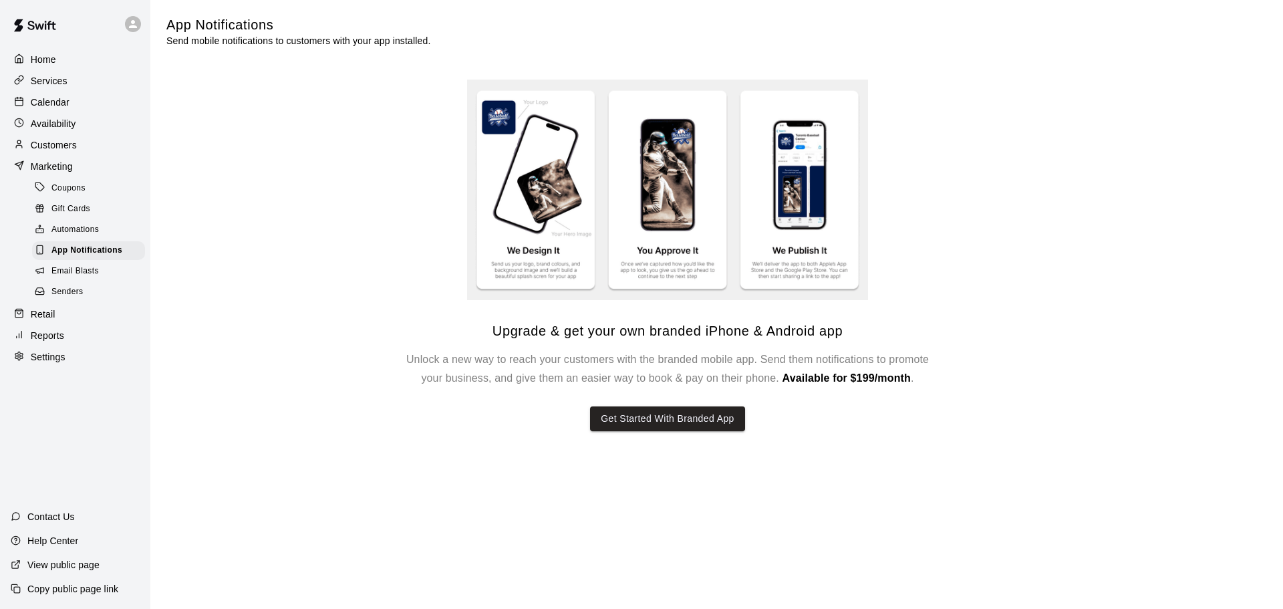
click at [73, 282] on link "Email Blasts" at bounding box center [91, 271] width 118 height 21
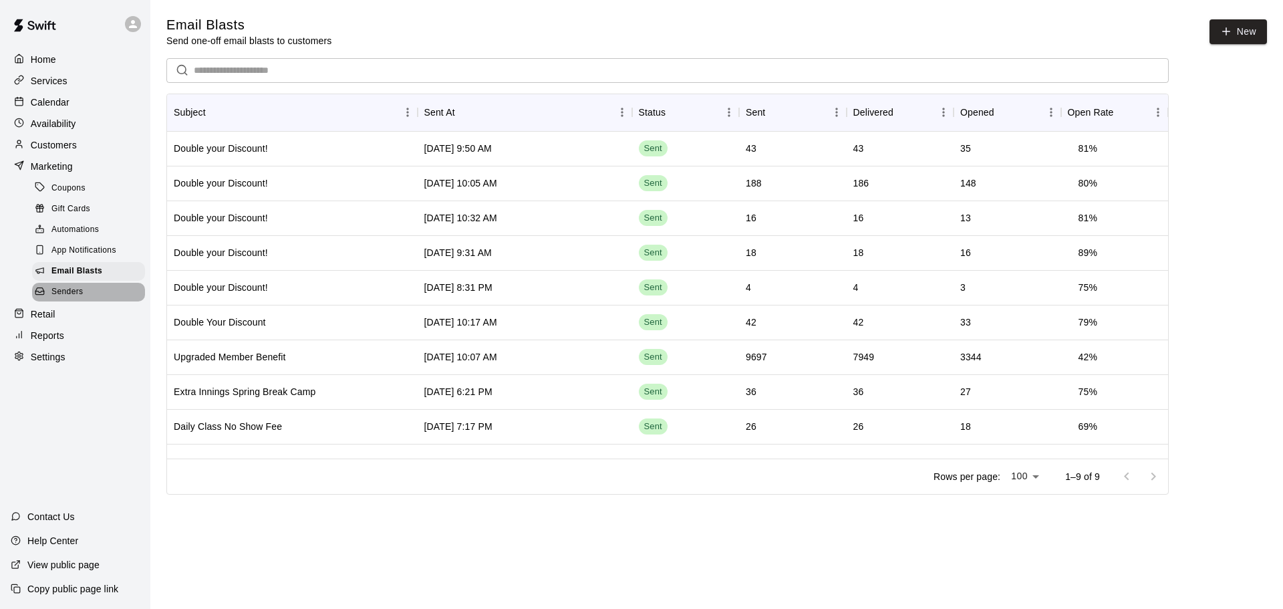
click at [73, 299] on span "Senders" at bounding box center [67, 291] width 32 height 13
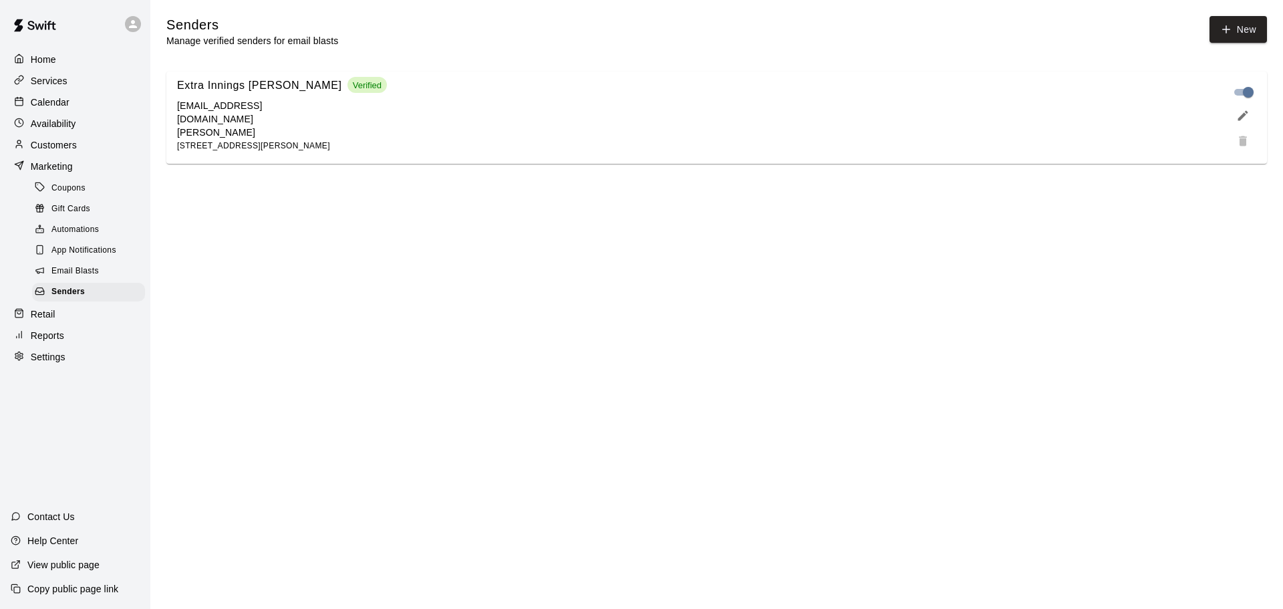
click at [64, 324] on div "Retail" at bounding box center [75, 314] width 129 height 20
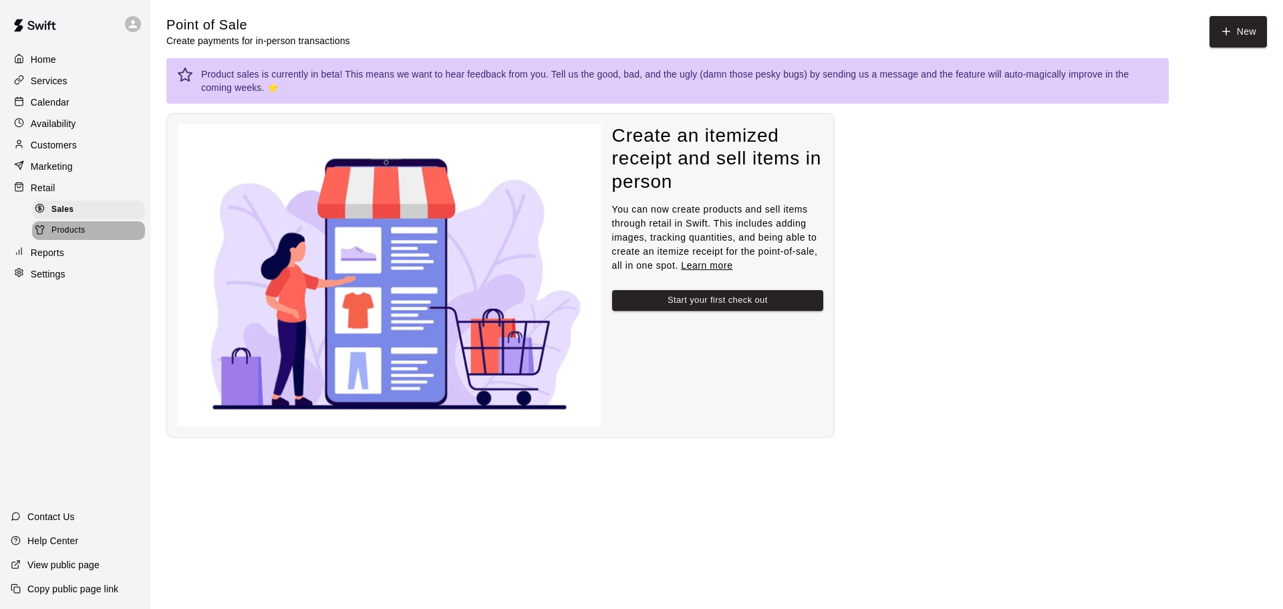
click at [58, 237] on span "Products" at bounding box center [68, 230] width 34 height 13
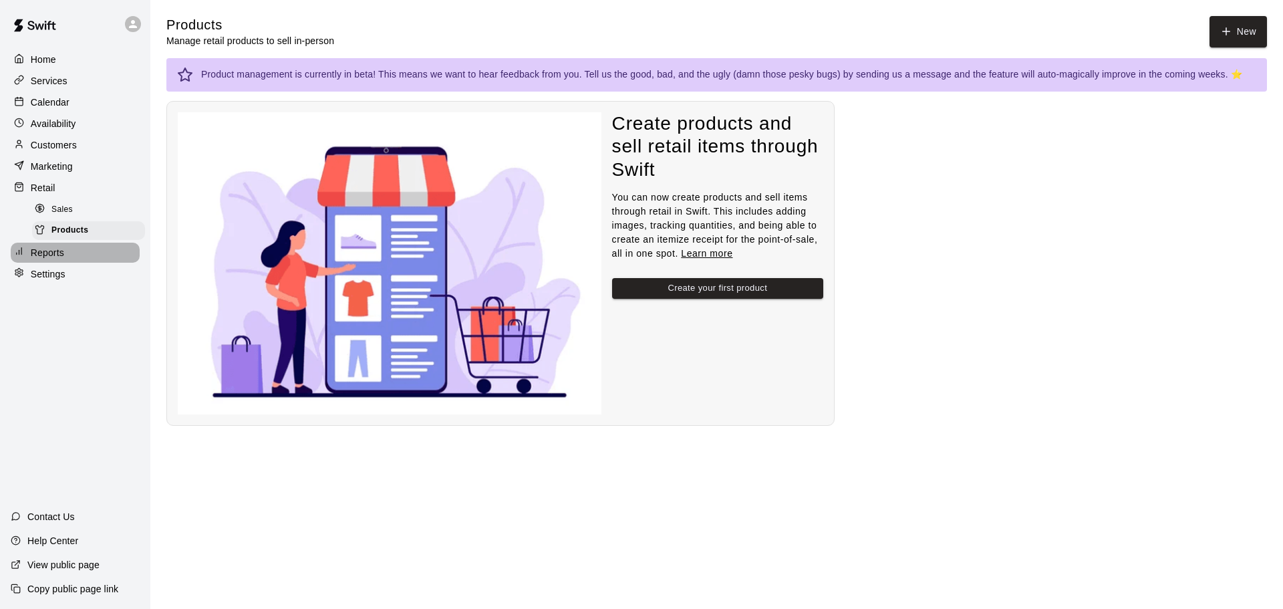
click at [76, 253] on div "Reports" at bounding box center [75, 253] width 129 height 20
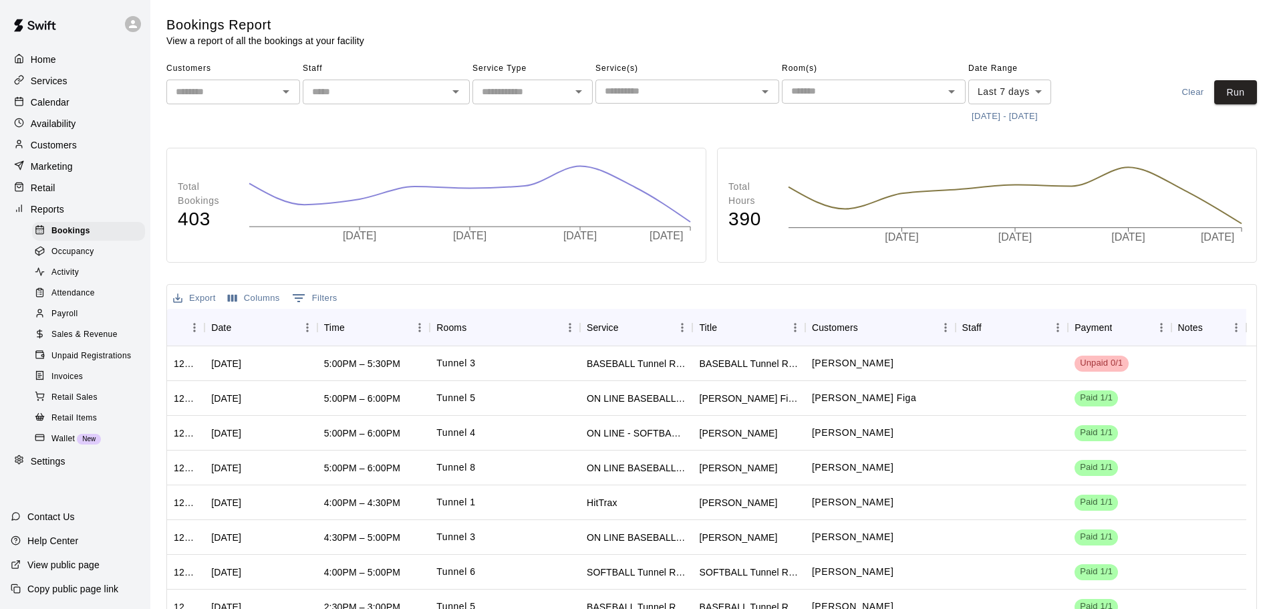
click at [75, 404] on span "Retail Sales" at bounding box center [74, 397] width 46 height 13
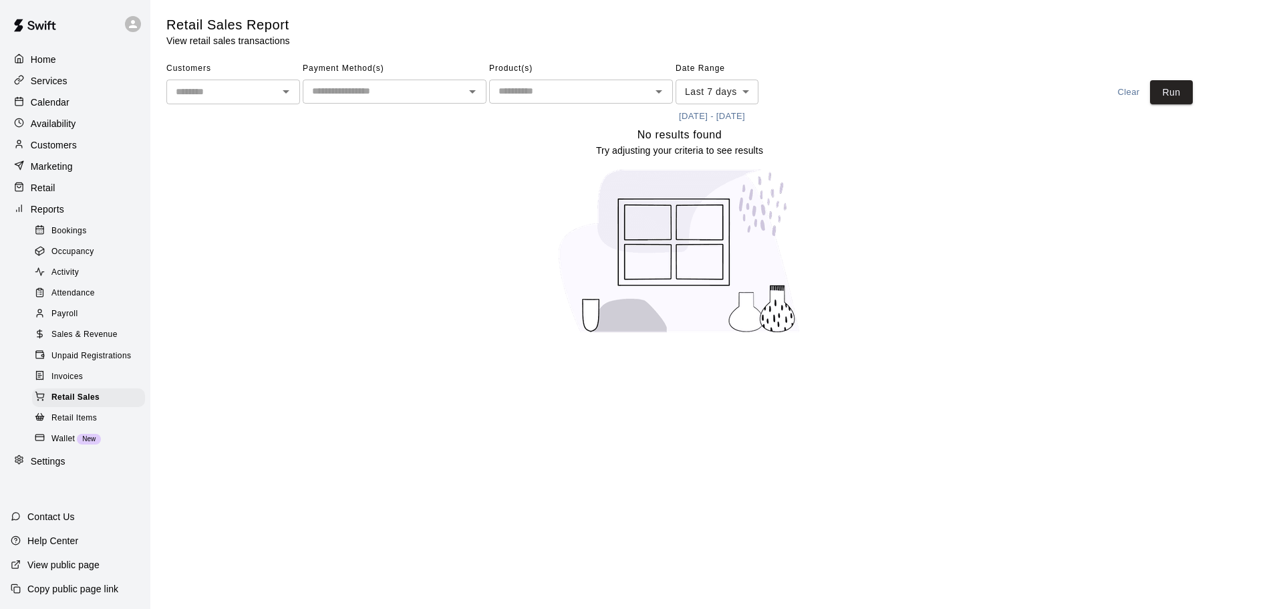
click at [110, 424] on div "Retail Items" at bounding box center [88, 418] width 113 height 19
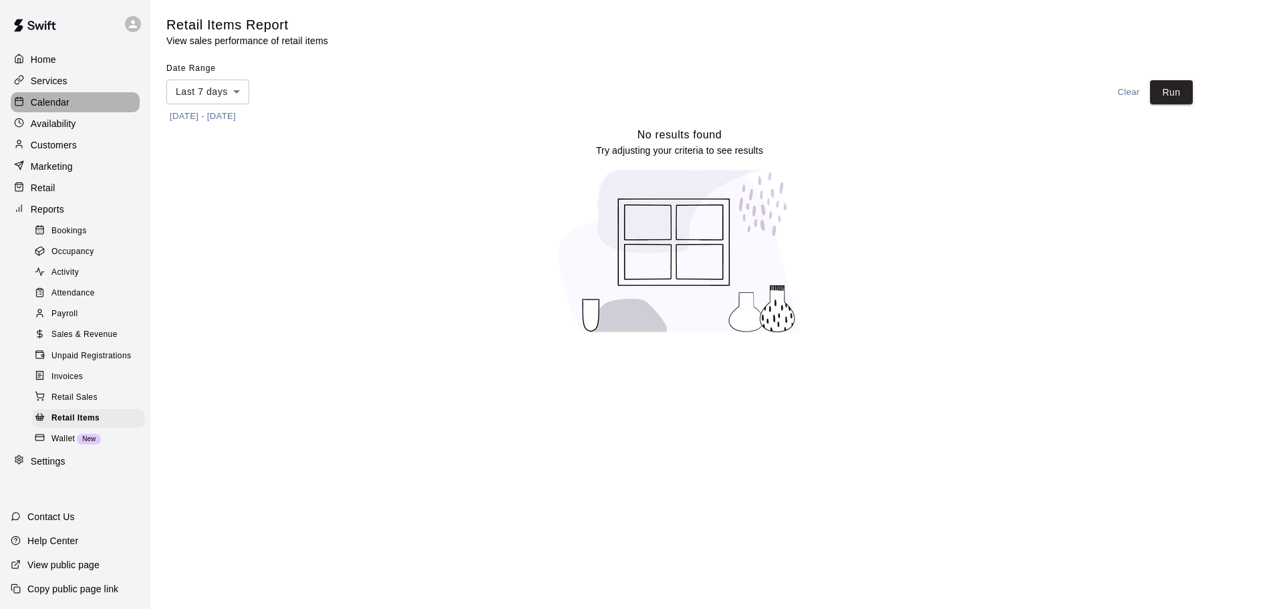
click at [31, 109] on p "Calendar" at bounding box center [50, 102] width 39 height 13
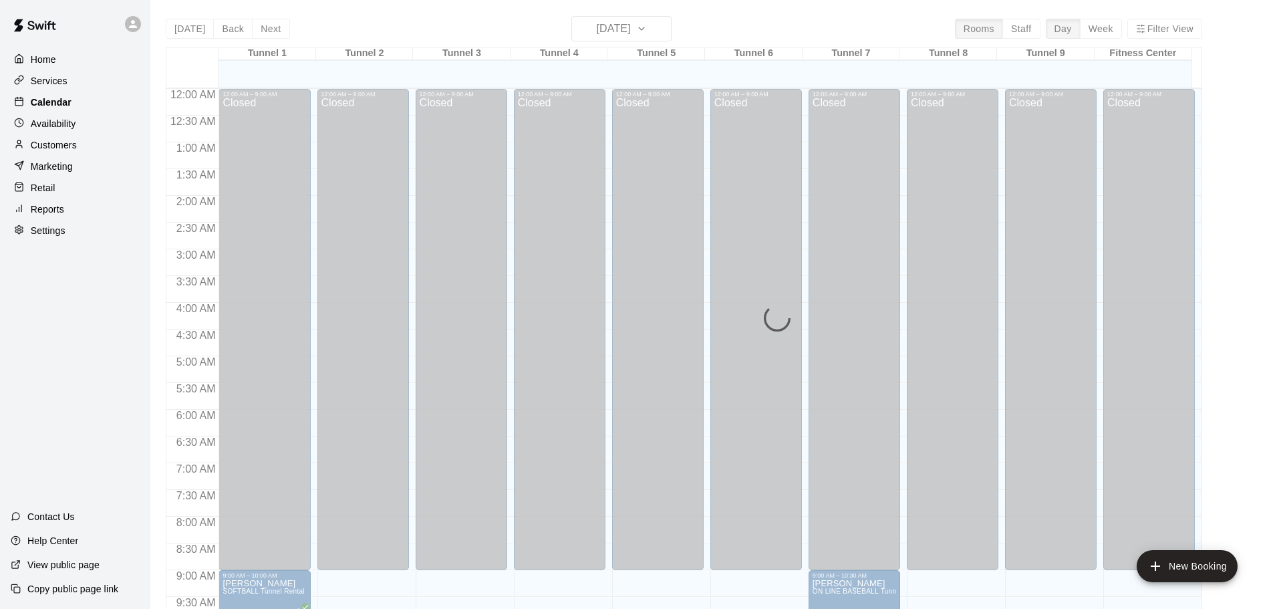
scroll to position [708, 0]
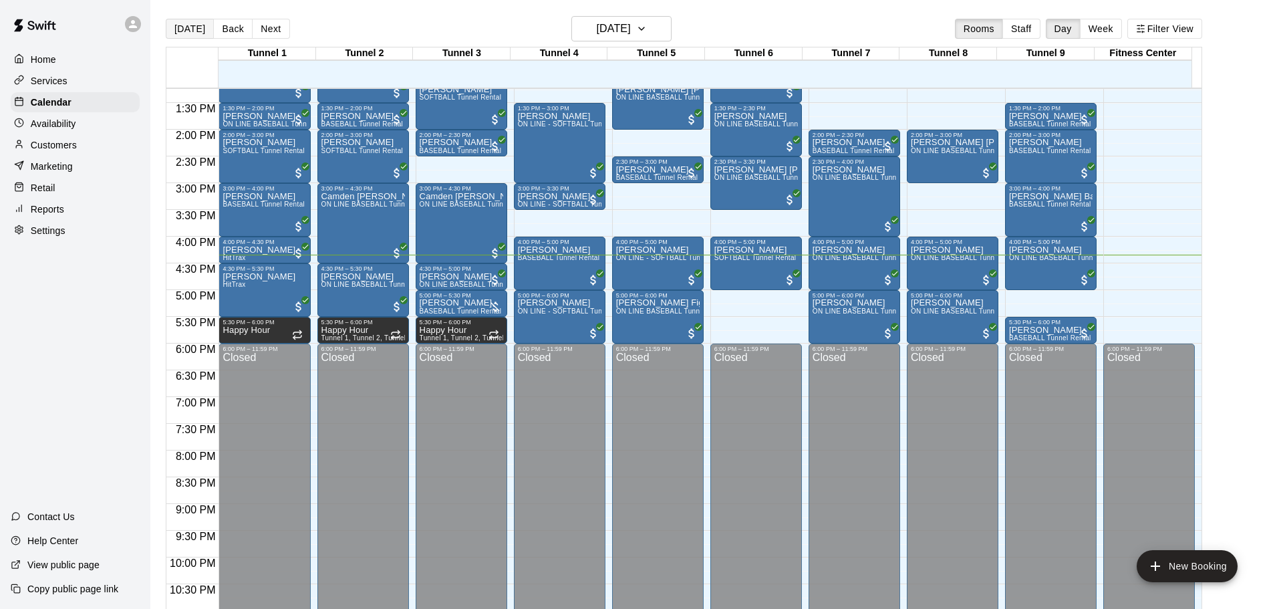
click at [190, 28] on button "[DATE]" at bounding box center [190, 29] width 48 height 20
click at [609, 22] on h6 "[DATE]" at bounding box center [614, 28] width 34 height 19
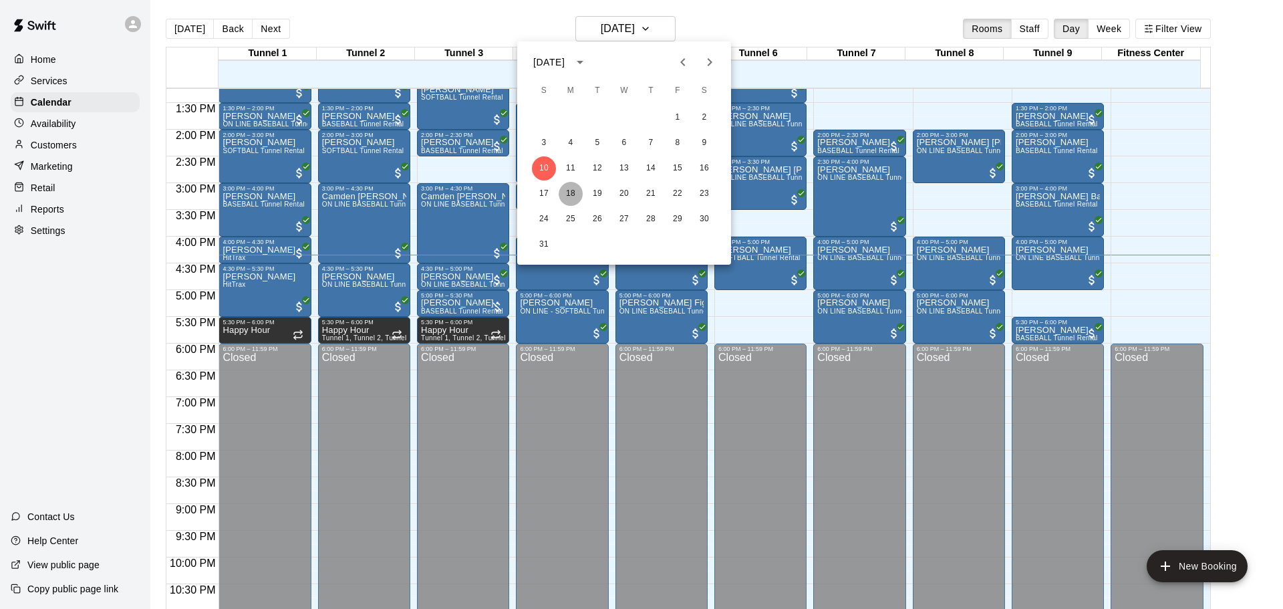
click at [573, 201] on button "18" at bounding box center [571, 194] width 24 height 24
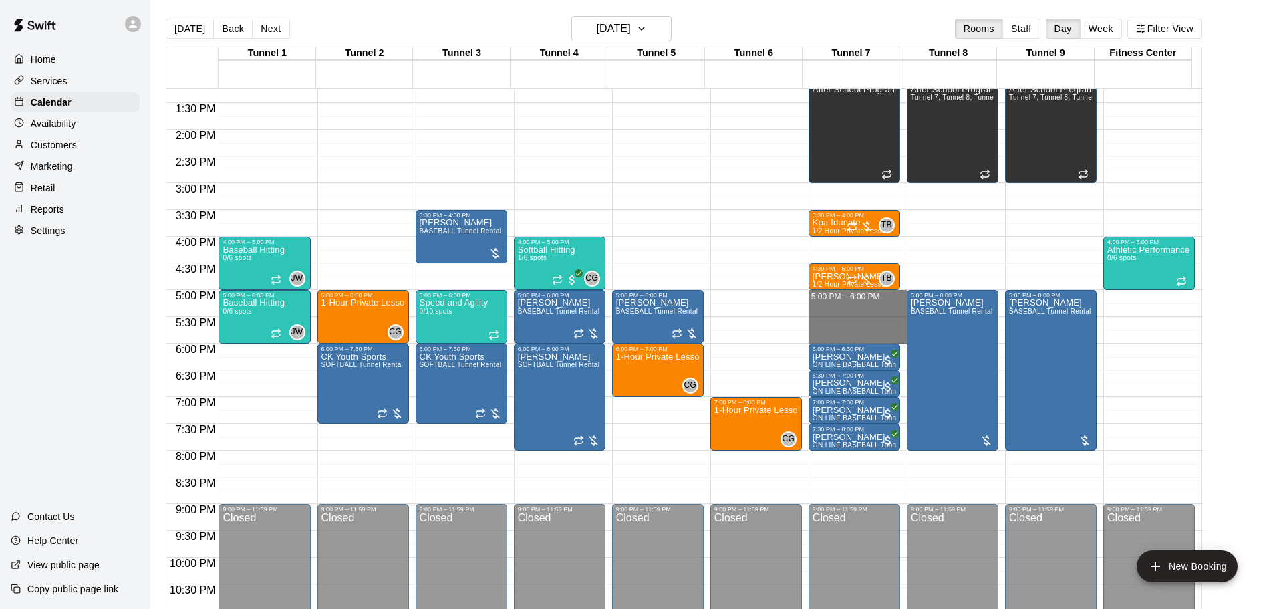
drag, startPoint x: 849, startPoint y: 296, endPoint x: 861, endPoint y: 336, distance: 41.7
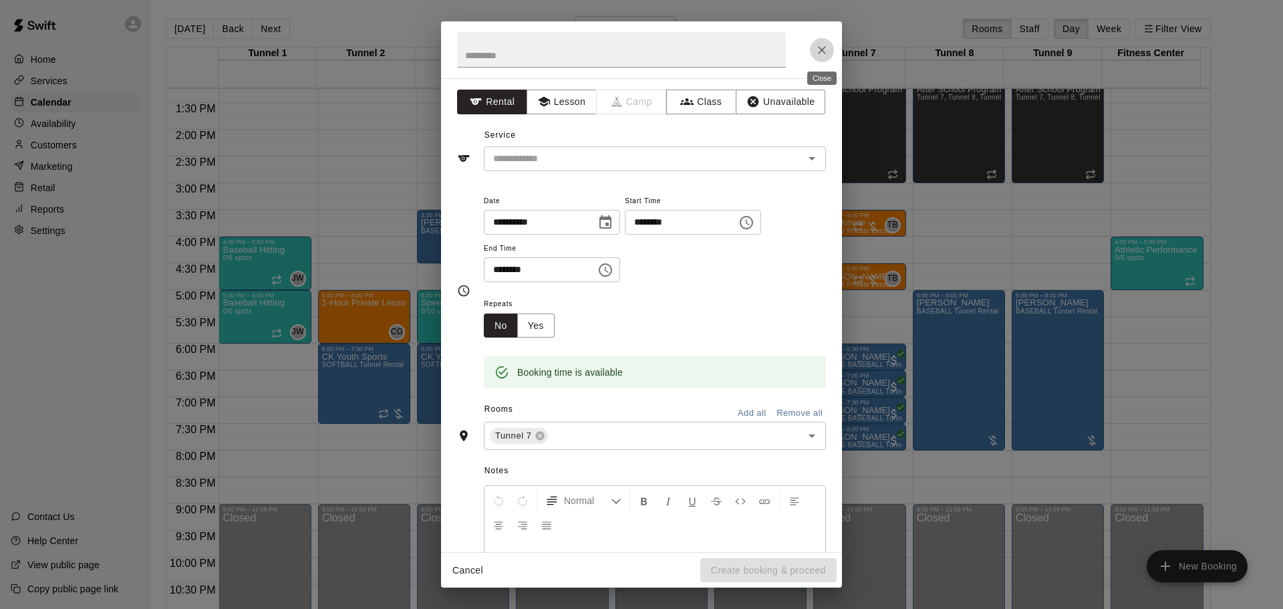
click at [822, 47] on icon "Close" at bounding box center [821, 49] width 13 height 13
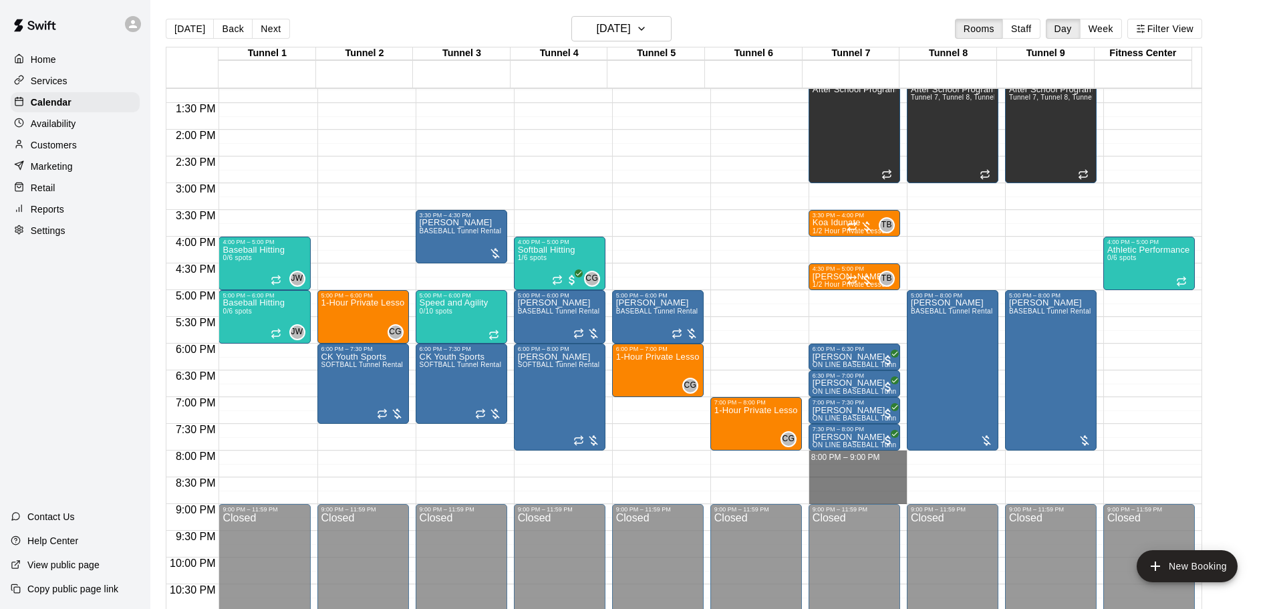
drag, startPoint x: 835, startPoint y: 455, endPoint x: 843, endPoint y: 493, distance: 38.8
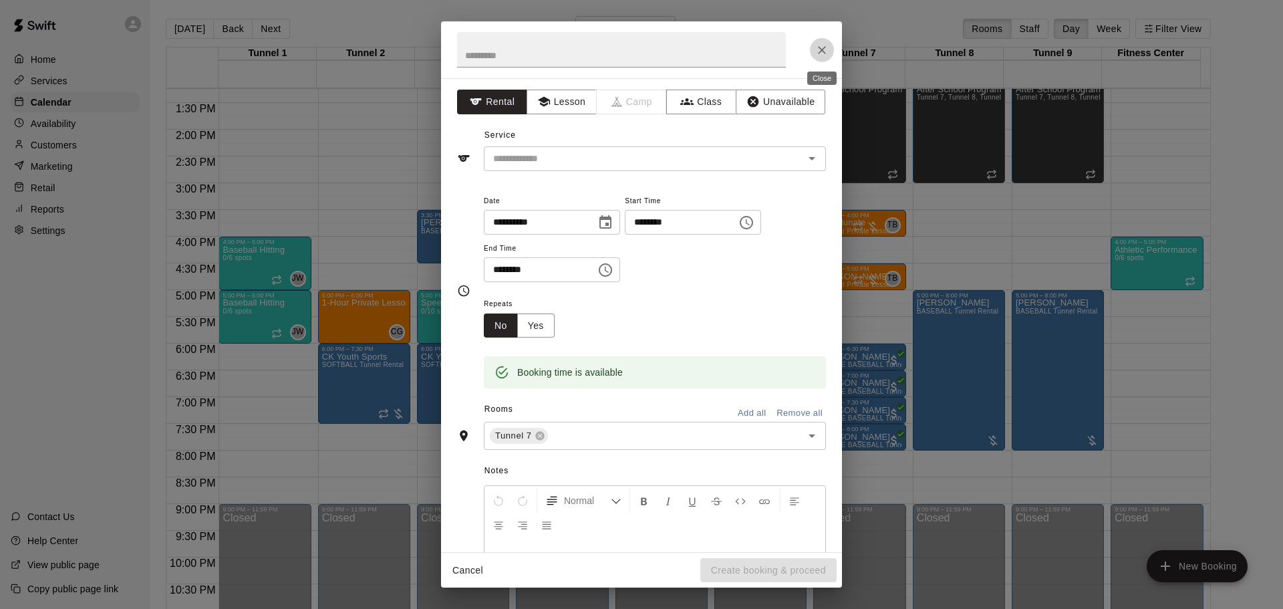
click at [826, 53] on icon "Close" at bounding box center [821, 49] width 13 height 13
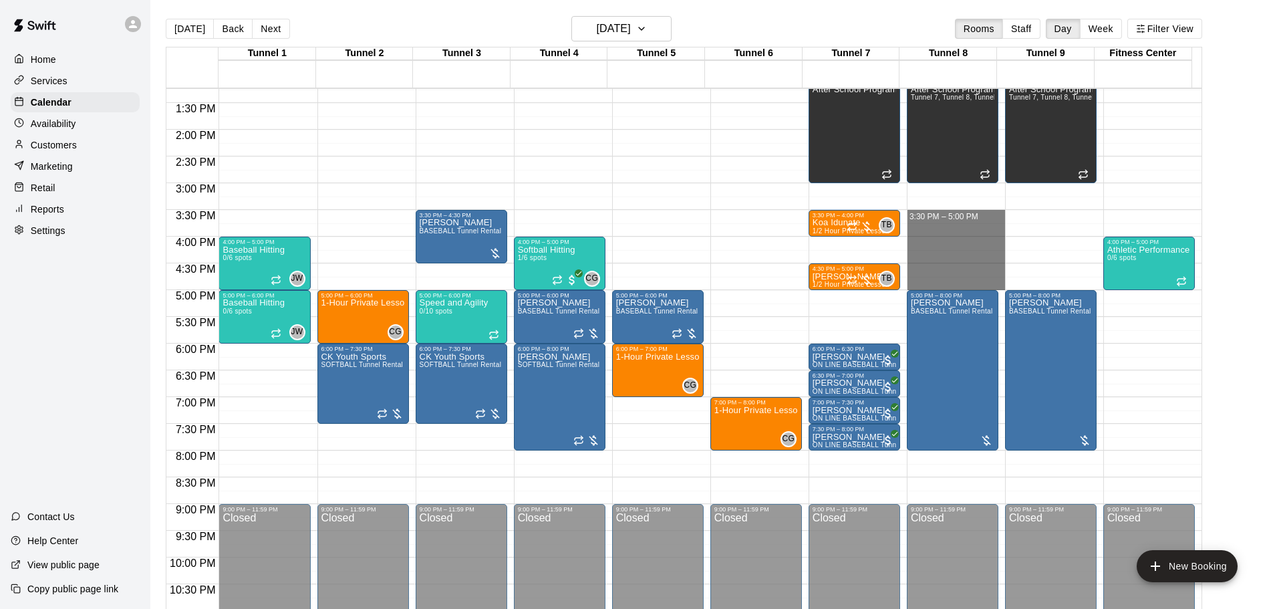
drag, startPoint x: 933, startPoint y: 212, endPoint x: 951, endPoint y: 285, distance: 74.5
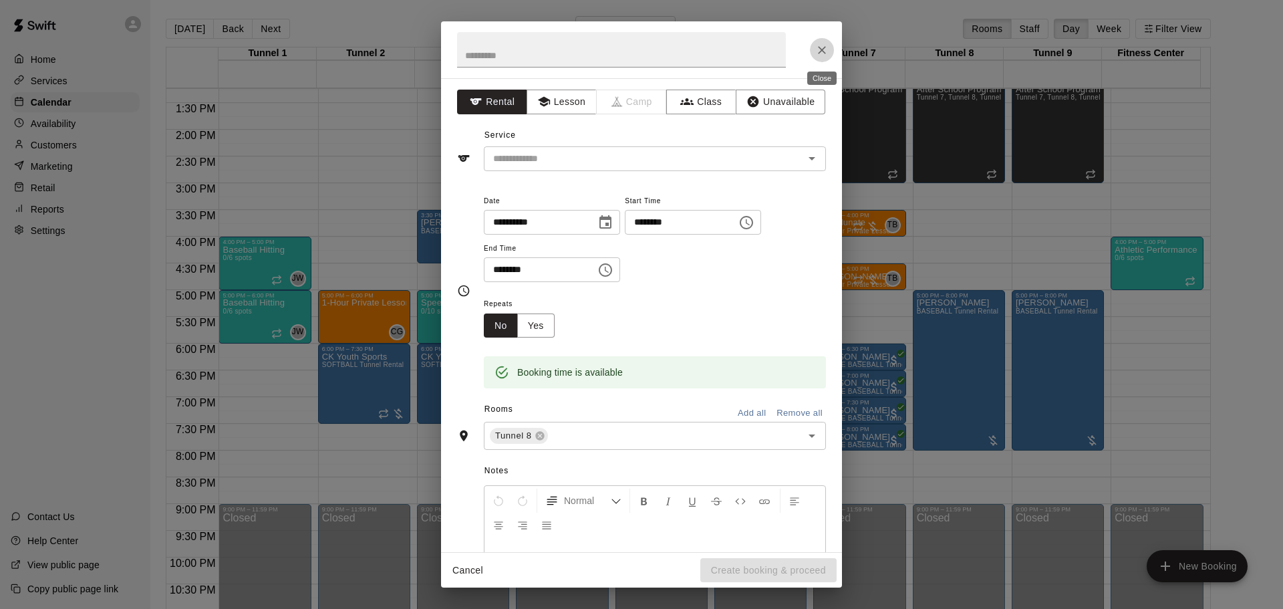
click at [827, 50] on icon "Close" at bounding box center [821, 49] width 13 height 13
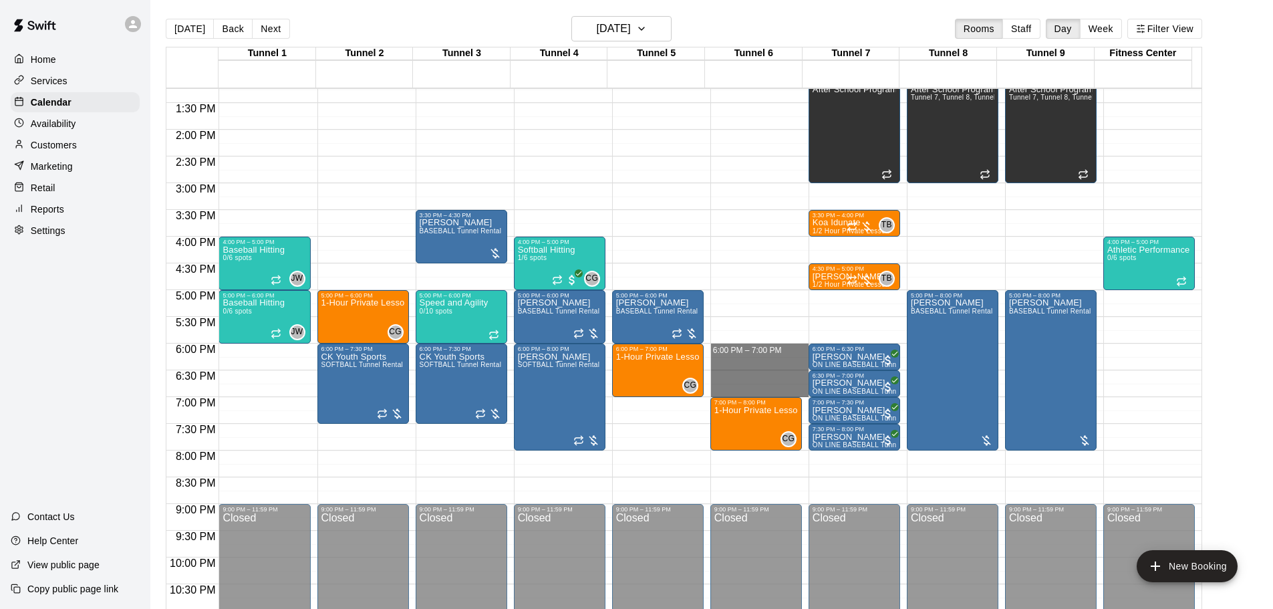
drag, startPoint x: 742, startPoint y: 346, endPoint x: 748, endPoint y: 389, distance: 43.2
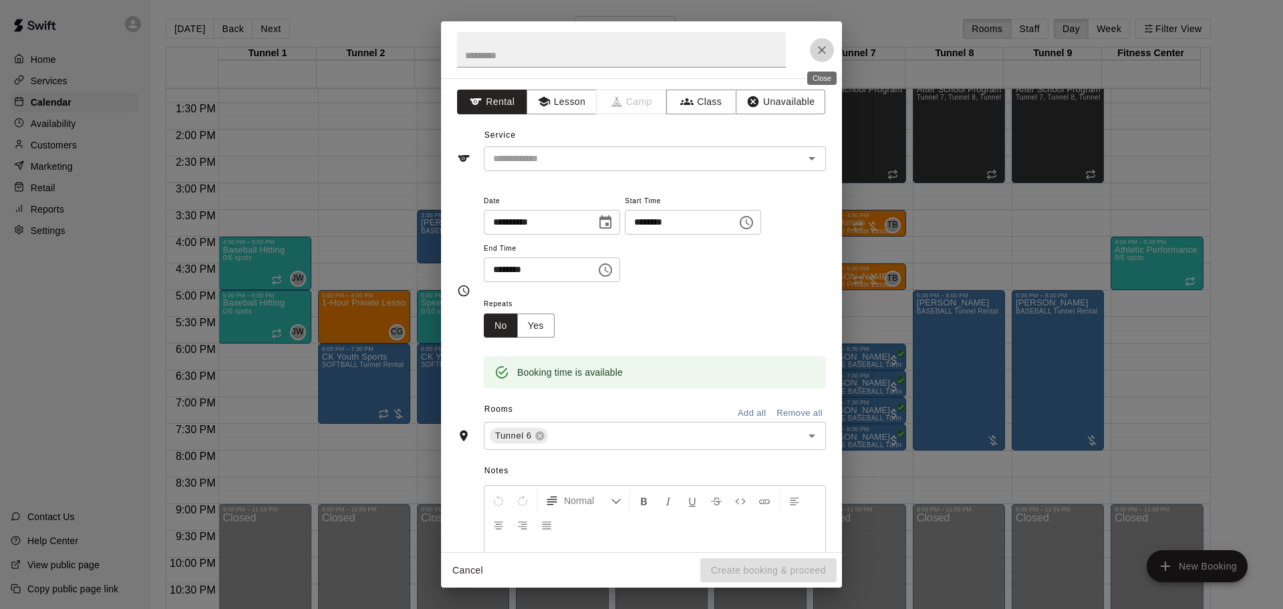
click at [814, 43] on button "Close" at bounding box center [822, 50] width 24 height 24
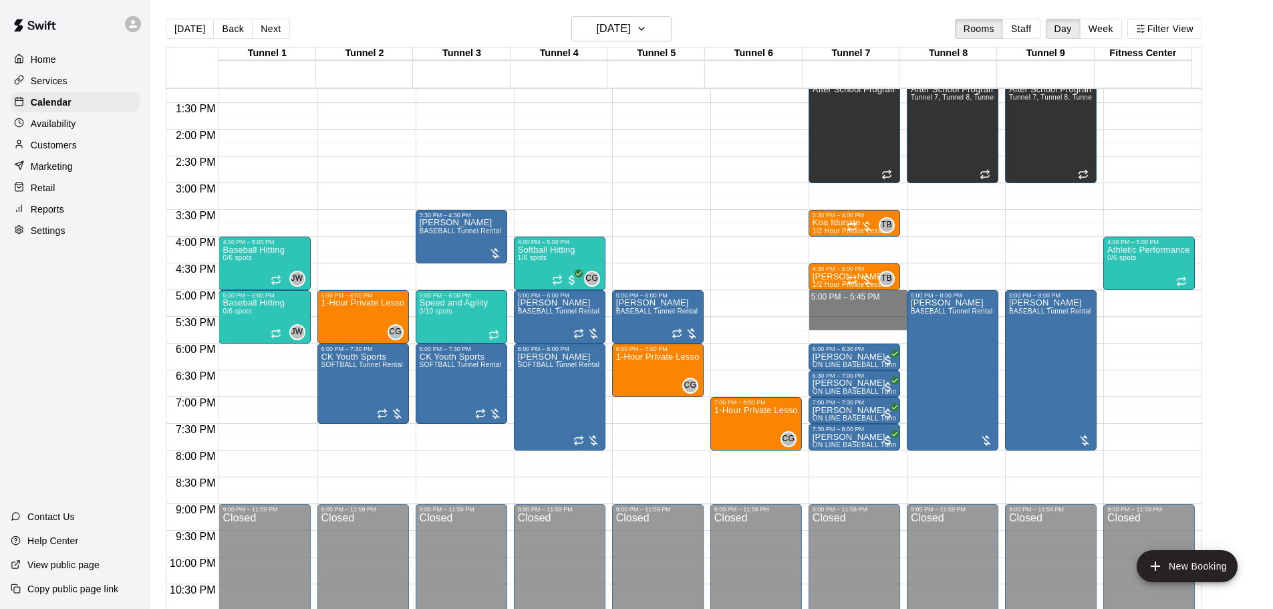
drag, startPoint x: 839, startPoint y: 295, endPoint x: 838, endPoint y: 329, distance: 34.1
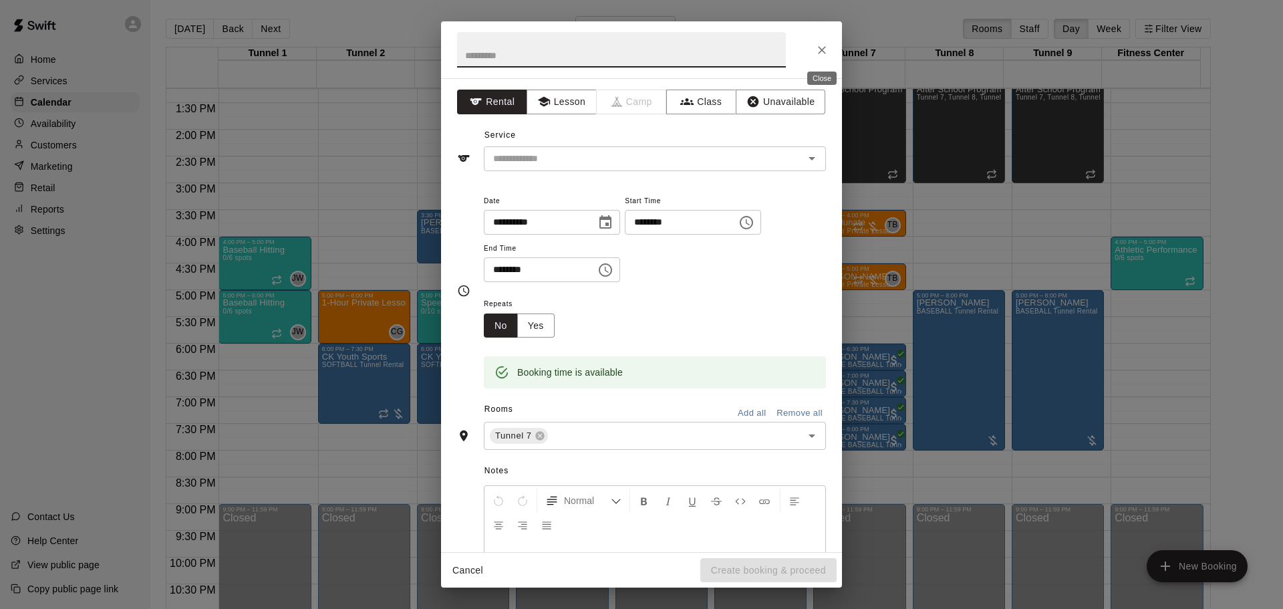
click at [813, 49] on button "Close" at bounding box center [822, 50] width 24 height 24
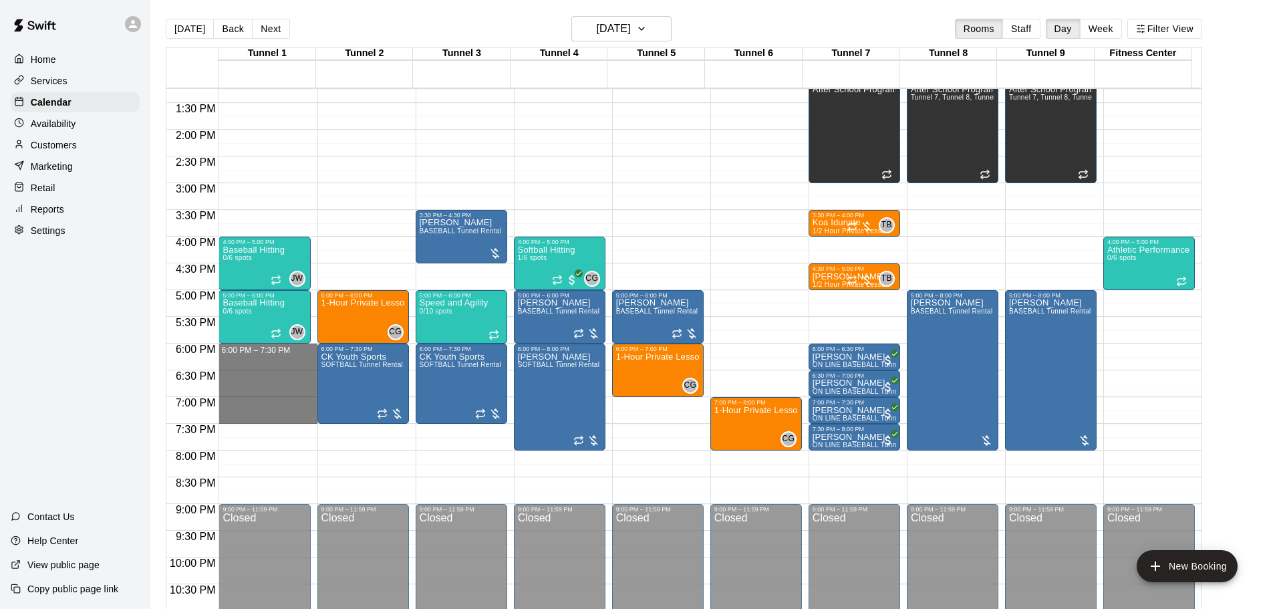
drag, startPoint x: 261, startPoint y: 347, endPoint x: 267, endPoint y: 419, distance: 72.4
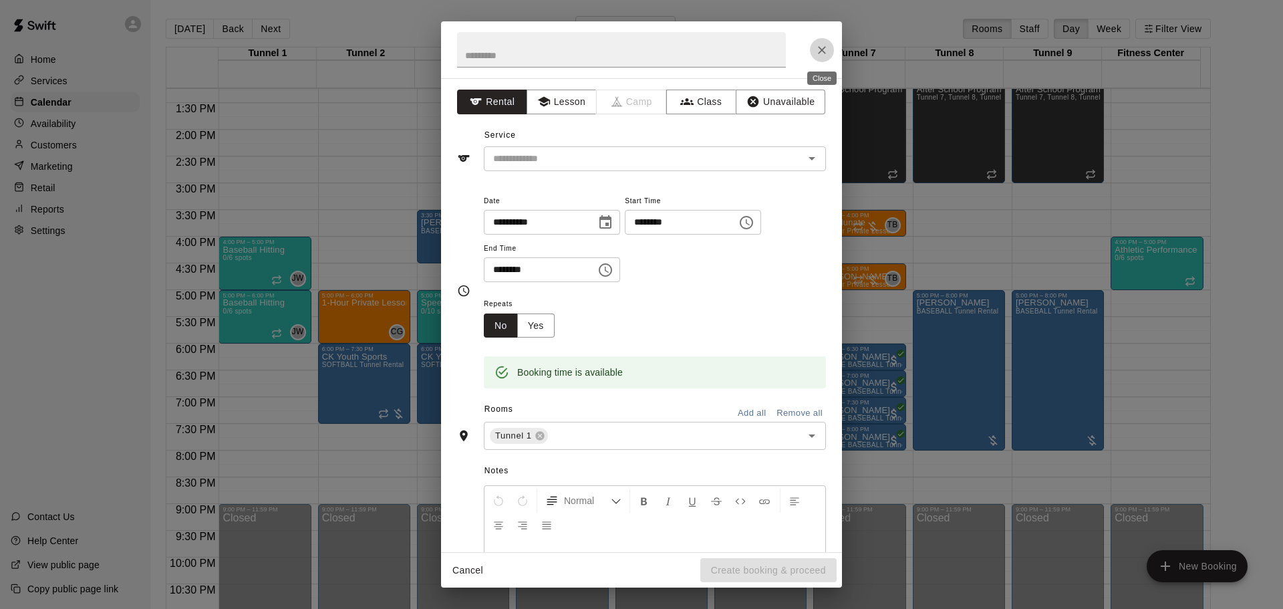
click at [818, 39] on button "Close" at bounding box center [822, 50] width 24 height 24
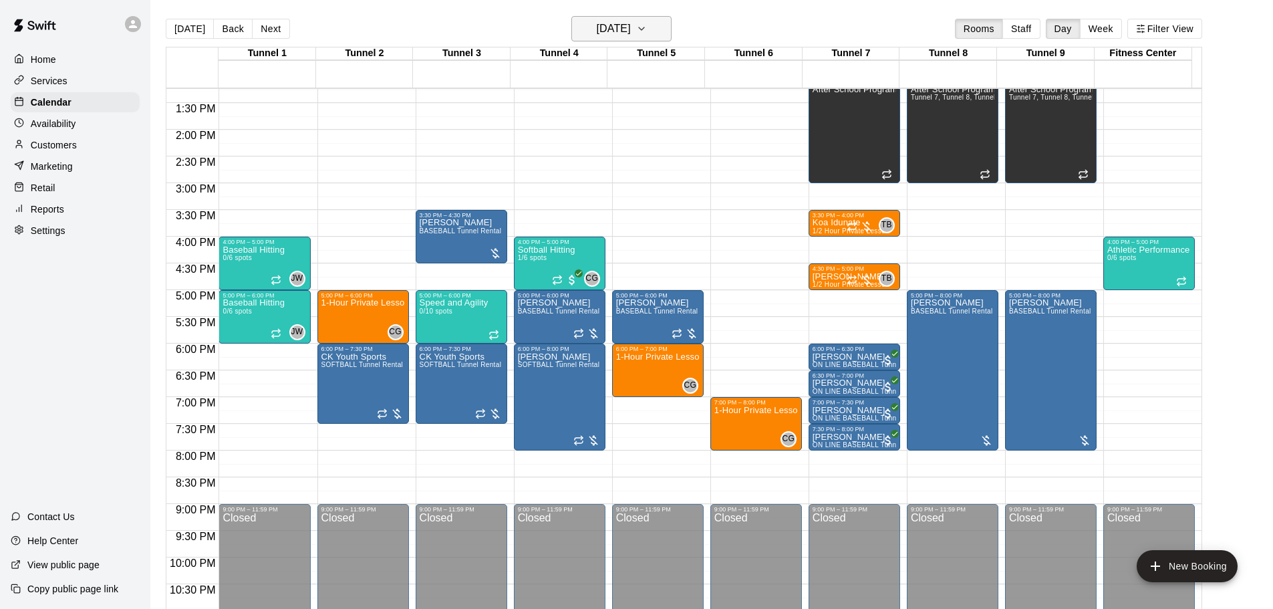
click at [631, 35] on h6 "[DATE]" at bounding box center [614, 28] width 34 height 19
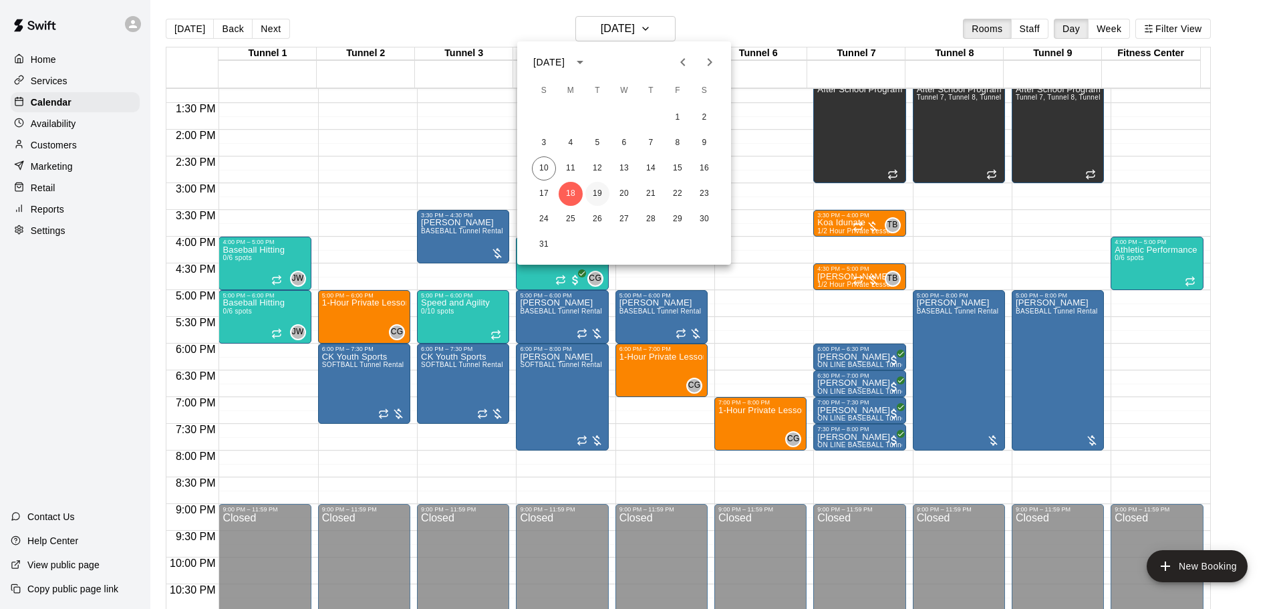
click at [600, 193] on button "19" at bounding box center [597, 194] width 24 height 24
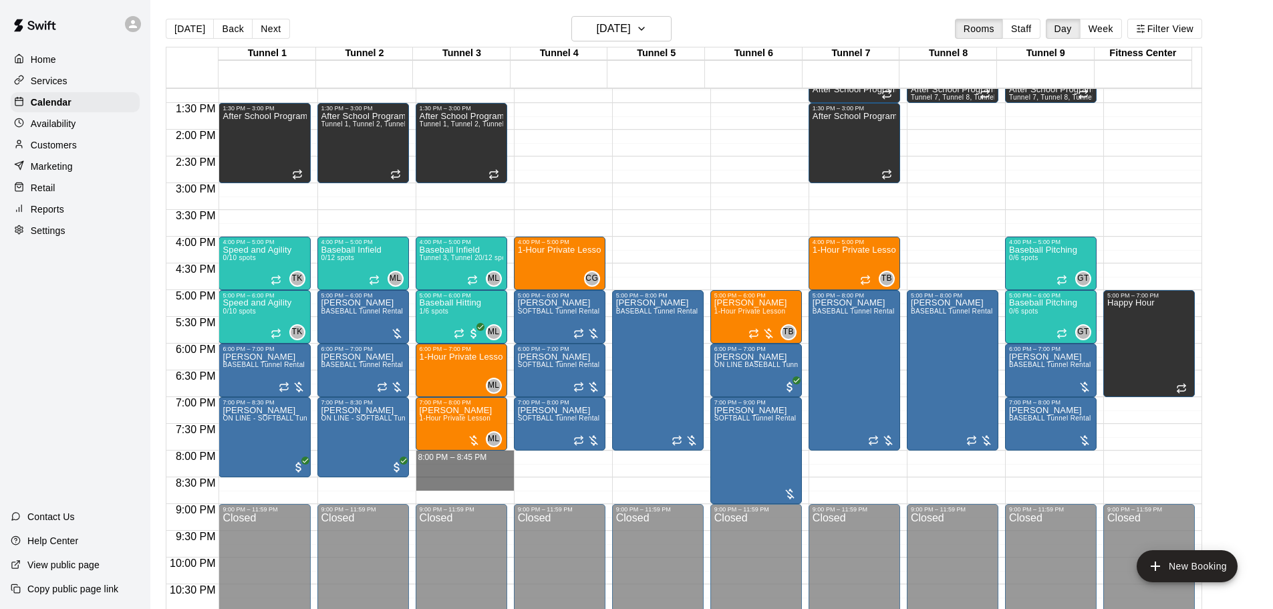
drag, startPoint x: 442, startPoint y: 458, endPoint x: 450, endPoint y: 489, distance: 32.3
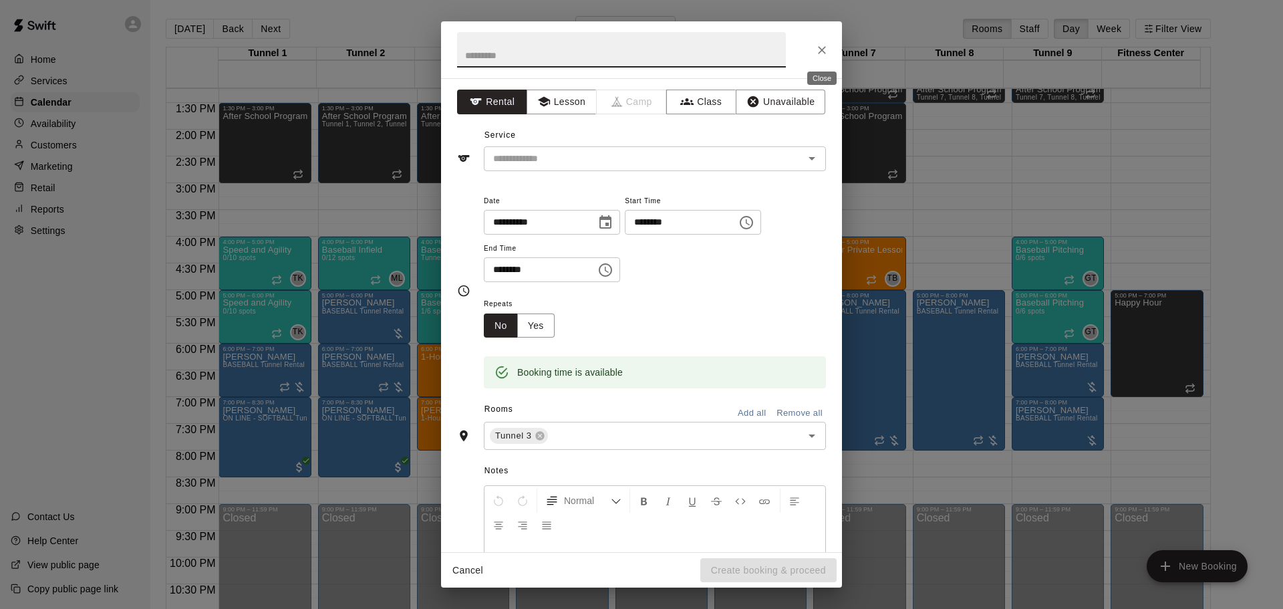
click at [814, 43] on button "Close" at bounding box center [822, 50] width 24 height 24
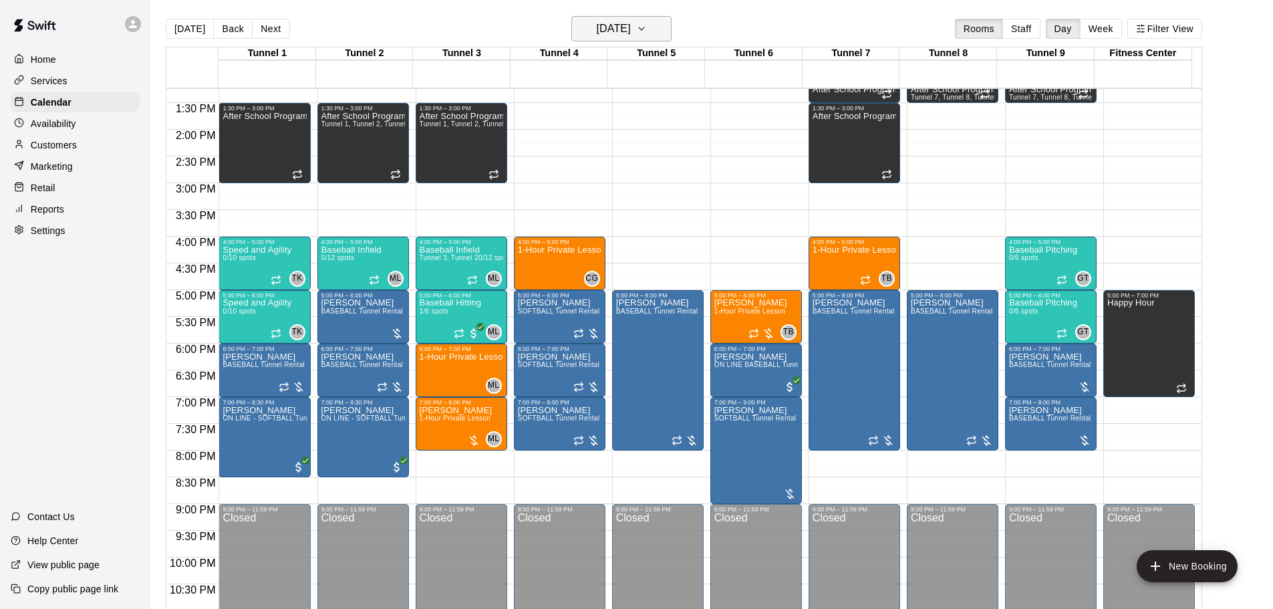
click at [631, 20] on h6 "[DATE]" at bounding box center [614, 28] width 34 height 19
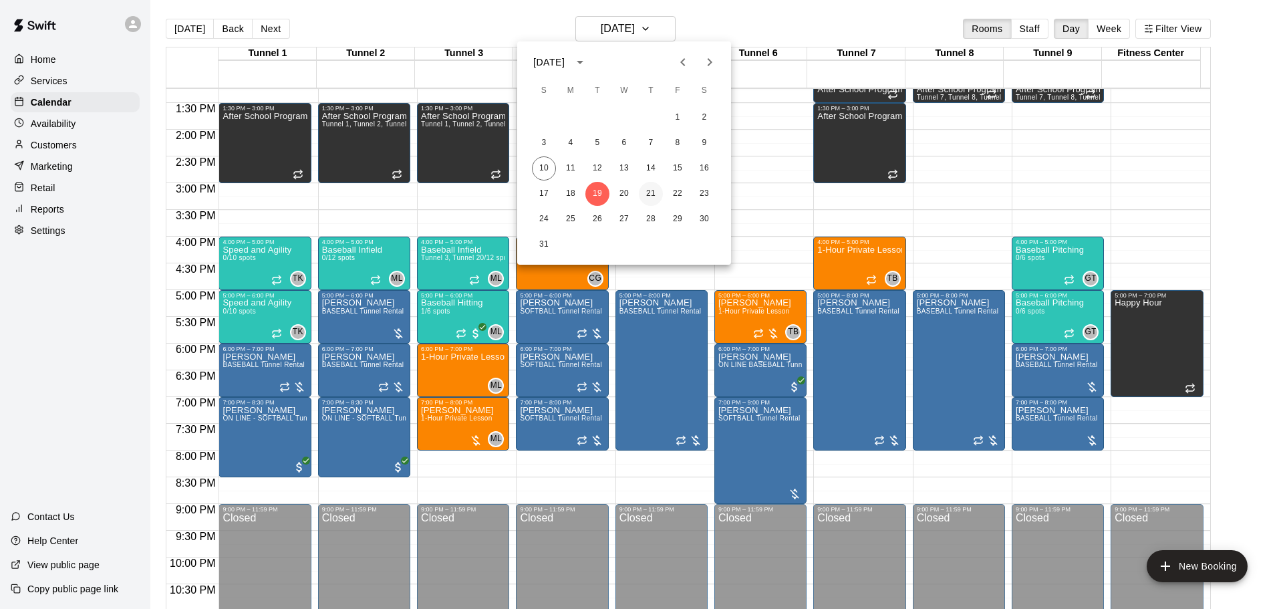
click at [647, 182] on button "21" at bounding box center [651, 194] width 24 height 24
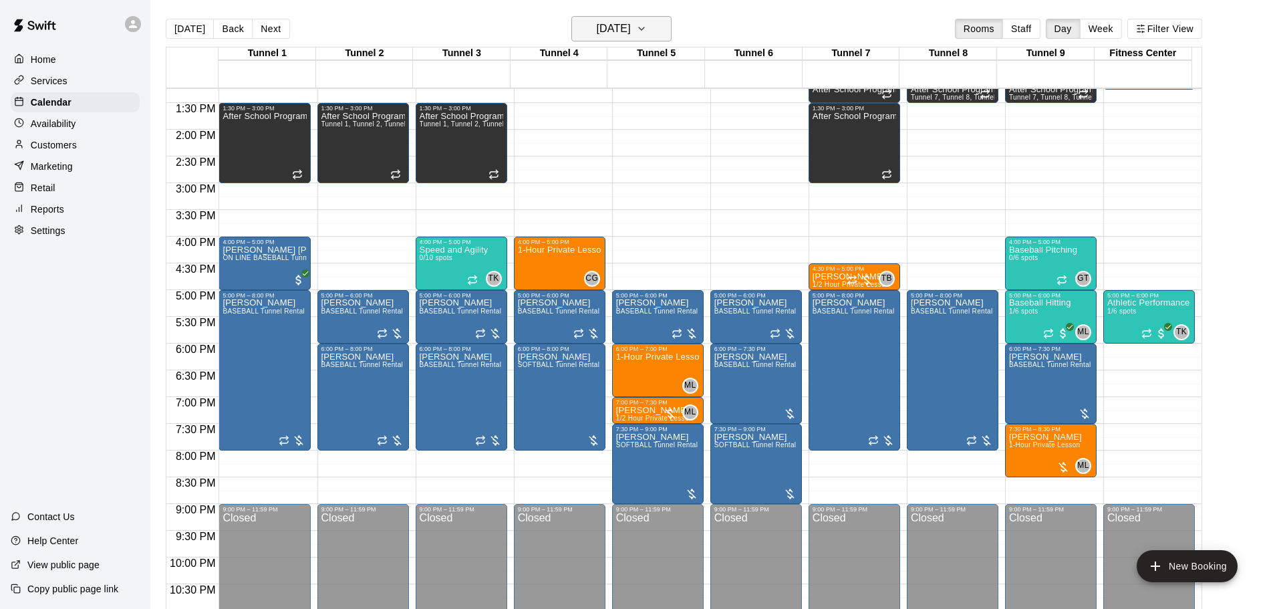
click at [600, 36] on h6 "[DATE]" at bounding box center [614, 28] width 34 height 19
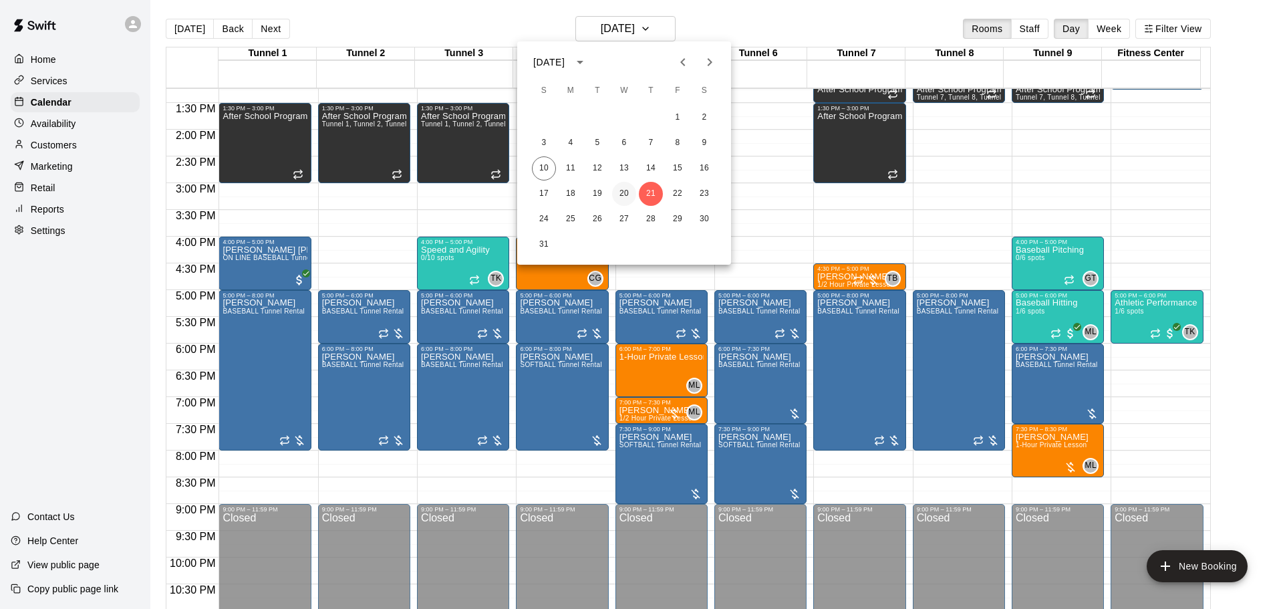
click at [635, 193] on button "20" at bounding box center [624, 194] width 24 height 24
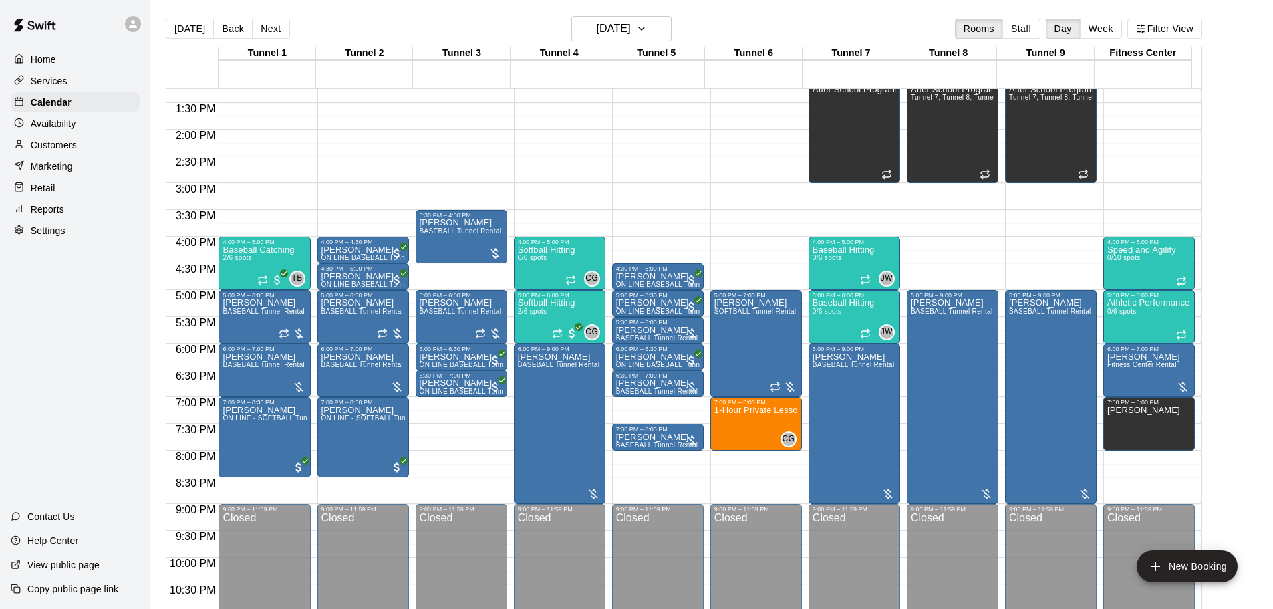
click at [182, 36] on button "[DATE]" at bounding box center [190, 29] width 48 height 20
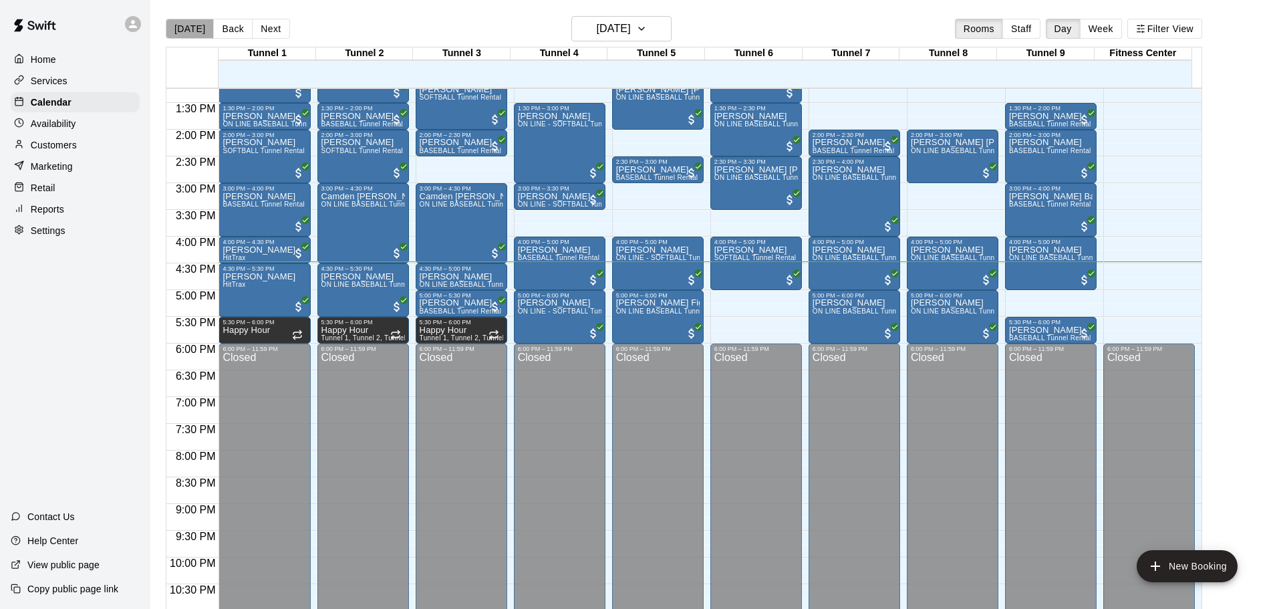
click at [203, 31] on button "[DATE]" at bounding box center [190, 29] width 48 height 20
click at [183, 25] on button "[DATE]" at bounding box center [190, 29] width 48 height 20
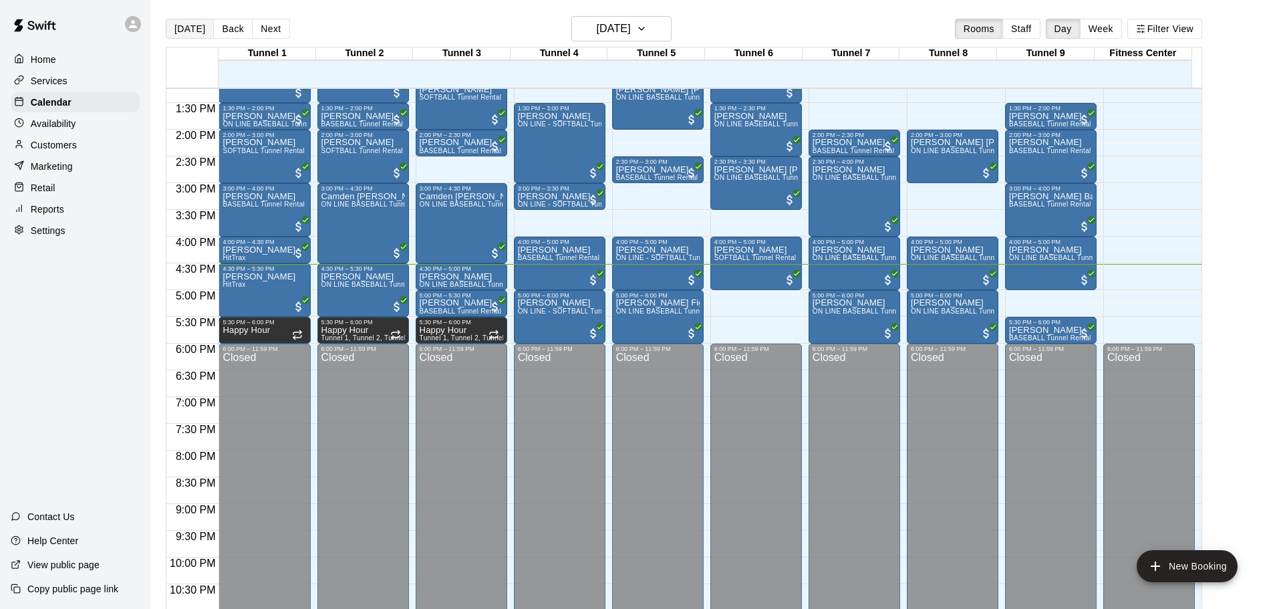
click at [185, 22] on button "[DATE]" at bounding box center [190, 29] width 48 height 20
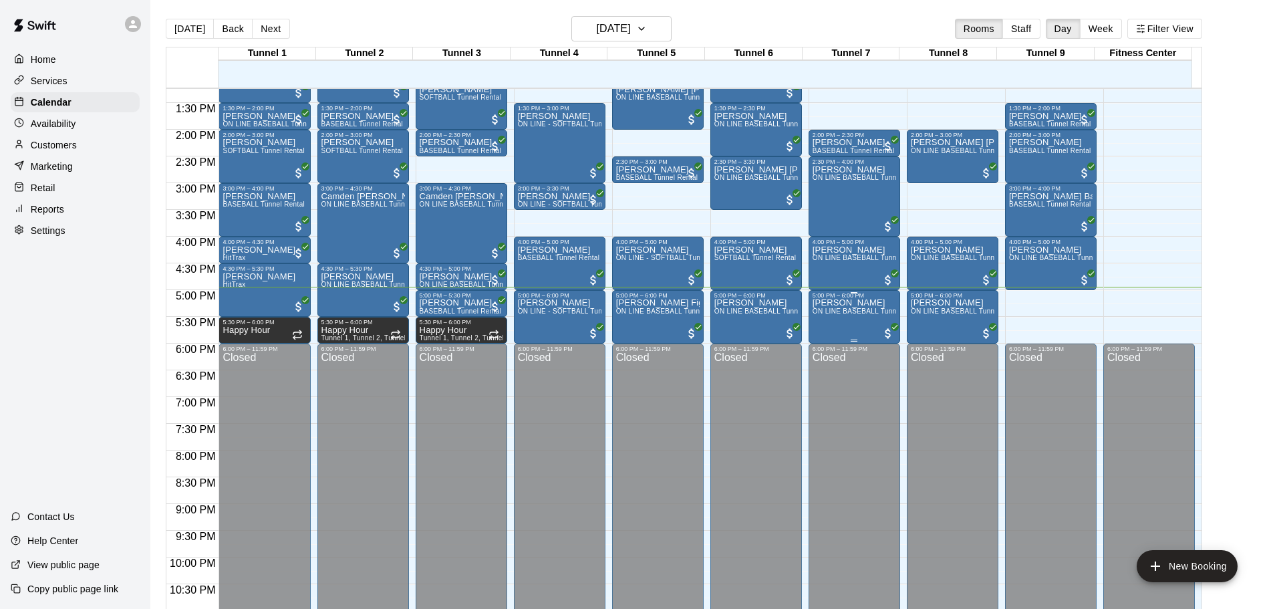
click at [857, 328] on div "[PERSON_NAME] ON LINE BASEBALL Tunnel 7-9 Rental" at bounding box center [854, 603] width 84 height 609
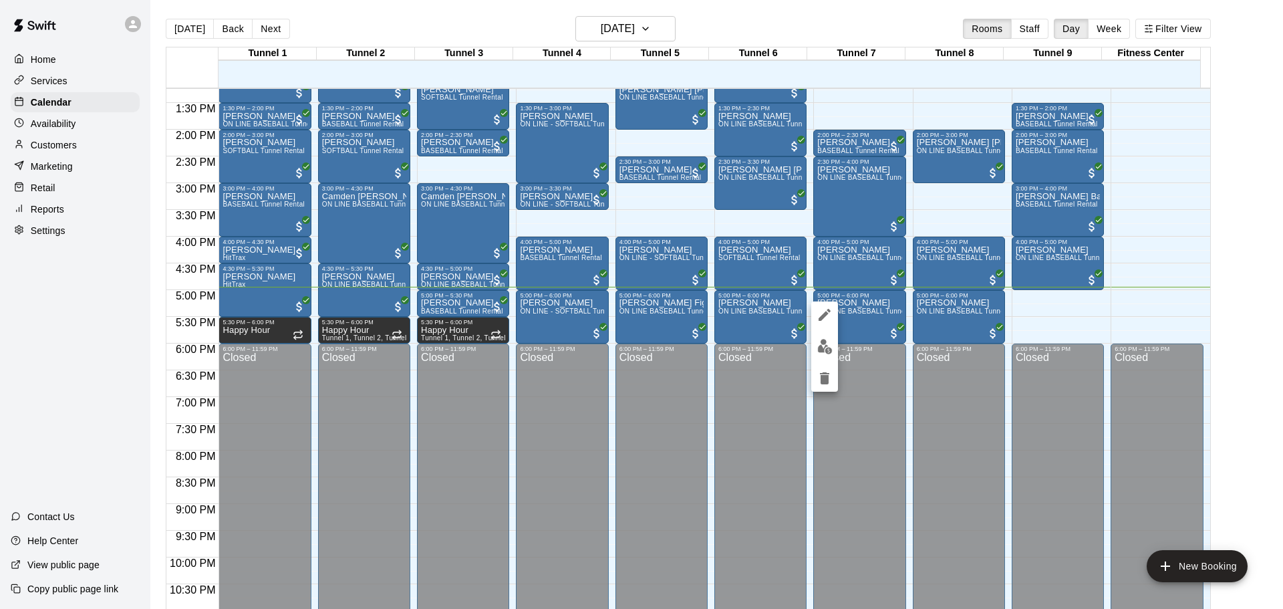
click at [1262, 251] on div at bounding box center [641, 304] width 1283 height 609
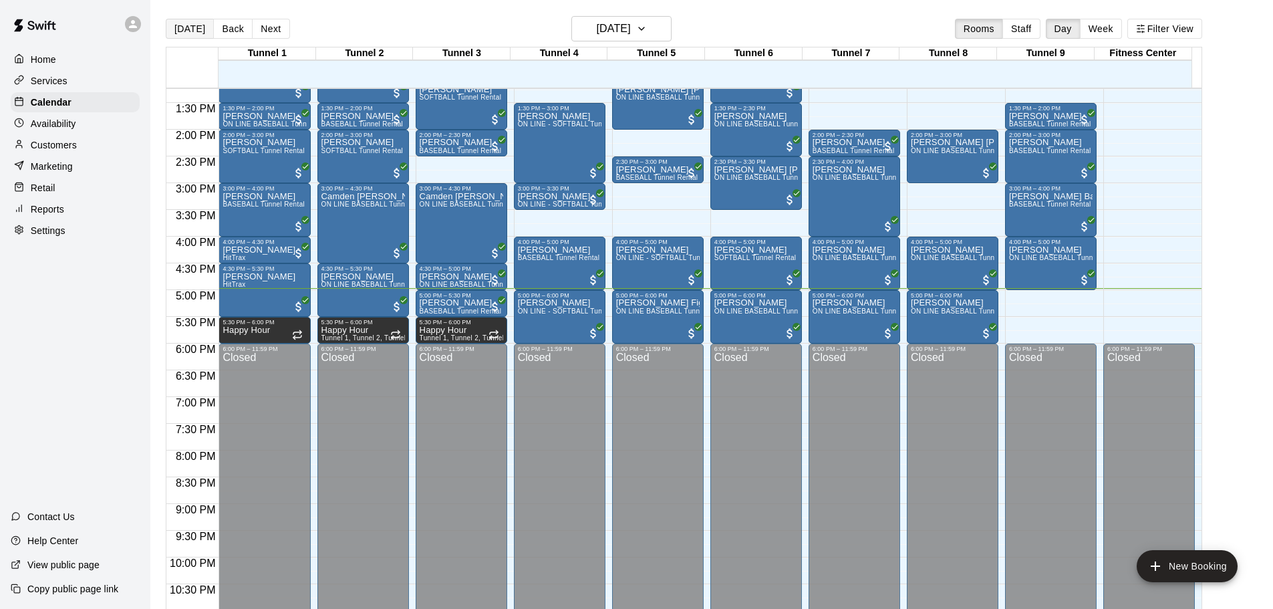
click at [178, 38] on button "[DATE]" at bounding box center [190, 29] width 48 height 20
click at [182, 33] on button "[DATE]" at bounding box center [190, 29] width 48 height 20
click at [753, 329] on div "[PERSON_NAME] ON LINE BASEBALL Tunnel 1-6 Rental" at bounding box center [756, 603] width 84 height 609
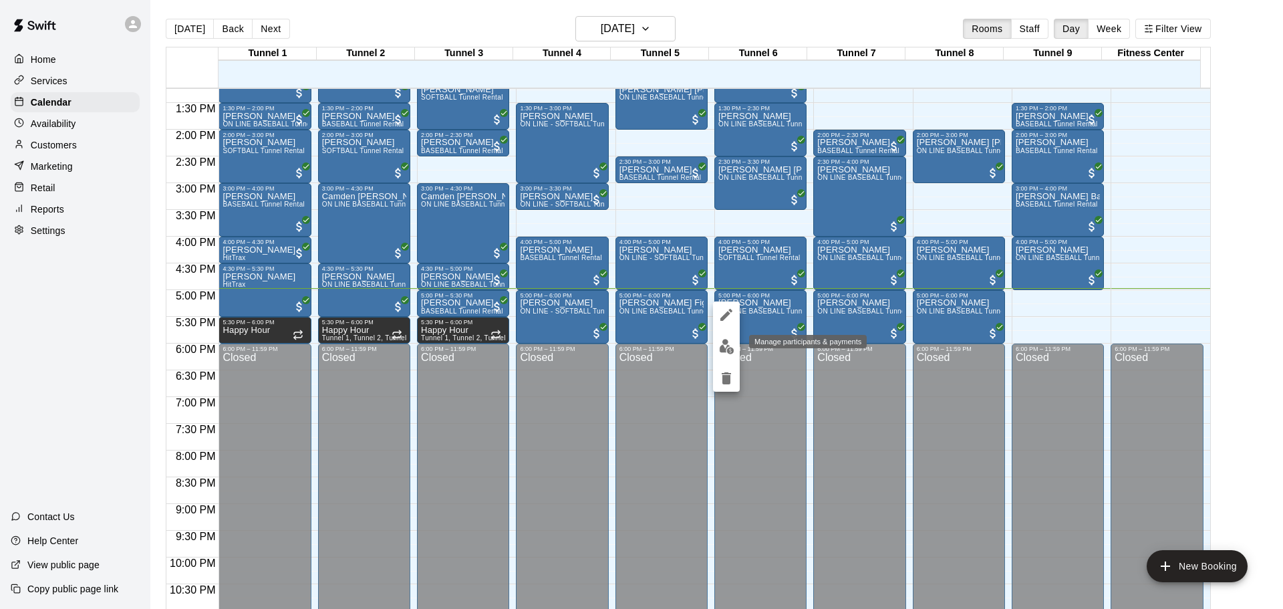
click at [719, 346] on img "edit" at bounding box center [726, 346] width 15 height 15
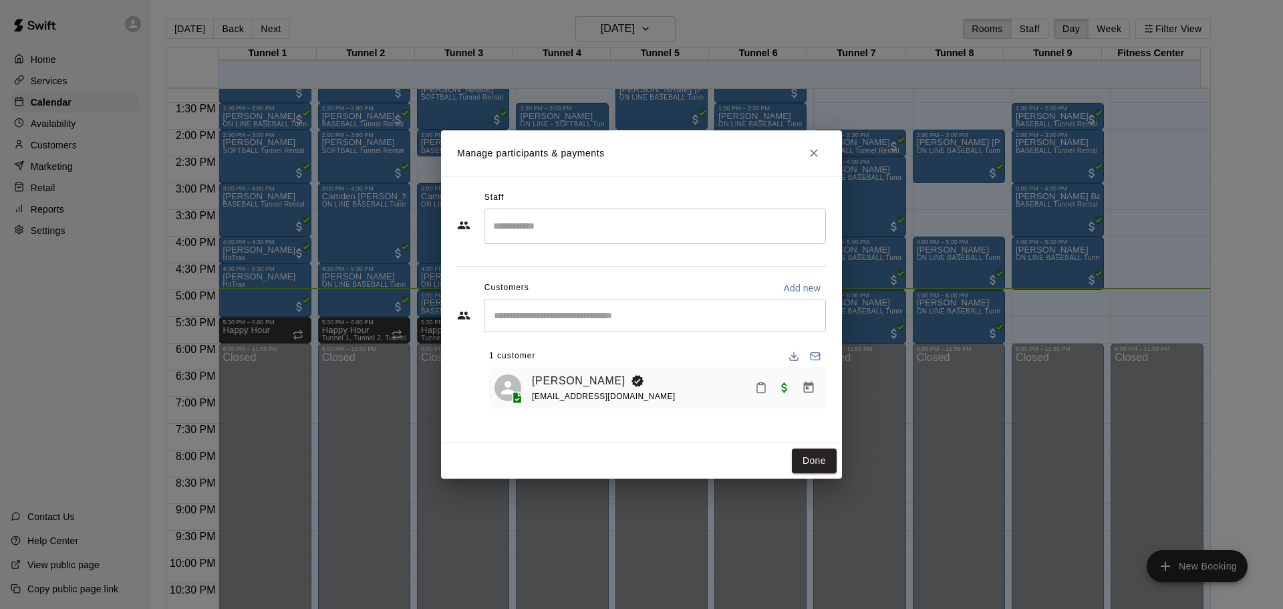
click at [817, 158] on icon "Close" at bounding box center [813, 152] width 13 height 13
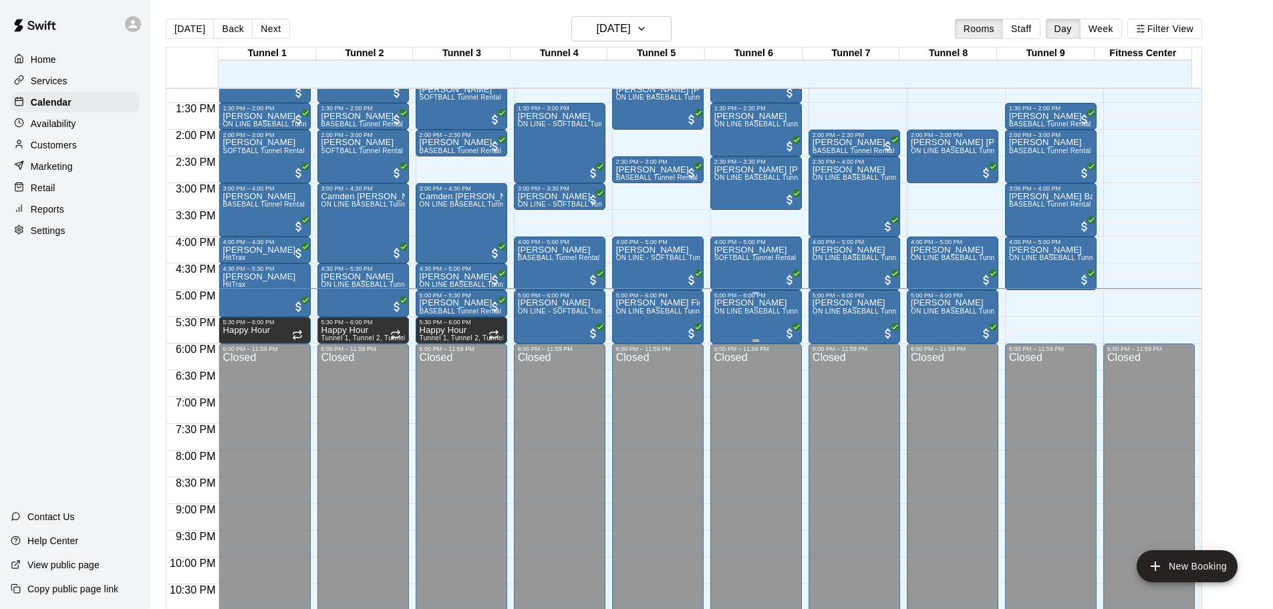
click at [740, 336] on div "[PERSON_NAME] ON LINE BASEBALL Tunnel 1-6 Rental" at bounding box center [756, 603] width 84 height 609
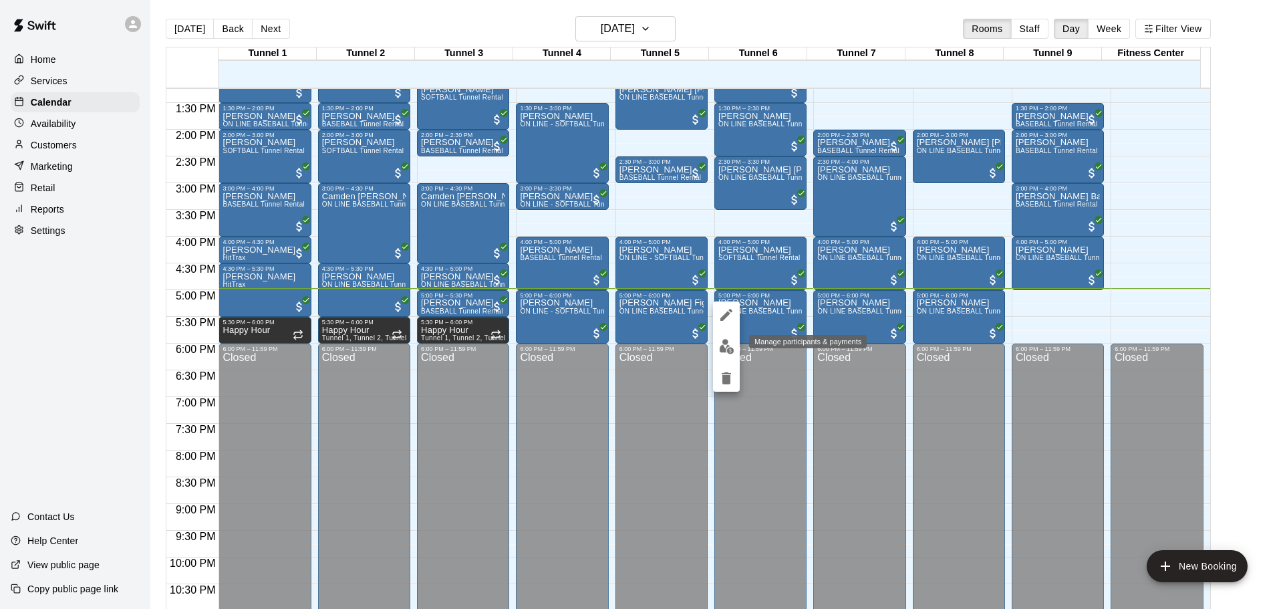
click at [724, 345] on img "edit" at bounding box center [726, 346] width 15 height 15
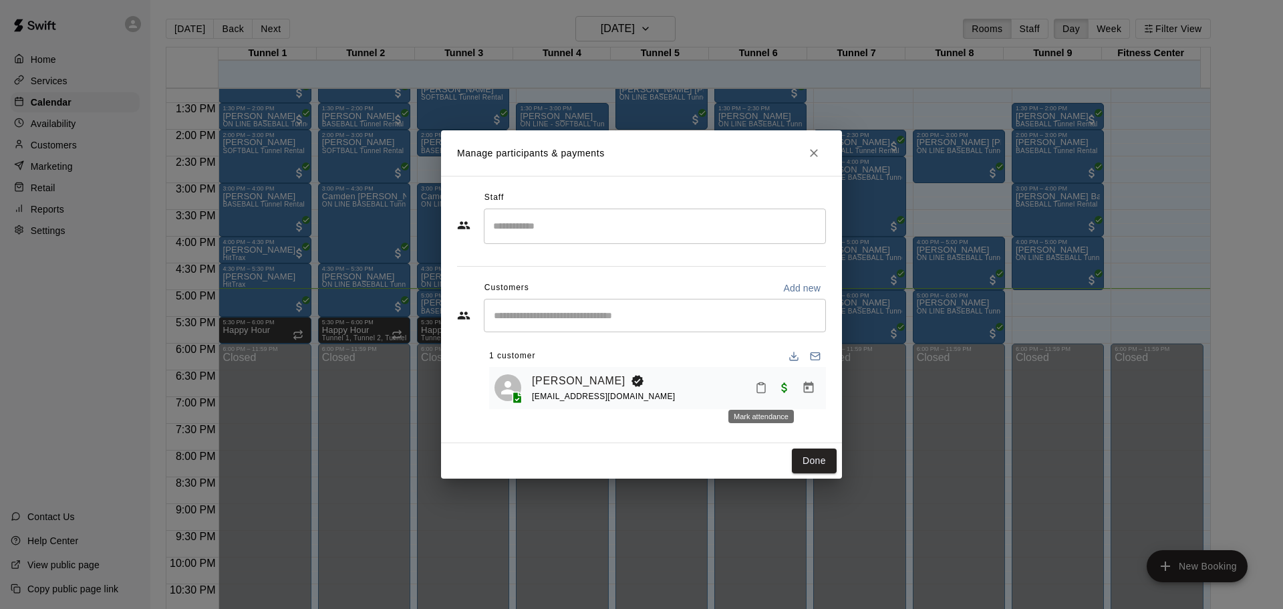
click at [753, 383] on button "Mark attendance" at bounding box center [761, 387] width 23 height 23
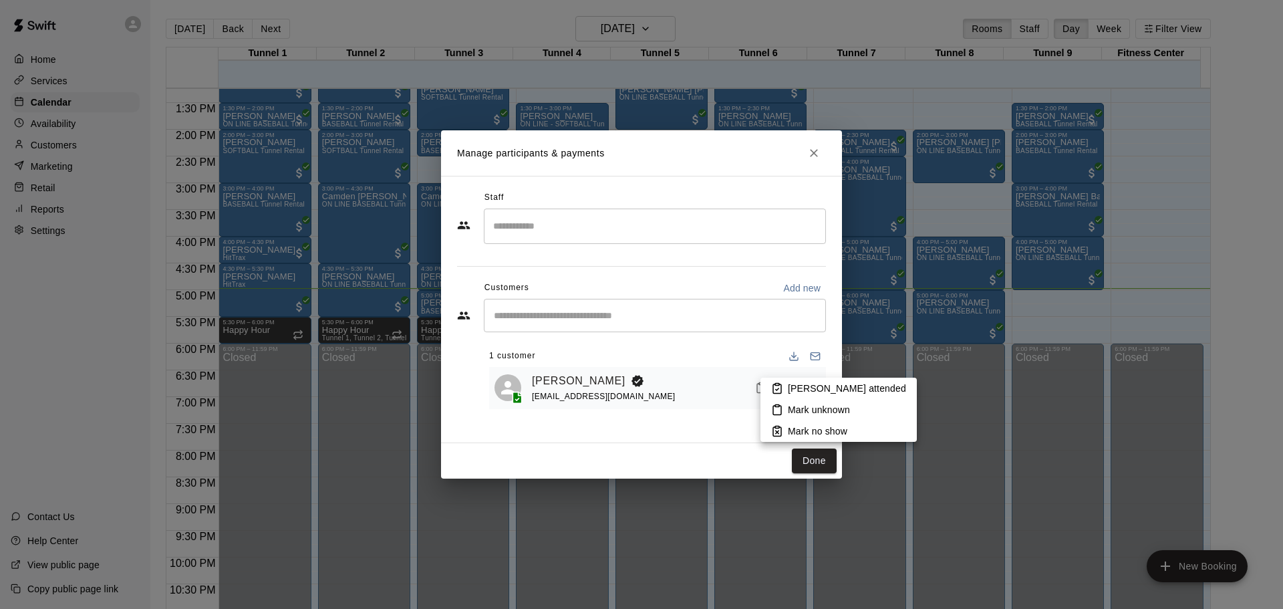
click at [802, 384] on p "[PERSON_NAME] attended" at bounding box center [847, 388] width 118 height 13
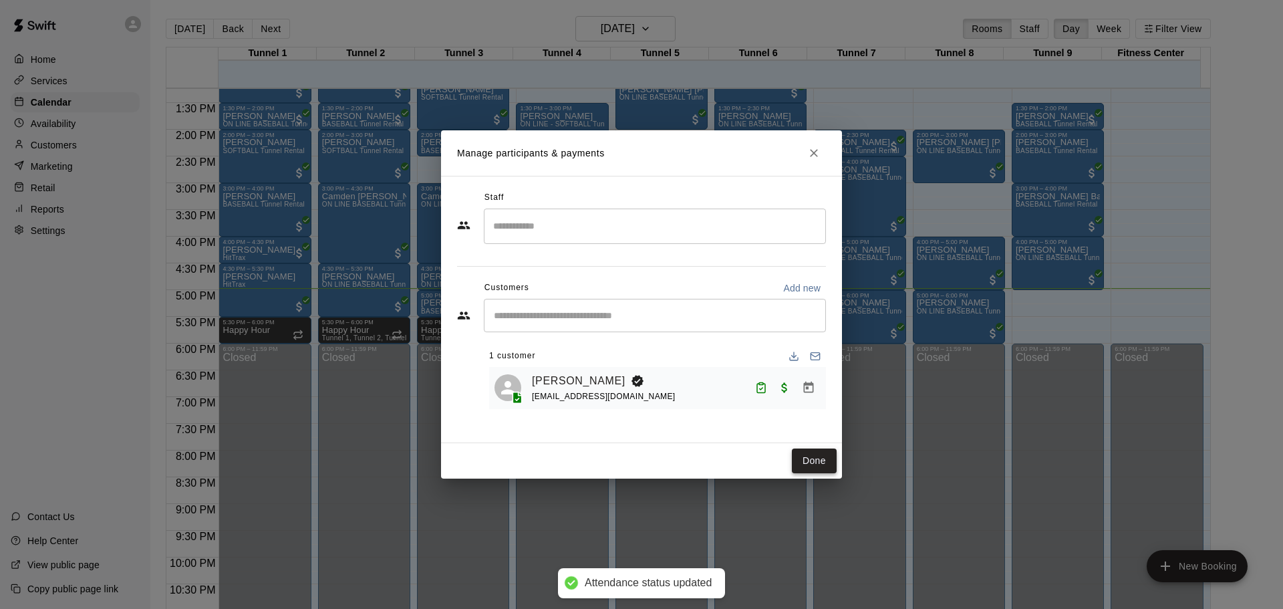
click at [828, 462] on button "Done" at bounding box center [814, 460] width 45 height 25
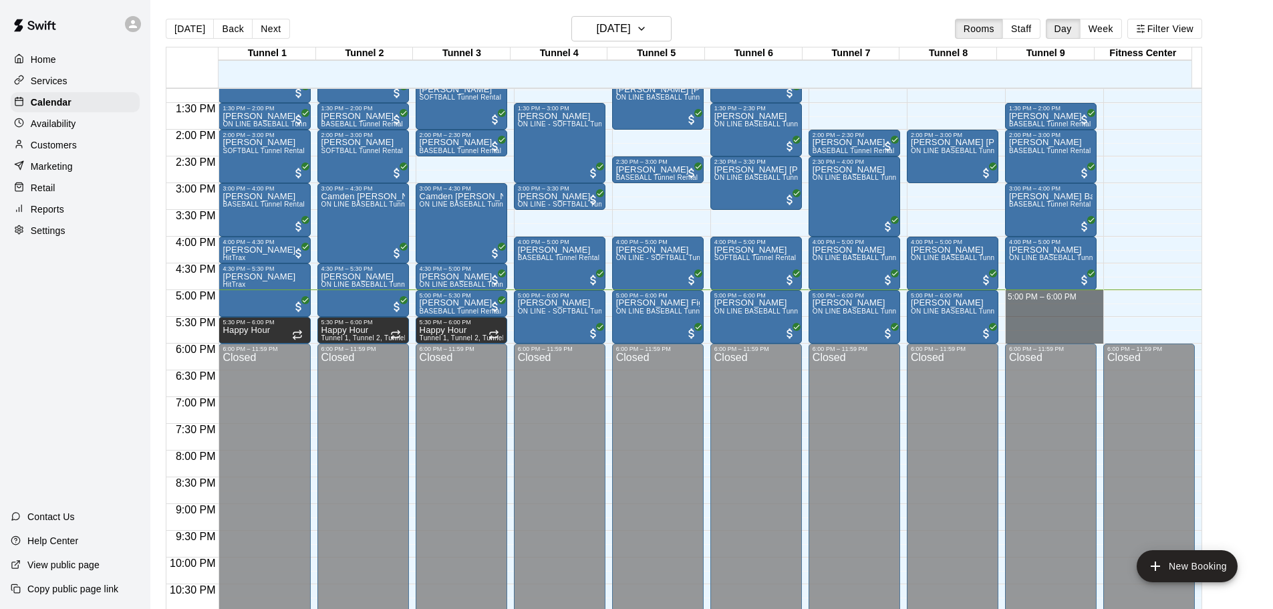
drag, startPoint x: 1024, startPoint y: 293, endPoint x: 1042, endPoint y: 337, distance: 47.9
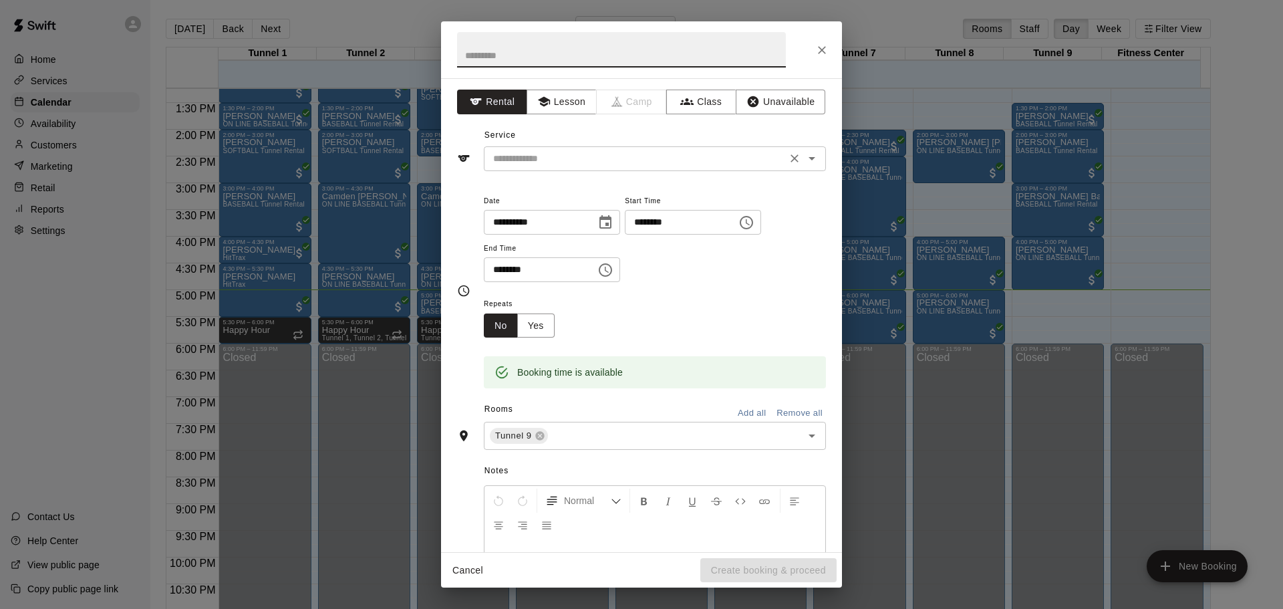
click at [658, 161] on input "text" at bounding box center [635, 158] width 295 height 17
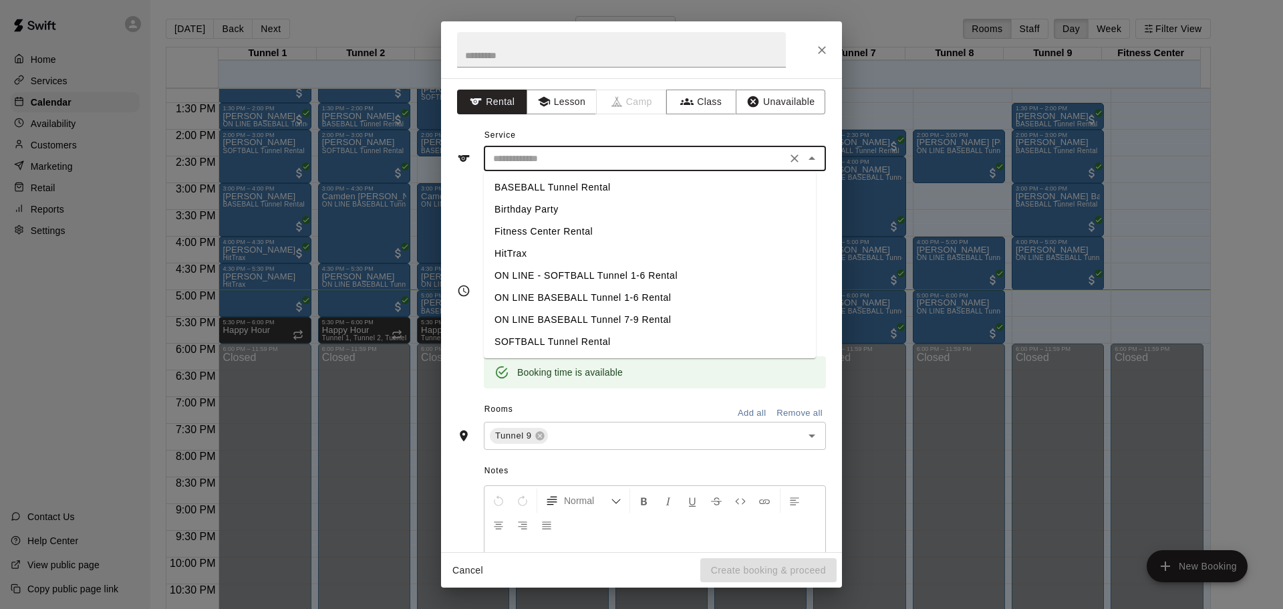
click at [562, 333] on li "SOFTBALL Tunnel Rental" at bounding box center [650, 342] width 332 height 22
type input "**********"
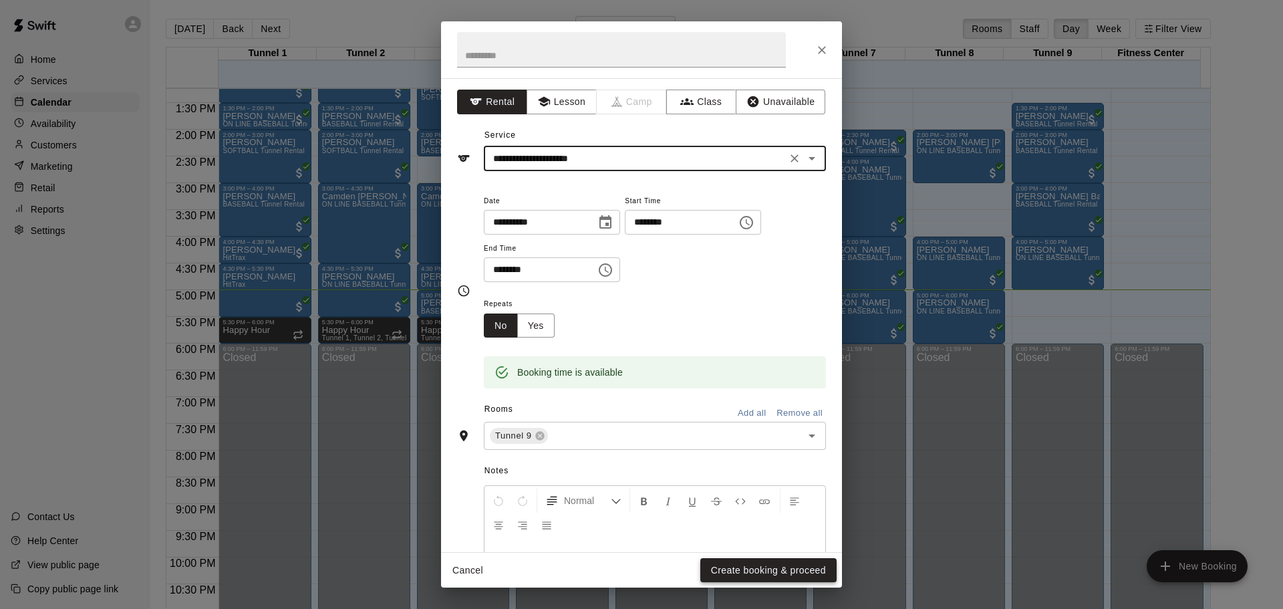
click at [765, 567] on button "Create booking & proceed" at bounding box center [768, 570] width 136 height 25
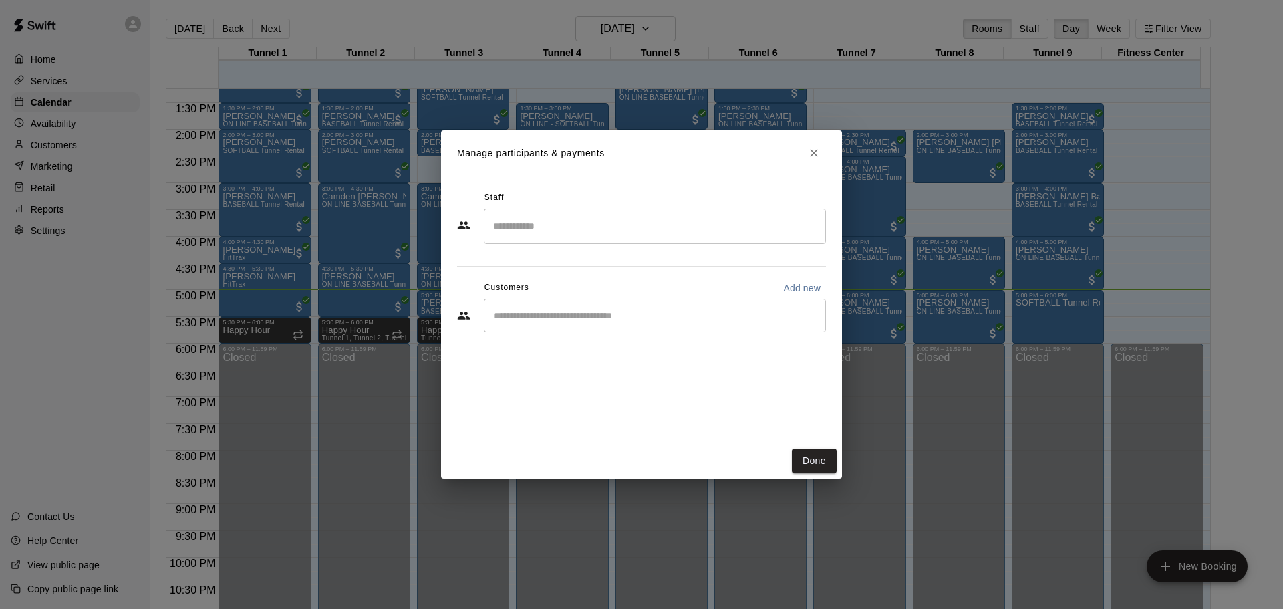
click at [532, 317] on input "Start typing to search customers..." at bounding box center [655, 315] width 330 height 13
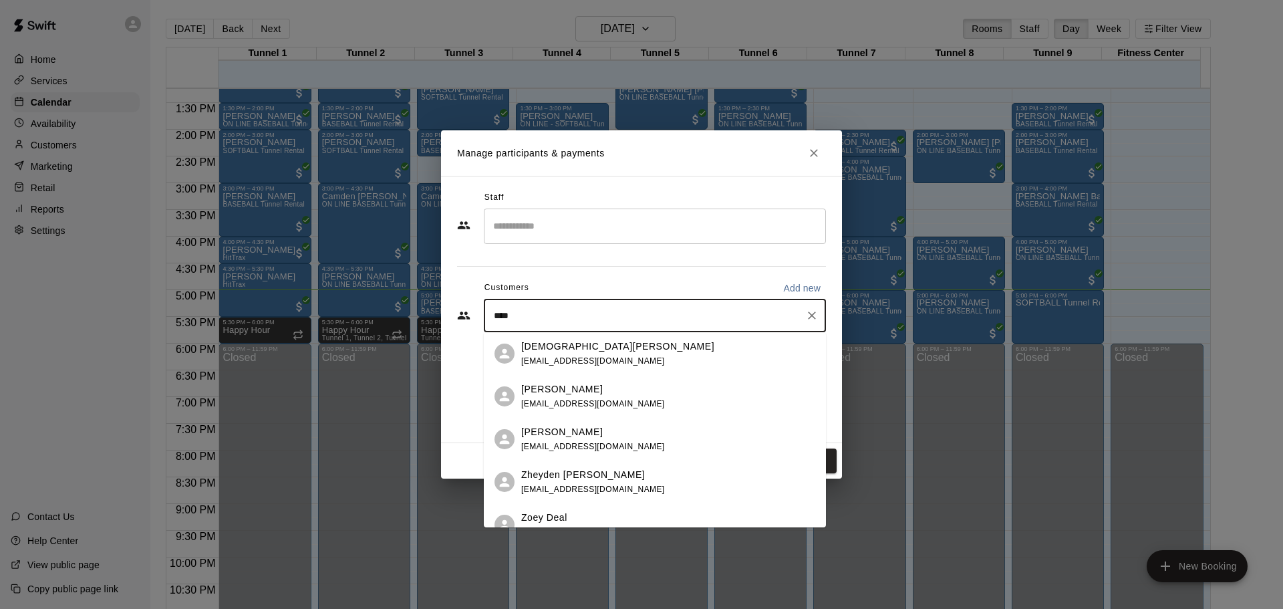
type input "****"
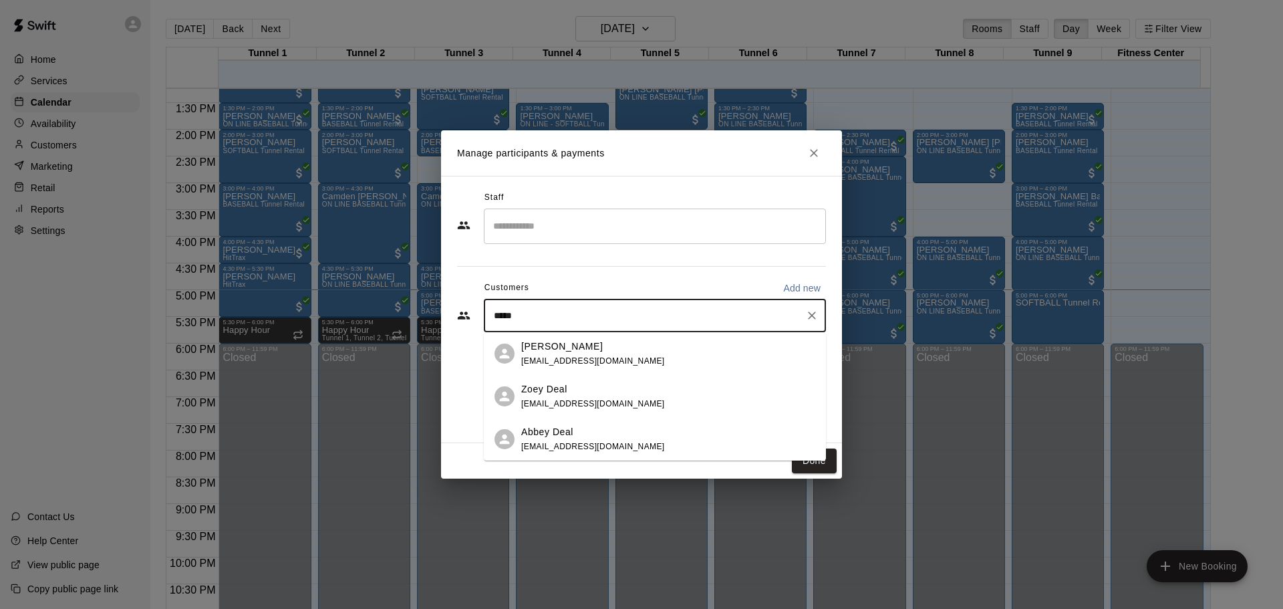
click at [542, 353] on div "[PERSON_NAME] [EMAIL_ADDRESS][DOMAIN_NAME]" at bounding box center [593, 353] width 144 height 29
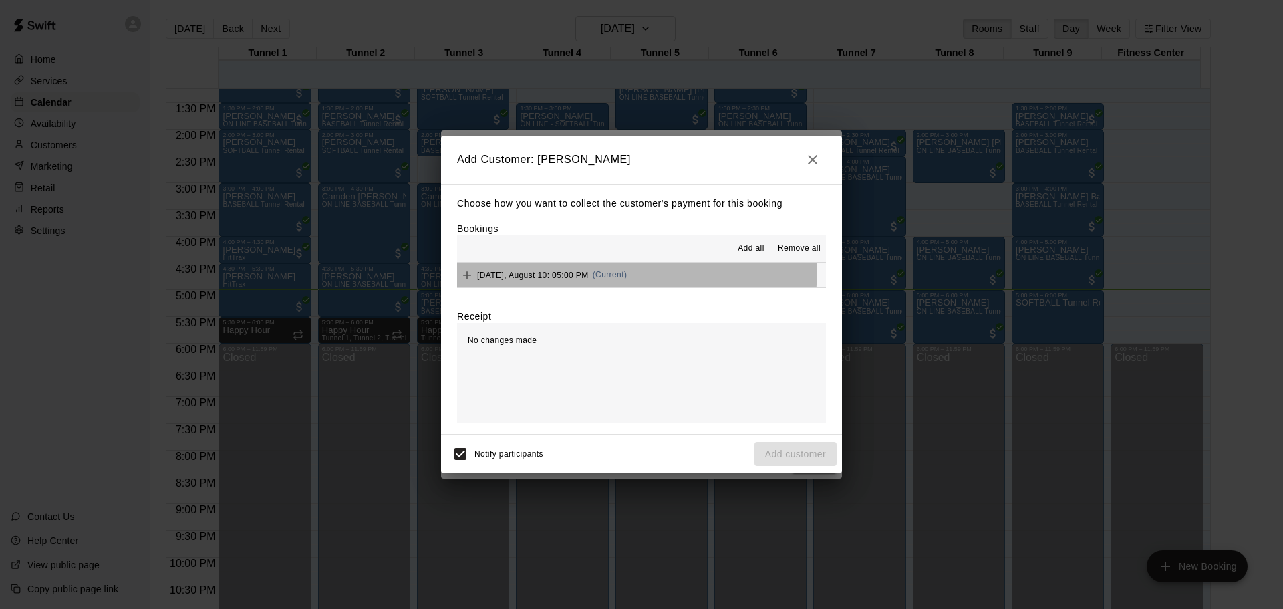
click at [565, 267] on div "[DATE], August 10: 05:00 PM (Current)" at bounding box center [542, 275] width 170 height 20
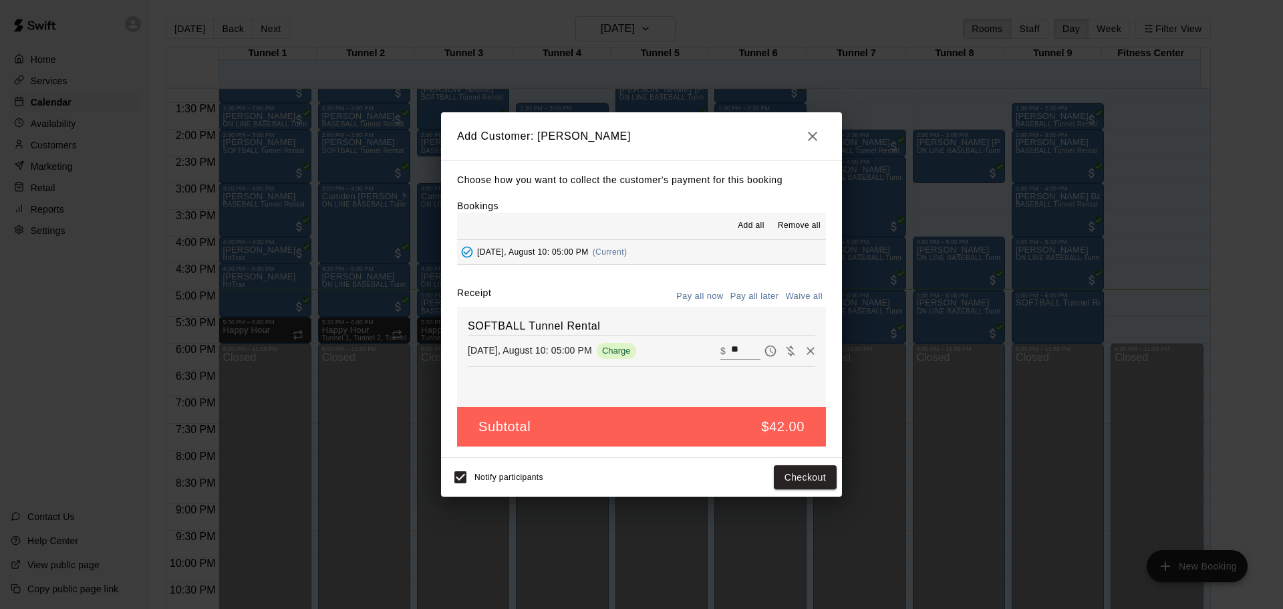
click at [754, 301] on button "Pay all later" at bounding box center [754, 296] width 55 height 21
click at [806, 486] on button "Add customer" at bounding box center [795, 477] width 82 height 25
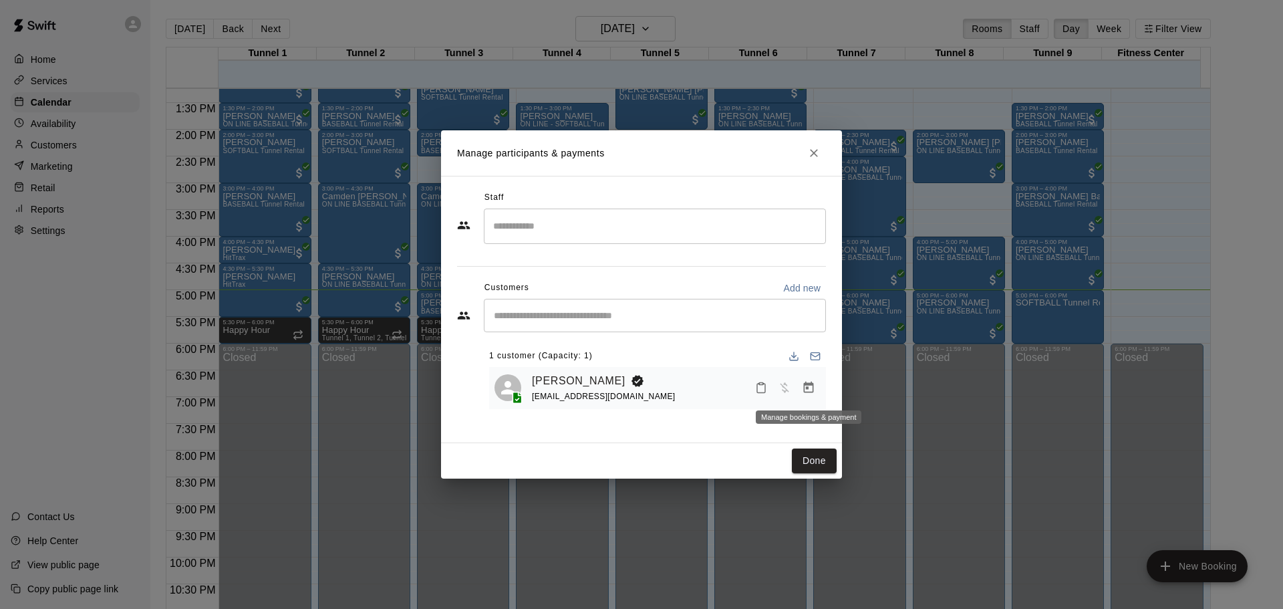
drag, startPoint x: 797, startPoint y: 394, endPoint x: 796, endPoint y: 417, distance: 23.4
click at [800, 418] on div "Staff ​ Customers Add new ​ 1 customer (Capacity: 1) [PERSON_NAME] [EMAIL_ADDRE…" at bounding box center [641, 303] width 369 height 232
click at [818, 154] on icon "Close" at bounding box center [813, 152] width 13 height 13
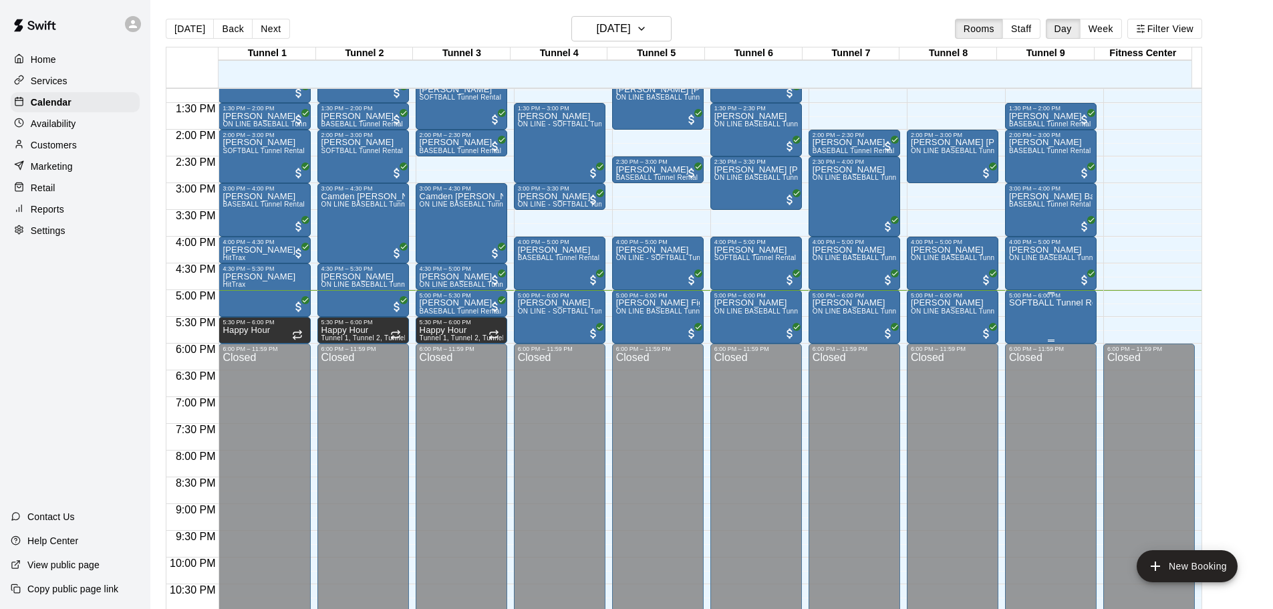
click at [1036, 317] on div "SOFTBALL Tunnel Rental" at bounding box center [1051, 603] width 84 height 609
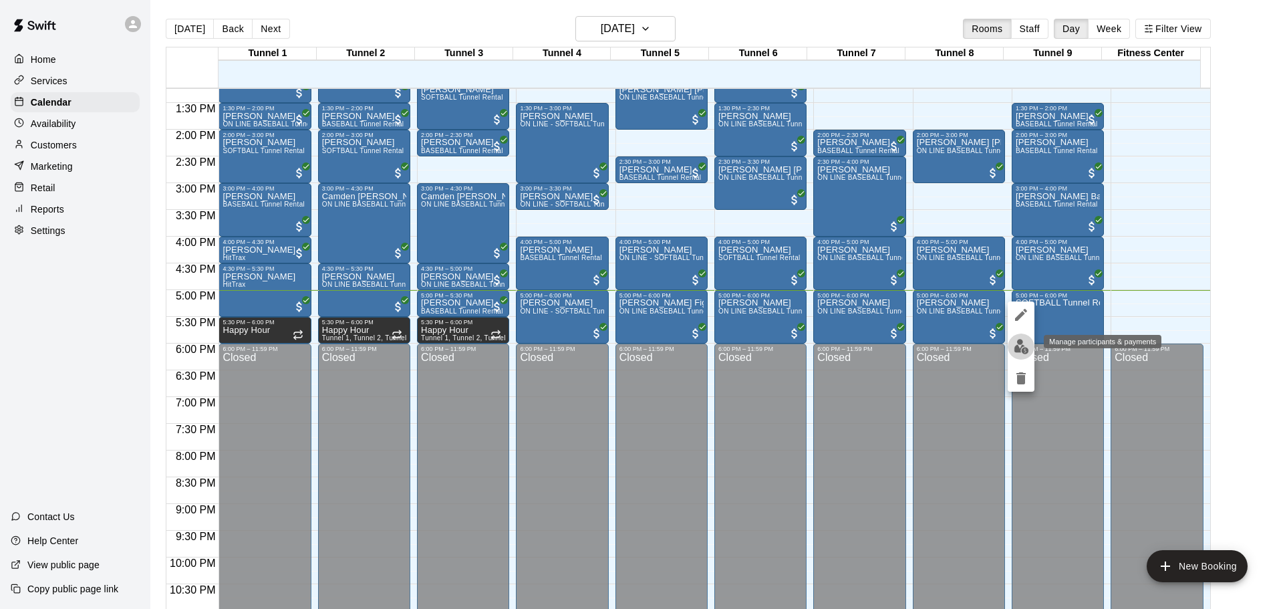
click at [1026, 341] on img "edit" at bounding box center [1021, 346] width 15 height 15
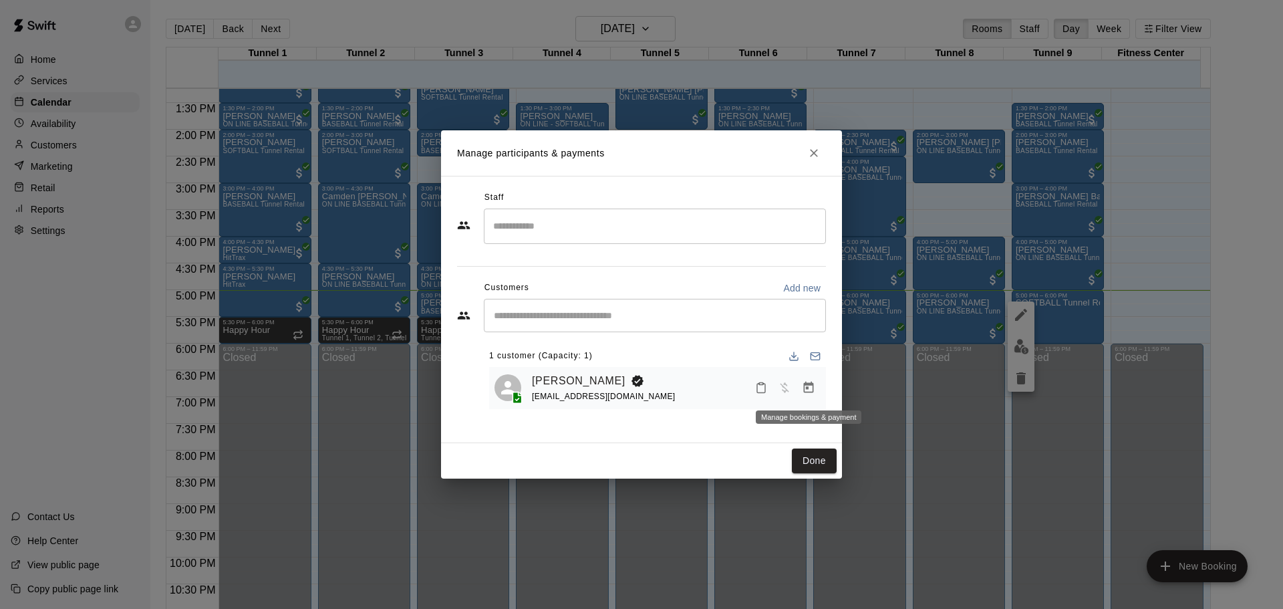
click at [801, 391] on button "Manage bookings & payment" at bounding box center [808, 388] width 24 height 24
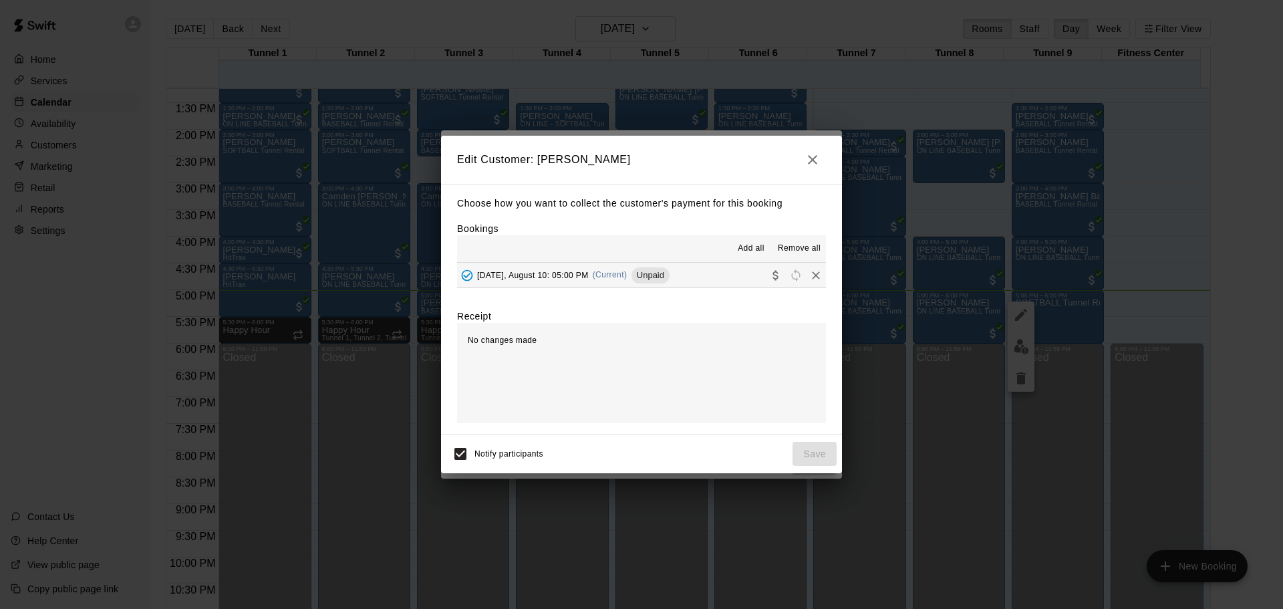
click at [820, 154] on icon "button" at bounding box center [812, 160] width 16 height 16
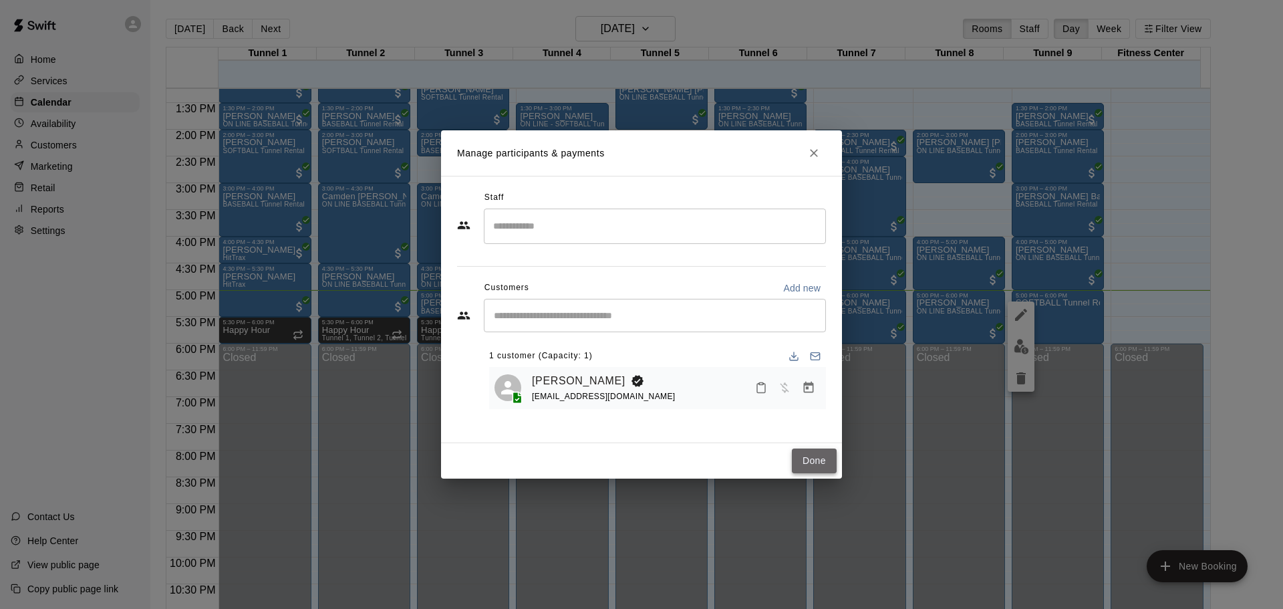
click at [823, 450] on button "Done" at bounding box center [814, 460] width 45 height 25
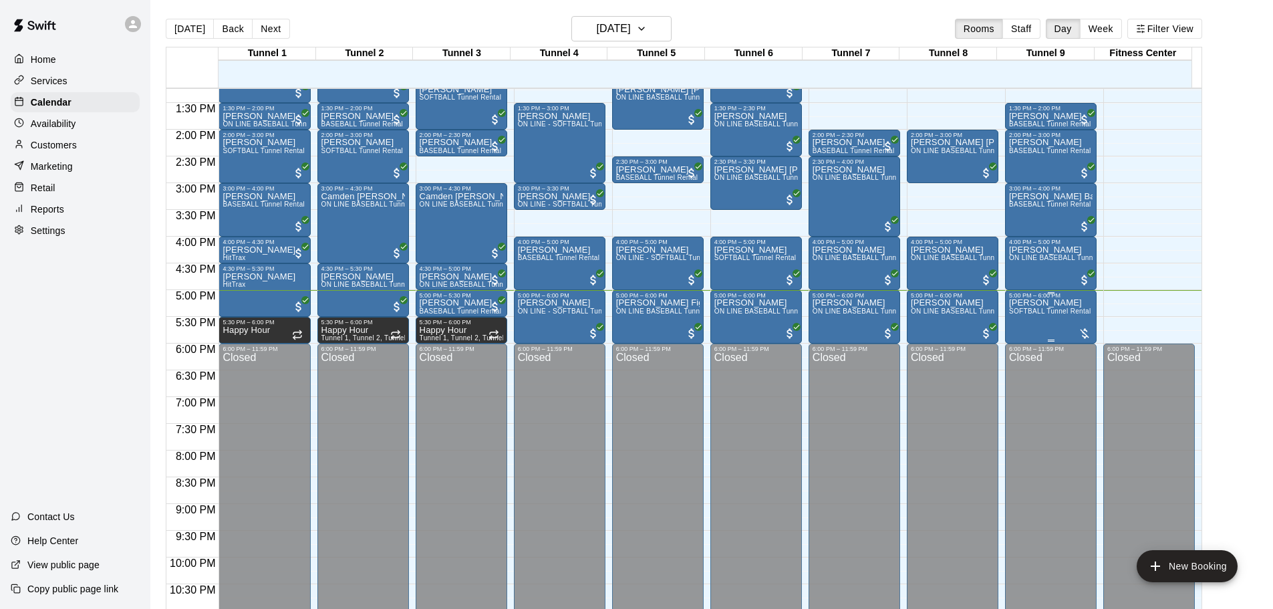
click at [1047, 309] on span "SOFTBALL Tunnel Rental" at bounding box center [1050, 310] width 82 height 7
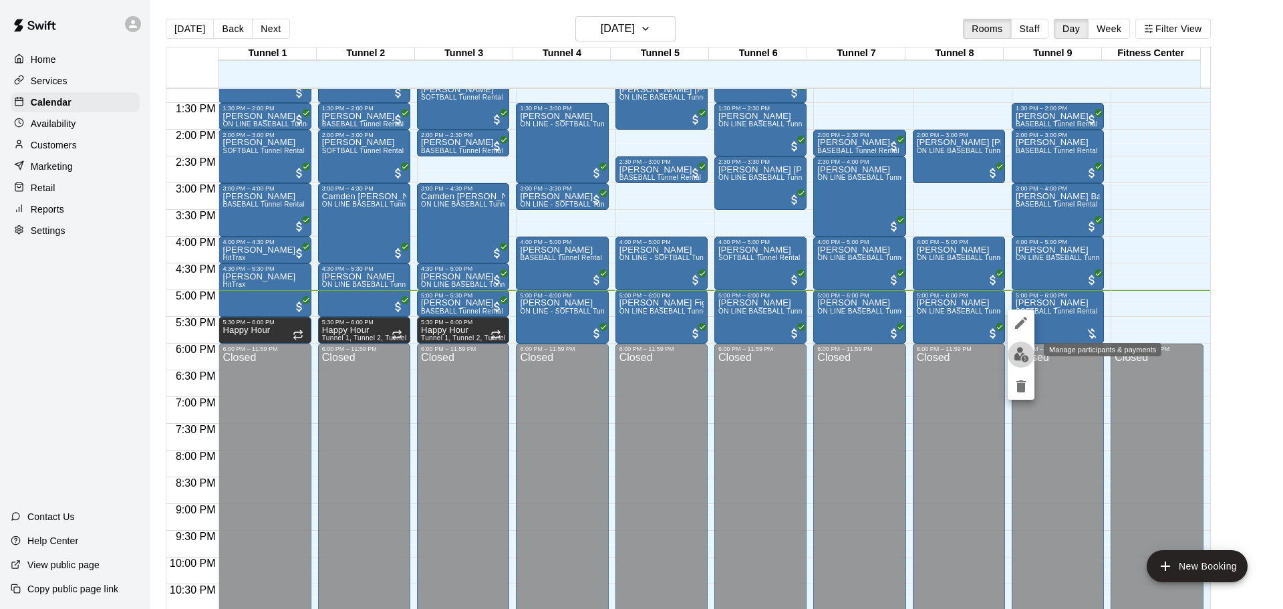
click at [1016, 353] on img "edit" at bounding box center [1021, 354] width 15 height 15
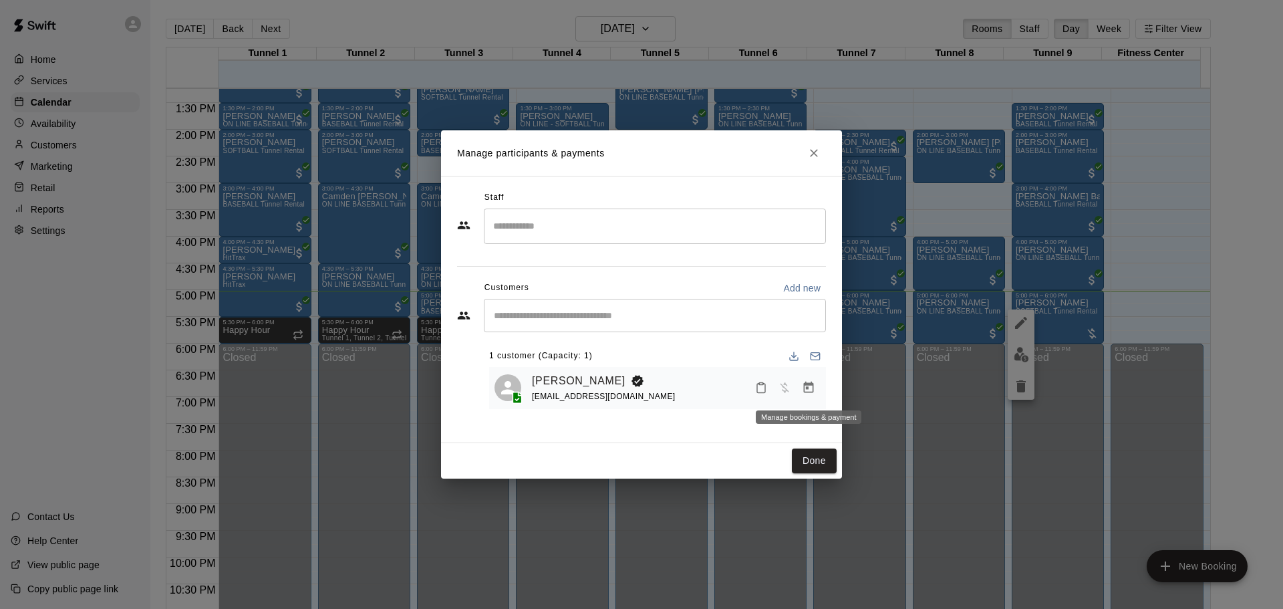
click at [812, 387] on icon "Manage bookings & payment" at bounding box center [809, 387] width 10 height 11
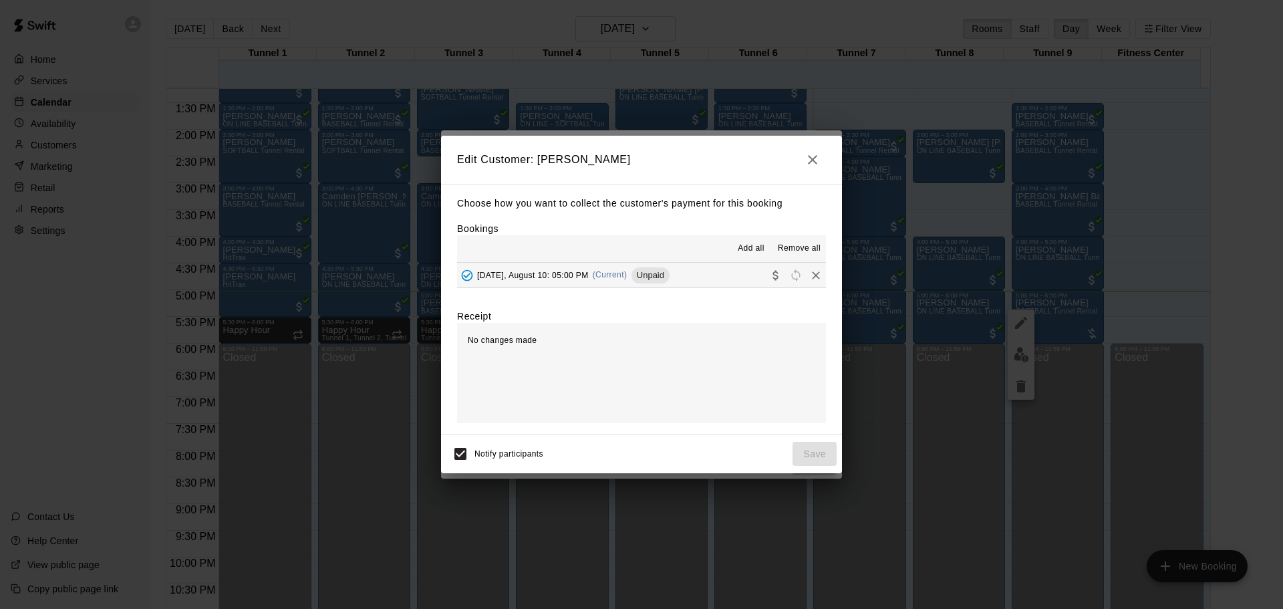
click at [812, 276] on icon "Remove" at bounding box center [816, 275] width 8 height 8
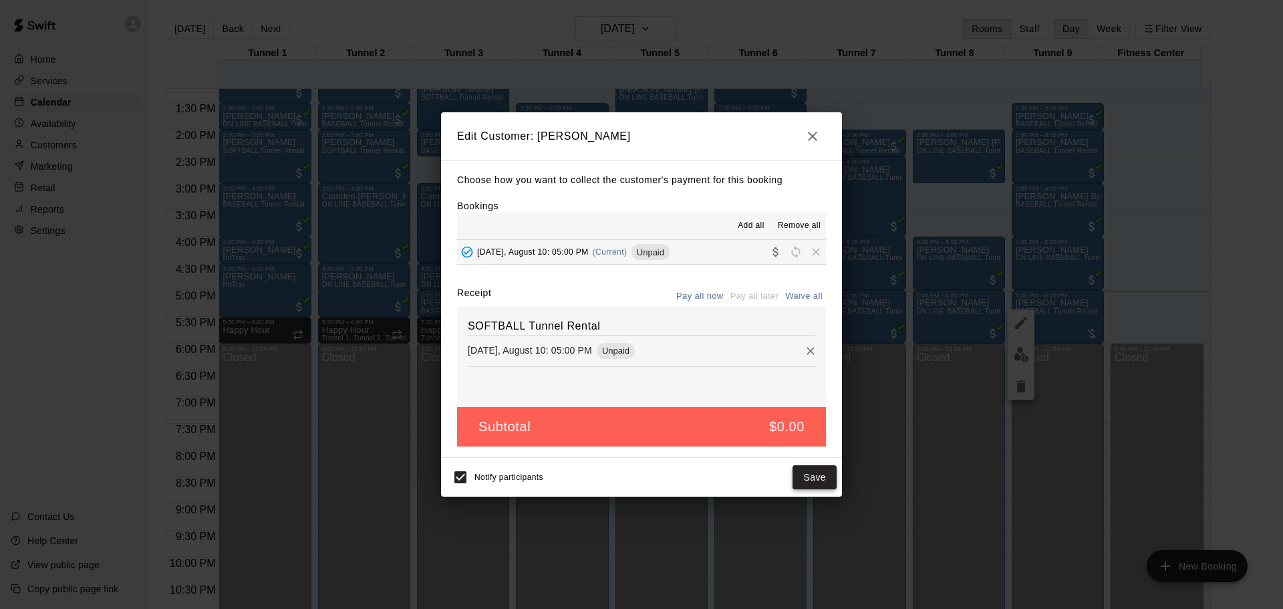
click at [809, 474] on button "Save" at bounding box center [814, 477] width 44 height 25
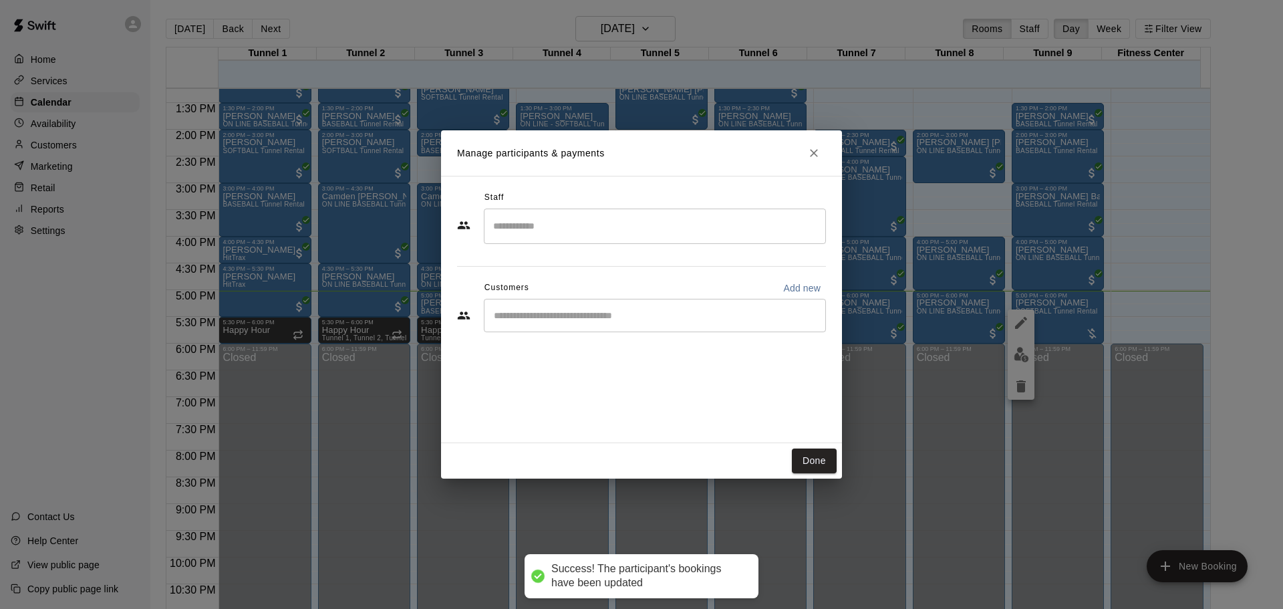
click at [723, 309] on input "Start typing to search customers..." at bounding box center [655, 315] width 330 height 13
click at [812, 148] on icon "Close" at bounding box center [813, 152] width 13 height 13
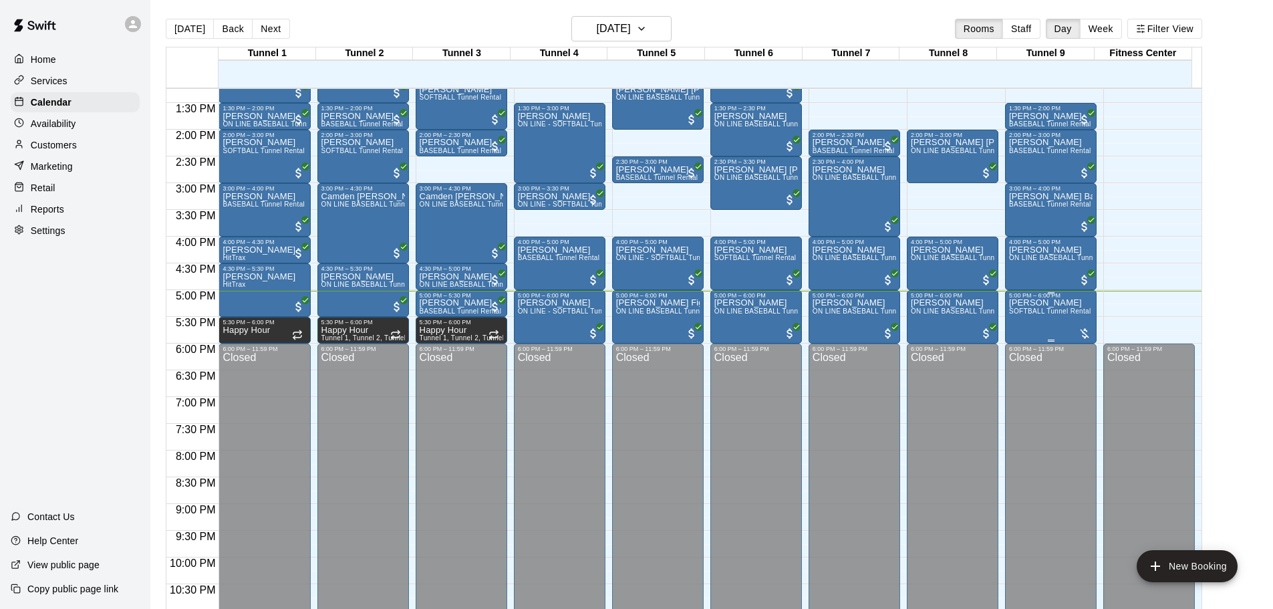
click at [1044, 325] on div "[PERSON_NAME] Deal SOFTBALL Tunnel Rental" at bounding box center [1050, 603] width 82 height 609
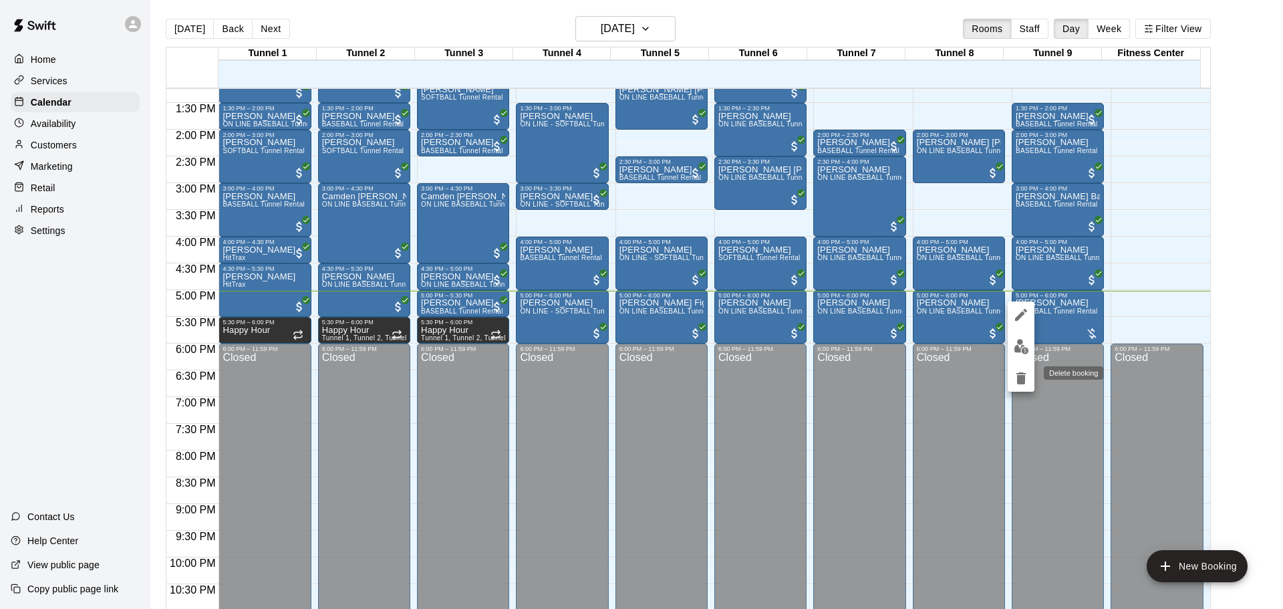
click at [1018, 374] on icon "delete" at bounding box center [1020, 378] width 9 height 12
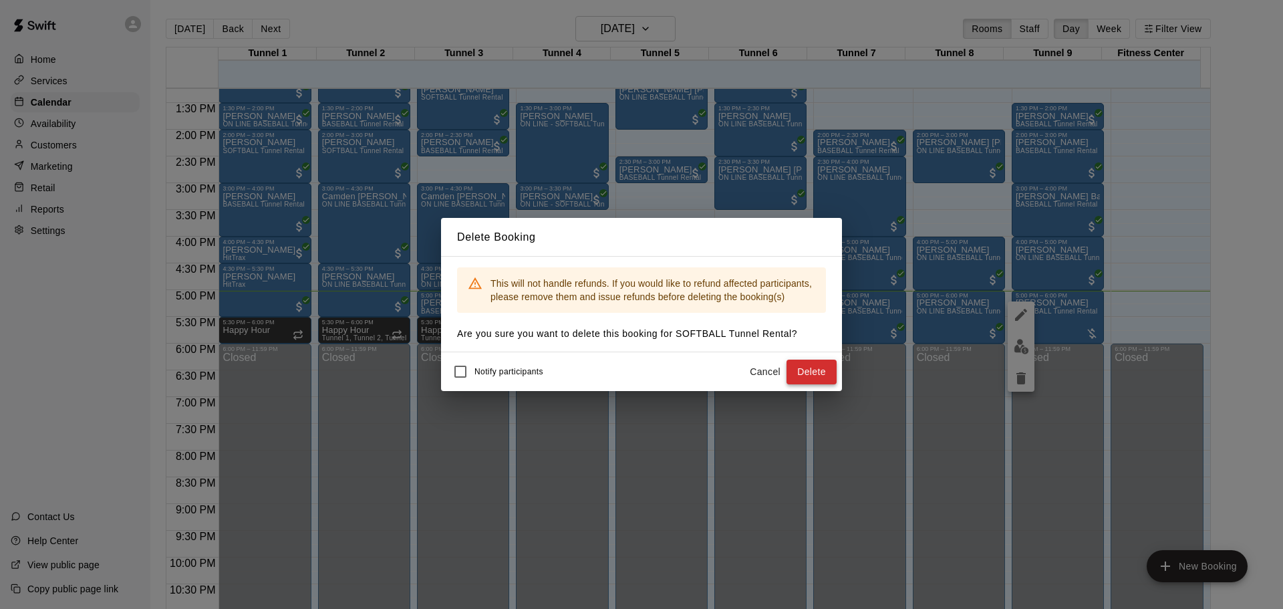
click at [809, 374] on button "Delete" at bounding box center [811, 371] width 50 height 25
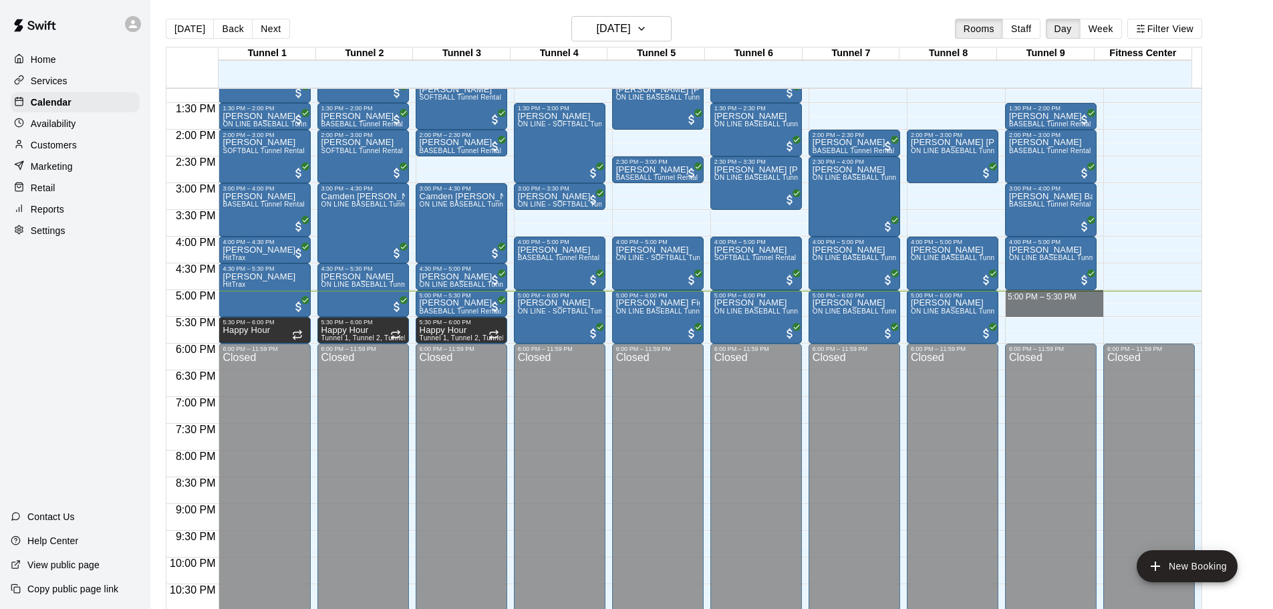
drag, startPoint x: 1035, startPoint y: 295, endPoint x: 1034, endPoint y: 305, distance: 10.0
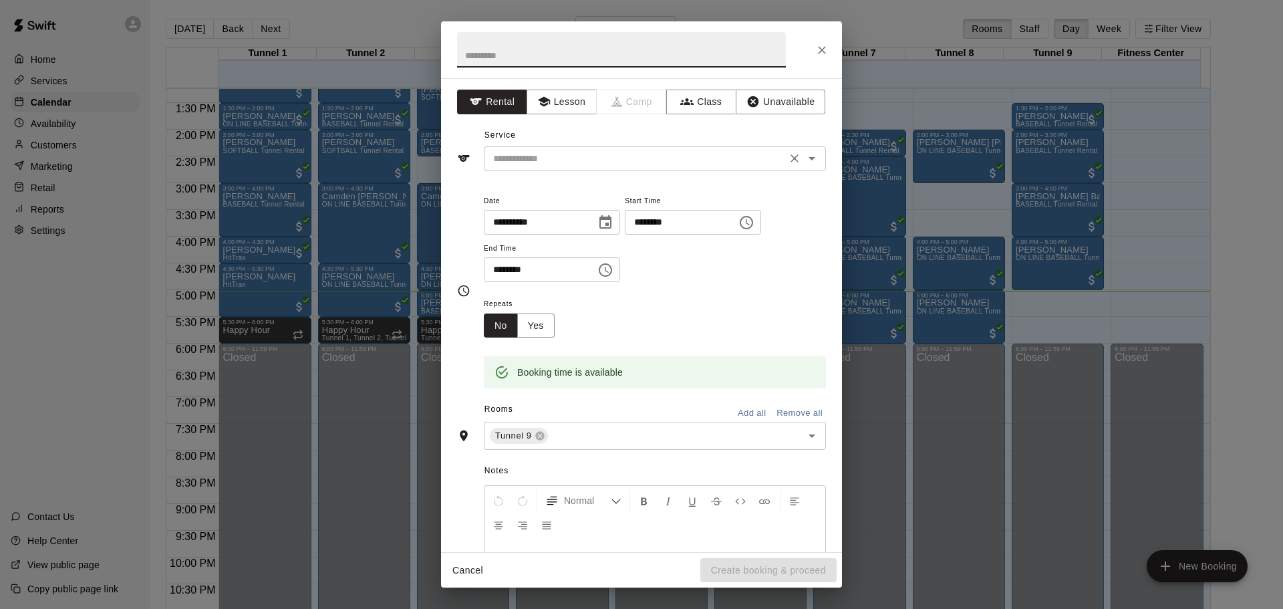
click at [512, 146] on div "​" at bounding box center [655, 158] width 342 height 25
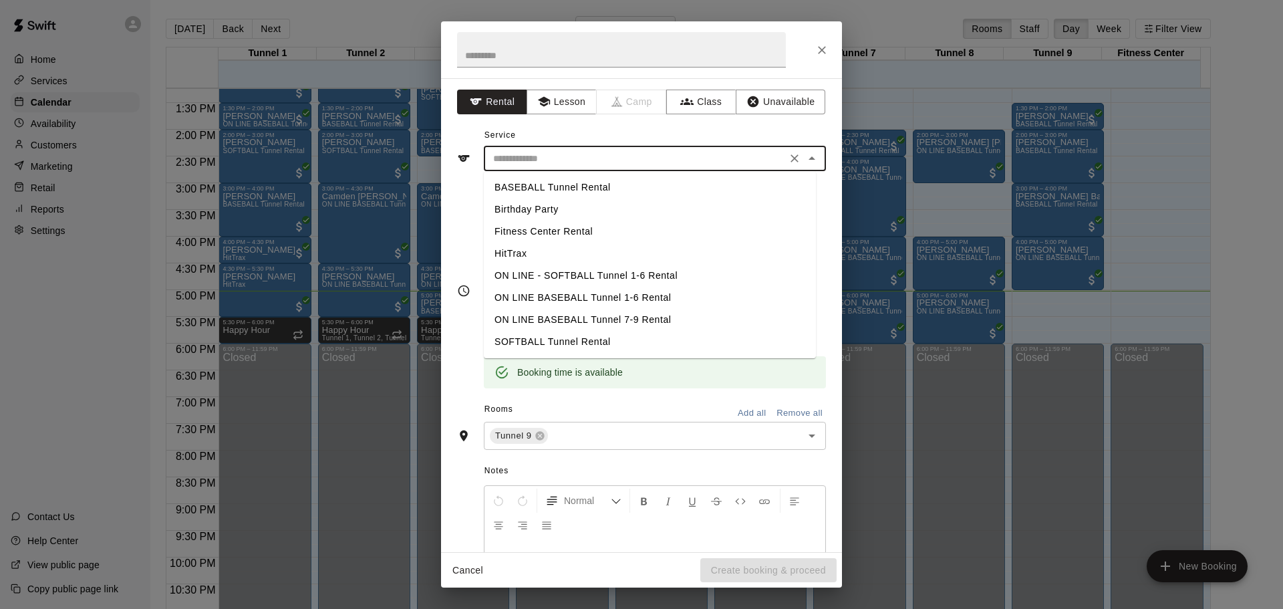
click at [532, 338] on li "SOFTBALL Tunnel Rental" at bounding box center [650, 342] width 332 height 22
type input "**********"
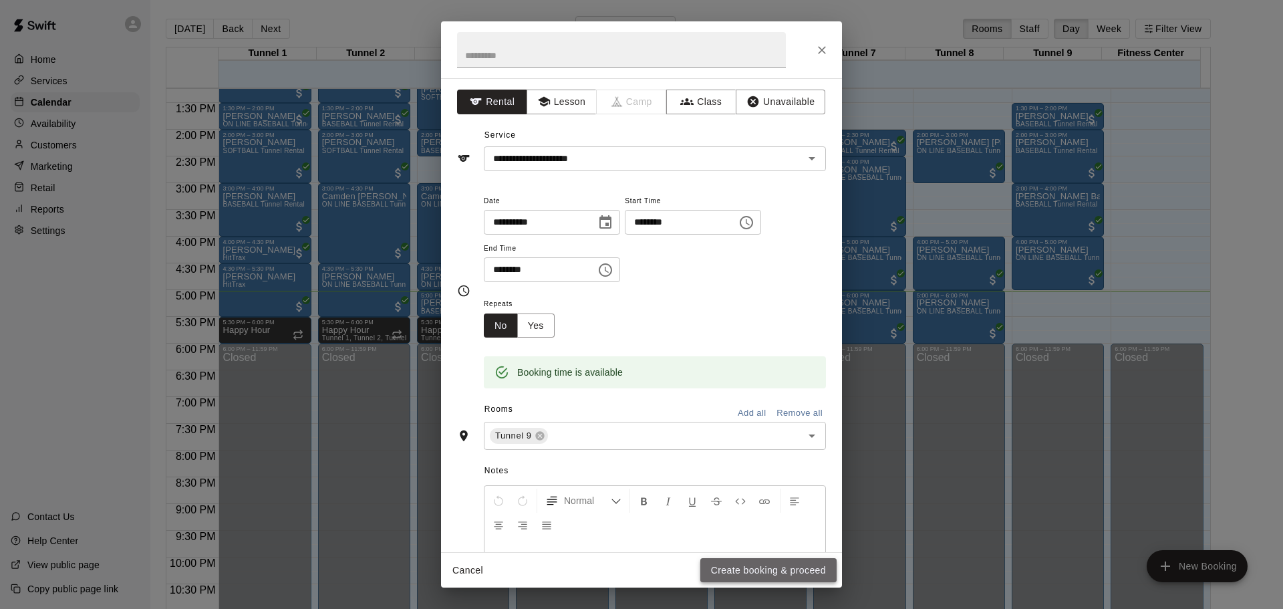
click at [794, 559] on button "Create booking & proceed" at bounding box center [768, 570] width 136 height 25
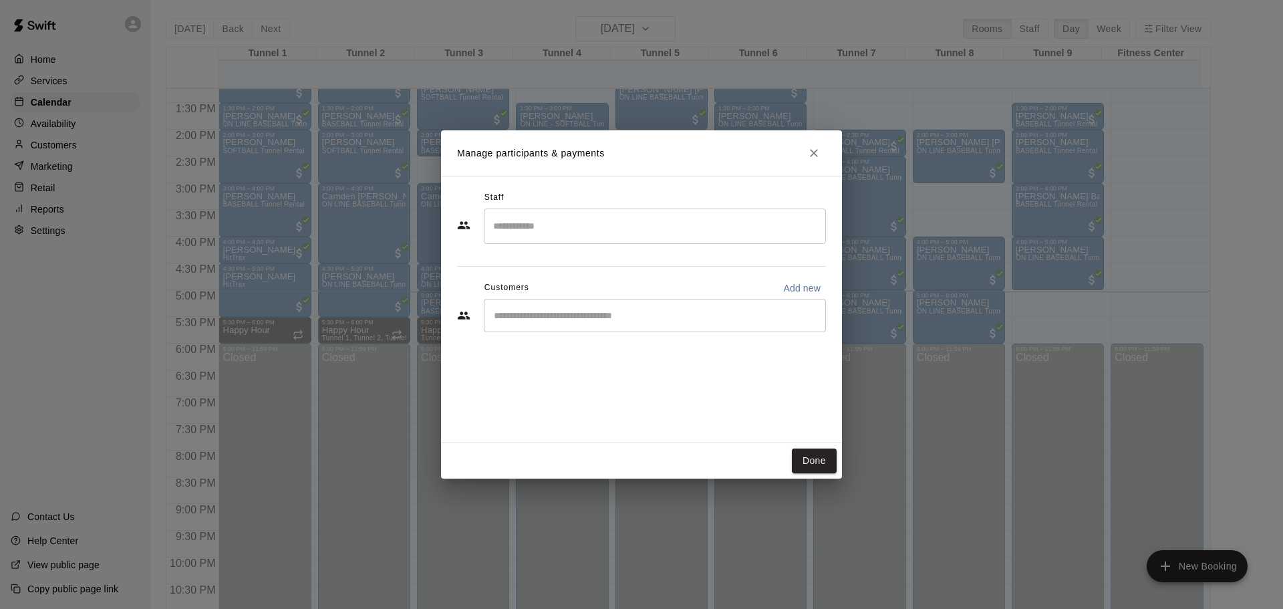
click at [545, 302] on div "​" at bounding box center [655, 315] width 342 height 33
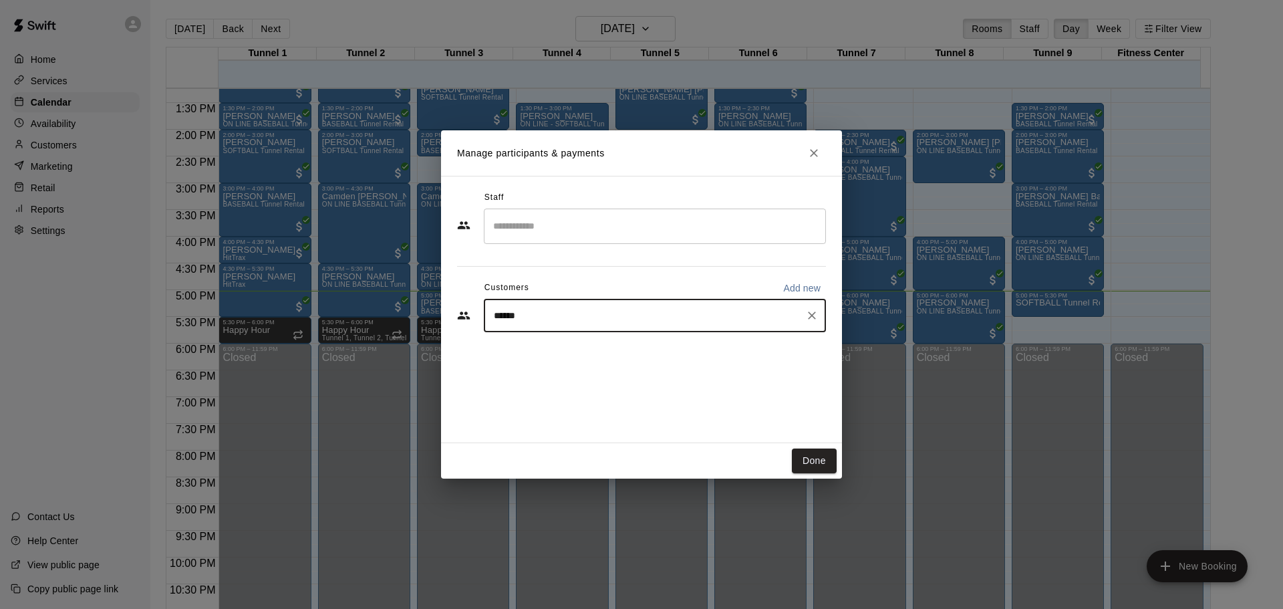
type input "*******"
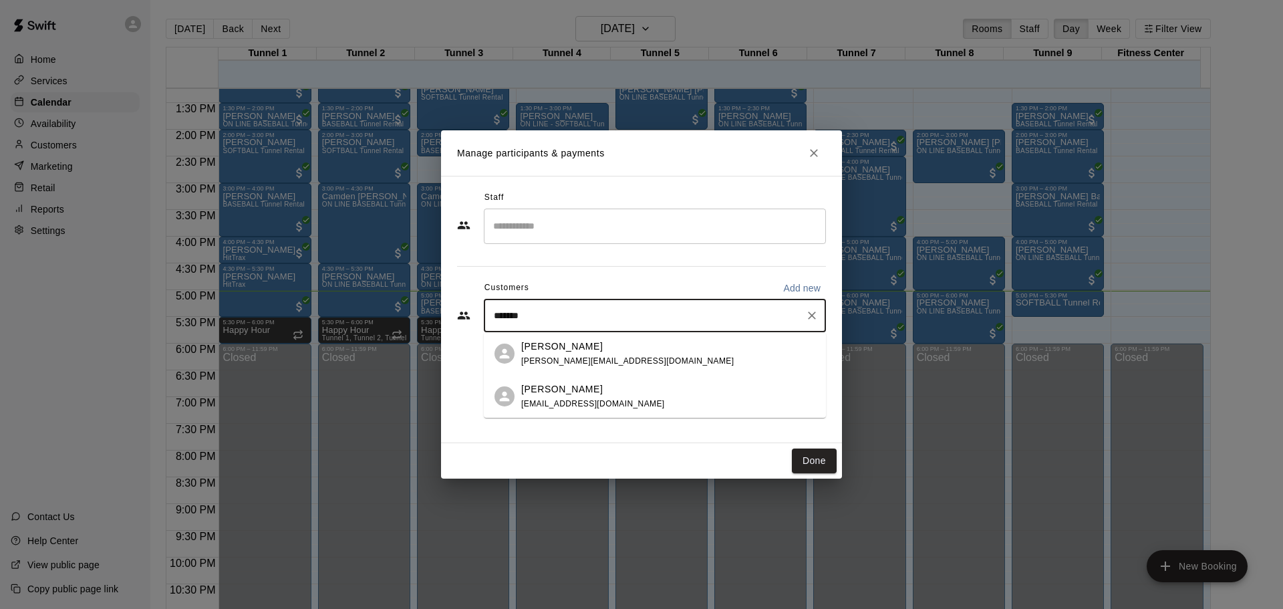
click at [543, 399] on span "[EMAIL_ADDRESS][DOMAIN_NAME]" at bounding box center [593, 403] width 144 height 9
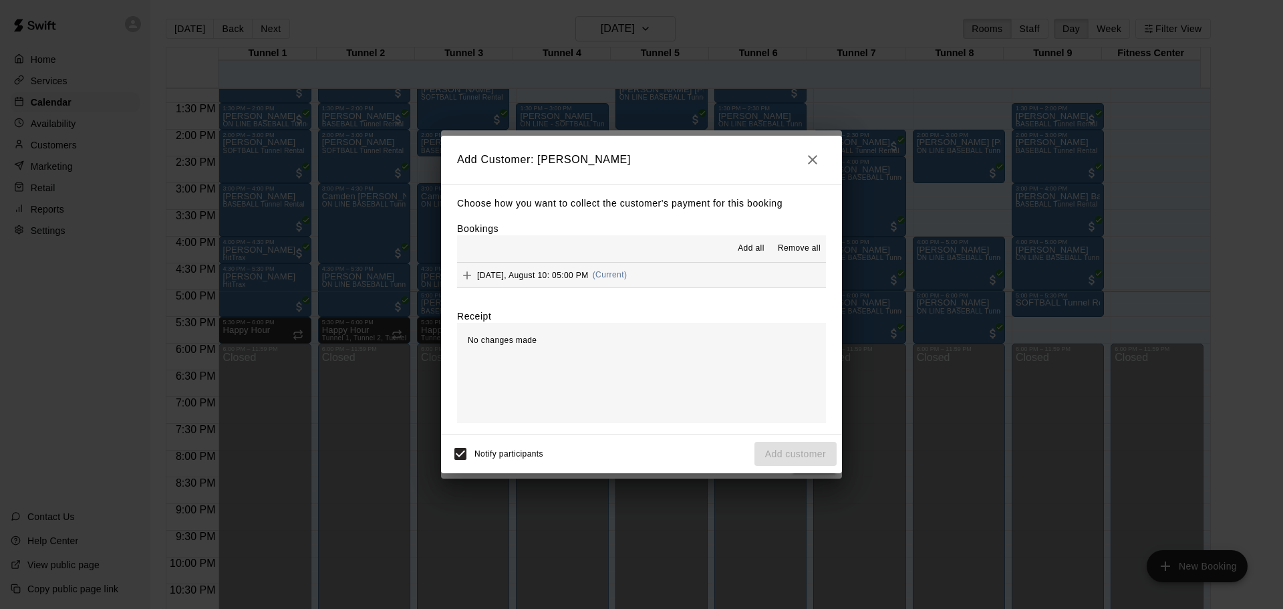
click at [593, 268] on div "[DATE], August 10: 05:00 PM (Current)" at bounding box center [542, 275] width 170 height 20
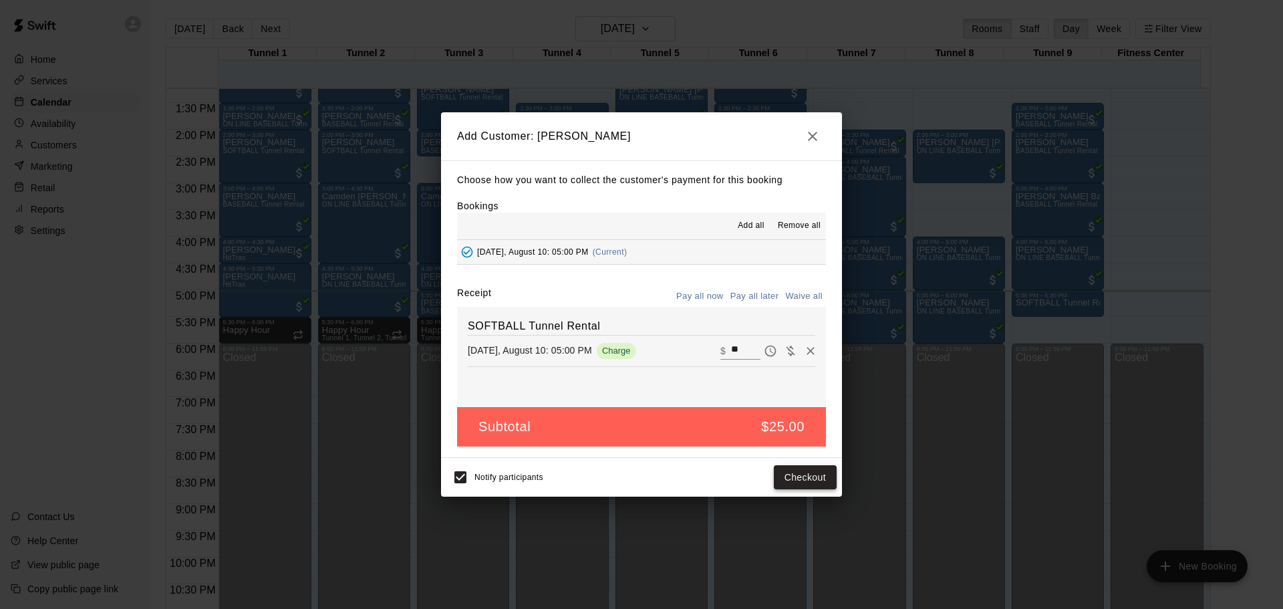
click at [820, 479] on button "Checkout" at bounding box center [805, 477] width 63 height 25
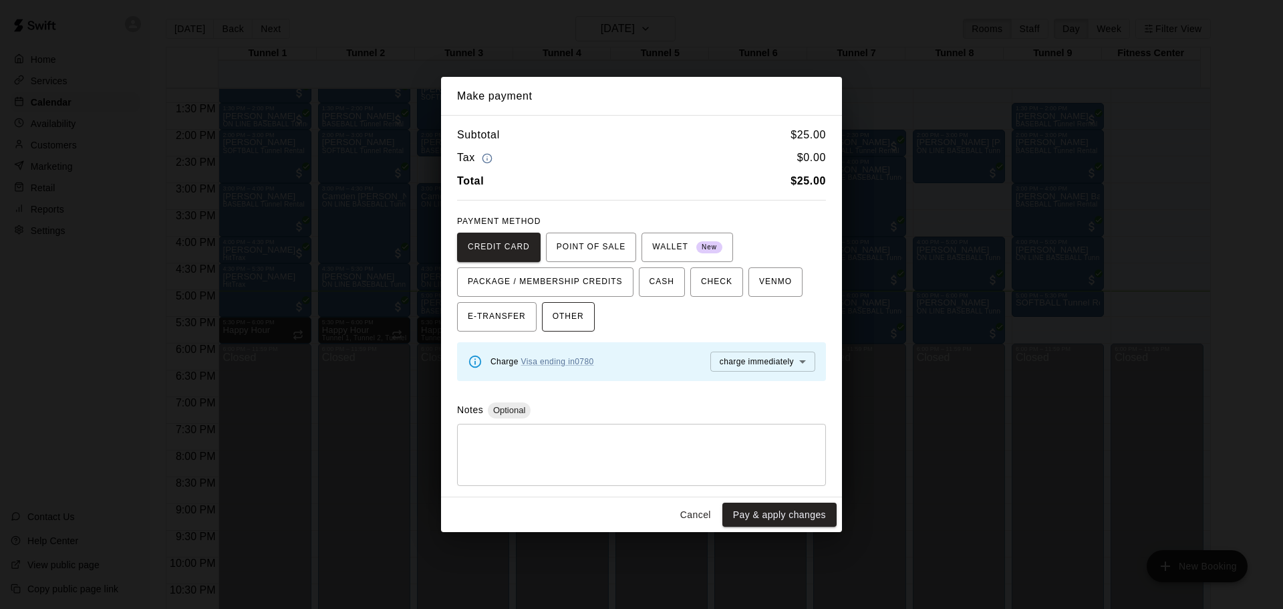
click at [569, 319] on span "OTHER" at bounding box center [568, 316] width 31 height 21
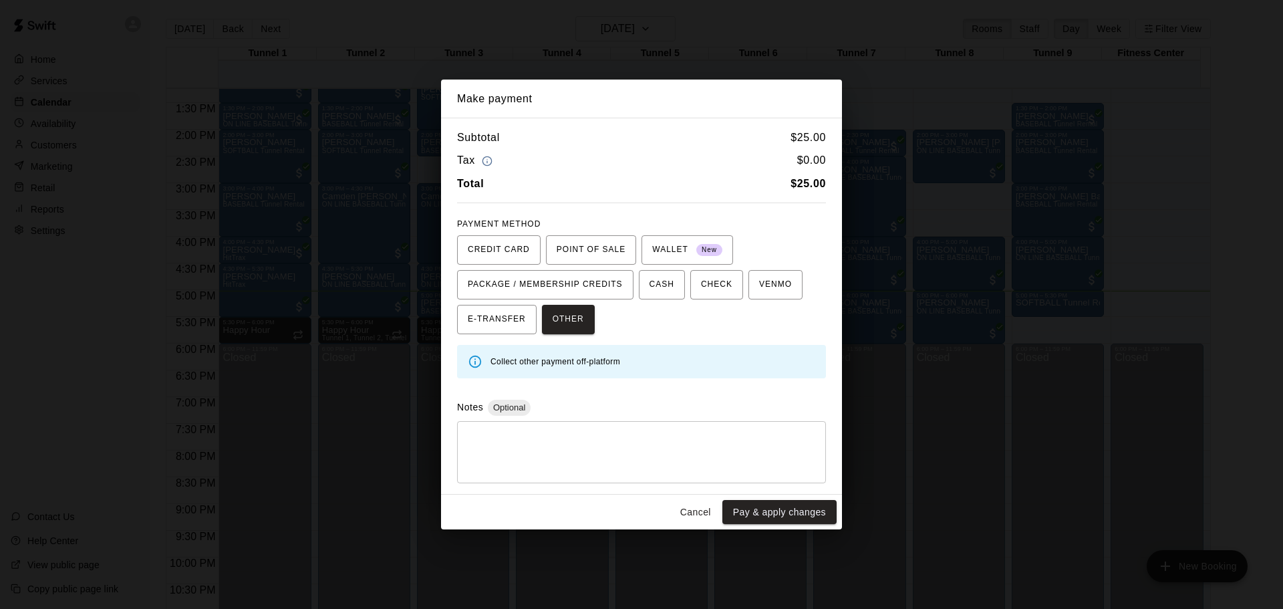
click at [541, 434] on textarea at bounding box center [641, 452] width 350 height 40
type textarea "****"
click at [795, 511] on button "Pay & apply changes" at bounding box center [779, 512] width 114 height 25
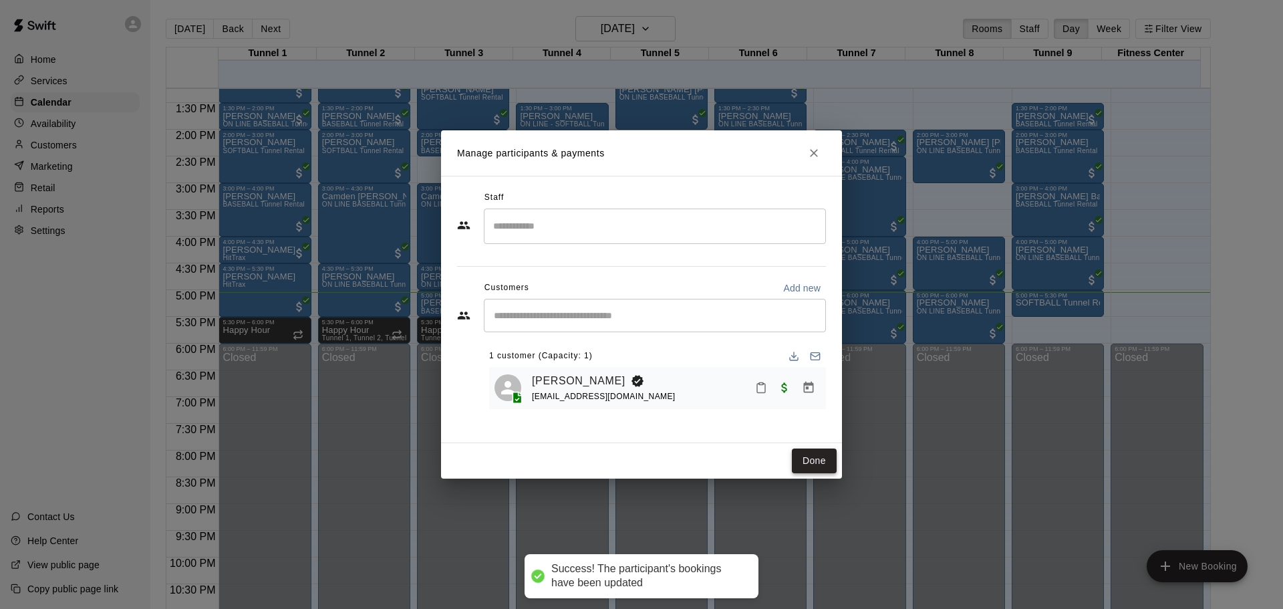
click at [799, 456] on button "Done" at bounding box center [814, 460] width 45 height 25
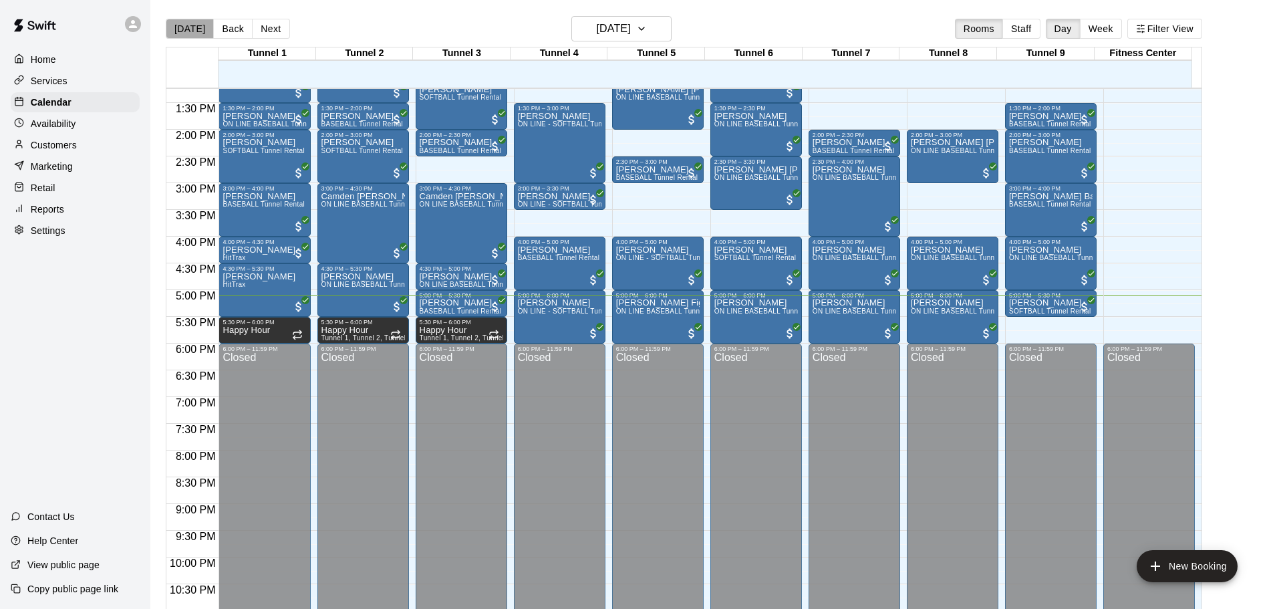
click at [190, 34] on button "[DATE]" at bounding box center [190, 29] width 48 height 20
click at [477, 299] on div "5:00 PM – 5:30 PM" at bounding box center [462, 295] width 84 height 7
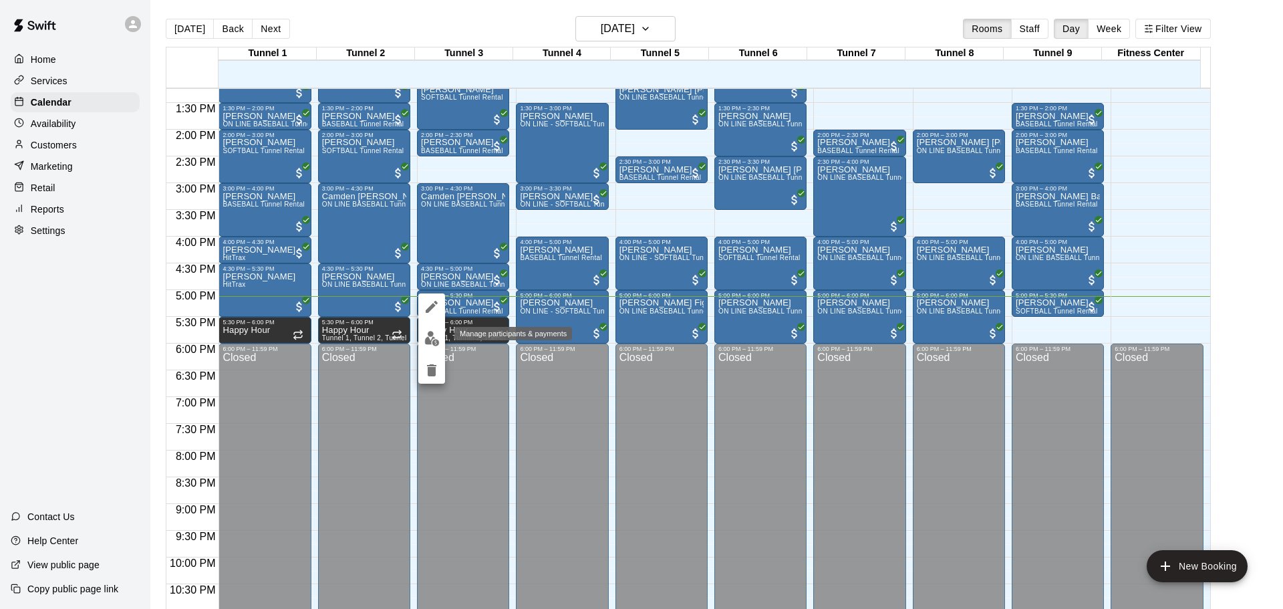
click at [432, 331] on img "edit" at bounding box center [431, 338] width 15 height 15
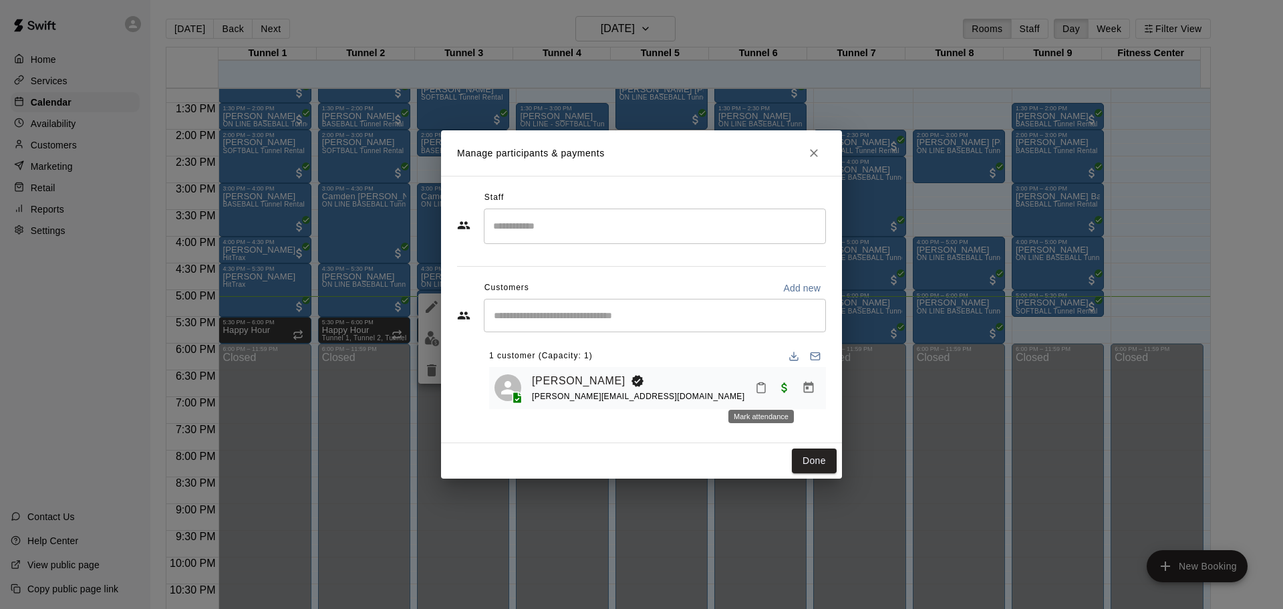
click at [755, 386] on icon "Mark attendance" at bounding box center [761, 388] width 12 height 12
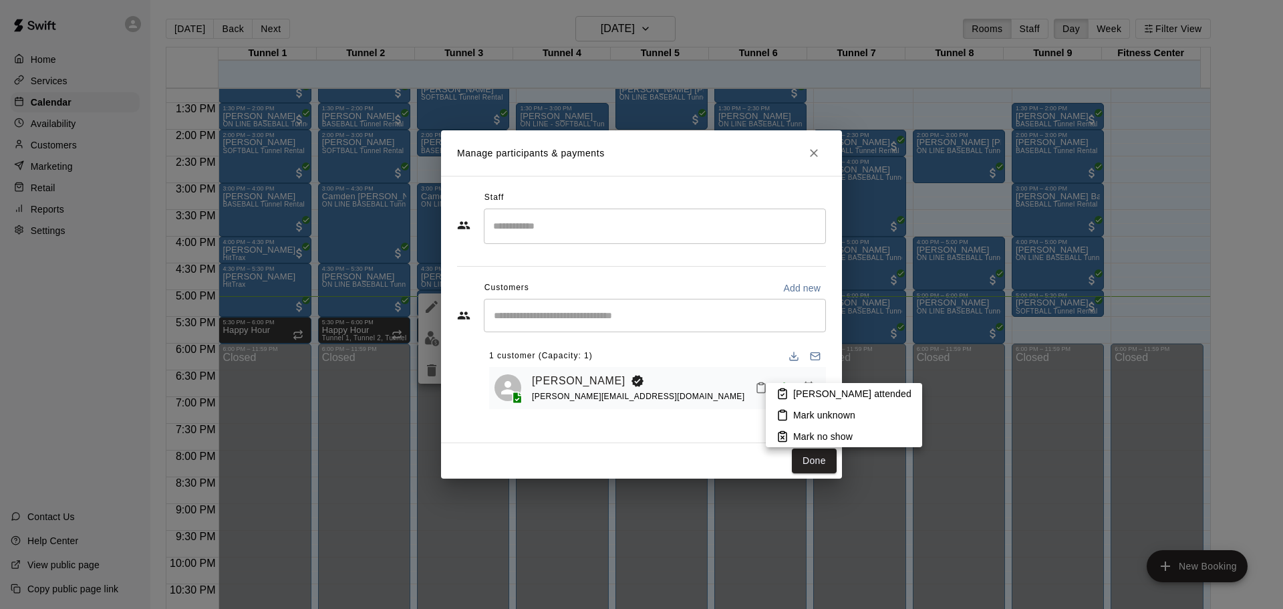
click at [772, 386] on li "[PERSON_NAME] attended" at bounding box center [844, 393] width 156 height 21
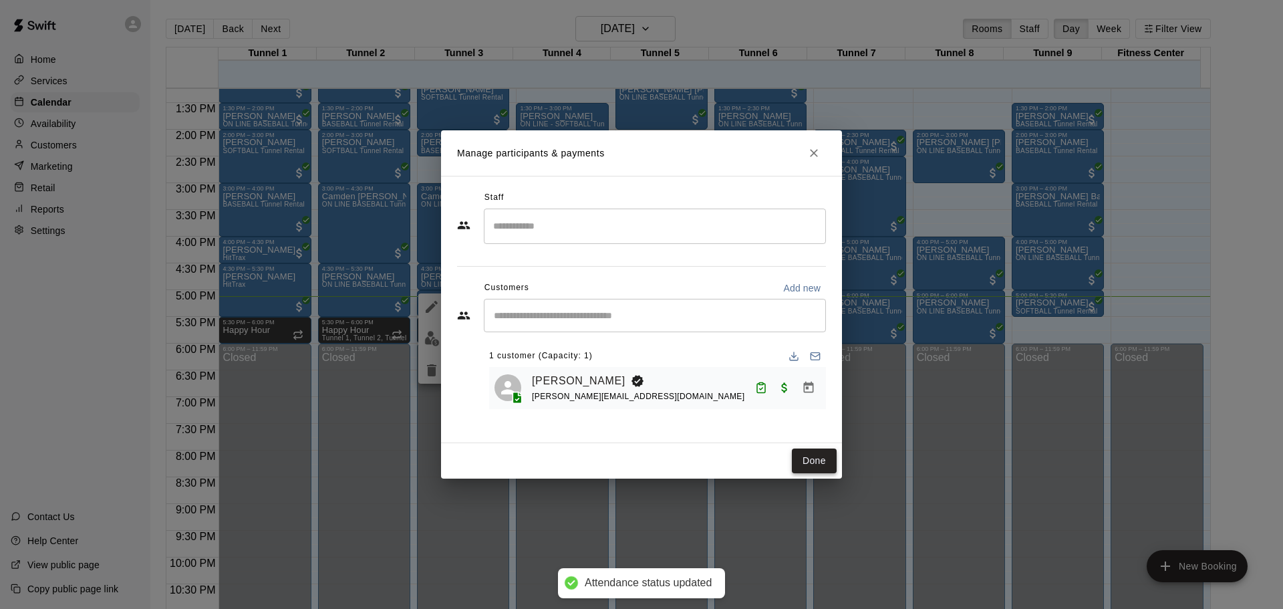
click at [818, 468] on button "Done" at bounding box center [814, 460] width 45 height 25
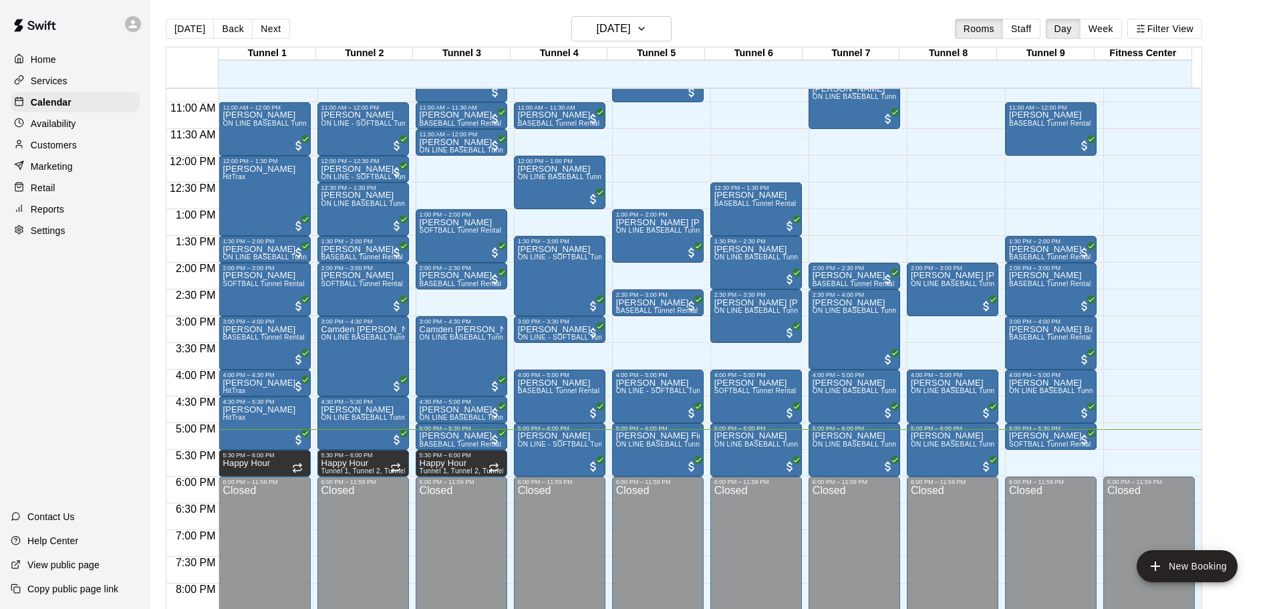
scroll to position [574, 0]
click at [180, 31] on button "[DATE]" at bounding box center [190, 29] width 48 height 20
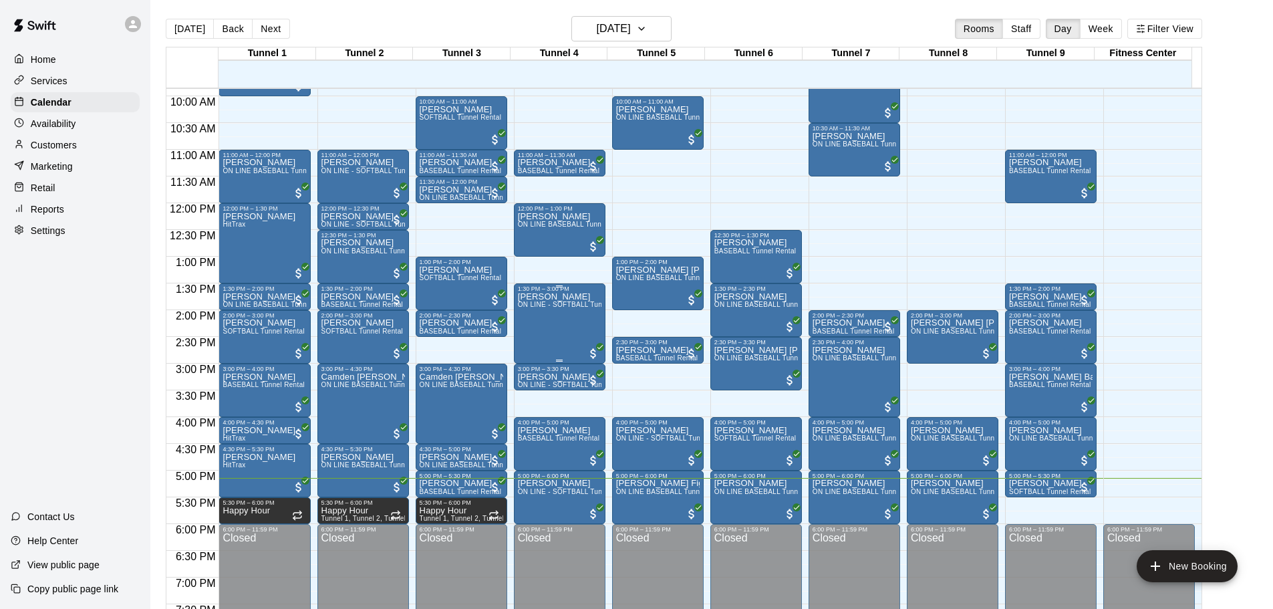
scroll to position [507, 0]
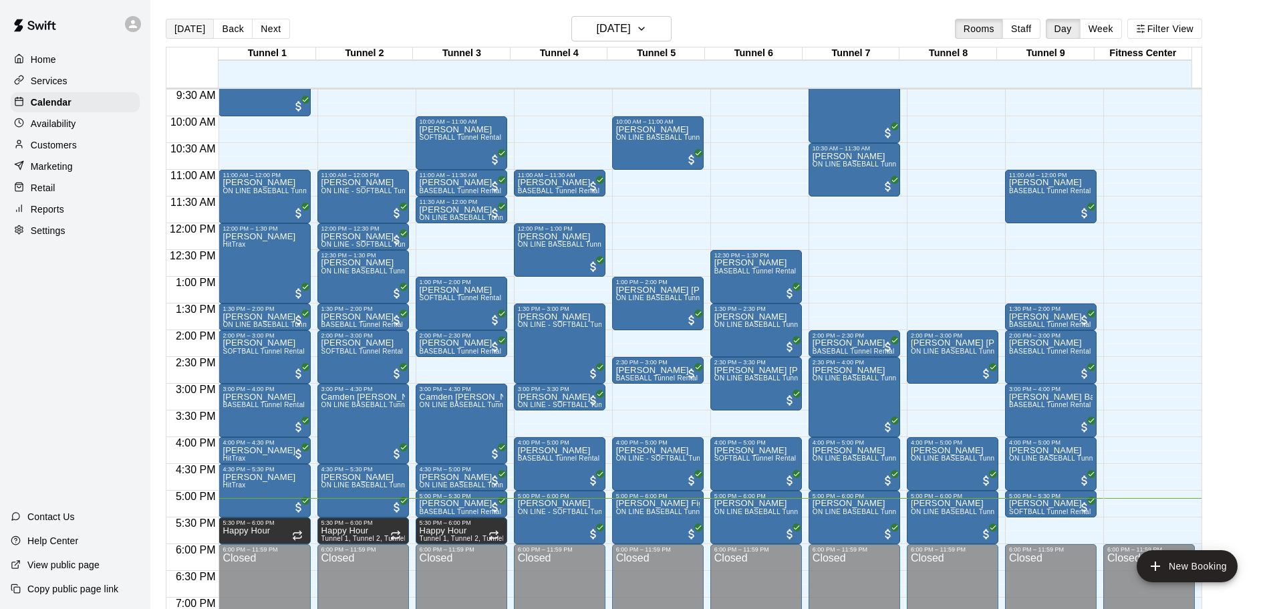
click at [196, 23] on button "[DATE]" at bounding box center [190, 29] width 48 height 20
click at [183, 34] on button "[DATE]" at bounding box center [190, 29] width 48 height 20
click at [198, 31] on button "[DATE]" at bounding box center [190, 29] width 48 height 20
click at [647, 27] on icon "button" at bounding box center [641, 29] width 11 height 16
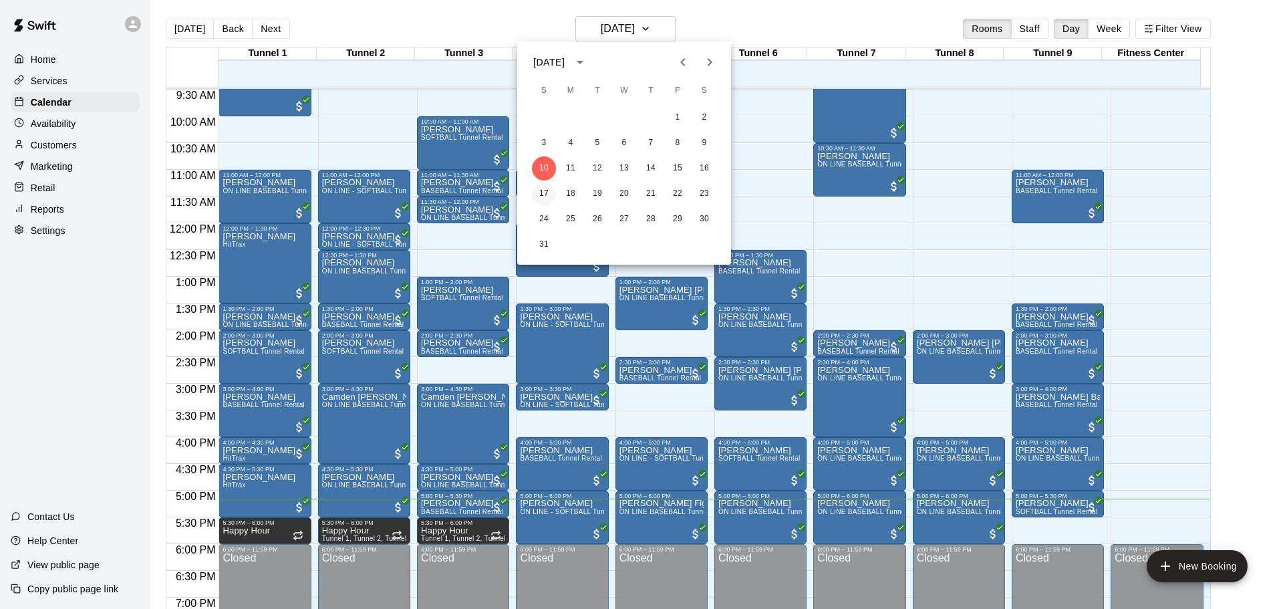
click at [553, 196] on button "17" at bounding box center [544, 194] width 24 height 24
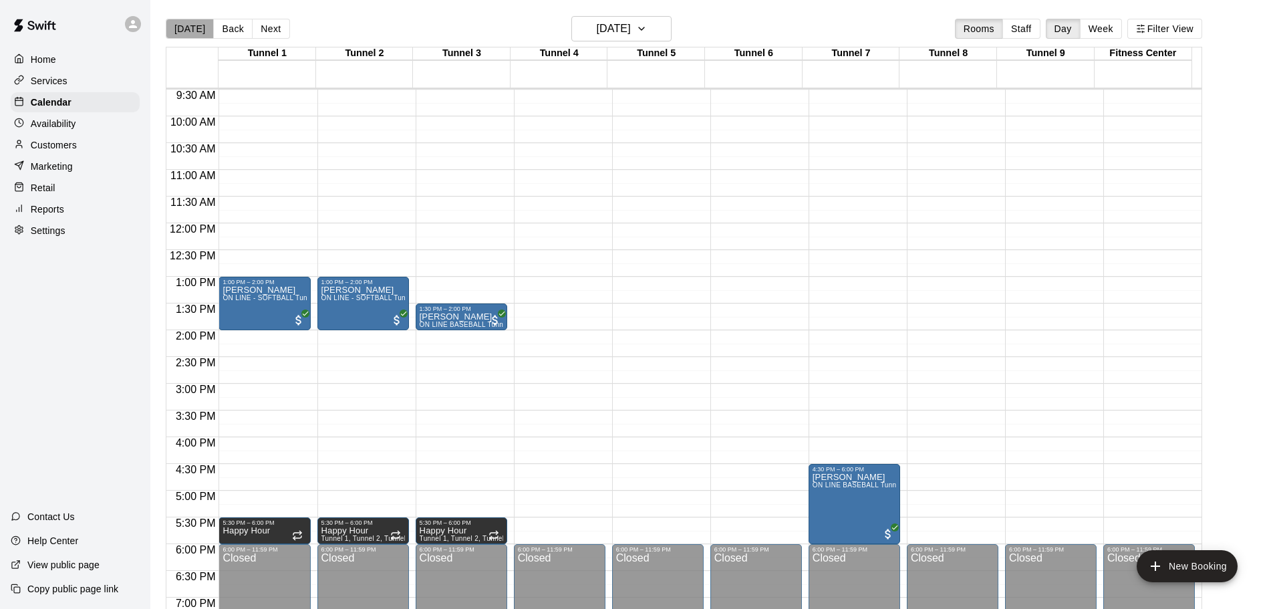
click at [192, 37] on button "[DATE]" at bounding box center [190, 29] width 48 height 20
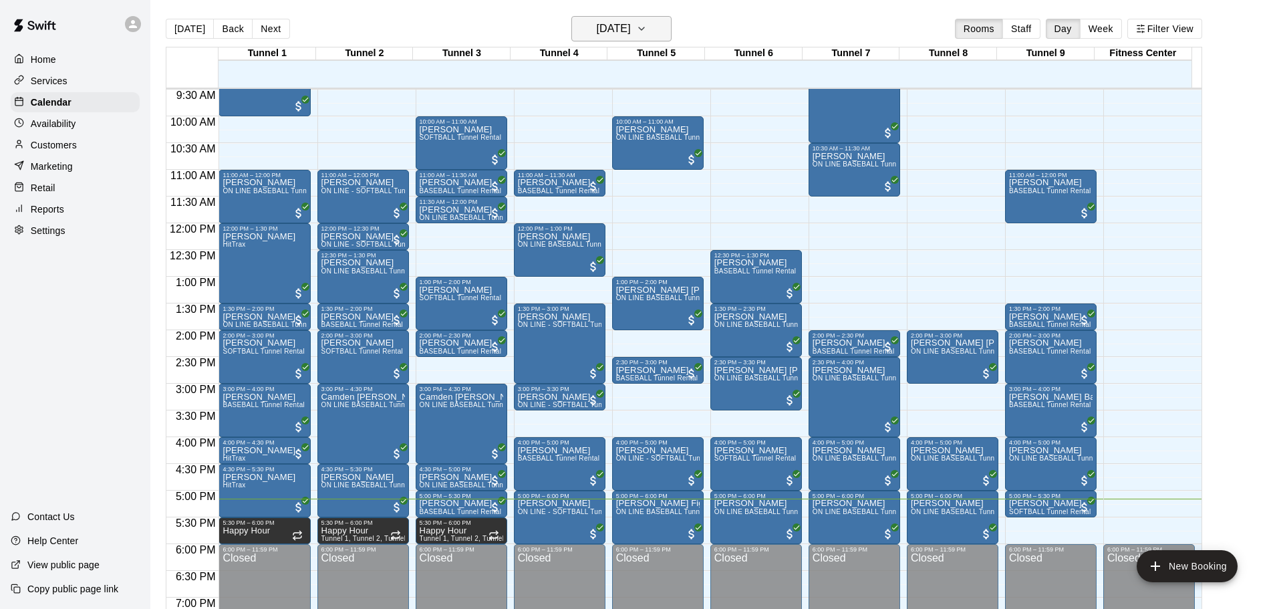
click at [575, 17] on button "[DATE]" at bounding box center [621, 28] width 100 height 25
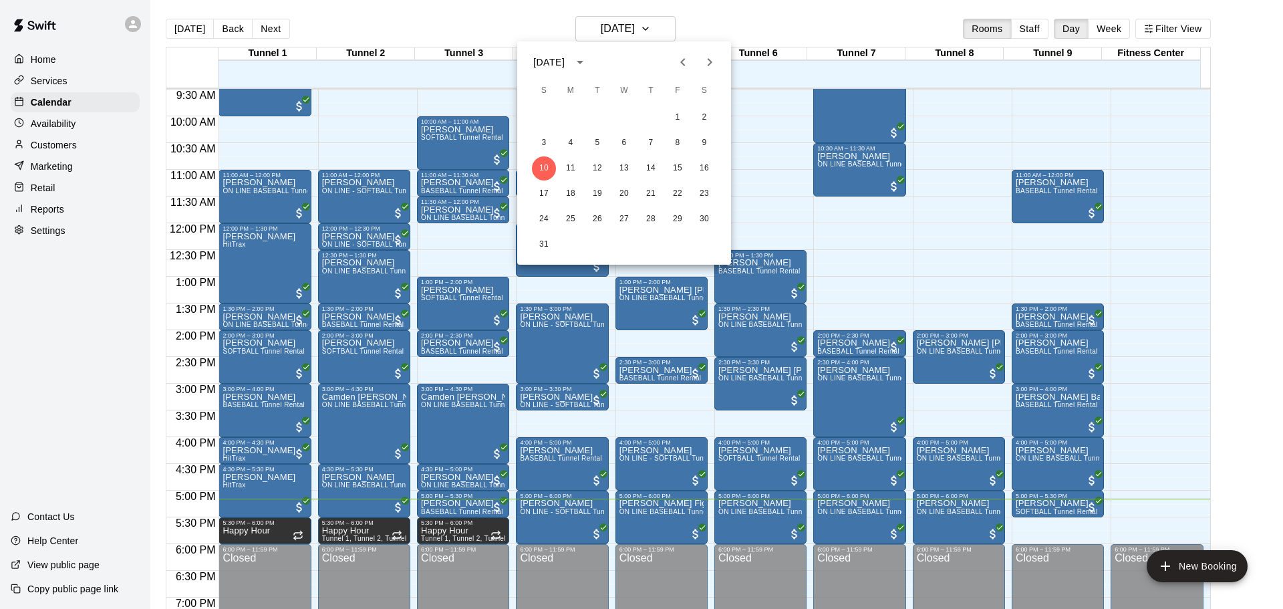
click at [506, 23] on div at bounding box center [641, 304] width 1283 height 609
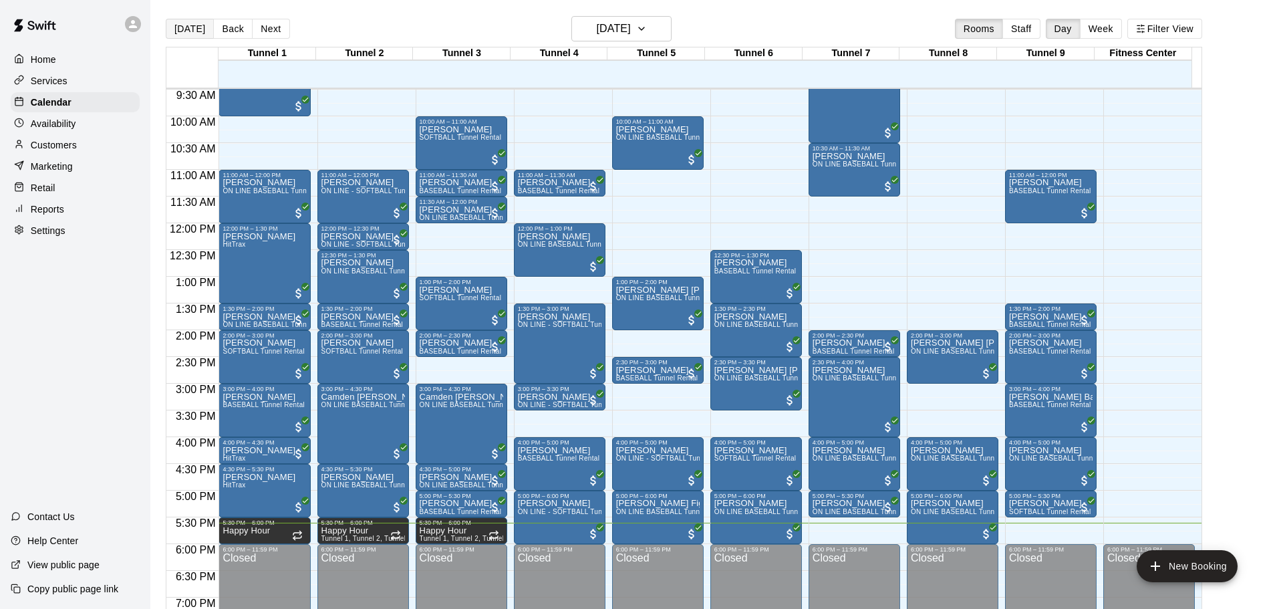
click at [186, 27] on button "[DATE]" at bounding box center [190, 29] width 48 height 20
click at [195, 36] on button "[DATE]" at bounding box center [190, 29] width 48 height 20
click at [614, 20] on h6 "[DATE]" at bounding box center [614, 28] width 34 height 19
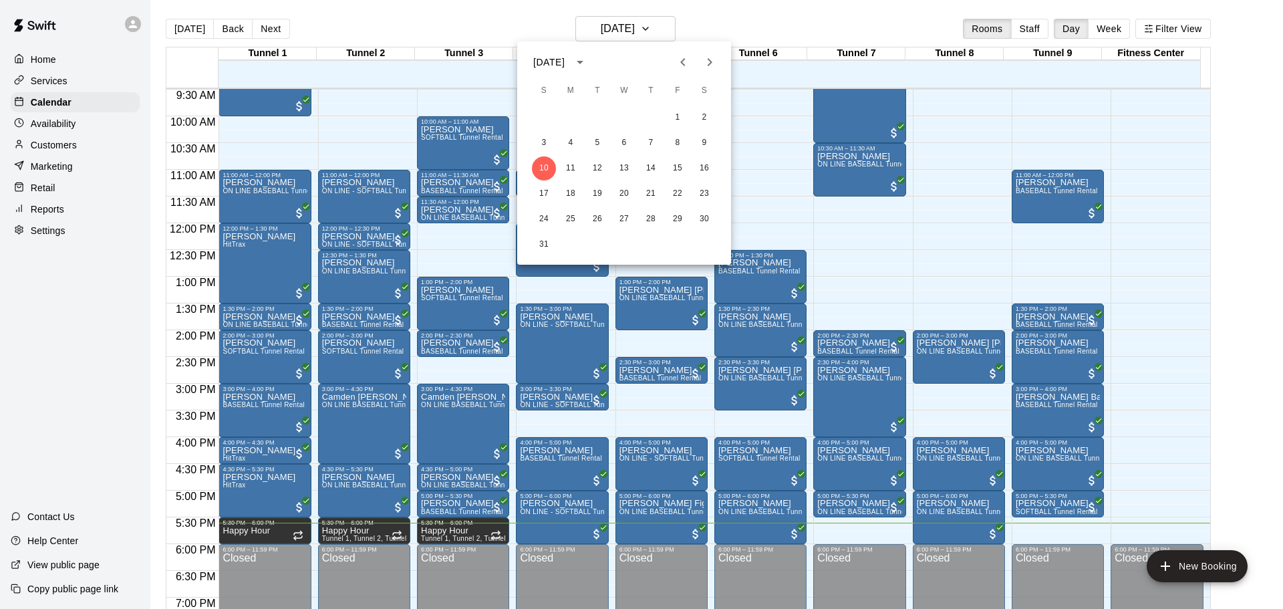
click at [456, 19] on div at bounding box center [641, 304] width 1283 height 609
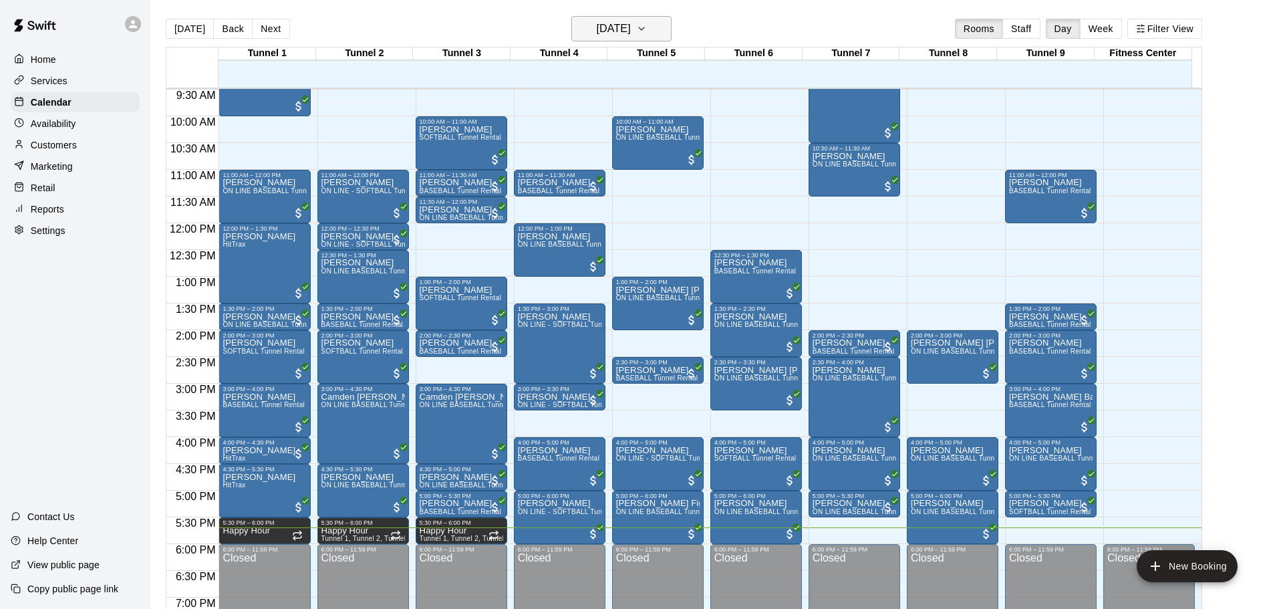
click at [597, 31] on h6 "[DATE]" at bounding box center [614, 28] width 34 height 19
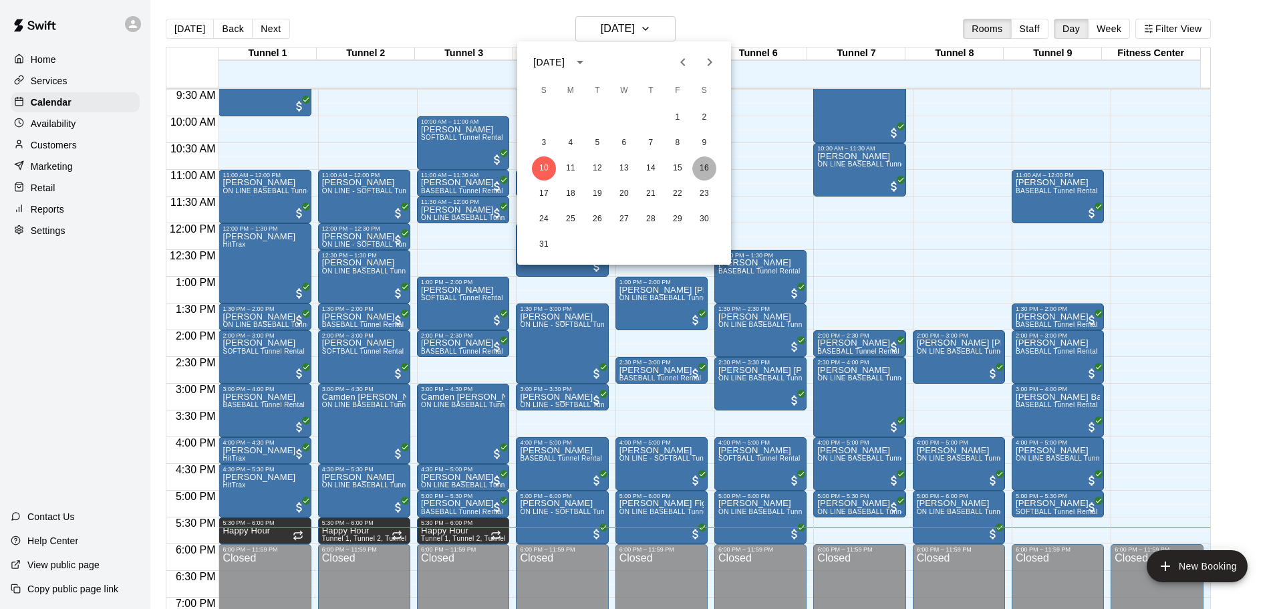
click at [696, 168] on button "16" at bounding box center [704, 168] width 24 height 24
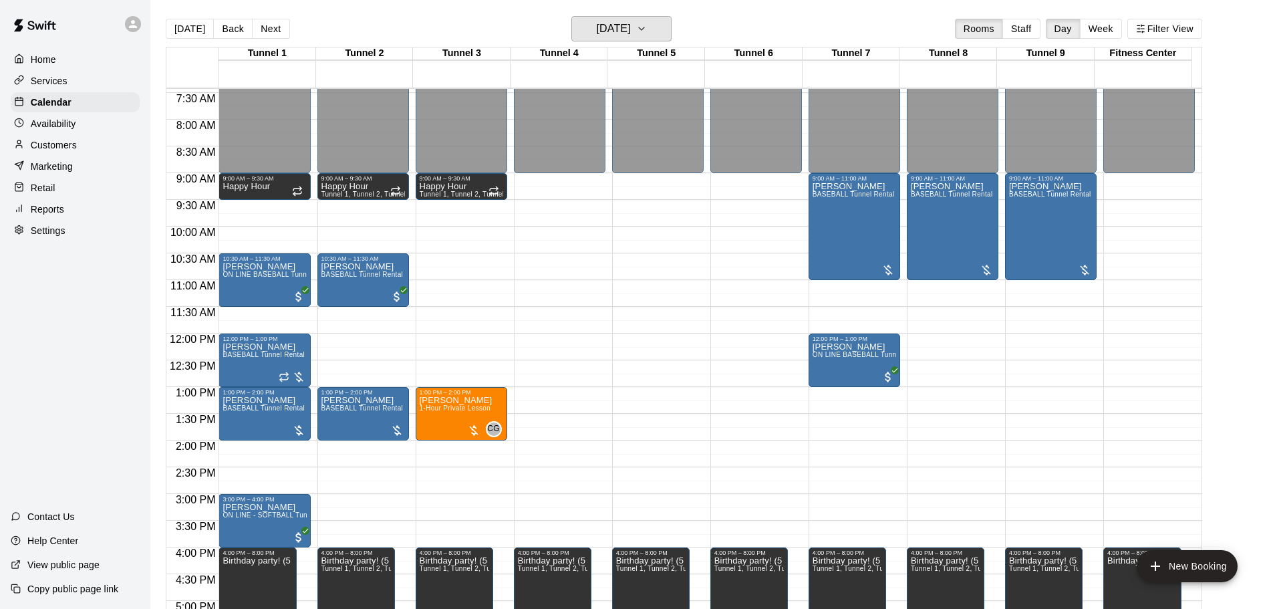
scroll to position [374, 0]
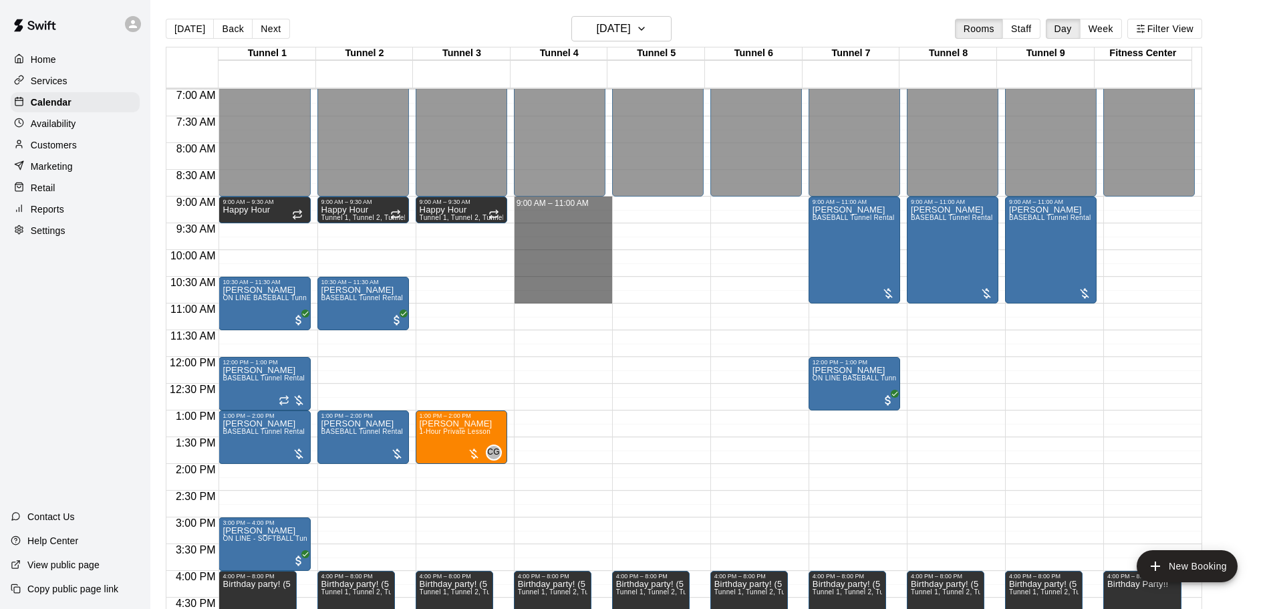
drag, startPoint x: 565, startPoint y: 200, endPoint x: 582, endPoint y: 293, distance: 93.7
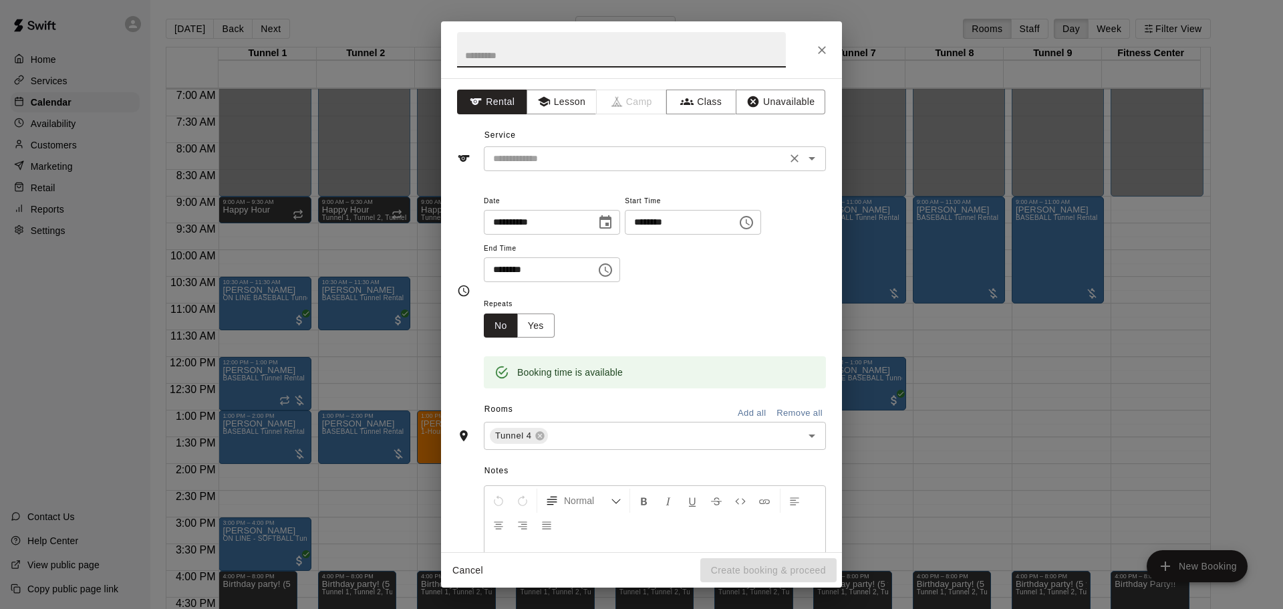
click at [579, 166] on input "text" at bounding box center [635, 158] width 295 height 17
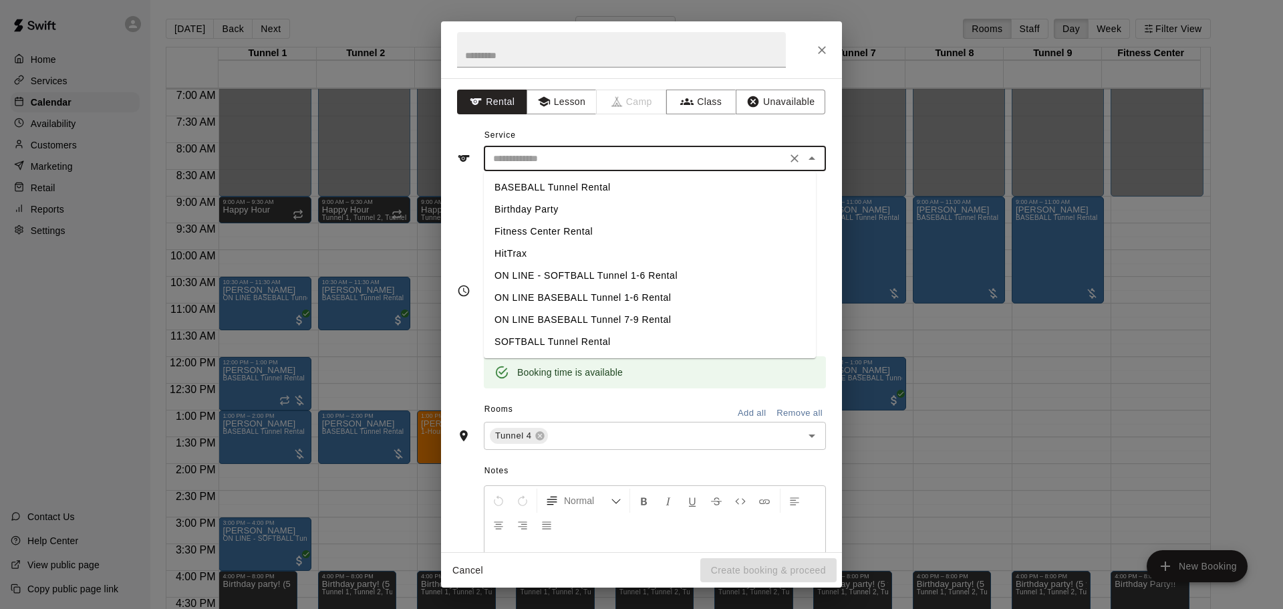
click at [577, 184] on li "BASEBALL Tunnel Rental" at bounding box center [650, 187] width 332 height 22
type input "**********"
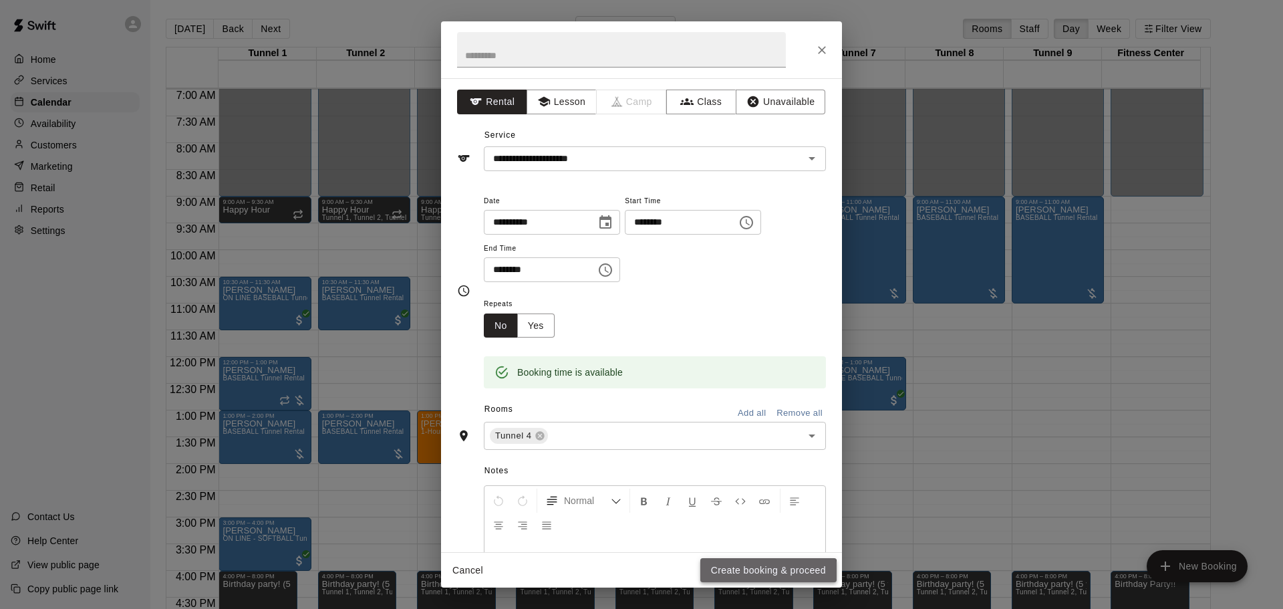
click at [766, 575] on button "Create booking & proceed" at bounding box center [768, 570] width 136 height 25
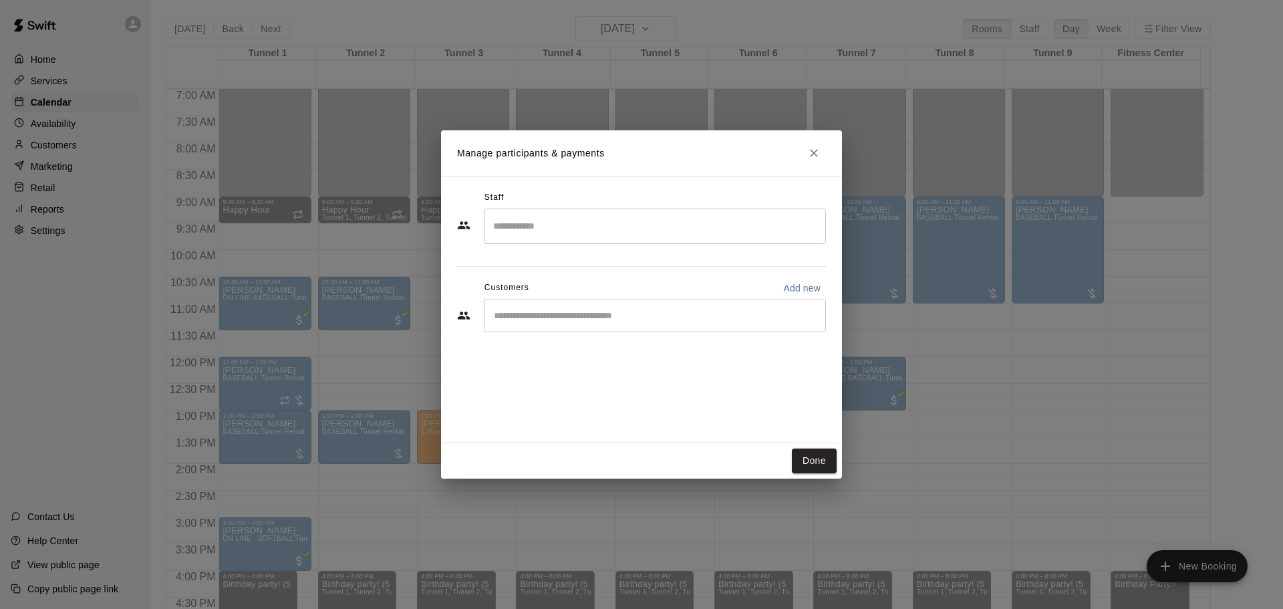
click at [539, 316] on input "Start typing to search customers..." at bounding box center [655, 315] width 330 height 13
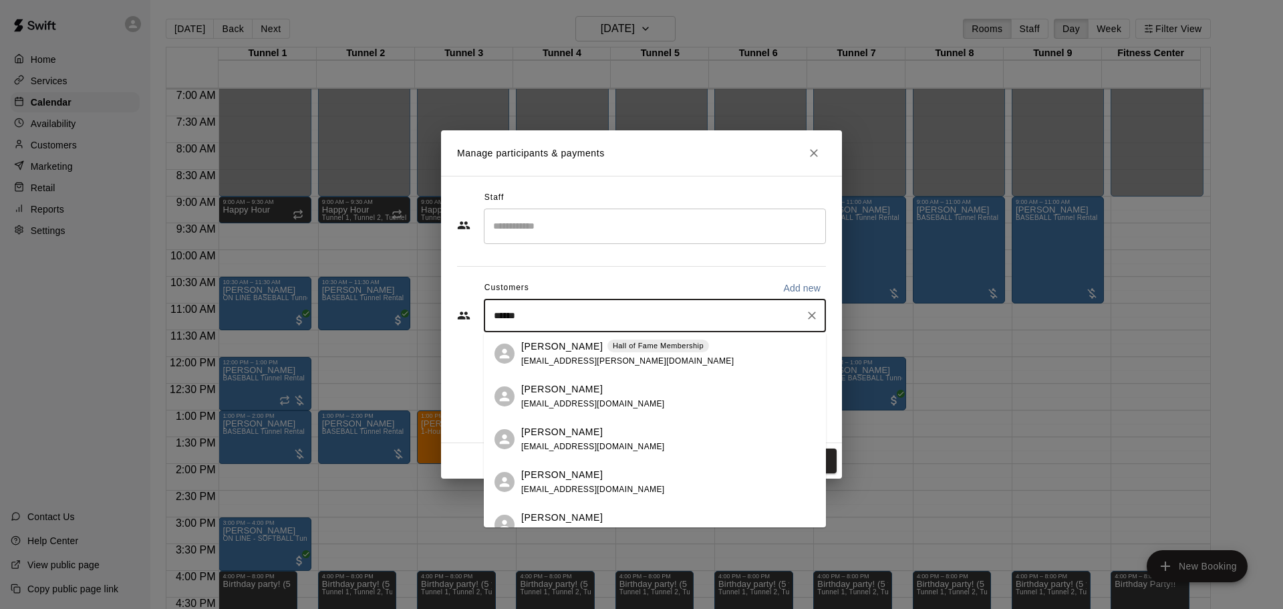
type input "*******"
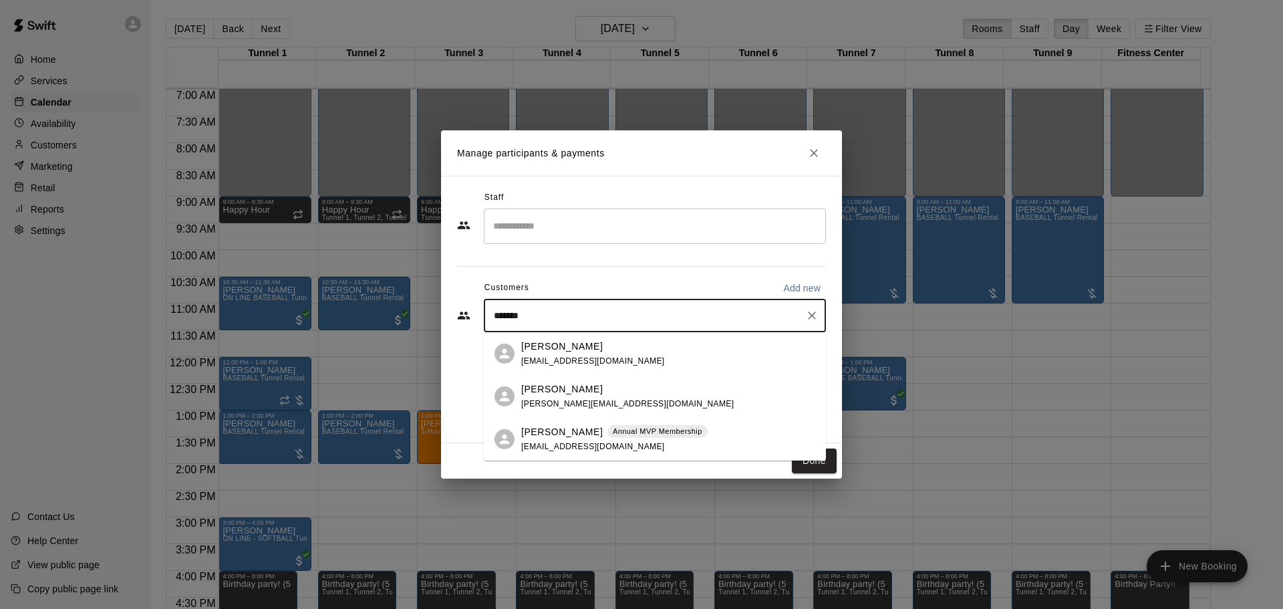
click at [594, 439] on div "[PERSON_NAME] Annual MVP Membership [EMAIL_ADDRESS][DOMAIN_NAME]" at bounding box center [614, 439] width 186 height 29
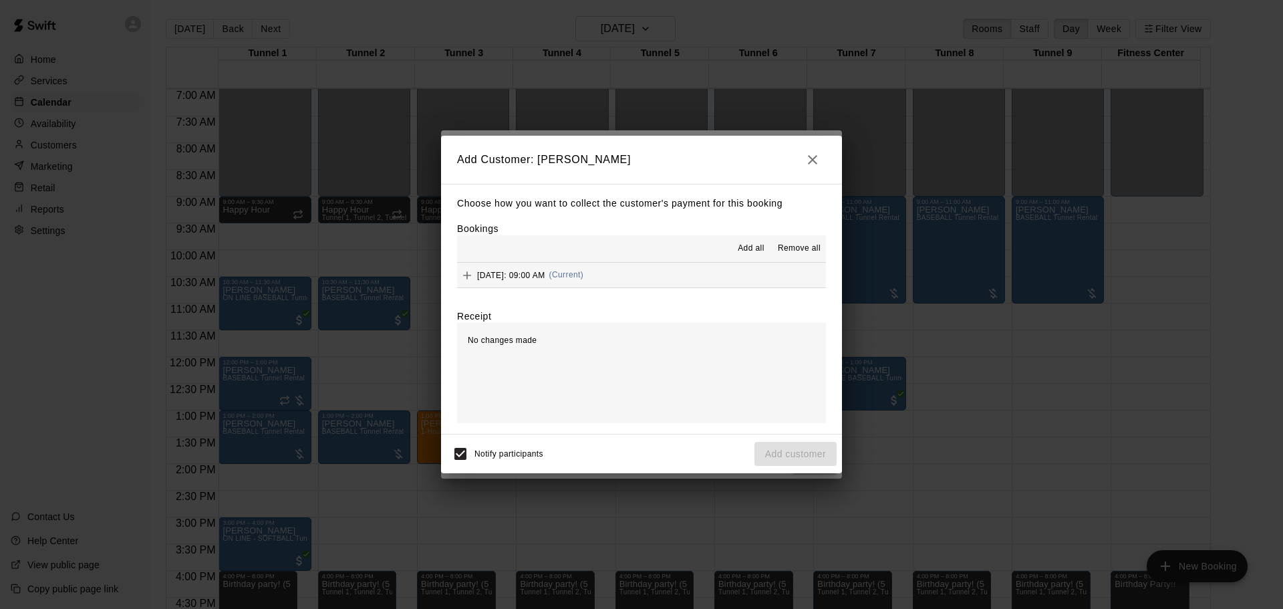
click at [545, 271] on span "[DATE]: 09:00 AM" at bounding box center [511, 274] width 68 height 9
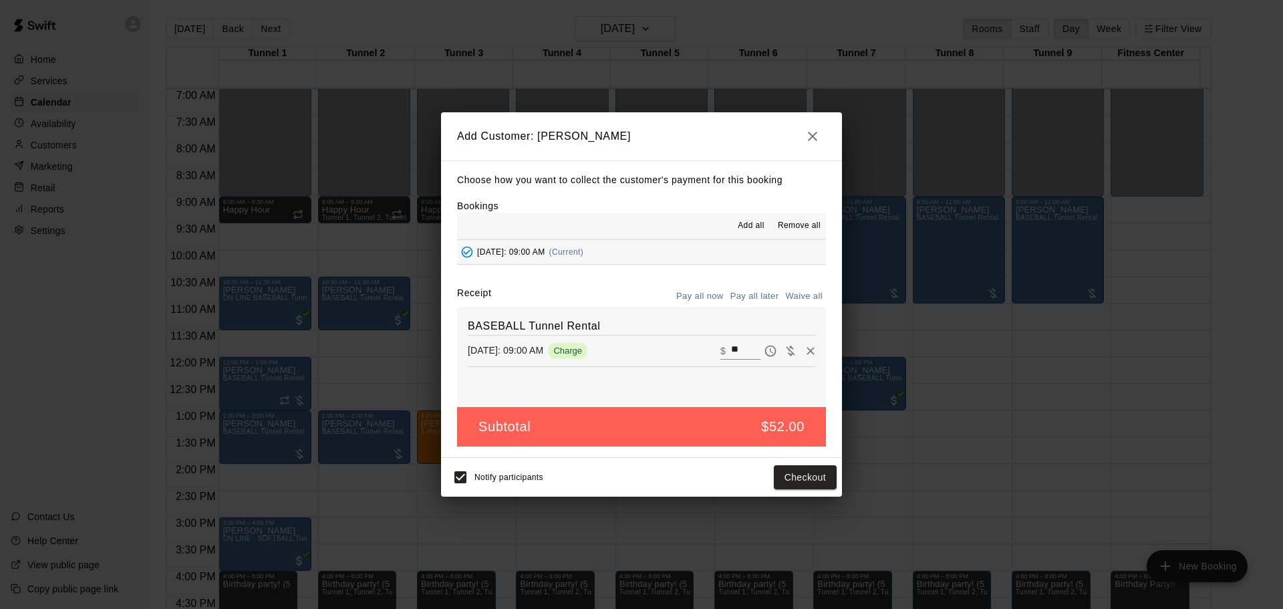
click at [734, 298] on button "Pay all later" at bounding box center [754, 296] width 55 height 21
click at [796, 478] on button "Add customer" at bounding box center [795, 477] width 82 height 25
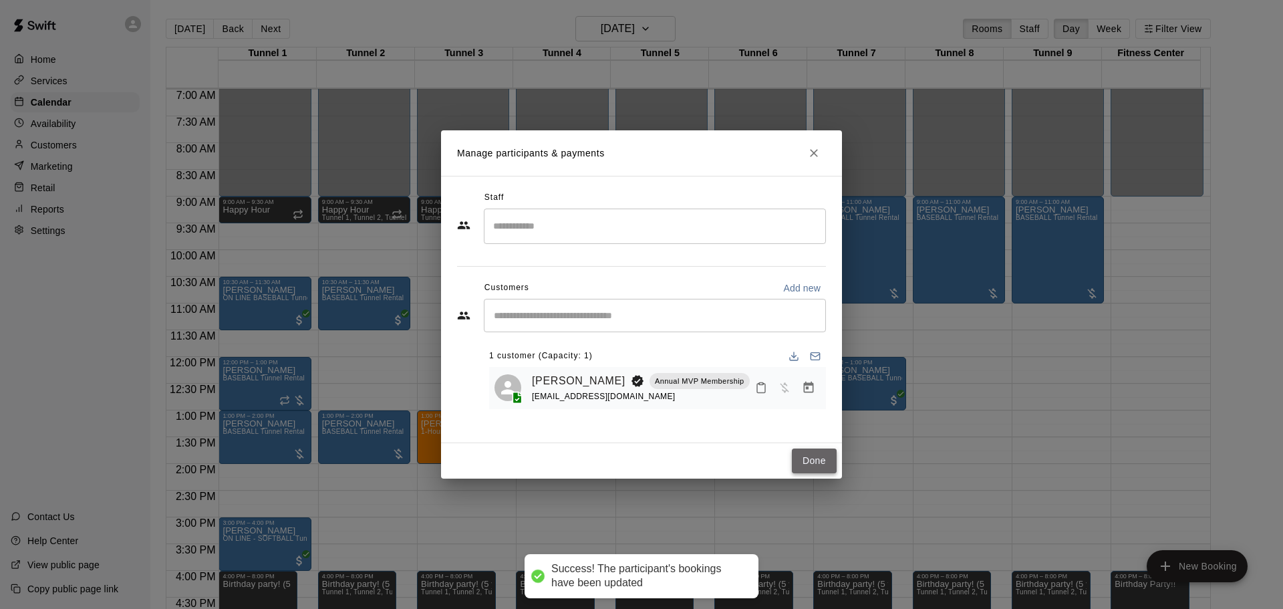
click at [812, 456] on button "Done" at bounding box center [814, 460] width 45 height 25
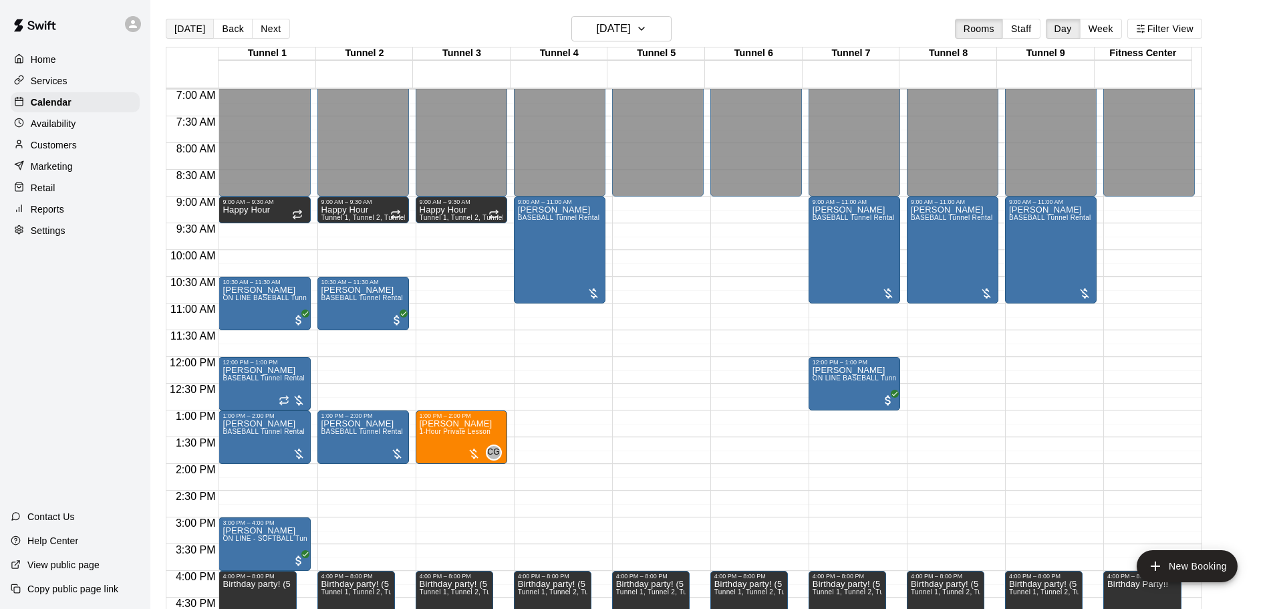
click at [186, 34] on button "[DATE]" at bounding box center [190, 29] width 48 height 20
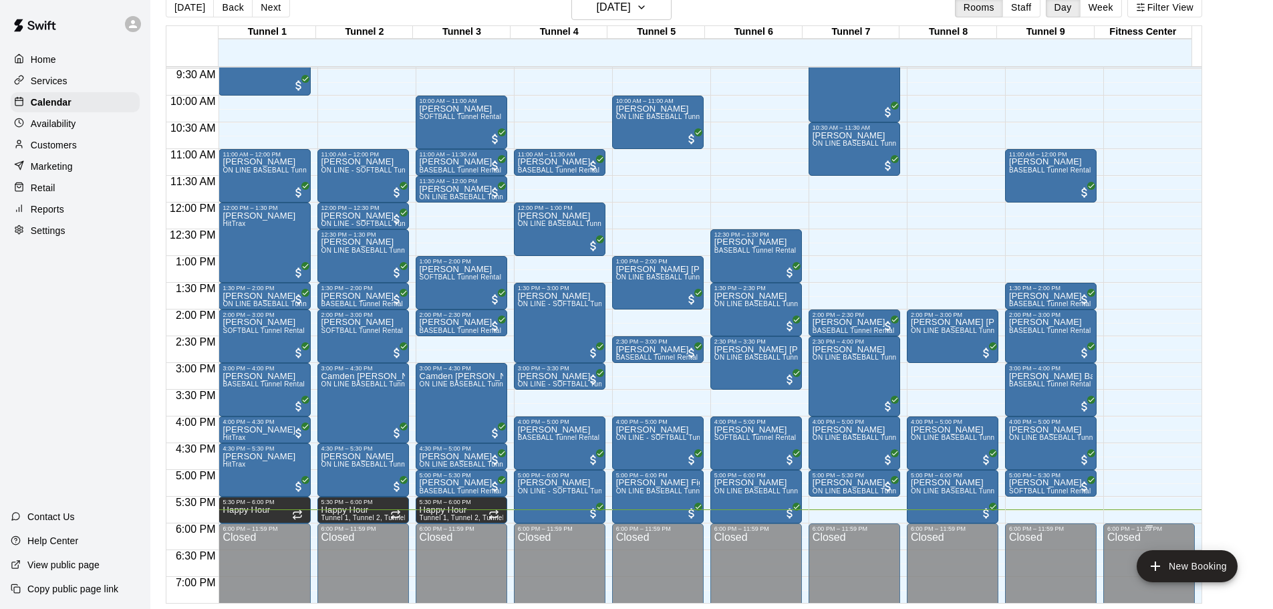
scroll to position [641, 0]
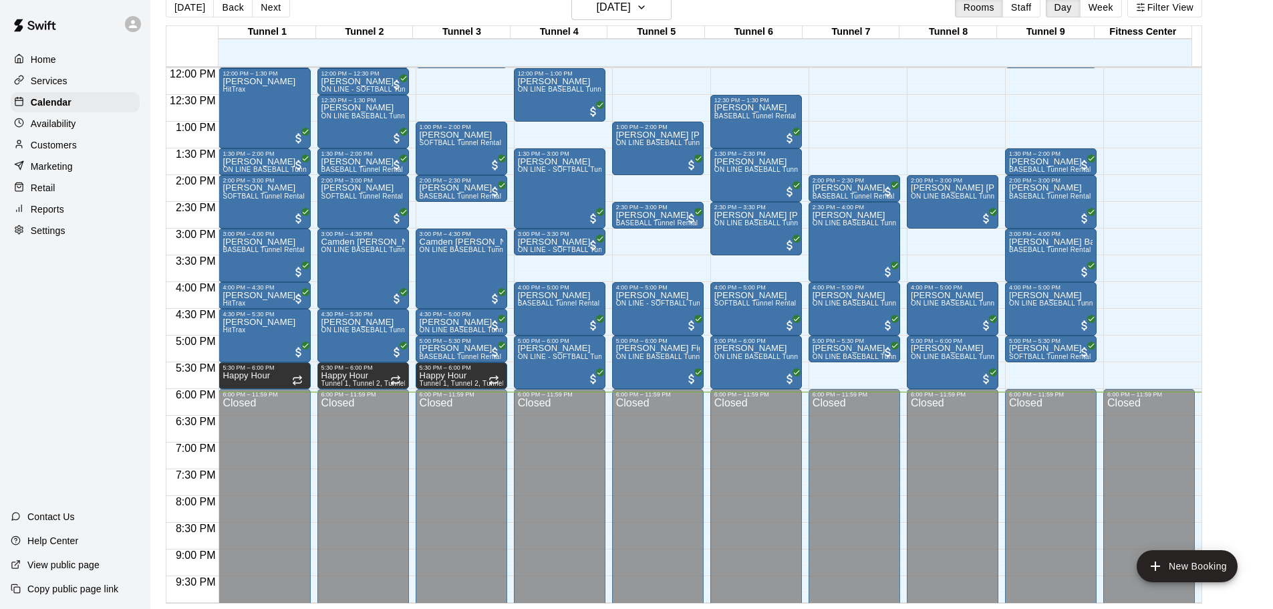
click at [87, 214] on div "Reports" at bounding box center [75, 209] width 129 height 20
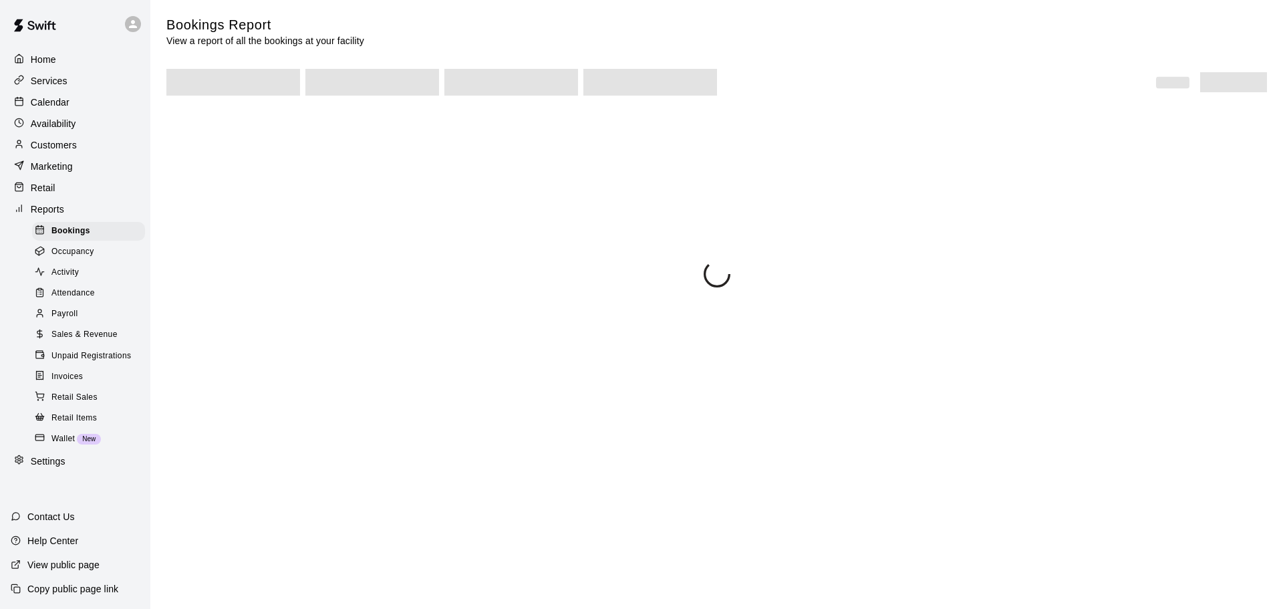
click at [114, 361] on span "Unpaid Registrations" at bounding box center [91, 355] width 80 height 13
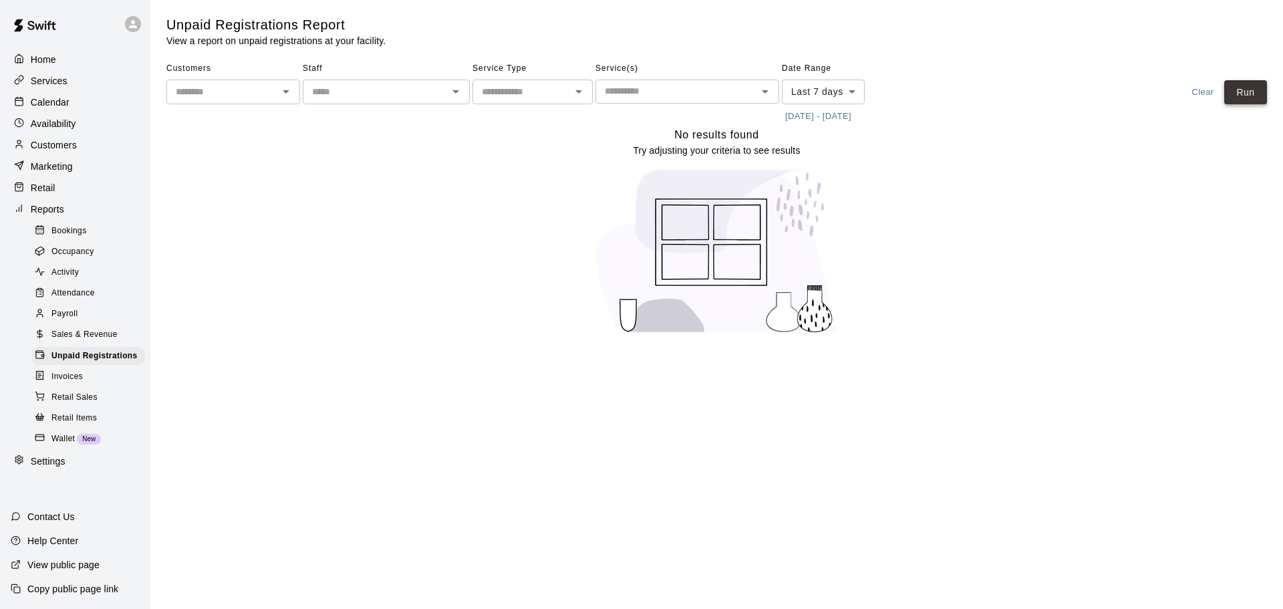
click at [1255, 87] on button "Run" at bounding box center [1245, 92] width 43 height 25
click at [64, 108] on p "Calendar" at bounding box center [50, 102] width 39 height 13
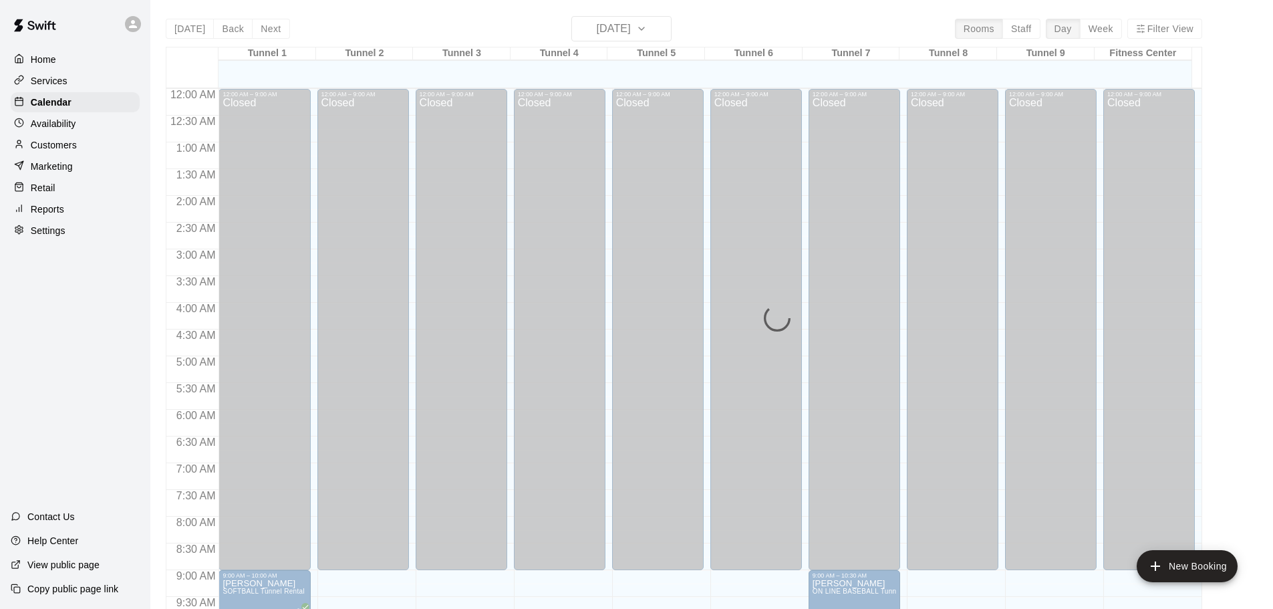
scroll to position [708, 0]
